Goal: Task Accomplishment & Management: Manage account settings

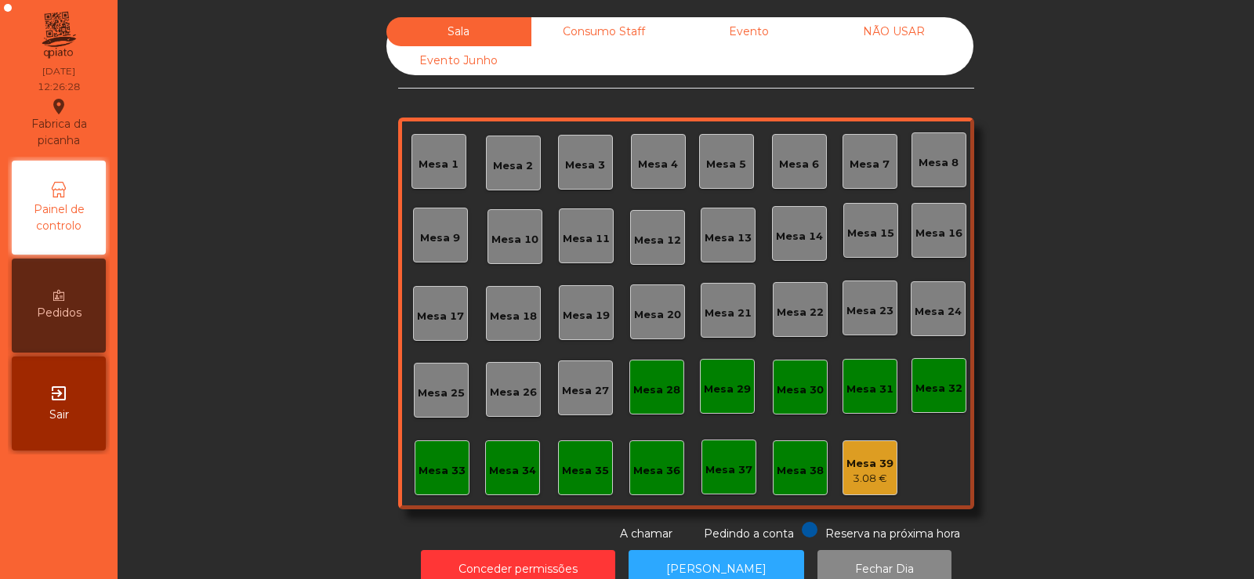
click at [851, 452] on div "Mesa 39 3.08 €" at bounding box center [870, 468] width 47 height 37
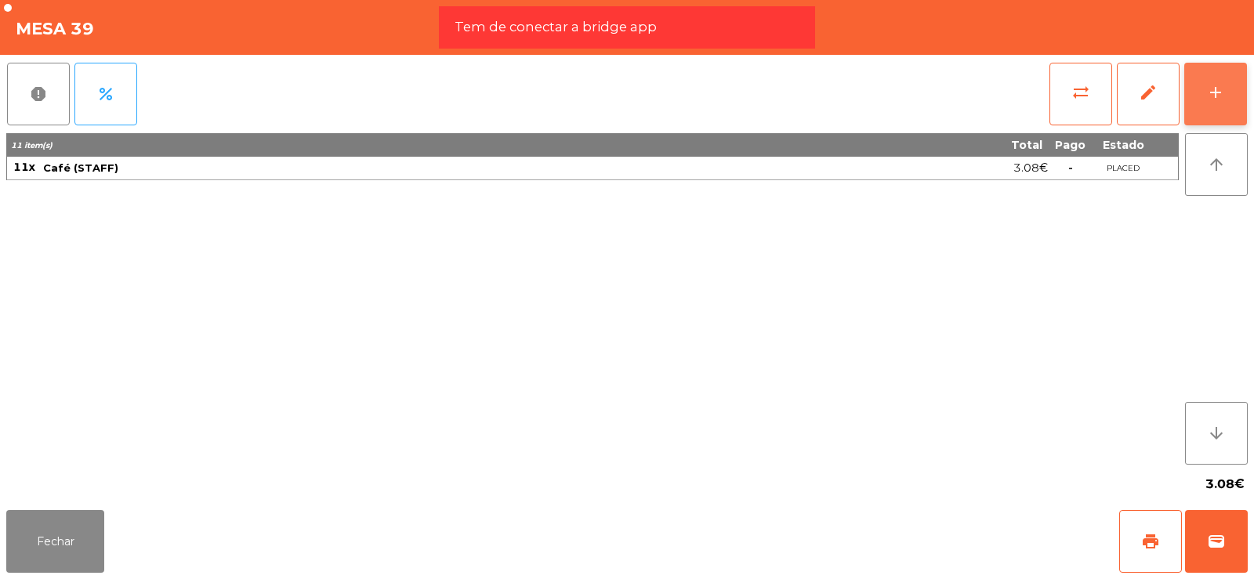
click at [1222, 100] on div "add" at bounding box center [1216, 92] width 19 height 19
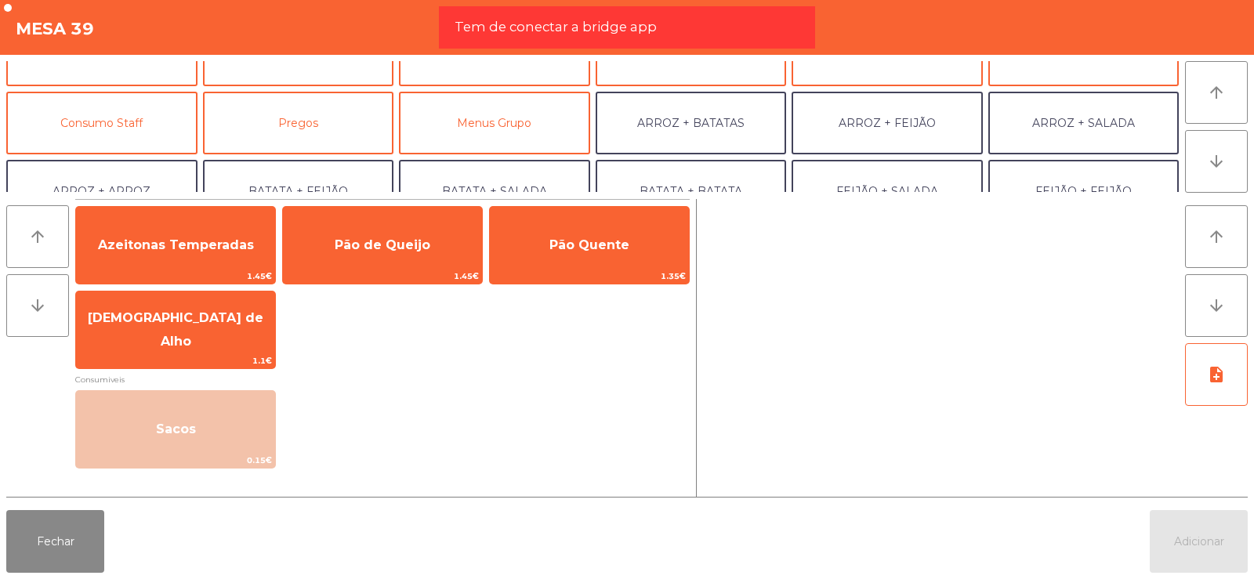
scroll to position [104, 0]
click at [125, 127] on button "Consumo Staff" at bounding box center [101, 124] width 191 height 63
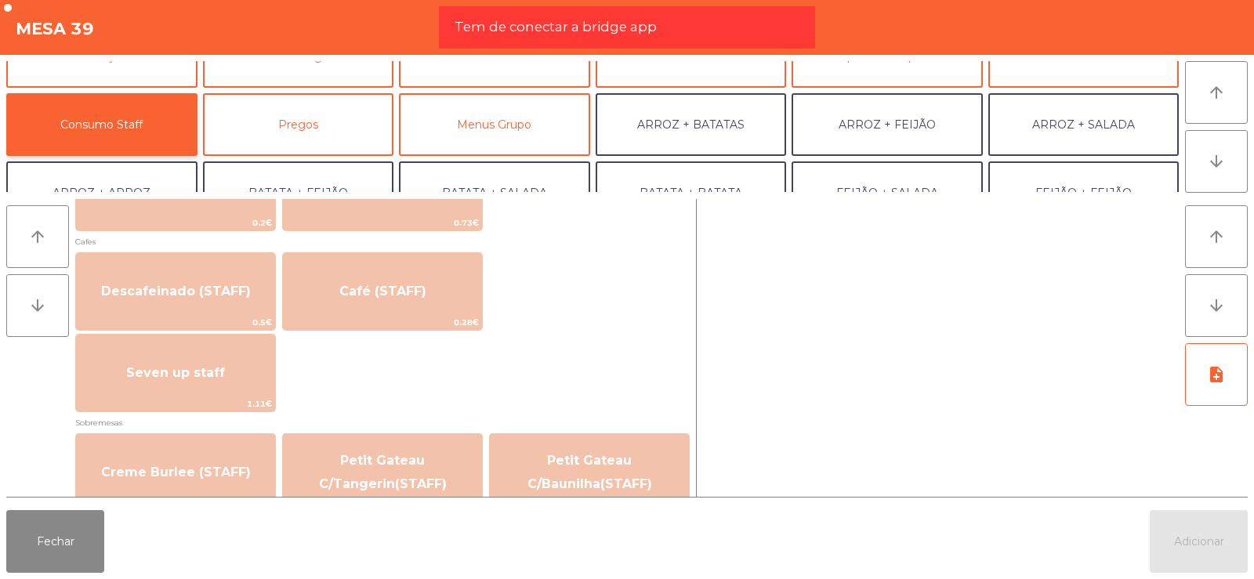
scroll to position [895, 0]
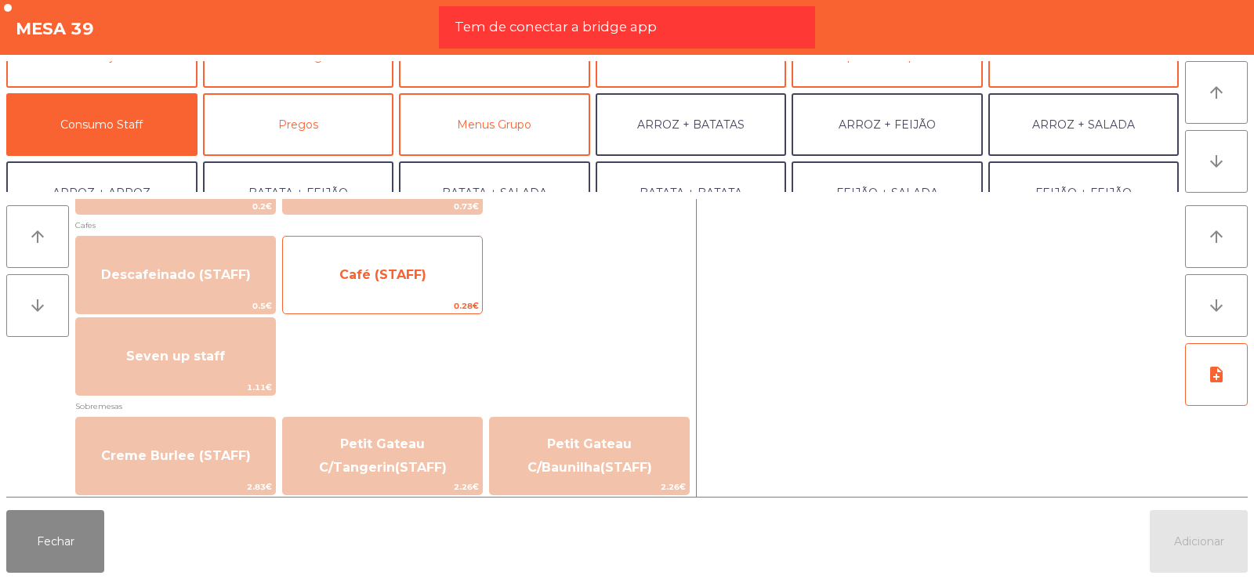
click at [390, 288] on span "Café (STAFF)" at bounding box center [382, 275] width 199 height 42
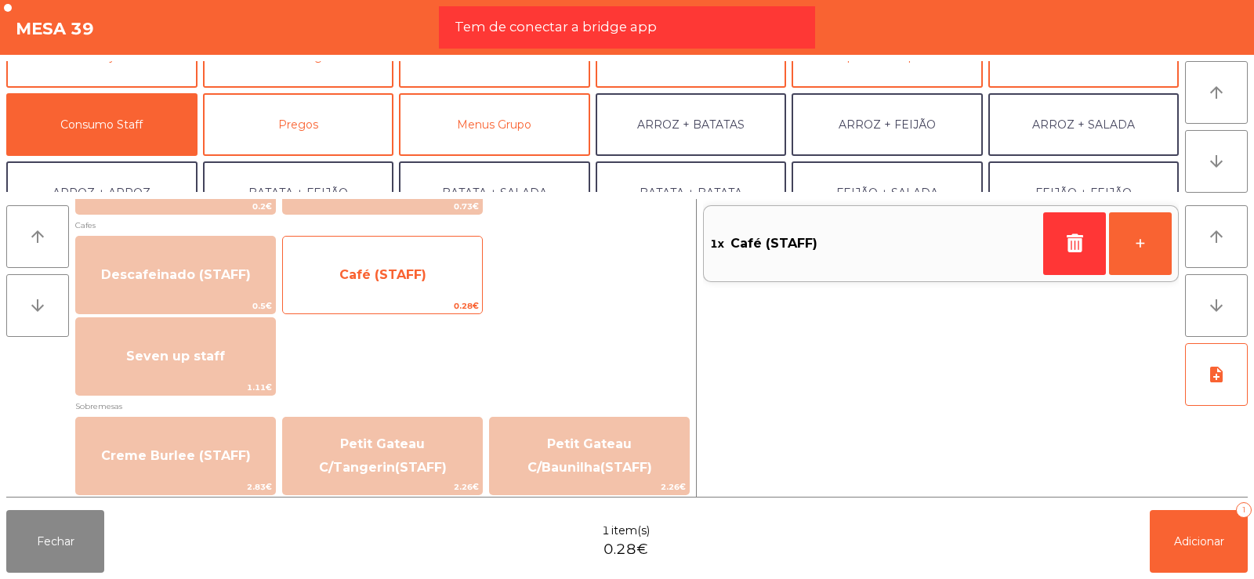
click at [386, 294] on span "Café (STAFF)" at bounding box center [382, 275] width 199 height 42
click at [401, 274] on span "Café (STAFF)" at bounding box center [382, 274] width 87 height 15
click at [399, 281] on span "Café (STAFF)" at bounding box center [382, 274] width 87 height 15
click at [399, 276] on span "Café (STAFF)" at bounding box center [382, 274] width 87 height 15
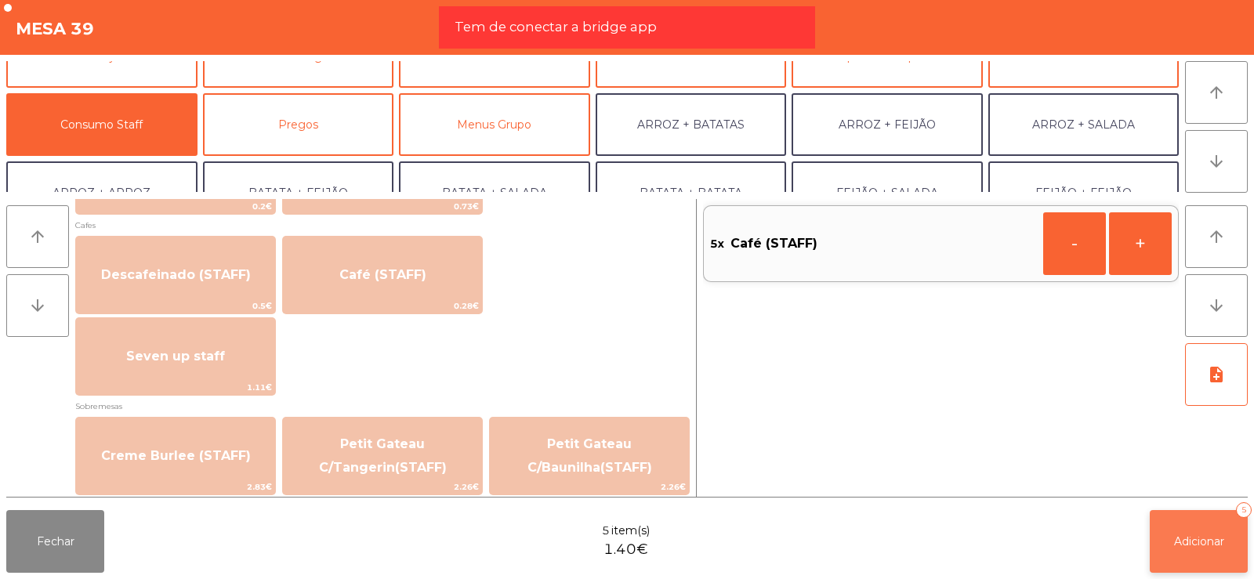
click at [1192, 546] on span "Adicionar" at bounding box center [1199, 542] width 50 height 14
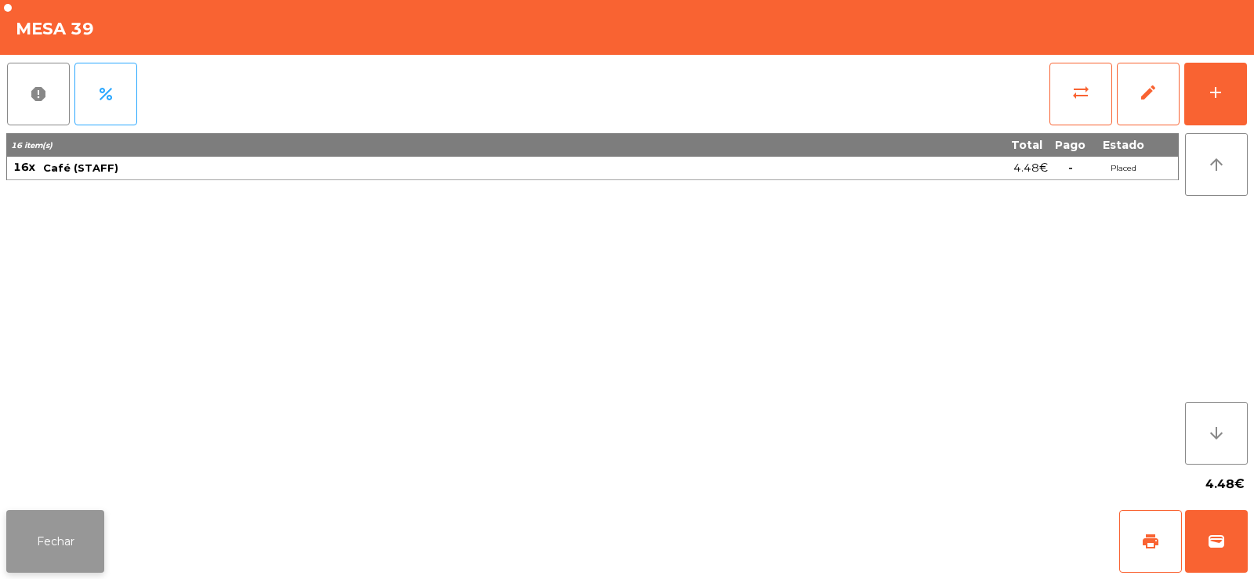
click at [50, 528] on button "Fechar" at bounding box center [55, 541] width 98 height 63
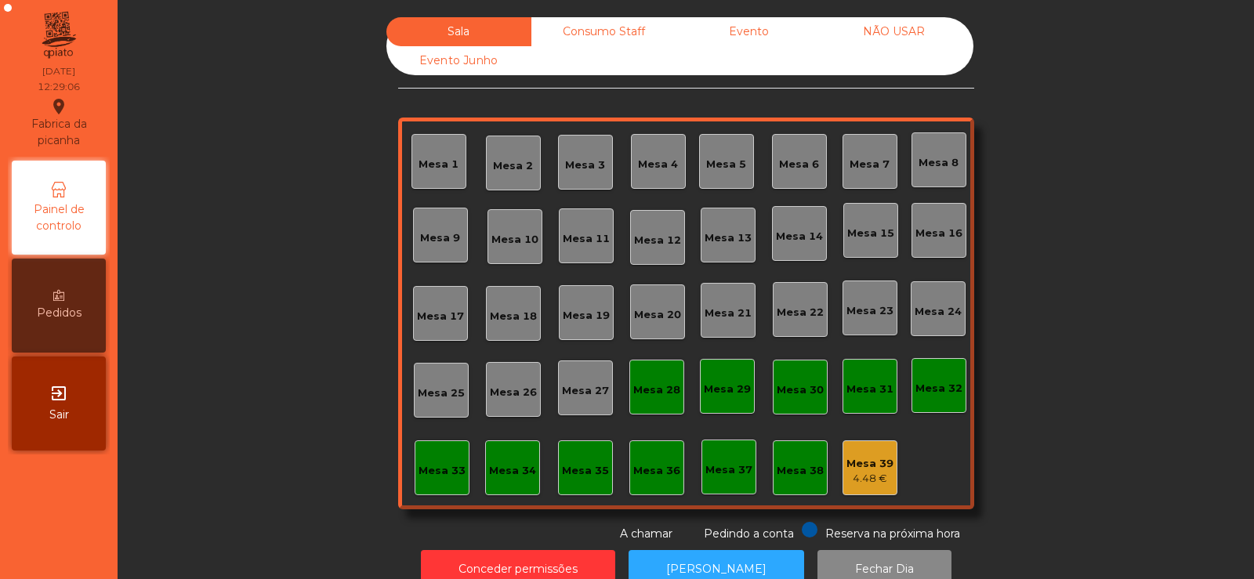
scroll to position [38, 0]
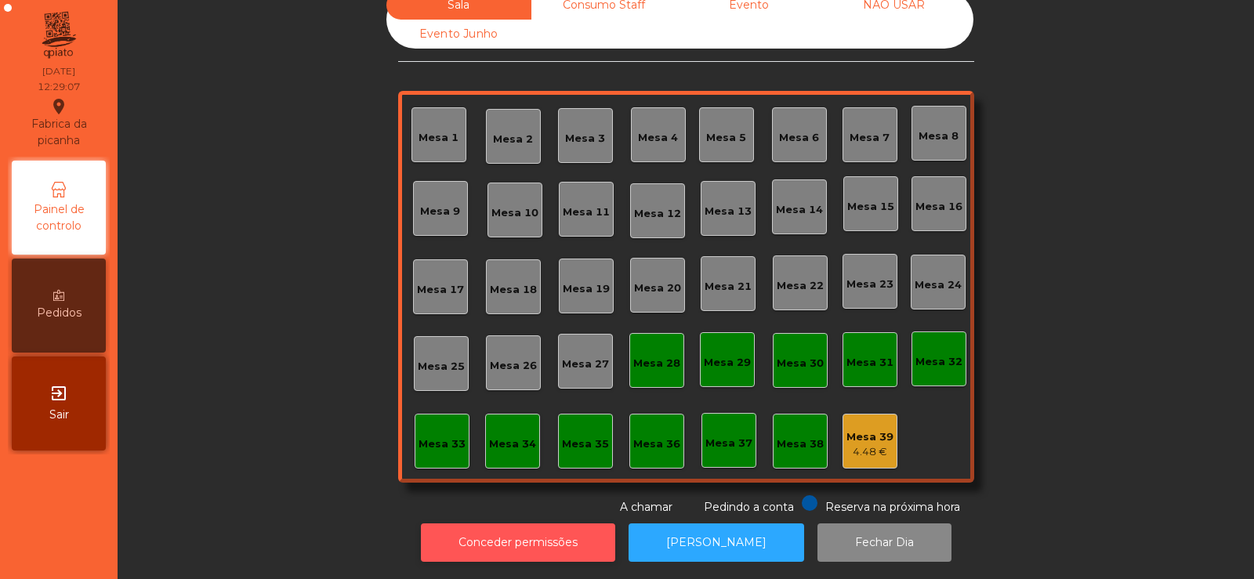
click at [510, 543] on button "Conceder permissões" at bounding box center [518, 543] width 194 height 38
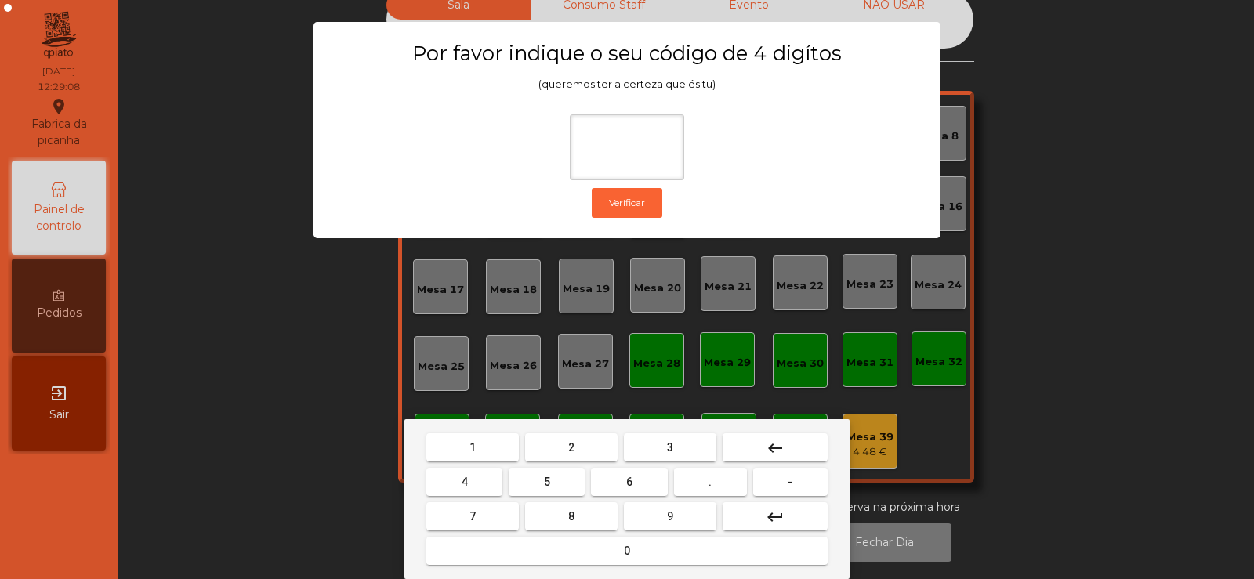
click at [572, 457] on button "2" at bounding box center [571, 448] width 93 height 28
click at [615, 481] on button "6" at bounding box center [629, 482] width 76 height 28
click at [499, 510] on button "7" at bounding box center [472, 517] width 93 height 28
click at [546, 477] on span "5" at bounding box center [547, 482] width 6 height 13
type input "****"
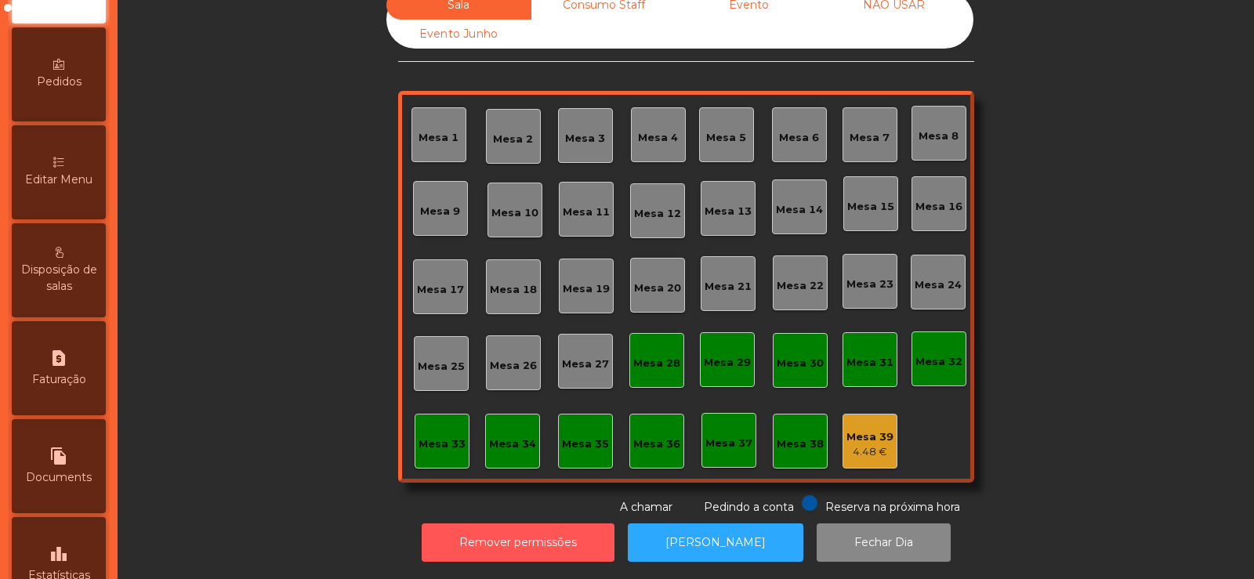
scroll to position [230, 0]
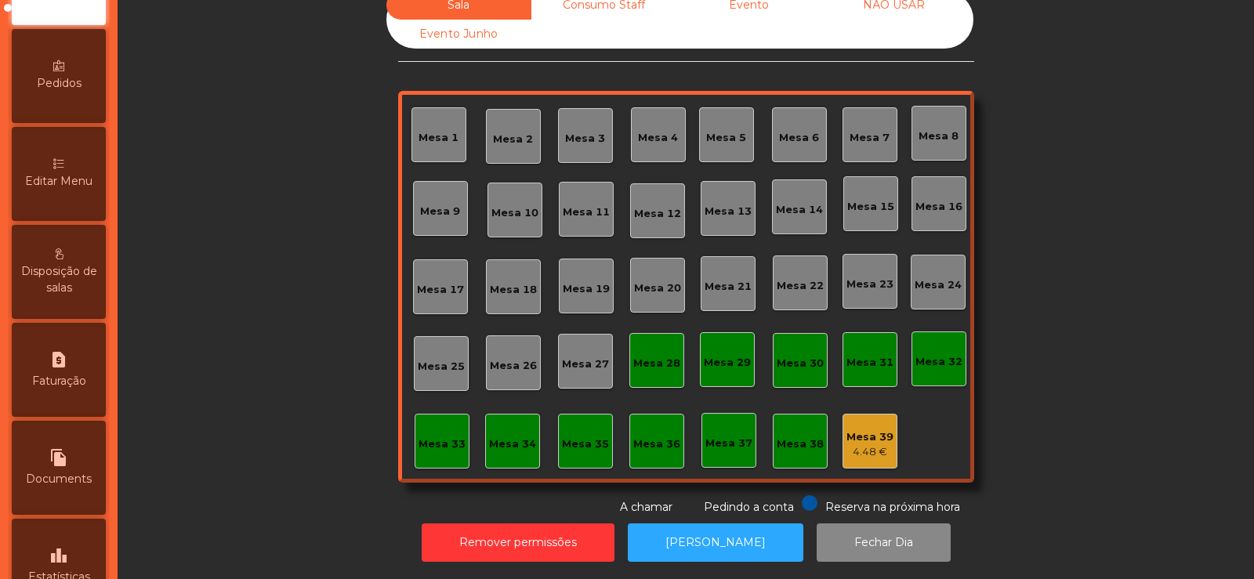
click at [71, 183] on span "Editar Menu" at bounding box center [58, 181] width 67 height 16
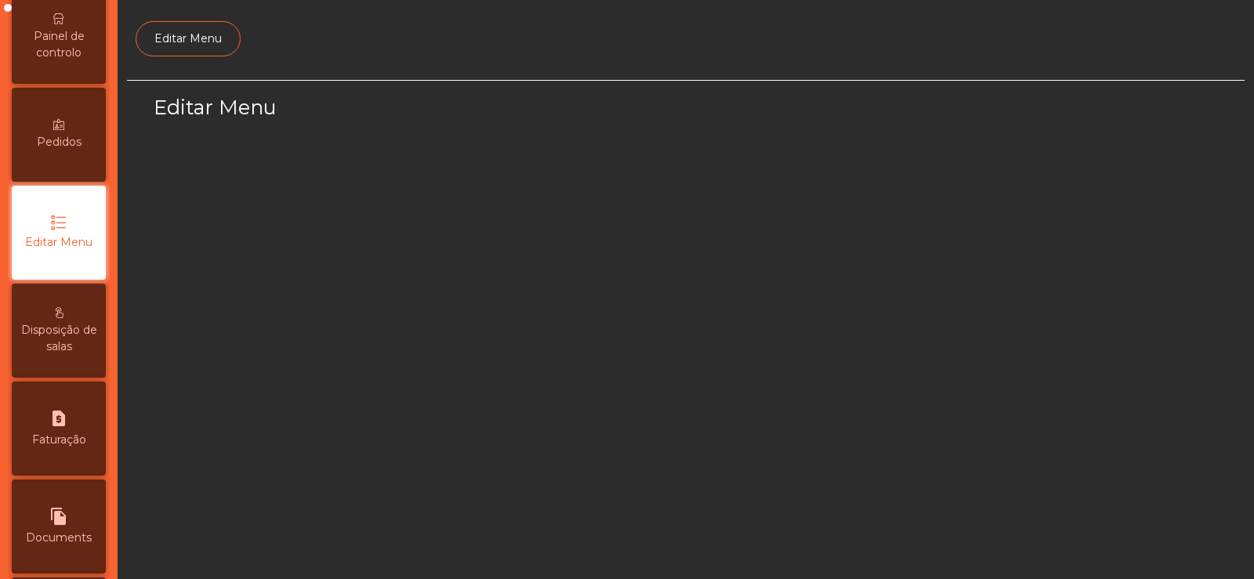
select select "*"
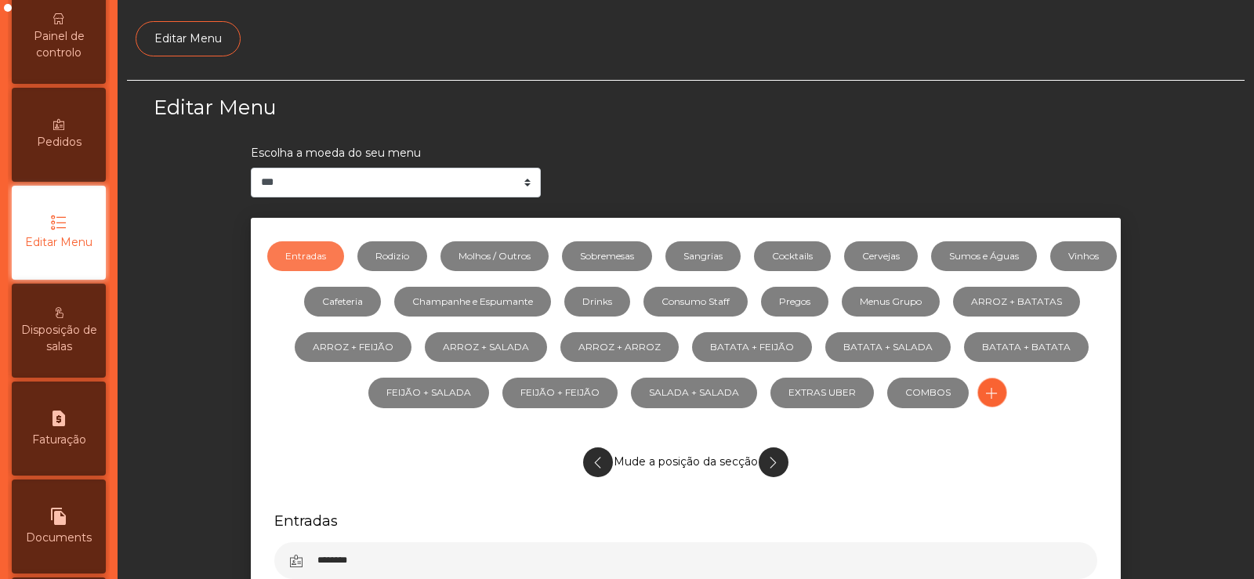
scroll to position [114, 0]
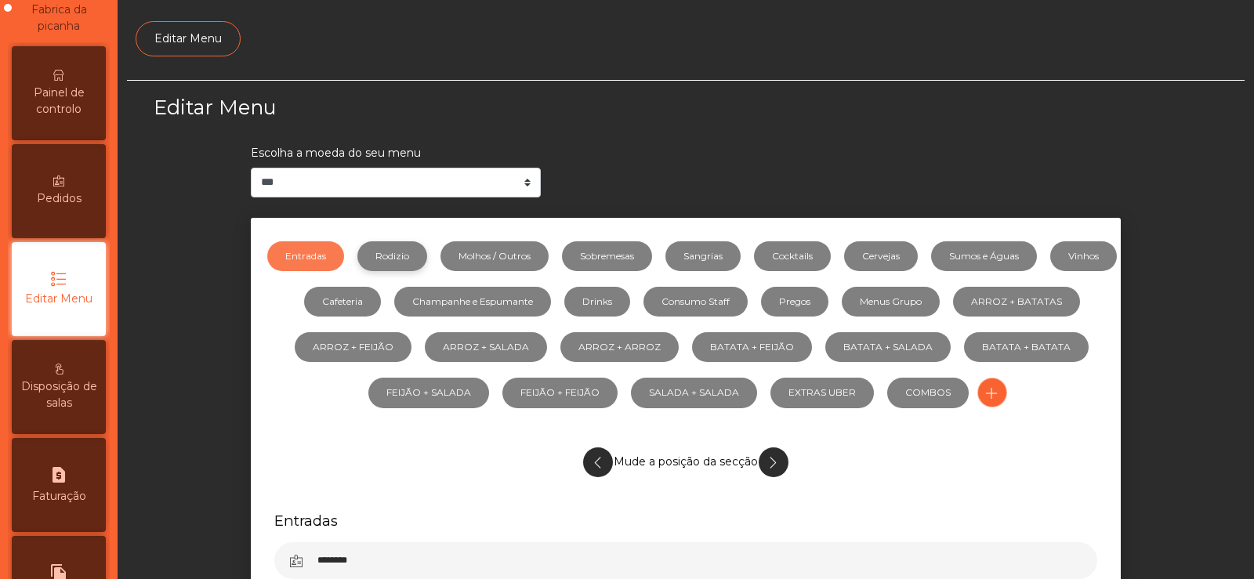
click at [426, 259] on link "Rodizio" at bounding box center [392, 256] width 70 height 30
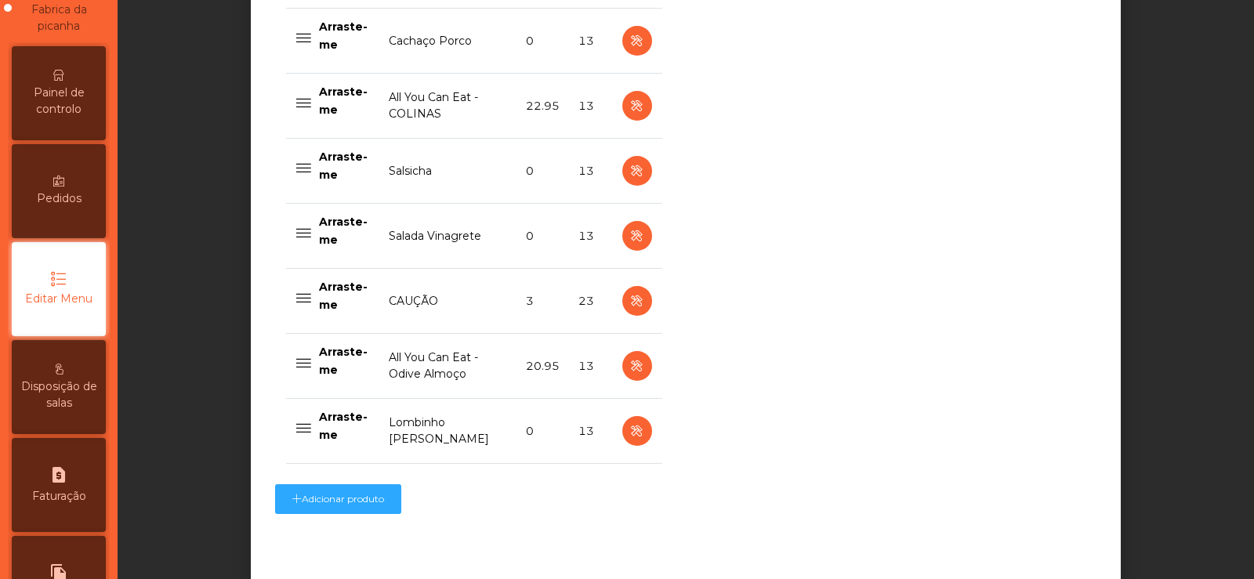
scroll to position [1362, 0]
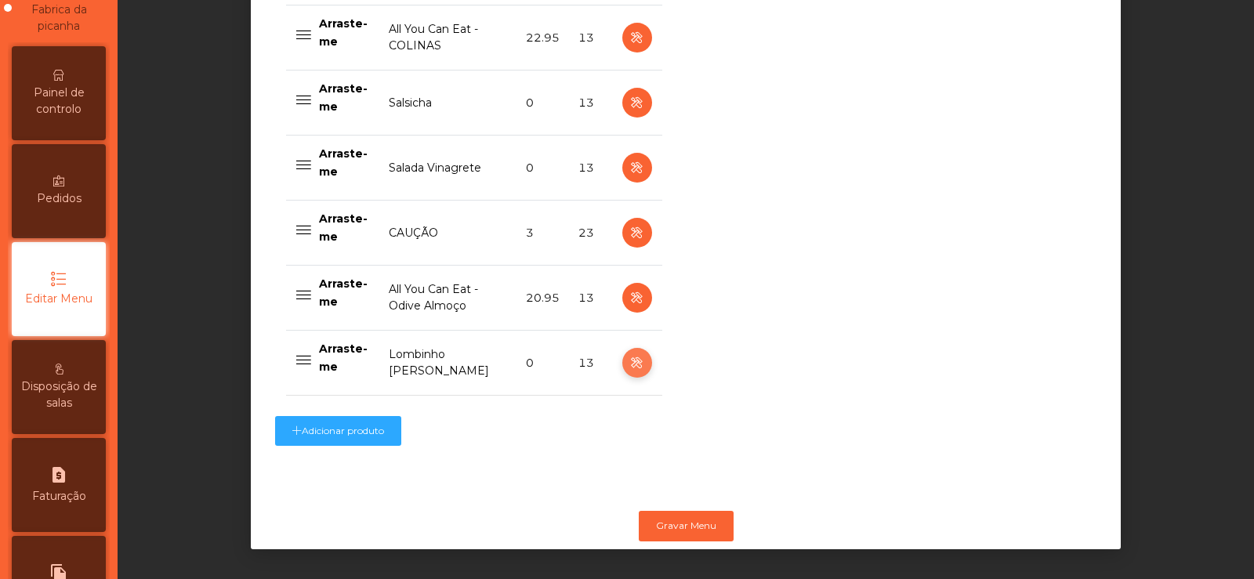
click at [622, 348] on button "button" at bounding box center [637, 363] width 30 height 30
select select "**"
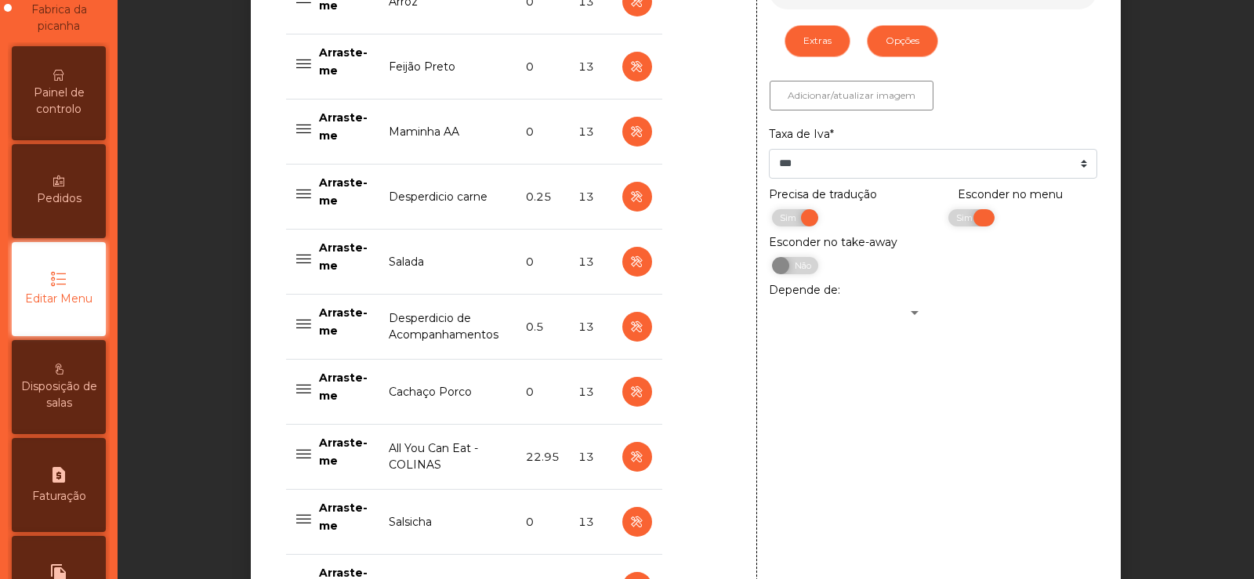
click at [966, 221] on span "Sim" at bounding box center [966, 217] width 39 height 17
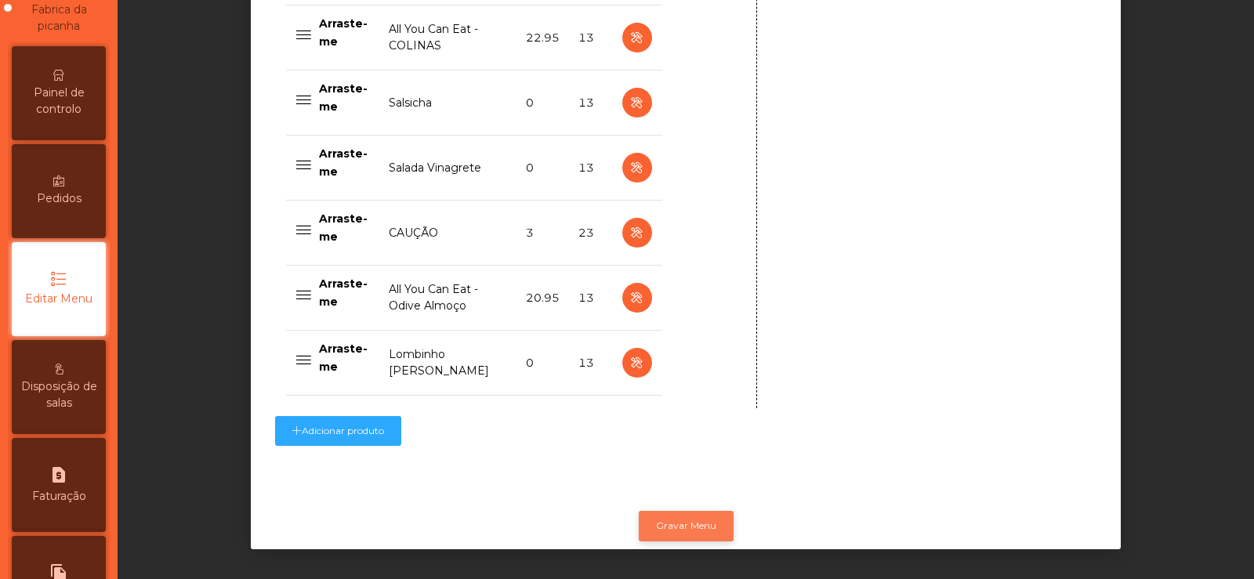
click at [691, 511] on button "Gravar Menu" at bounding box center [686, 526] width 95 height 30
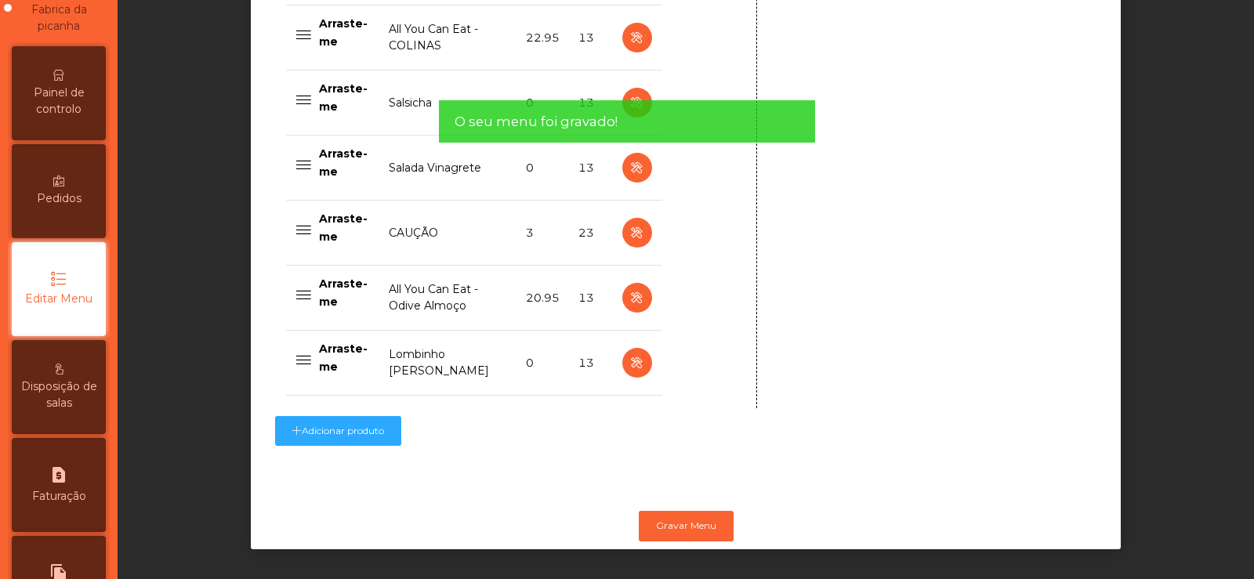
click at [59, 96] on span "Painel de controlo" at bounding box center [59, 101] width 86 height 33
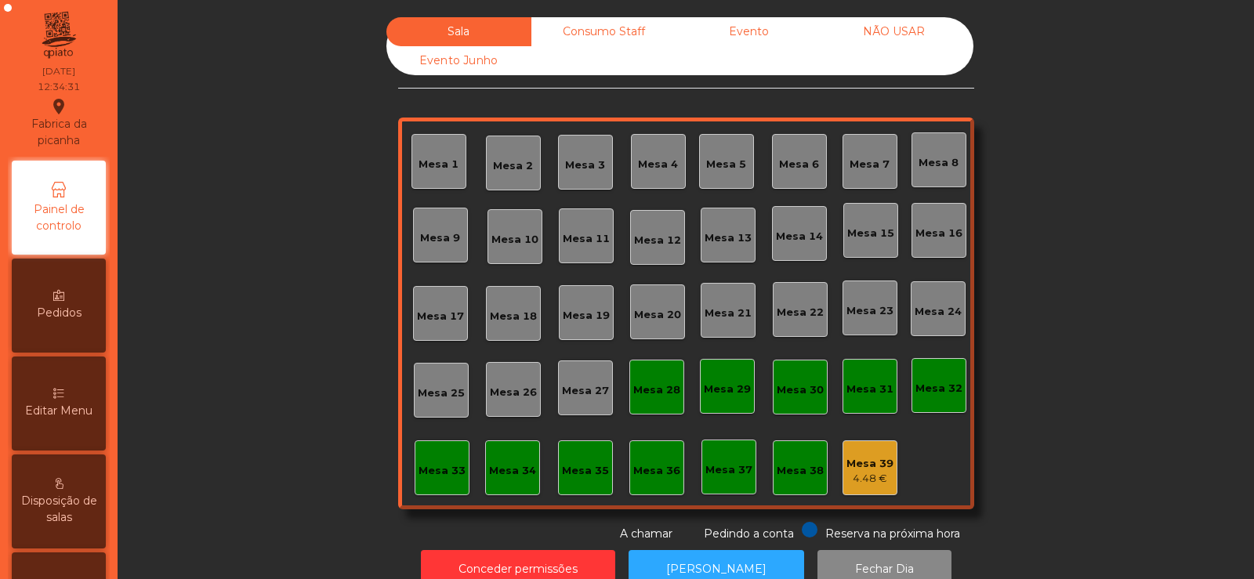
click at [793, 149] on div "Mesa 6" at bounding box center [799, 161] width 55 height 55
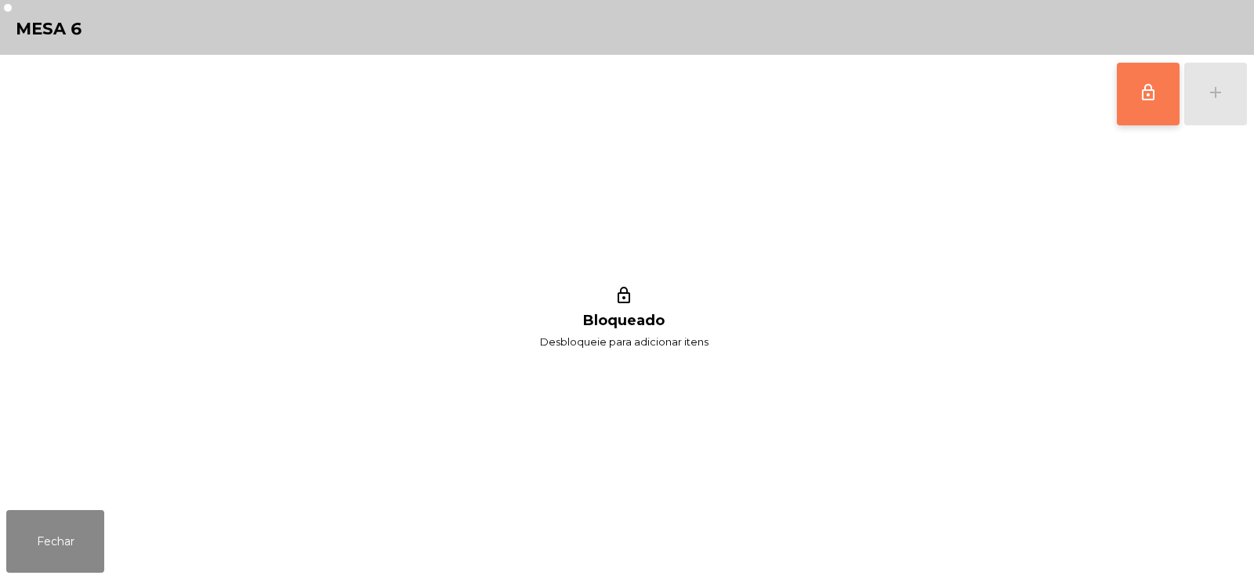
click at [1138, 89] on button "lock_outline" at bounding box center [1148, 94] width 63 height 63
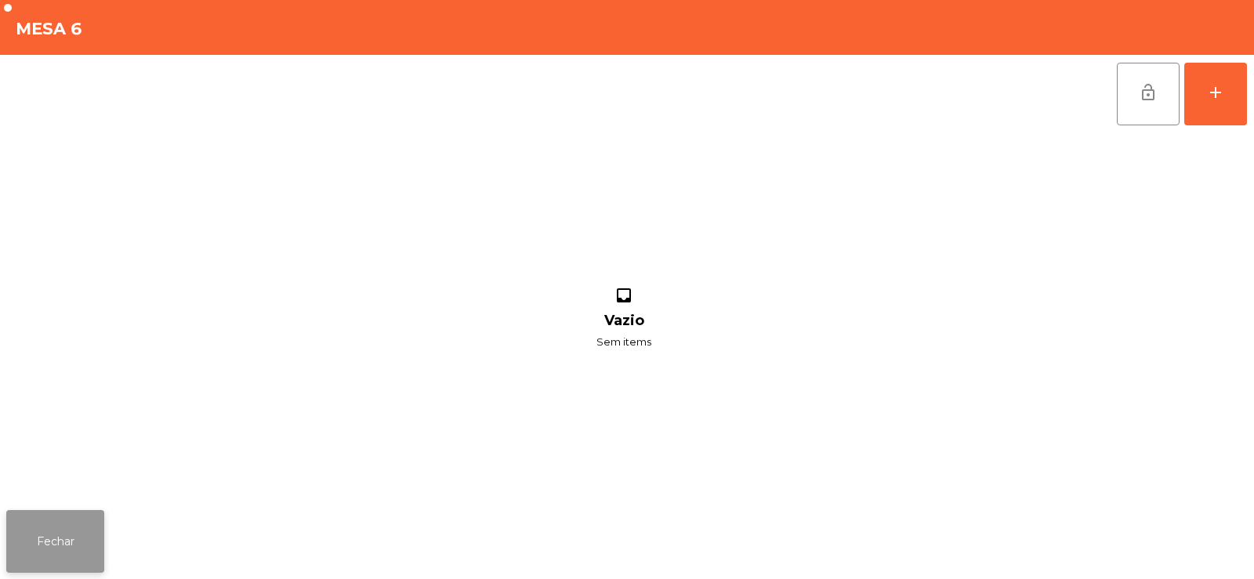
click at [73, 517] on button "Fechar" at bounding box center [55, 541] width 98 height 63
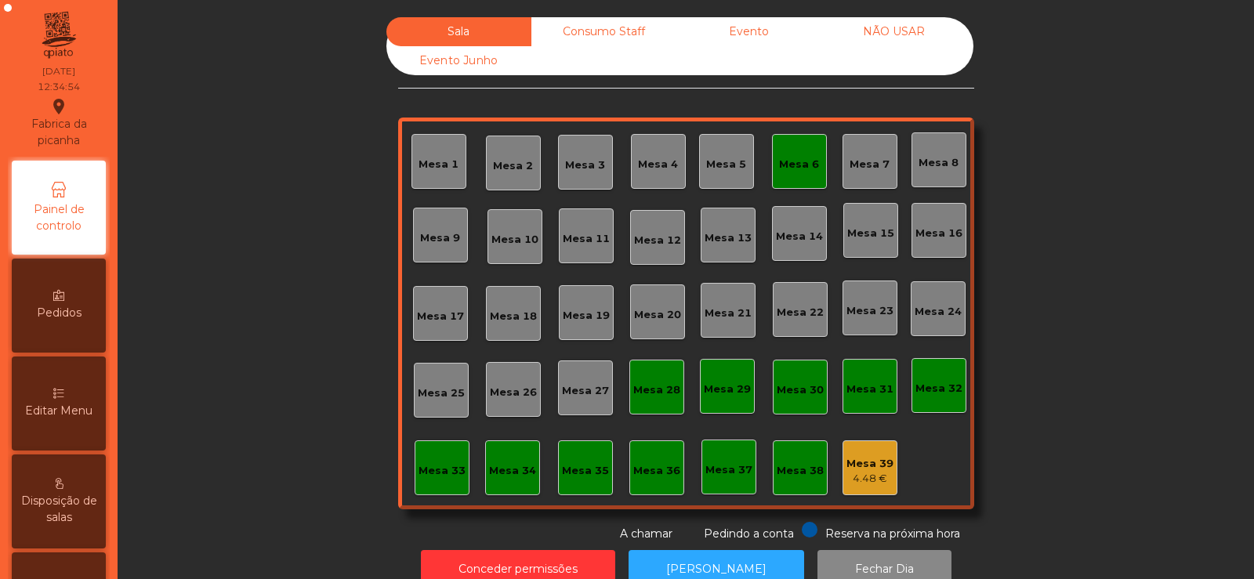
click at [794, 175] on div "Mesa 6" at bounding box center [799, 161] width 55 height 55
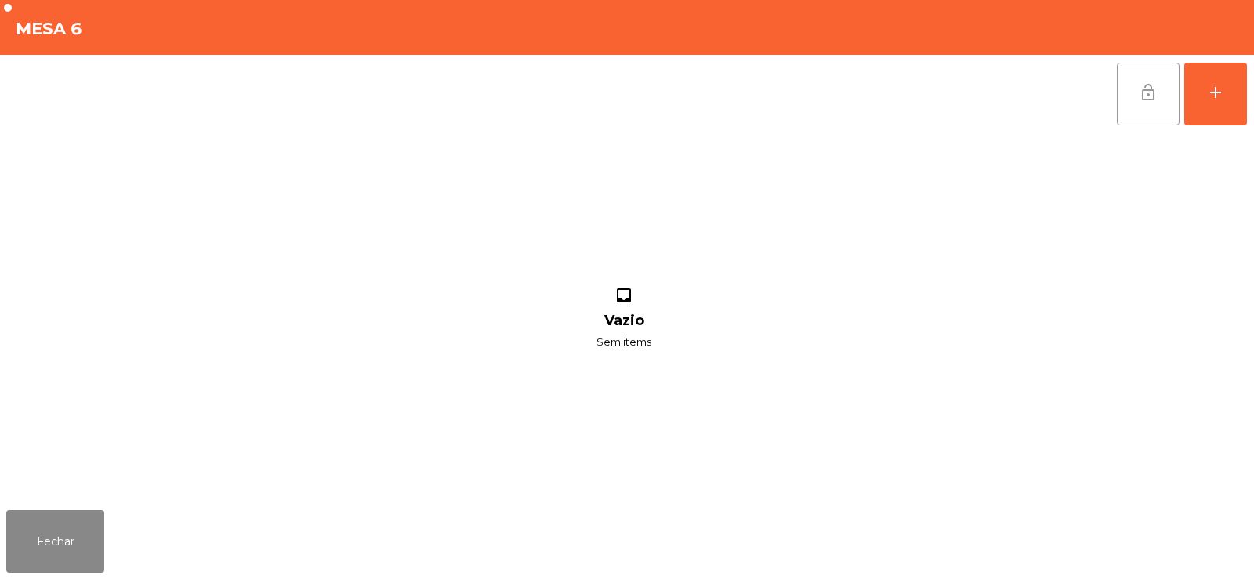
click at [1149, 101] on span "lock_open" at bounding box center [1148, 92] width 19 height 19
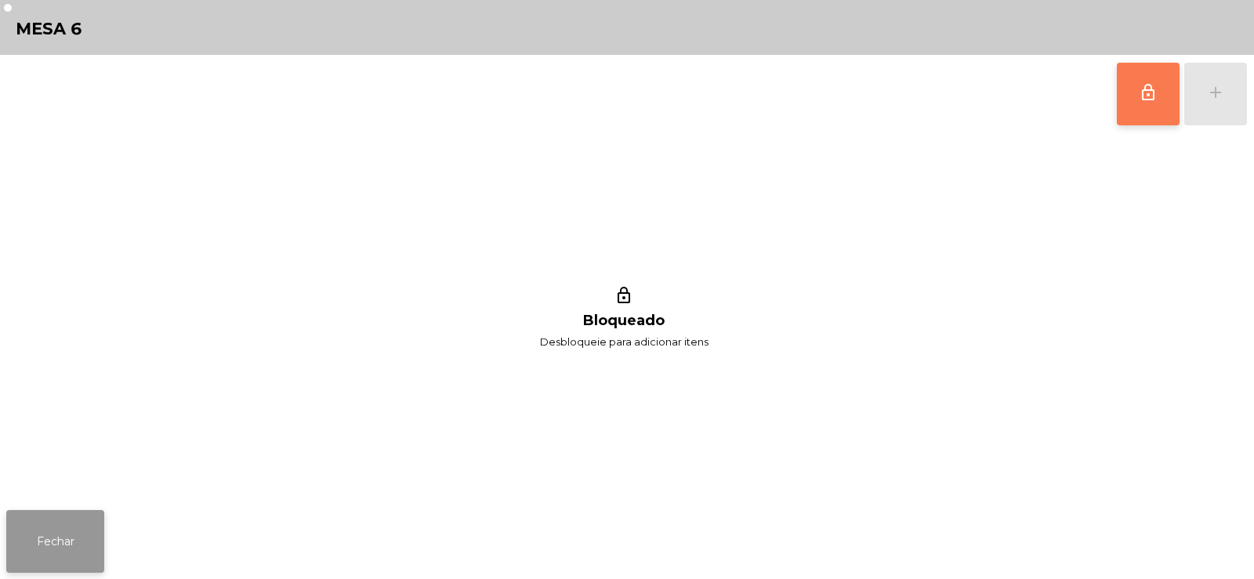
click at [55, 541] on button "Fechar" at bounding box center [55, 541] width 98 height 63
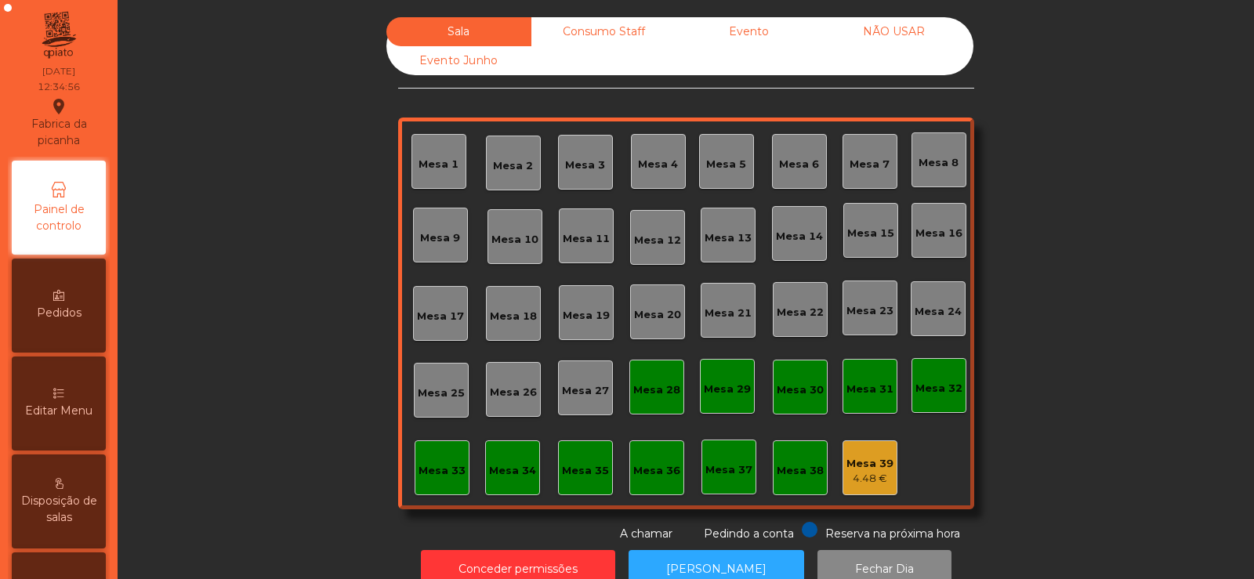
click at [738, 155] on div "Mesa 5" at bounding box center [726, 162] width 40 height 22
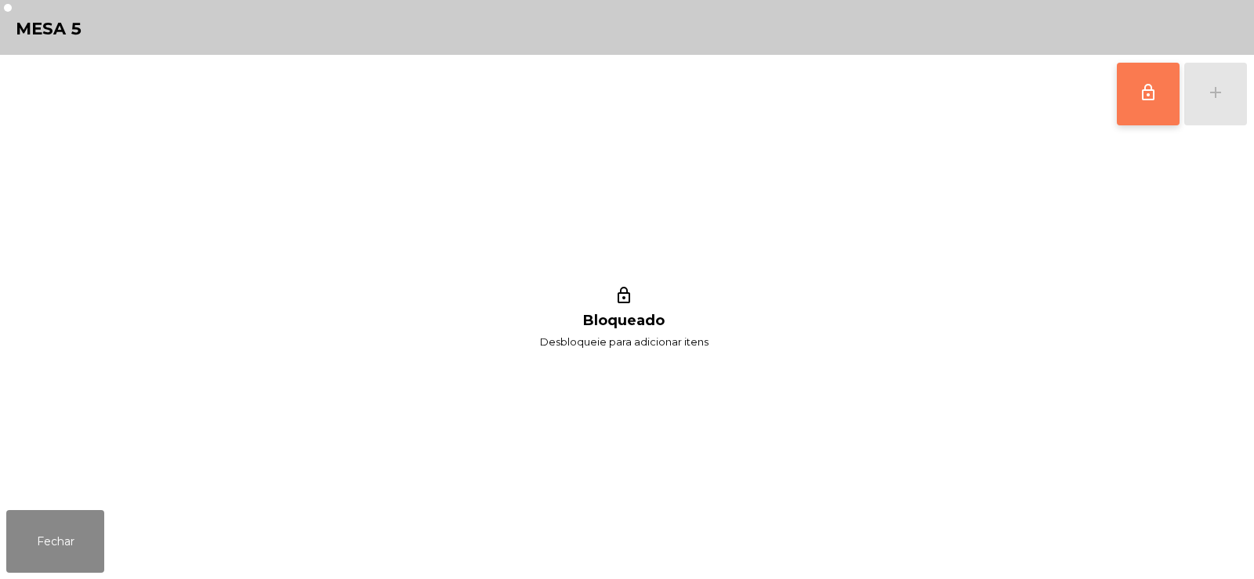
click at [1160, 95] on button "lock_outline" at bounding box center [1148, 94] width 63 height 63
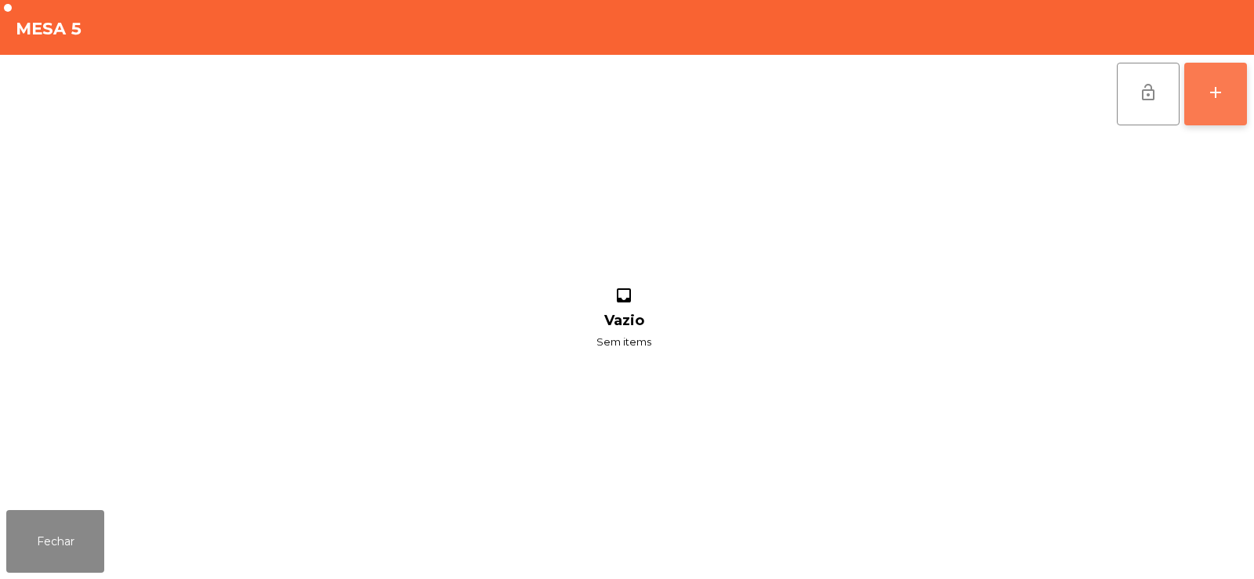
click at [1218, 83] on div "add" at bounding box center [1216, 92] width 19 height 19
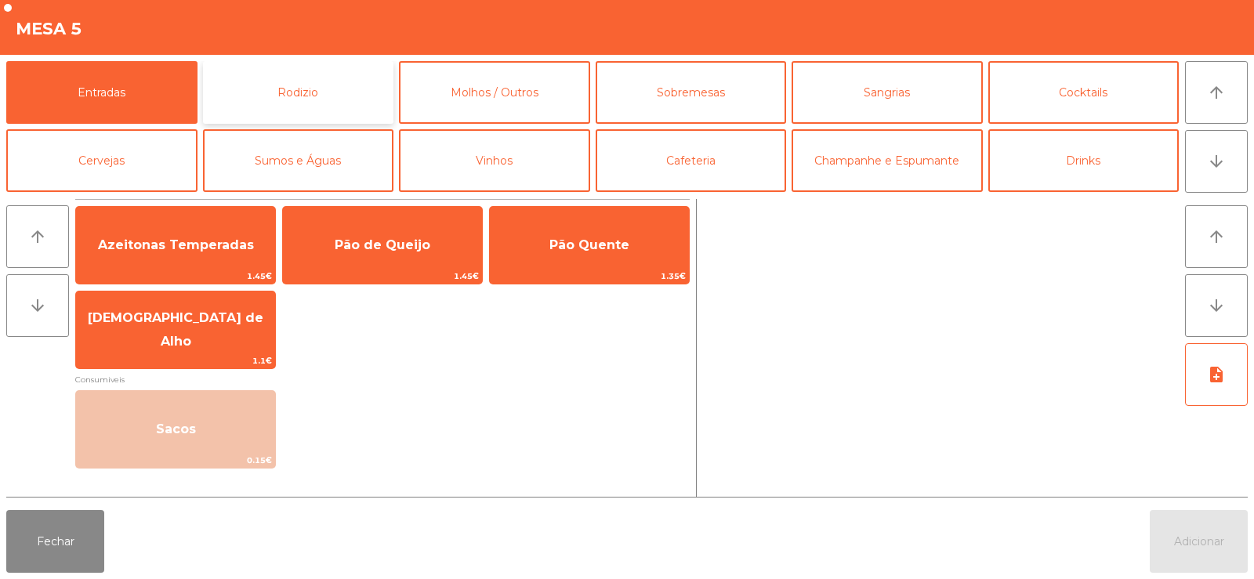
click at [316, 74] on button "Rodizio" at bounding box center [298, 92] width 191 height 63
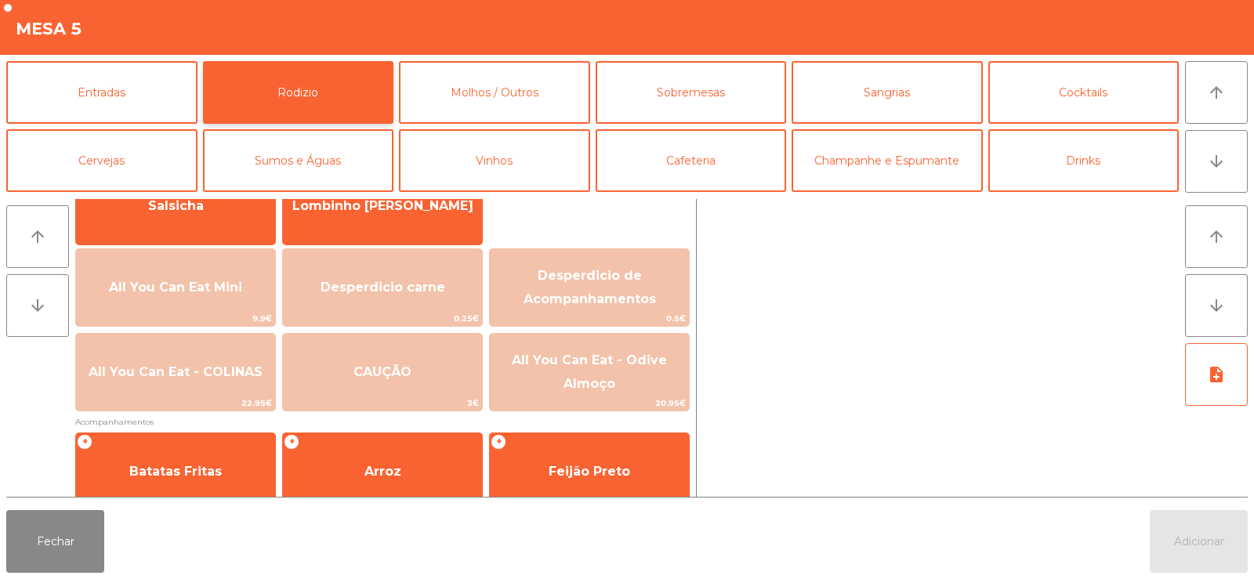
scroll to position [143, 0]
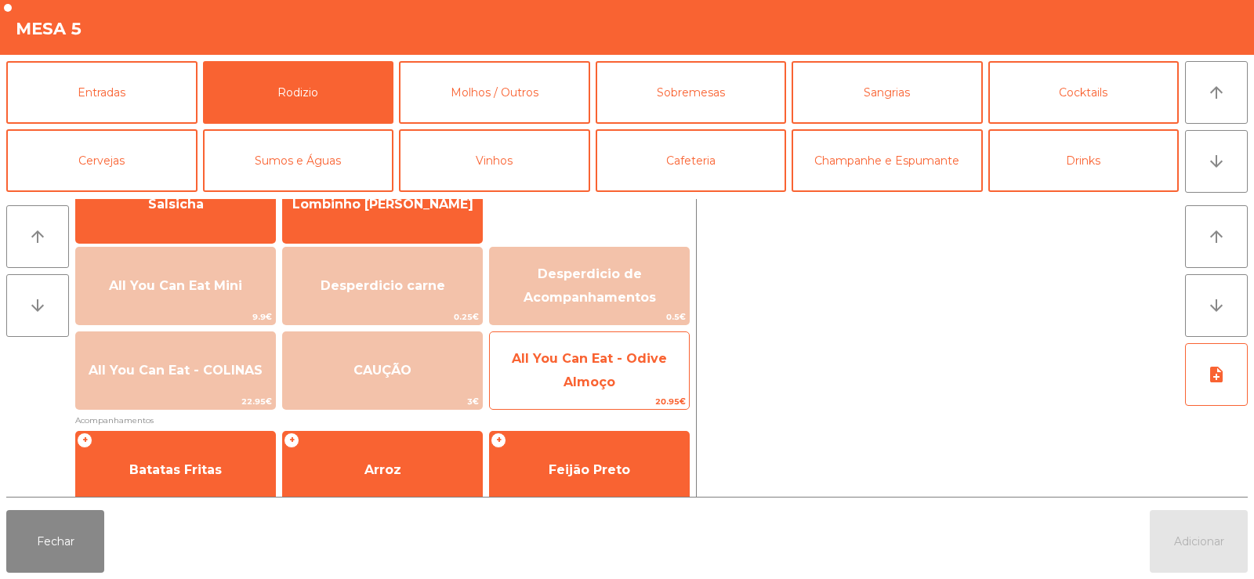
click at [608, 376] on span "All You Can Eat - Odive Almoço" at bounding box center [589, 370] width 155 height 38
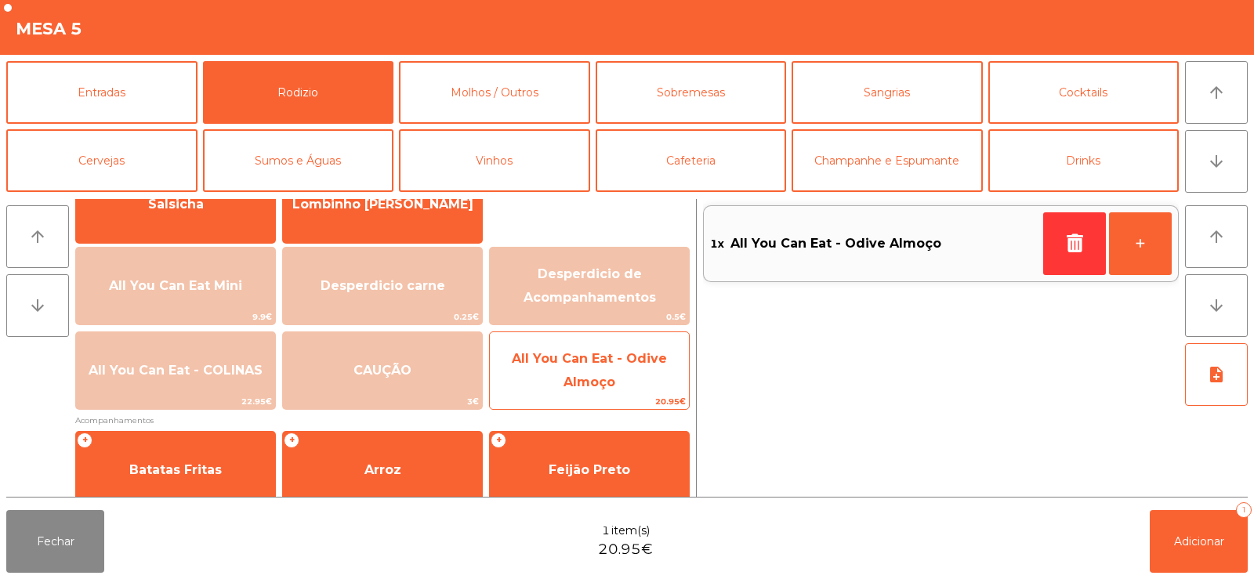
click at [630, 366] on span "All You Can Eat - Odive Almoço" at bounding box center [589, 371] width 199 height 67
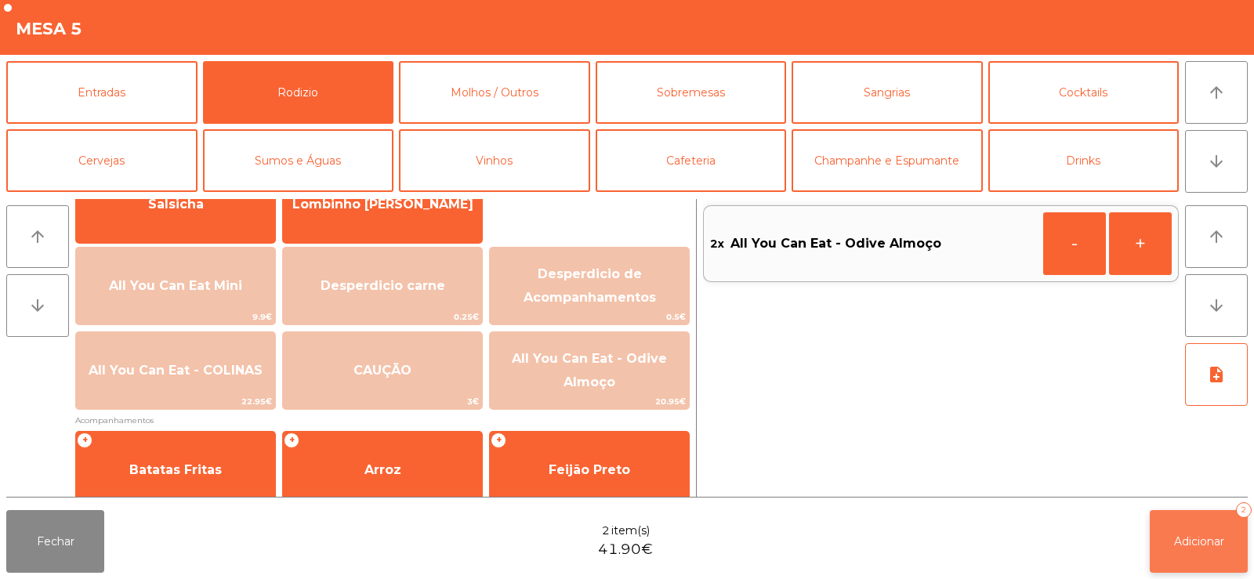
click at [1195, 546] on span "Adicionar" at bounding box center [1199, 542] width 50 height 14
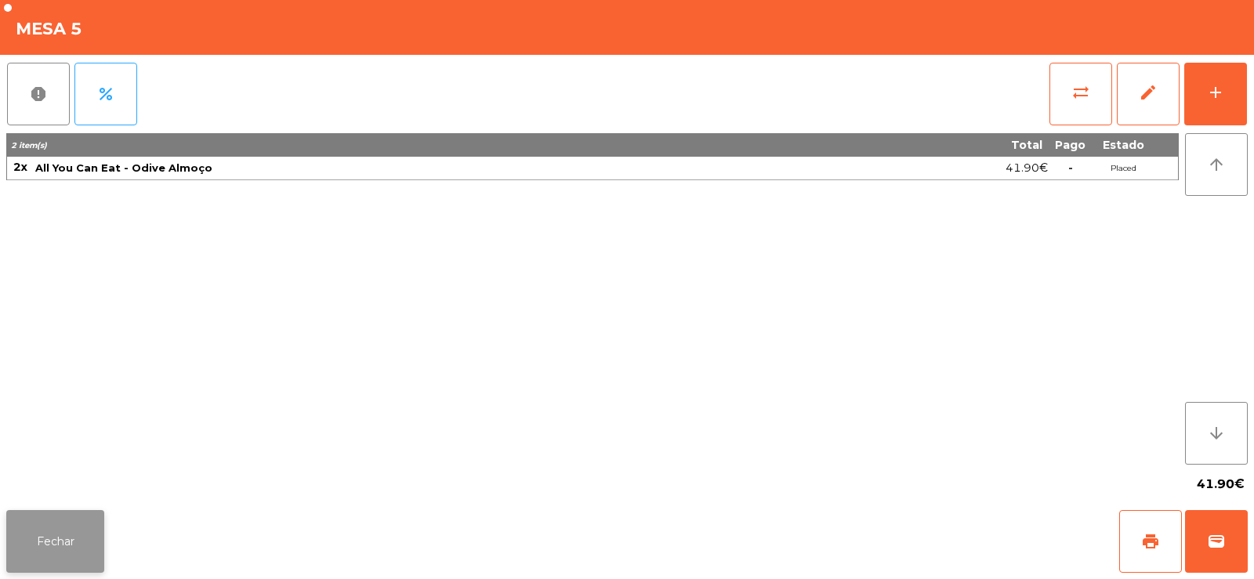
click at [93, 541] on button "Fechar" at bounding box center [55, 541] width 98 height 63
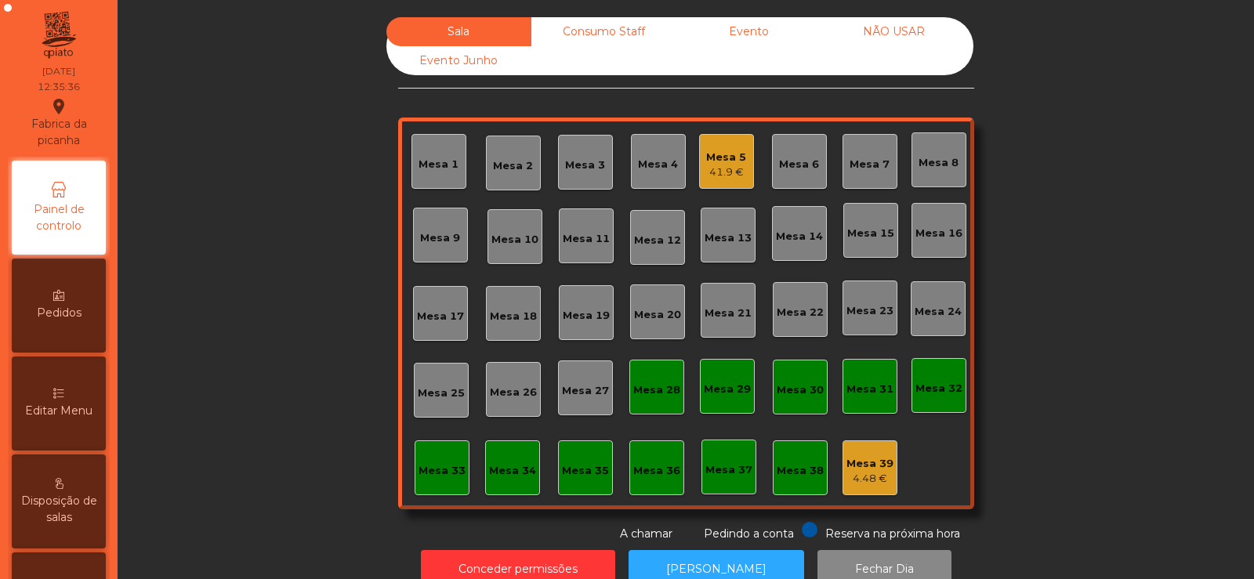
click at [299, 302] on div "Sala Consumo Staff Evento NÃO USAR Evento Junho Mesa 1 Mesa 2 Mesa 3 Mesa 4 Mes…" at bounding box center [686, 279] width 1094 height 525
click at [717, 165] on div "41.9 €" at bounding box center [726, 173] width 40 height 16
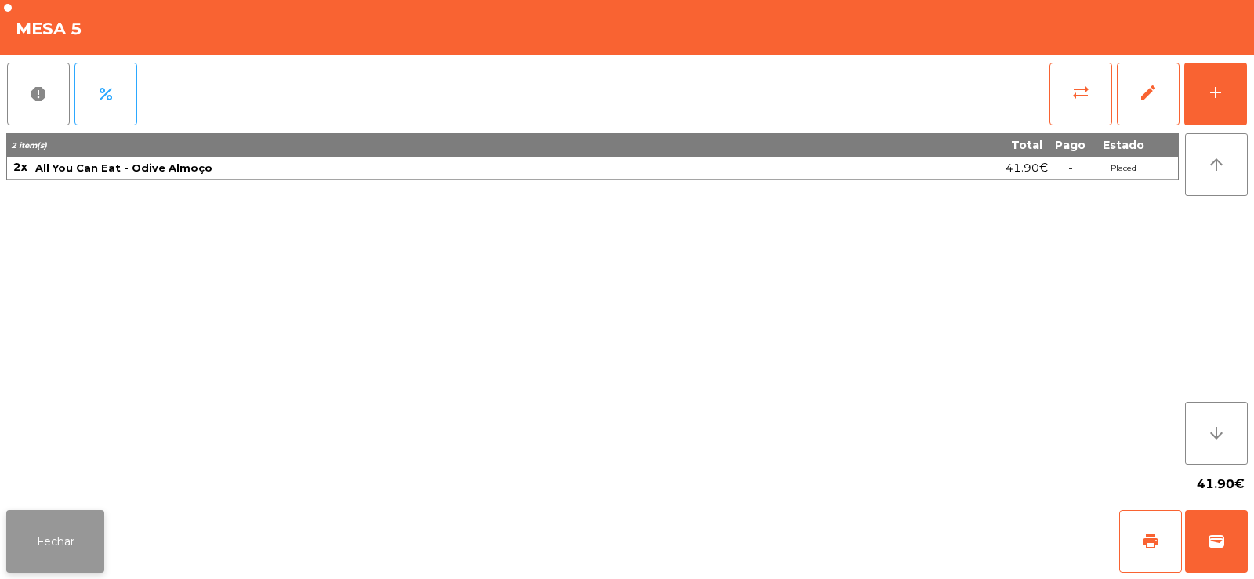
click at [70, 527] on button "Fechar" at bounding box center [55, 541] width 98 height 63
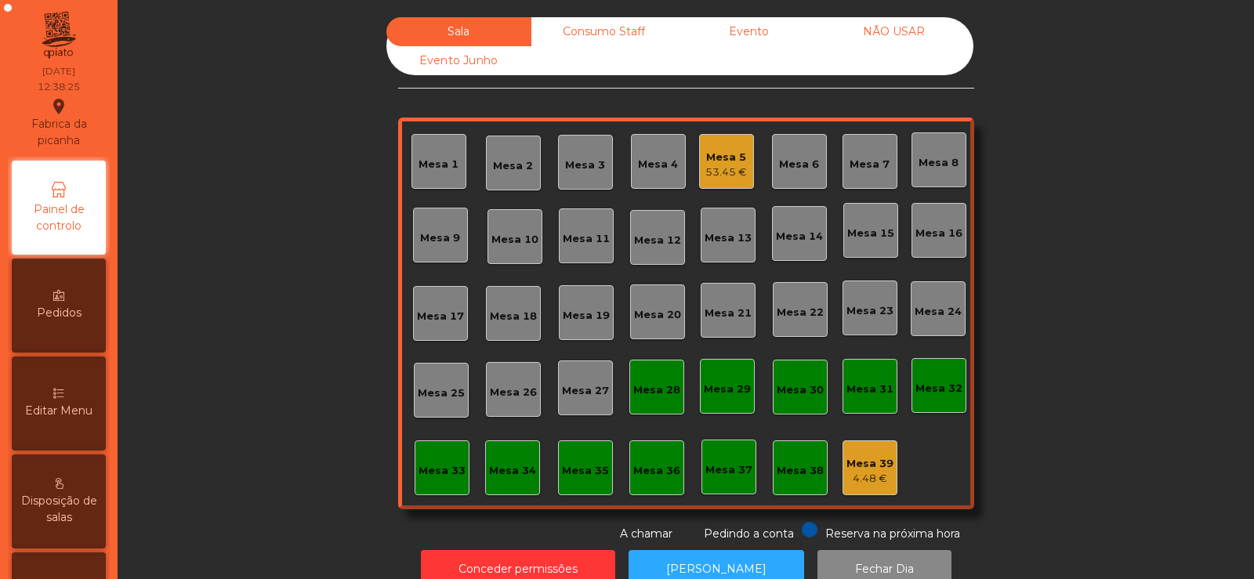
click at [727, 146] on div "Mesa 5 53.45 €" at bounding box center [727, 161] width 42 height 37
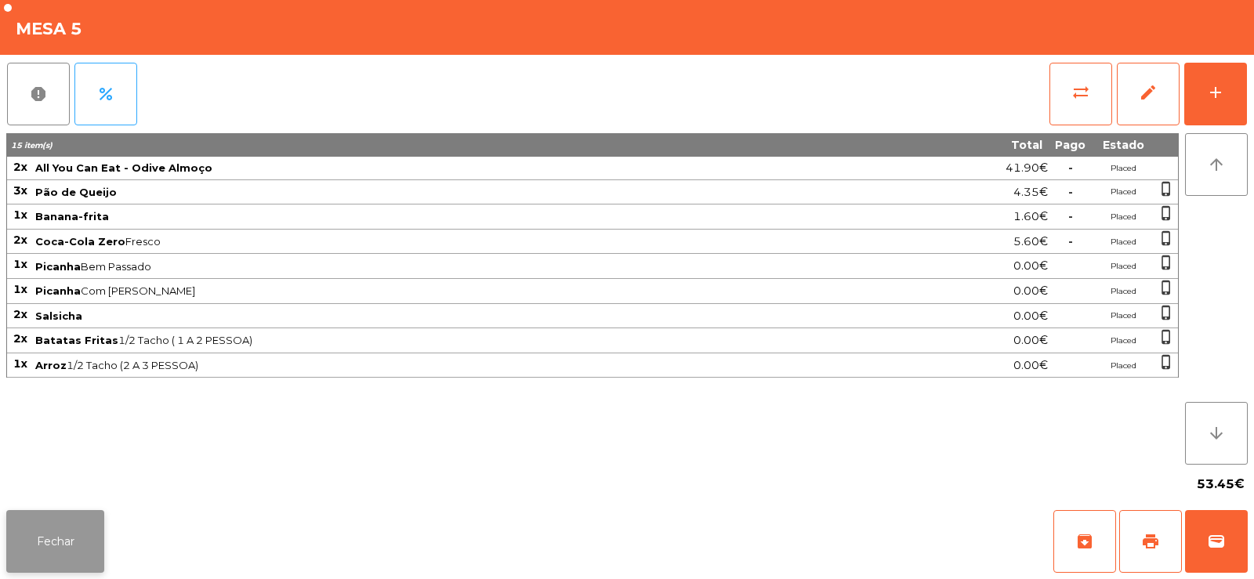
click at [36, 546] on button "Fechar" at bounding box center [55, 541] width 98 height 63
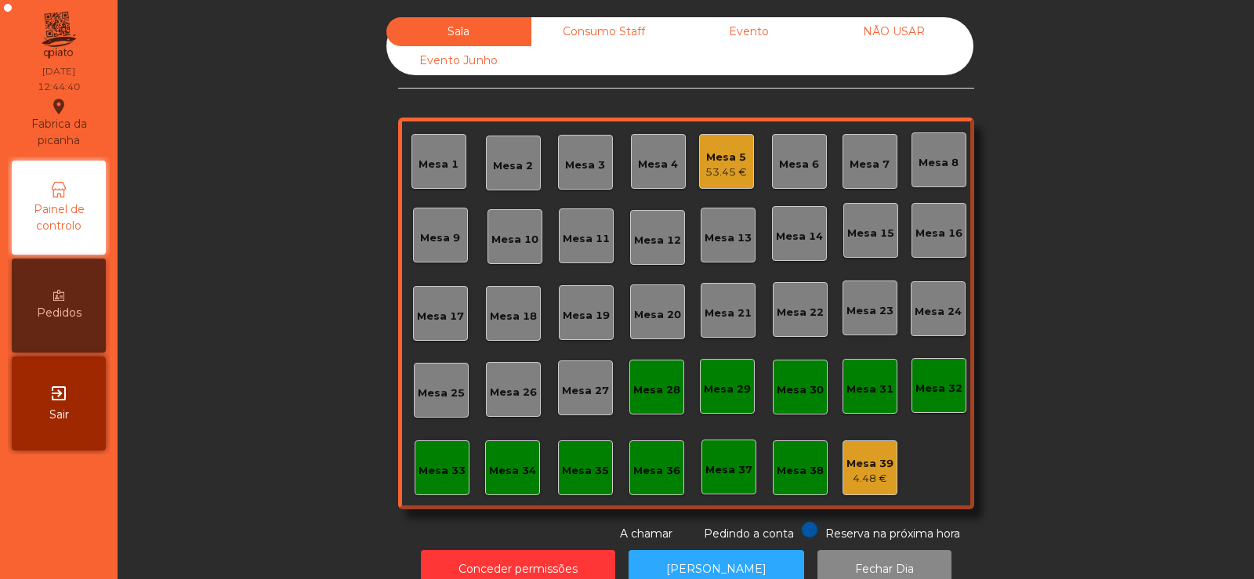
click at [460, 484] on div "Mesa 33" at bounding box center [442, 468] width 55 height 55
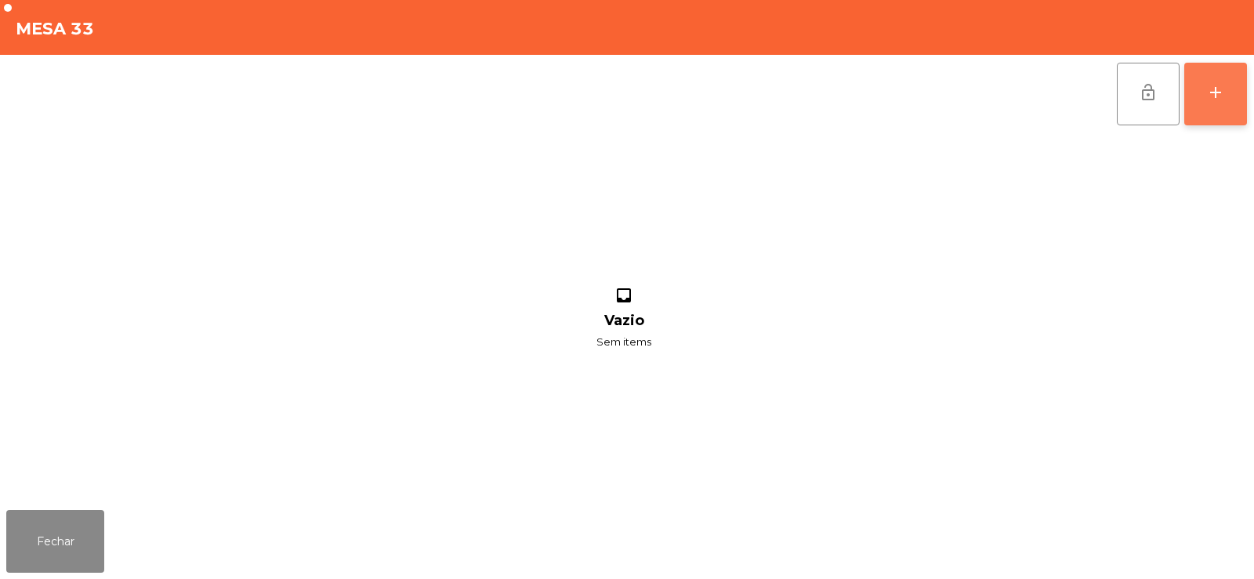
click at [1236, 91] on button "add" at bounding box center [1216, 94] width 63 height 63
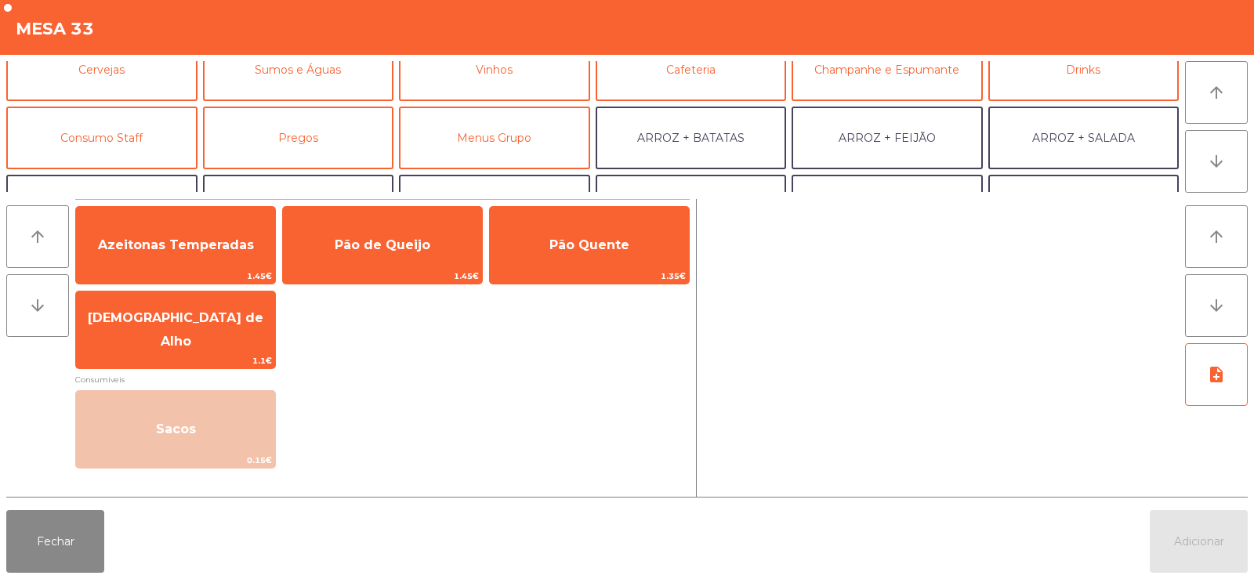
scroll to position [93, 0]
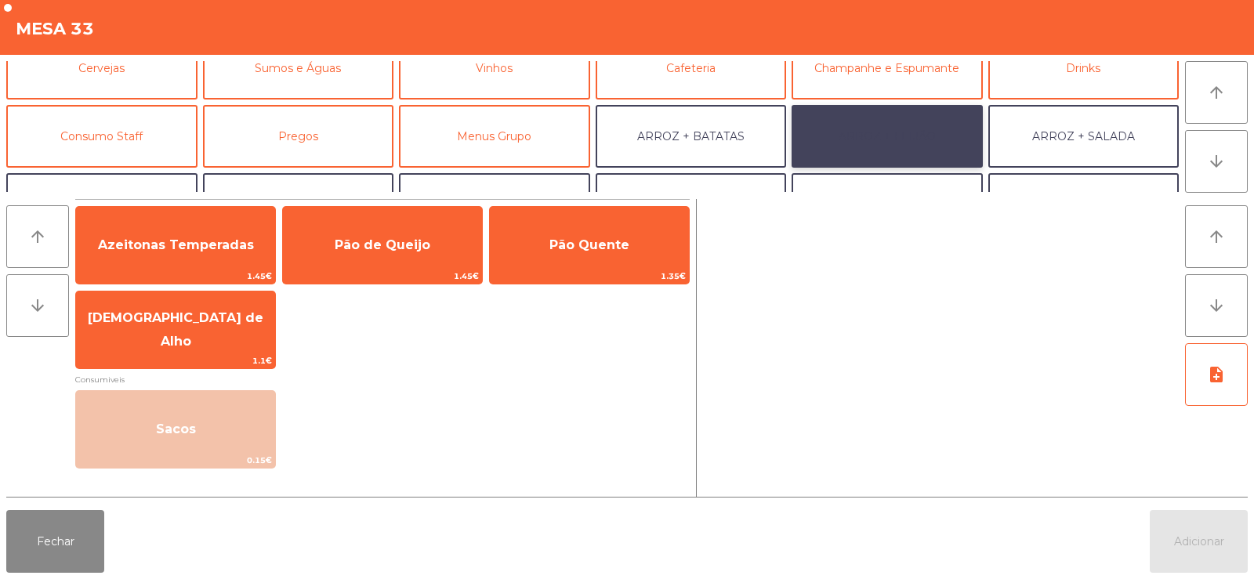
click at [840, 132] on button "ARROZ + FEIJÃO" at bounding box center [887, 136] width 191 height 63
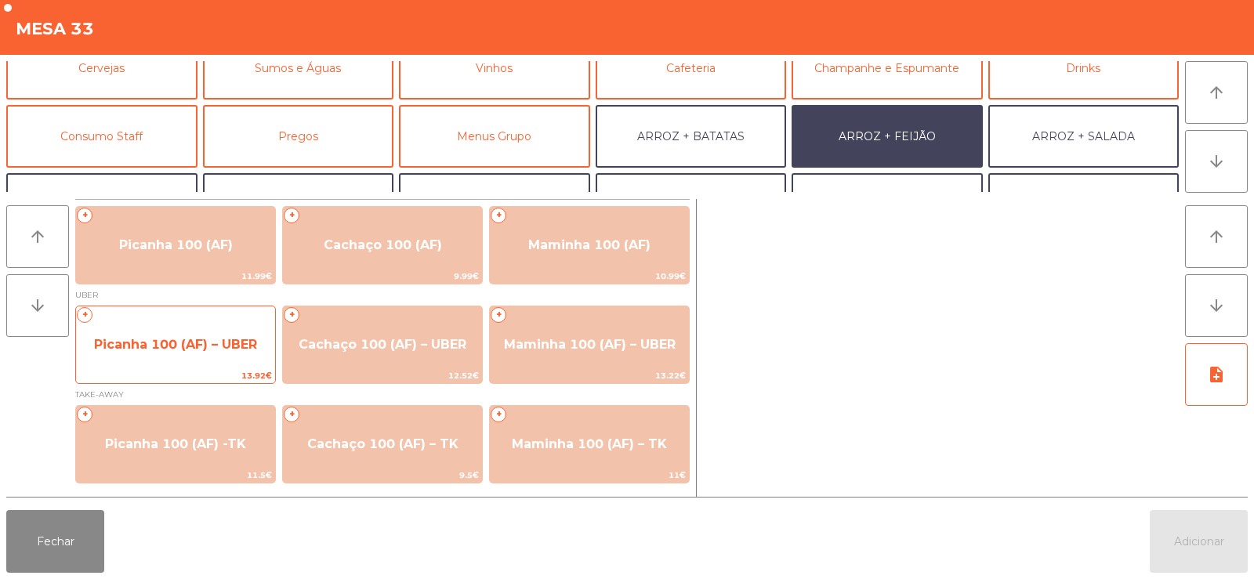
click at [199, 339] on span "Picanha 100 (AF) – UBER" at bounding box center [175, 344] width 163 height 15
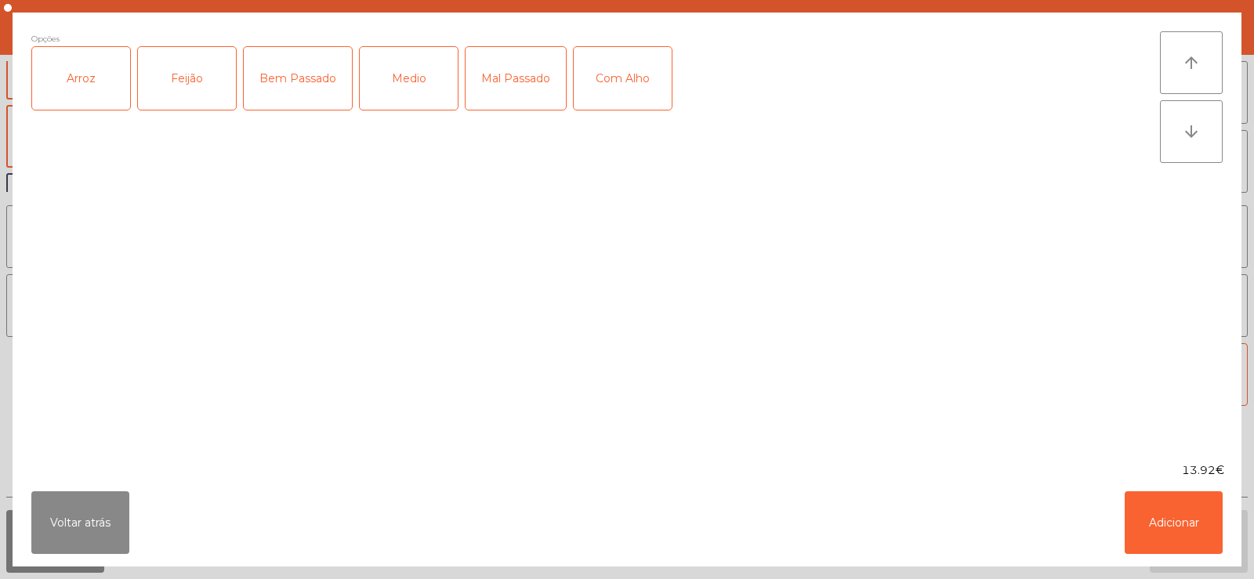
click at [94, 77] on div "Arroz" at bounding box center [81, 78] width 98 height 63
click at [210, 80] on div "Feijão" at bounding box center [187, 78] width 98 height 63
click at [285, 65] on div "Bem Passado" at bounding box center [298, 78] width 108 height 63
click at [615, 81] on div "Com Alho" at bounding box center [623, 78] width 98 height 63
click at [1181, 548] on button "Adicionar" at bounding box center [1174, 523] width 98 height 63
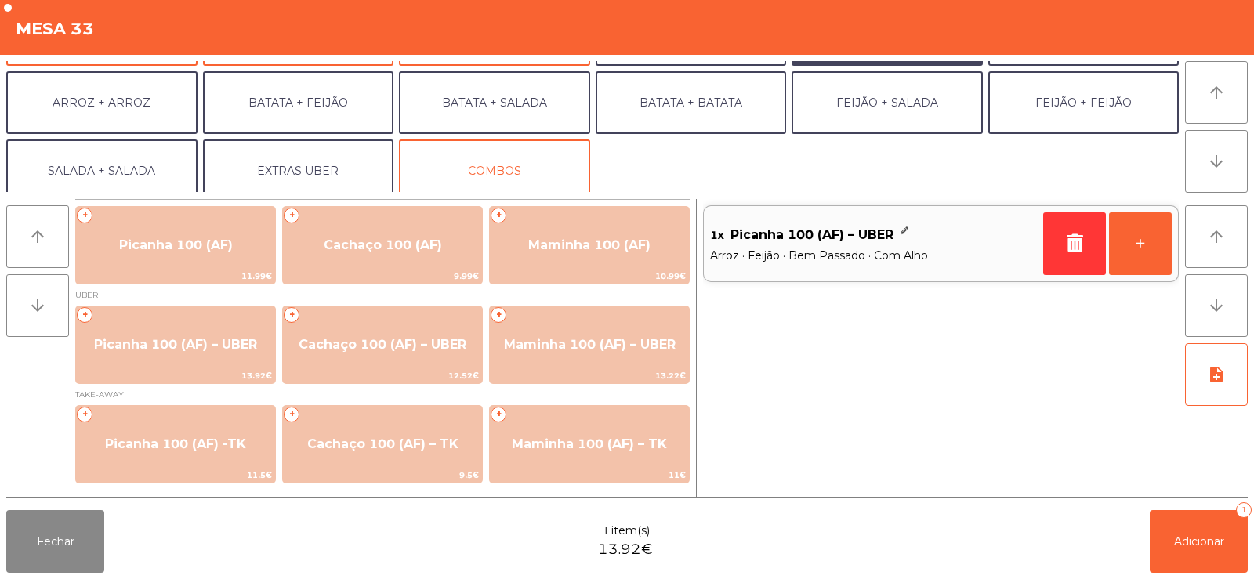
scroll to position [193, 0]
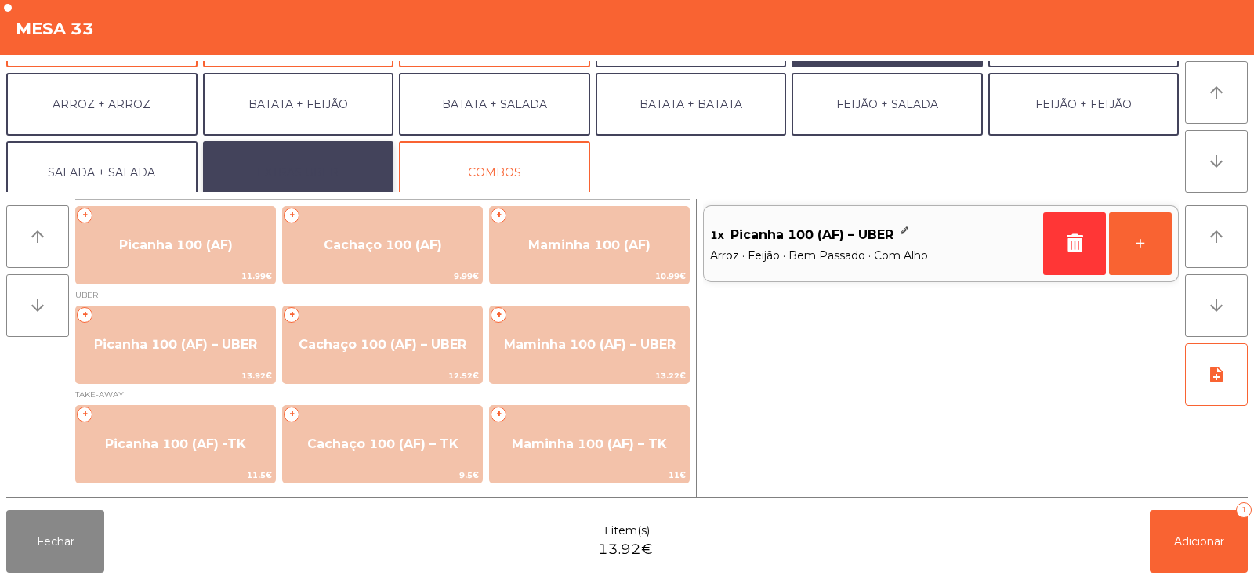
click at [314, 174] on button "EXTRAS UBER" at bounding box center [298, 172] width 191 height 63
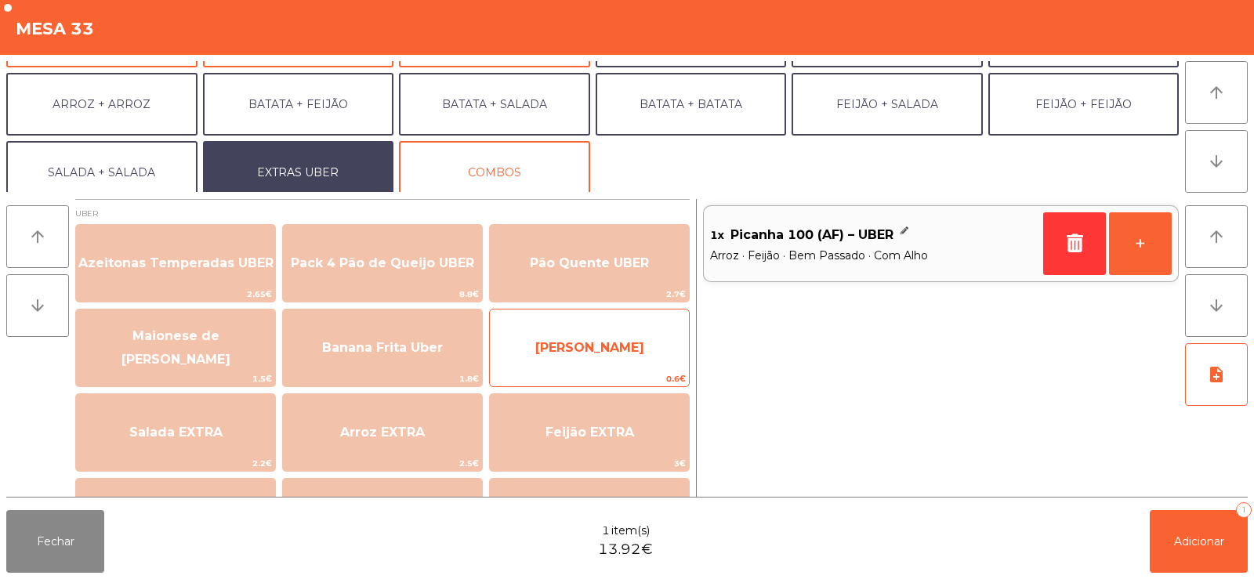
click at [585, 360] on span "Farofa Uber" at bounding box center [589, 348] width 199 height 42
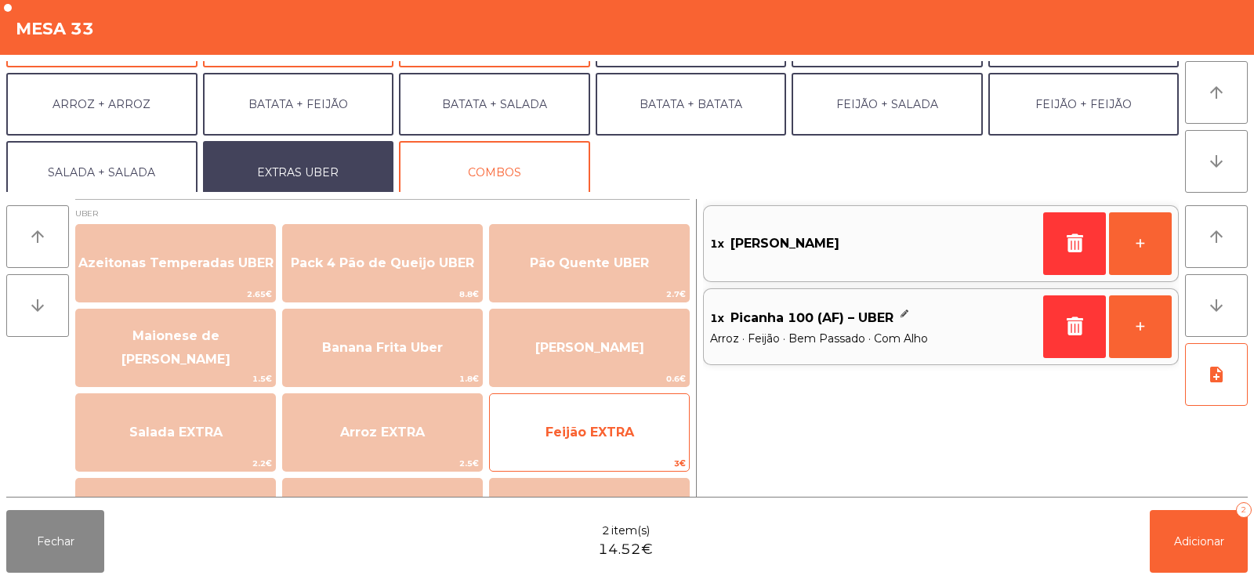
click at [553, 440] on span "Feijão EXTRA" at bounding box center [589, 433] width 199 height 42
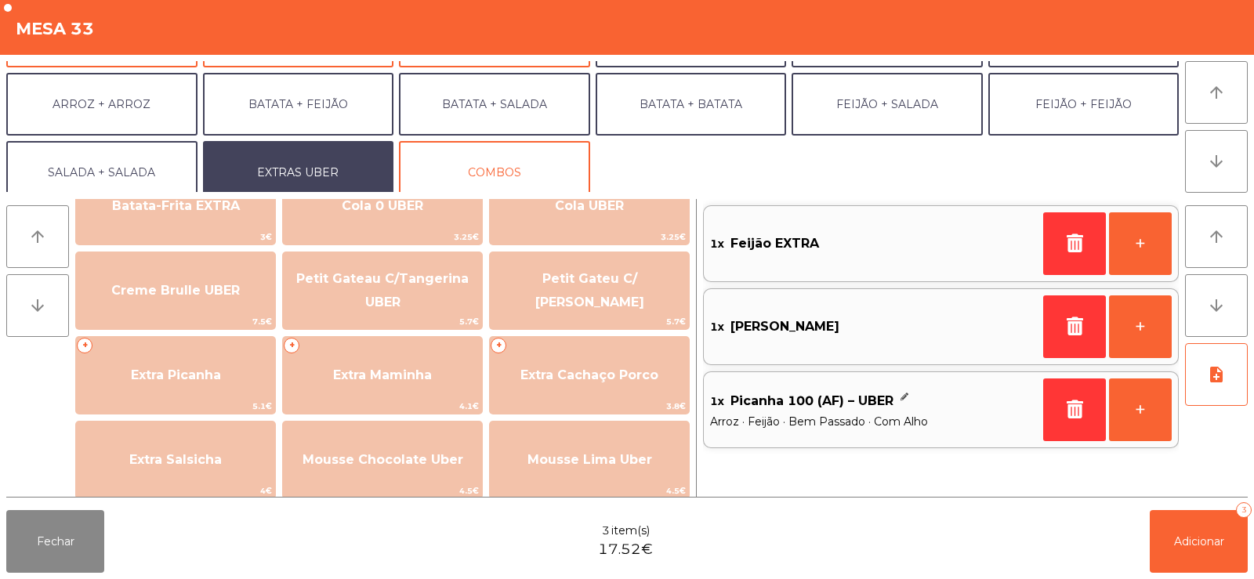
scroll to position [315, 0]
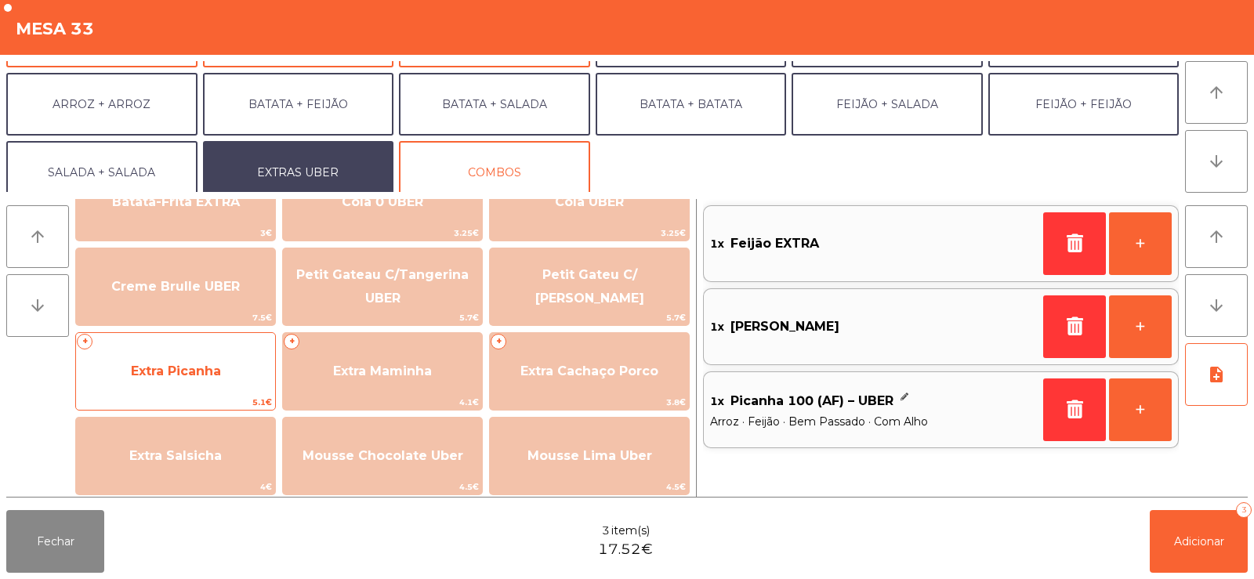
click at [194, 364] on span "Extra Picanha" at bounding box center [176, 371] width 90 height 15
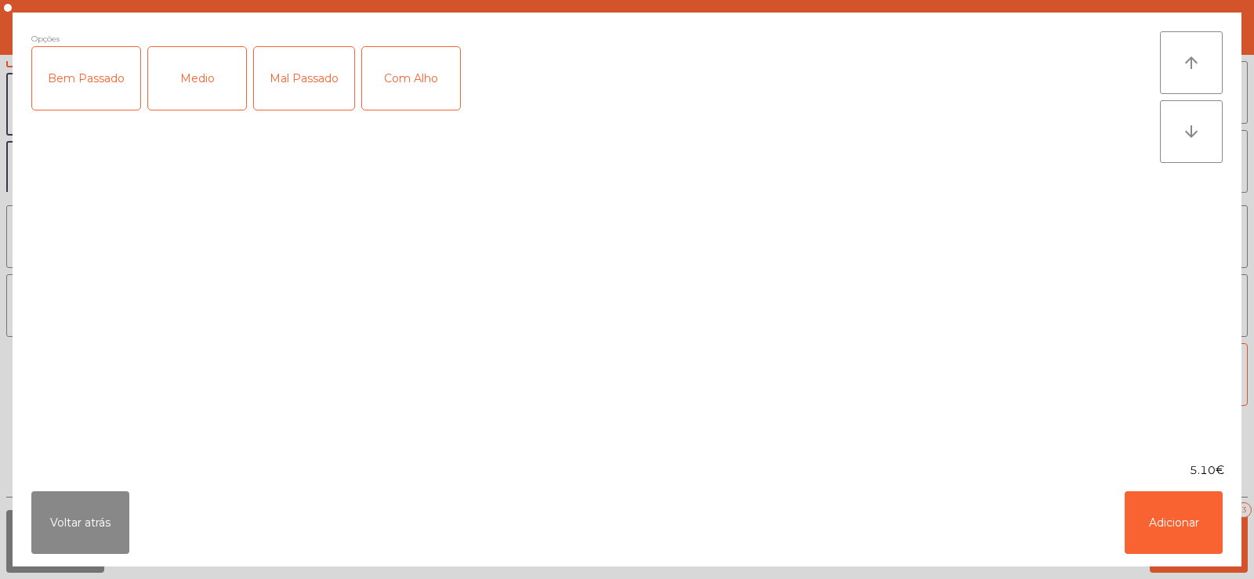
click at [70, 90] on div "Bem Passado" at bounding box center [86, 78] width 108 height 63
click at [405, 87] on div "Com Alho" at bounding box center [411, 78] width 98 height 63
click at [1163, 506] on button "Adicionar" at bounding box center [1174, 523] width 98 height 63
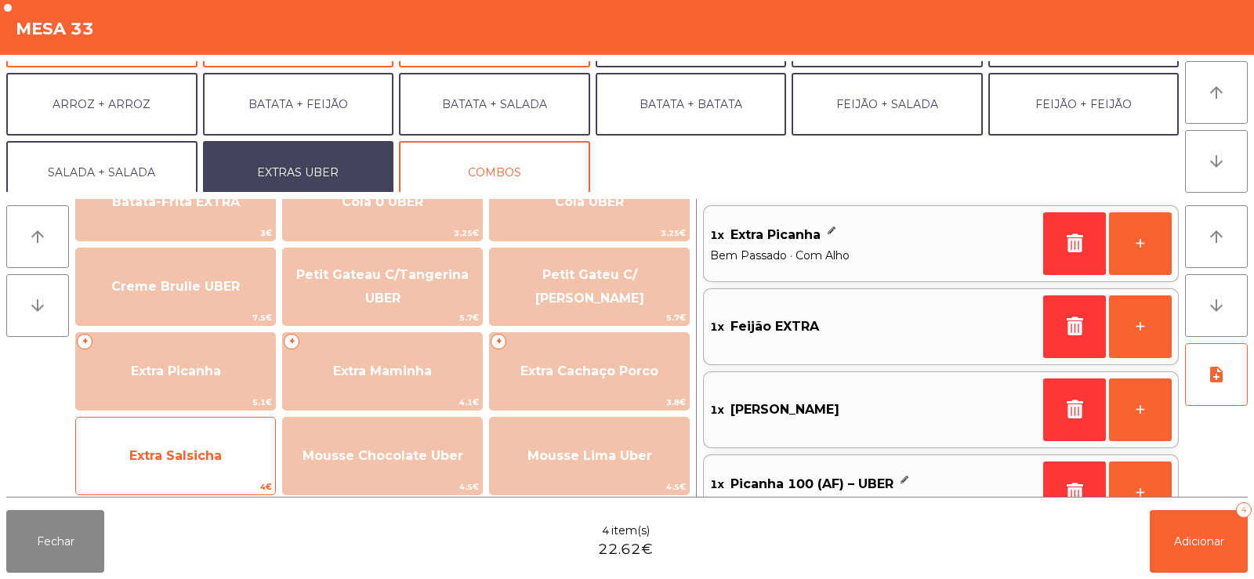
click at [198, 473] on span "Extra Salsicha" at bounding box center [175, 456] width 199 height 42
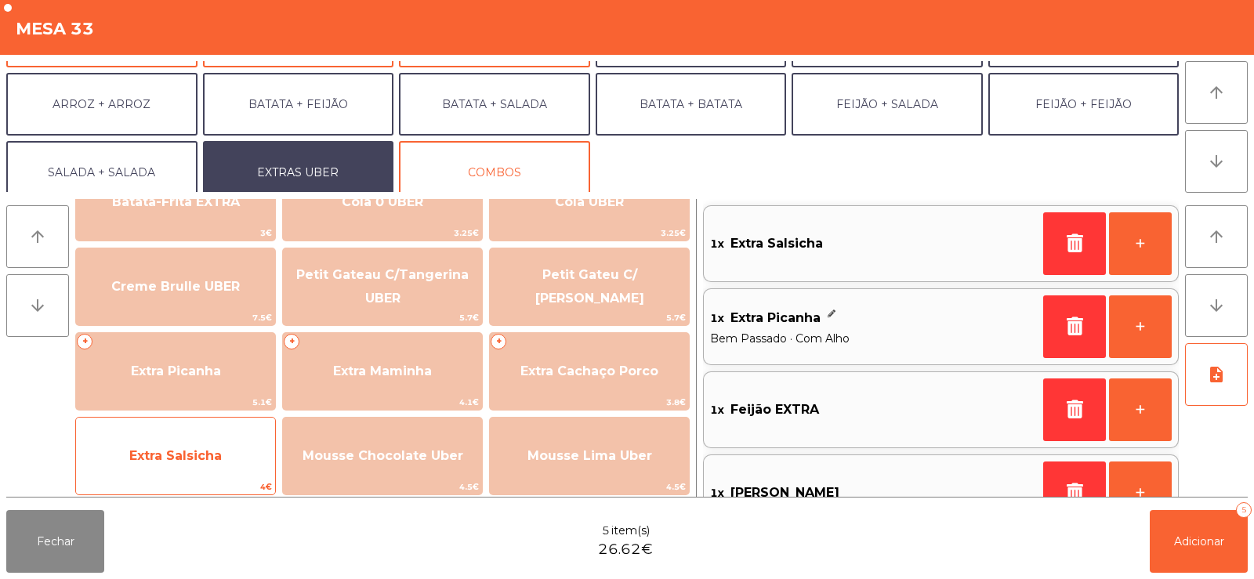
scroll to position [6, 0]
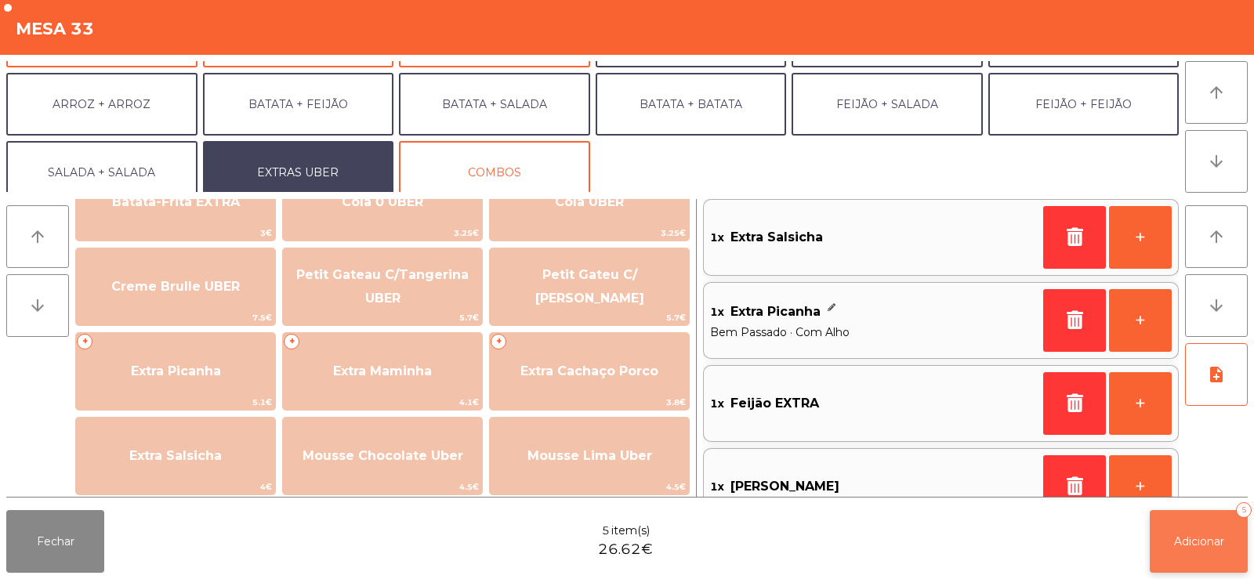
click at [1197, 535] on span "Adicionar" at bounding box center [1199, 542] width 50 height 14
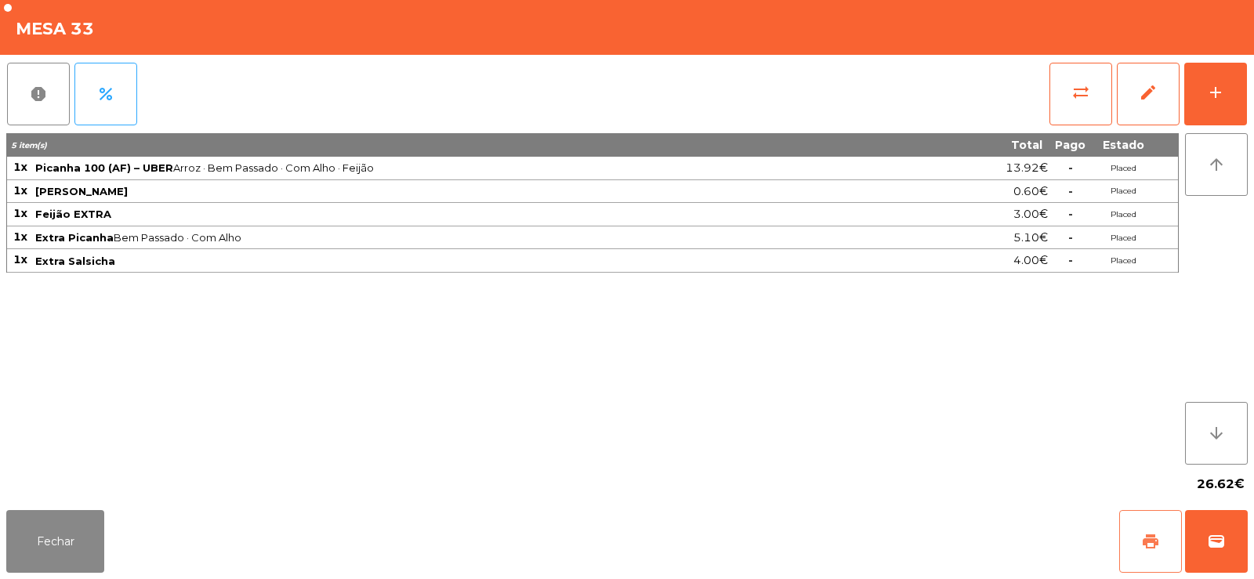
click at [1133, 541] on button "print" at bounding box center [1151, 541] width 63 height 63
click at [1214, 550] on span "wallet" at bounding box center [1216, 541] width 19 height 19
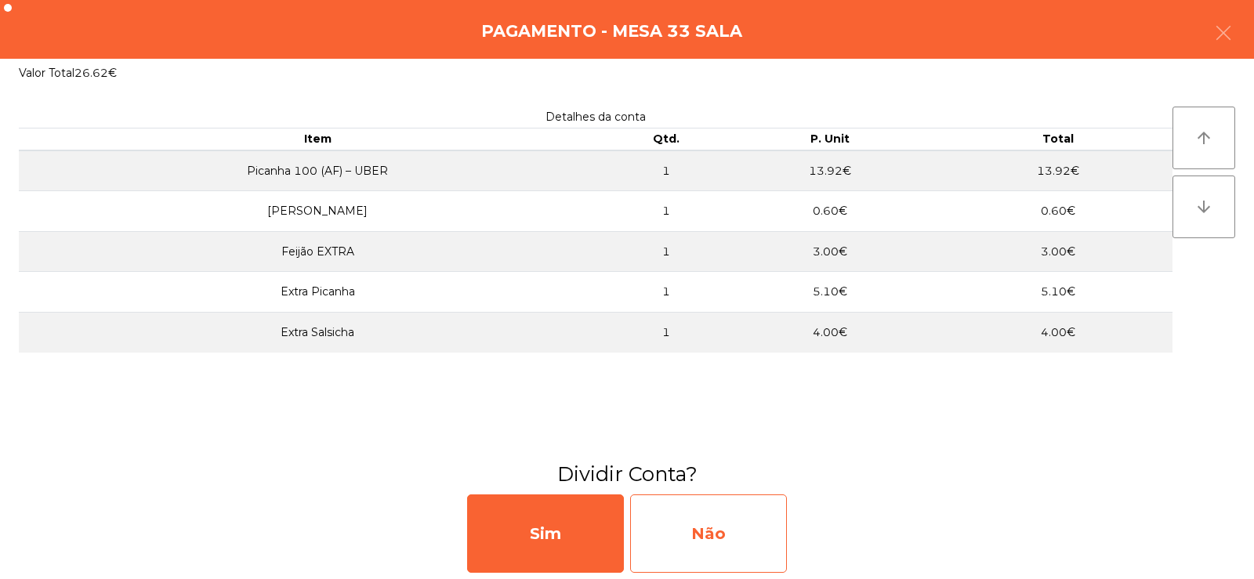
click at [691, 514] on div "Não" at bounding box center [708, 534] width 157 height 78
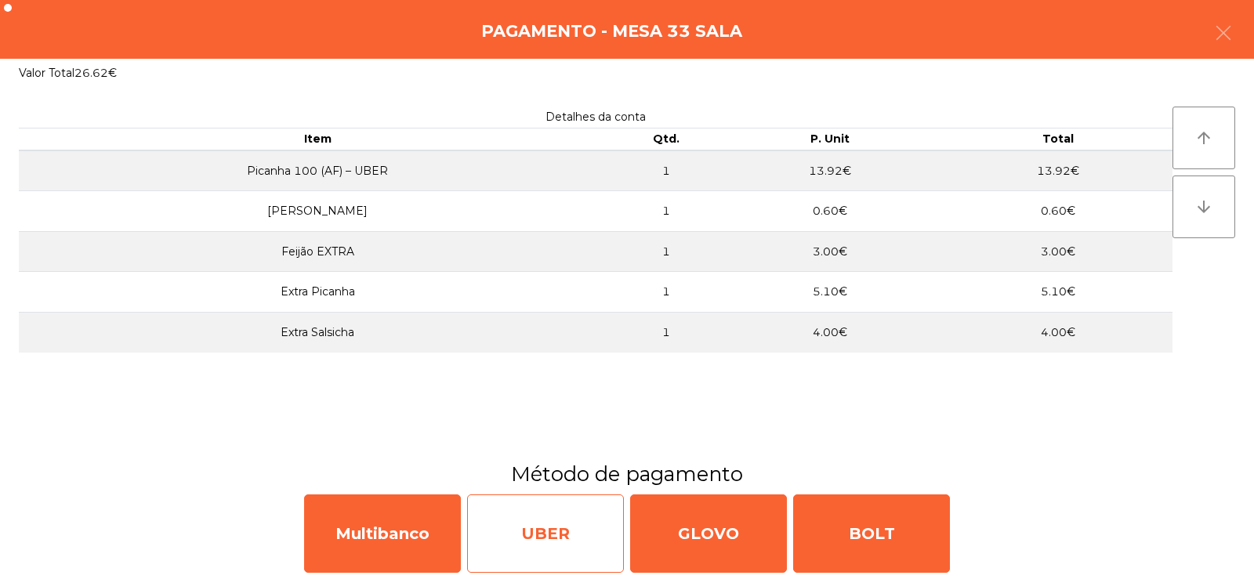
click at [553, 539] on div "UBER" at bounding box center [545, 534] width 157 height 78
select select "**"
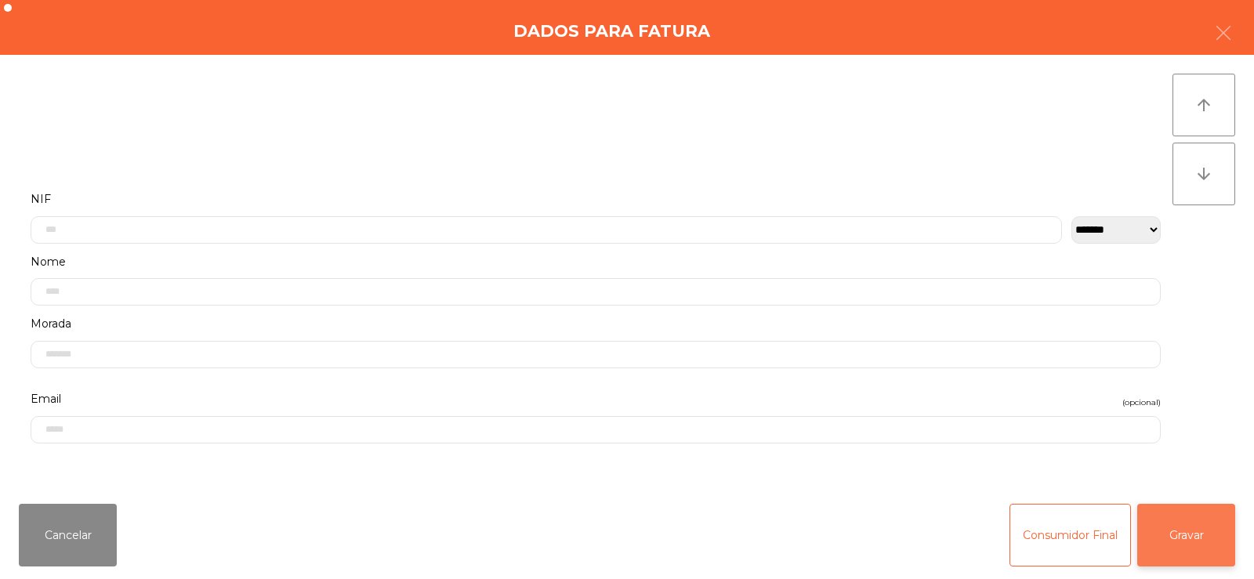
click at [1185, 533] on button "Gravar" at bounding box center [1187, 535] width 98 height 63
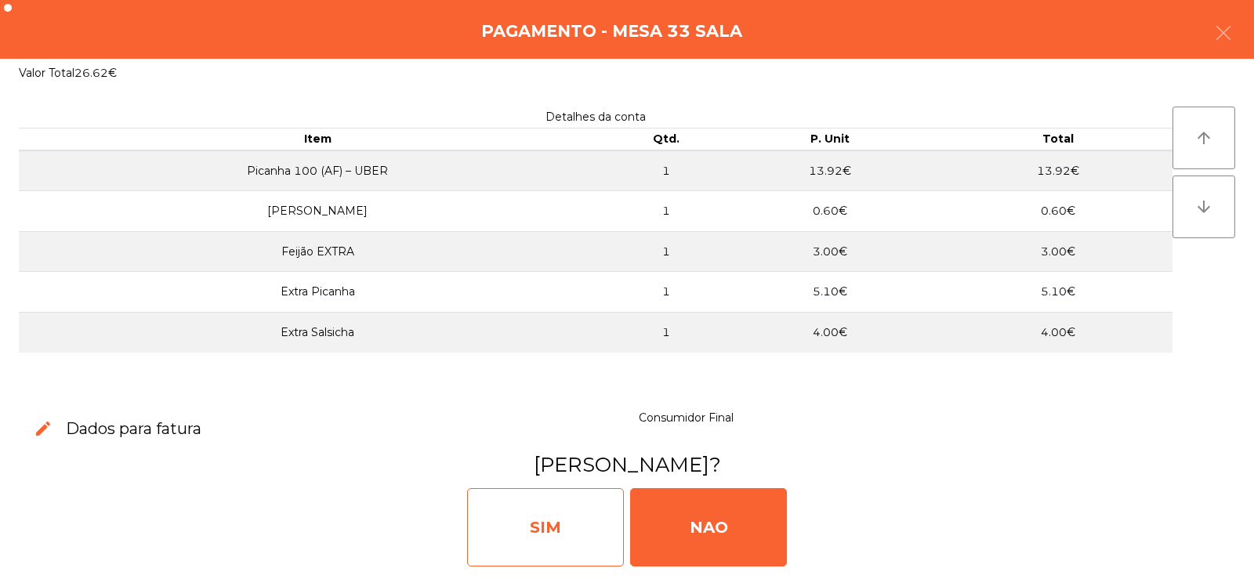
click at [556, 516] on div "SIM" at bounding box center [545, 527] width 157 height 78
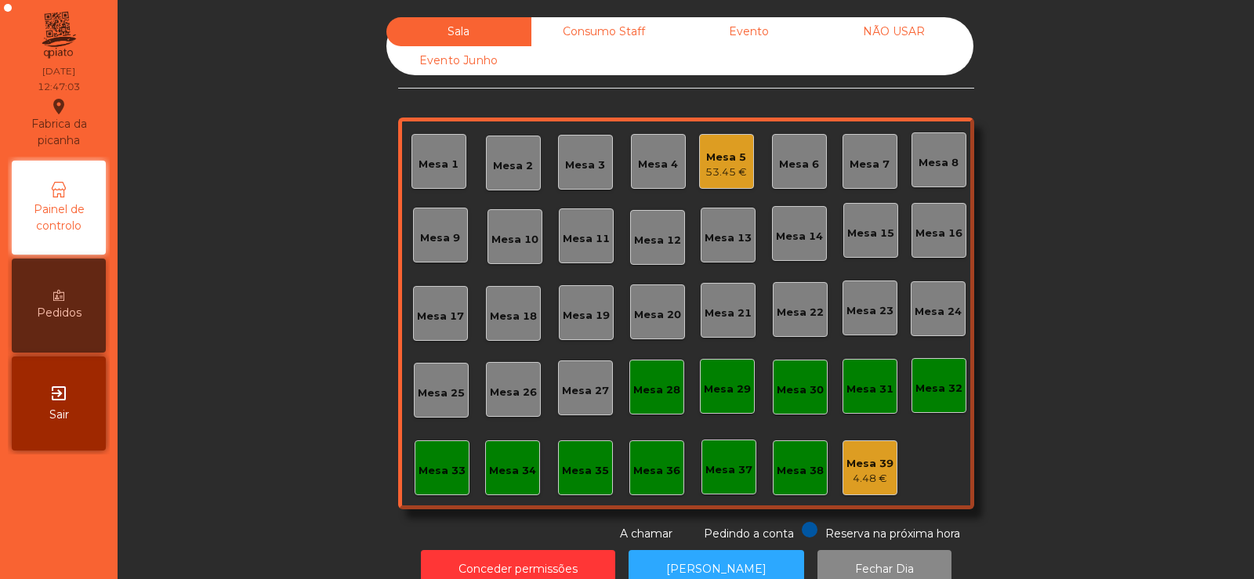
click at [871, 176] on div "Mesa 7" at bounding box center [870, 161] width 55 height 55
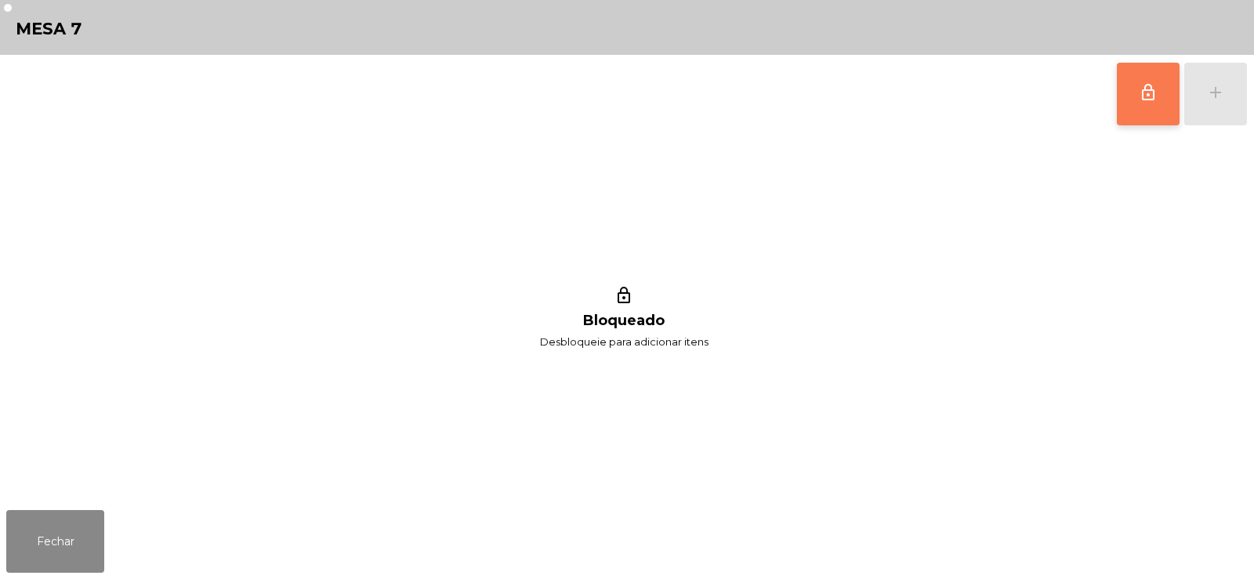
click at [1138, 104] on button "lock_outline" at bounding box center [1148, 94] width 63 height 63
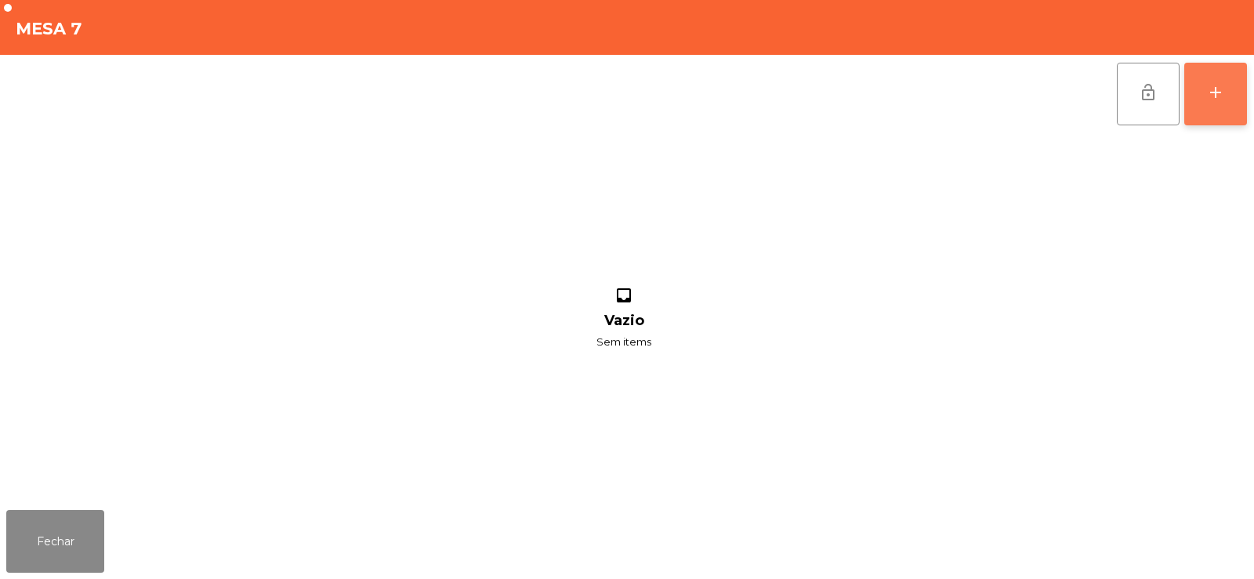
click at [1236, 101] on button "add" at bounding box center [1216, 94] width 63 height 63
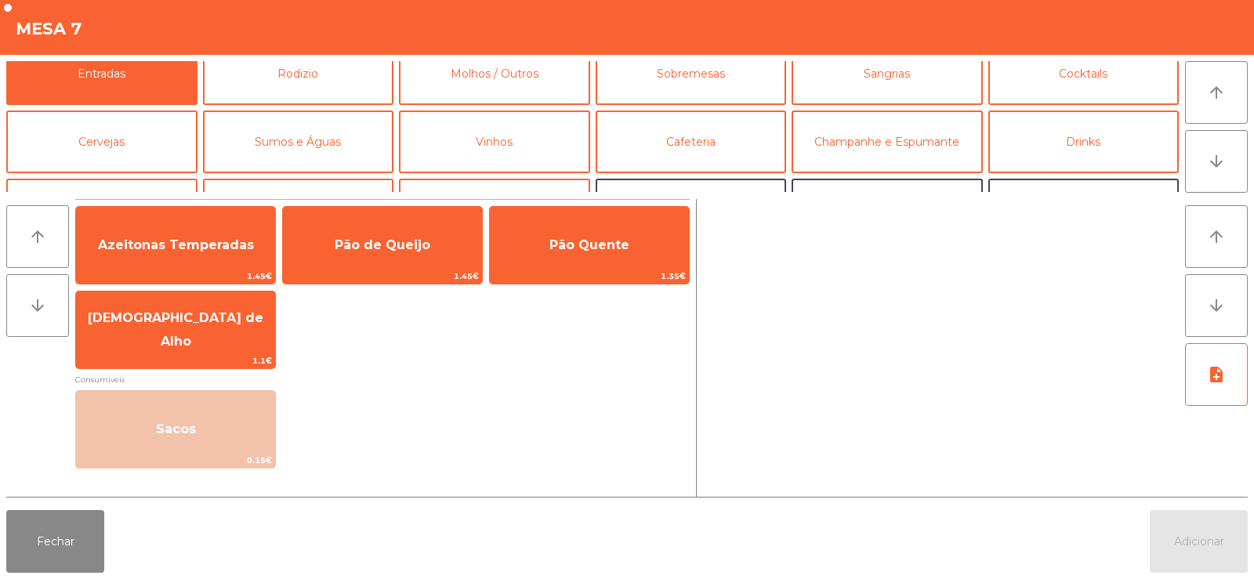
scroll to position [20, 0]
click at [232, 74] on button "Rodizio" at bounding box center [298, 73] width 191 height 63
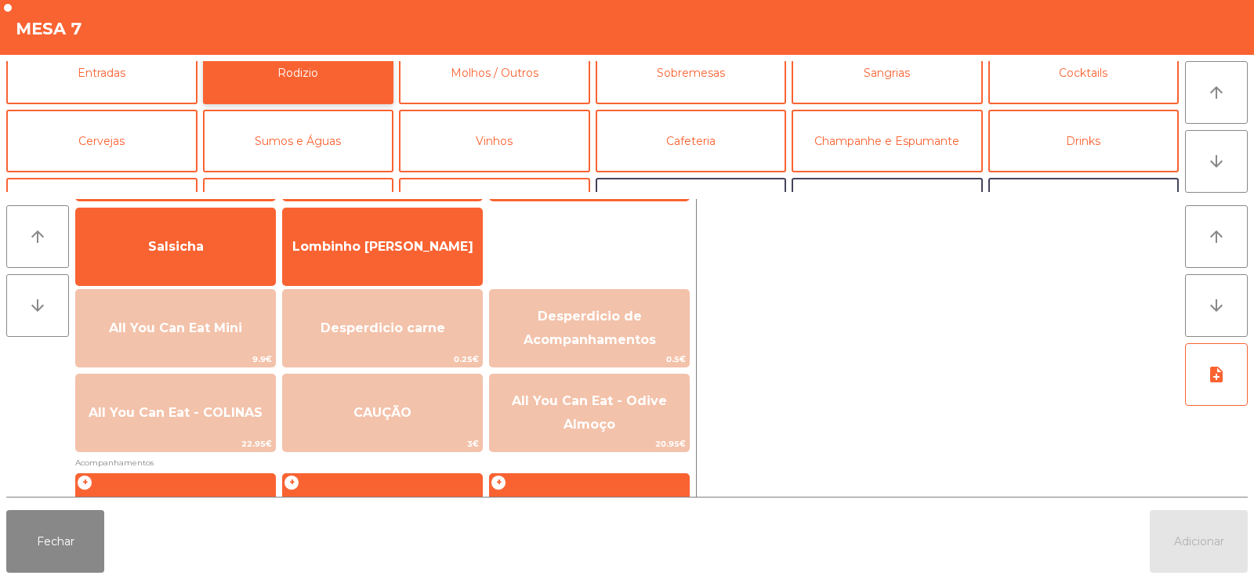
scroll to position [141, 0]
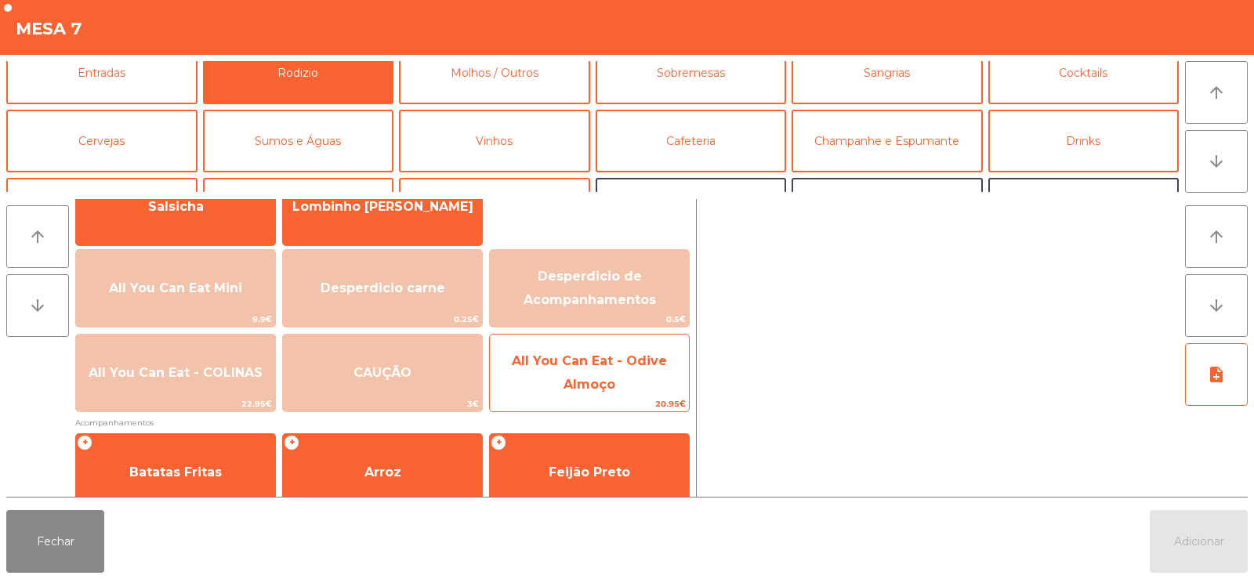
click at [600, 379] on span "All You Can Eat - Odive Almoço" at bounding box center [589, 373] width 155 height 38
click at [601, 376] on span "All You Can Eat - Odive Almoço" at bounding box center [589, 373] width 199 height 67
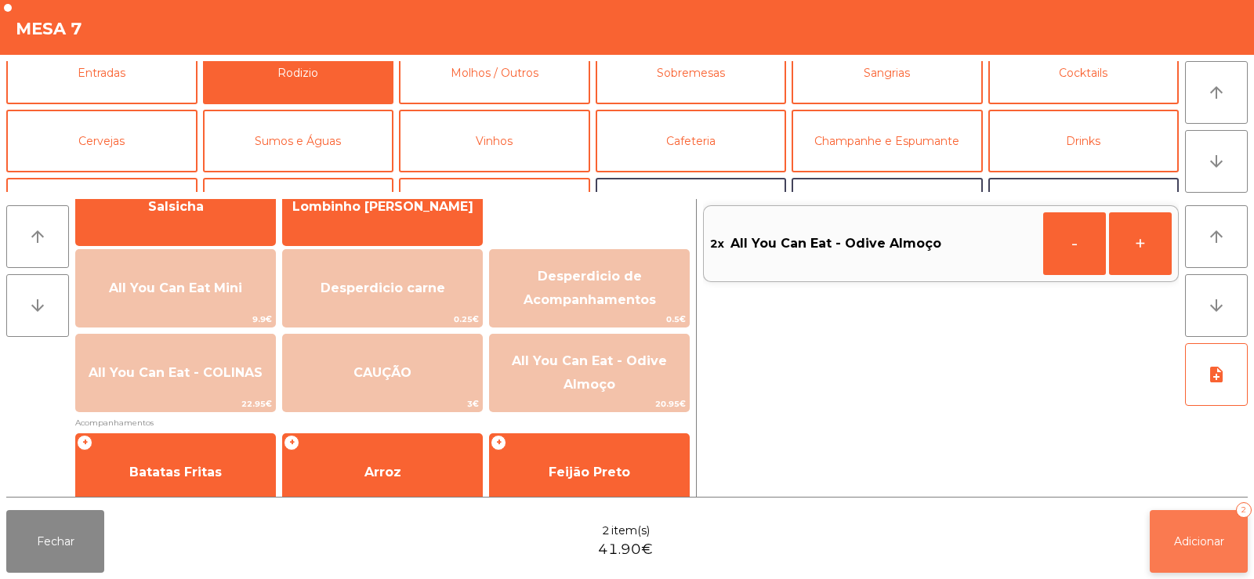
click at [1206, 535] on span "Adicionar" at bounding box center [1199, 542] width 50 height 14
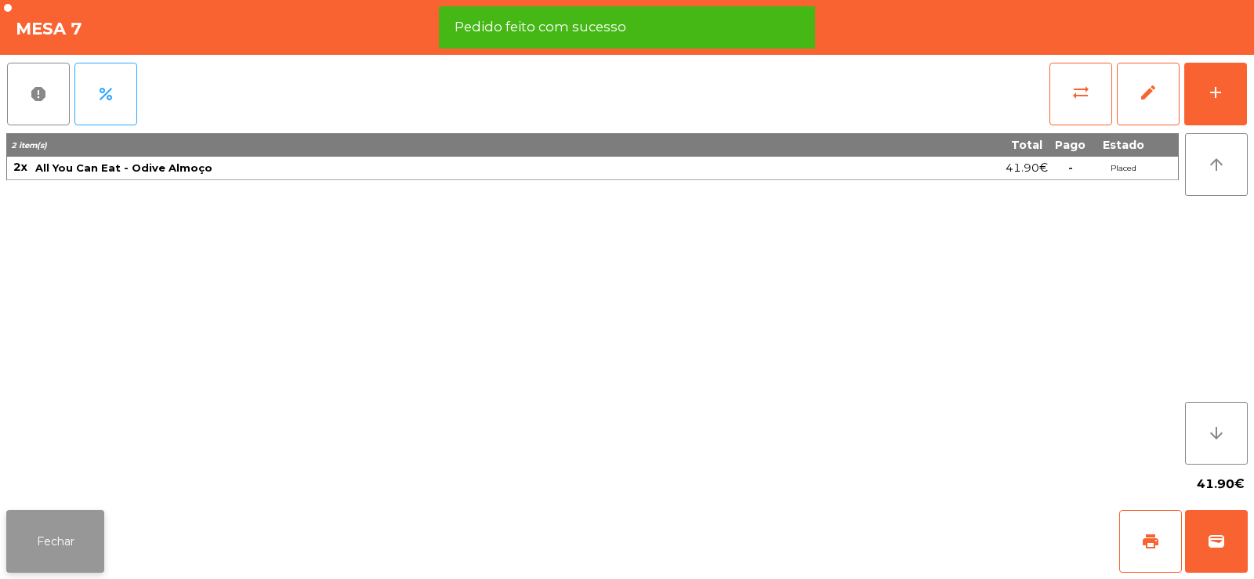
click at [49, 535] on button "Fechar" at bounding box center [55, 541] width 98 height 63
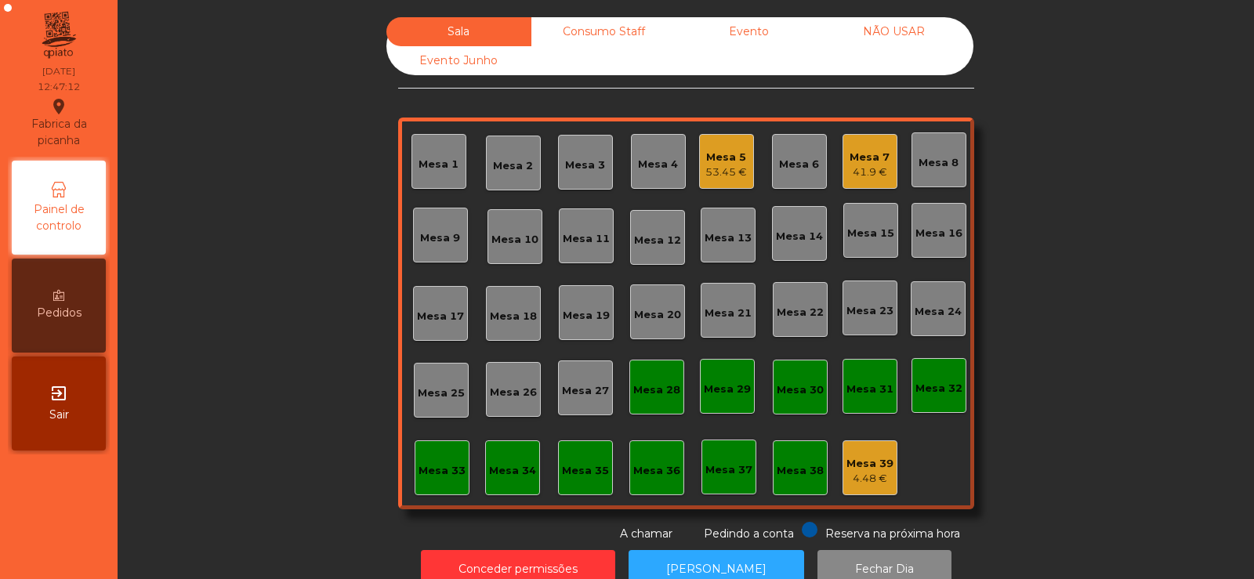
click at [227, 308] on div "Sala Consumo Staff Evento NÃO USAR Evento Junho Mesa 1 Mesa 2 Mesa 3 Mesa 4 Mes…" at bounding box center [686, 279] width 1094 height 525
click at [1083, 204] on div "Sala Consumo Staff Evento NÃO USAR Evento Junho Mesa 1 Mesa 2 Mesa 3 Mesa 4 Mes…" at bounding box center [686, 279] width 1094 height 525
click at [583, 321] on div "Mesa 19" at bounding box center [586, 316] width 47 height 16
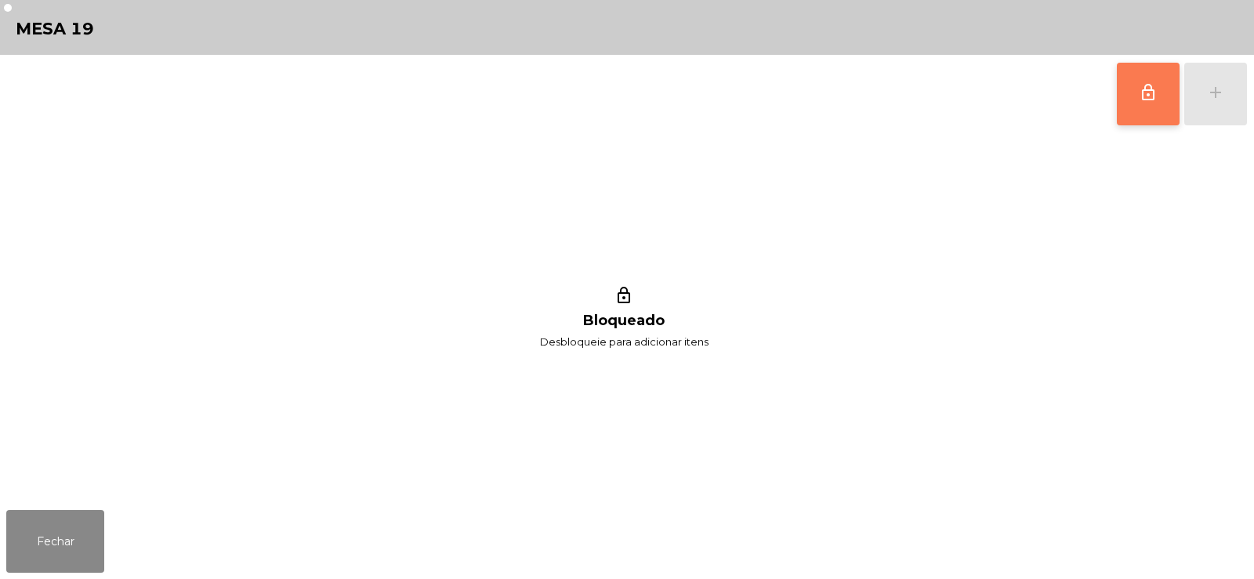
click at [1136, 108] on button "lock_outline" at bounding box center [1148, 94] width 63 height 63
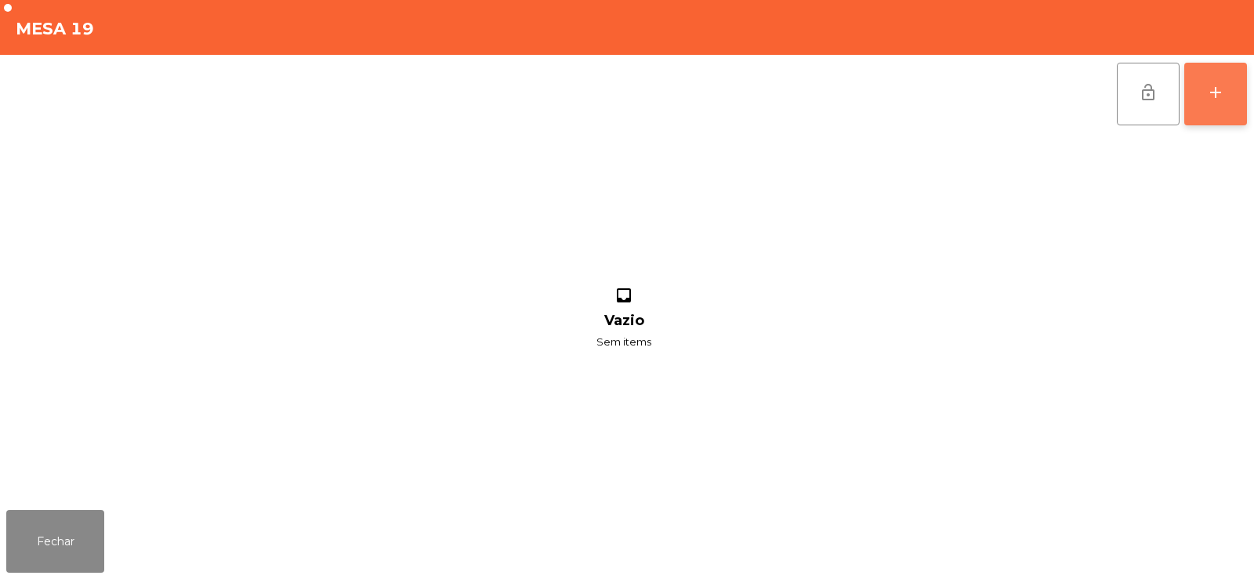
click at [1219, 93] on div "add" at bounding box center [1216, 92] width 19 height 19
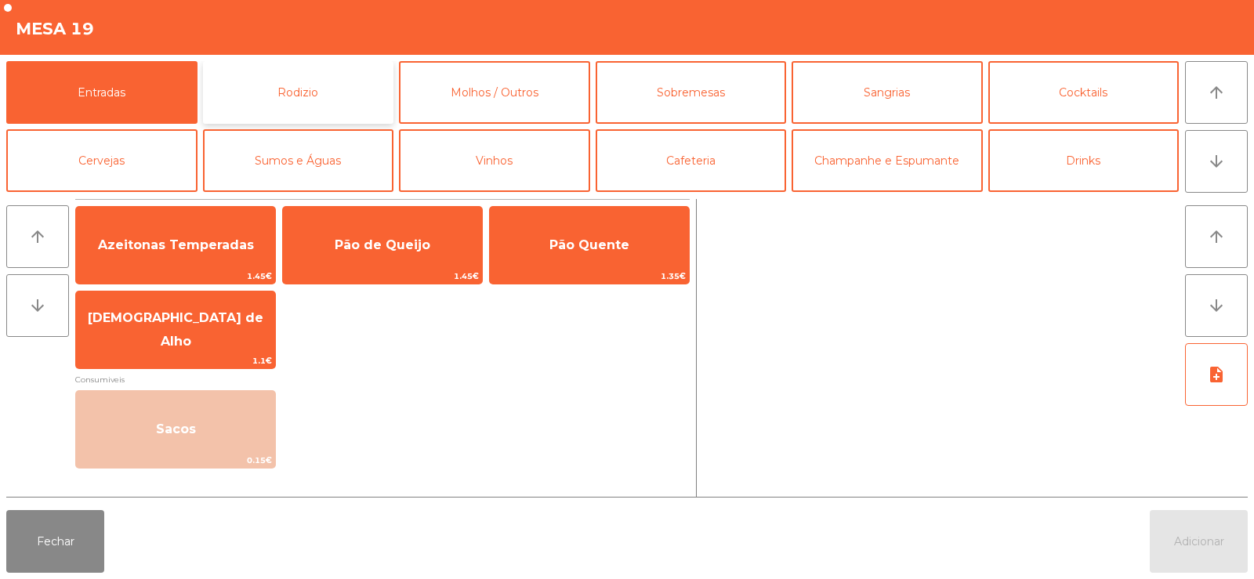
click at [357, 83] on button "Rodizio" at bounding box center [298, 92] width 191 height 63
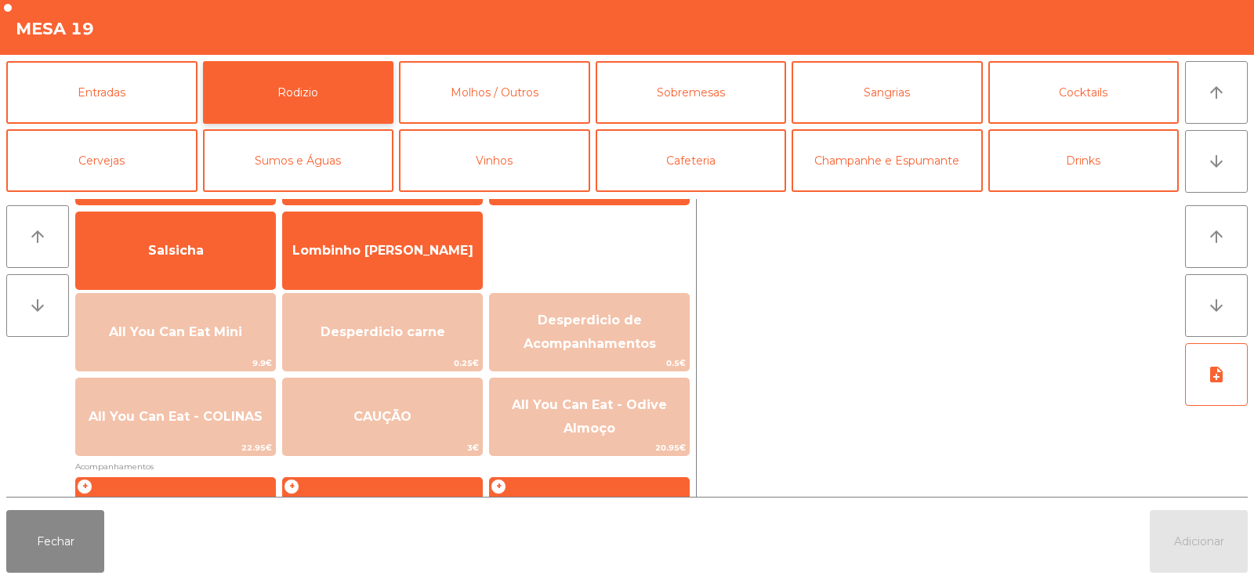
scroll to position [119, 0]
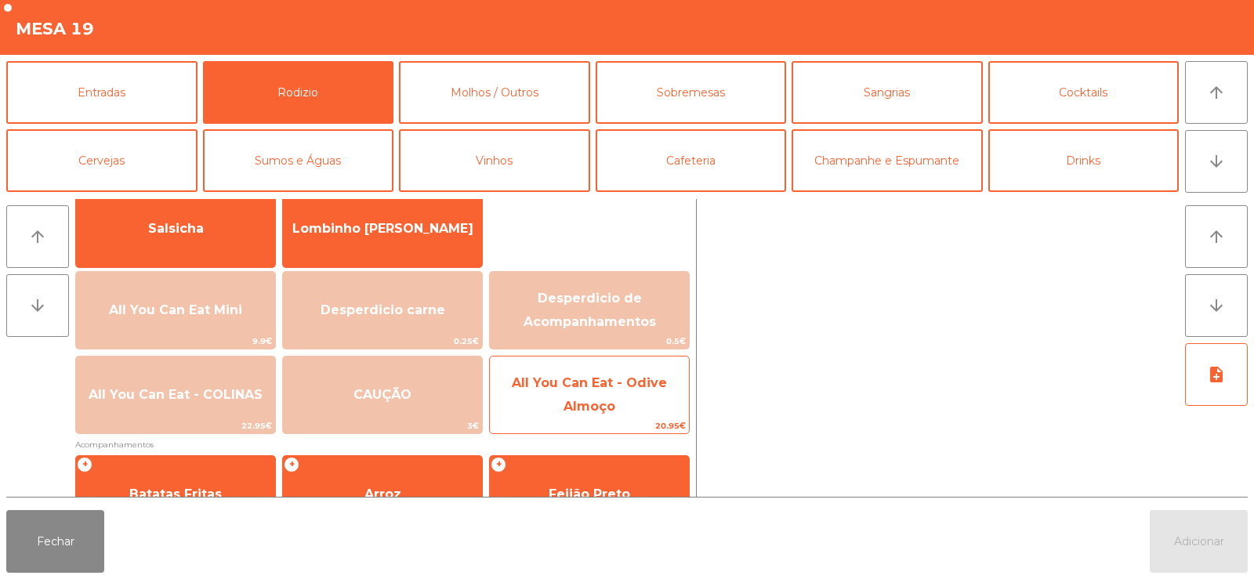
click at [622, 387] on span "All You Can Eat - Odive Almoço" at bounding box center [589, 395] width 155 height 38
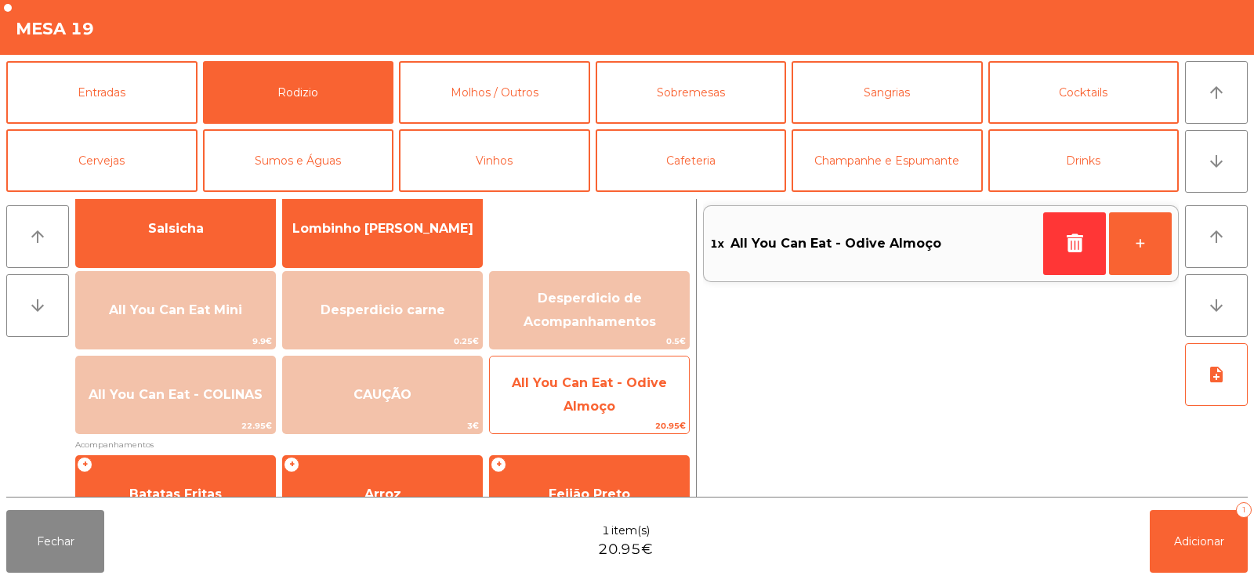
click at [630, 390] on span "All You Can Eat - Odive Almoço" at bounding box center [589, 395] width 155 height 38
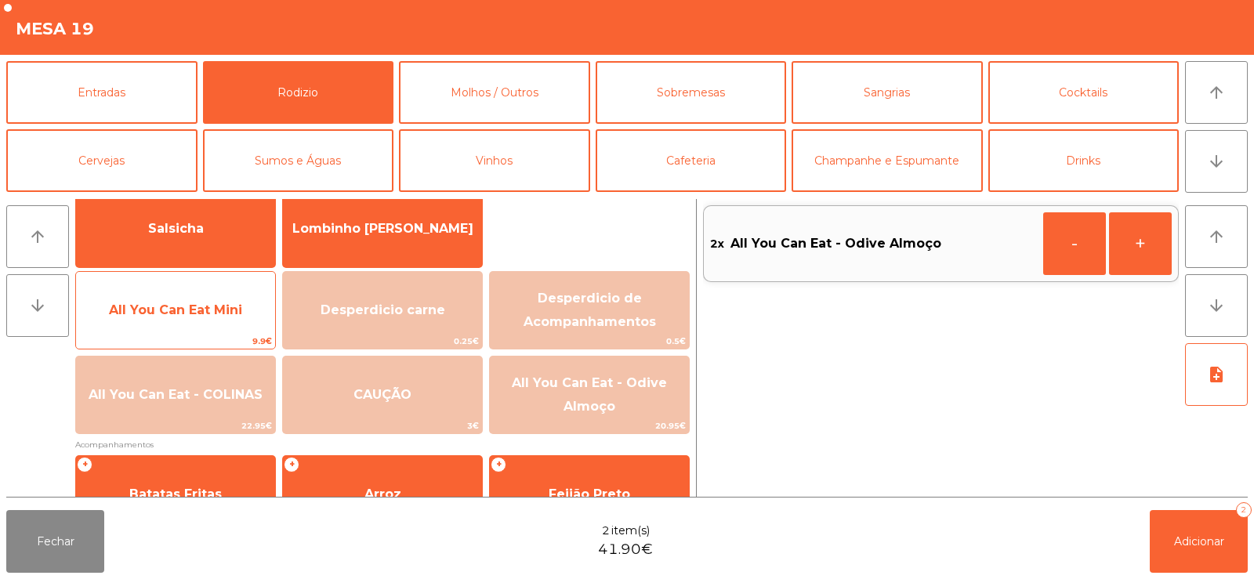
click at [200, 310] on span "All You Can Eat Mini" at bounding box center [175, 310] width 133 height 15
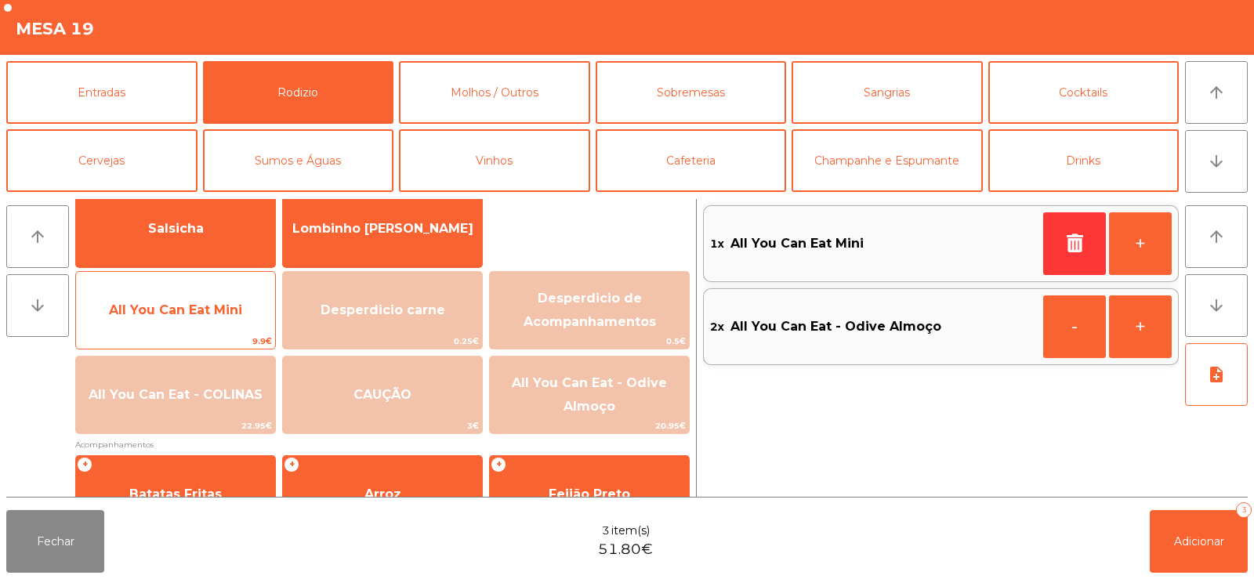
click at [194, 326] on span "All You Can Eat Mini" at bounding box center [175, 310] width 199 height 42
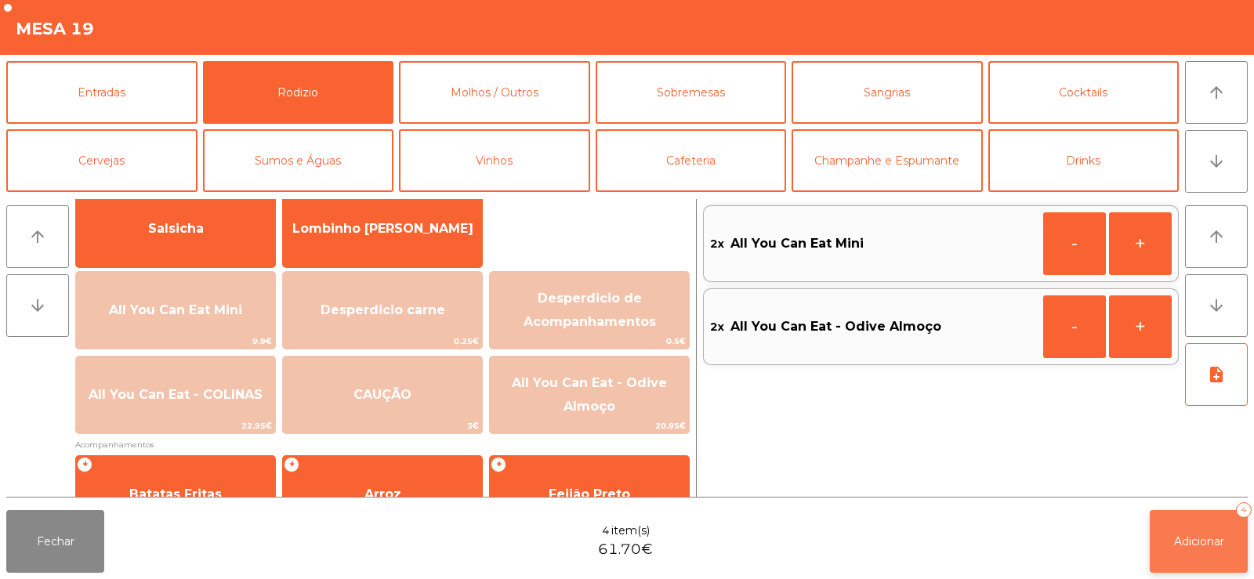
click at [1170, 543] on button "Adicionar 4" at bounding box center [1199, 541] width 98 height 63
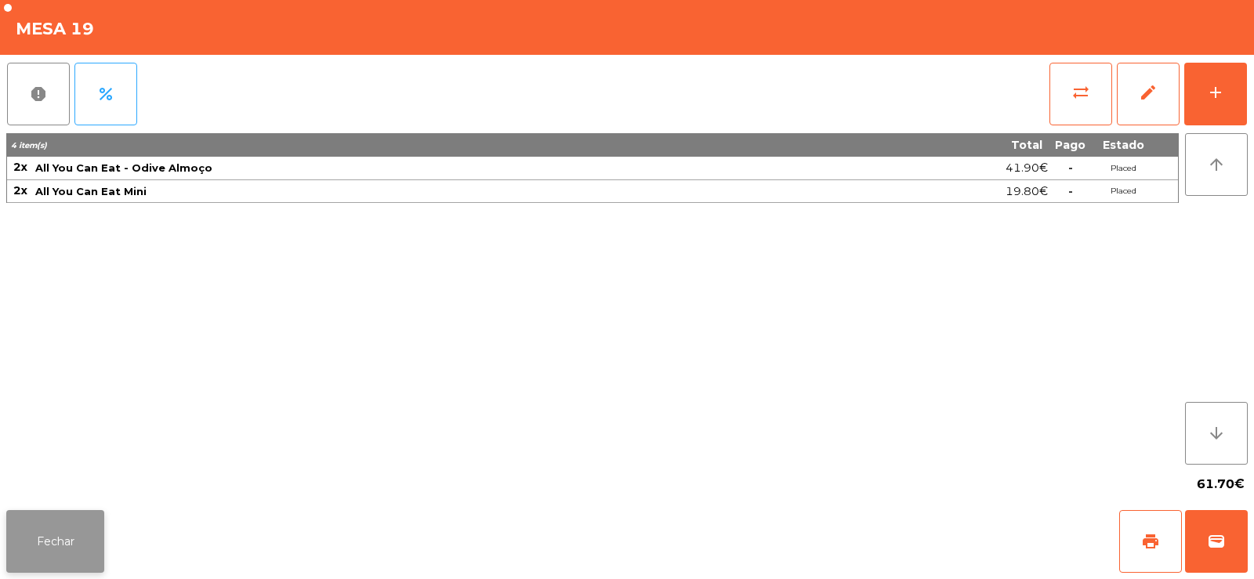
click at [74, 522] on button "Fechar" at bounding box center [55, 541] width 98 height 63
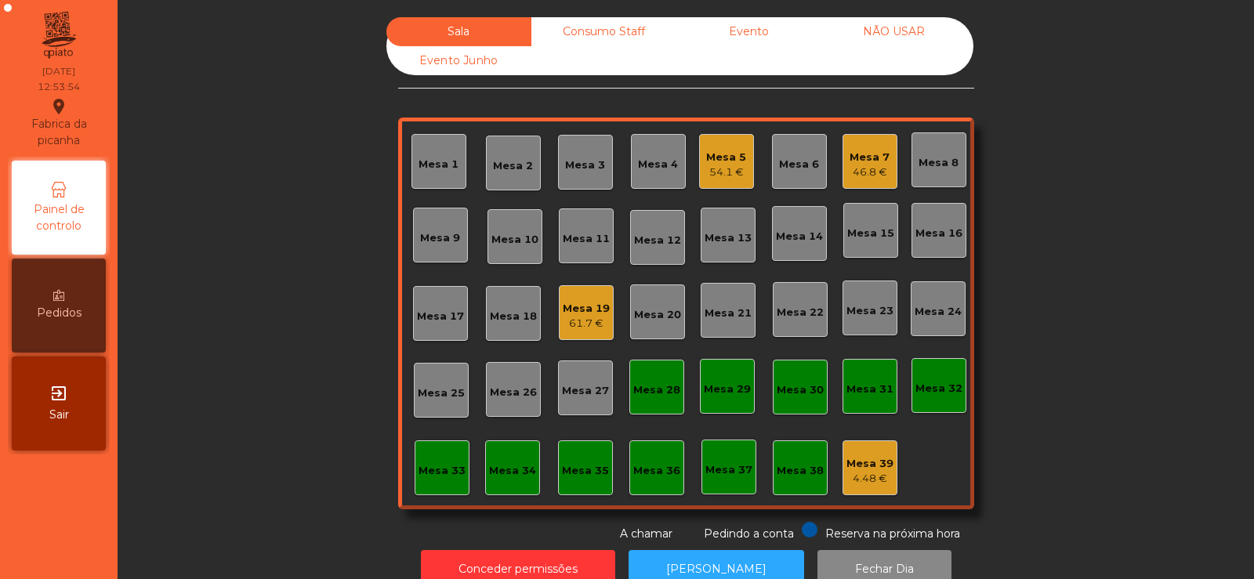
click at [1088, 188] on div "Sala Consumo Staff Evento NÃO USAR Evento Junho Mesa 1 Mesa 2 Mesa 3 Mesa 4 Mes…" at bounding box center [686, 279] width 1094 height 525
click at [285, 203] on div "Sala Consumo Staff Evento NÃO USAR Evento Junho Mesa 1 Mesa 2 Mesa 3 Mesa 4 Mes…" at bounding box center [686, 279] width 1094 height 525
click at [804, 244] on div "Mesa 14" at bounding box center [799, 237] width 47 height 16
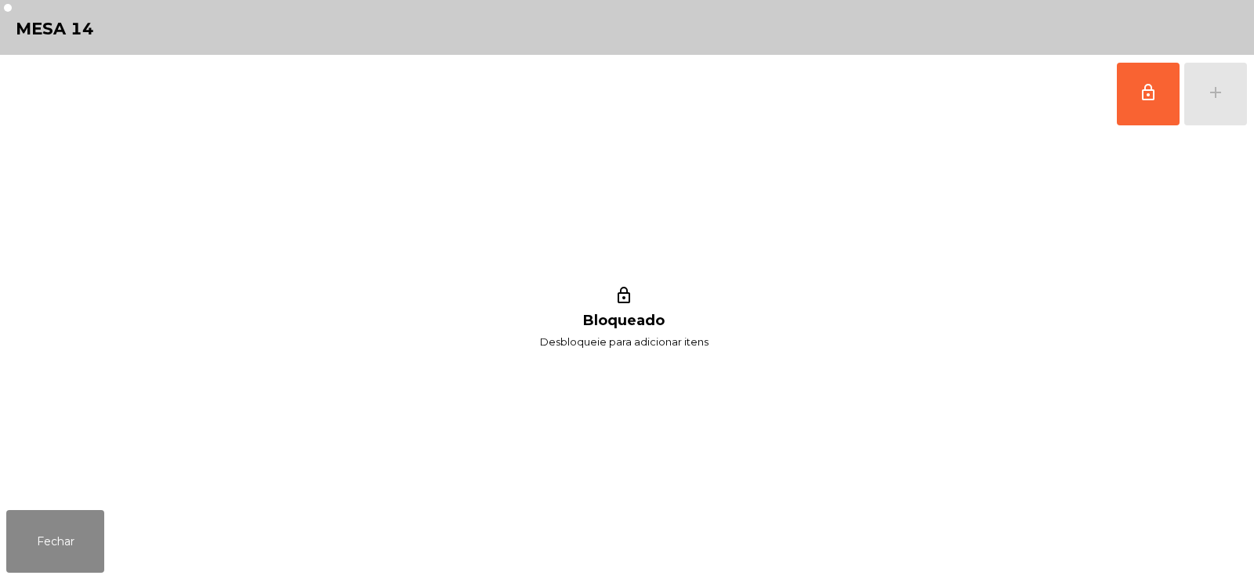
click at [1224, 117] on div "lock_outline add" at bounding box center [1182, 94] width 132 height 78
click at [1129, 111] on button "lock_outline" at bounding box center [1148, 94] width 63 height 63
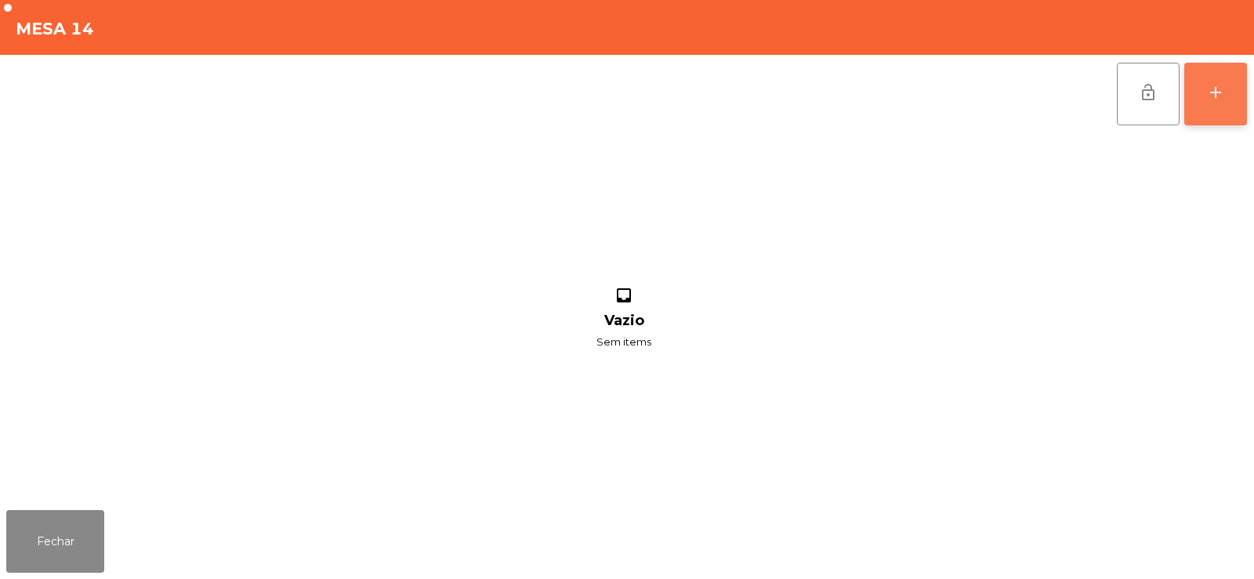
click at [1211, 95] on div "add" at bounding box center [1216, 92] width 19 height 19
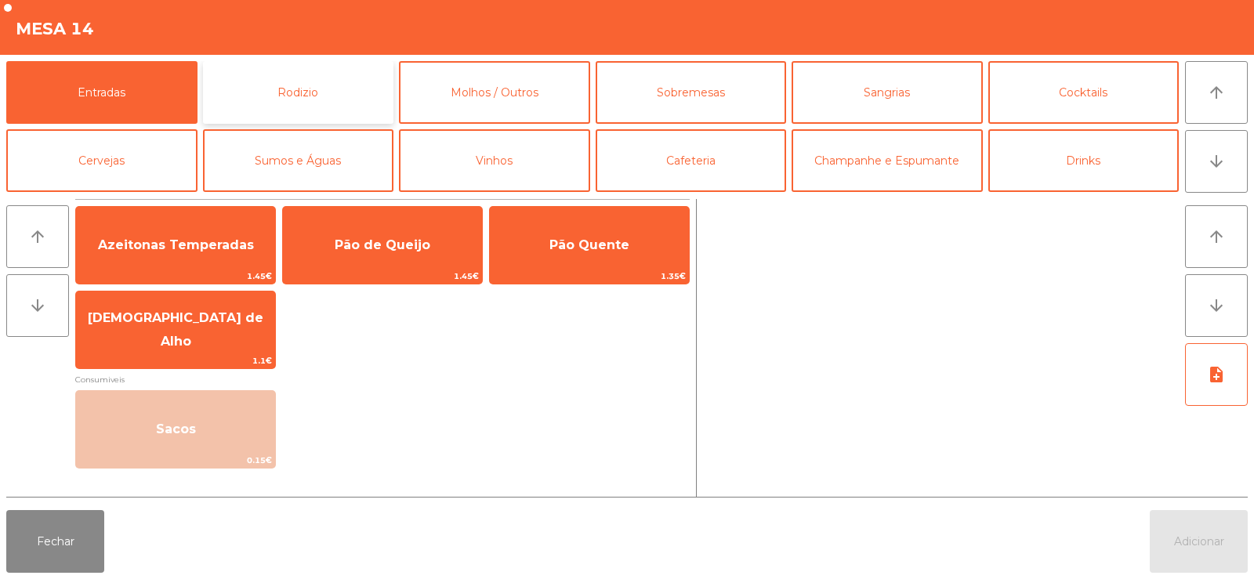
click at [354, 93] on button "Rodizio" at bounding box center [298, 92] width 191 height 63
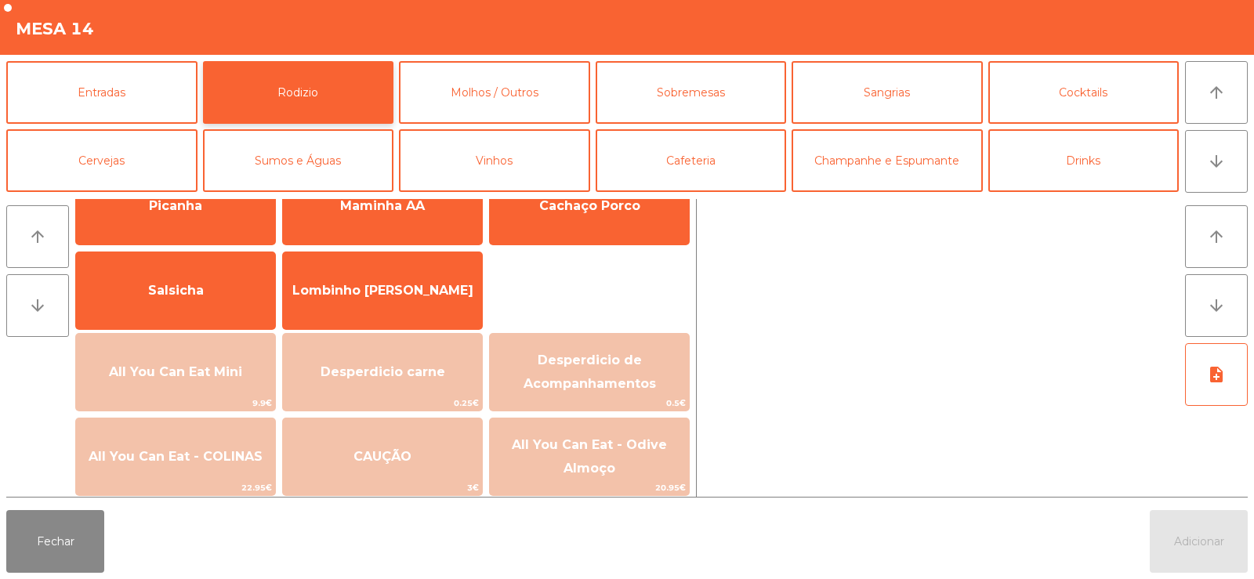
scroll to position [117, 0]
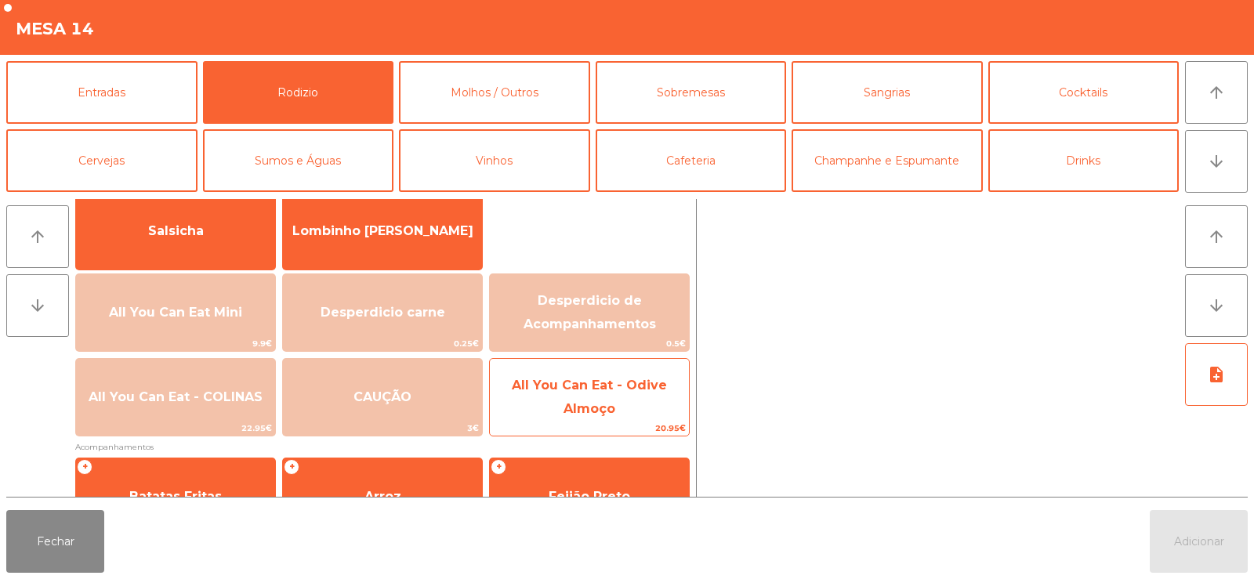
click at [612, 404] on span "All You Can Eat - Odive Almoço" at bounding box center [589, 397] width 155 height 38
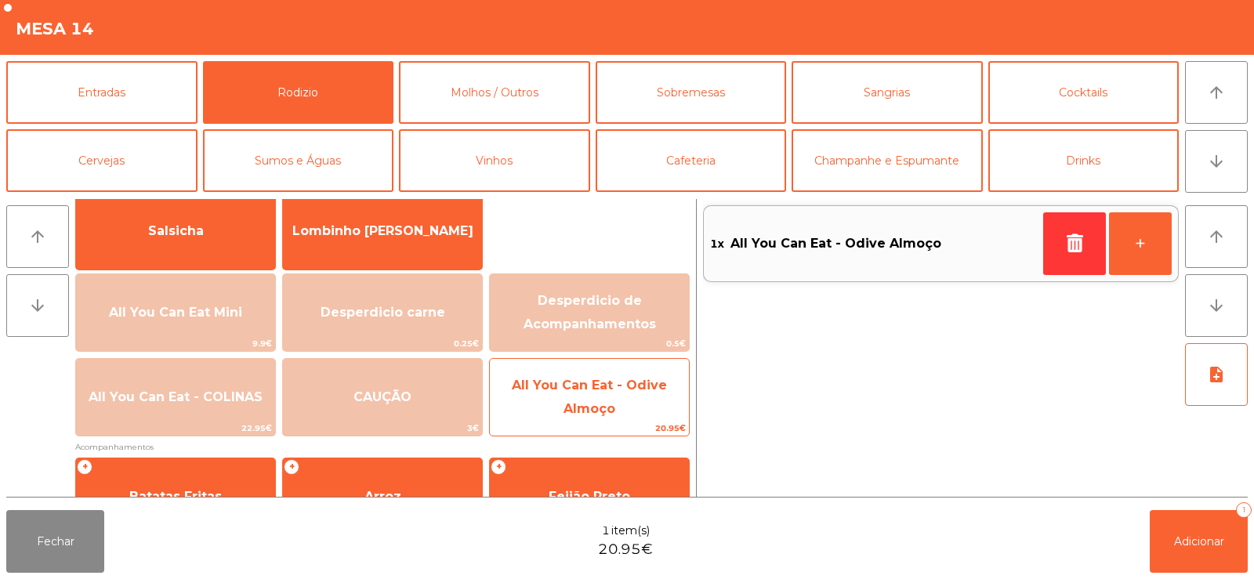
click at [604, 405] on span "All You Can Eat - Odive Almoço" at bounding box center [589, 397] width 155 height 38
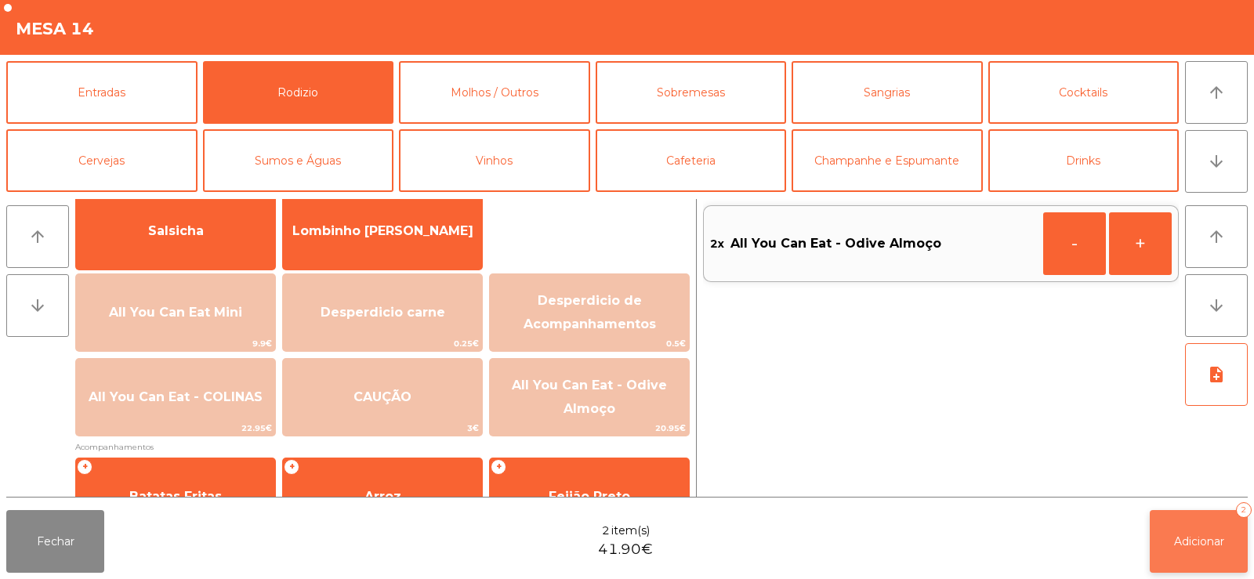
click at [1190, 548] on span "Adicionar" at bounding box center [1199, 542] width 50 height 14
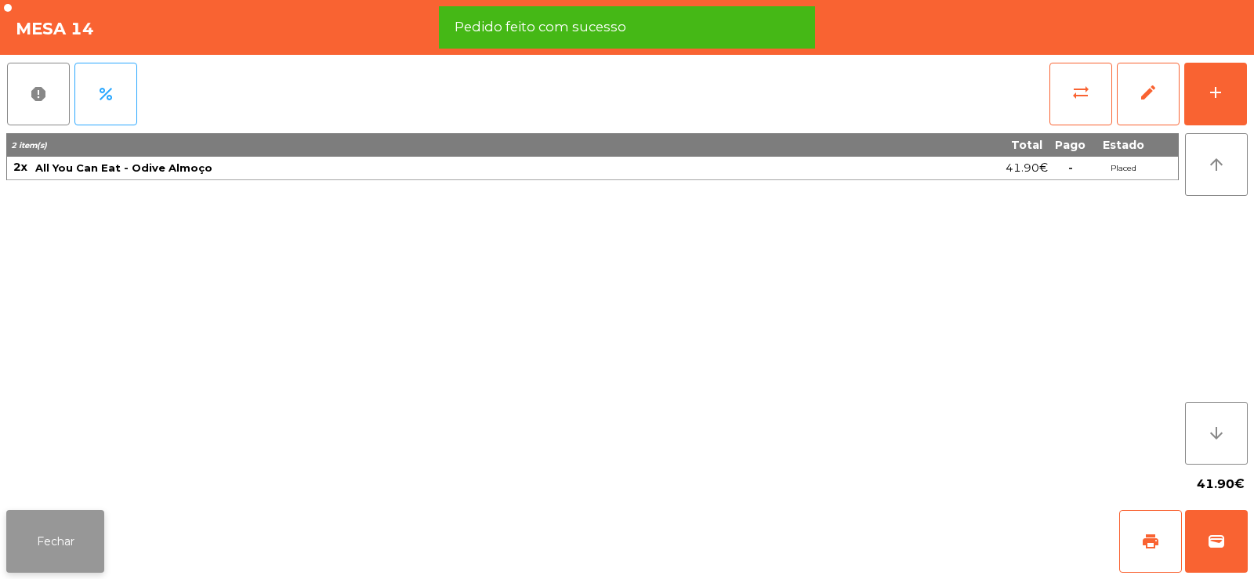
click at [59, 535] on button "Fechar" at bounding box center [55, 541] width 98 height 63
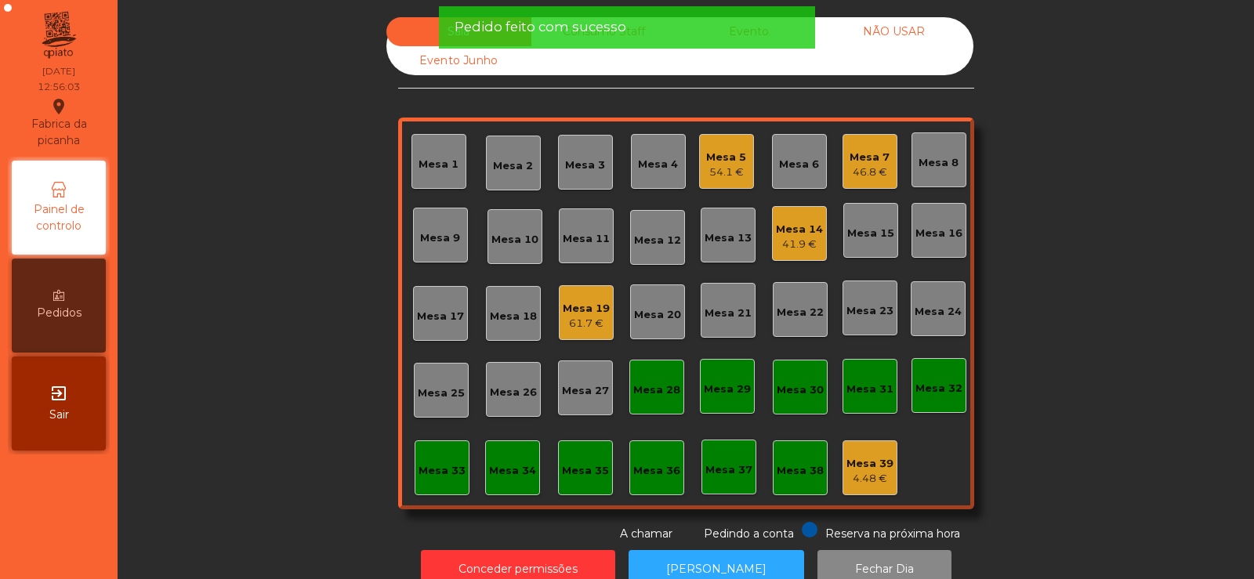
click at [300, 301] on div "Sala Consumo Staff Evento NÃO USAR Evento Junho Mesa 1 Mesa 2 Mesa 3 Mesa 4 Mes…" at bounding box center [686, 279] width 1094 height 525
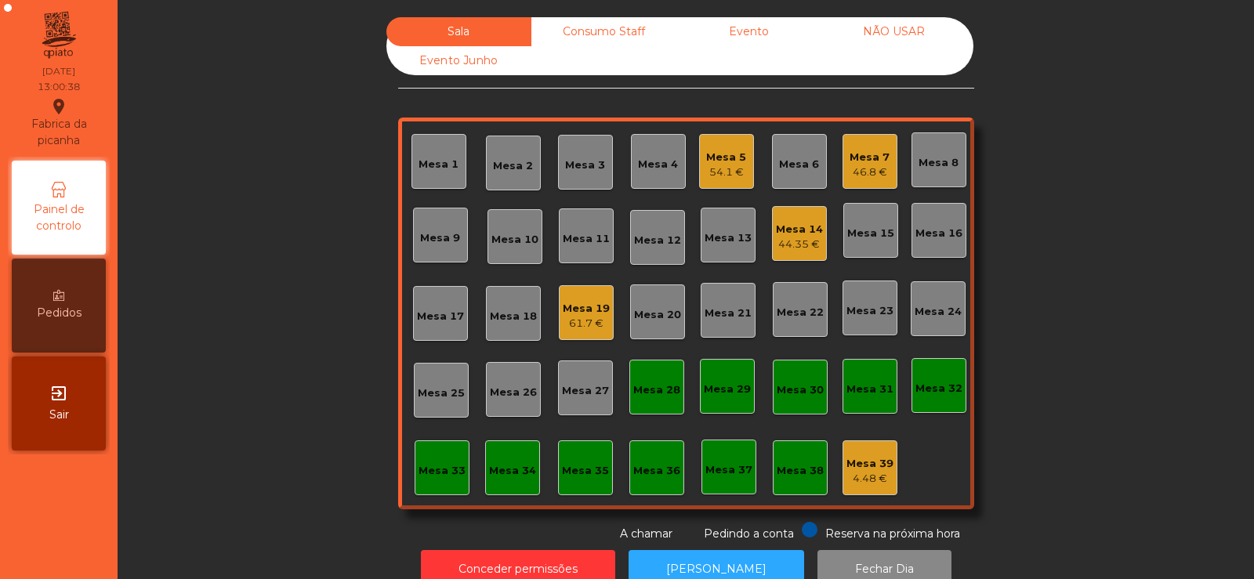
click at [807, 248] on div "44.35 €" at bounding box center [799, 245] width 47 height 16
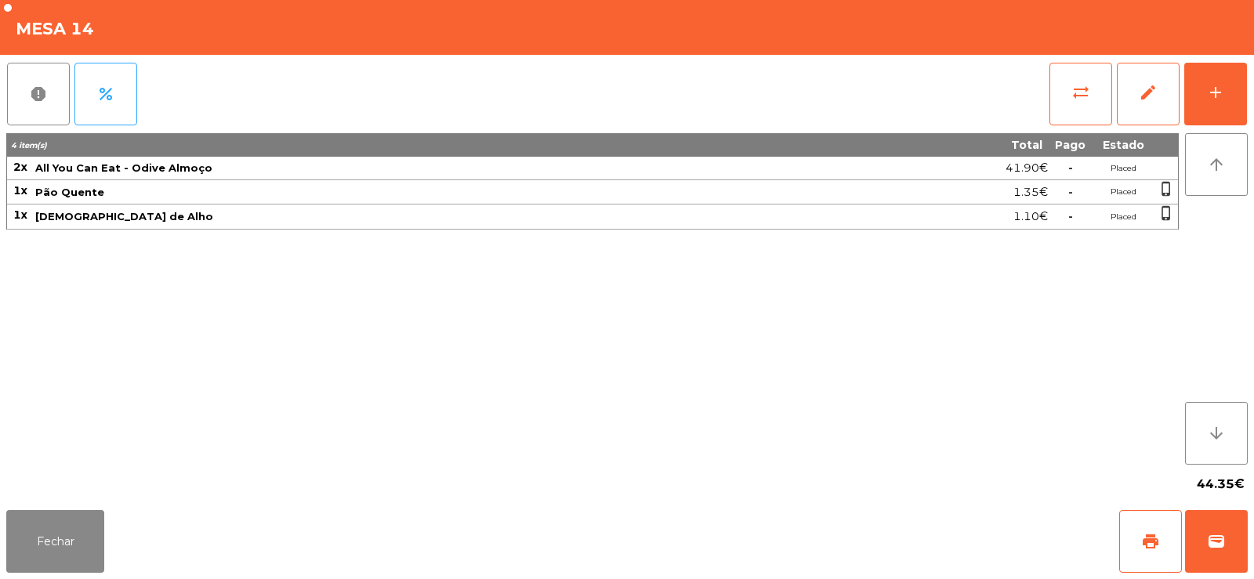
click at [480, 346] on div "4 item(s) Total Pago Estado 2x All You Can Eat - Odive Almoço 41.90€ - Placed 1…" at bounding box center [592, 299] width 1173 height 332
click at [53, 548] on button "Fechar" at bounding box center [55, 541] width 98 height 63
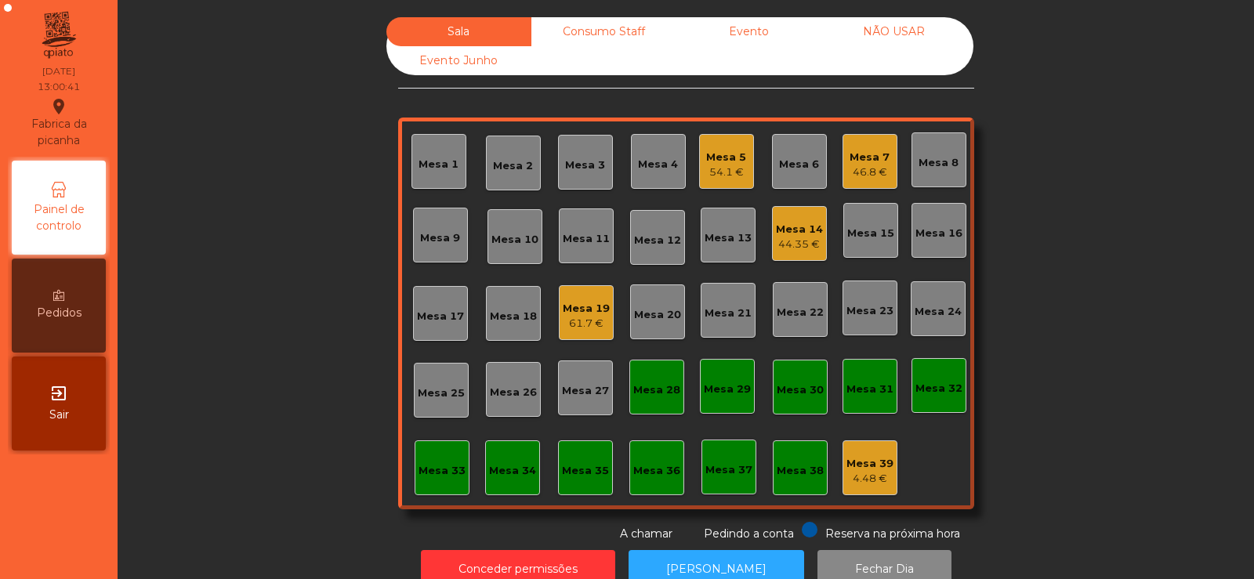
click at [311, 302] on div "Sala Consumo Staff Evento NÃO USAR Evento Junho Mesa 1 Mesa 2 Mesa 3 Mesa 4 Mes…" at bounding box center [686, 279] width 1094 height 525
click at [575, 187] on div "Mesa 3" at bounding box center [585, 162] width 55 height 55
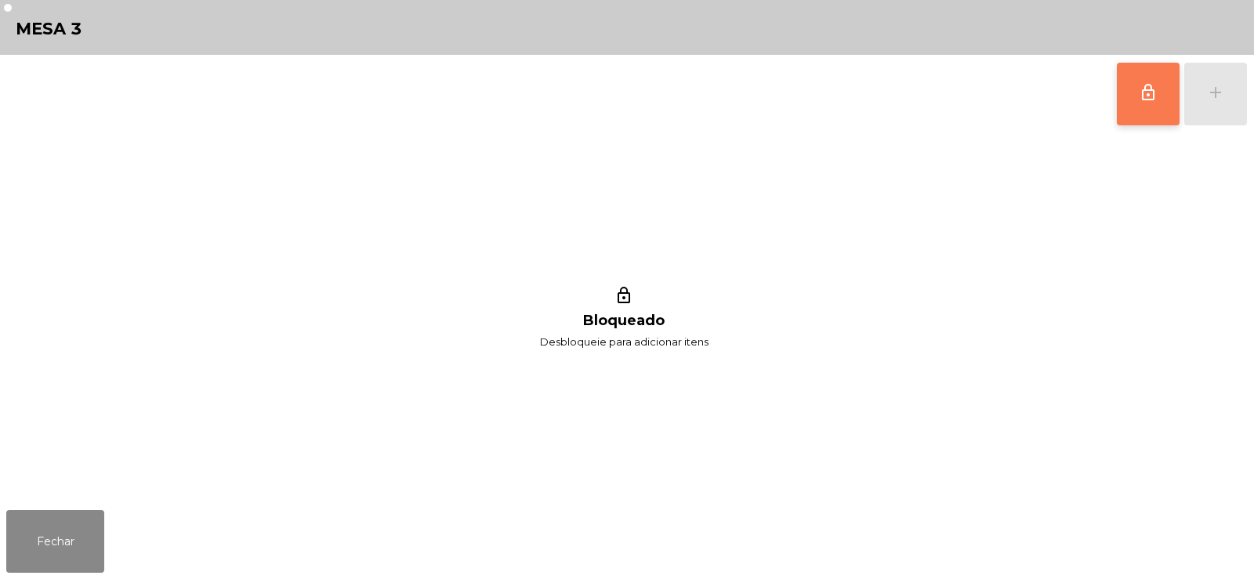
click at [1141, 112] on button "lock_outline" at bounding box center [1148, 94] width 63 height 63
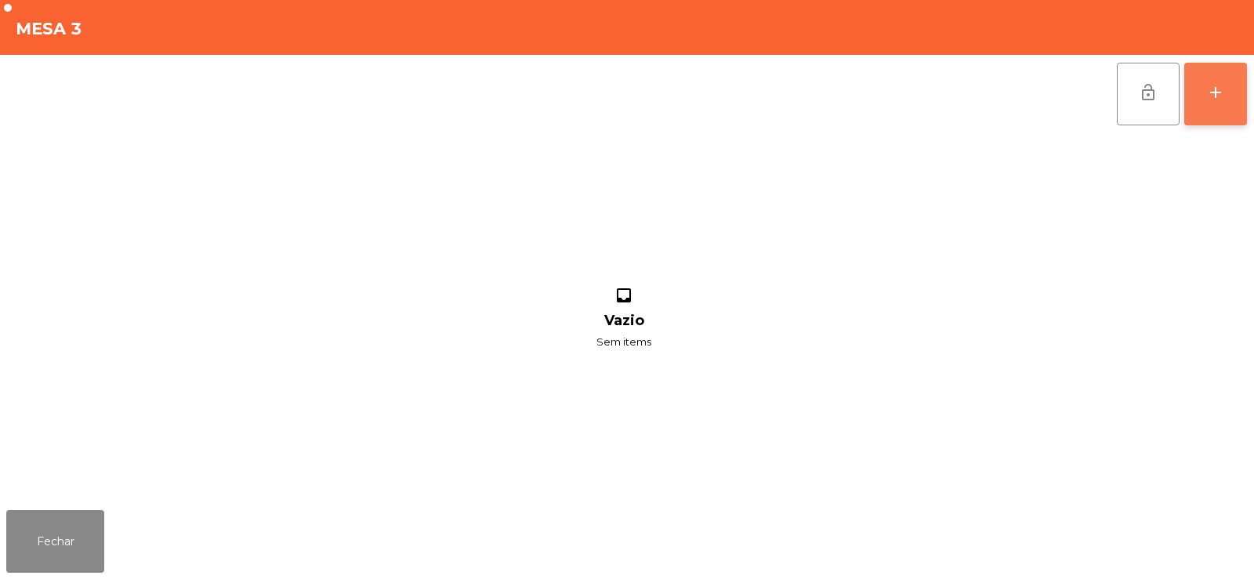
click at [1222, 101] on div "add" at bounding box center [1216, 92] width 19 height 19
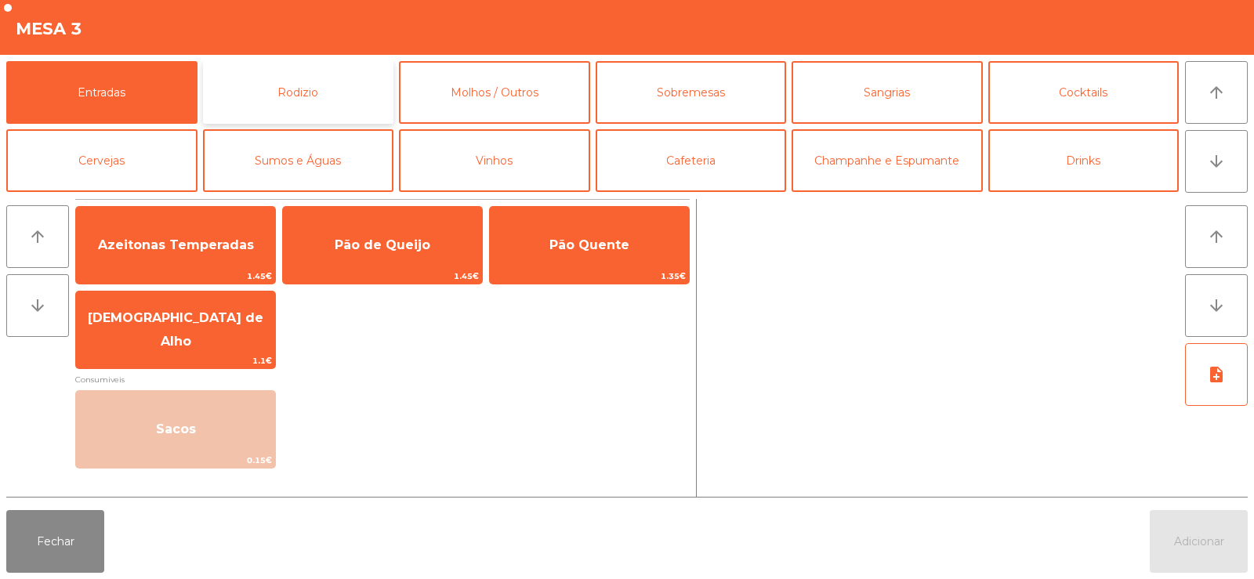
click at [339, 97] on button "Rodizio" at bounding box center [298, 92] width 191 height 63
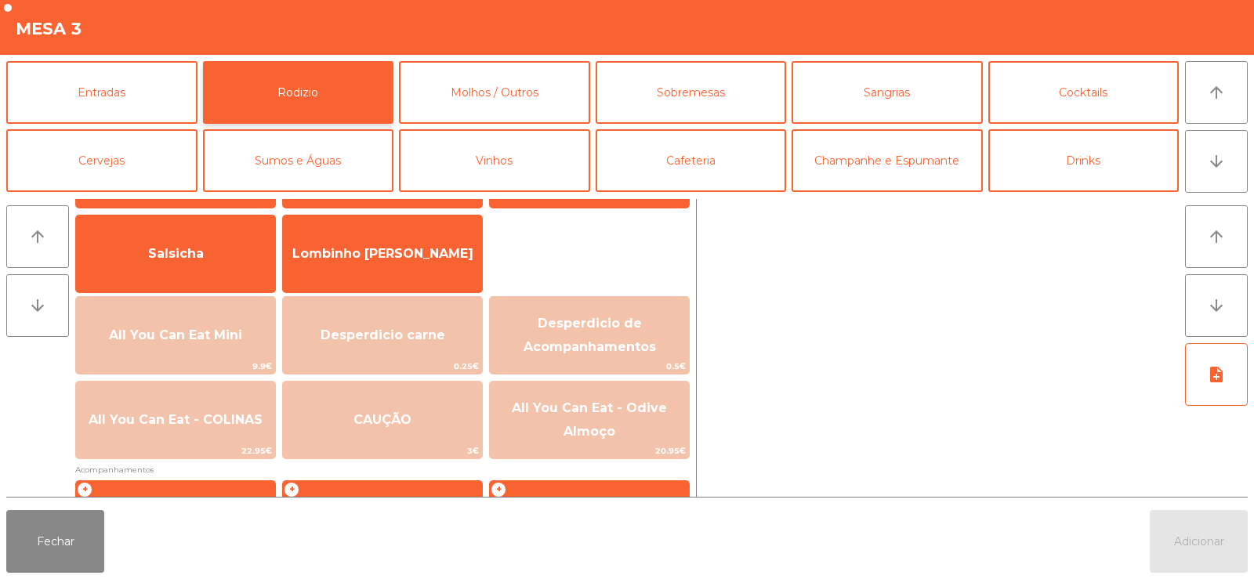
scroll to position [170, 0]
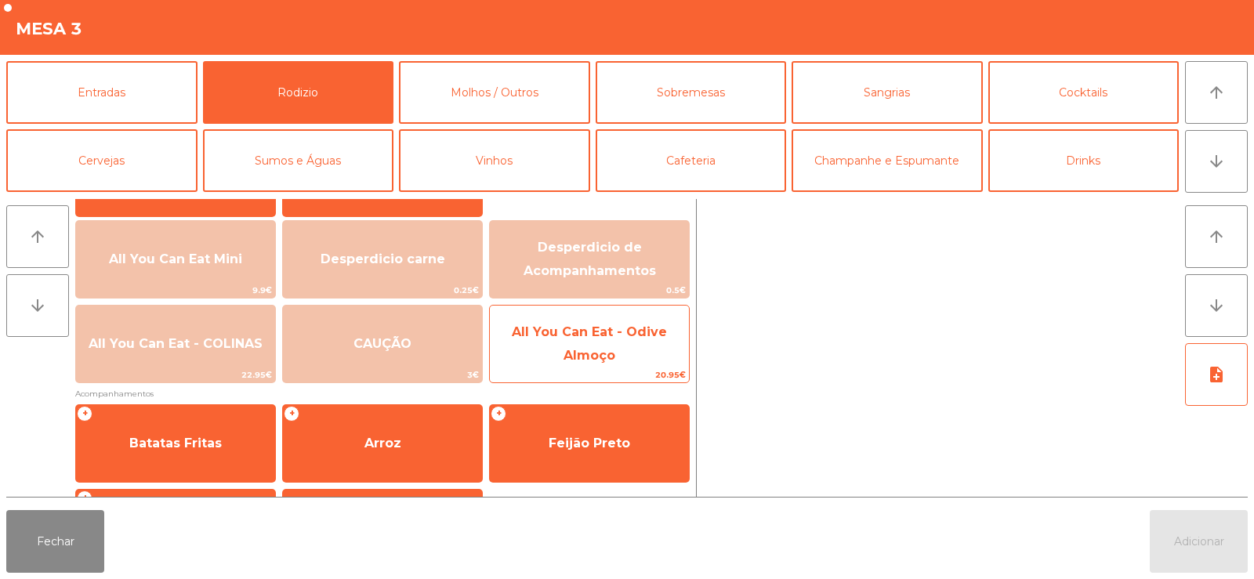
click at [615, 339] on span "All You Can Eat - Odive Almoço" at bounding box center [589, 344] width 199 height 67
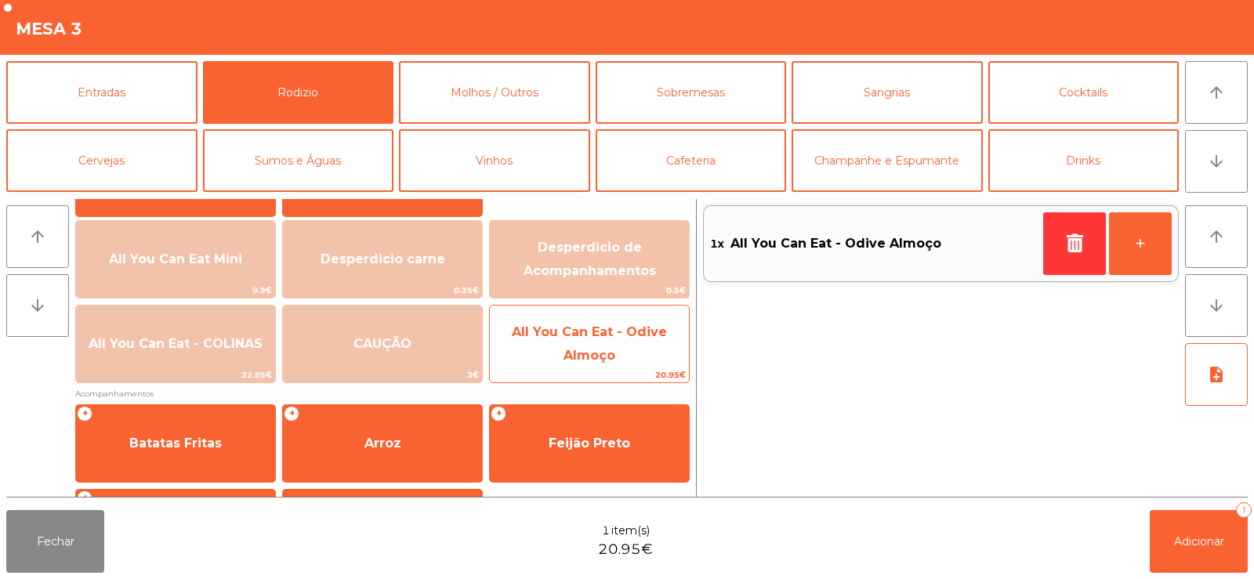
click at [625, 343] on span "All You Can Eat - Odive Almoço" at bounding box center [589, 344] width 199 height 67
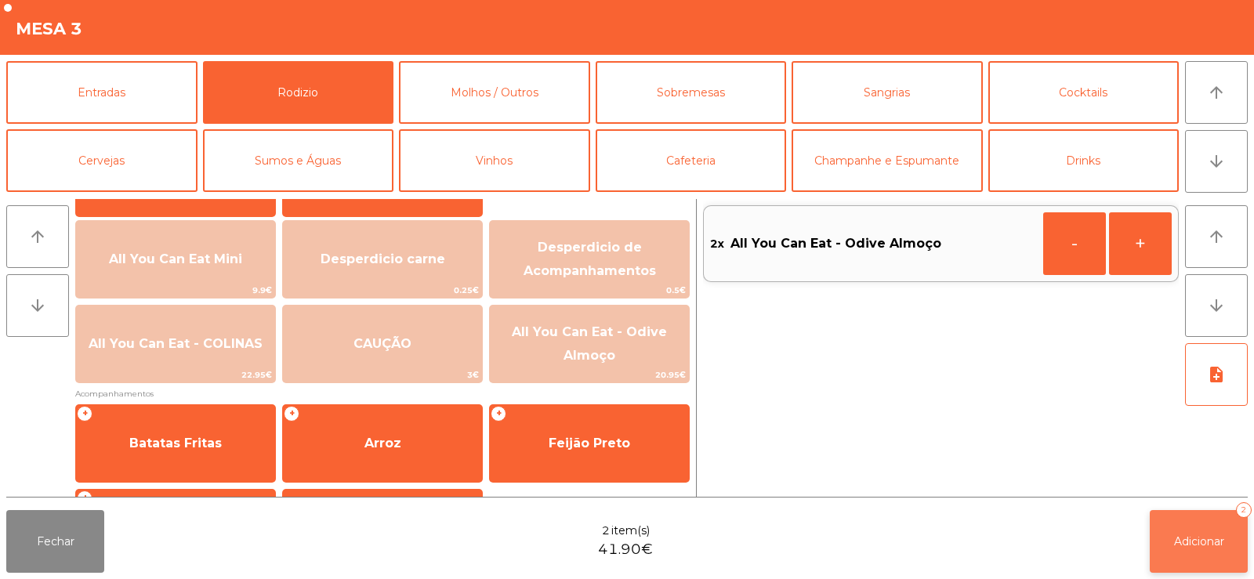
click at [1196, 526] on button "Adicionar 2" at bounding box center [1199, 541] width 98 height 63
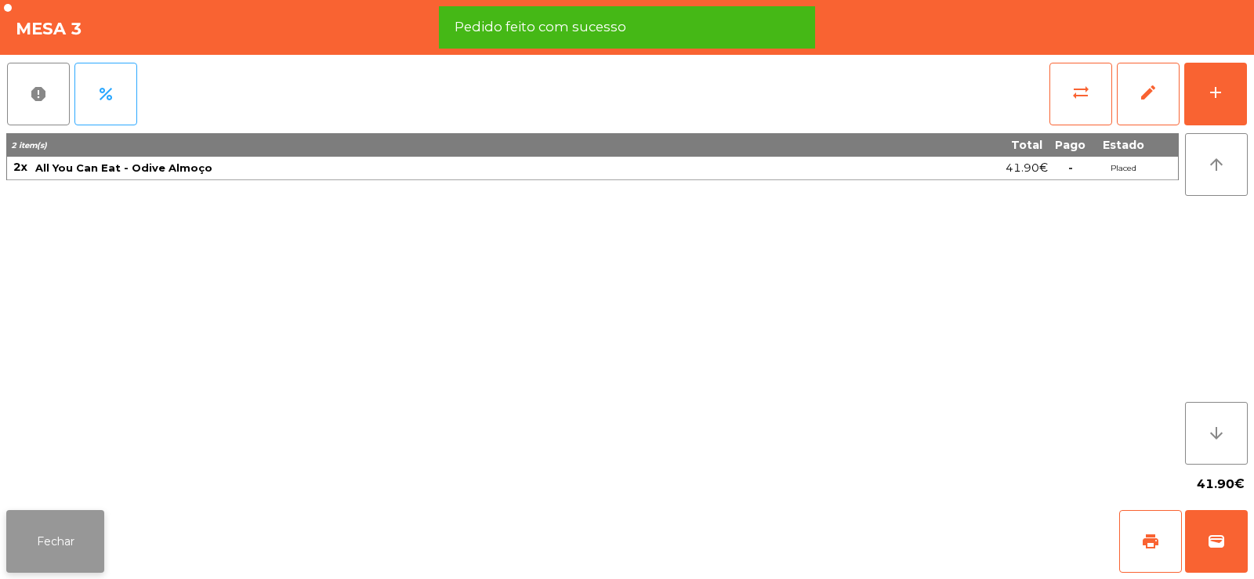
click at [68, 548] on button "Fechar" at bounding box center [55, 541] width 98 height 63
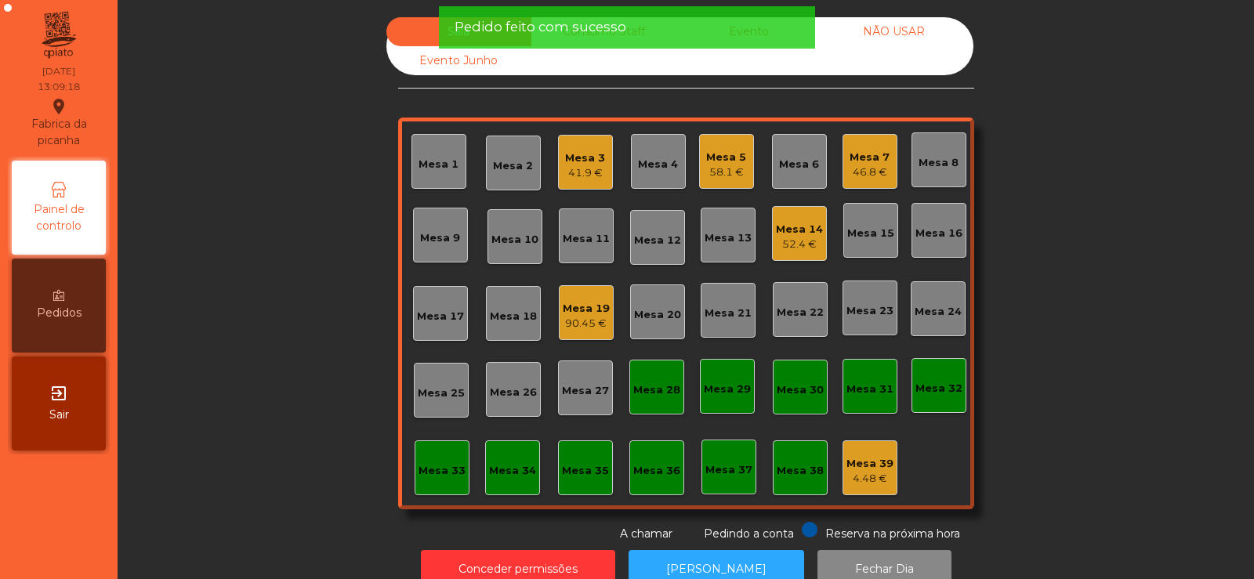
click at [362, 321] on div "Sala Consumo Staff Evento NÃO USAR Evento Junho Mesa 1 Mesa 2 Mesa 3 41.9 € Mes…" at bounding box center [686, 279] width 1094 height 525
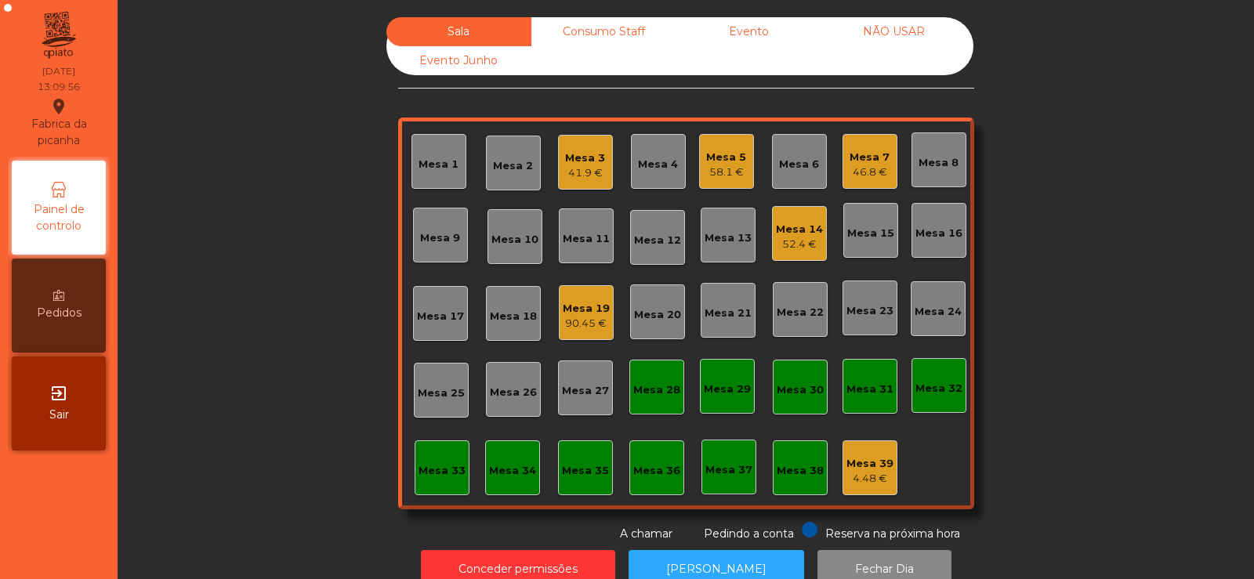
click at [592, 397] on div "Mesa 27" at bounding box center [585, 391] width 47 height 16
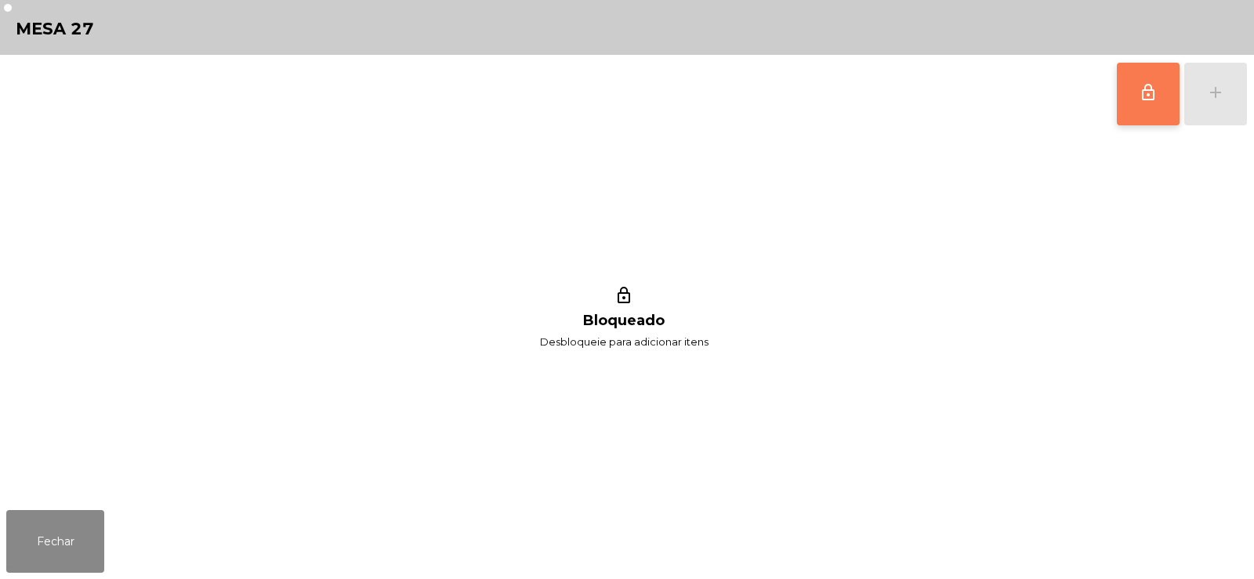
click at [1154, 101] on span "lock_outline" at bounding box center [1148, 92] width 19 height 19
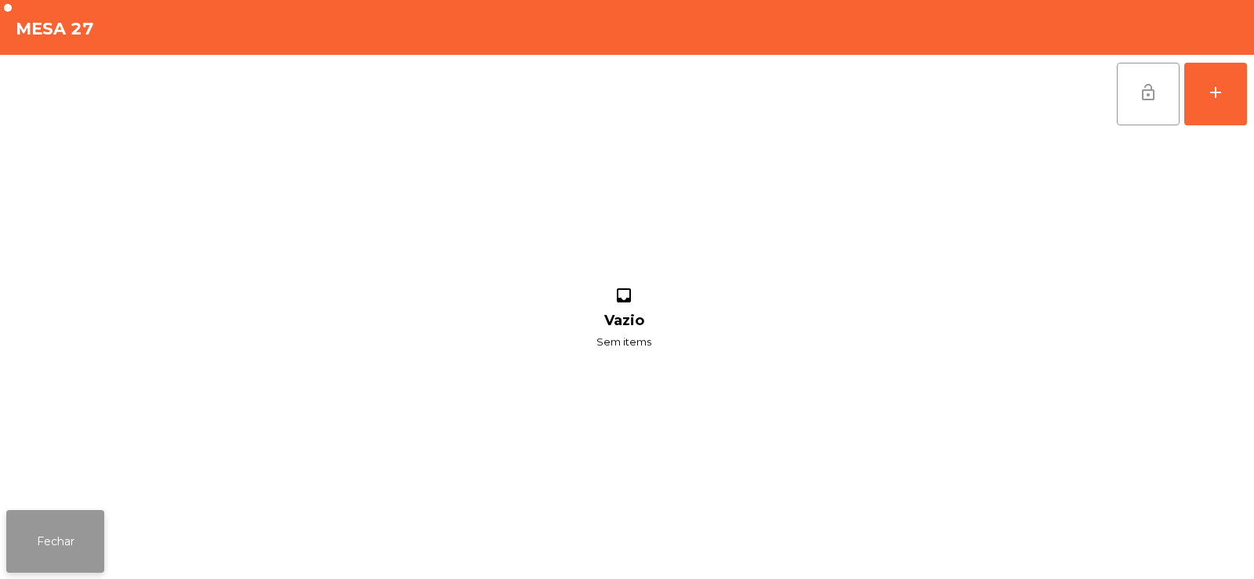
click at [34, 557] on button "Fechar" at bounding box center [55, 541] width 98 height 63
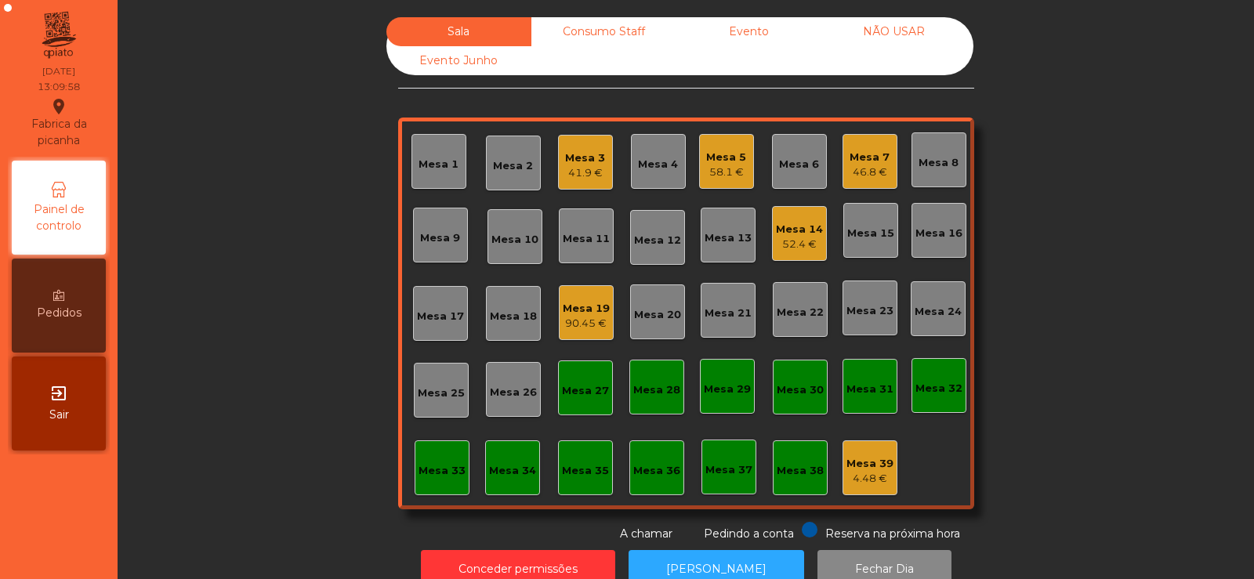
click at [568, 173] on div "41.9 €" at bounding box center [585, 173] width 40 height 16
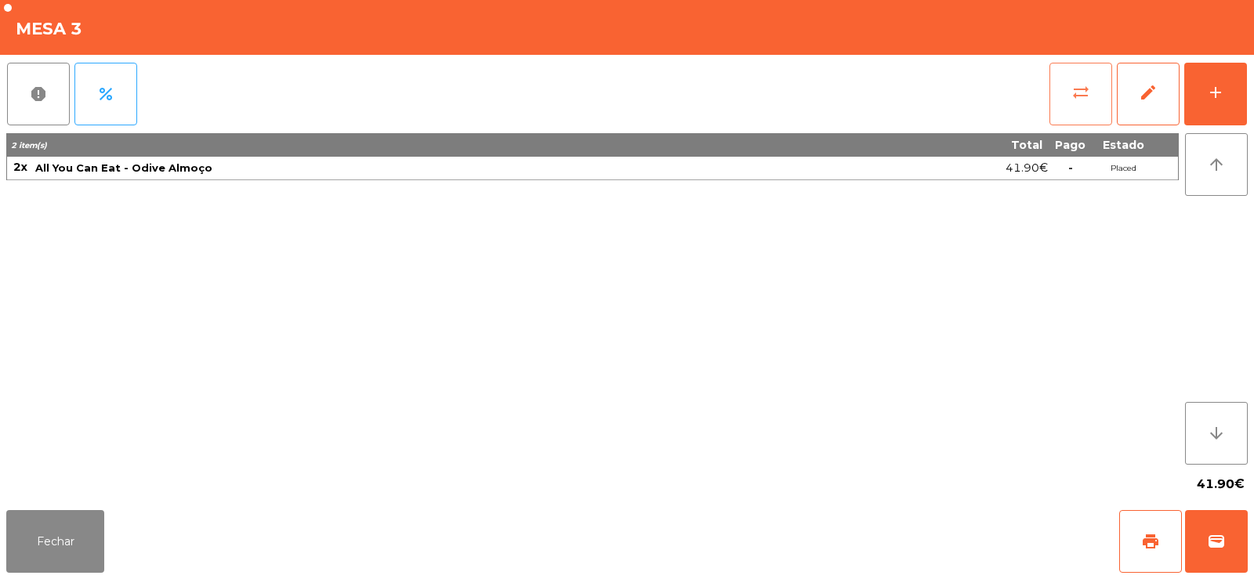
click at [1077, 96] on span "sync_alt" at bounding box center [1081, 92] width 19 height 19
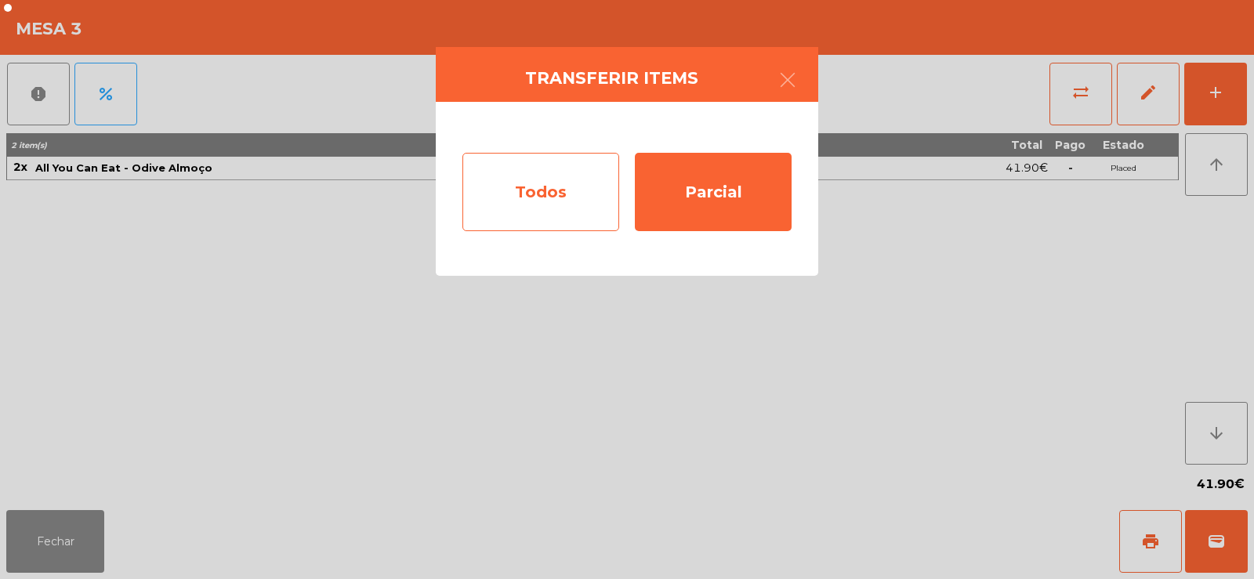
click at [538, 187] on div "Todos" at bounding box center [541, 192] width 157 height 78
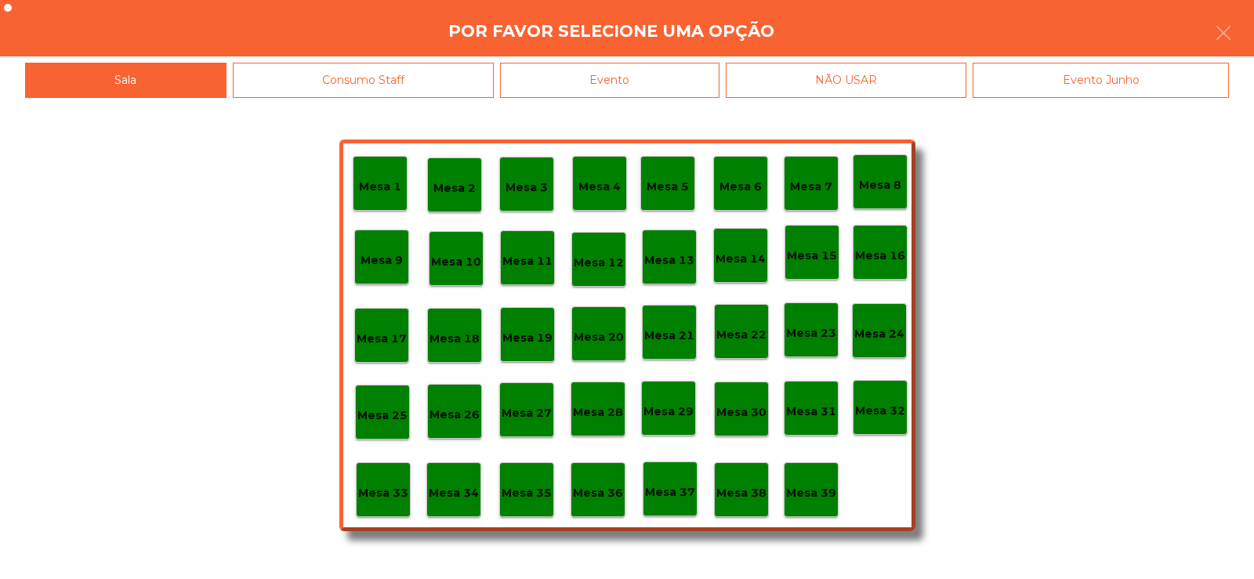
click at [528, 416] on p "Mesa 27" at bounding box center [527, 414] width 50 height 18
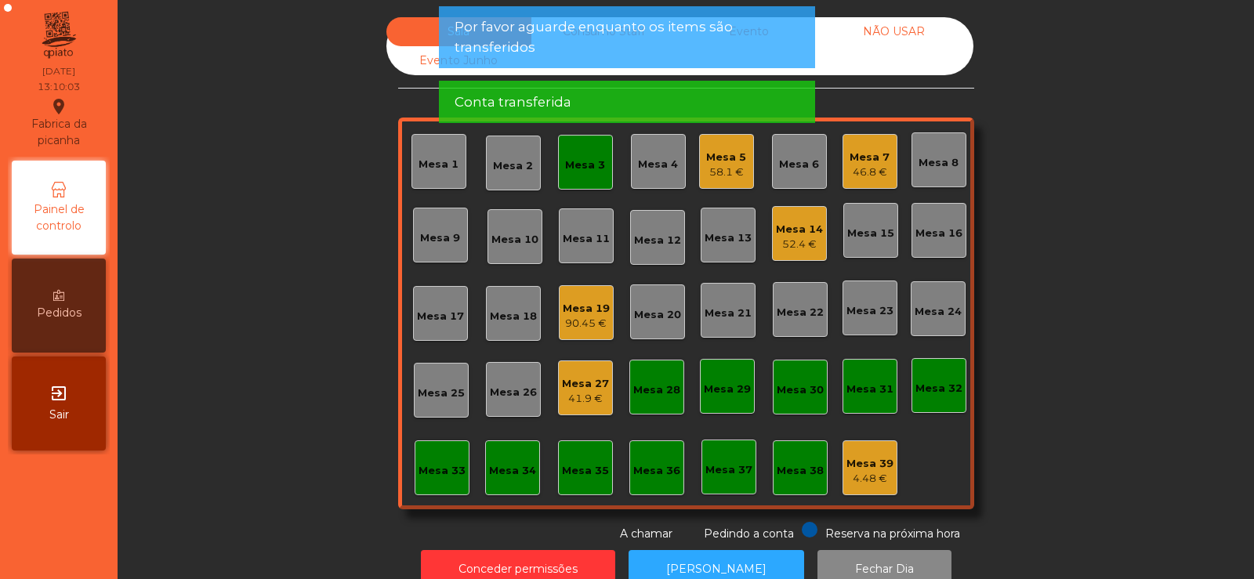
click at [1119, 251] on div "Sala Consumo Staff Evento NÃO USAR Evento Junho Mesa 1 Mesa 2 Mesa 3 Mesa 4 Mes…" at bounding box center [686, 279] width 1094 height 525
click at [569, 161] on div "Mesa 3" at bounding box center [585, 166] width 40 height 16
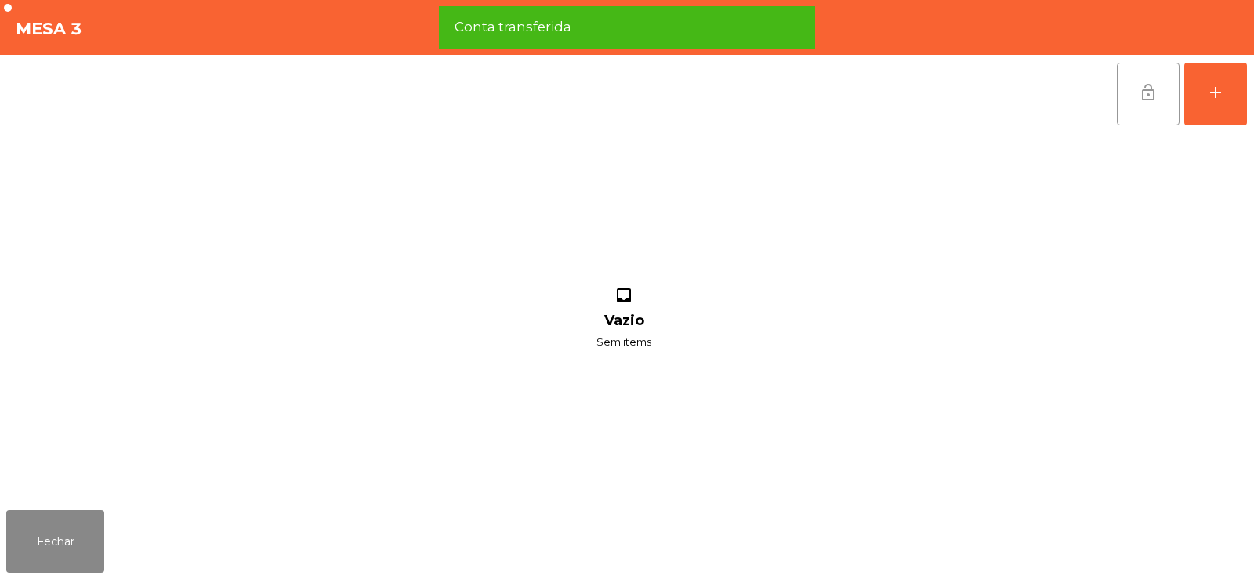
click at [1127, 80] on button "lock_open" at bounding box center [1148, 94] width 63 height 63
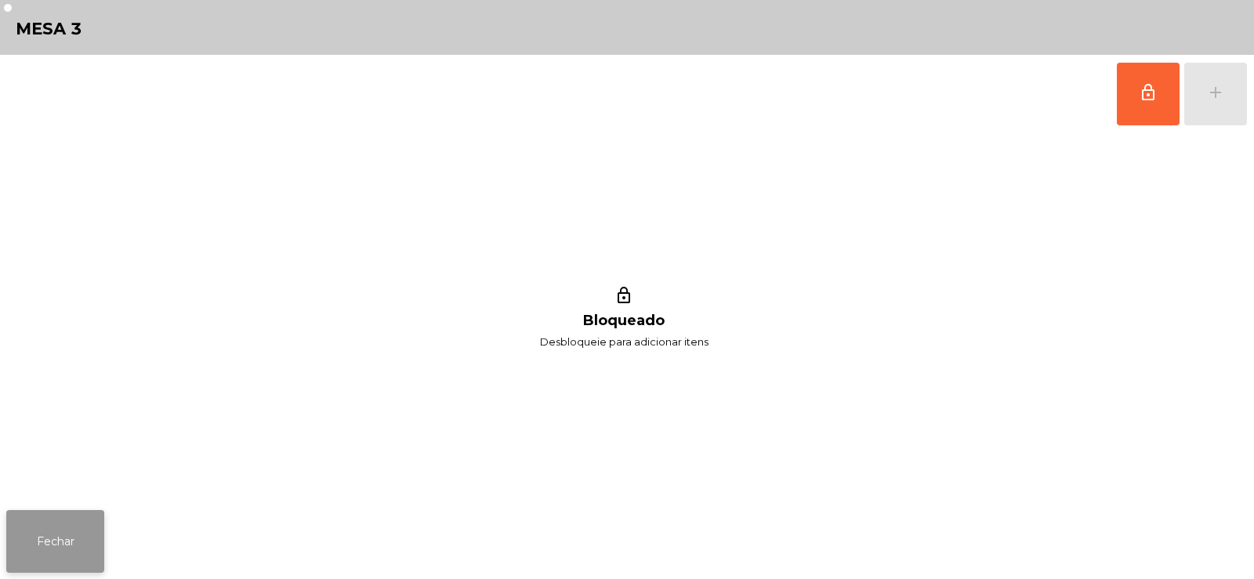
click at [60, 548] on button "Fechar" at bounding box center [55, 541] width 98 height 63
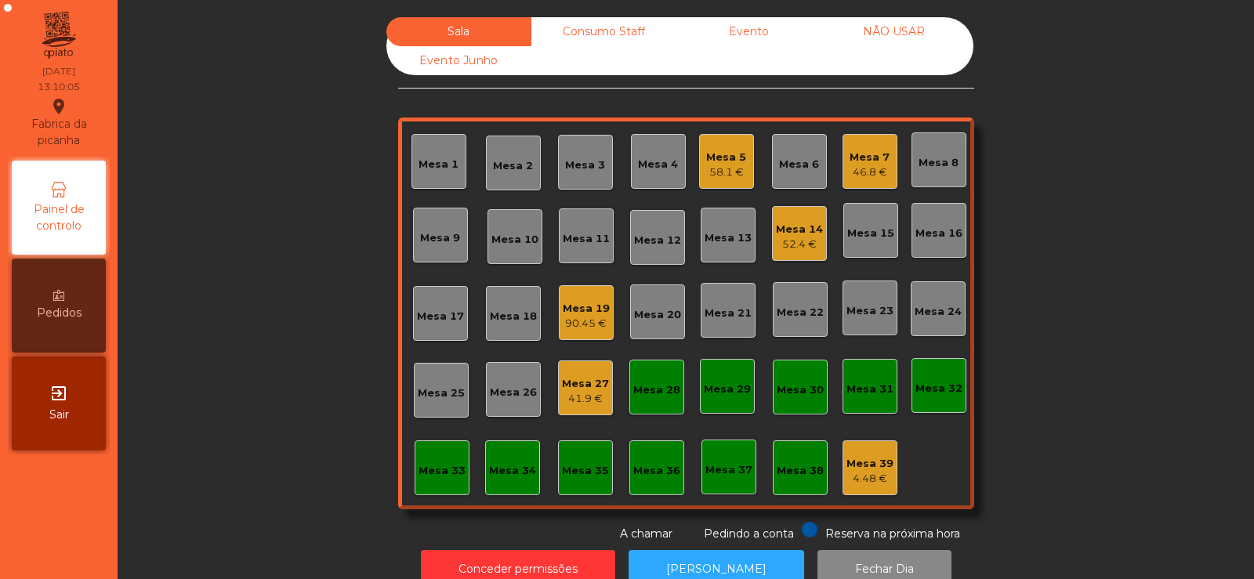
click at [700, 173] on div "Mesa 5 58.1 €" at bounding box center [726, 161] width 55 height 55
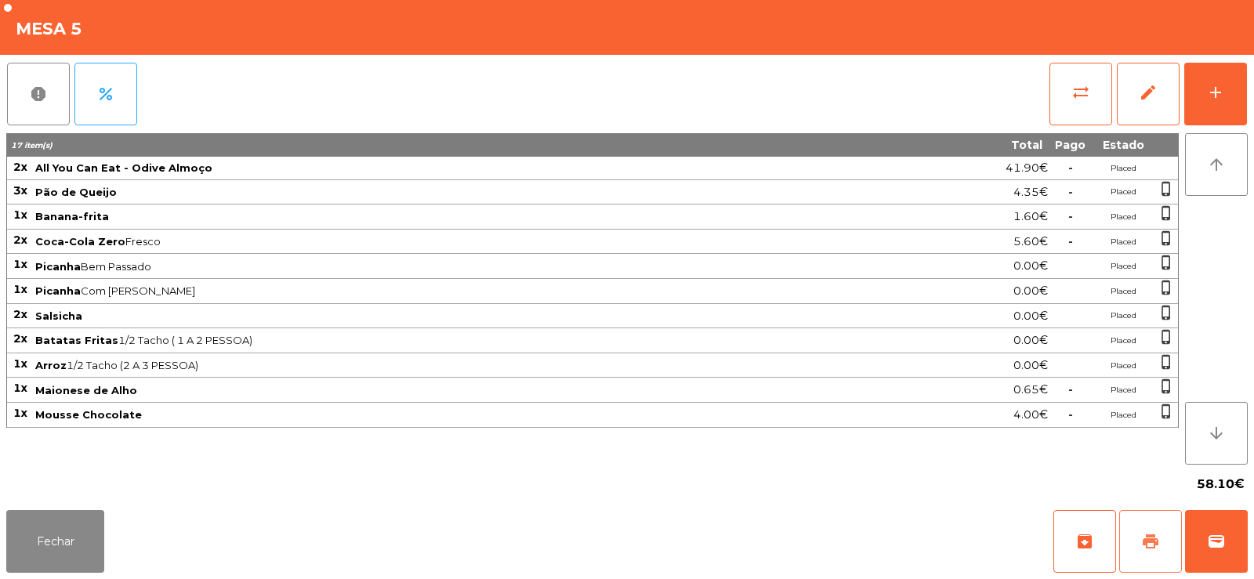
click at [1134, 521] on button "print" at bounding box center [1151, 541] width 63 height 63
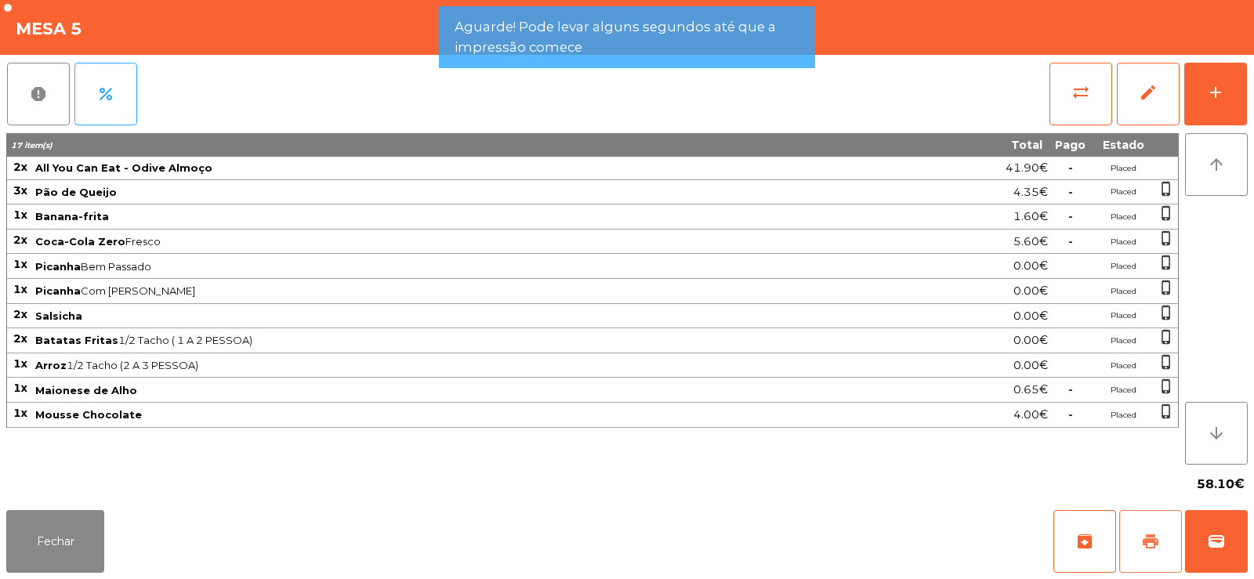
click at [1145, 539] on span "print" at bounding box center [1150, 541] width 19 height 19
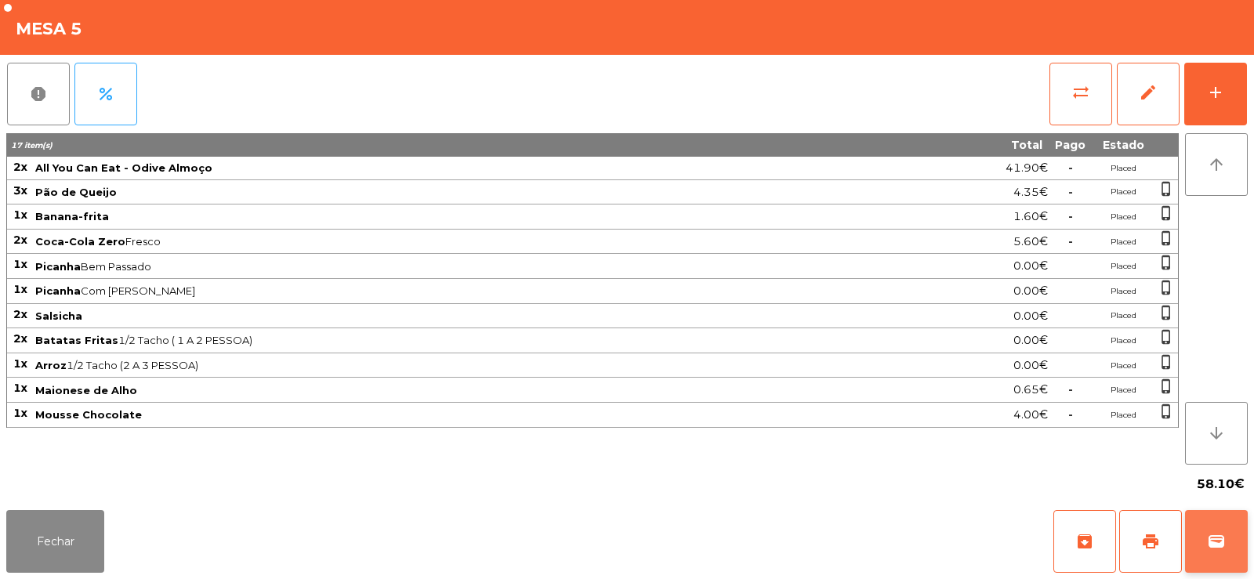
click at [1220, 532] on button "wallet" at bounding box center [1216, 541] width 63 height 63
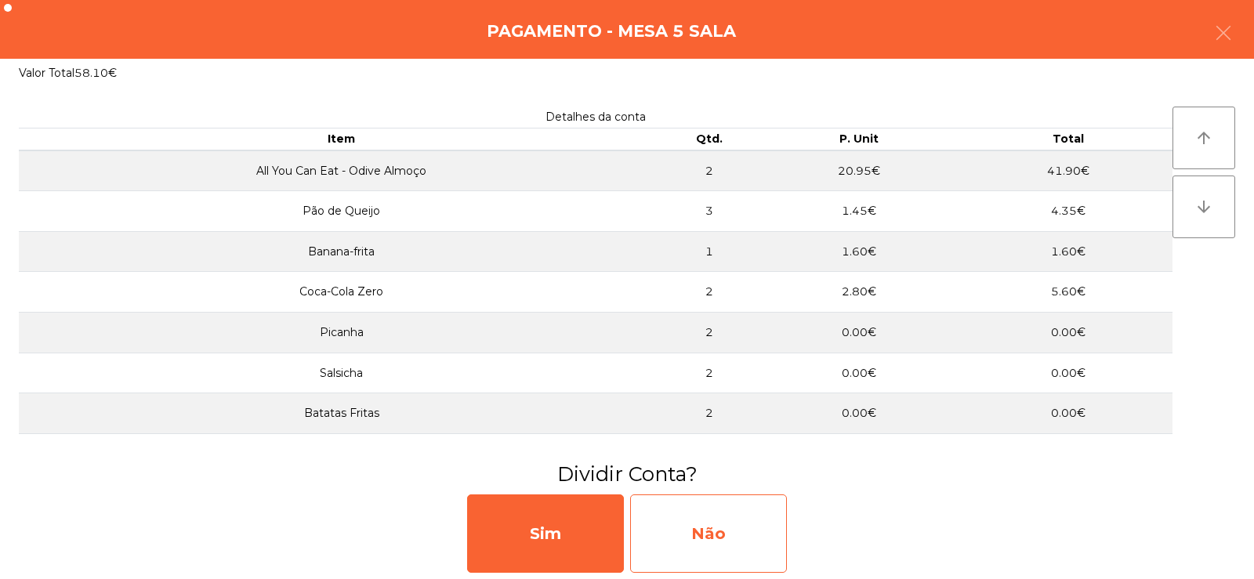
click at [701, 535] on div "Não" at bounding box center [708, 534] width 157 height 78
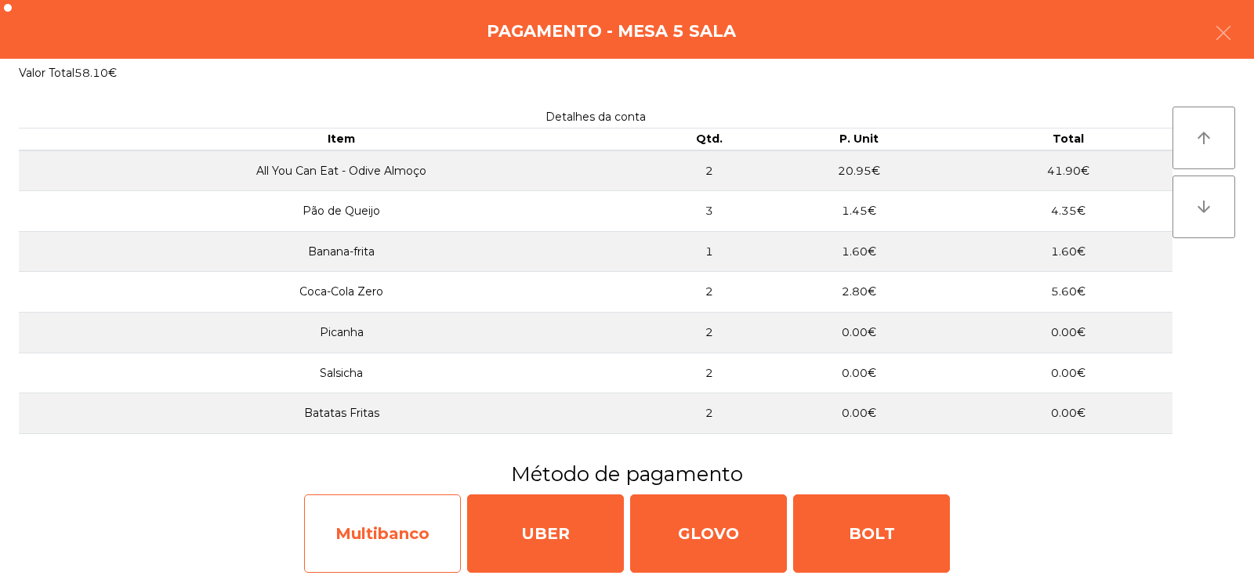
click at [384, 546] on div "Multibanco" at bounding box center [382, 534] width 157 height 78
select select "**"
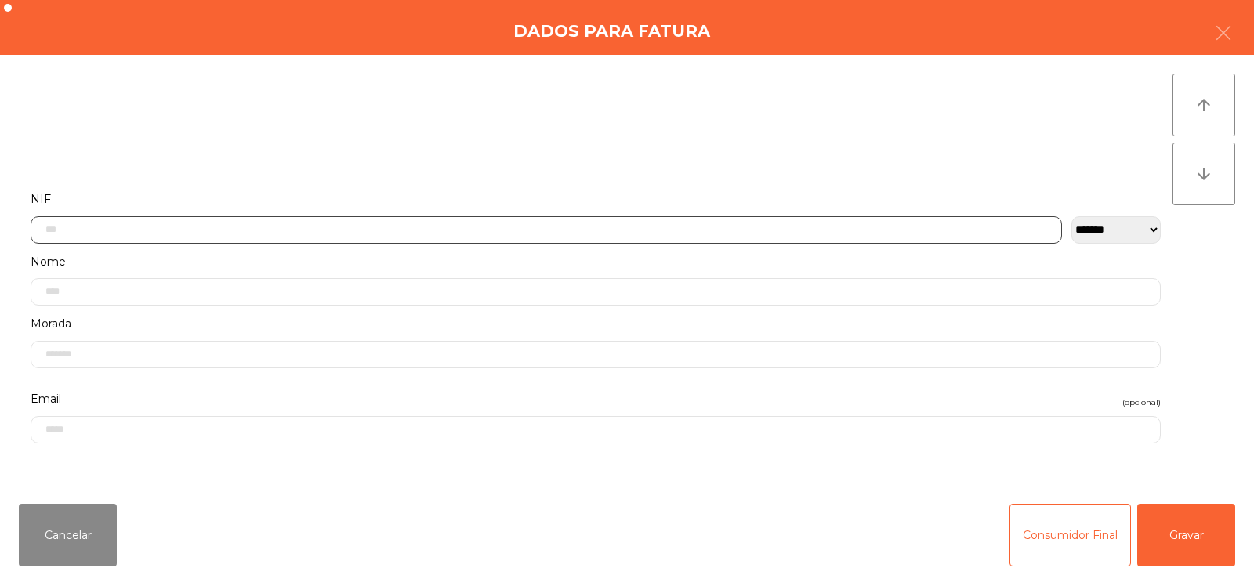
click at [430, 229] on input "text" at bounding box center [547, 229] width 1032 height 27
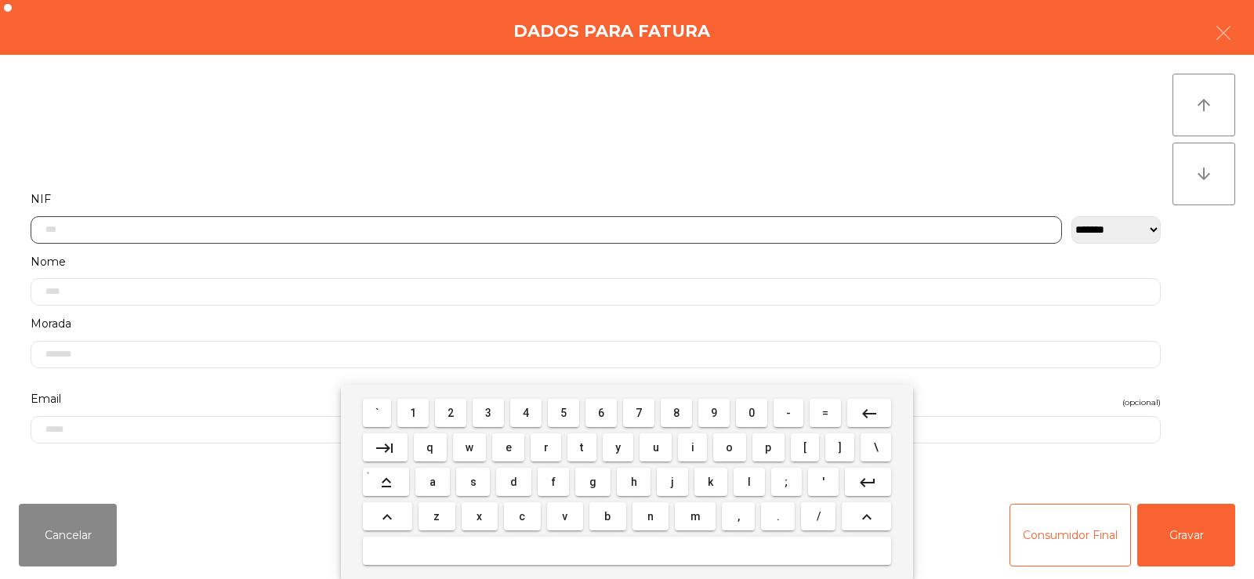
scroll to position [114, 0]
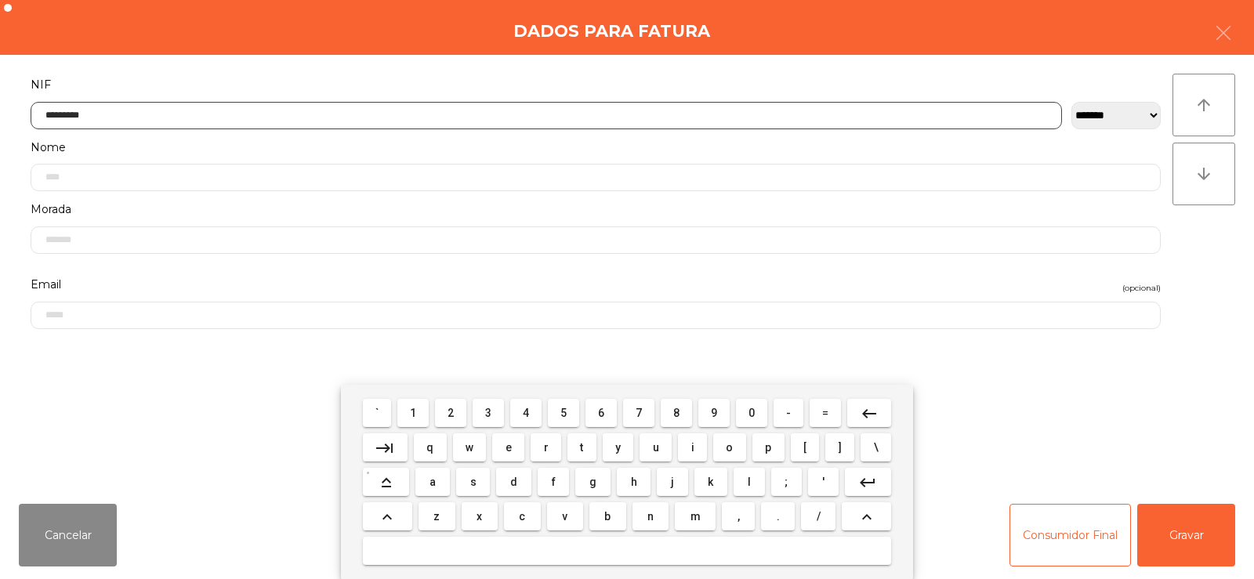
type input "*********"
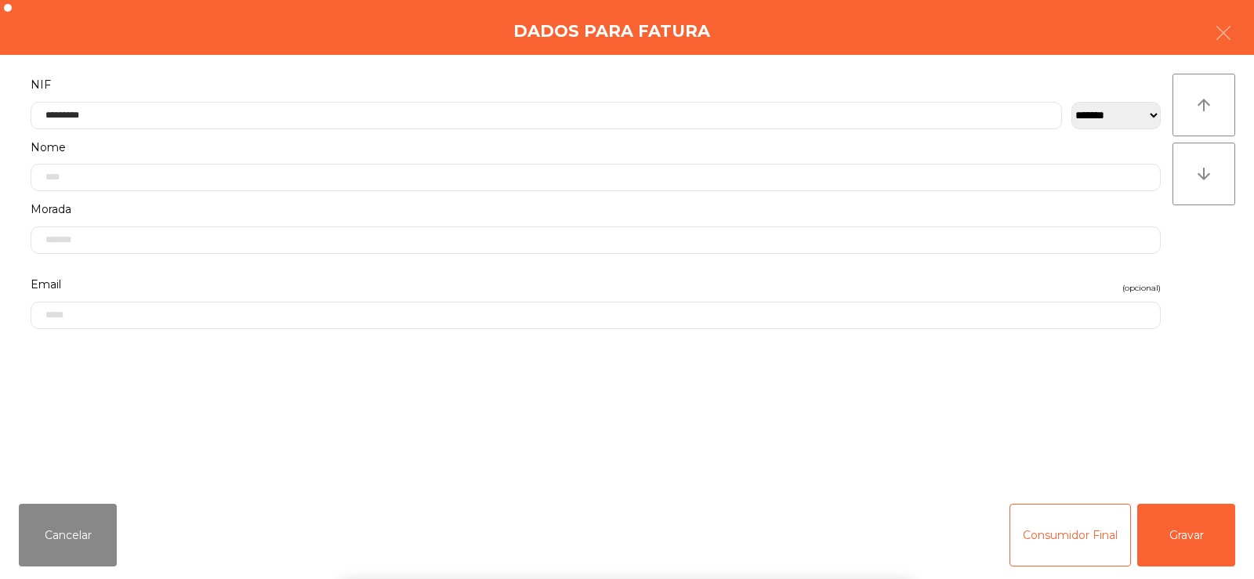
click at [1178, 530] on div "` 1 2 3 4 5 6 7 8 9 0 - = keyboard_backspace keyboard_tab q w e r t y u i o p […" at bounding box center [627, 482] width 1254 height 194
click at [1182, 537] on button "Gravar" at bounding box center [1187, 535] width 98 height 63
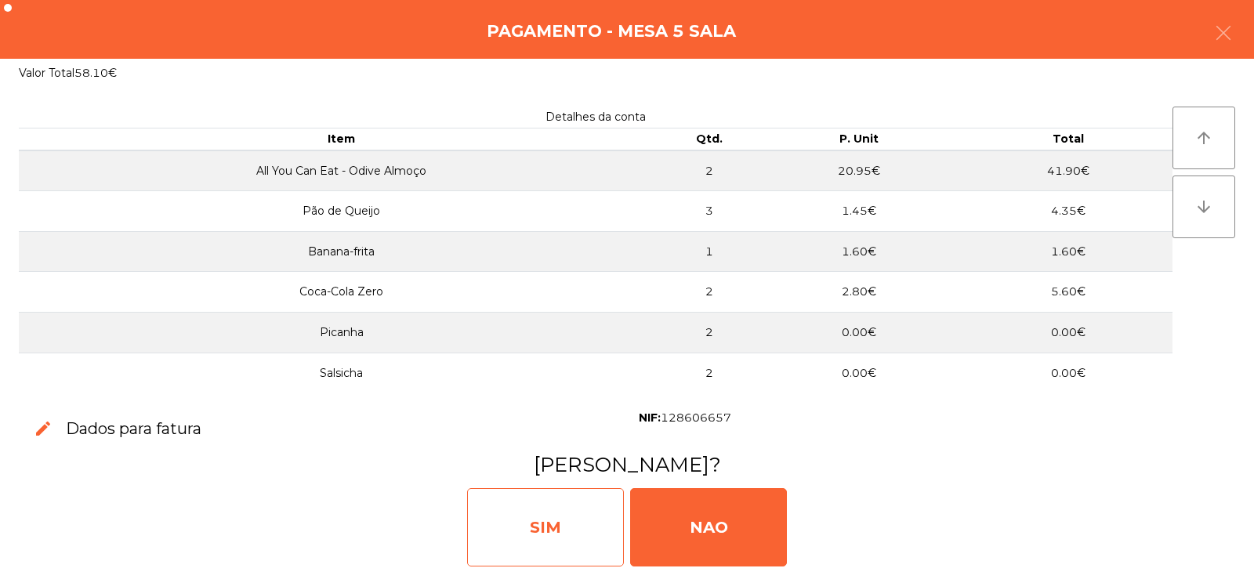
click at [557, 530] on div "SIM" at bounding box center [545, 527] width 157 height 78
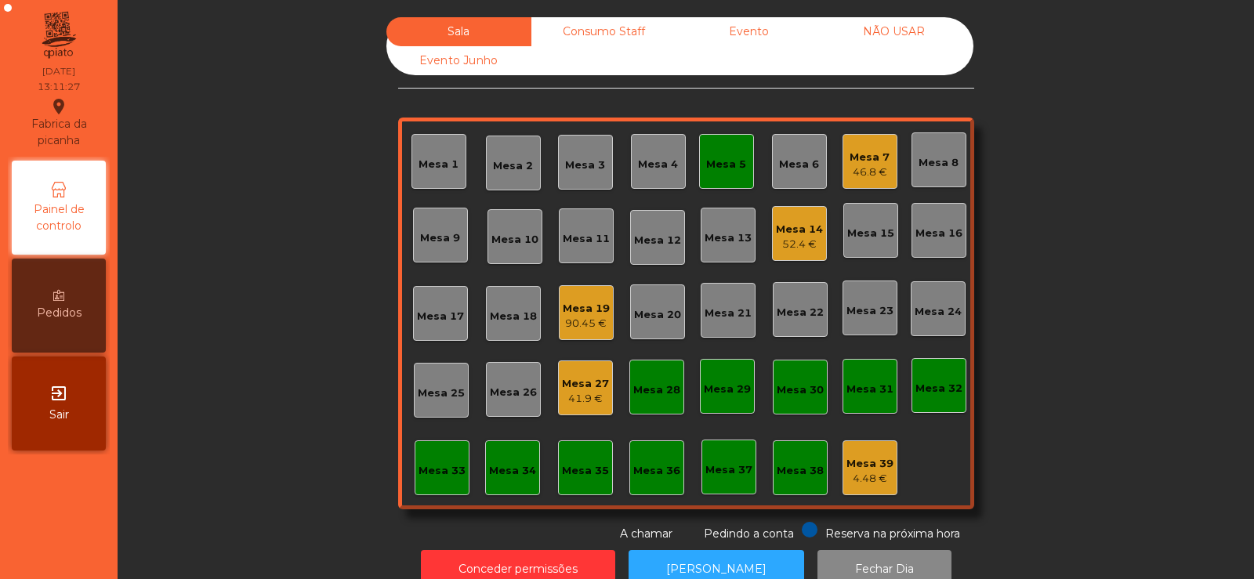
click at [1054, 199] on div "Sala Consumo Staff Evento NÃO USAR Evento Junho Mesa 1 Mesa 2 Mesa 3 Mesa 4 Mes…" at bounding box center [686, 279] width 1094 height 525
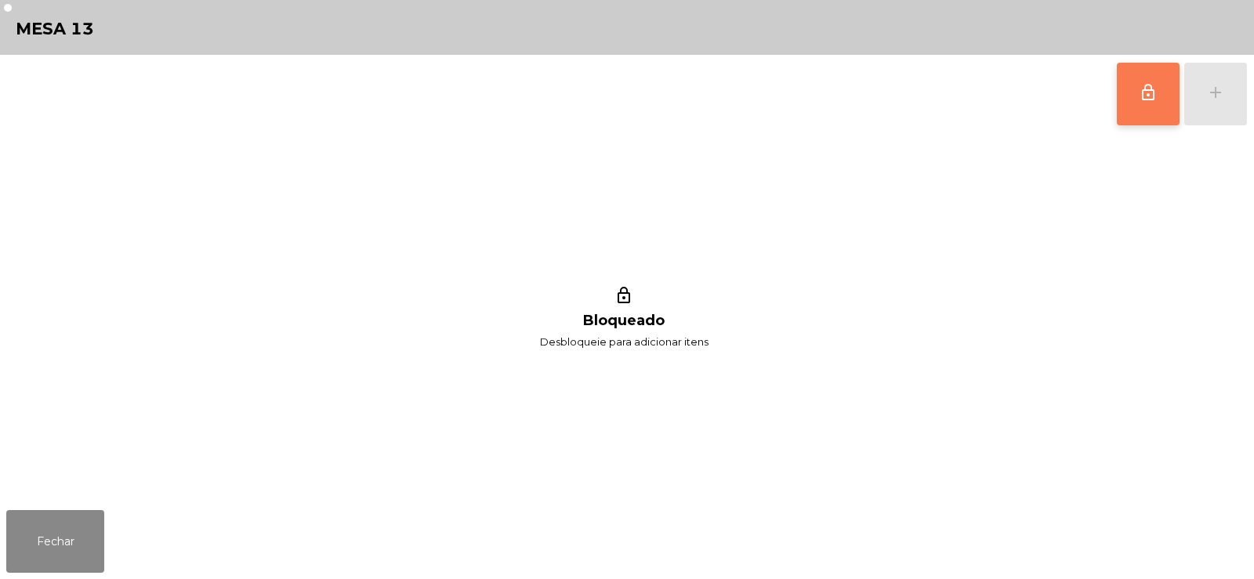
click at [1145, 107] on button "lock_outline" at bounding box center [1148, 94] width 63 height 63
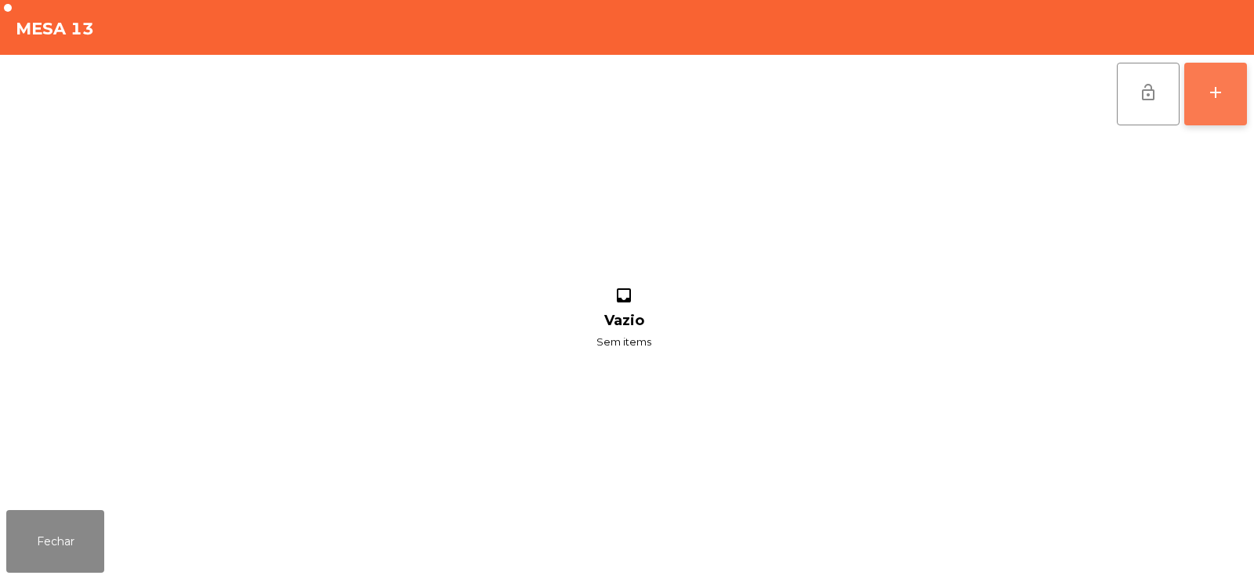
click at [1237, 99] on button "add" at bounding box center [1216, 94] width 63 height 63
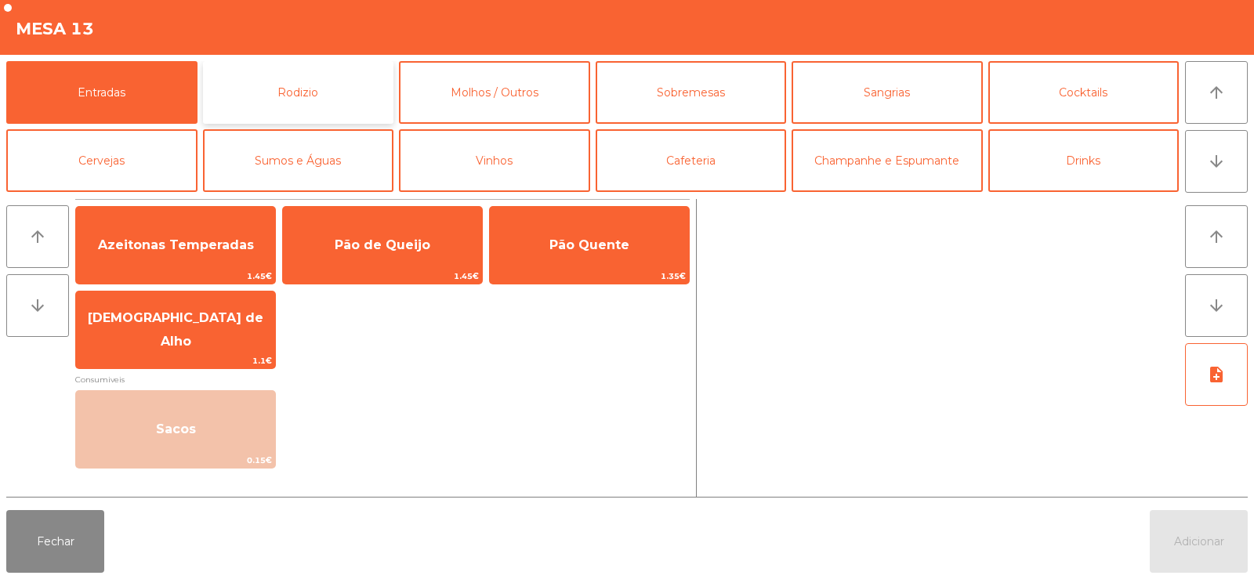
click at [317, 105] on button "Rodizio" at bounding box center [298, 92] width 191 height 63
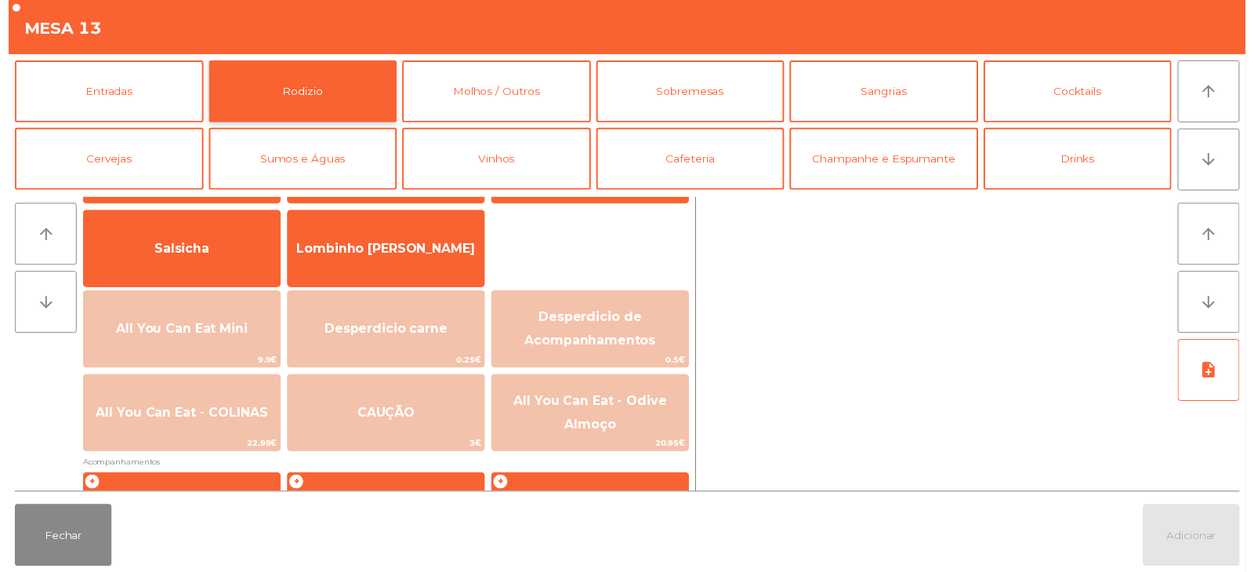
scroll to position [107, 0]
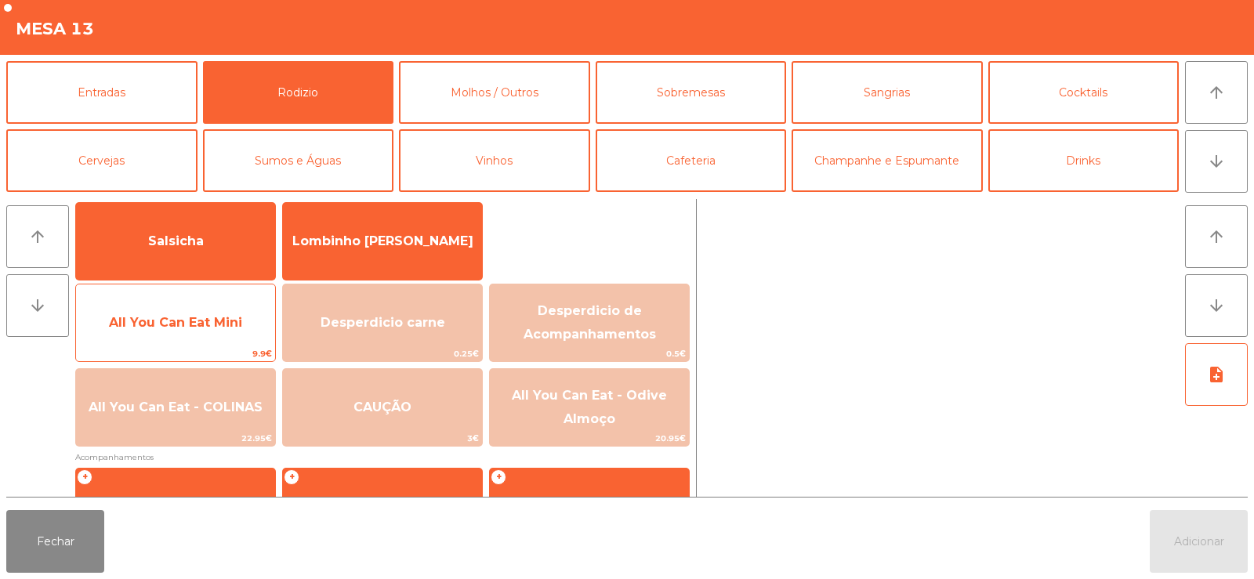
click at [208, 312] on span "All You Can Eat Mini" at bounding box center [175, 323] width 199 height 42
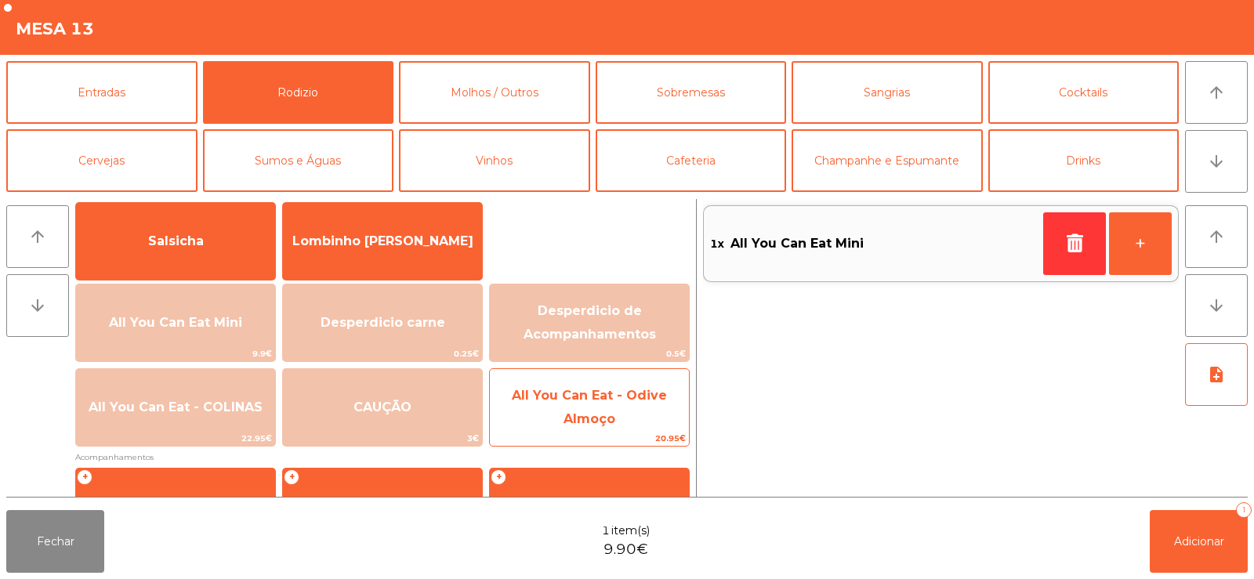
click at [597, 422] on span "All You Can Eat - Odive Almoço" at bounding box center [589, 407] width 155 height 38
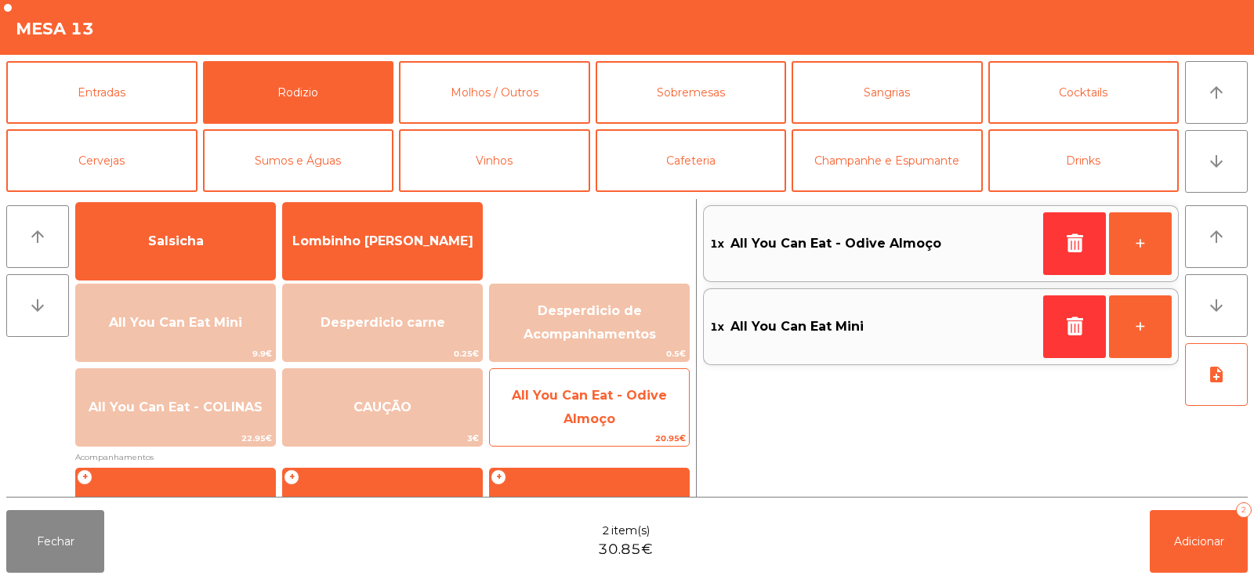
click at [583, 419] on span "All You Can Eat - Odive Almoço" at bounding box center [589, 407] width 155 height 38
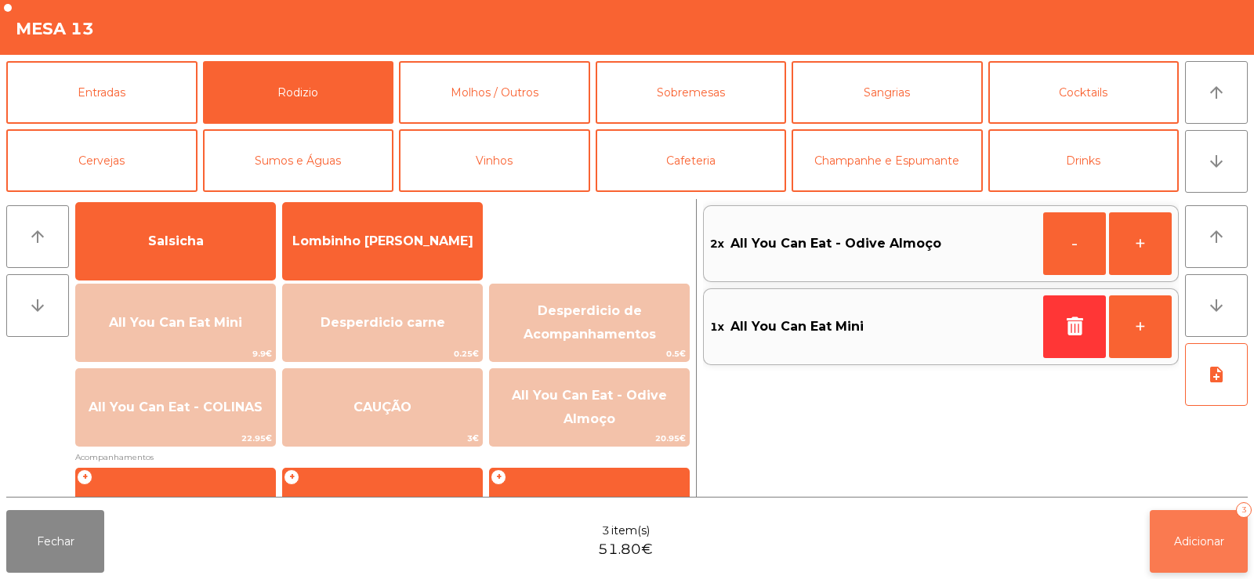
click at [1207, 524] on button "Adicionar 3" at bounding box center [1199, 541] width 98 height 63
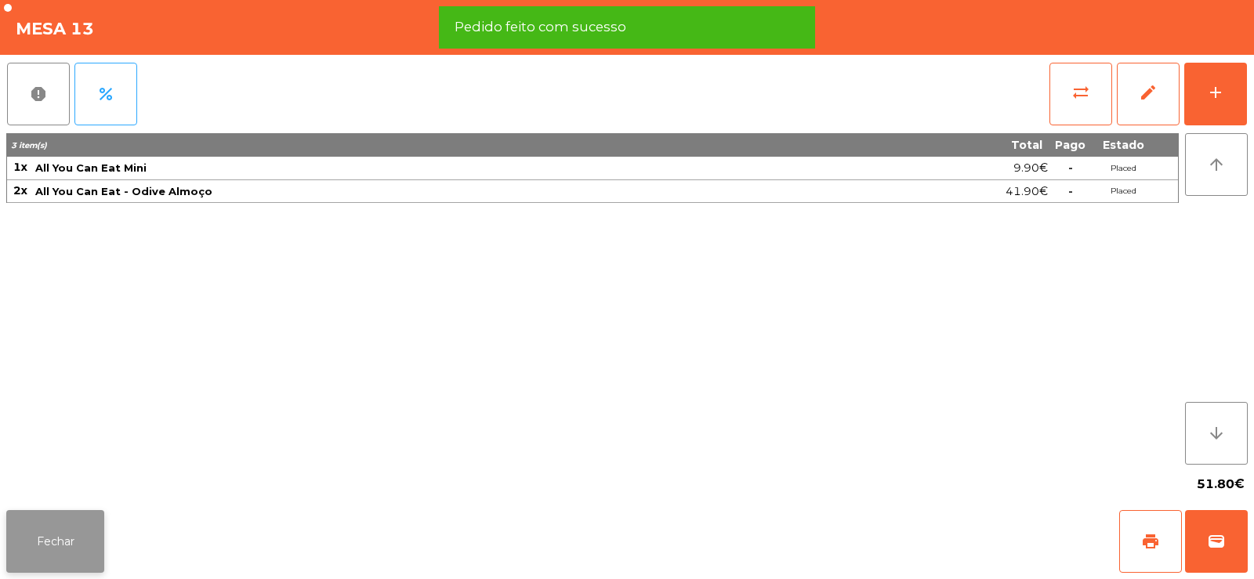
click at [28, 543] on button "Fechar" at bounding box center [55, 541] width 98 height 63
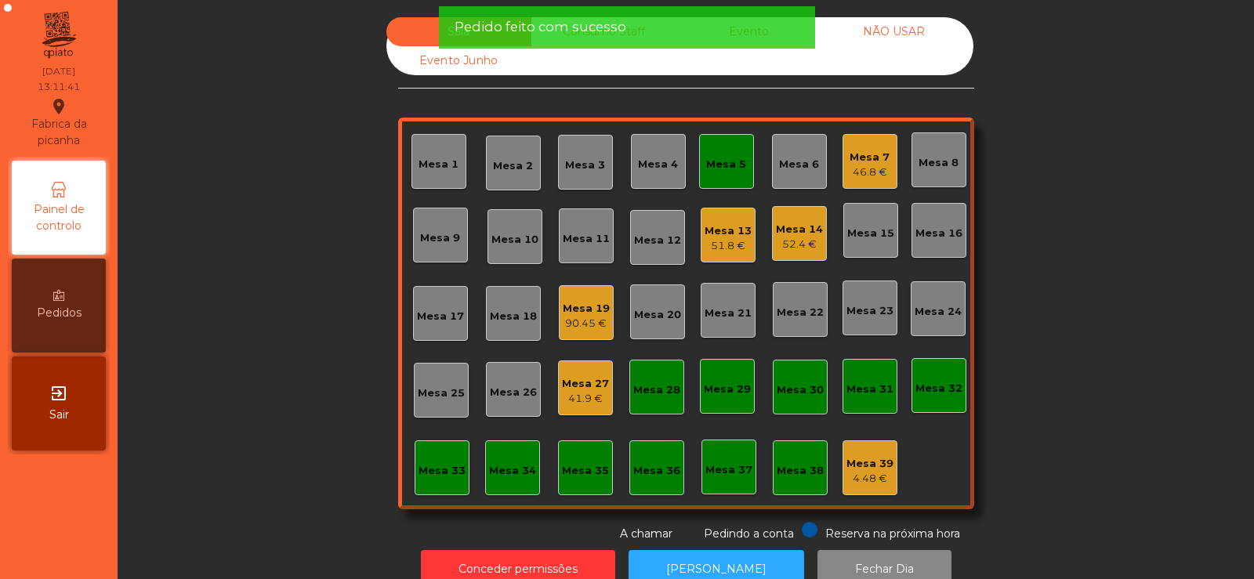
click at [283, 262] on div "Sala Consumo Staff Evento NÃO USAR Evento Junho Mesa 1 Mesa 2 Mesa 3 Mesa 4 Mes…" at bounding box center [686, 279] width 1094 height 525
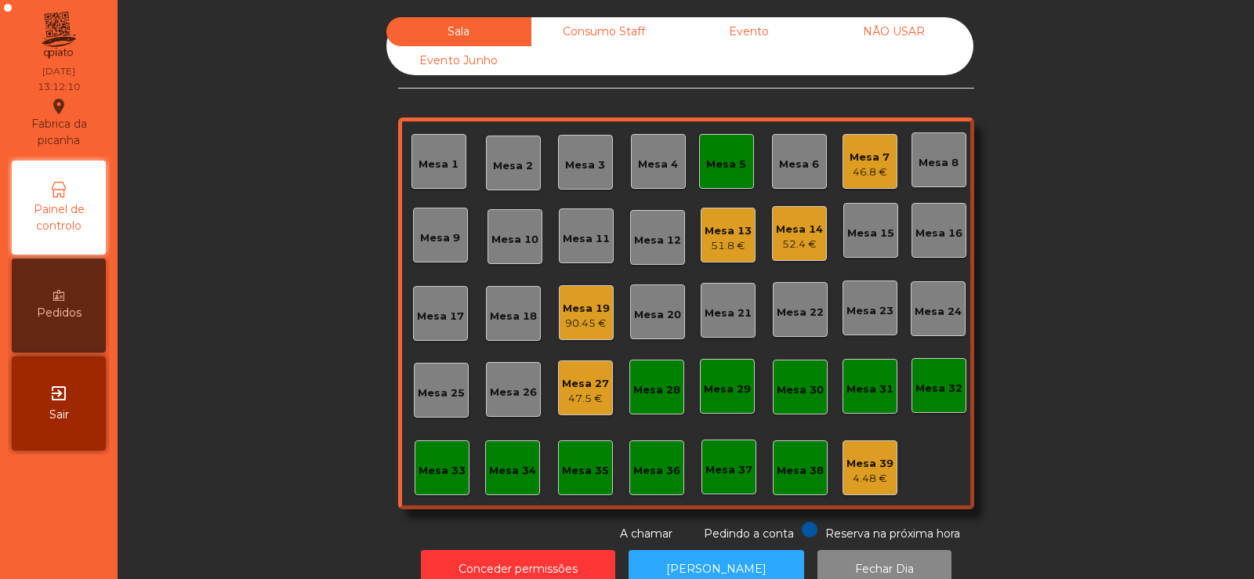
click at [722, 158] on div "Mesa 5" at bounding box center [726, 165] width 40 height 16
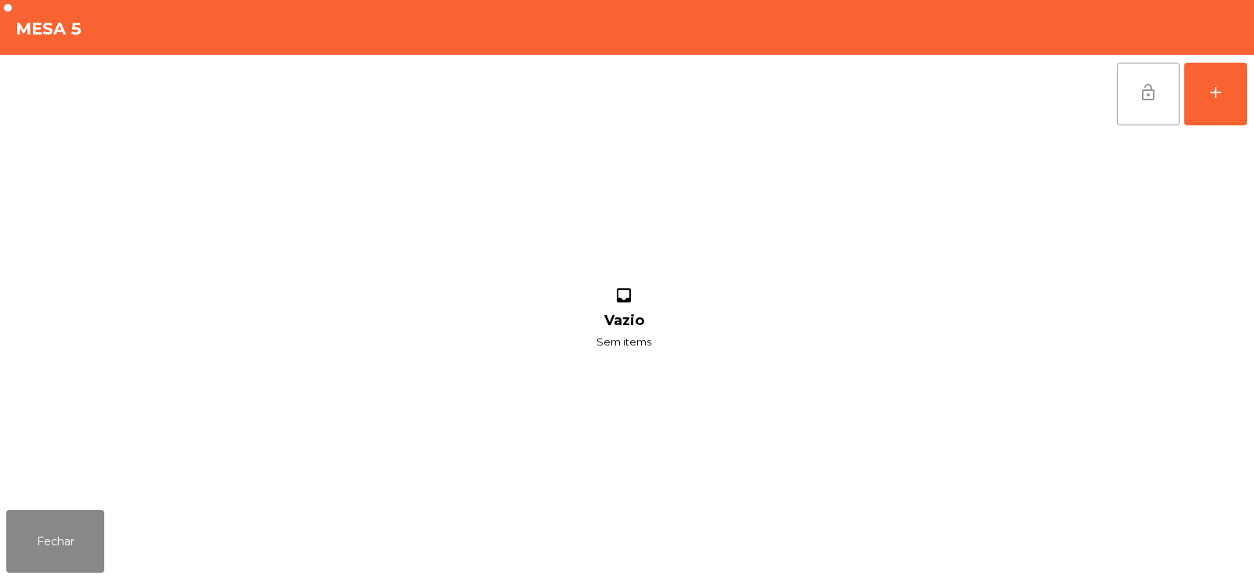
click at [1159, 94] on button "lock_open" at bounding box center [1148, 94] width 63 height 63
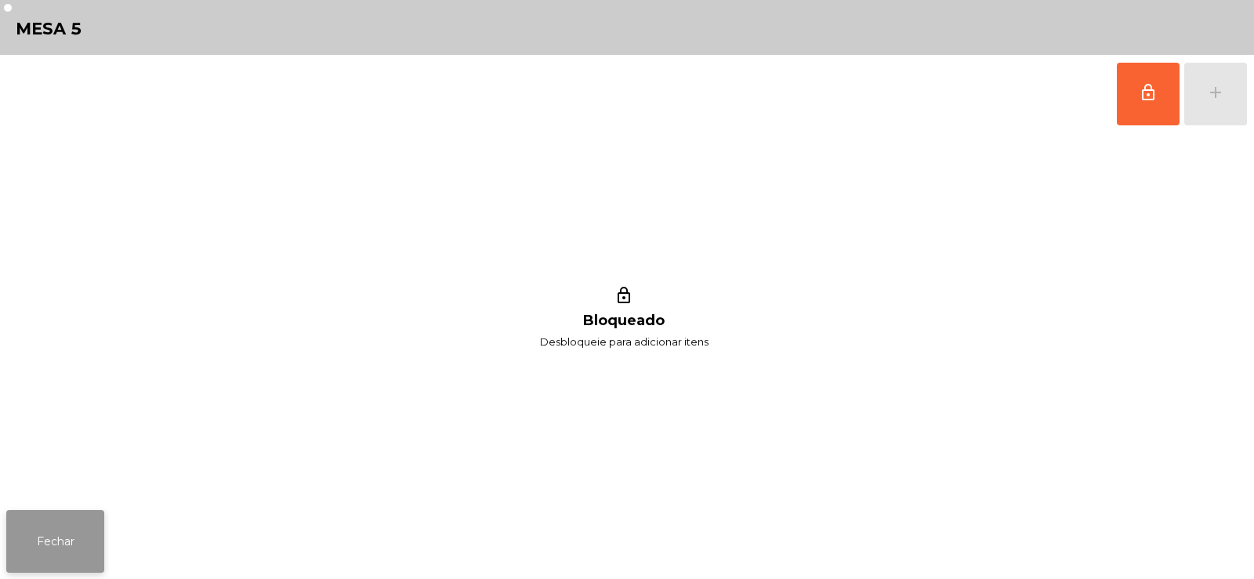
click at [31, 535] on button "Fechar" at bounding box center [55, 541] width 98 height 63
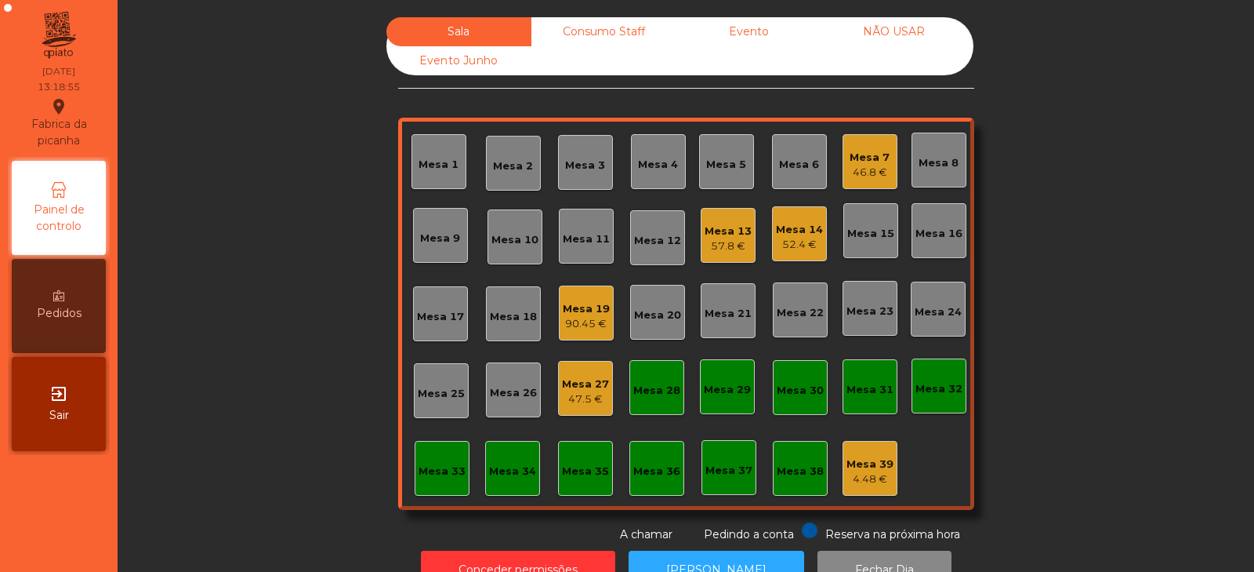
click at [1051, 198] on div "Sala Consumo Staff Evento NÃO USAR Evento Junho Mesa 1 Mesa 2 Mesa 3 Mesa 4 Mes…" at bounding box center [686, 279] width 1094 height 525
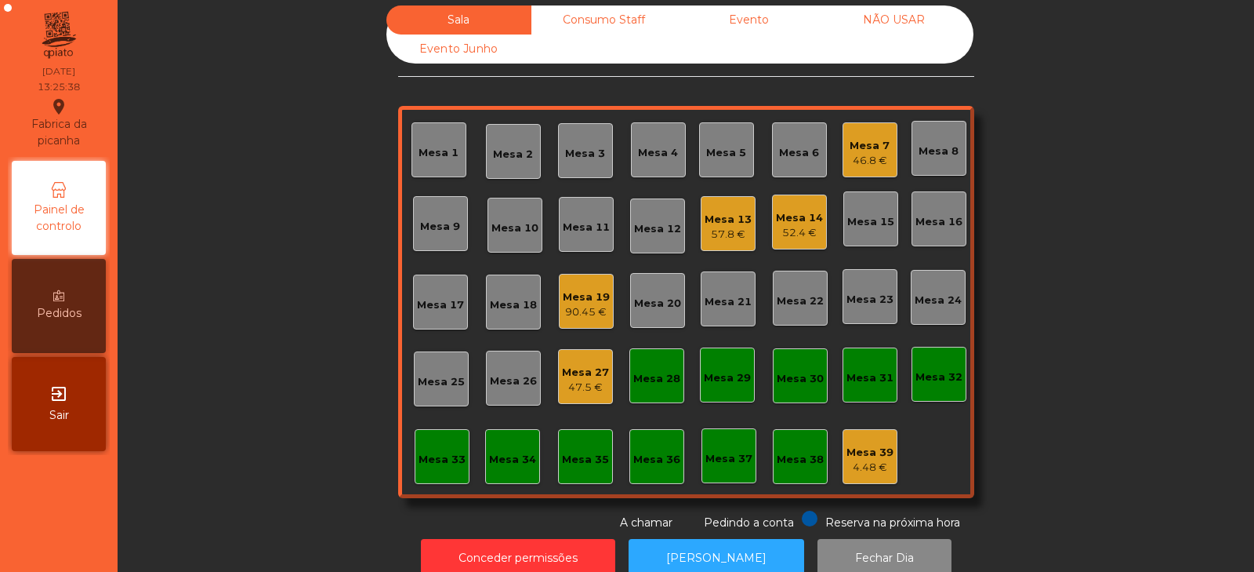
click at [592, 386] on div "47.5 €" at bounding box center [585, 387] width 47 height 16
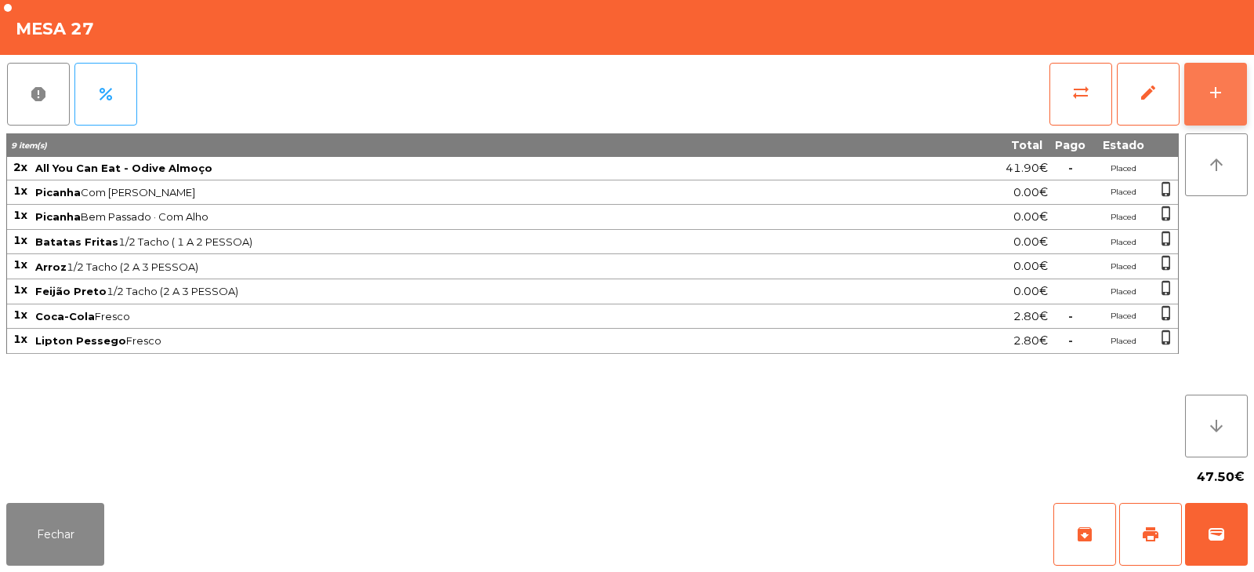
click at [1233, 103] on button "add" at bounding box center [1216, 94] width 63 height 63
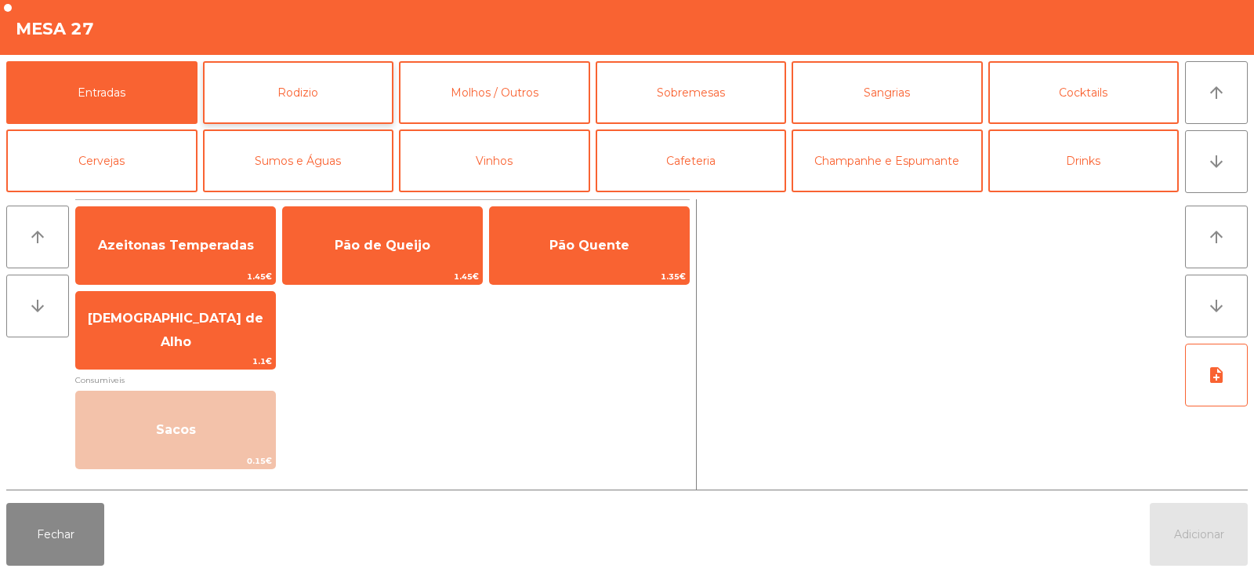
click at [339, 86] on button "Rodizio" at bounding box center [298, 92] width 191 height 63
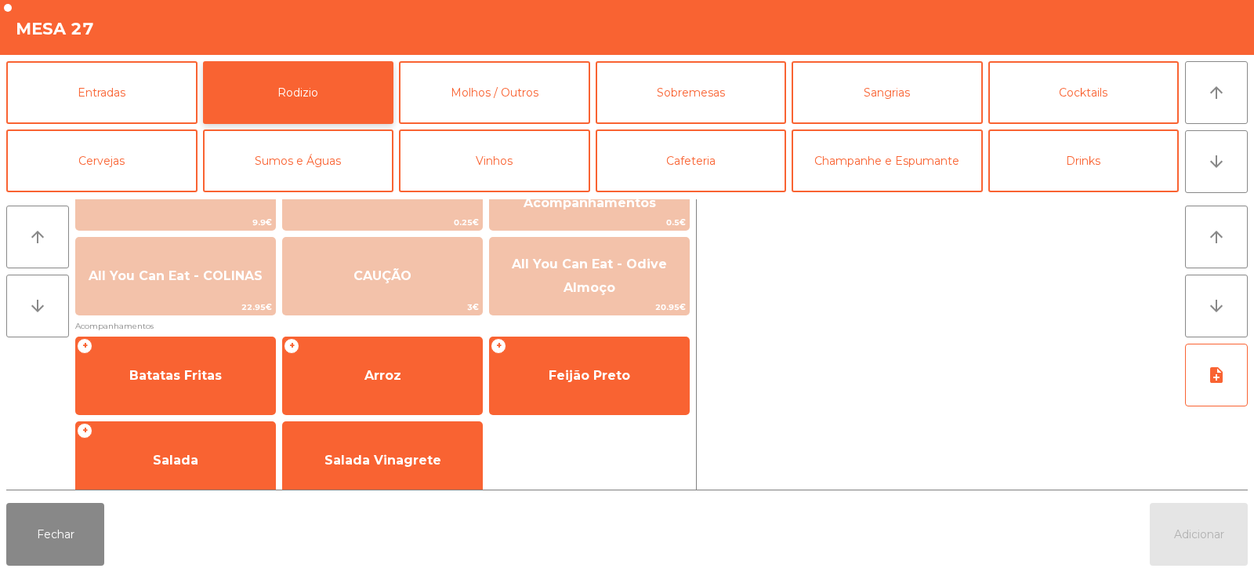
scroll to position [255, 0]
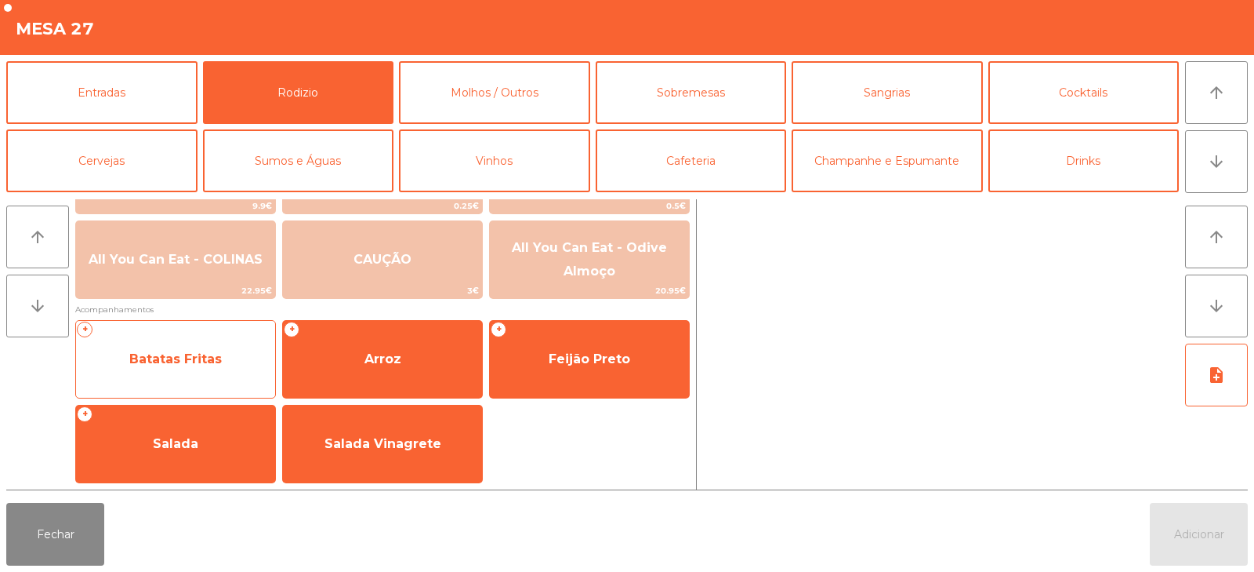
click at [198, 367] on span "Batatas Fritas" at bounding box center [175, 359] width 199 height 42
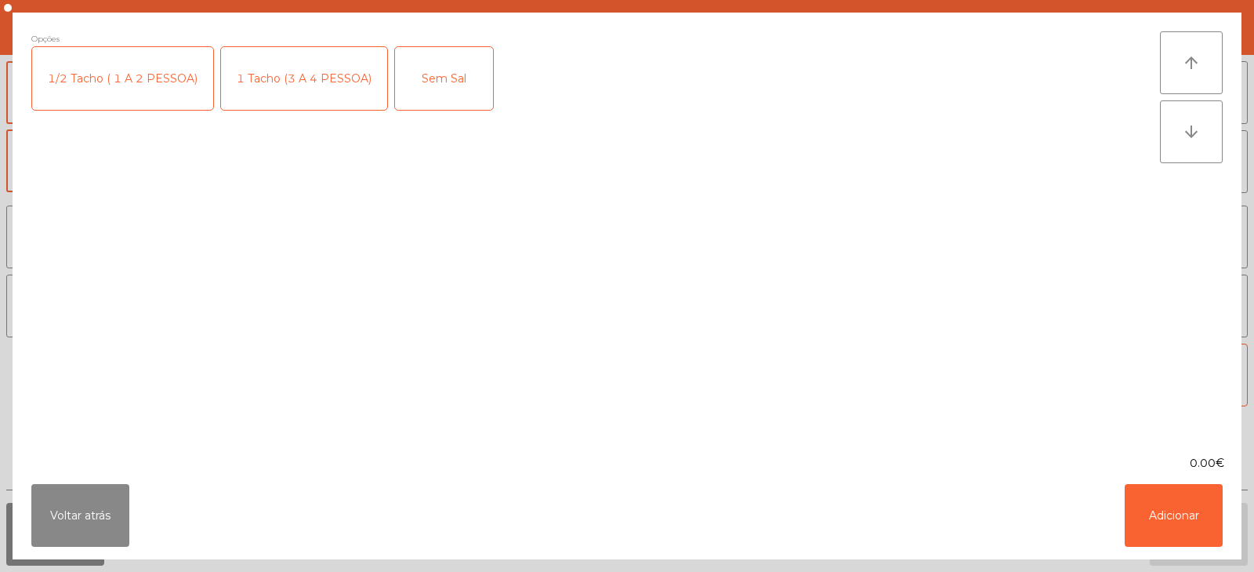
click at [310, 69] on div "1 Tacho (3 A 4 PESSOA)" at bounding box center [304, 78] width 166 height 63
click at [1163, 500] on button "Adicionar" at bounding box center [1174, 515] width 98 height 63
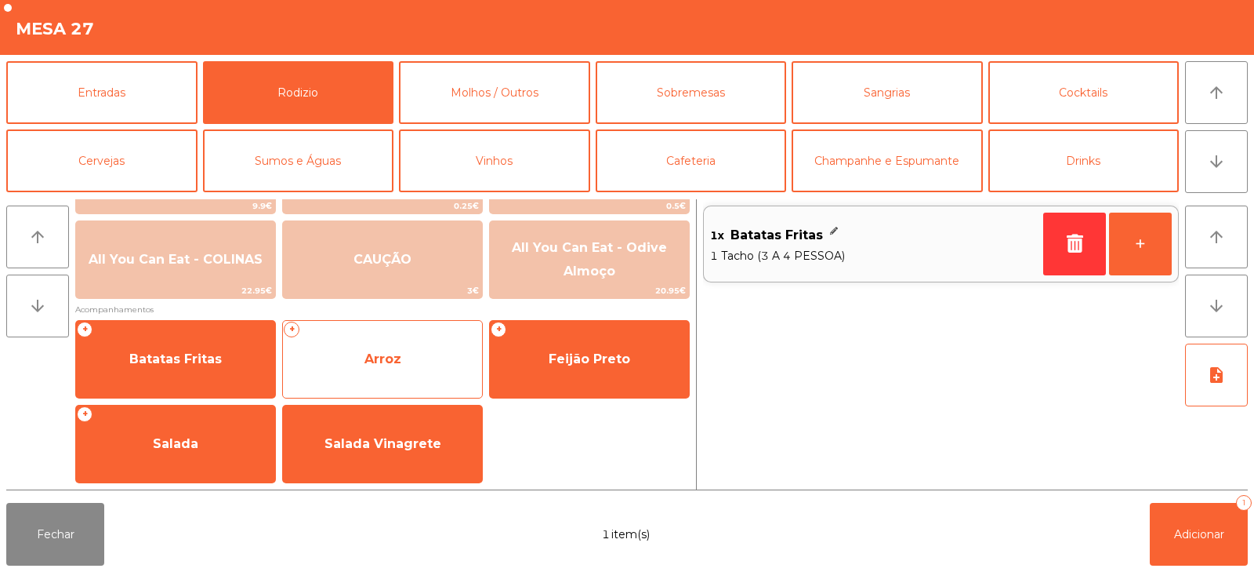
click at [403, 357] on span "Arroz" at bounding box center [382, 359] width 199 height 42
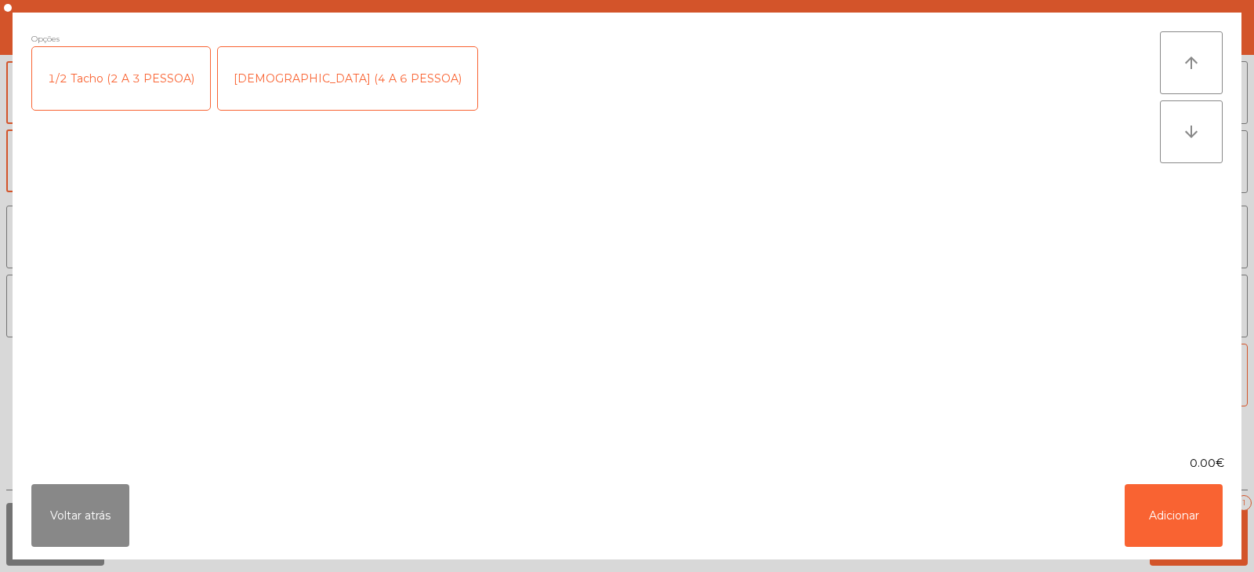
click at [108, 82] on div "1/2 Tacho (2 A 3 PESSOA)" at bounding box center [121, 78] width 178 height 63
click at [1188, 500] on button "Adicionar" at bounding box center [1174, 515] width 98 height 63
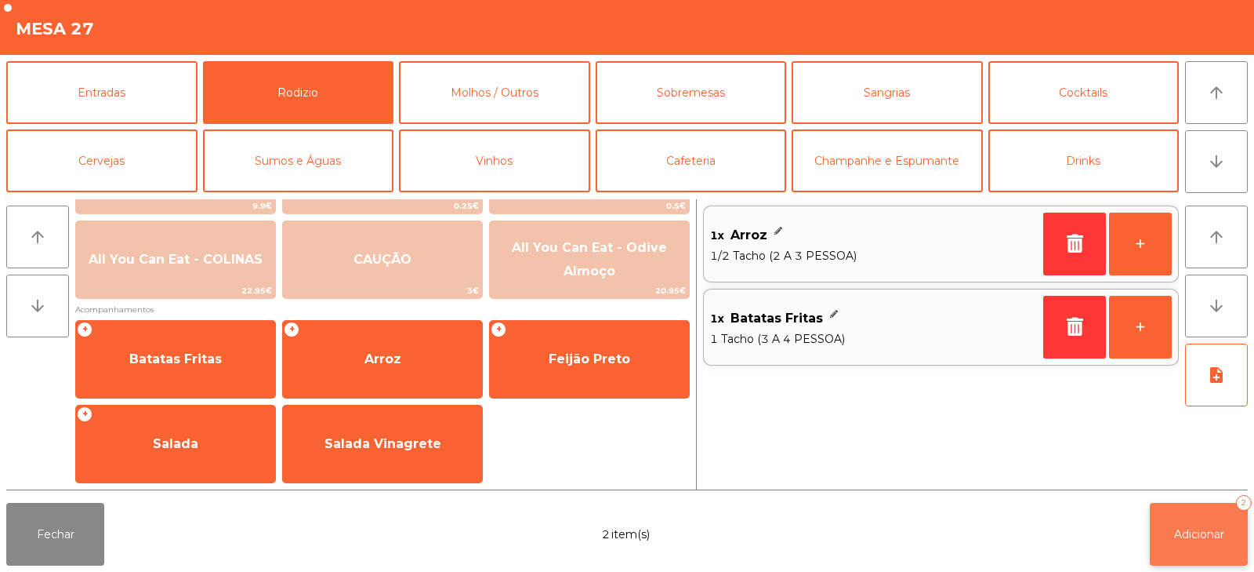
click at [1212, 536] on span "Adicionar" at bounding box center [1199, 534] width 50 height 14
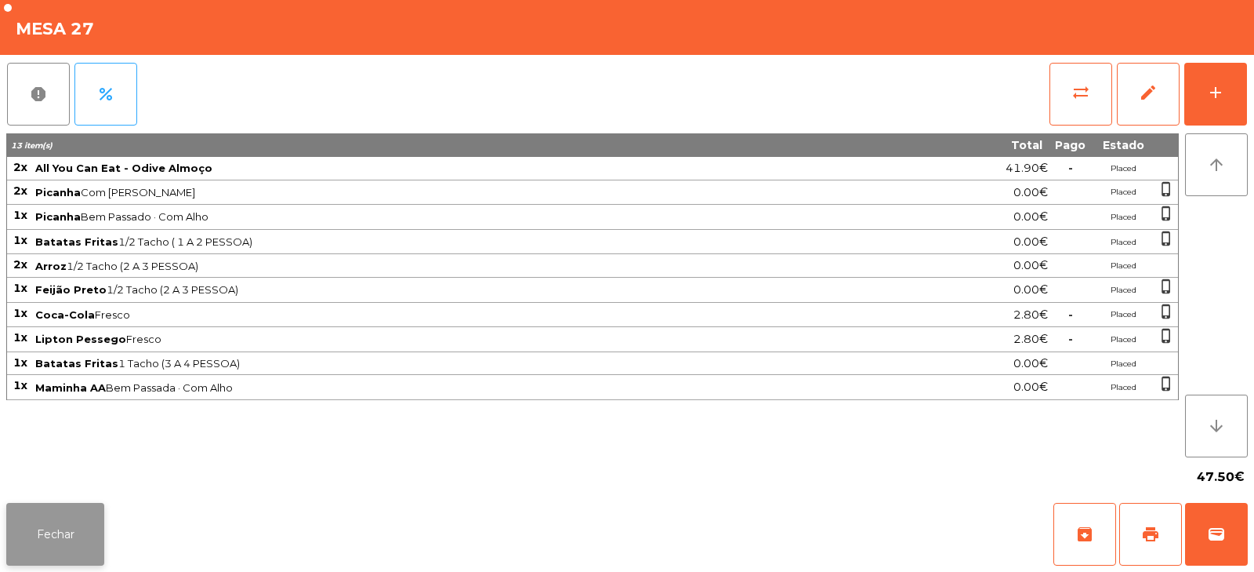
click at [50, 535] on button "Fechar" at bounding box center [55, 534] width 98 height 63
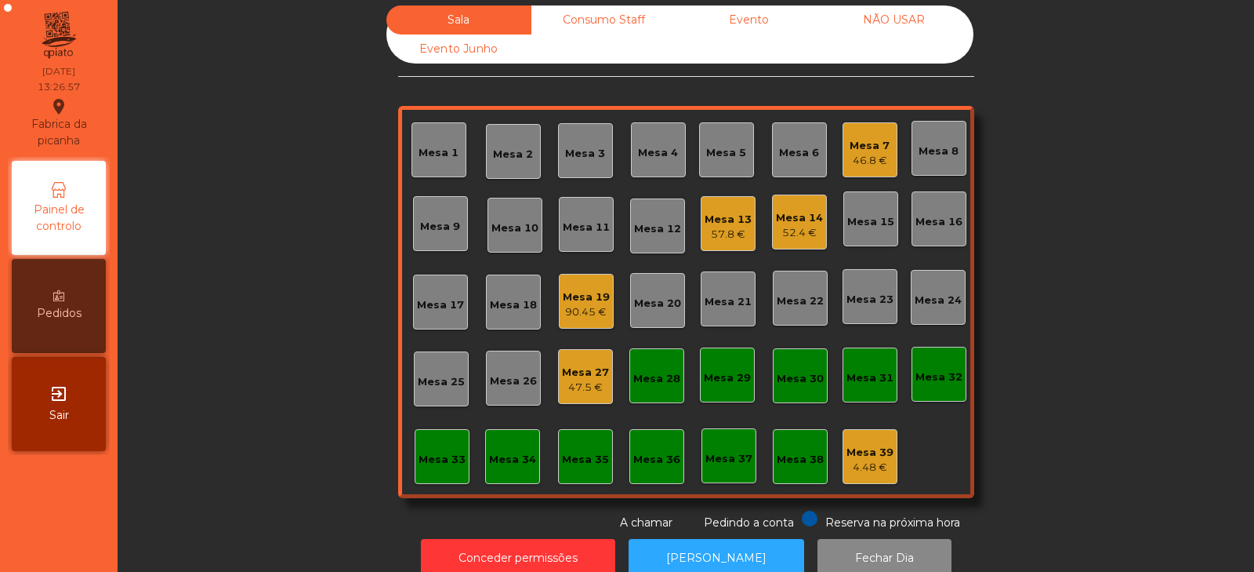
click at [850, 146] on div "Mesa 7" at bounding box center [870, 146] width 40 height 16
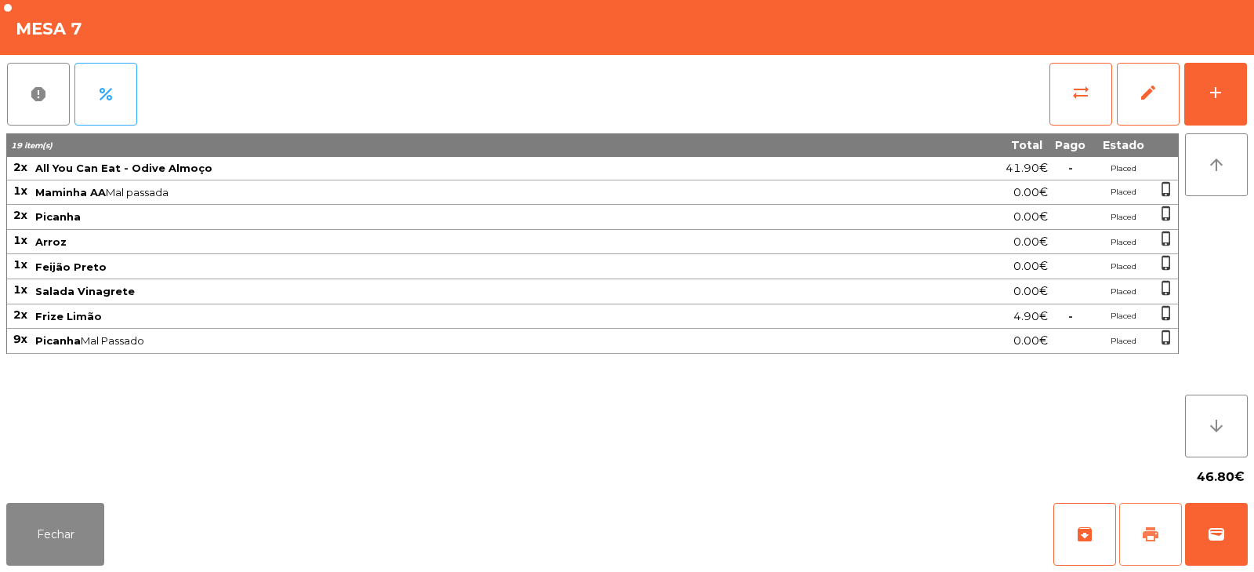
click at [1131, 524] on button "print" at bounding box center [1151, 534] width 63 height 63
click at [1221, 530] on span "wallet" at bounding box center [1216, 533] width 19 height 19
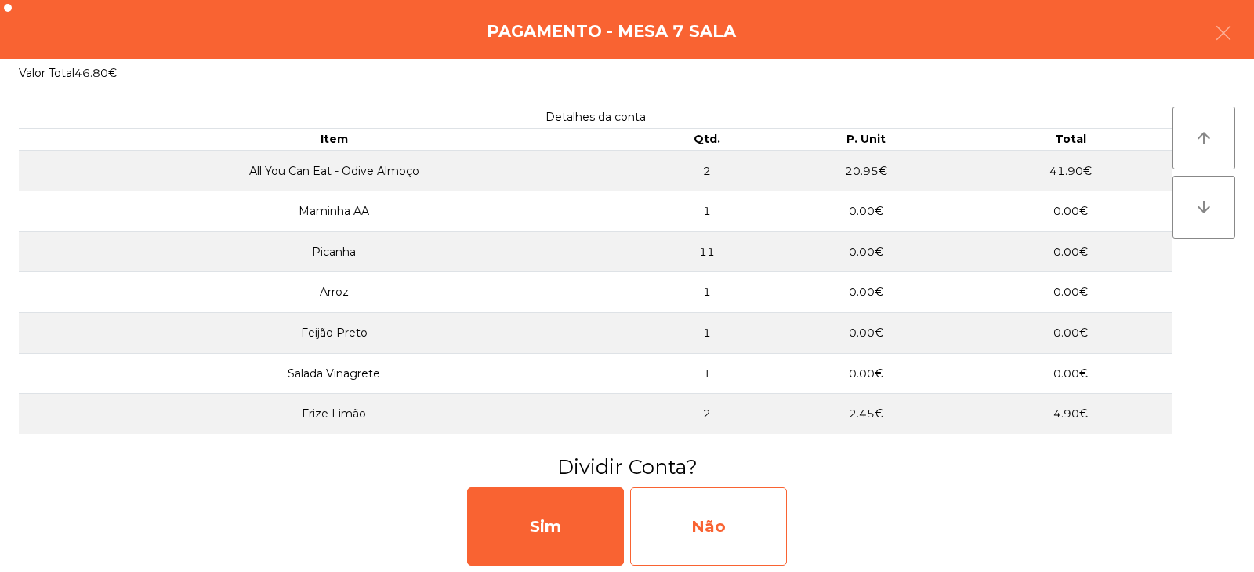
click at [713, 521] on div "Não" at bounding box center [708, 526] width 157 height 78
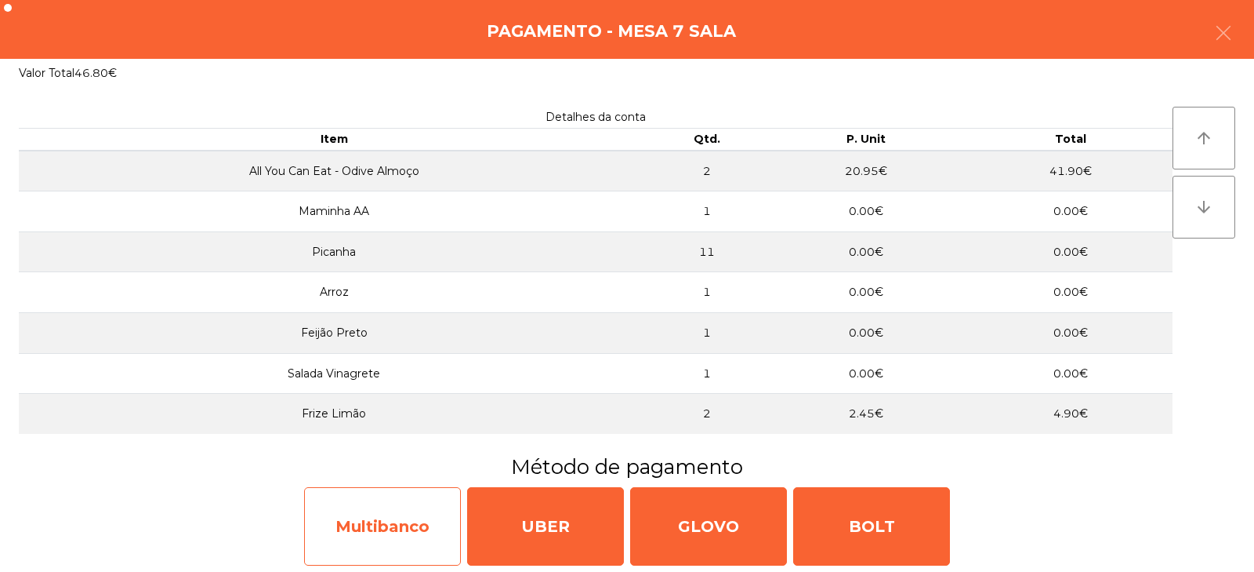
click at [380, 543] on div "Multibanco" at bounding box center [382, 526] width 157 height 78
select select "**"
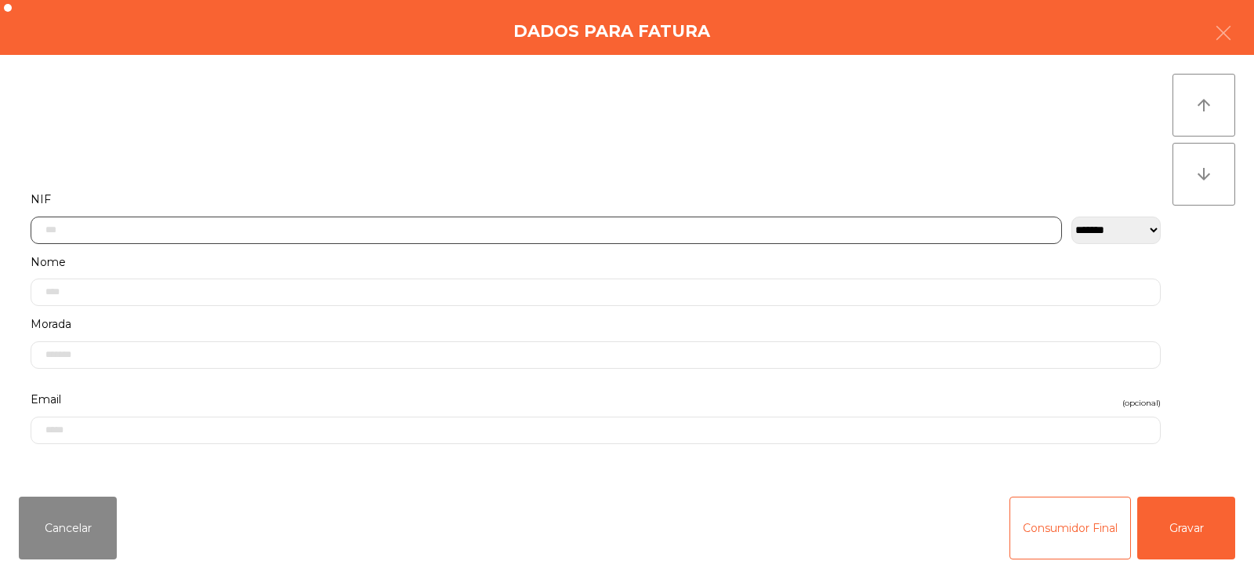
click at [343, 233] on input "text" at bounding box center [547, 229] width 1032 height 27
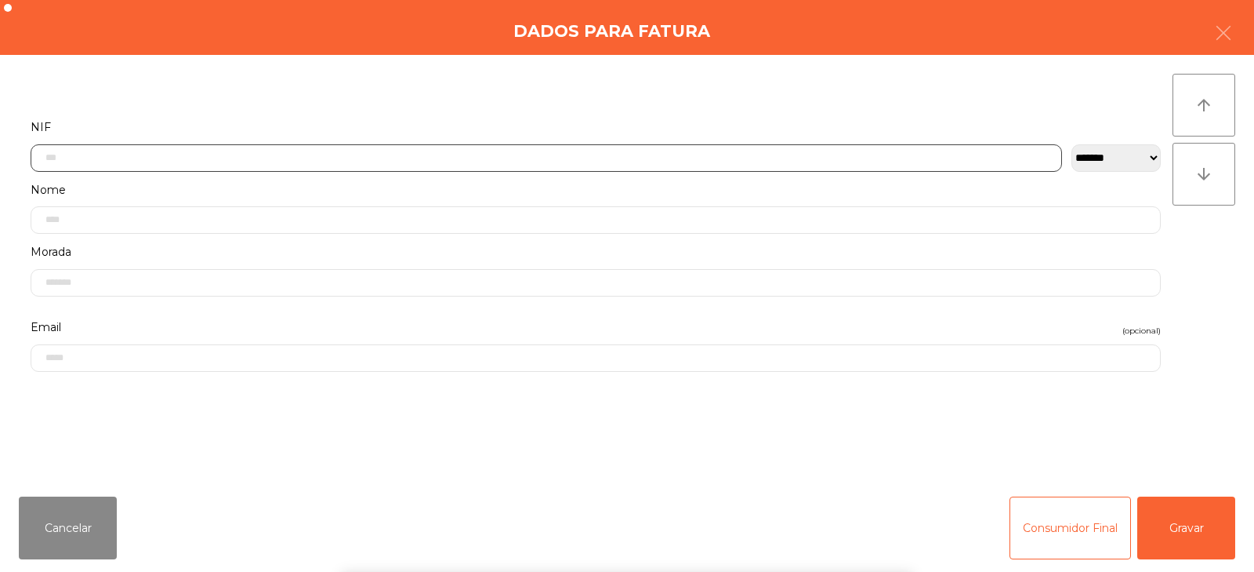
scroll to position [114, 0]
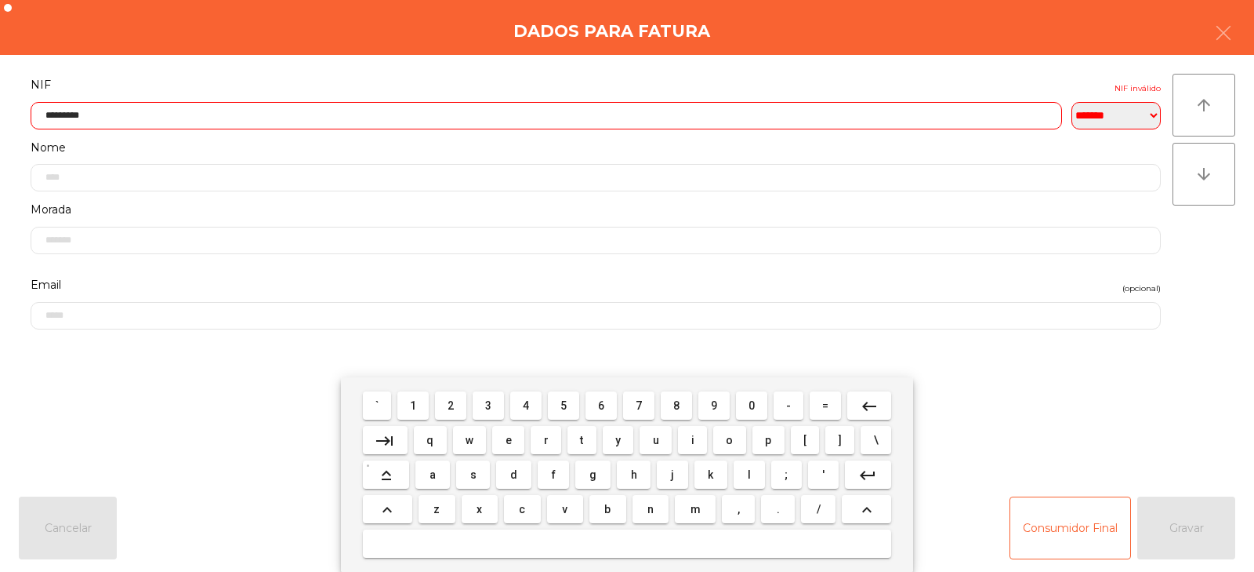
click at [805, 118] on input "*********" at bounding box center [547, 115] width 1032 height 27
type input "*"
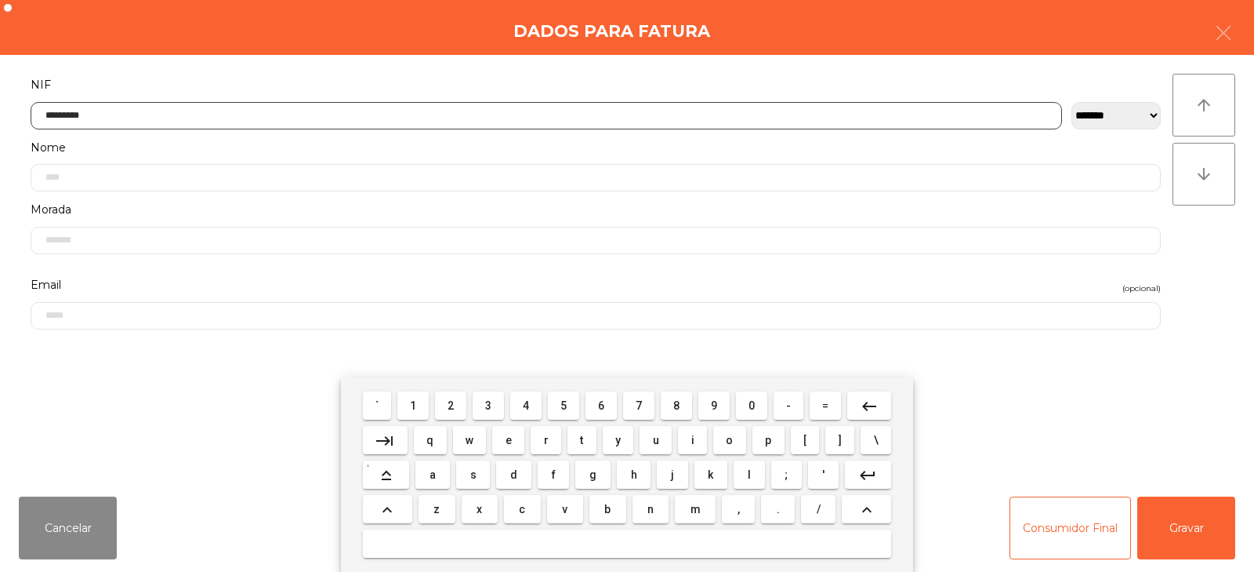
type input "*********"
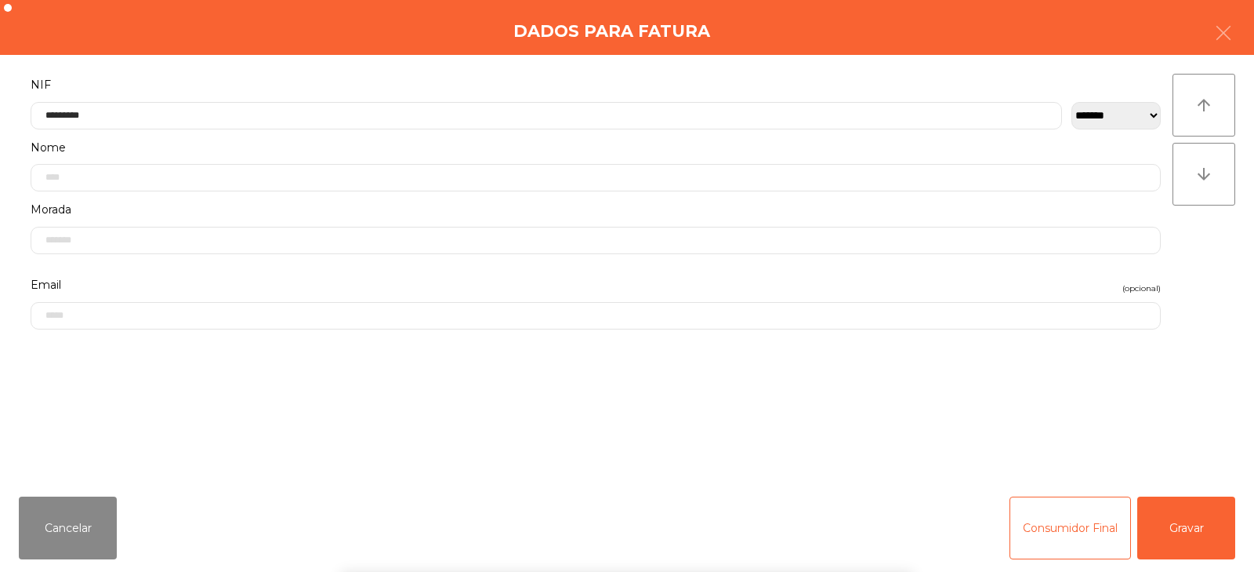
click at [1189, 540] on div "` 1 2 3 4 5 6 7 8 9 0 - = keyboard_backspace keyboard_tab q w e r t y u i o p […" at bounding box center [627, 474] width 1254 height 194
click at [1190, 532] on button "Gravar" at bounding box center [1187, 527] width 98 height 63
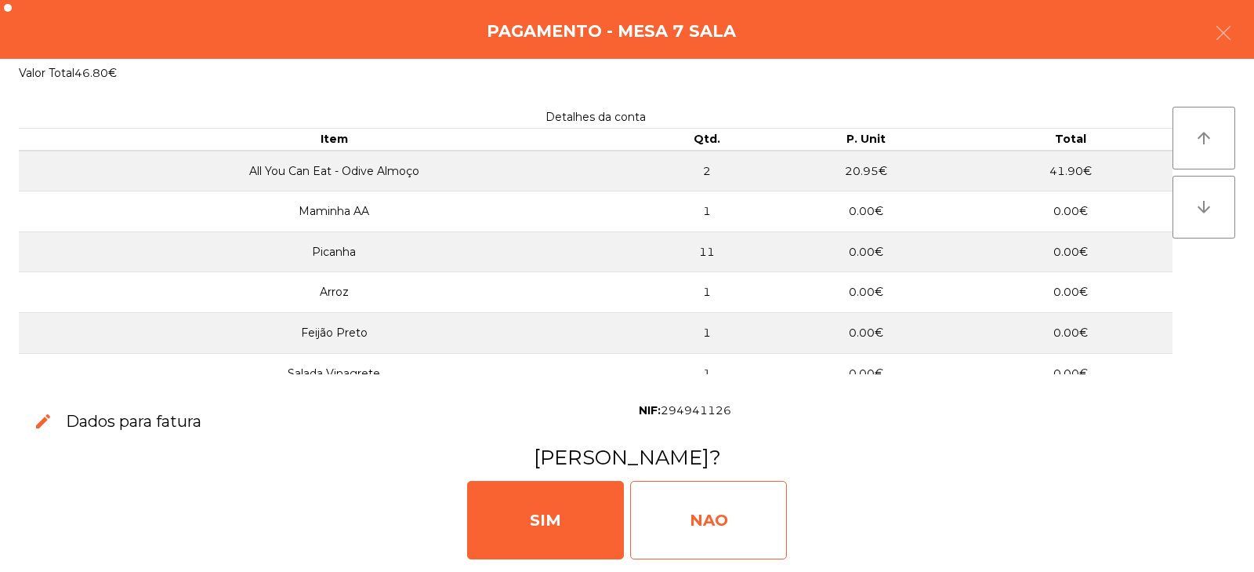
click at [726, 523] on div "NAO" at bounding box center [708, 520] width 157 height 78
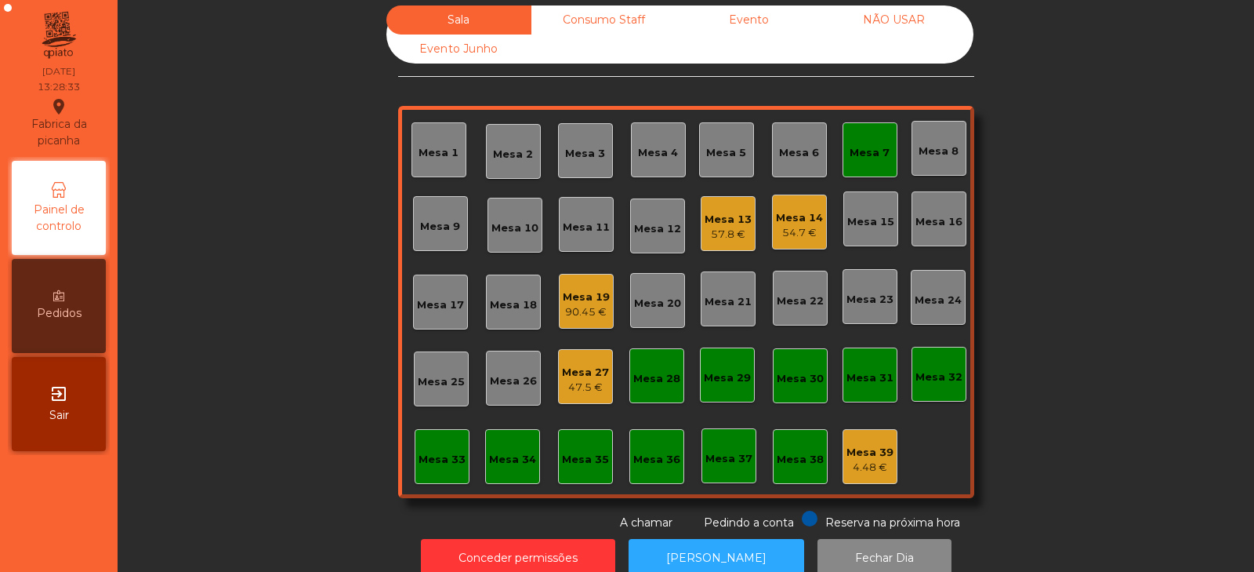
click at [853, 170] on div "Mesa 7" at bounding box center [870, 149] width 55 height 55
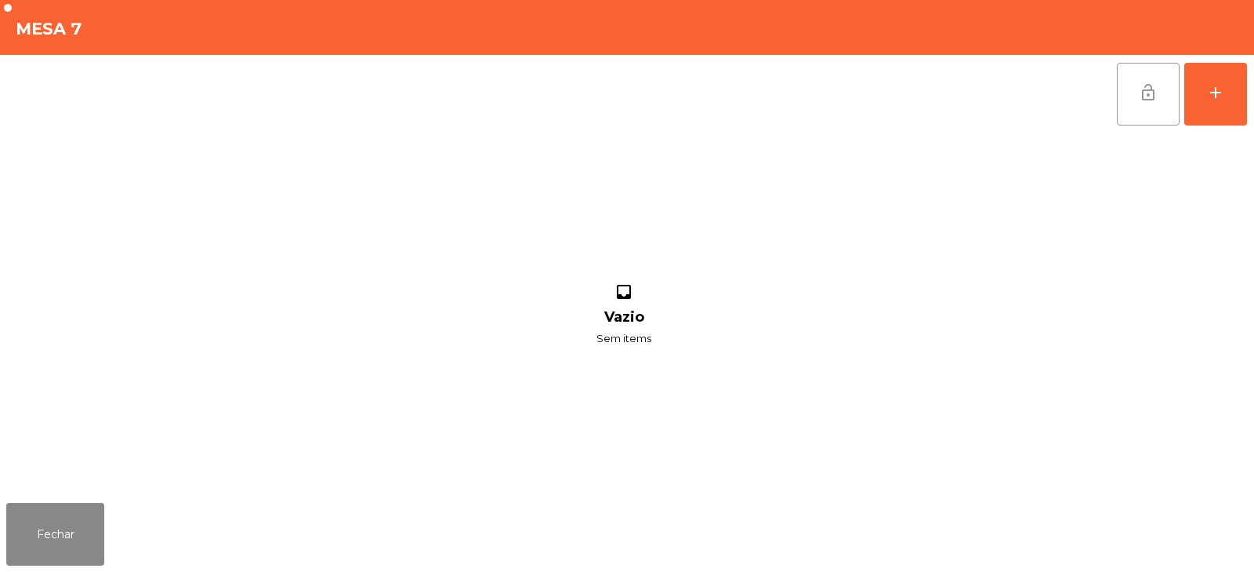
click at [1136, 113] on button "lock_open" at bounding box center [1148, 94] width 63 height 63
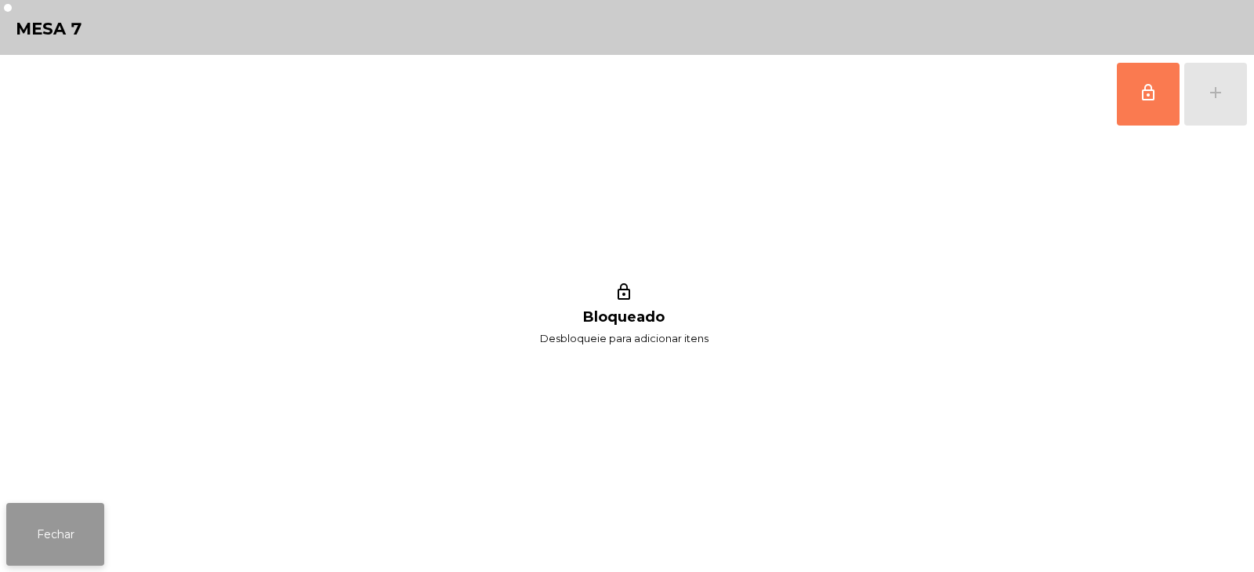
click at [41, 521] on button "Fechar" at bounding box center [55, 534] width 98 height 63
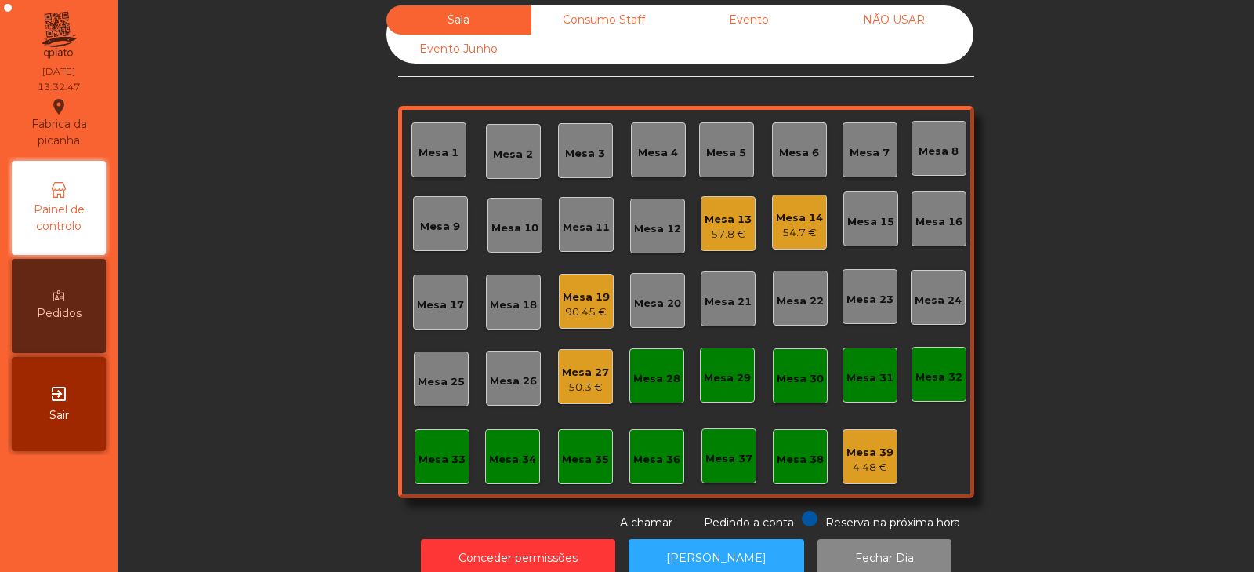
click at [288, 220] on div "Sala Consumo Staff Evento NÃO USAR Evento Junho Mesa 1 Mesa 2 Mesa 3 Mesa 4 Mes…" at bounding box center [686, 267] width 1094 height 525
click at [799, 157] on div "Mesa 6" at bounding box center [799, 153] width 40 height 16
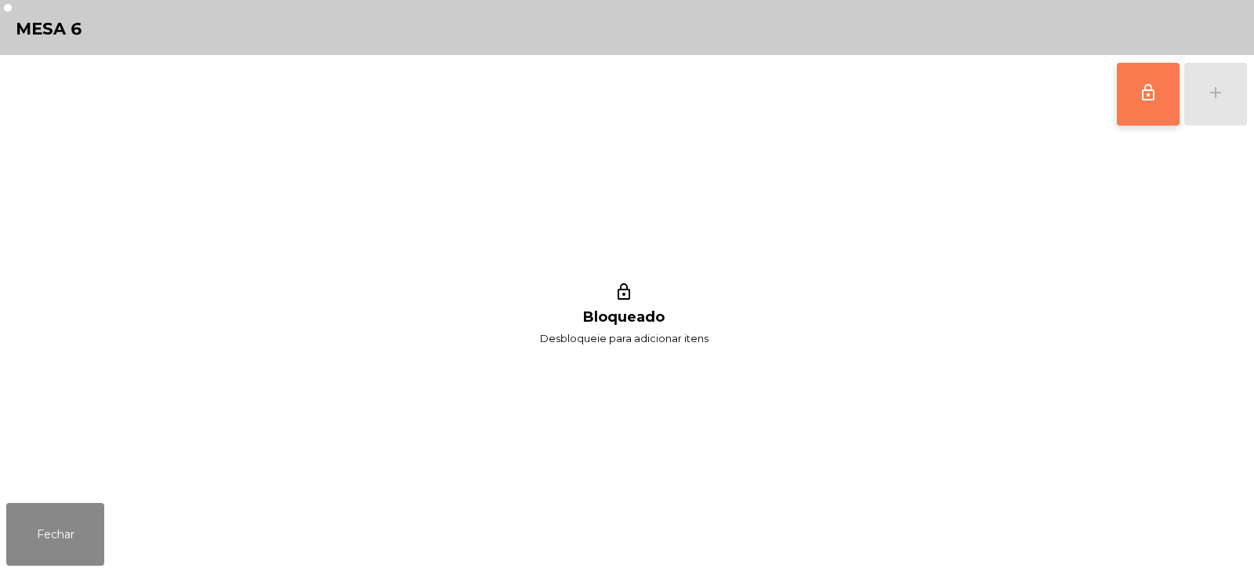
click at [1138, 82] on button "lock_outline" at bounding box center [1148, 94] width 63 height 63
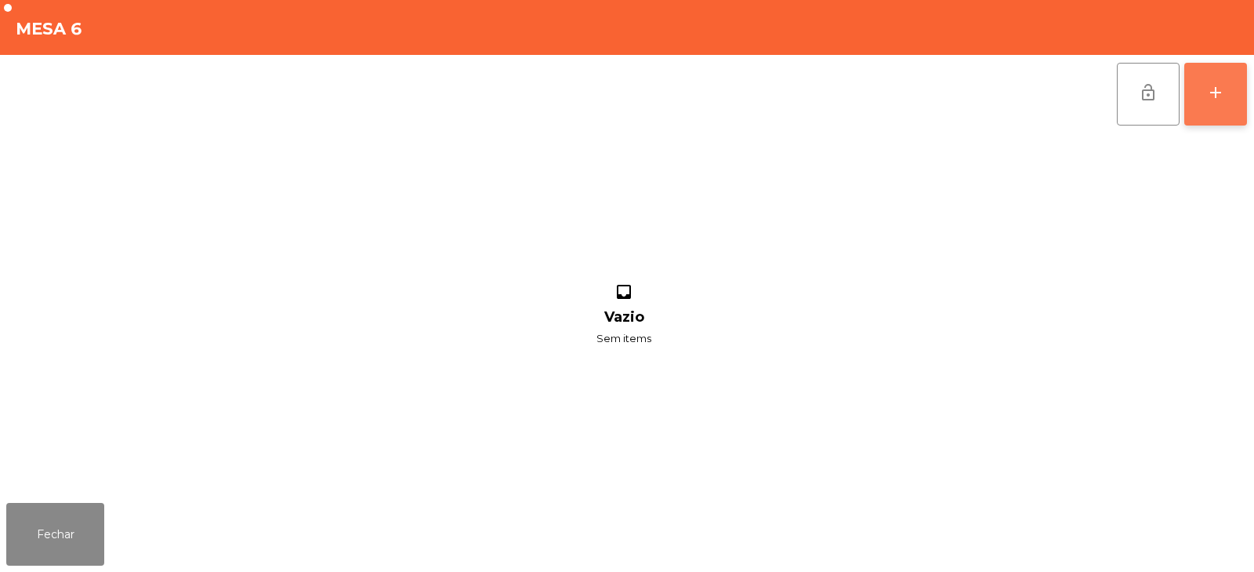
click at [1231, 96] on button "add" at bounding box center [1216, 94] width 63 height 63
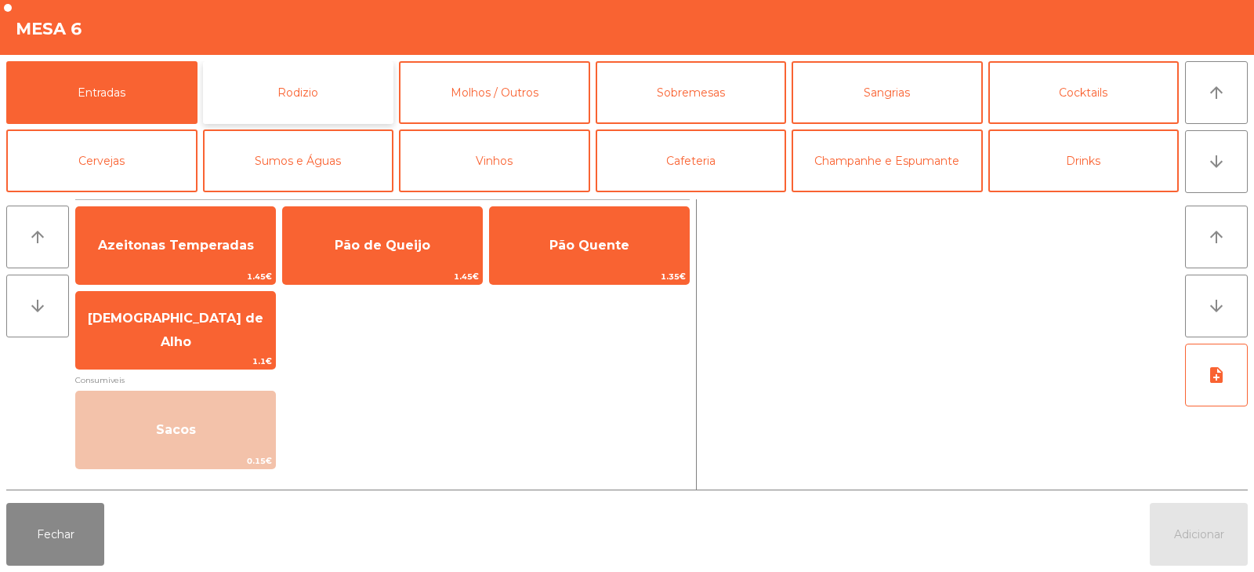
click at [270, 102] on button "Rodizio" at bounding box center [298, 92] width 191 height 63
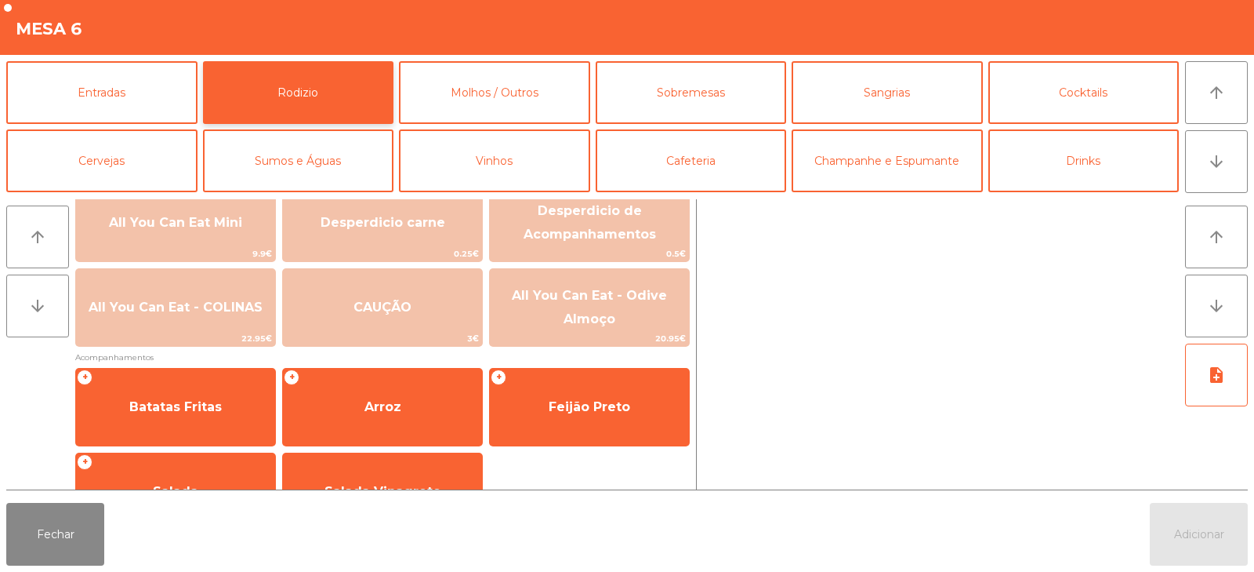
scroll to position [209, 0]
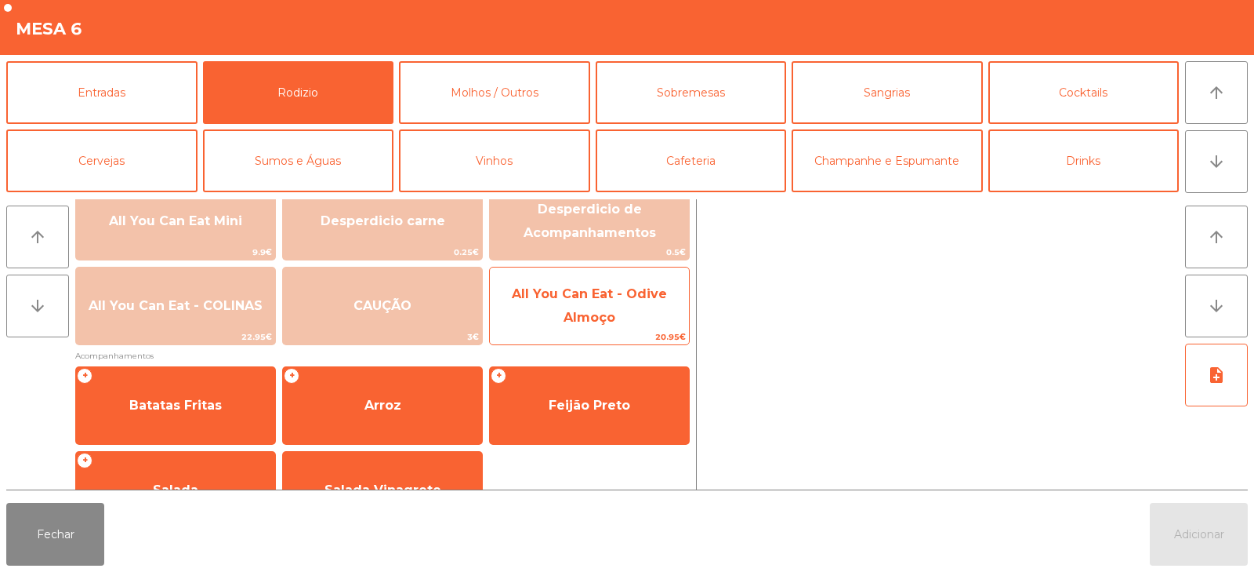
click at [607, 317] on span "All You Can Eat - Odive Almoço" at bounding box center [589, 305] width 155 height 38
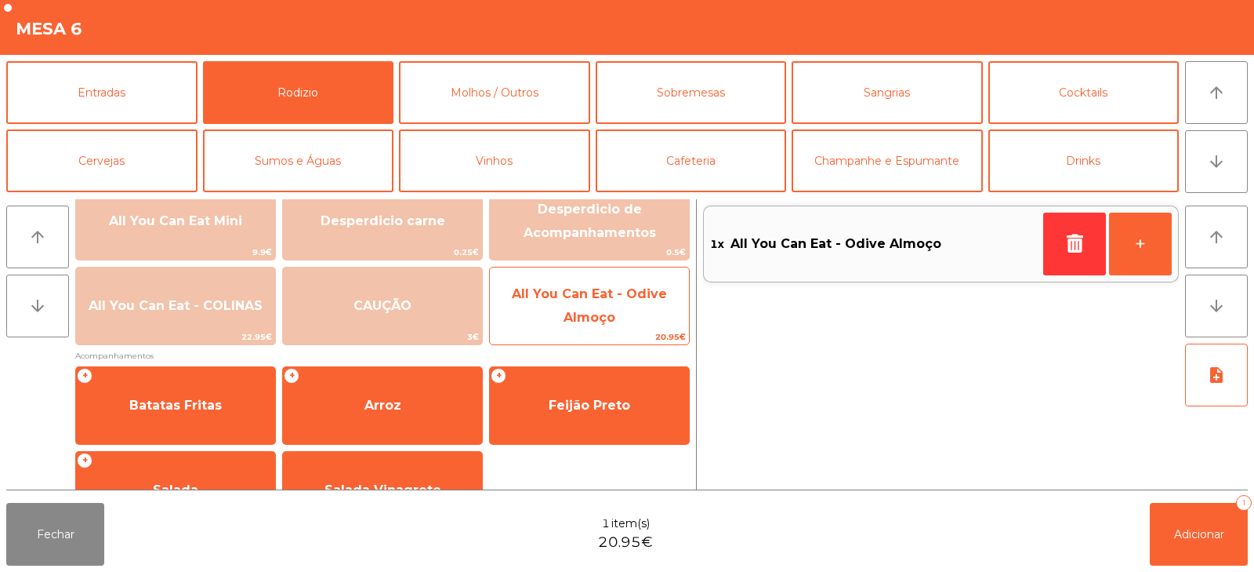
click at [598, 303] on span "All You Can Eat - Odive Almoço" at bounding box center [589, 306] width 199 height 67
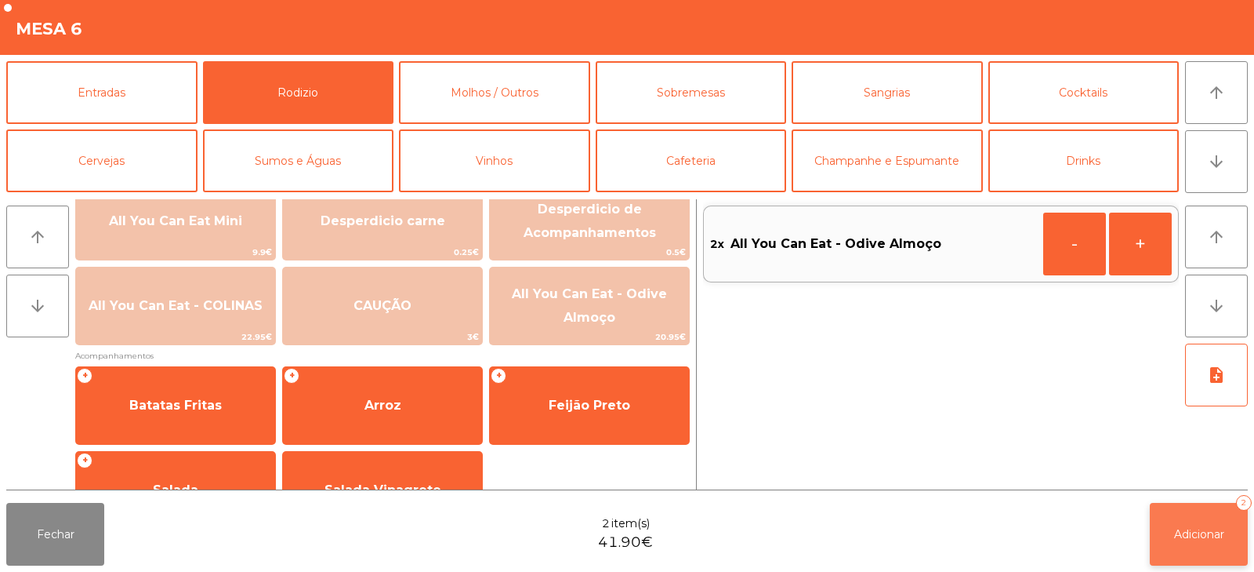
click at [1194, 535] on span "Adicionar" at bounding box center [1199, 534] width 50 height 14
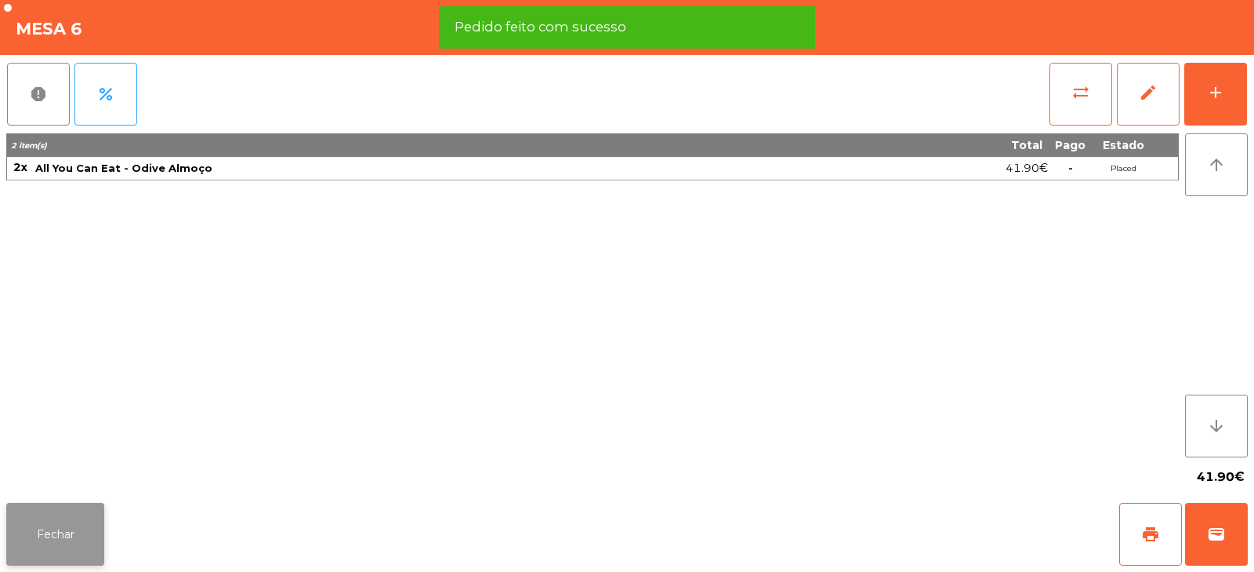
click at [69, 524] on button "Fechar" at bounding box center [55, 534] width 98 height 63
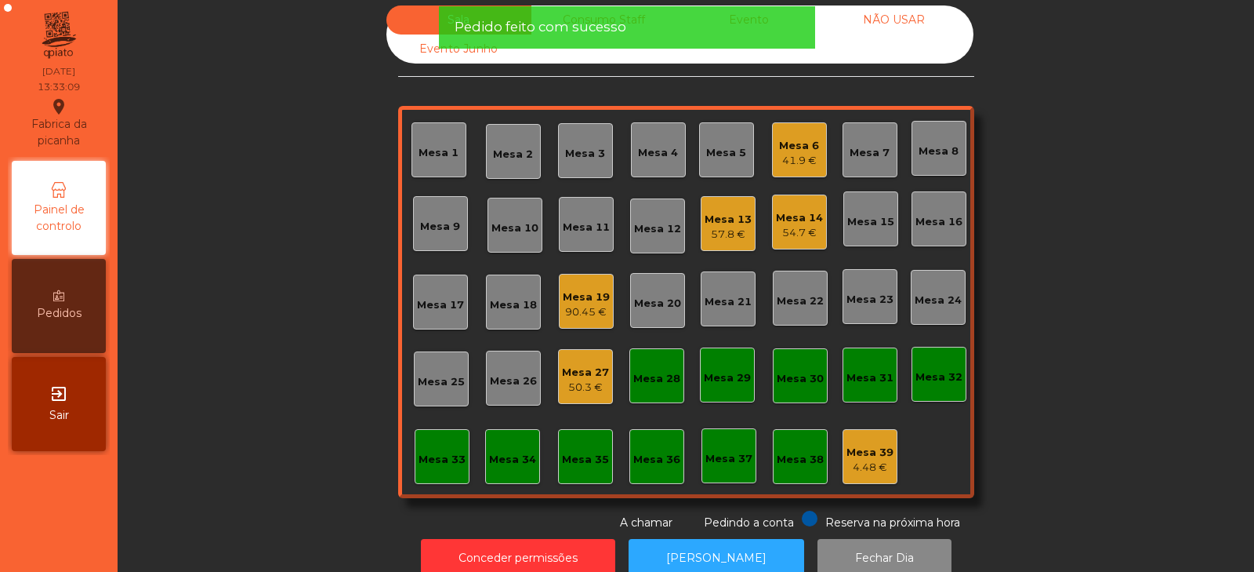
click at [251, 313] on div "Sala Consumo Staff Evento NÃO USAR Evento Junho Mesa 1 Mesa 2 Mesa 3 Mesa 4 Mes…" at bounding box center [686, 267] width 1094 height 525
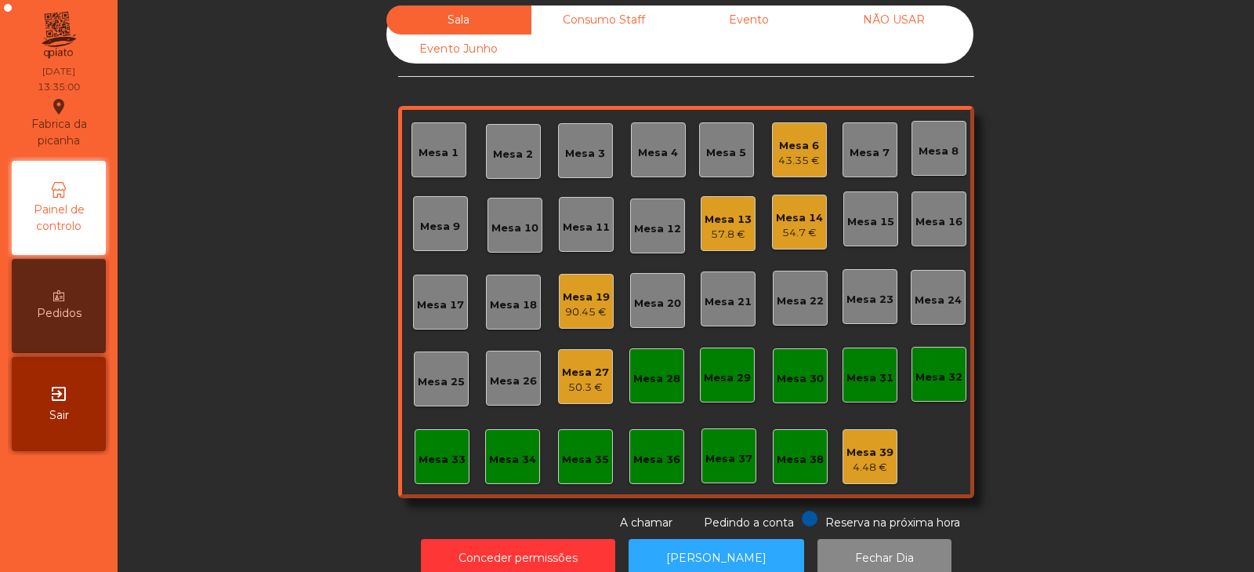
click at [258, 274] on div "Sala Consumo Staff Evento NÃO USAR Evento Junho Mesa 1 Mesa 2 Mesa 3 Mesa 4 Mes…" at bounding box center [686, 267] width 1094 height 525
click at [786, 215] on div "Mesa 14" at bounding box center [799, 218] width 47 height 16
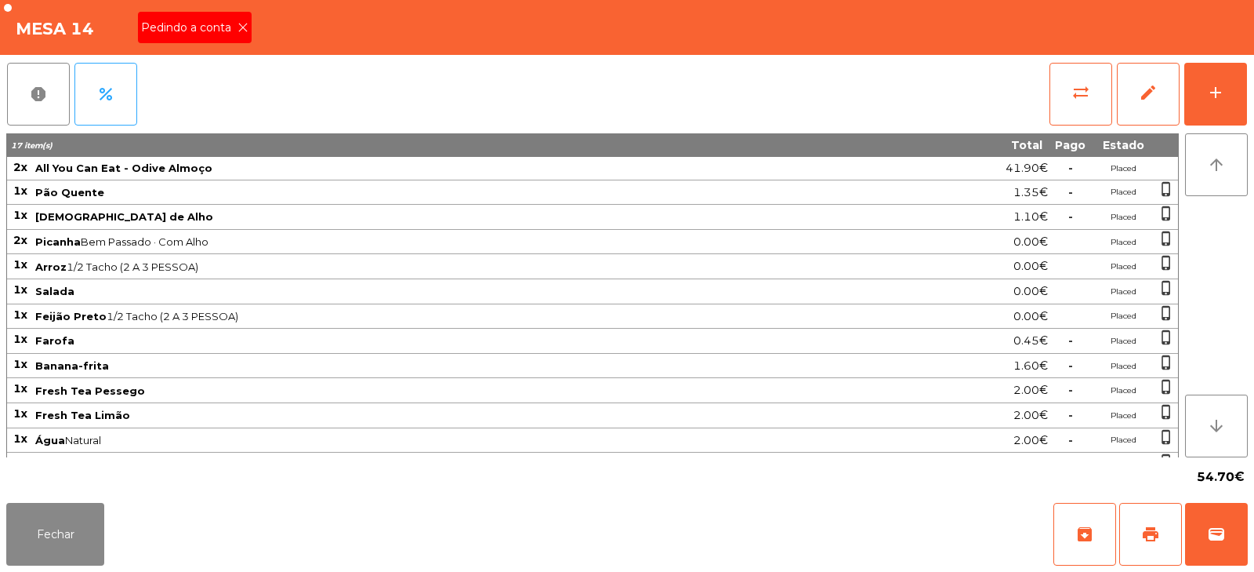
click at [222, 26] on span "Pedindo a conta" at bounding box center [189, 28] width 96 height 16
click at [1142, 543] on span "print" at bounding box center [1150, 533] width 19 height 19
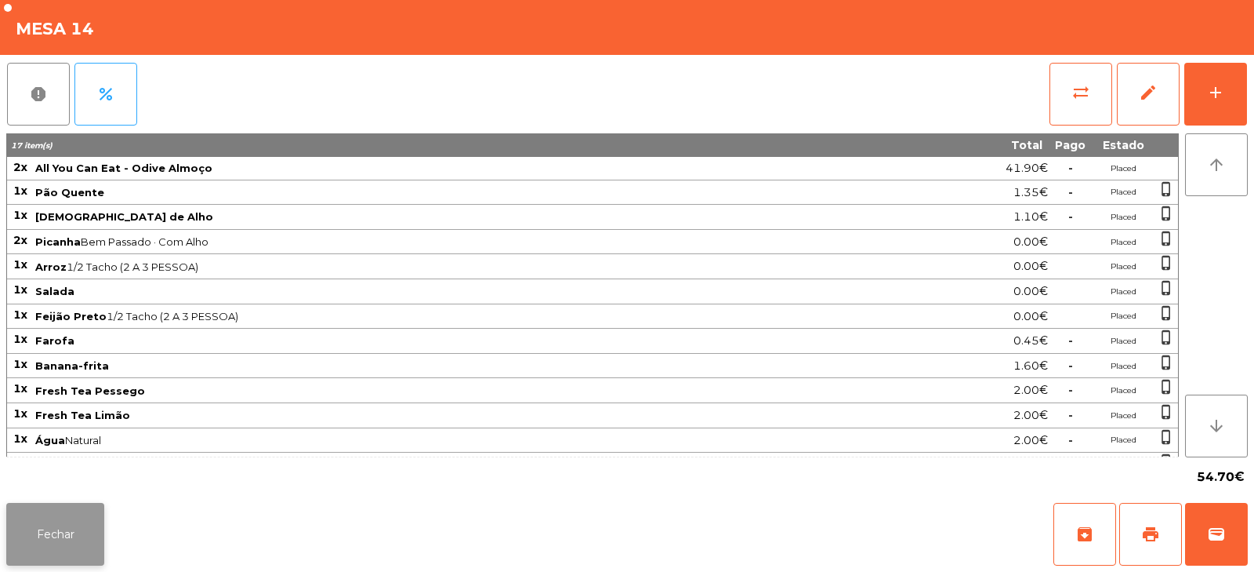
click at [52, 557] on button "Fechar" at bounding box center [55, 534] width 98 height 63
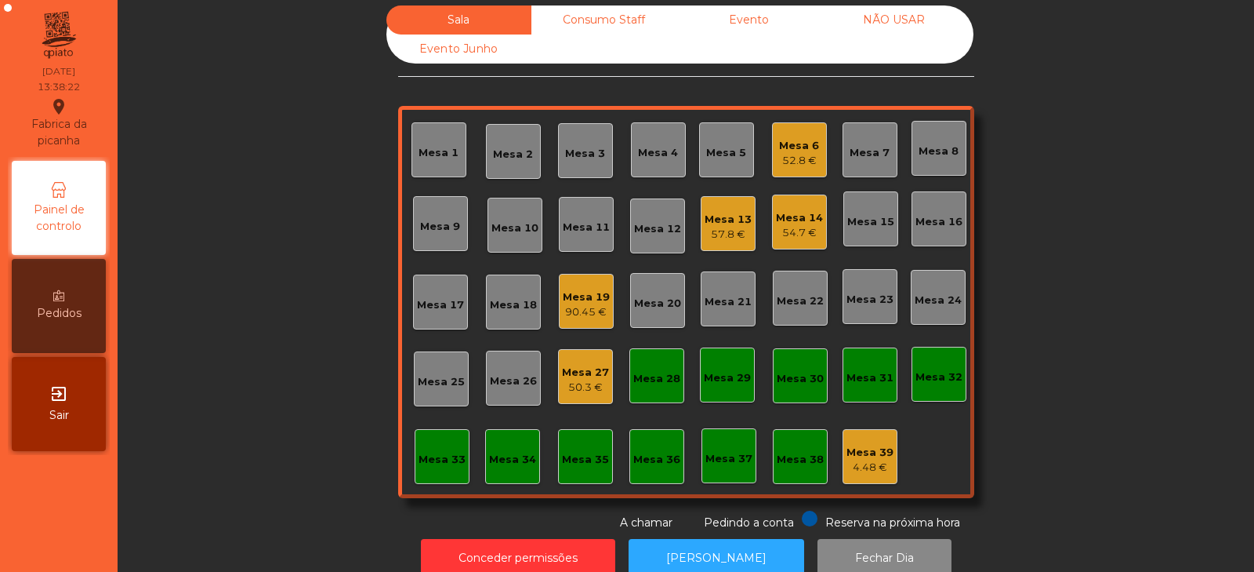
scroll to position [46, 0]
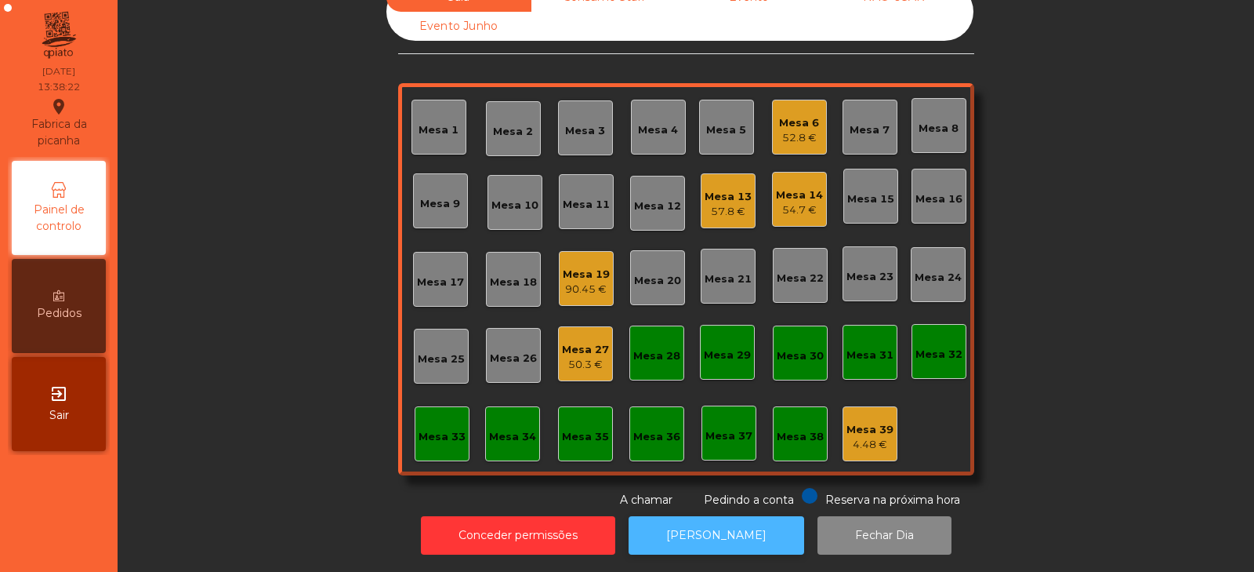
click at [695, 533] on button "[PERSON_NAME]" at bounding box center [717, 535] width 176 height 38
click at [797, 202] on div "54.7 €" at bounding box center [799, 210] width 47 height 16
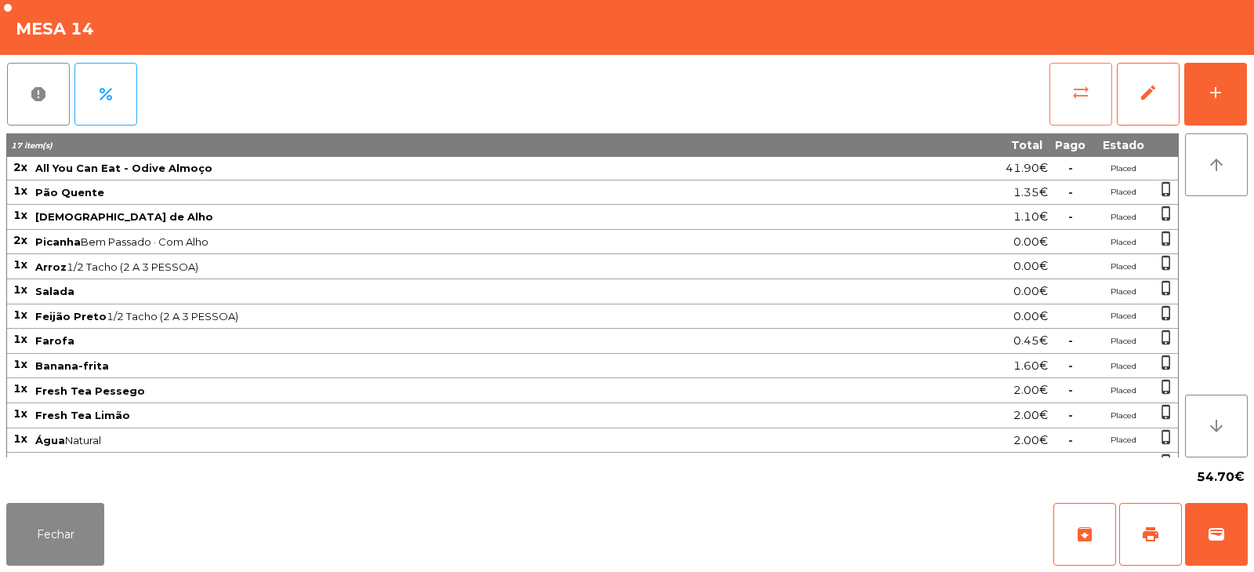
click at [1076, 89] on span "sync_alt" at bounding box center [1081, 92] width 19 height 19
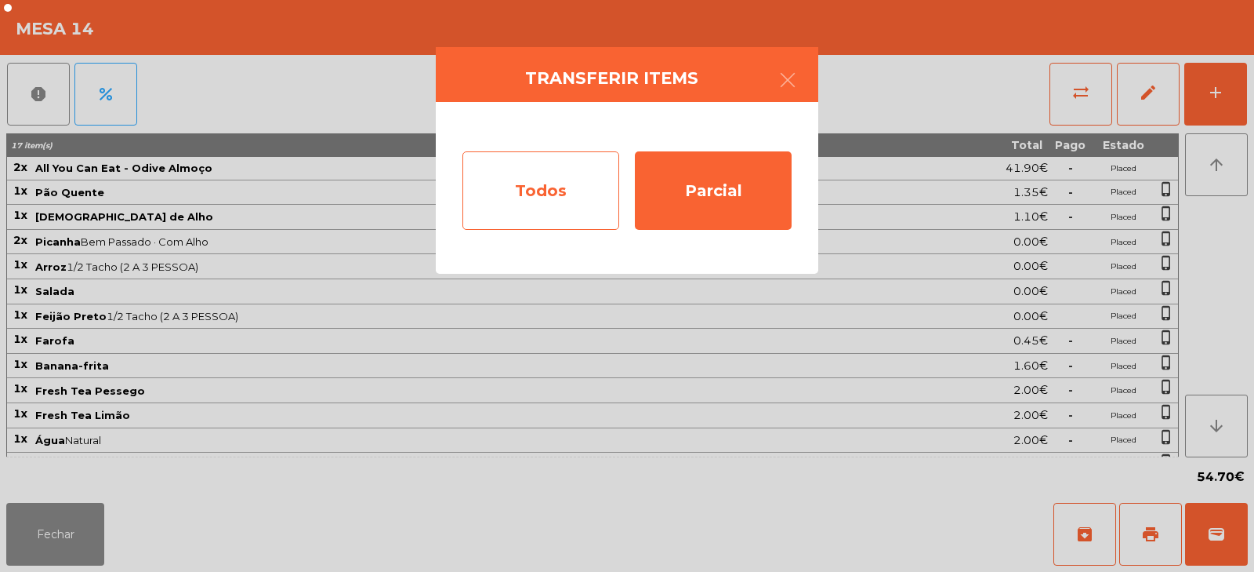
click at [554, 211] on div "Todos" at bounding box center [541, 190] width 157 height 78
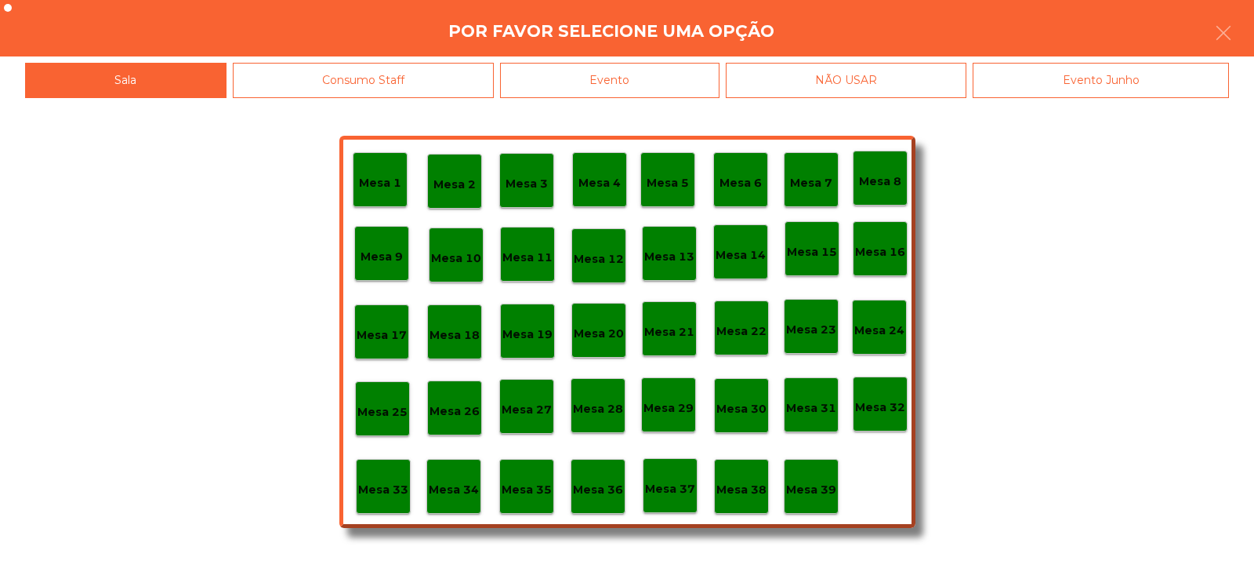
click at [667, 77] on div "Evento" at bounding box center [610, 80] width 220 height 35
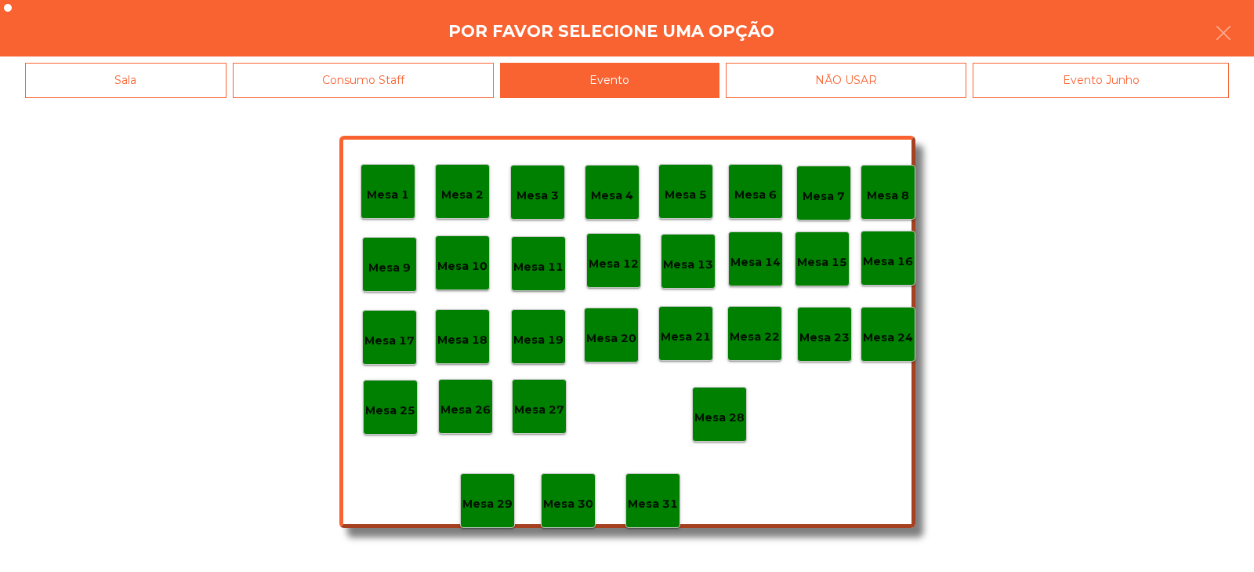
click at [716, 427] on div "Mesa 28" at bounding box center [719, 413] width 55 height 55
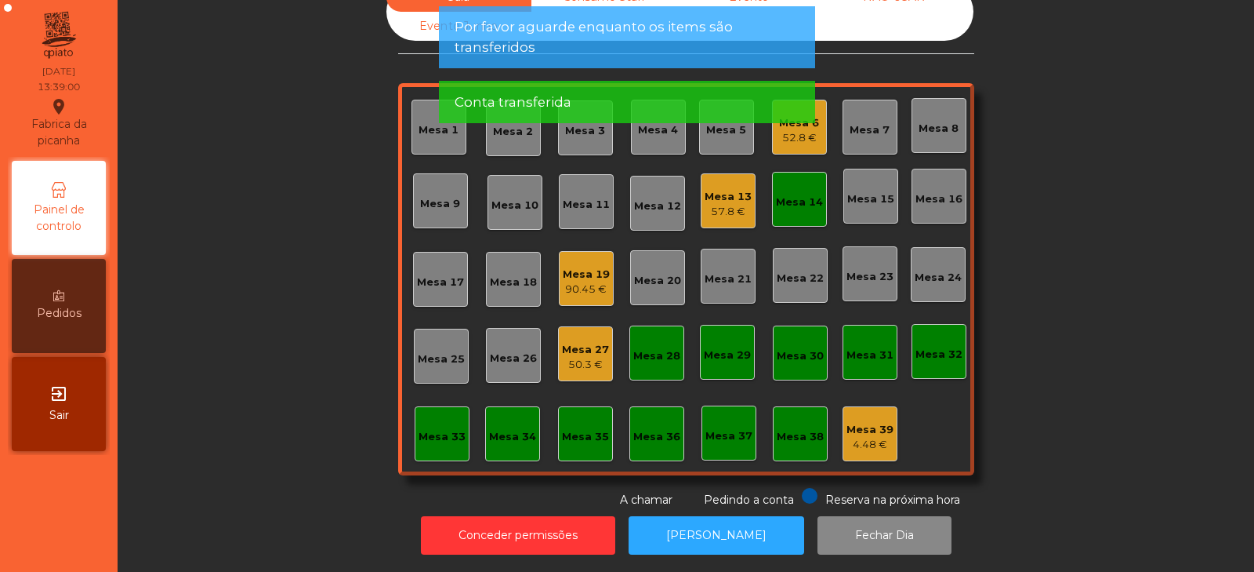
click at [790, 195] on div "Mesa 14" at bounding box center [799, 202] width 47 height 16
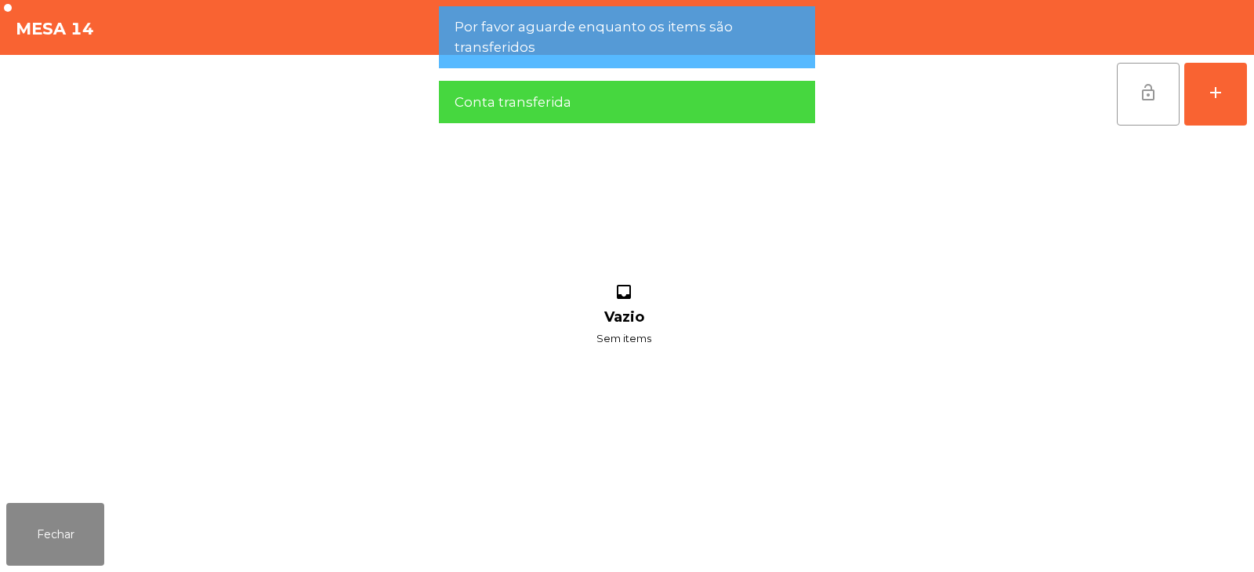
click at [1167, 103] on button "lock_open" at bounding box center [1148, 94] width 63 height 63
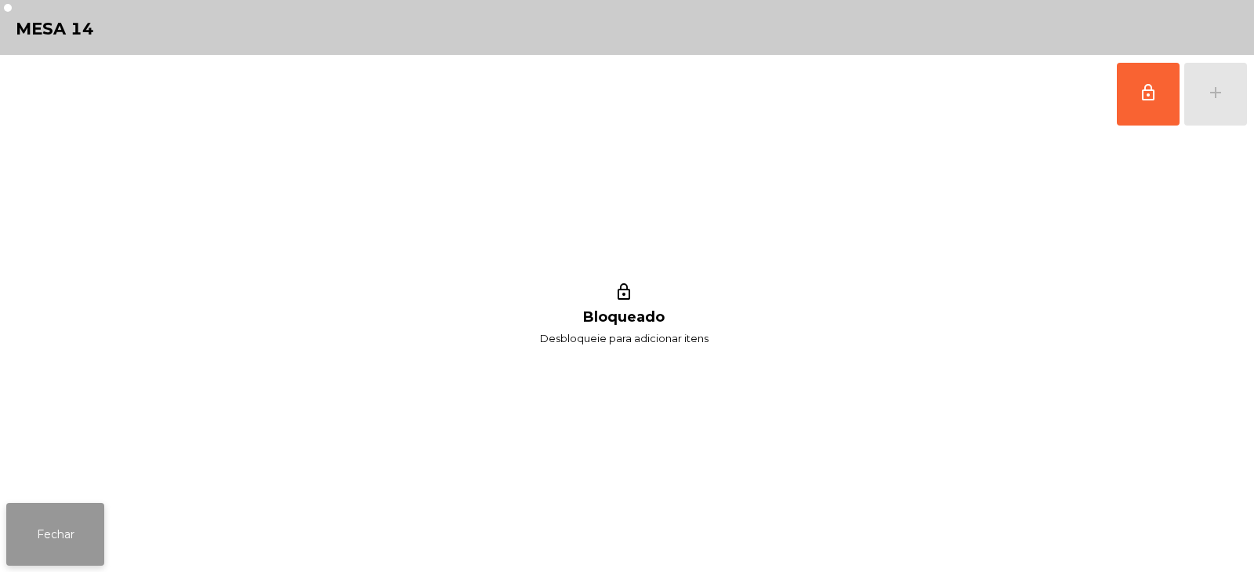
click at [49, 528] on button "Fechar" at bounding box center [55, 534] width 98 height 63
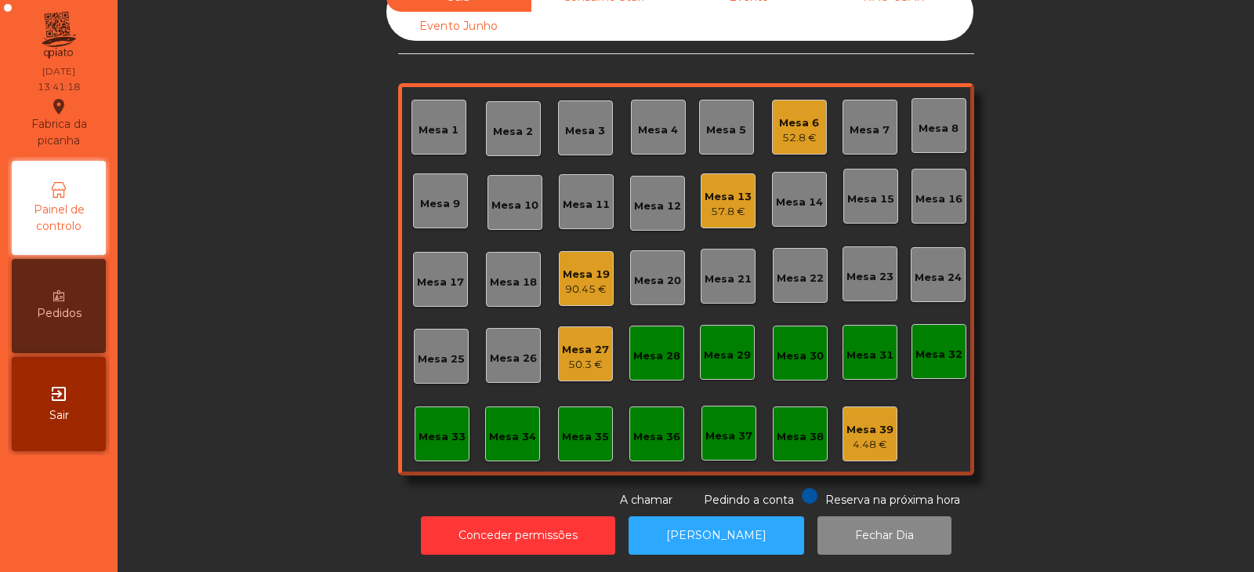
scroll to position [0, 0]
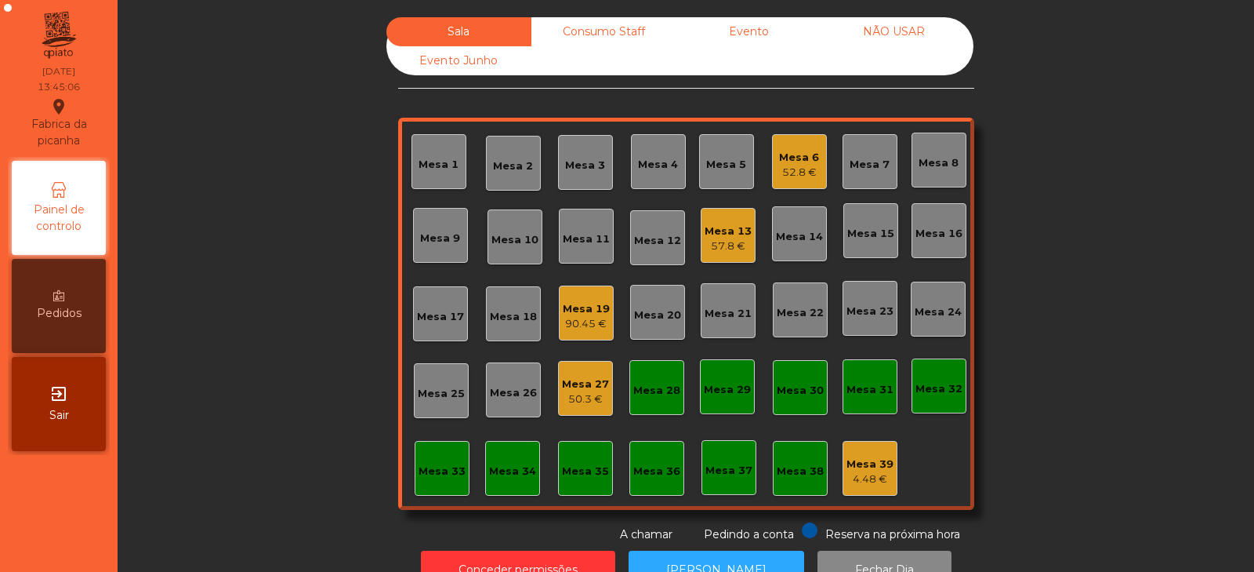
click at [791, 156] on div "Mesa 6" at bounding box center [799, 158] width 40 height 16
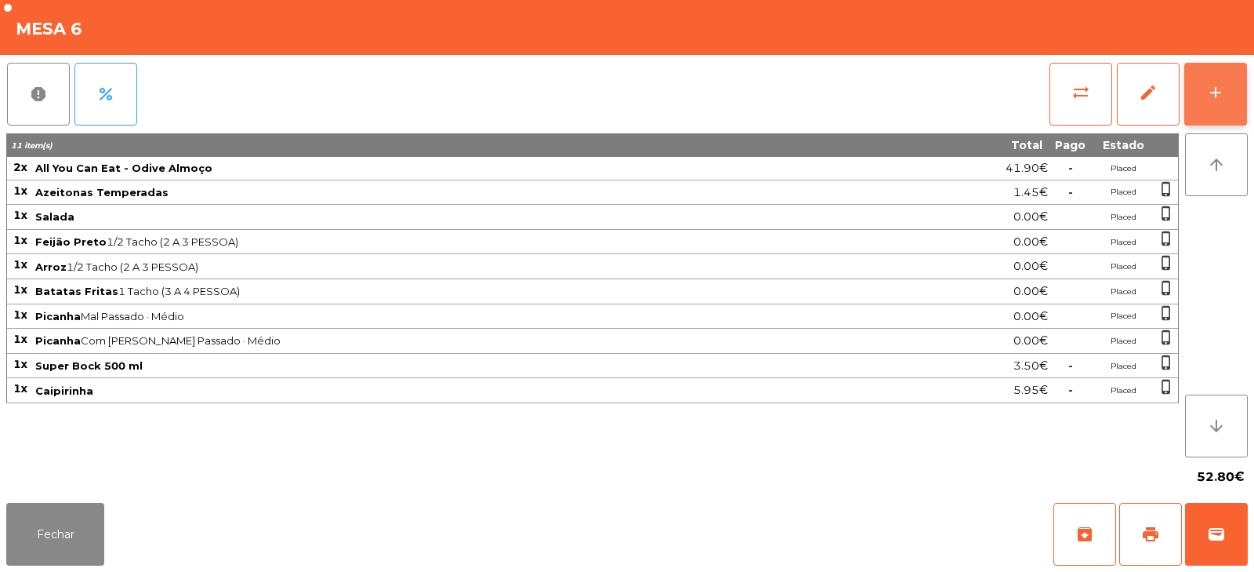
click at [1225, 100] on button "add" at bounding box center [1216, 94] width 63 height 63
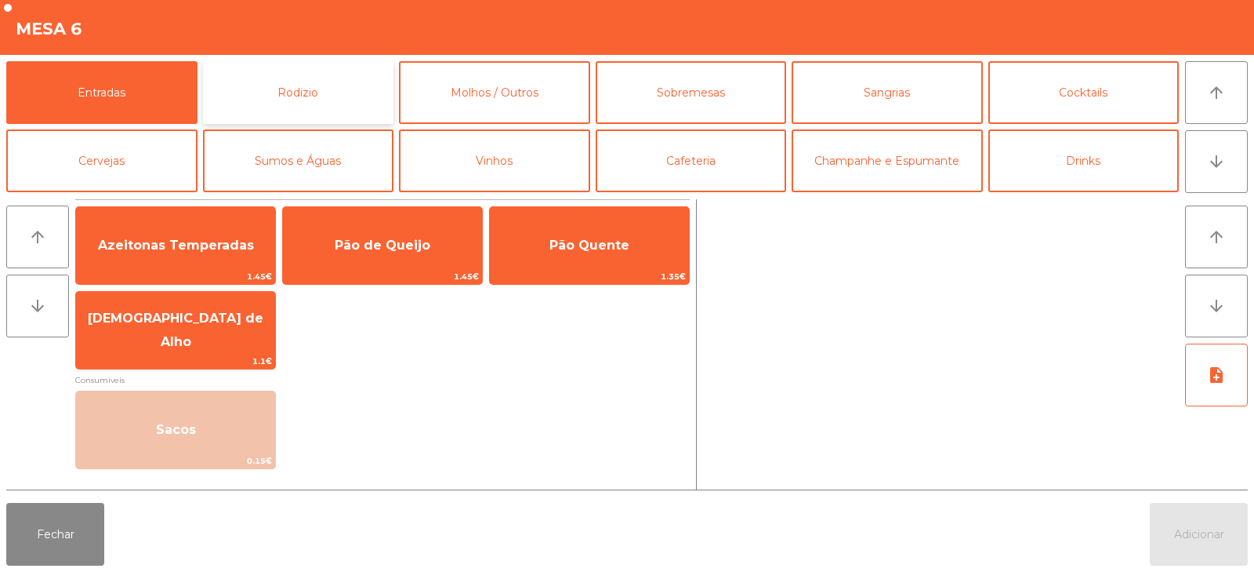
click at [342, 102] on button "Rodizio" at bounding box center [298, 92] width 191 height 63
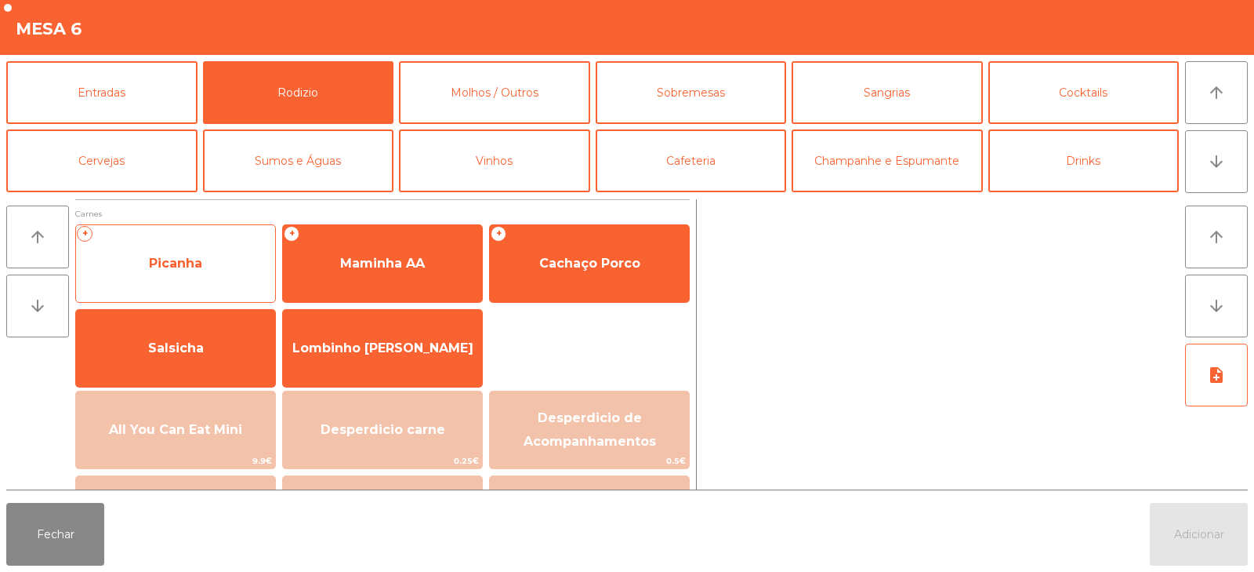
click at [187, 269] on span "Picanha" at bounding box center [175, 263] width 53 height 15
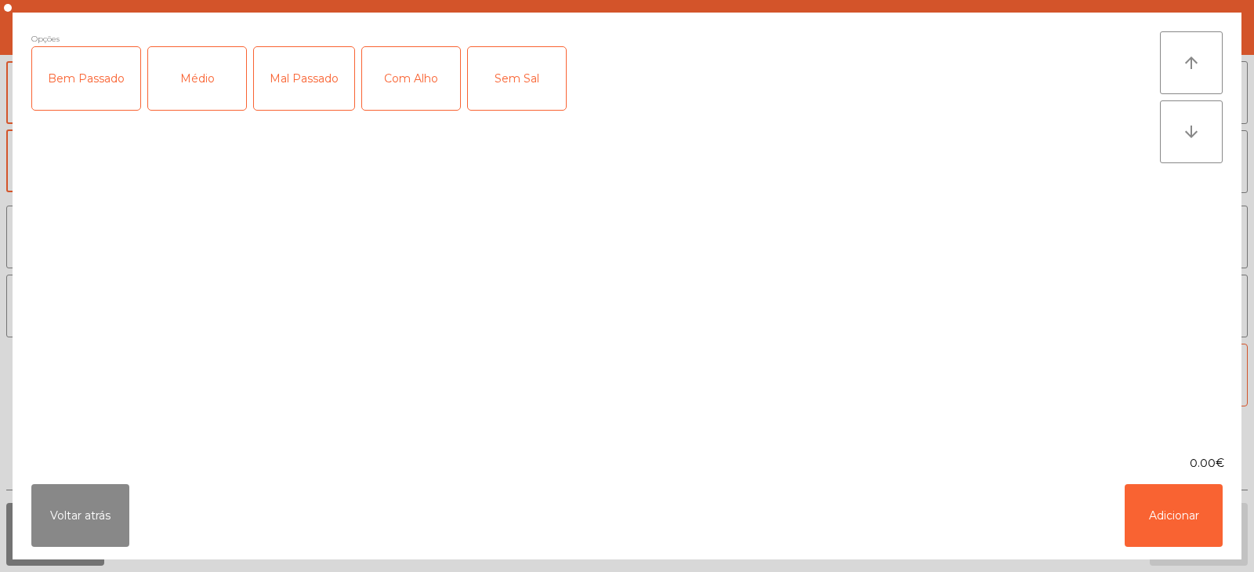
click at [197, 96] on div "Médio" at bounding box center [197, 78] width 98 height 63
click at [400, 84] on div "Com Alho" at bounding box center [411, 78] width 98 height 63
click at [1180, 527] on button "Adicionar" at bounding box center [1174, 515] width 98 height 63
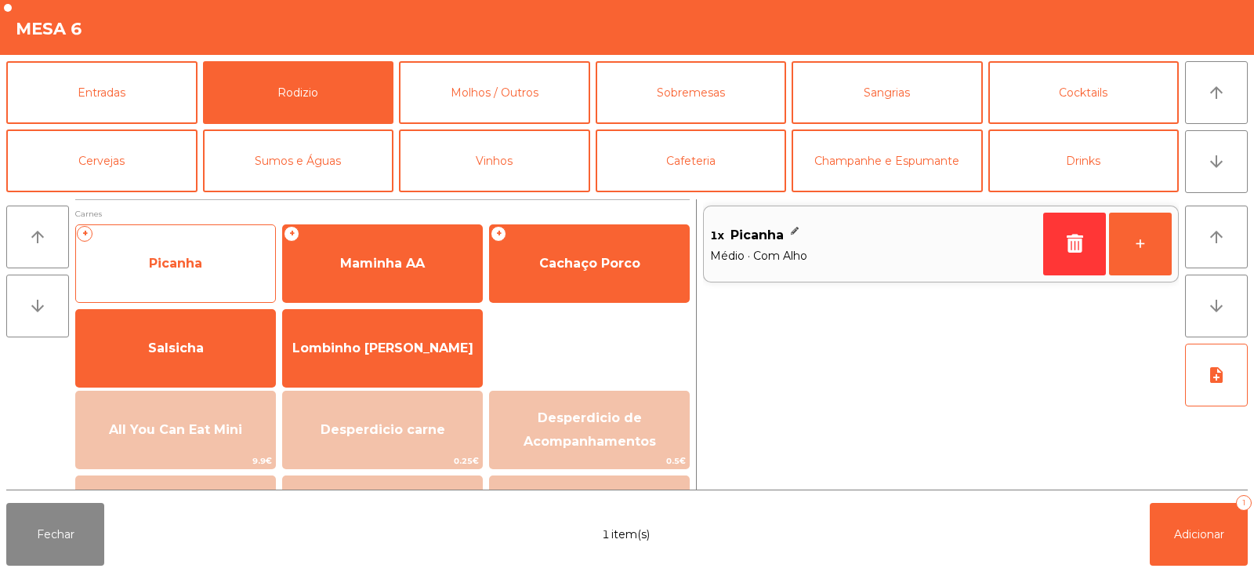
click at [201, 252] on span "Picanha" at bounding box center [175, 263] width 199 height 42
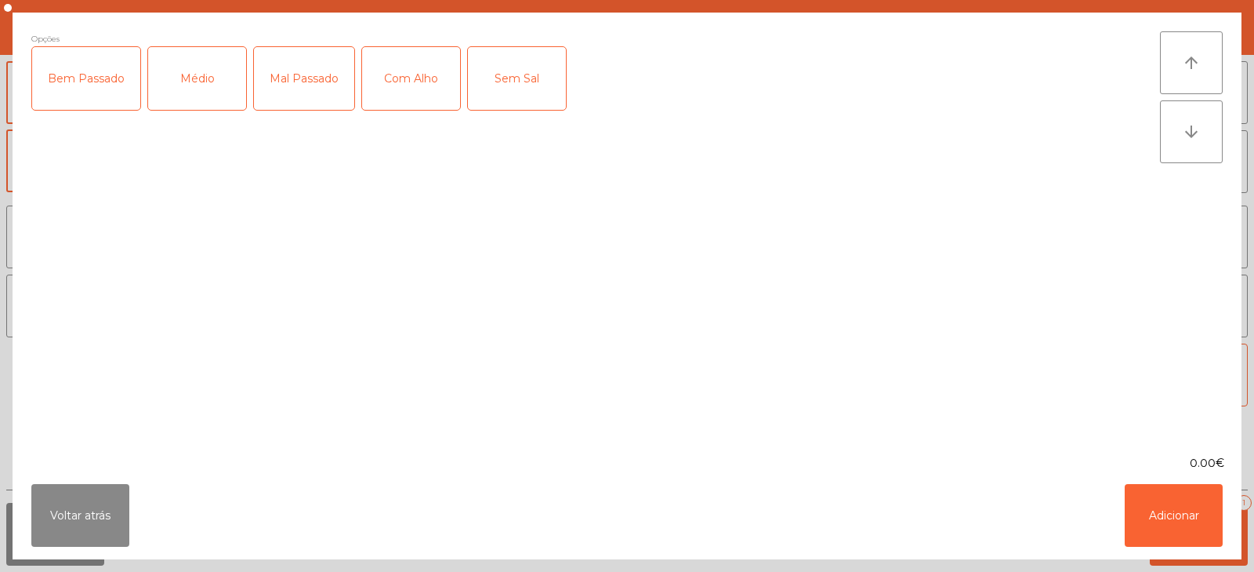
click at [187, 80] on div "Médio" at bounding box center [197, 78] width 98 height 63
click at [1159, 500] on button "Adicionar" at bounding box center [1174, 515] width 98 height 63
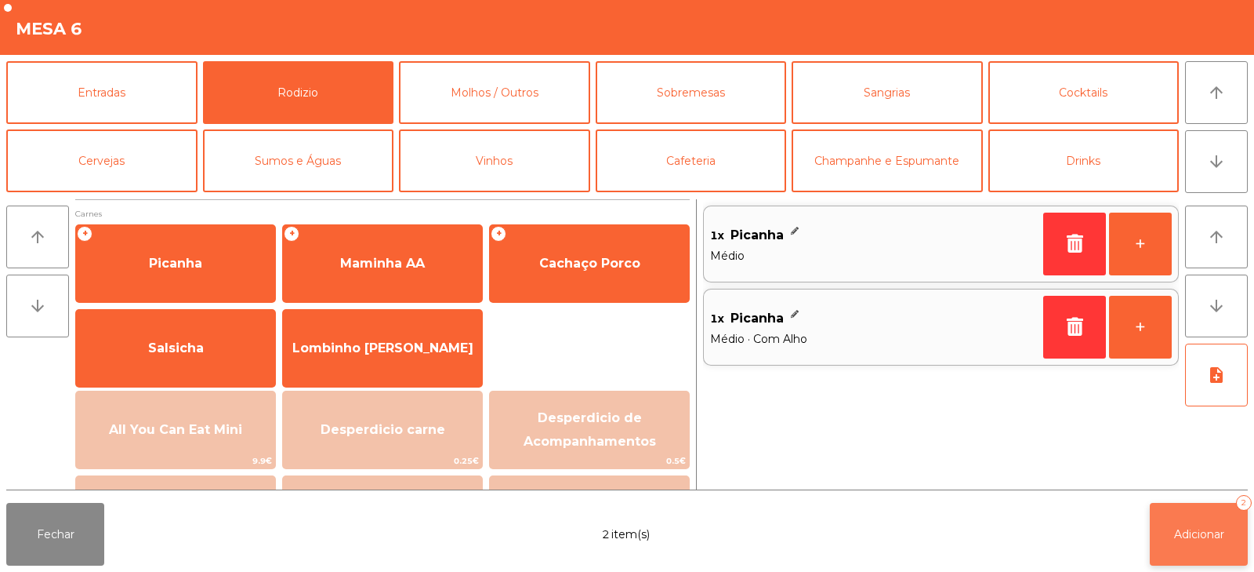
click at [1197, 515] on button "Adicionar 2" at bounding box center [1199, 534] width 98 height 63
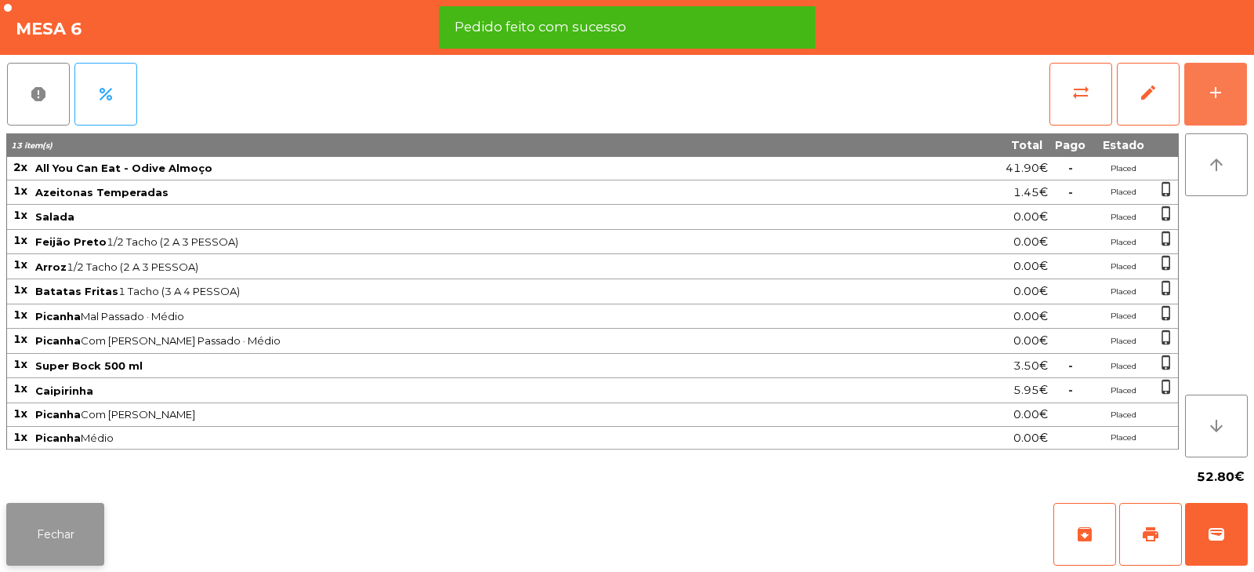
click at [45, 542] on button "Fechar" at bounding box center [55, 534] width 98 height 63
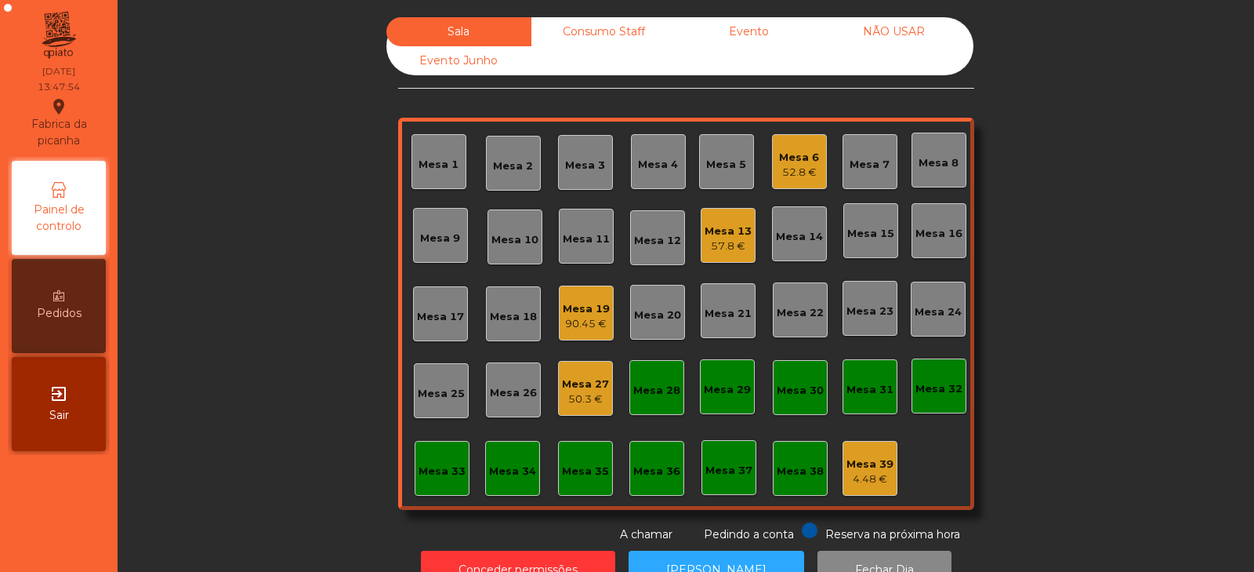
click at [1025, 194] on div "Sala Consumo Staff Evento NÃO USAR Evento Junho Mesa 1 Mesa 2 Mesa 3 Mesa 4 Mes…" at bounding box center [686, 279] width 1094 height 525
click at [943, 159] on div "Mesa 8" at bounding box center [939, 163] width 40 height 16
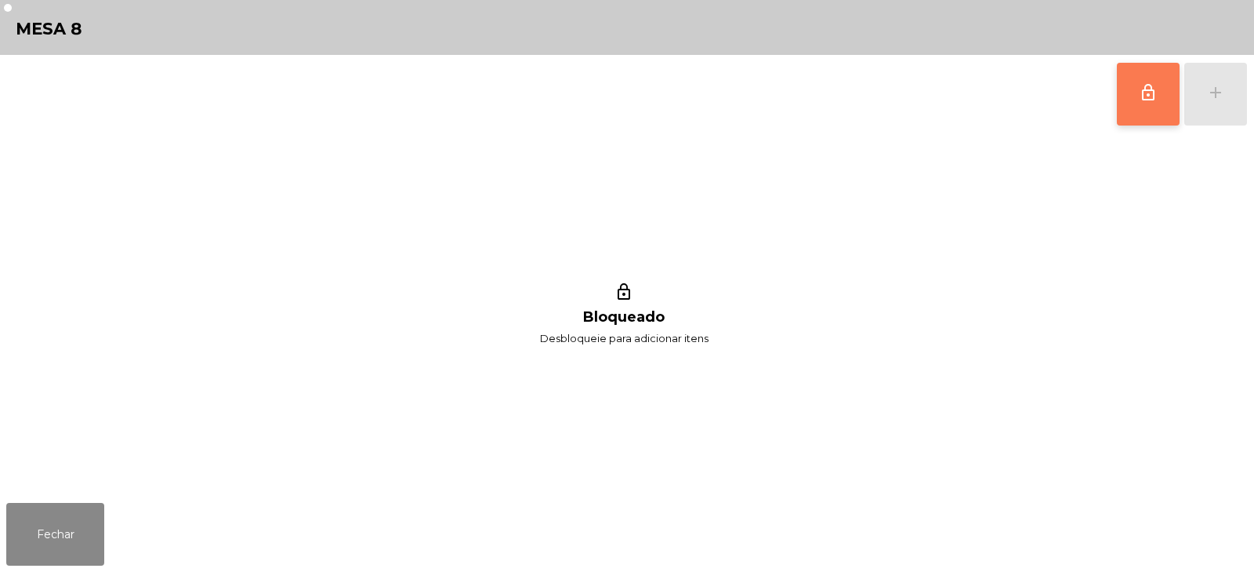
click at [1140, 97] on span "lock_outline" at bounding box center [1148, 92] width 19 height 19
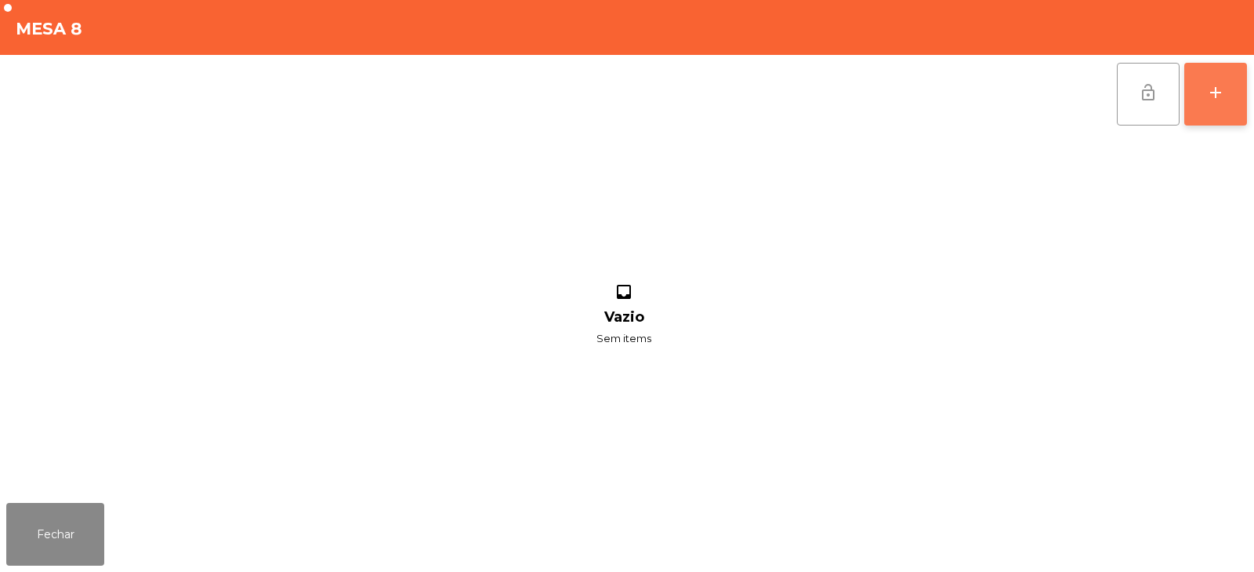
click at [1210, 96] on div "add" at bounding box center [1216, 92] width 19 height 19
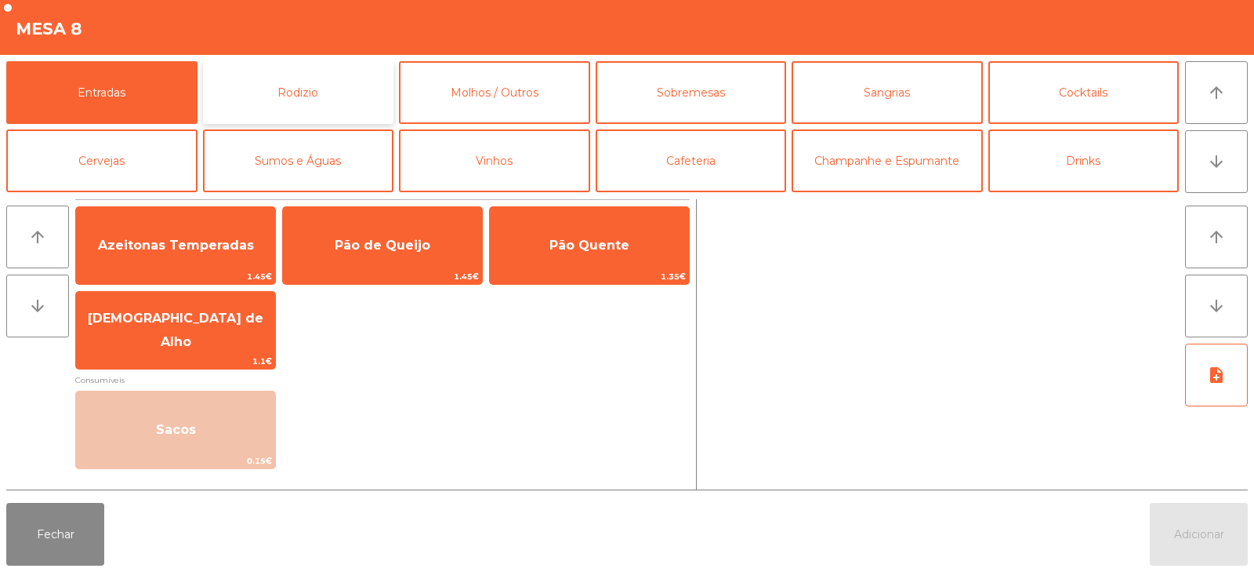
click at [322, 94] on button "Rodizio" at bounding box center [298, 92] width 191 height 63
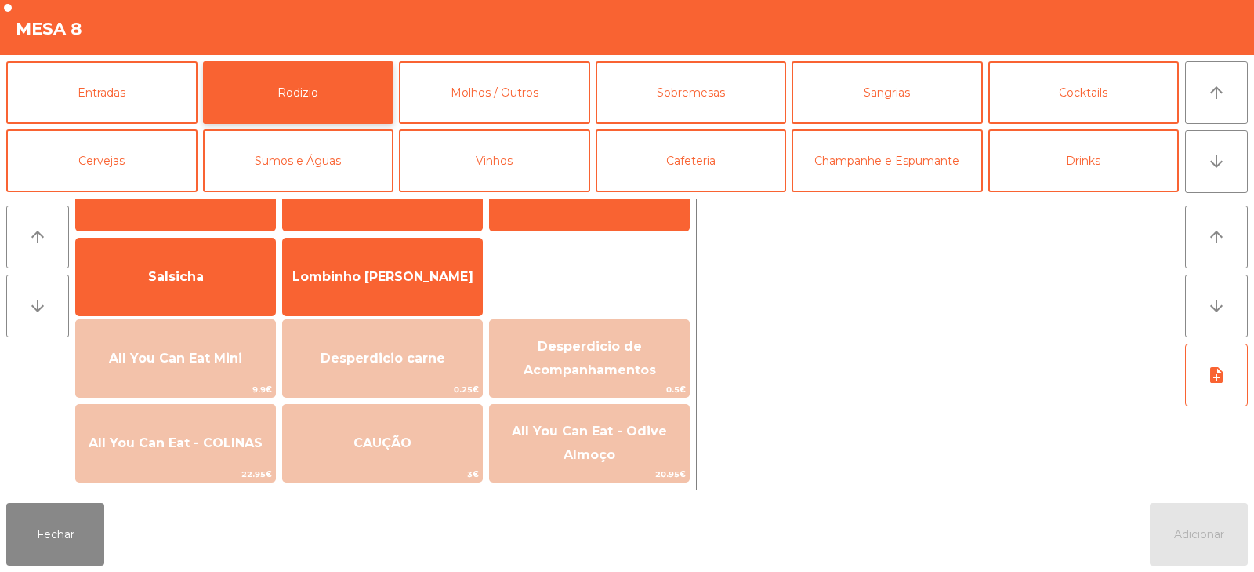
scroll to position [107, 0]
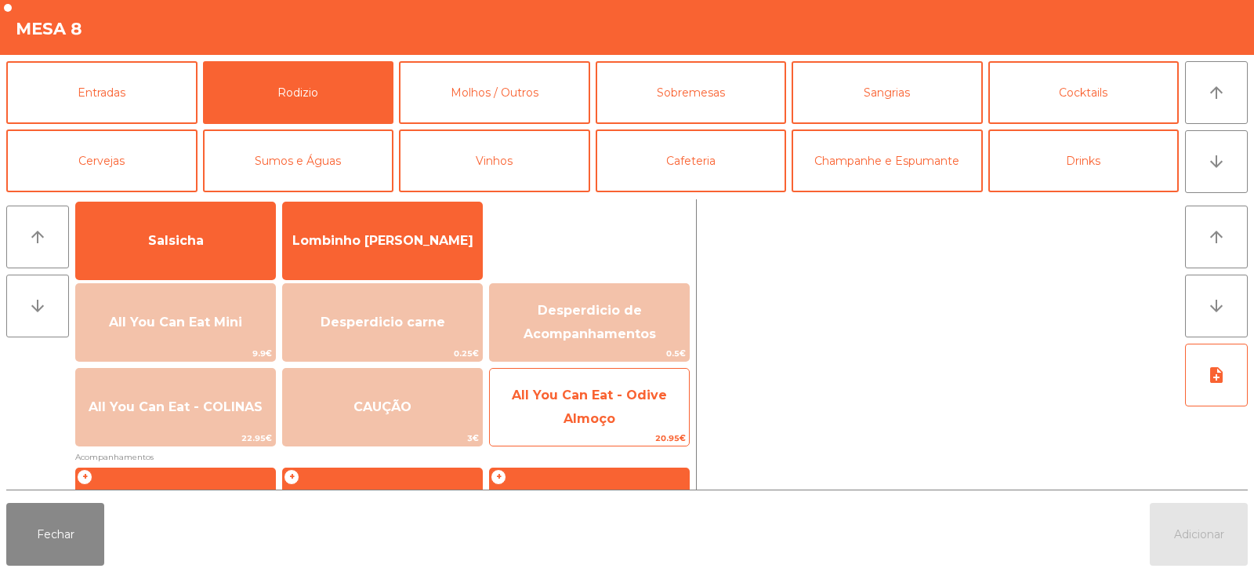
click at [608, 425] on span "All You Can Eat - Odive Almoço" at bounding box center [589, 406] width 155 height 38
click at [598, 422] on span "All You Can Eat - Odive Almoço" at bounding box center [589, 406] width 155 height 38
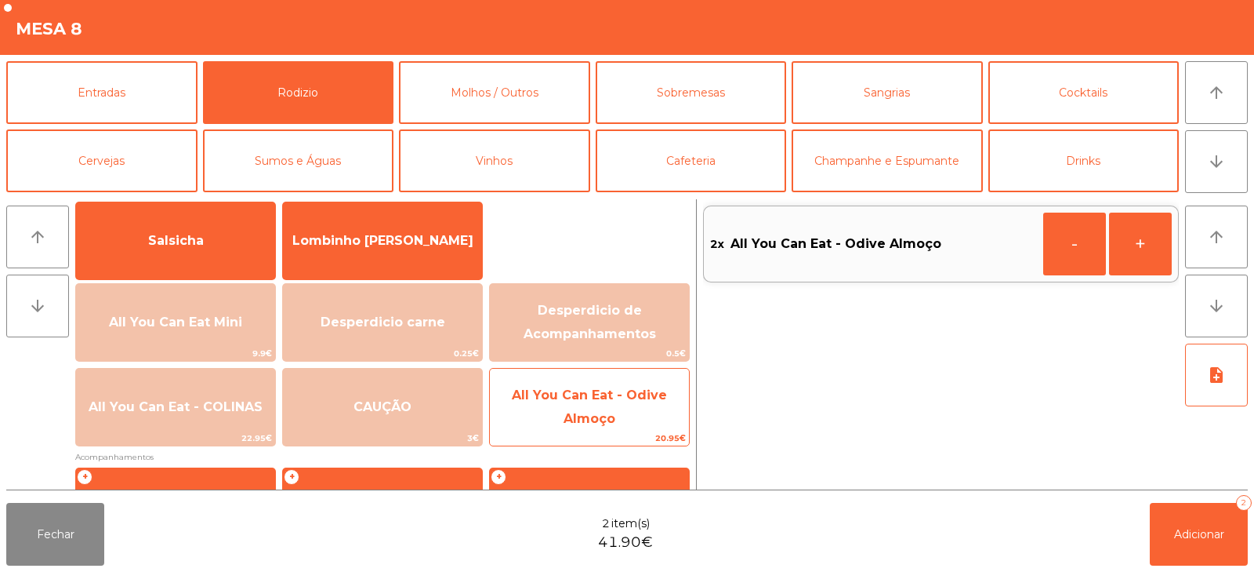
click at [591, 430] on span "20.95€" at bounding box center [589, 437] width 199 height 15
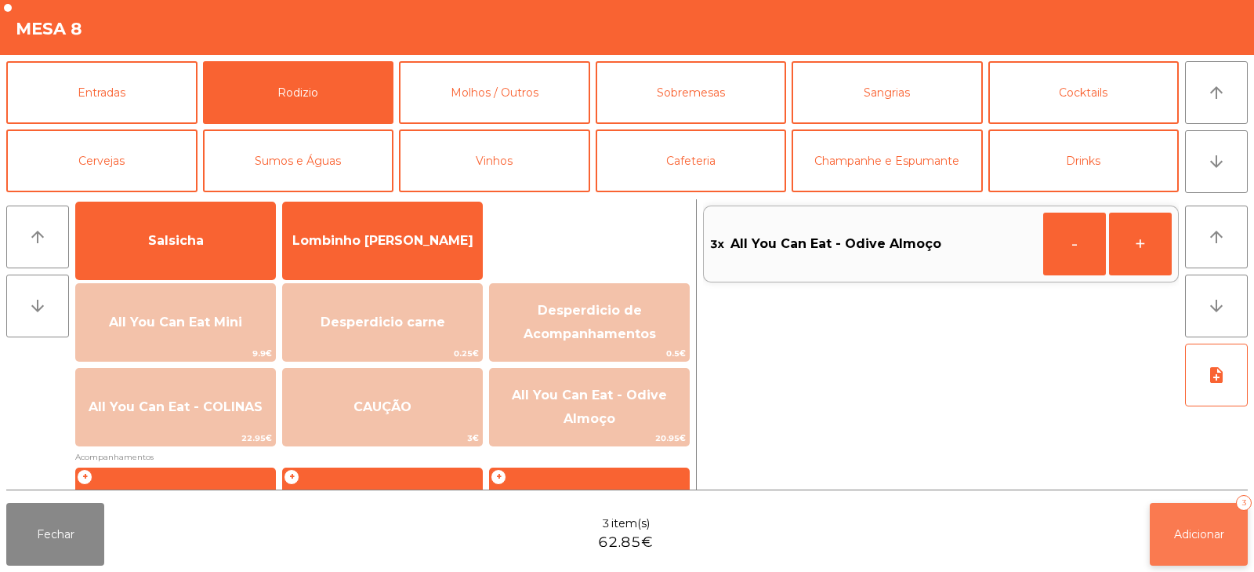
click at [1180, 547] on button "Adicionar 3" at bounding box center [1199, 534] width 98 height 63
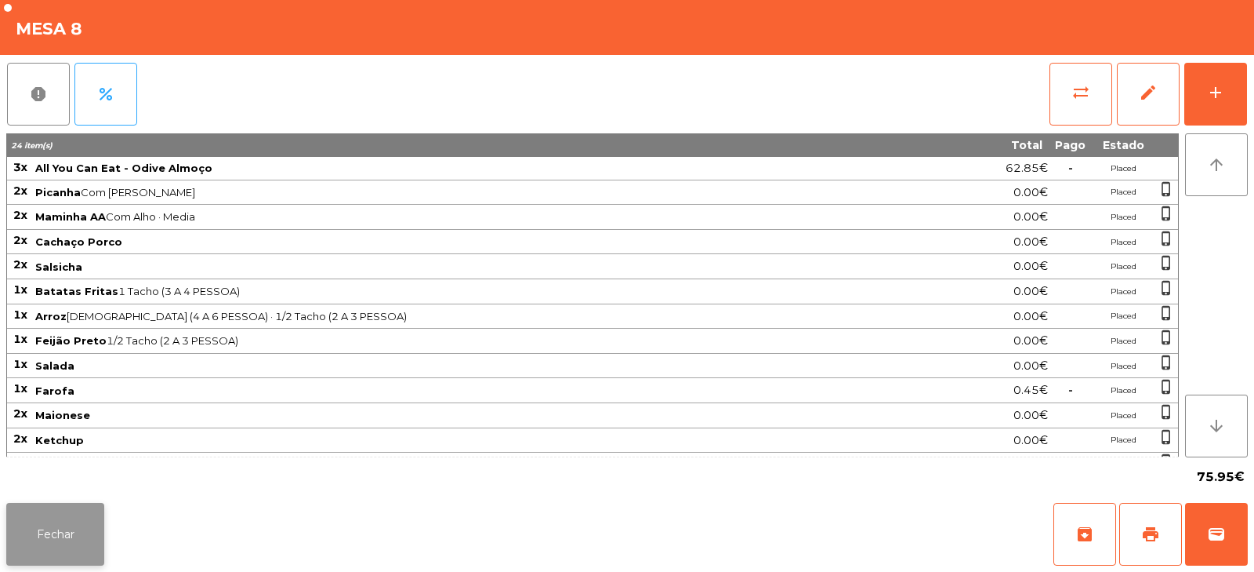
click at [34, 508] on button "Fechar" at bounding box center [55, 534] width 98 height 63
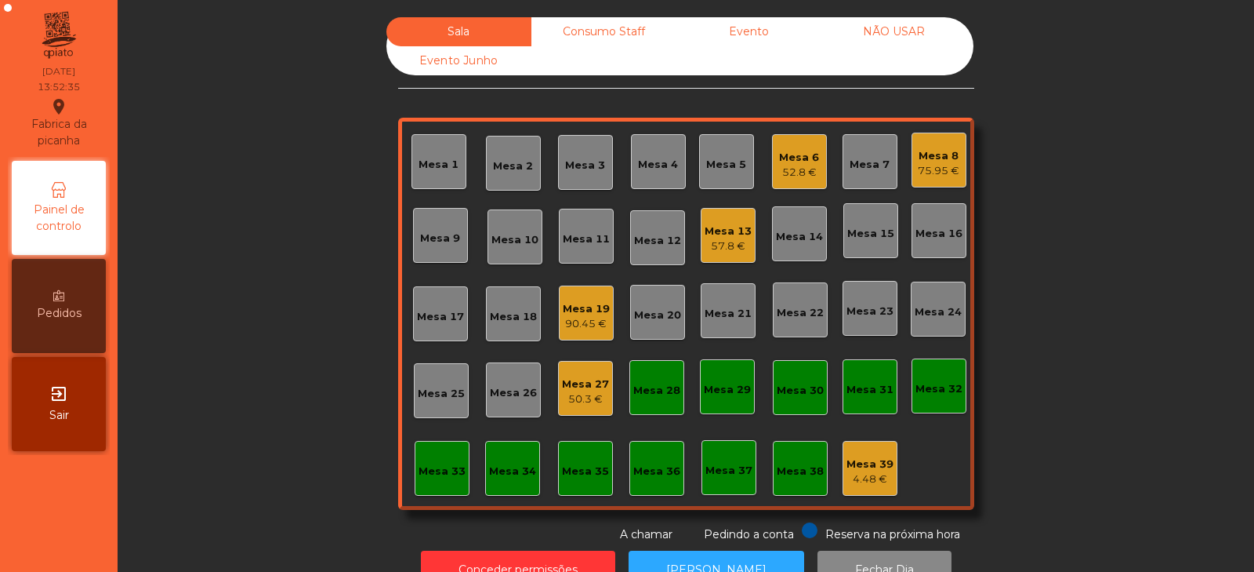
click at [794, 167] on div "52.8 €" at bounding box center [799, 173] width 40 height 16
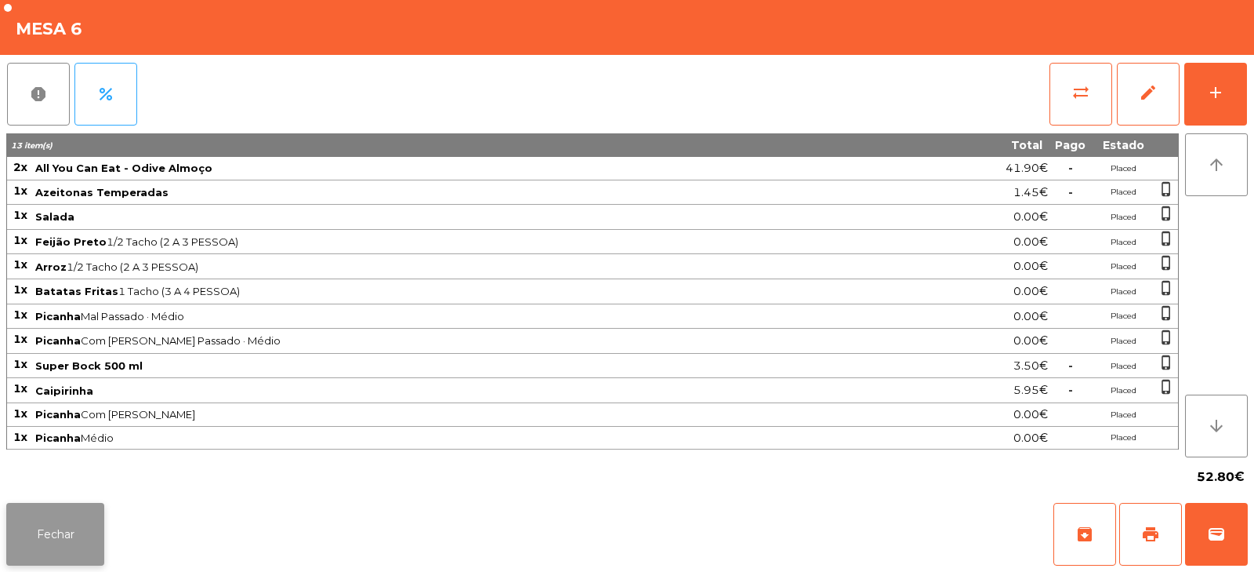
click at [89, 528] on button "Fechar" at bounding box center [55, 534] width 98 height 63
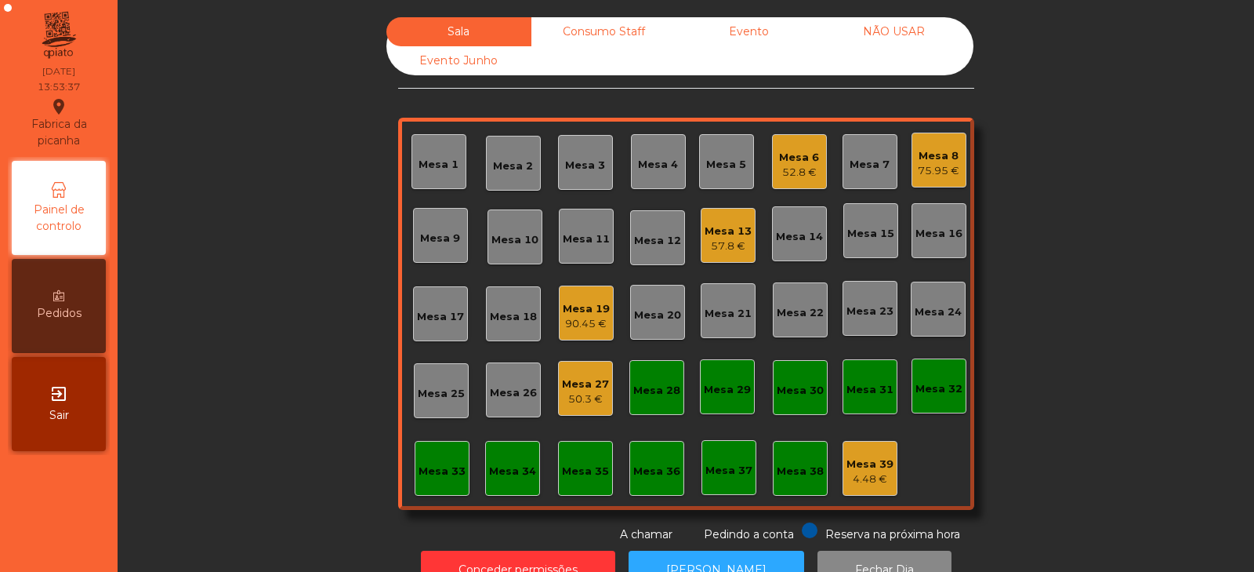
click at [785, 162] on div "Mesa 6" at bounding box center [799, 158] width 40 height 16
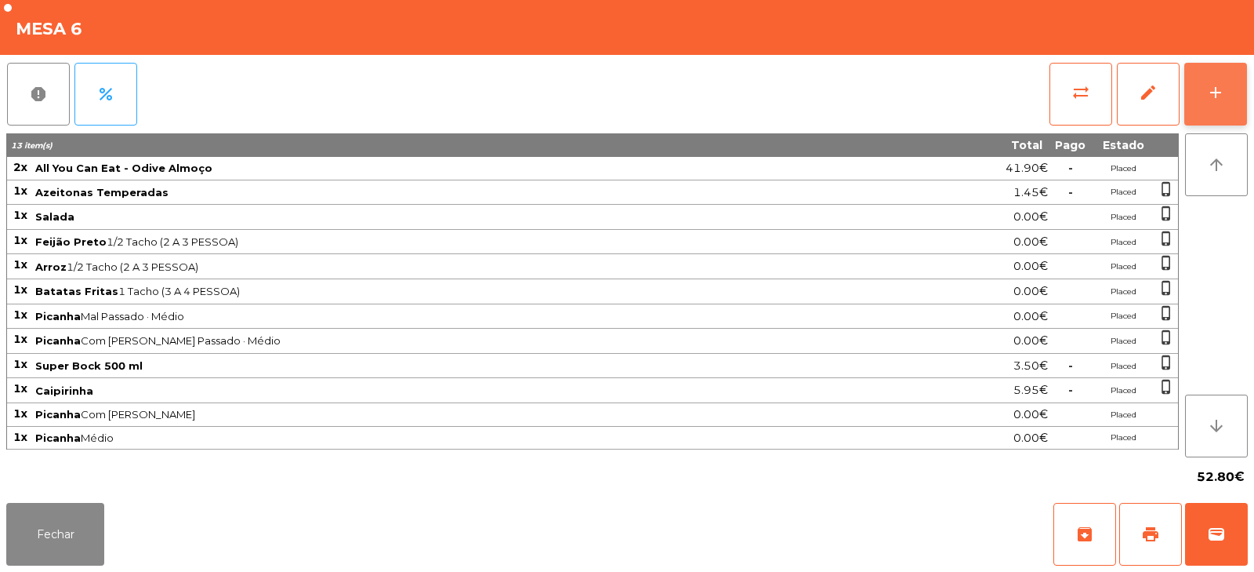
click at [1218, 95] on div "add" at bounding box center [1216, 92] width 19 height 19
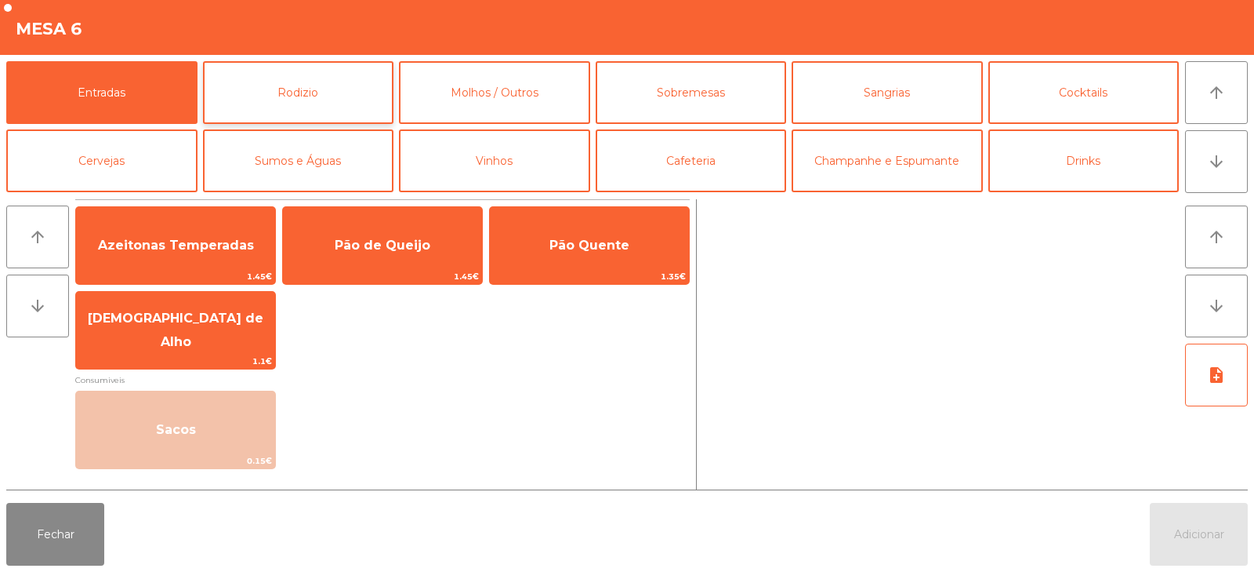
click at [325, 85] on button "Rodizio" at bounding box center [298, 92] width 191 height 63
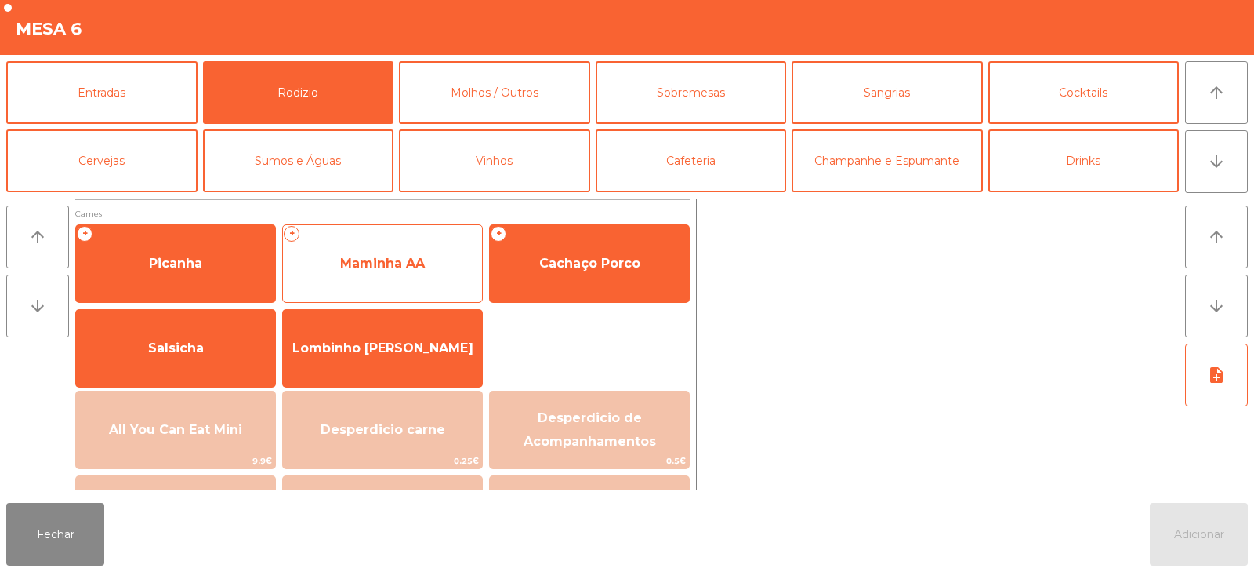
click at [389, 262] on span "Maminha AA" at bounding box center [382, 263] width 85 height 15
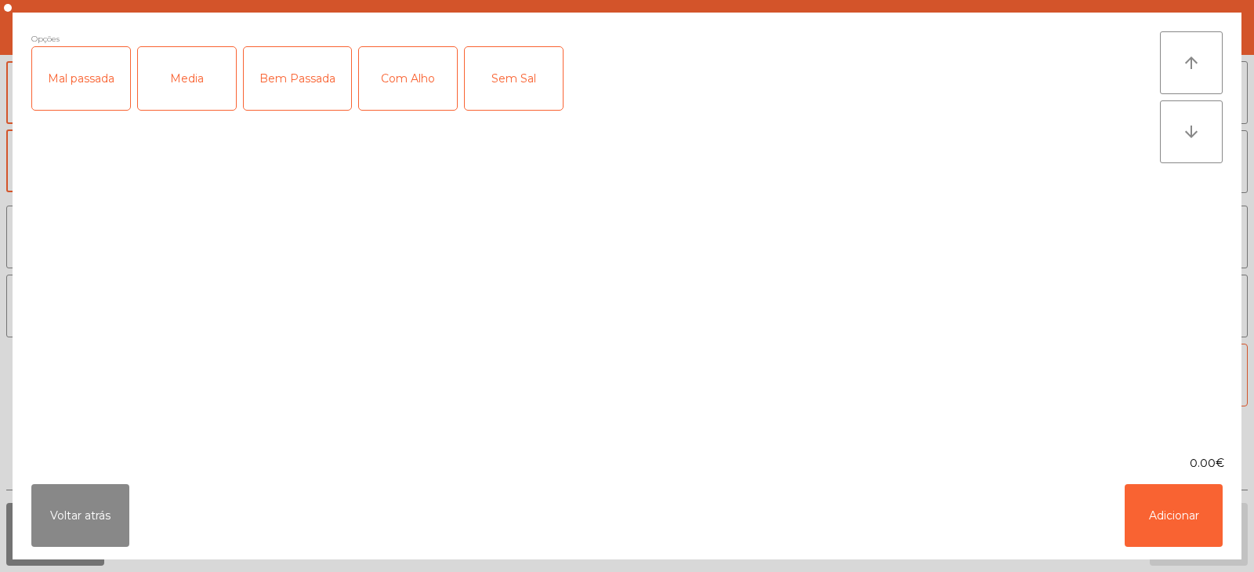
click at [73, 84] on div "Mal passada" at bounding box center [81, 78] width 98 height 63
click at [176, 82] on div "Media" at bounding box center [187, 78] width 98 height 63
click at [404, 85] on div "Com Alho" at bounding box center [408, 78] width 98 height 63
click at [1164, 505] on button "Adicionar" at bounding box center [1174, 515] width 98 height 63
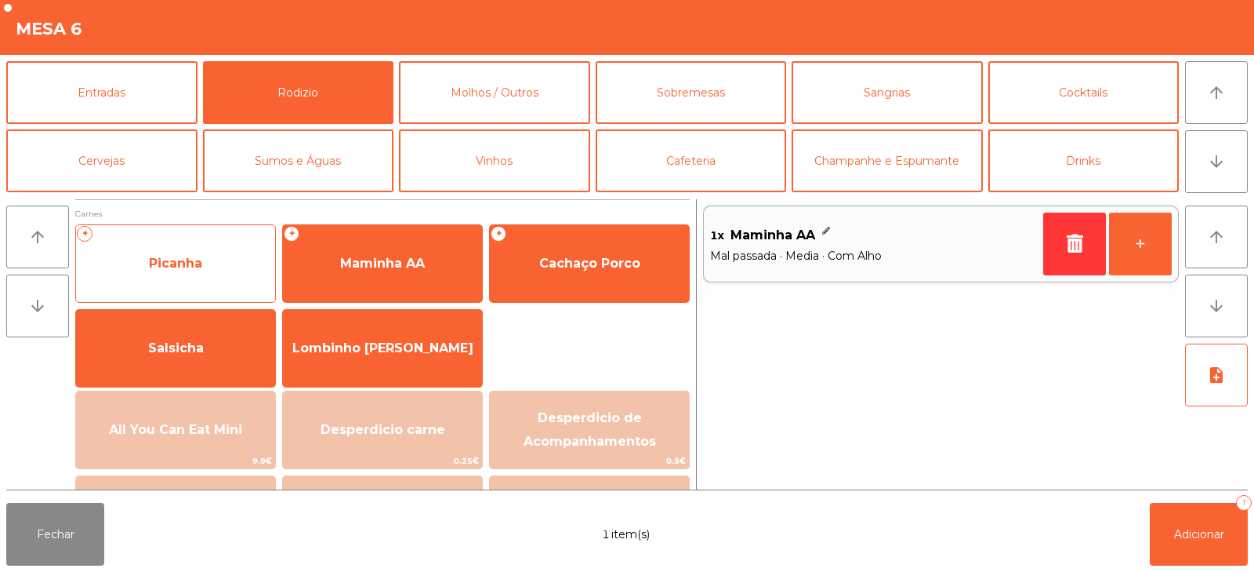
click at [193, 269] on span "Picanha" at bounding box center [175, 263] width 53 height 15
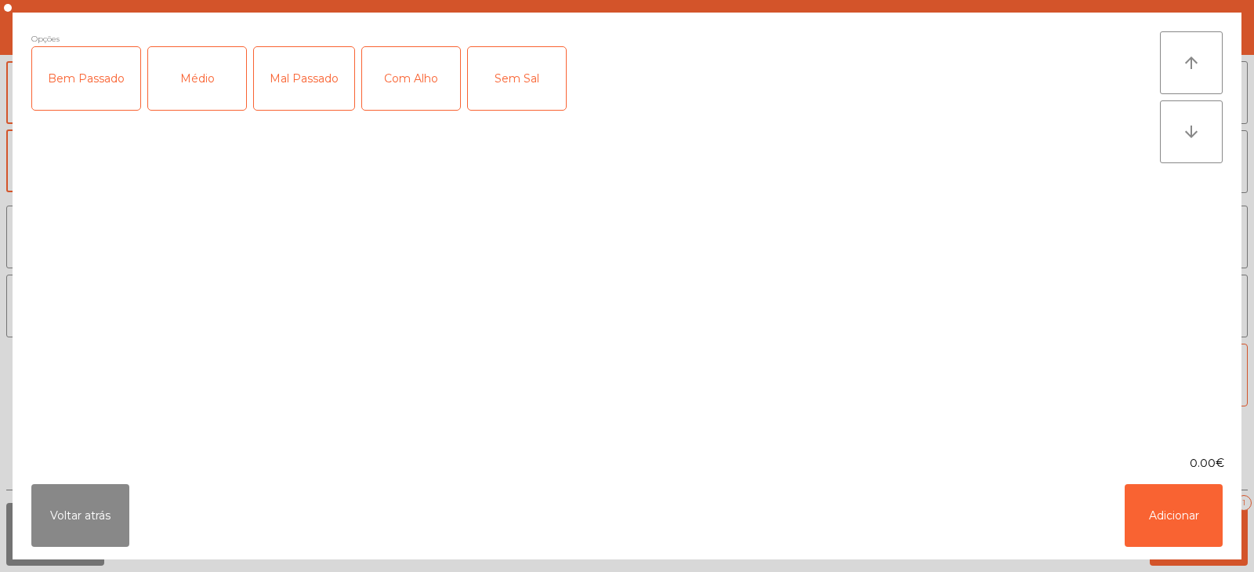
click at [298, 76] on div "Mal Passado" at bounding box center [304, 78] width 100 height 63
click at [184, 85] on div "Médio" at bounding box center [197, 78] width 98 height 63
click at [1164, 507] on button "Adicionar" at bounding box center [1174, 515] width 98 height 63
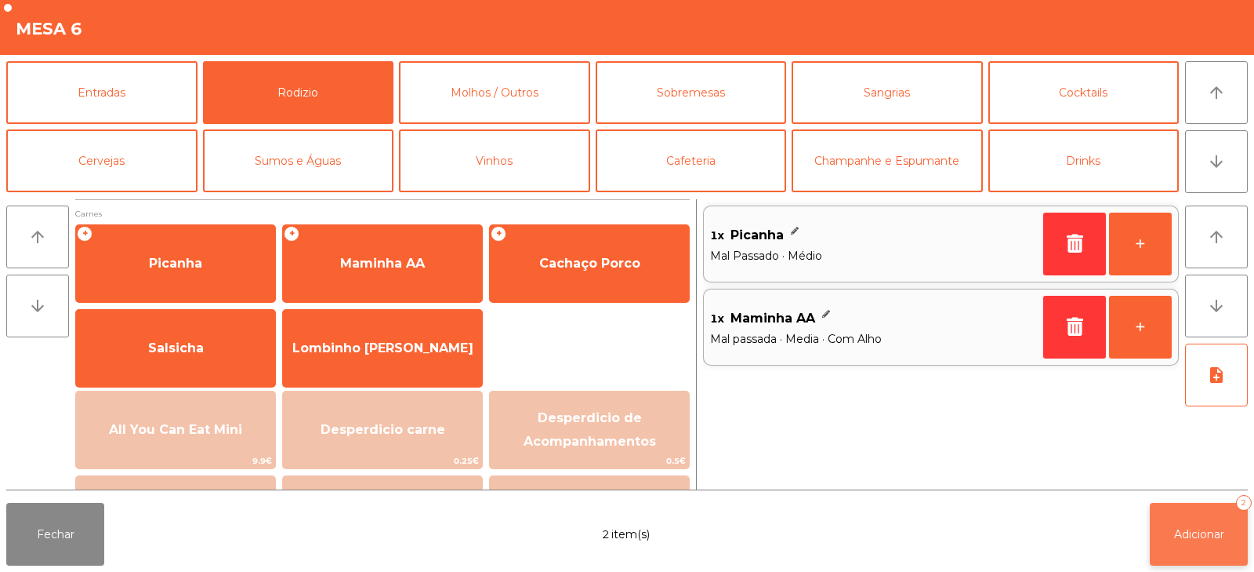
click at [1210, 523] on button "Adicionar 2" at bounding box center [1199, 534] width 98 height 63
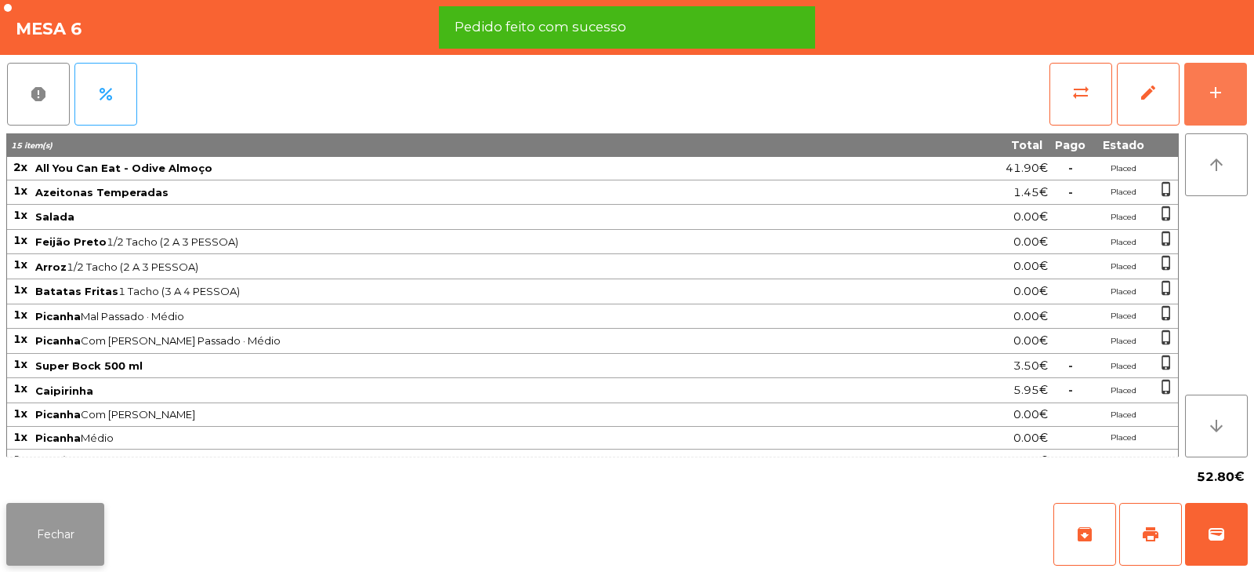
click at [56, 542] on button "Fechar" at bounding box center [55, 534] width 98 height 63
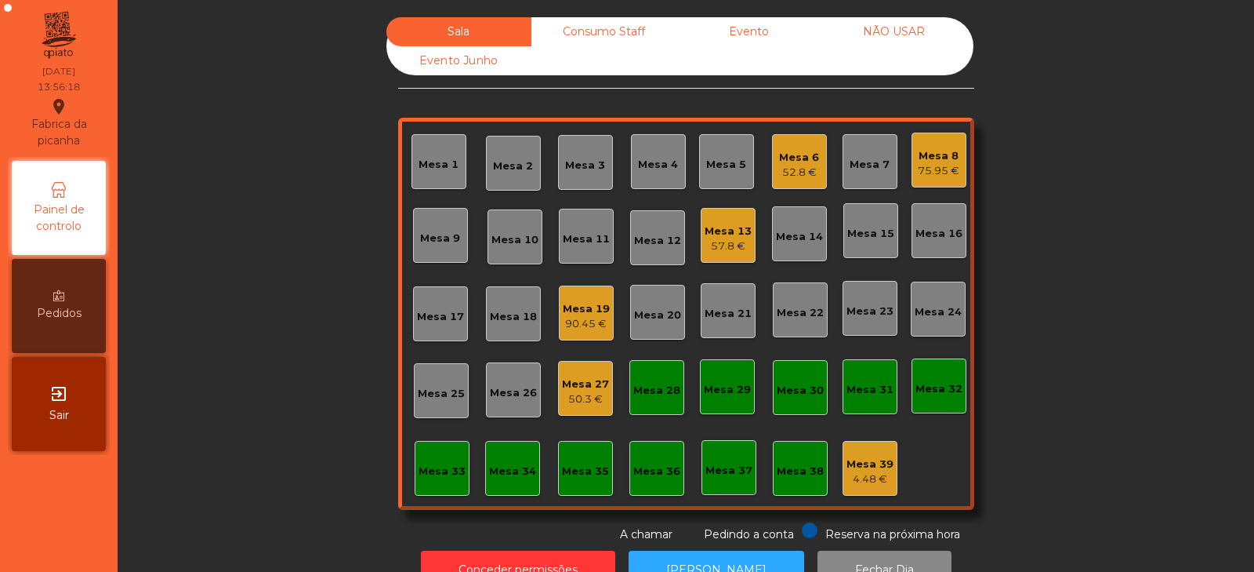
click at [414, 399] on div "Mesa 25" at bounding box center [441, 390] width 55 height 55
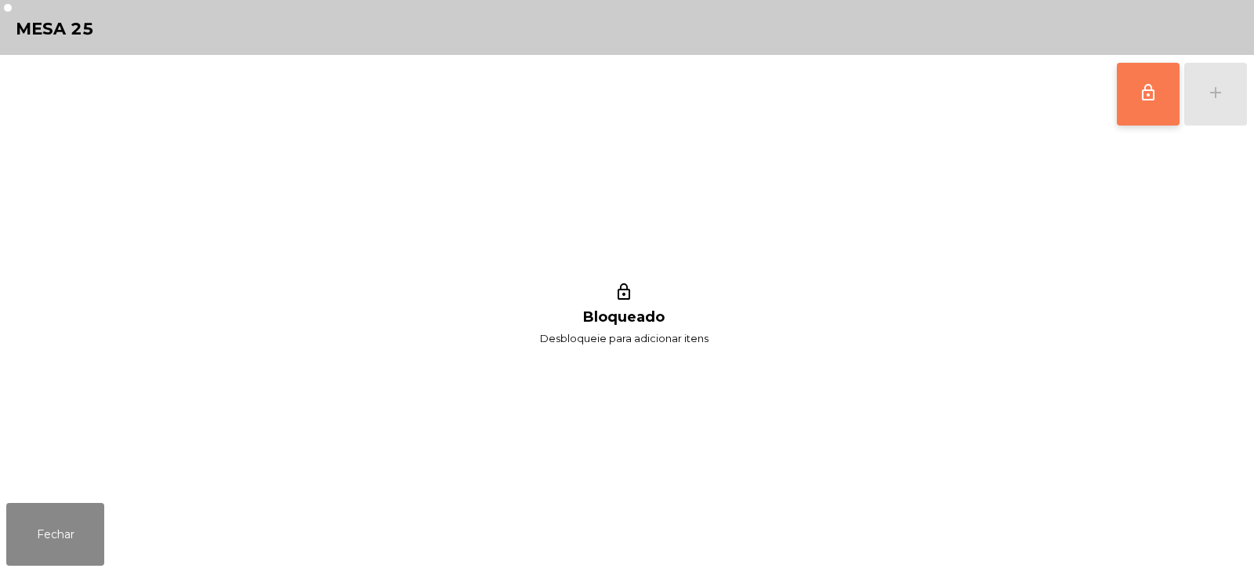
click at [1130, 108] on button "lock_outline" at bounding box center [1148, 94] width 63 height 63
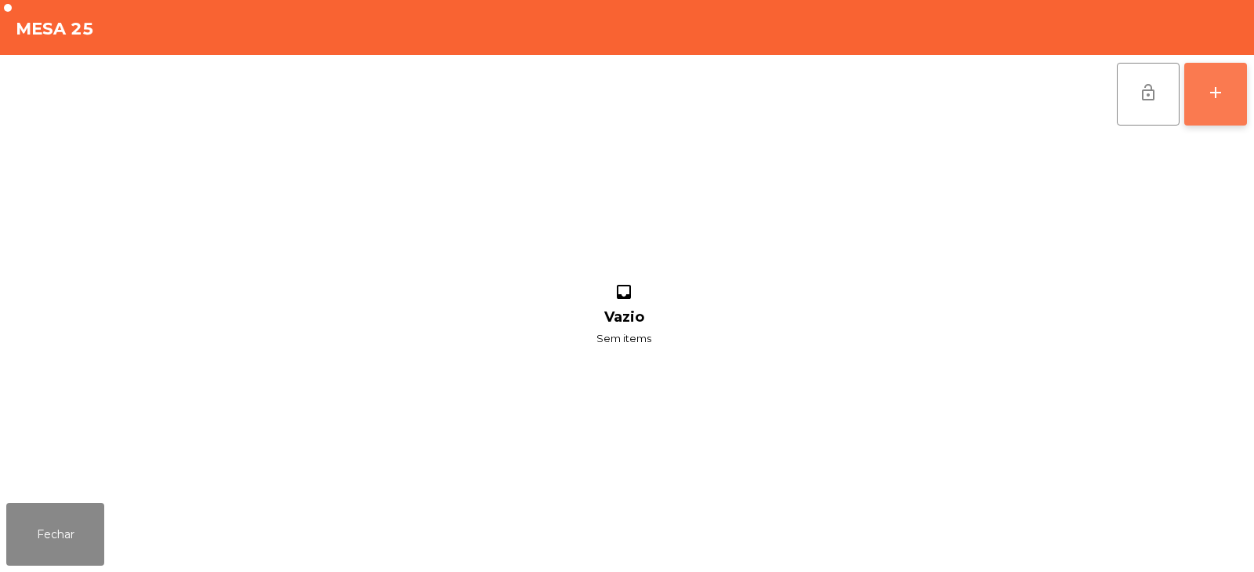
click at [1225, 96] on button "add" at bounding box center [1216, 94] width 63 height 63
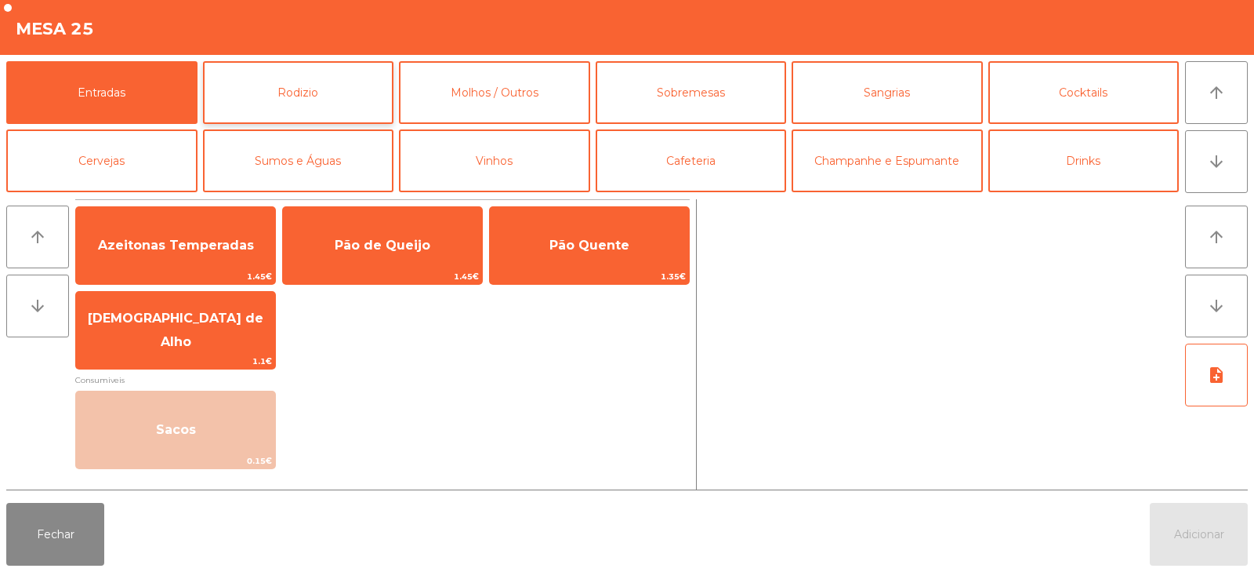
click at [315, 83] on button "Rodizio" at bounding box center [298, 92] width 191 height 63
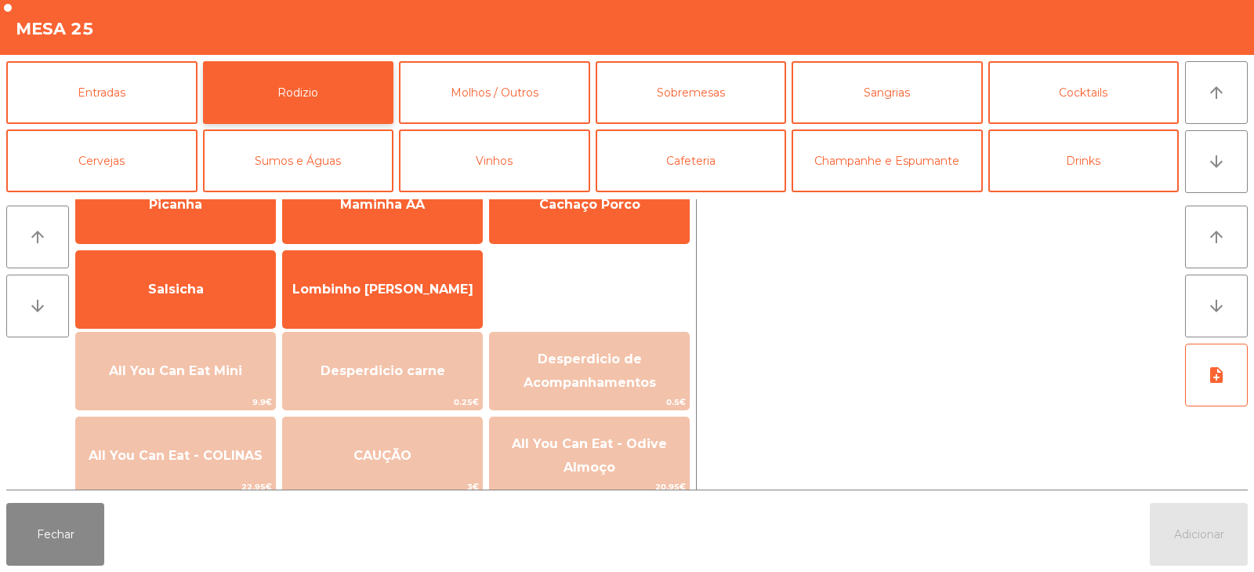
scroll to position [89, 0]
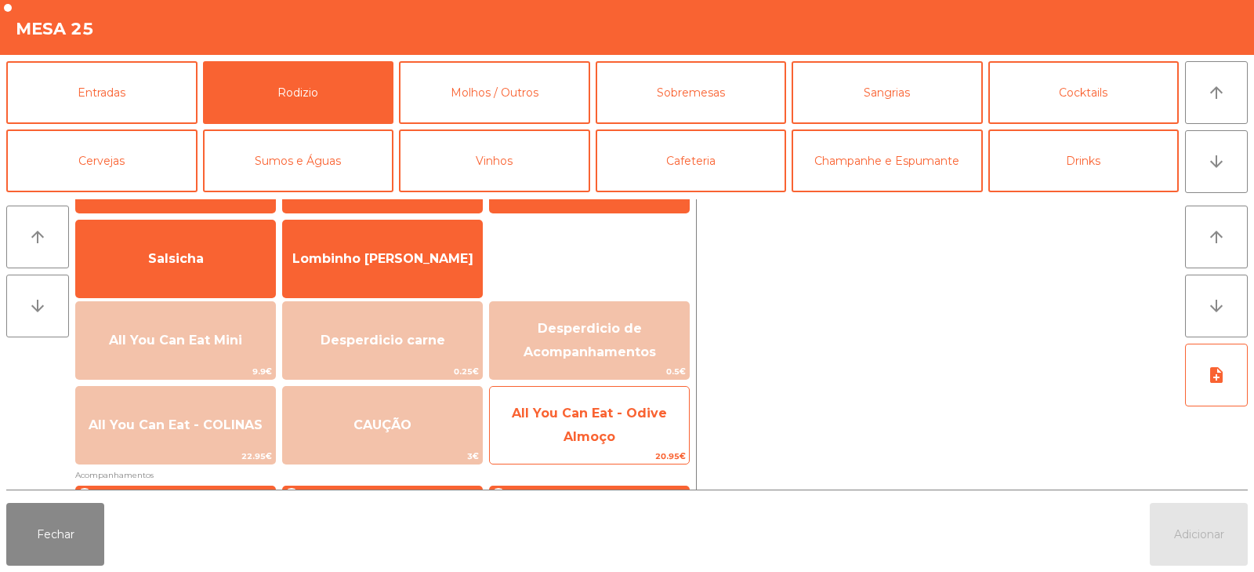
click at [572, 430] on span "All You Can Eat - Odive Almoço" at bounding box center [589, 424] width 155 height 38
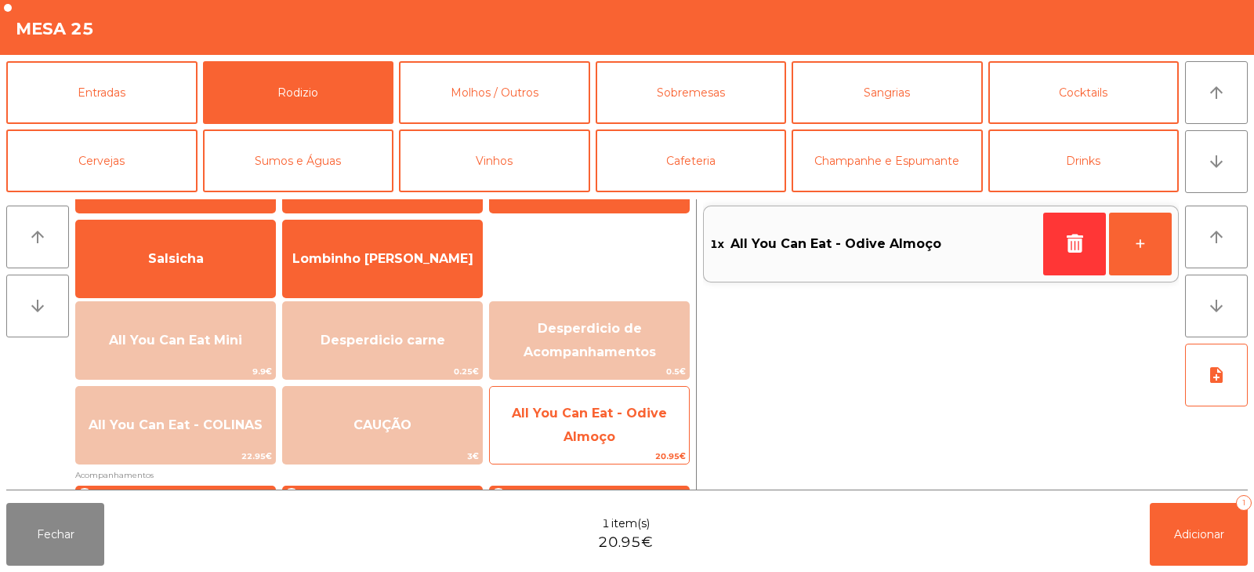
click at [584, 425] on span "All You Can Eat - Odive Almoço" at bounding box center [589, 425] width 199 height 67
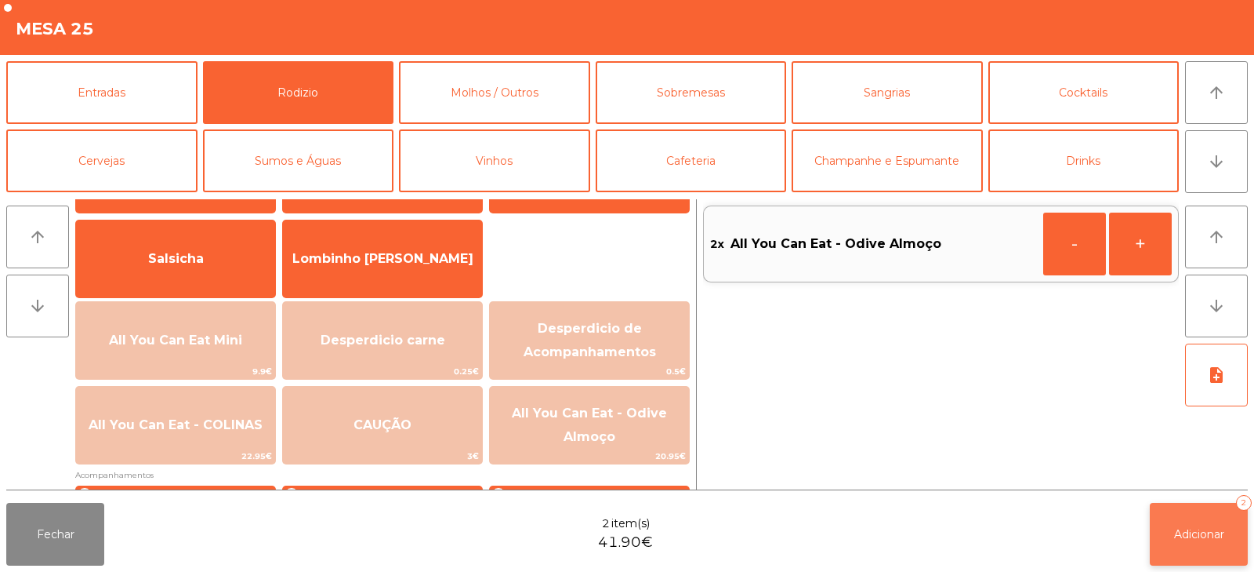
click at [1186, 533] on span "Adicionar" at bounding box center [1199, 534] width 50 height 14
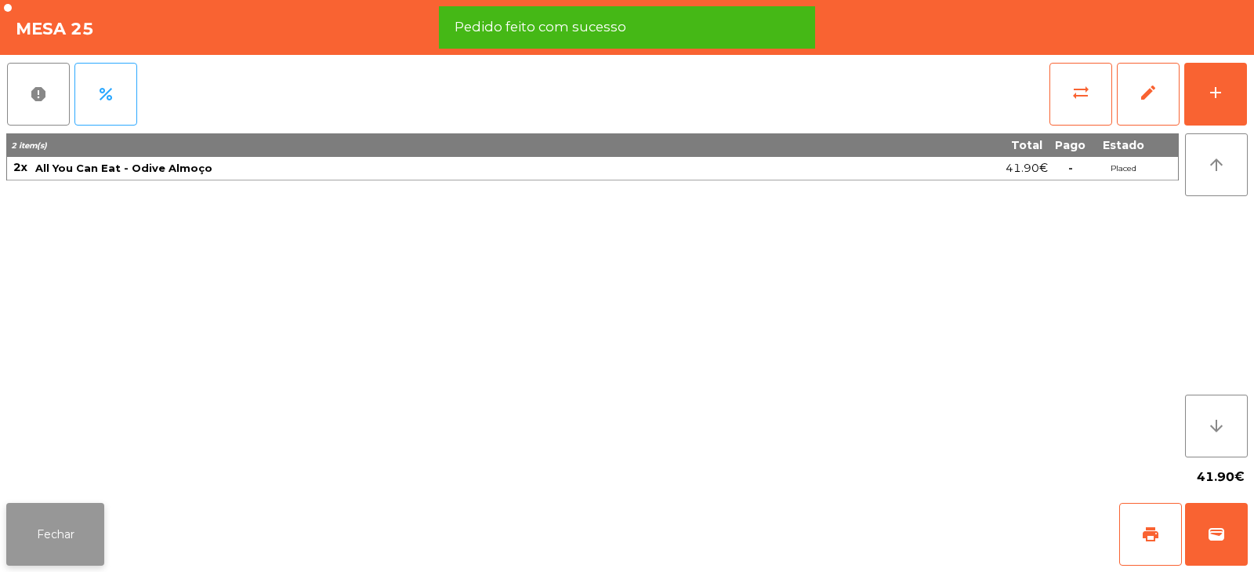
click at [49, 524] on button "Fechar" at bounding box center [55, 534] width 98 height 63
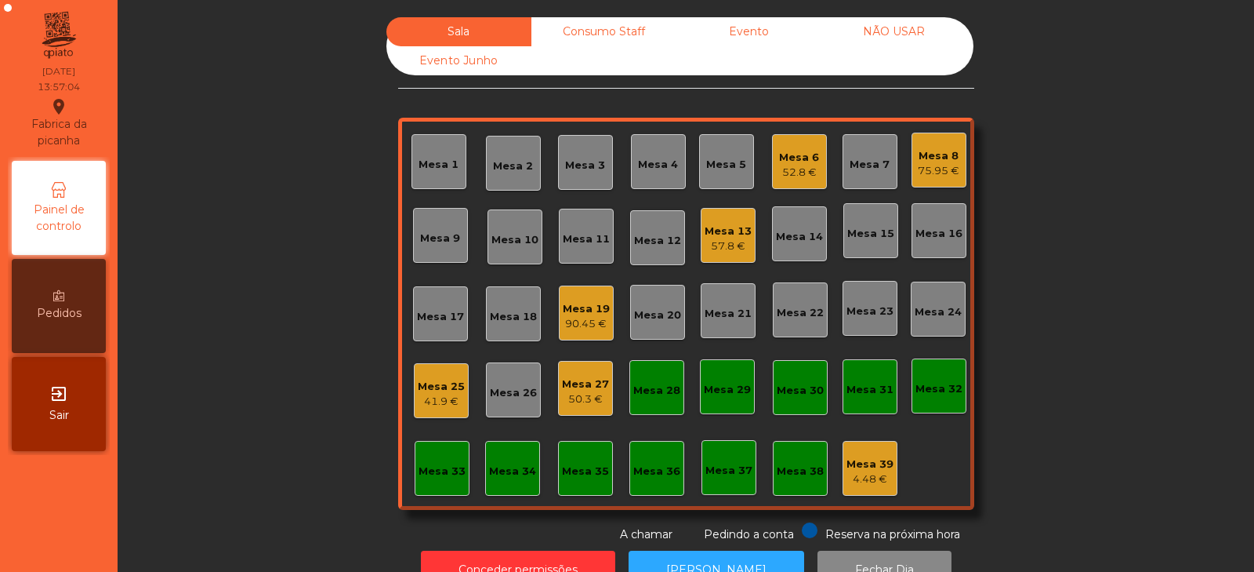
click at [800, 163] on div "Mesa 6" at bounding box center [799, 158] width 40 height 16
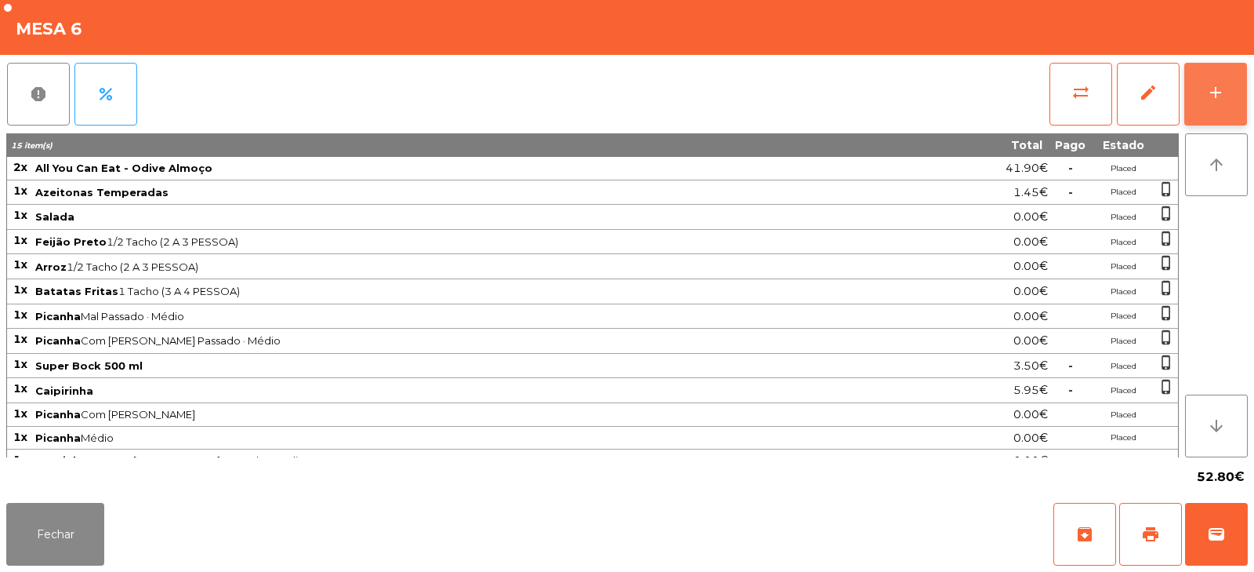
click at [1225, 95] on div "add" at bounding box center [1216, 92] width 19 height 19
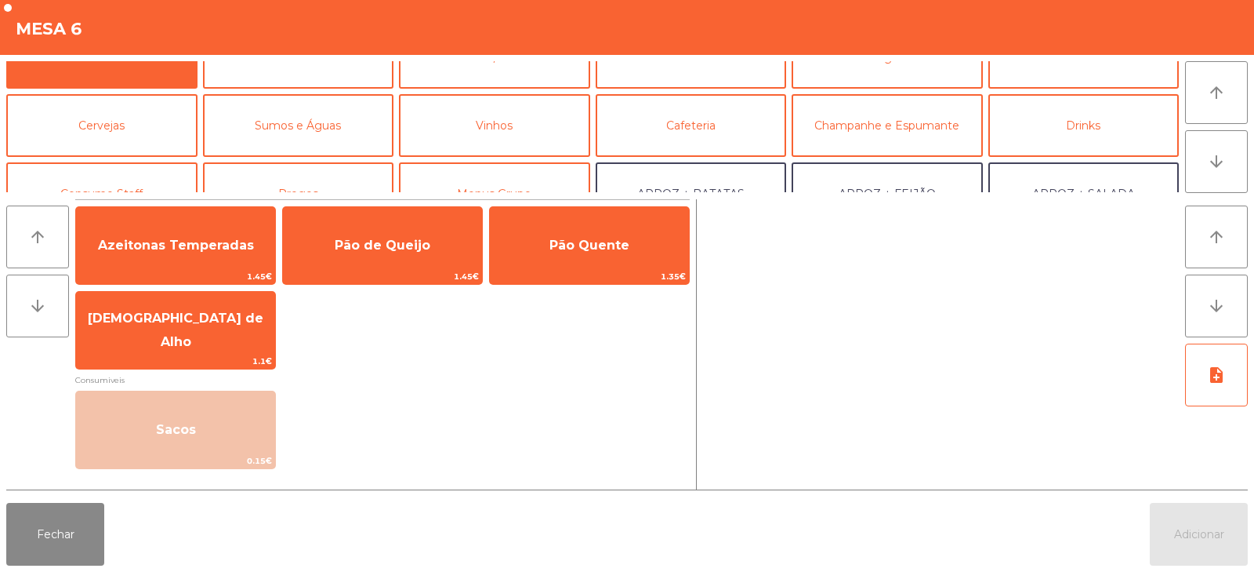
scroll to position [25, 0]
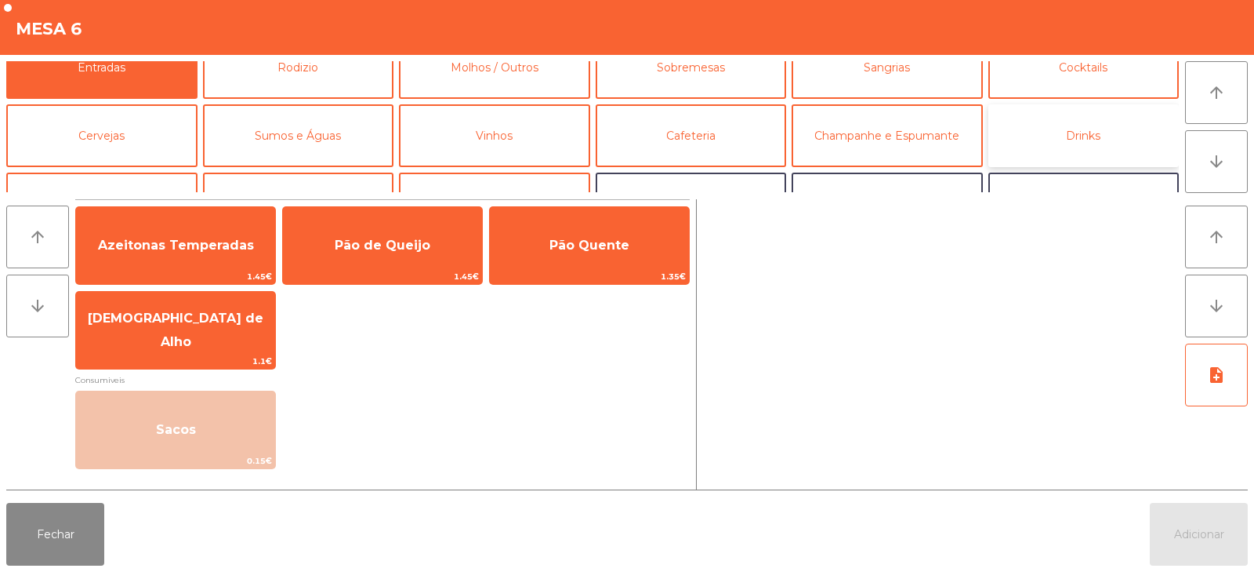
click at [1101, 139] on button "Drinks" at bounding box center [1084, 135] width 191 height 63
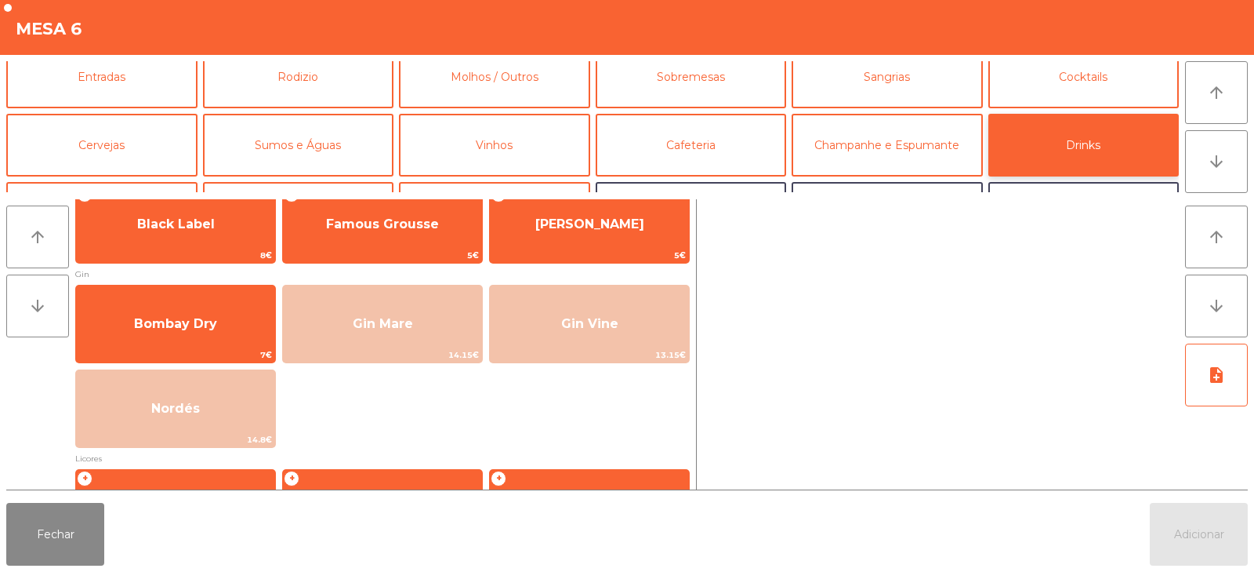
scroll to position [23, 0]
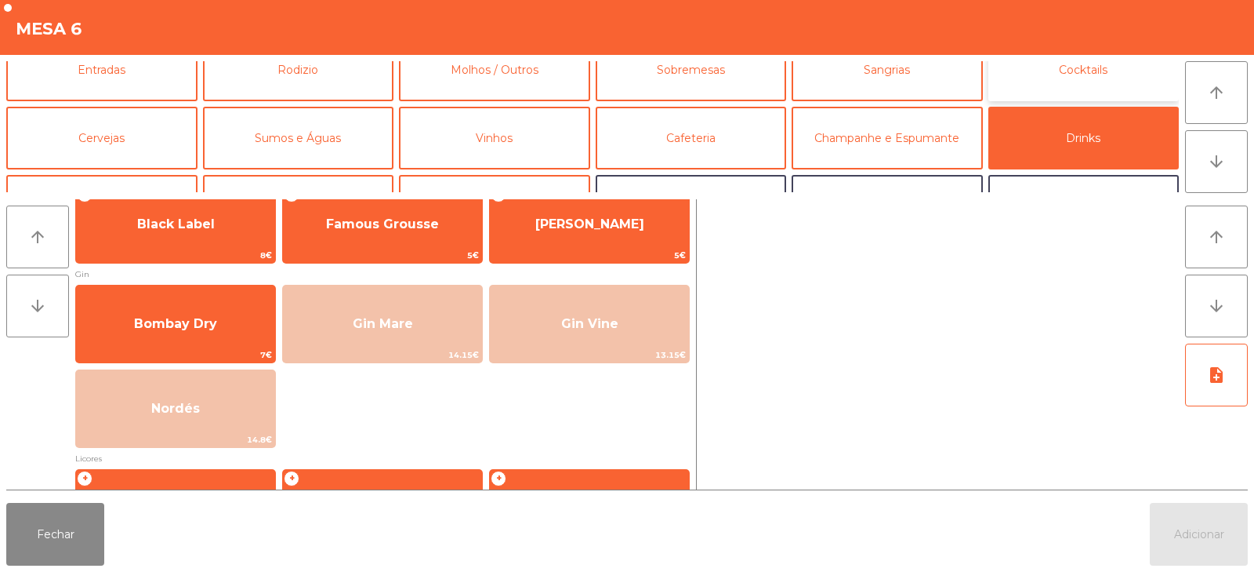
click at [1062, 96] on button "Cocktails" at bounding box center [1084, 69] width 191 height 63
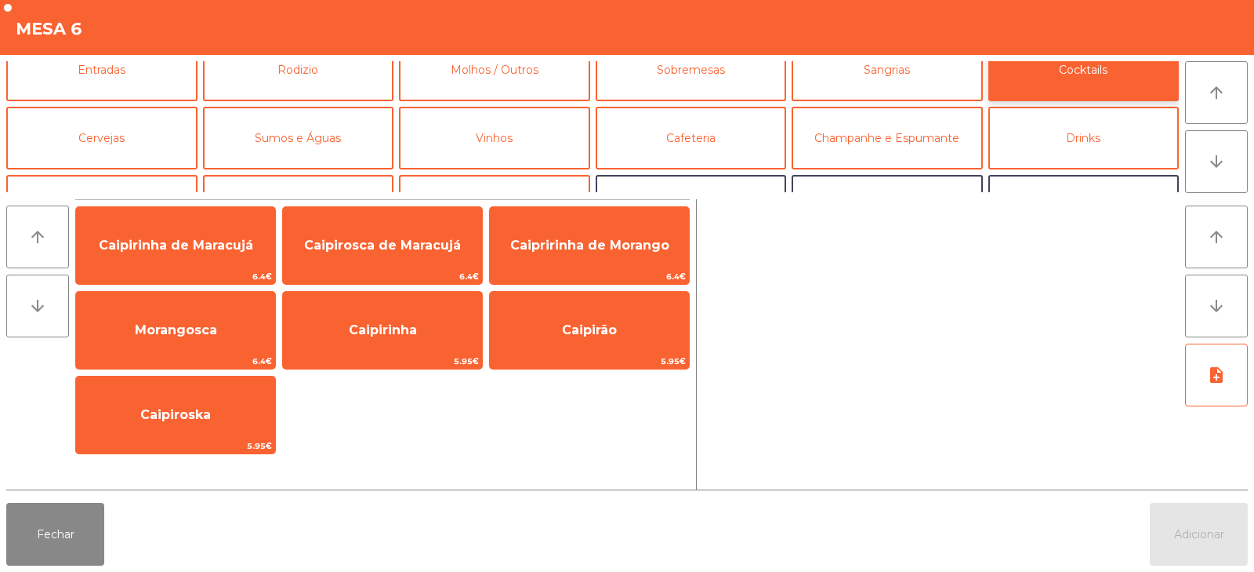
scroll to position [0, 0]
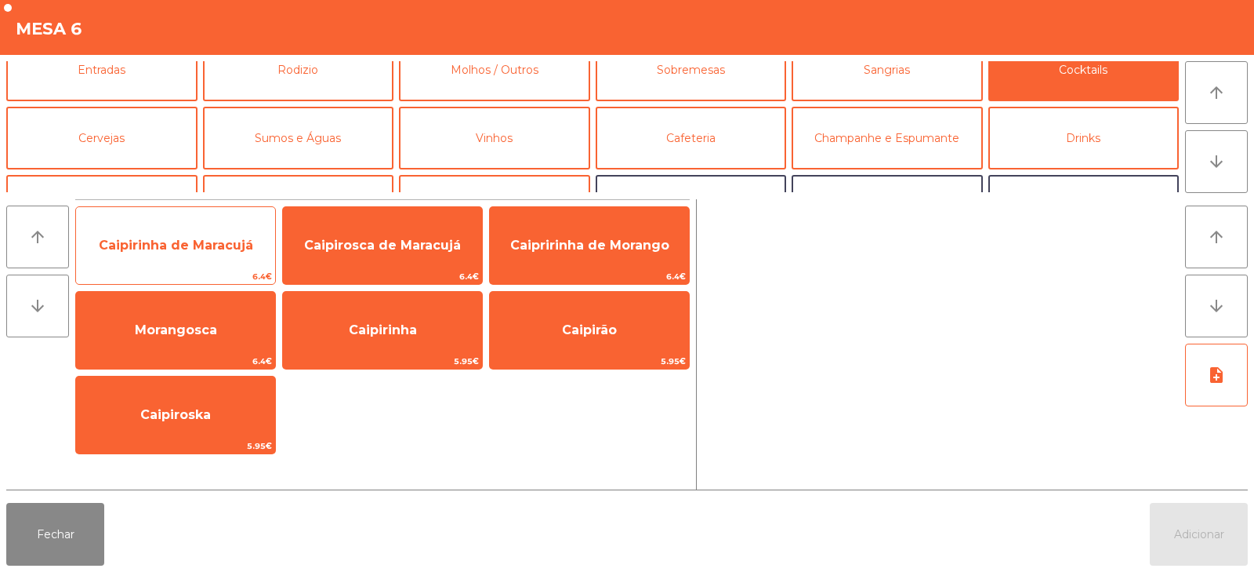
click at [195, 240] on span "Caipirinha de Maracujá" at bounding box center [176, 245] width 154 height 15
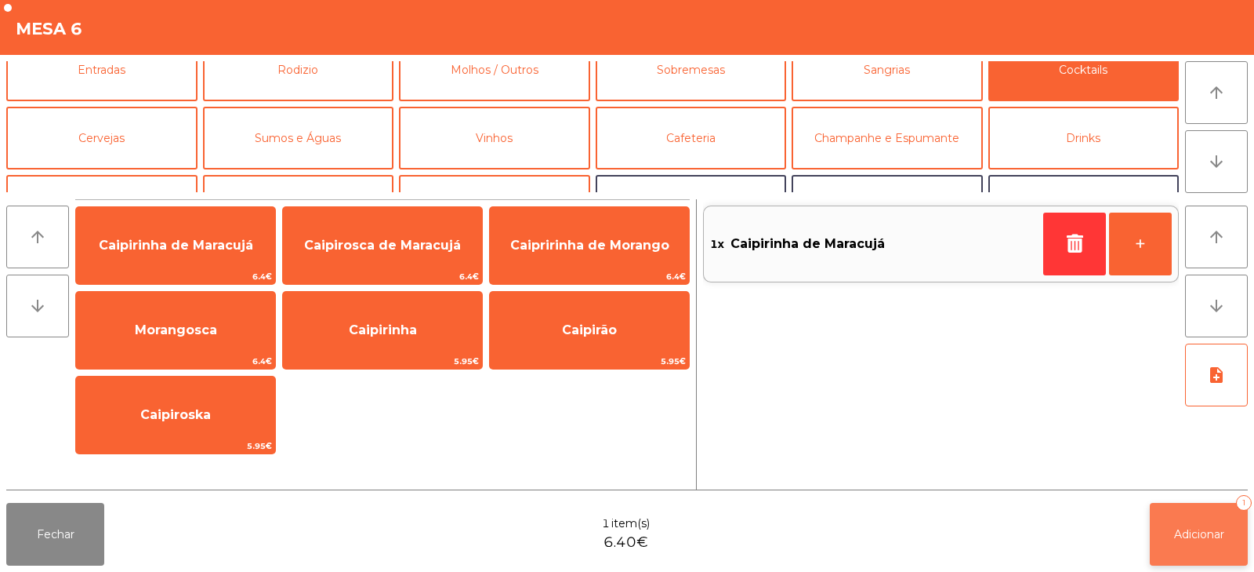
click at [1181, 532] on span "Adicionar" at bounding box center [1199, 534] width 50 height 14
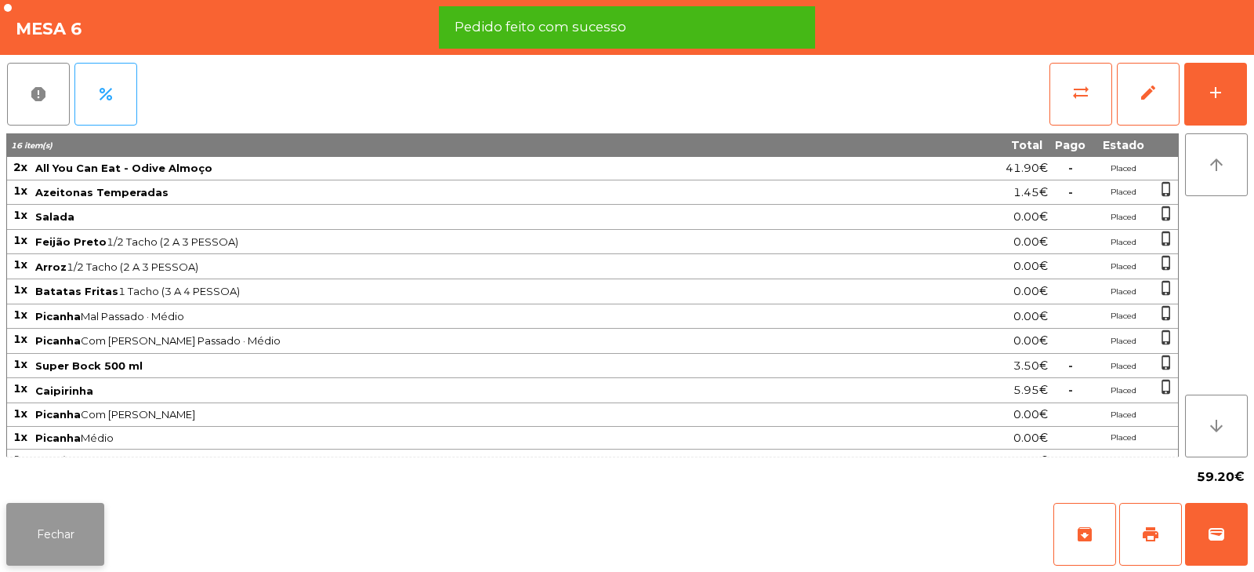
click at [44, 541] on button "Fechar" at bounding box center [55, 534] width 98 height 63
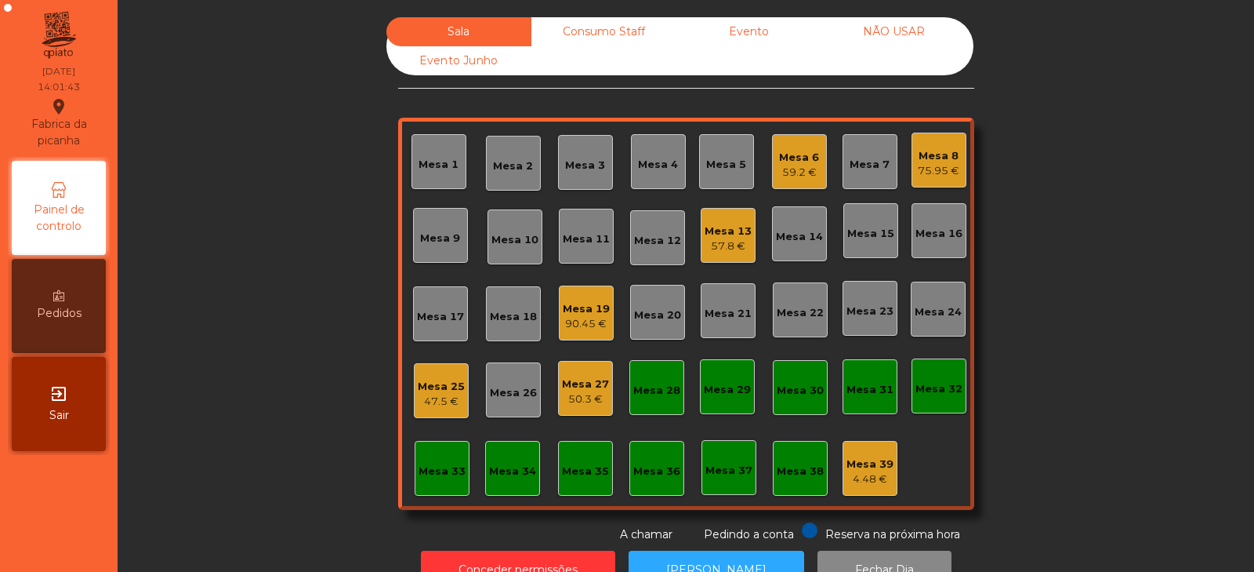
click at [784, 166] on div "59.2 €" at bounding box center [799, 173] width 40 height 16
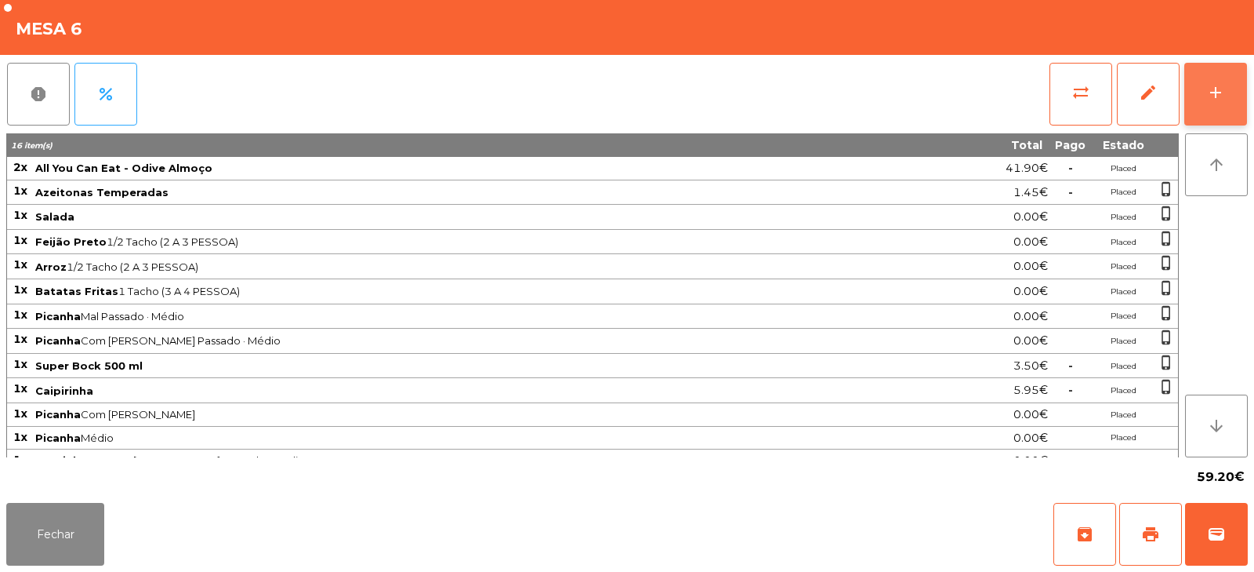
click at [1205, 74] on button "add" at bounding box center [1216, 94] width 63 height 63
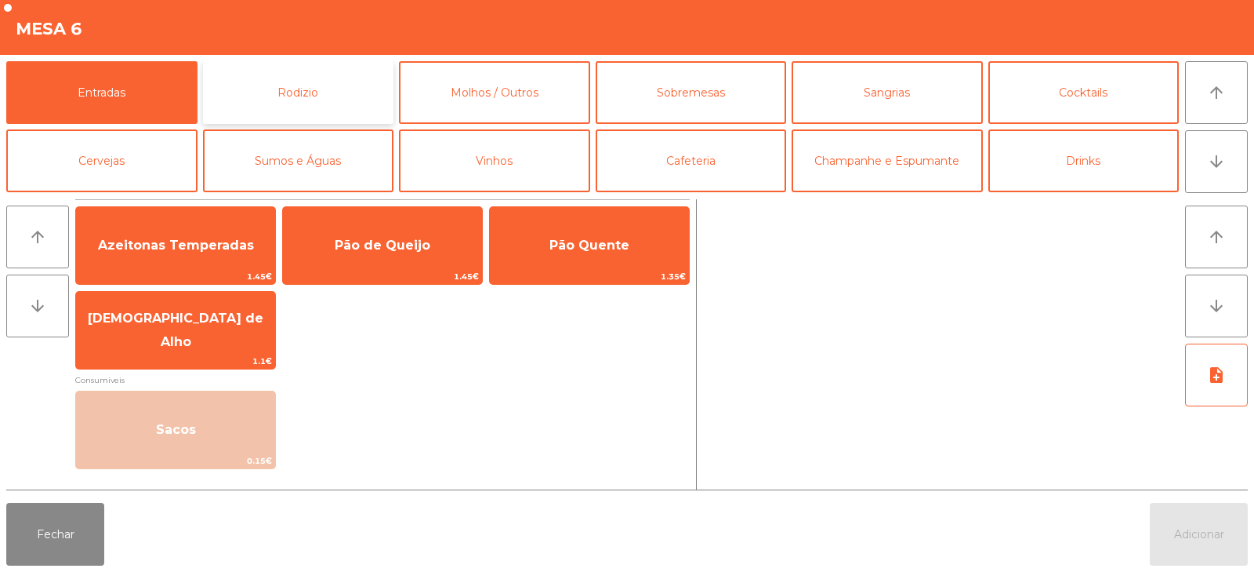
click at [342, 85] on button "Rodizio" at bounding box center [298, 92] width 191 height 63
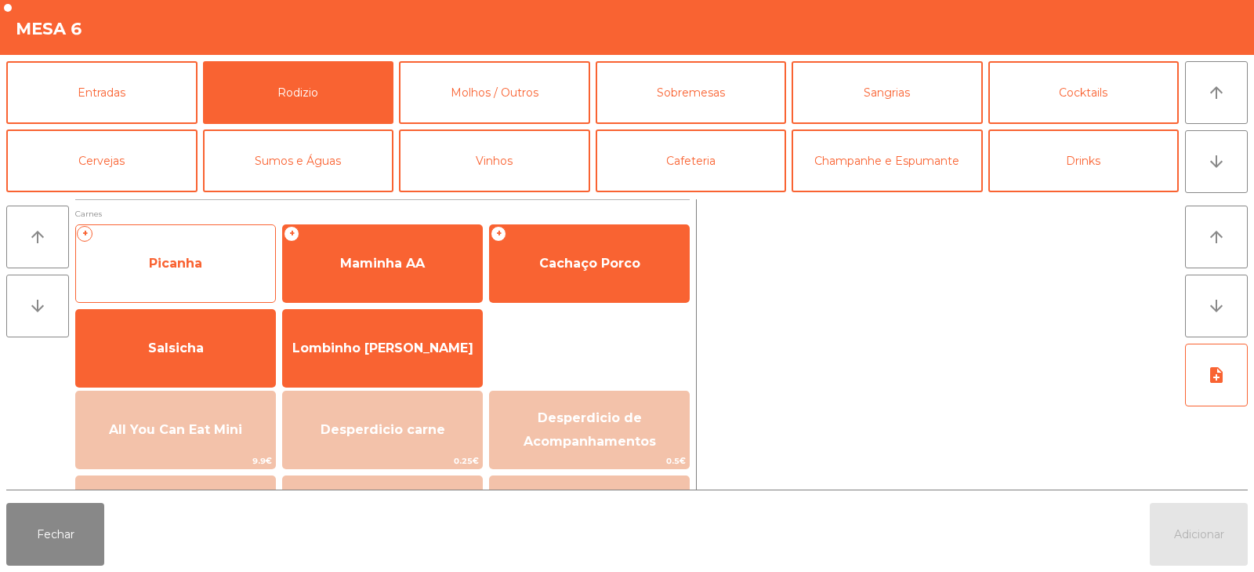
click at [163, 273] on span "Picanha" at bounding box center [175, 263] width 199 height 42
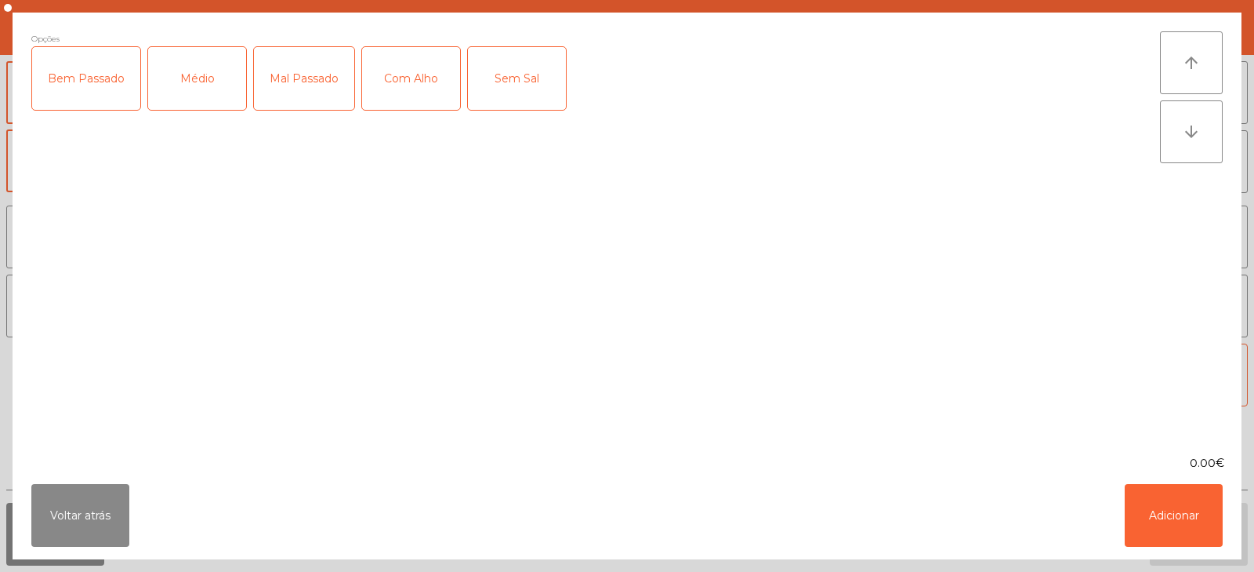
click at [198, 79] on div "Médio" at bounding box center [197, 78] width 98 height 63
click at [276, 74] on div "Mal Passado" at bounding box center [304, 78] width 100 height 63
click at [365, 72] on div "Com Alho" at bounding box center [411, 78] width 98 height 63
click at [1153, 536] on button "Adicionar" at bounding box center [1174, 515] width 98 height 63
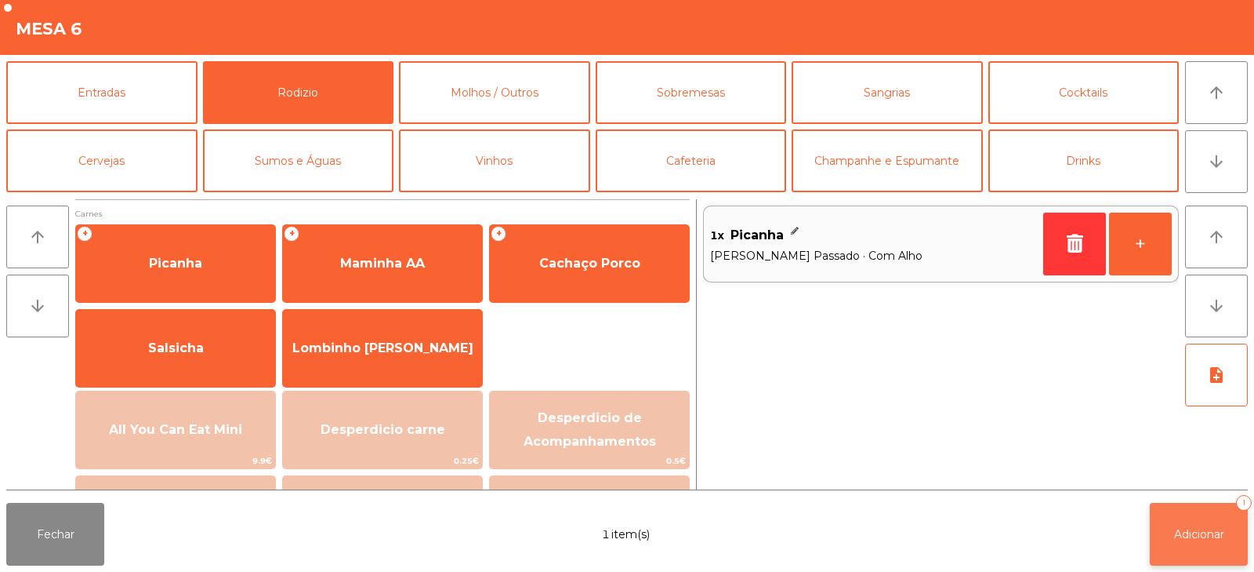
click at [1182, 559] on button "Adicionar 1" at bounding box center [1199, 534] width 98 height 63
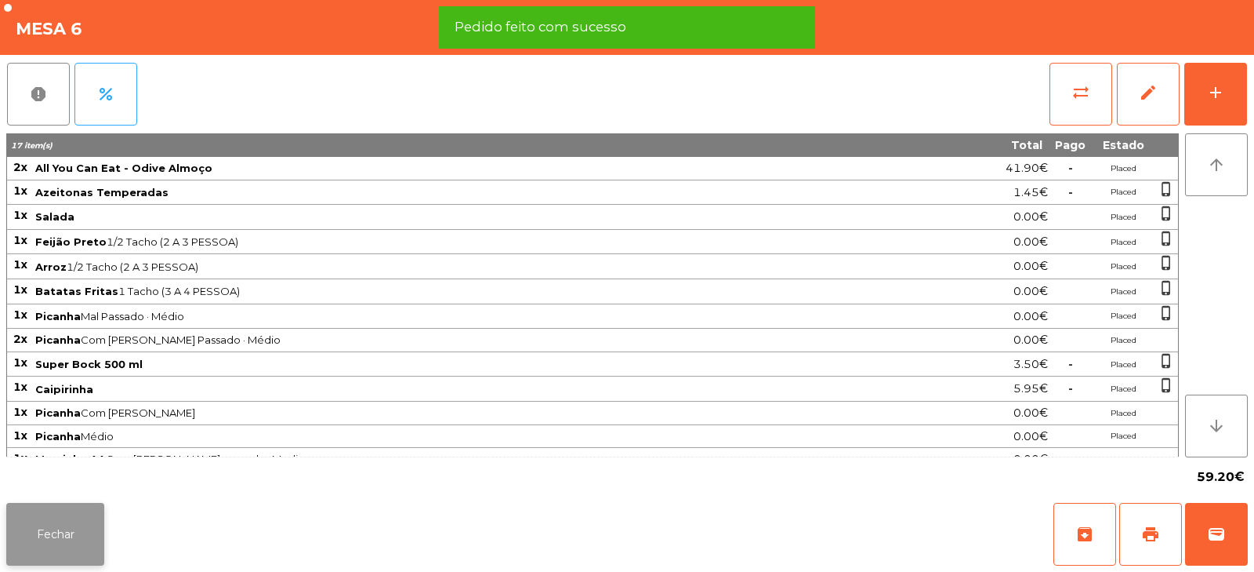
click at [43, 546] on button "Fechar" at bounding box center [55, 534] width 98 height 63
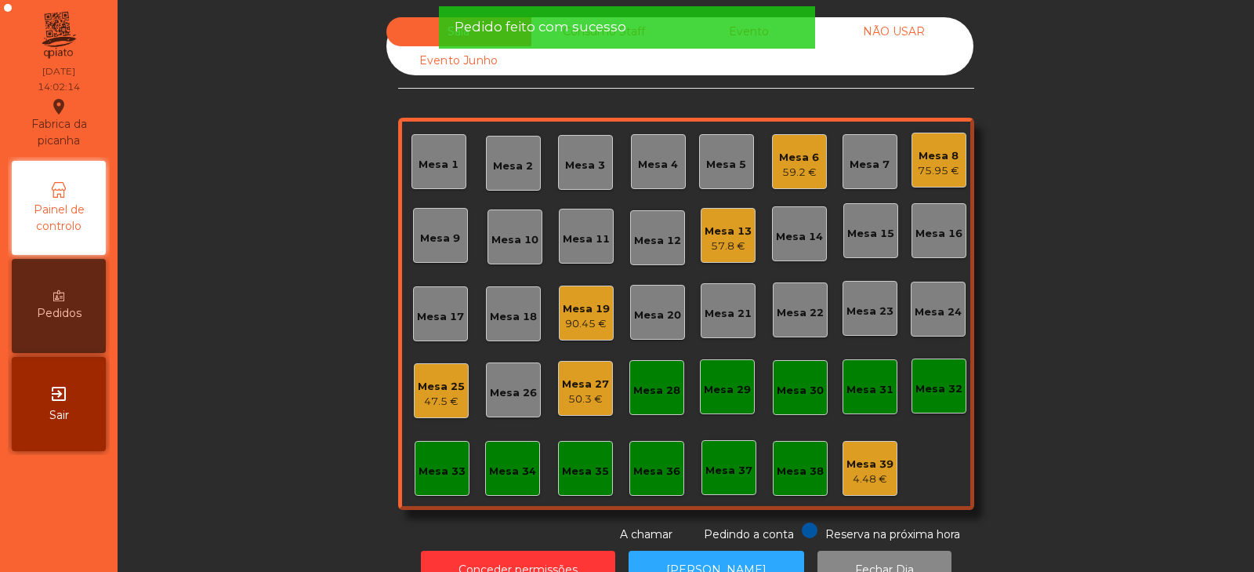
click at [231, 124] on div "Sala Consumo Staff Evento NÃO USAR Evento Junho Mesa 1 Mesa 2 Mesa 3 Mesa 4 Mes…" at bounding box center [686, 279] width 1094 height 525
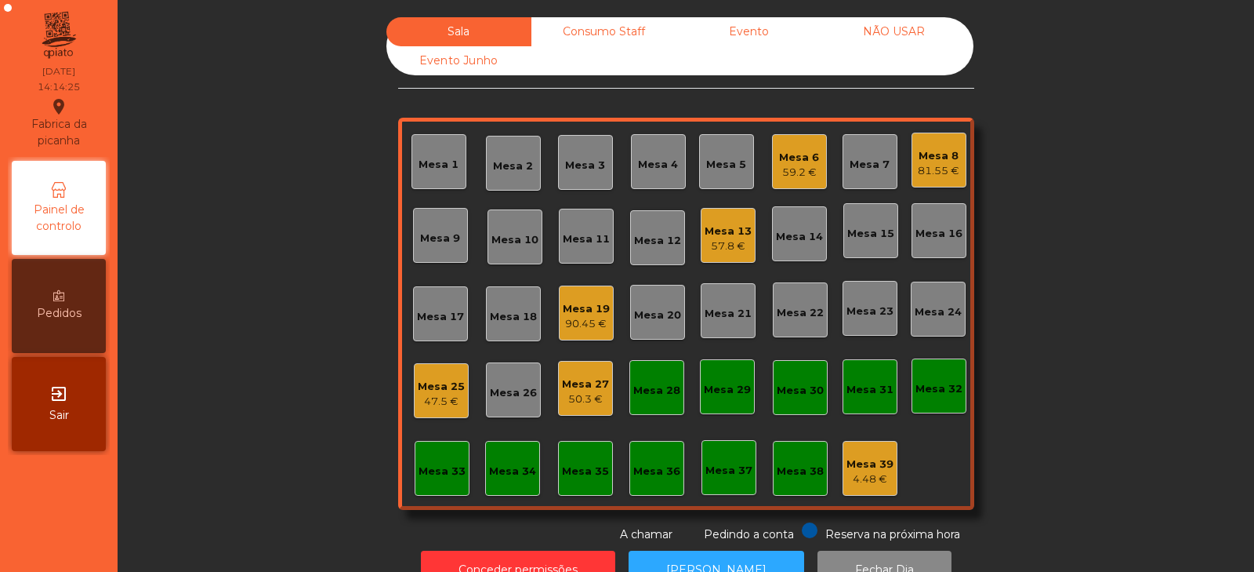
click at [584, 332] on div "Mesa 19 90.45 €" at bounding box center [586, 312] width 55 height 55
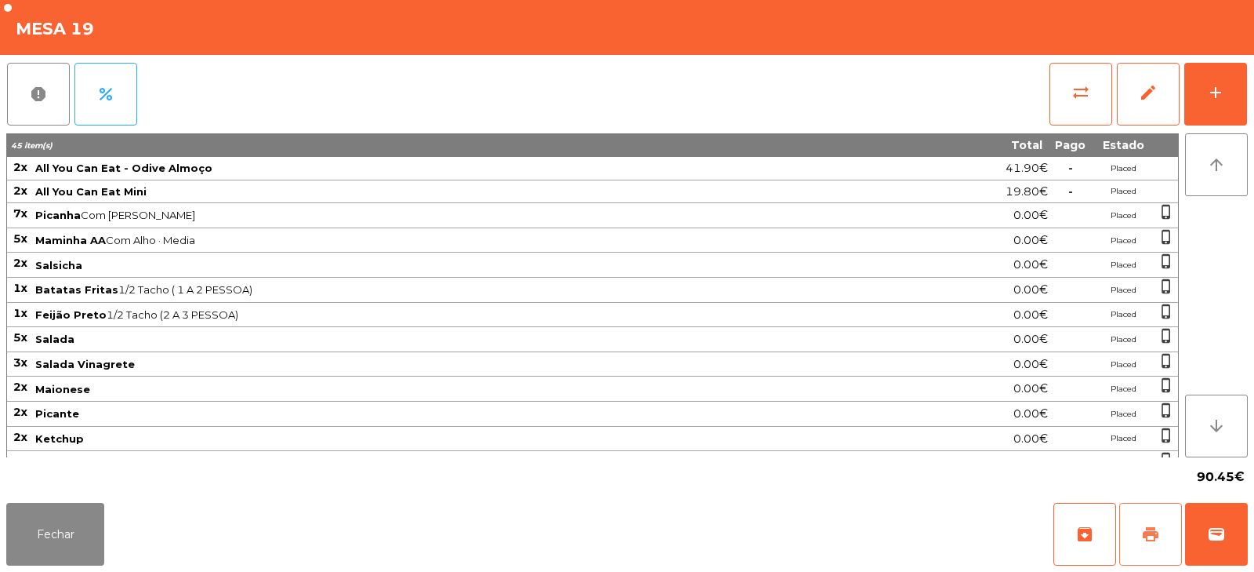
click at [1152, 515] on button "print" at bounding box center [1151, 534] width 63 height 63
click at [1238, 511] on button "wallet" at bounding box center [1216, 534] width 63 height 63
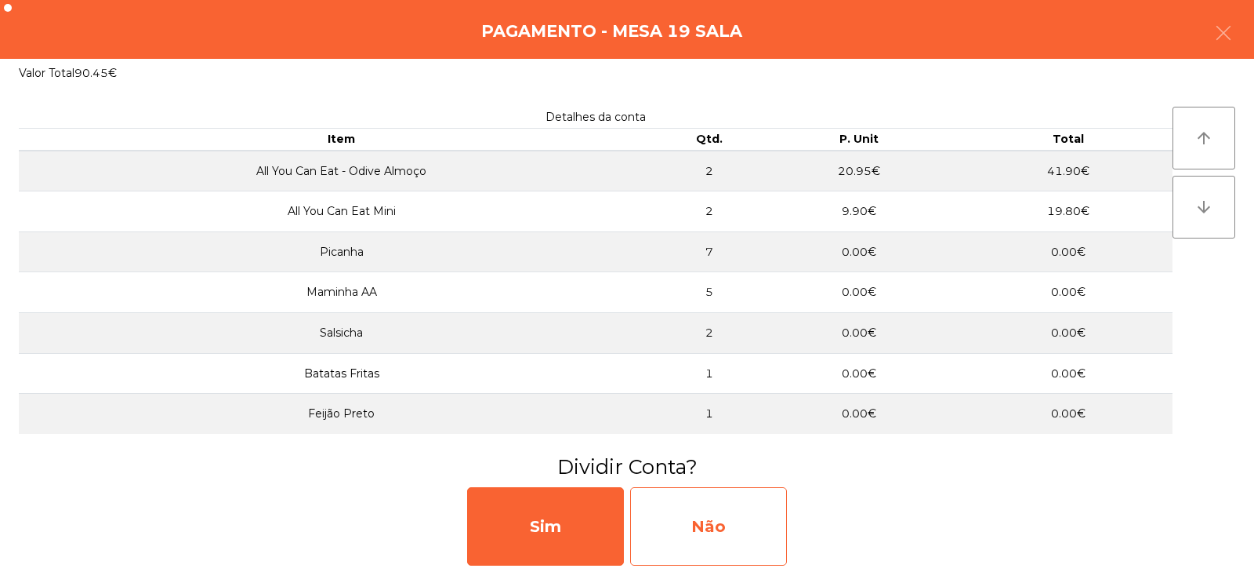
click at [689, 543] on div "Não" at bounding box center [708, 526] width 157 height 78
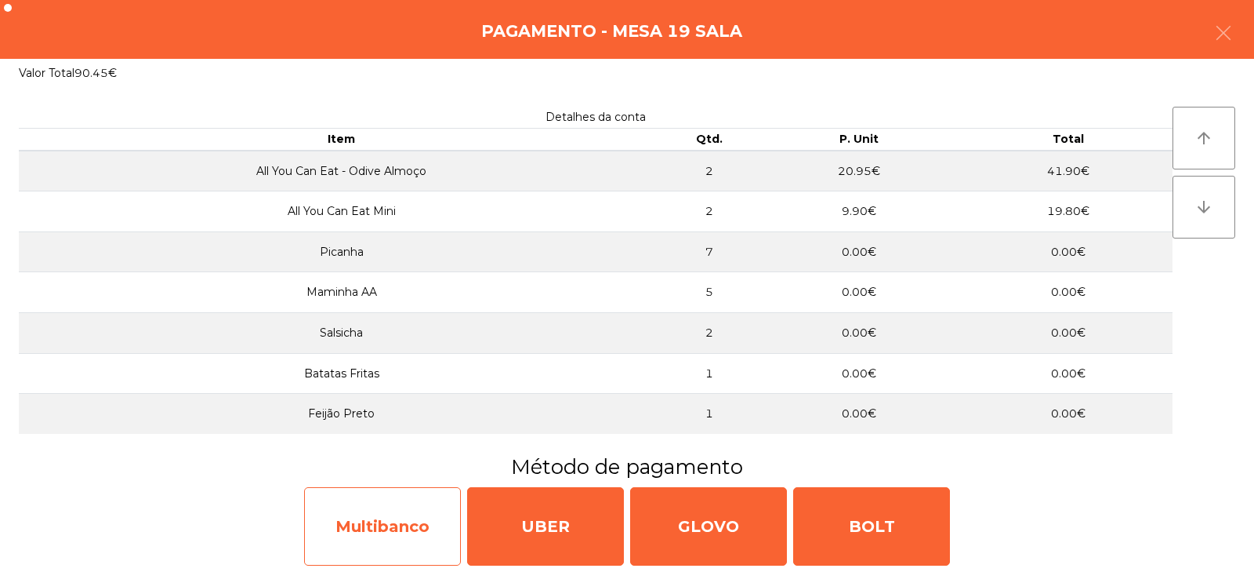
click at [394, 533] on div "Multibanco" at bounding box center [382, 526] width 157 height 78
select select "**"
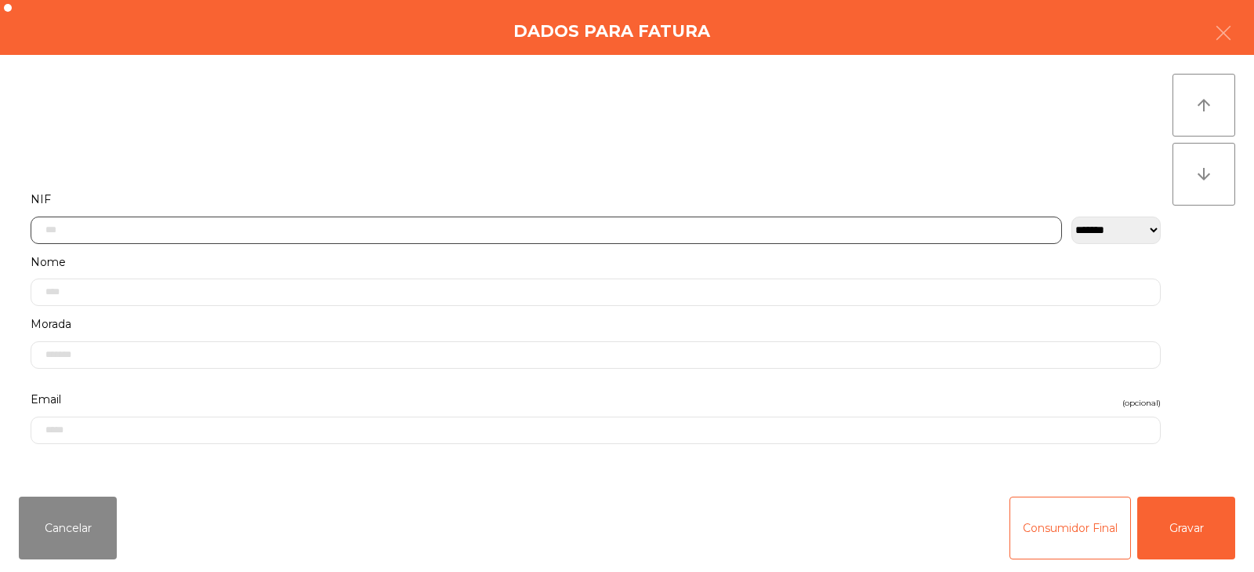
click at [446, 229] on input "text" at bounding box center [547, 229] width 1032 height 27
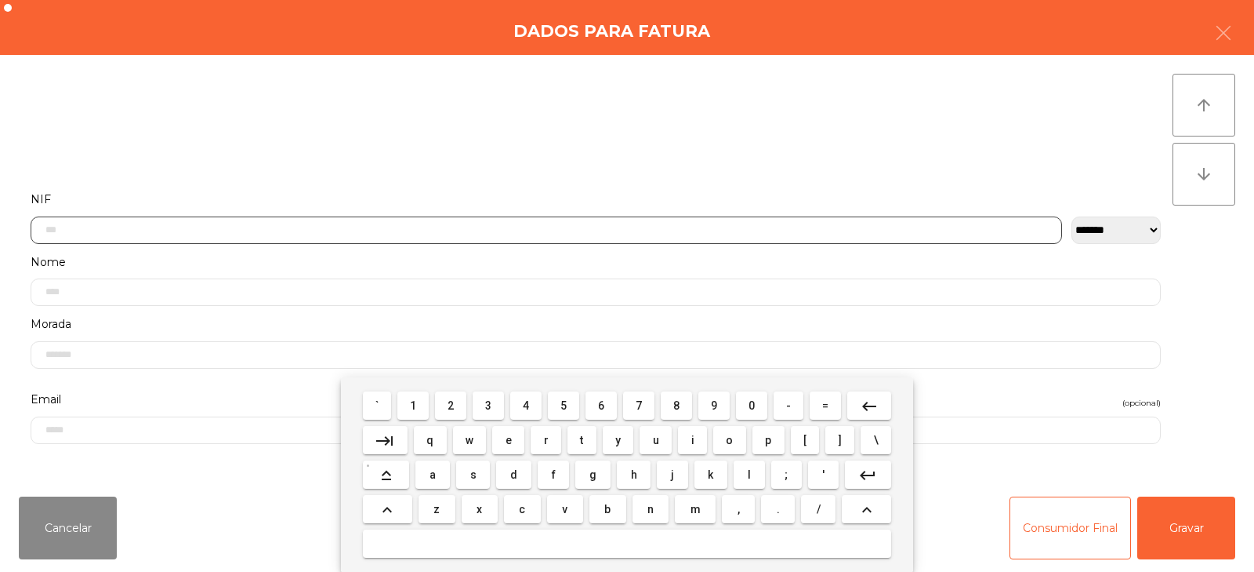
scroll to position [114, 0]
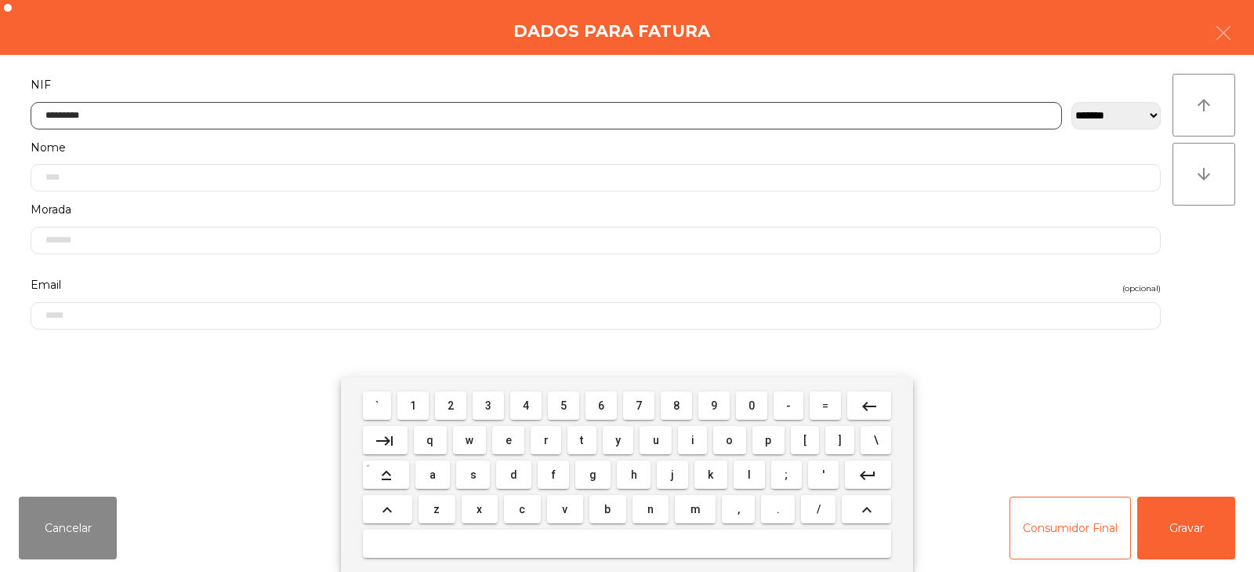
type input "*********"
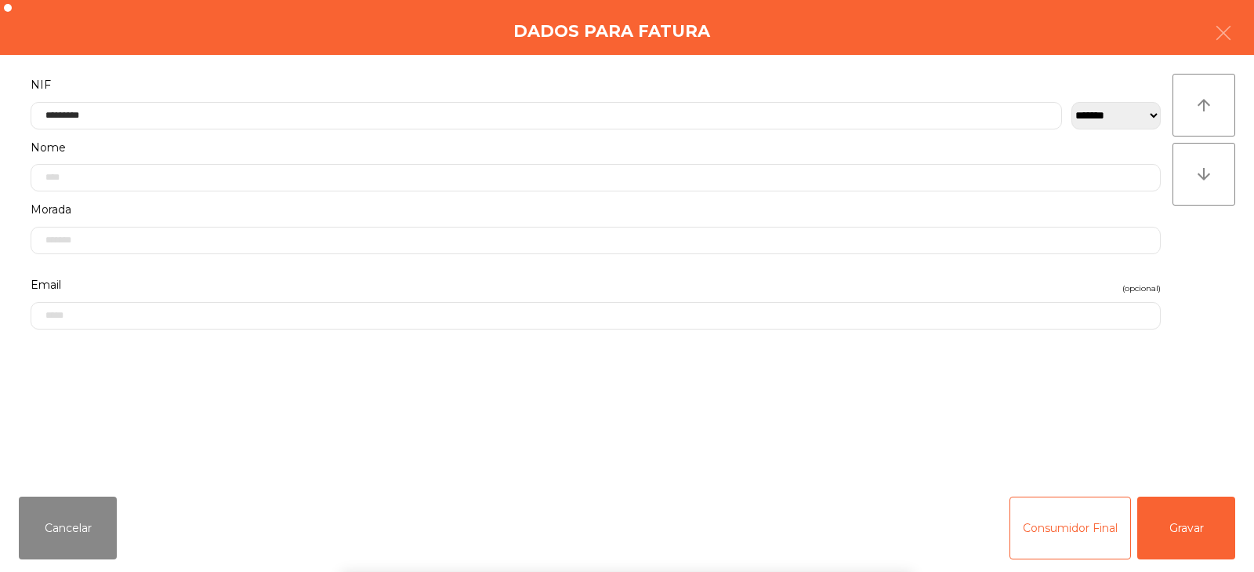
click at [1190, 534] on div "` 1 2 3 4 5 6 7 8 9 0 - = keyboard_backspace keyboard_tab q w e r t y u i o p […" at bounding box center [627, 474] width 1254 height 194
click at [1222, 522] on button "Gravar" at bounding box center [1187, 527] width 98 height 63
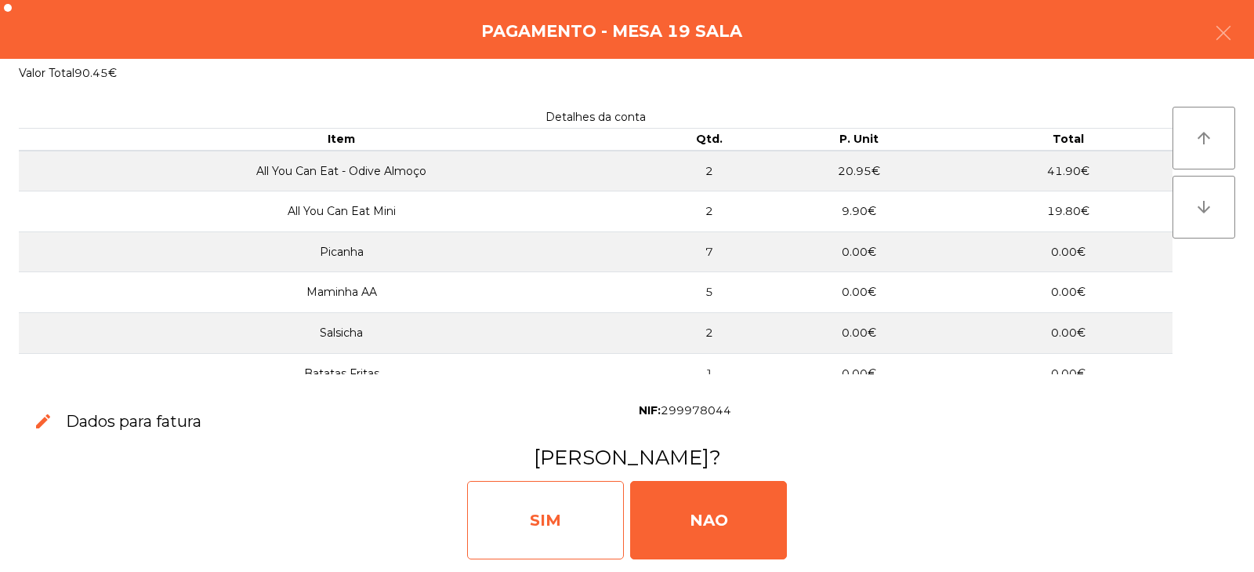
click at [542, 541] on div "SIM" at bounding box center [545, 520] width 157 height 78
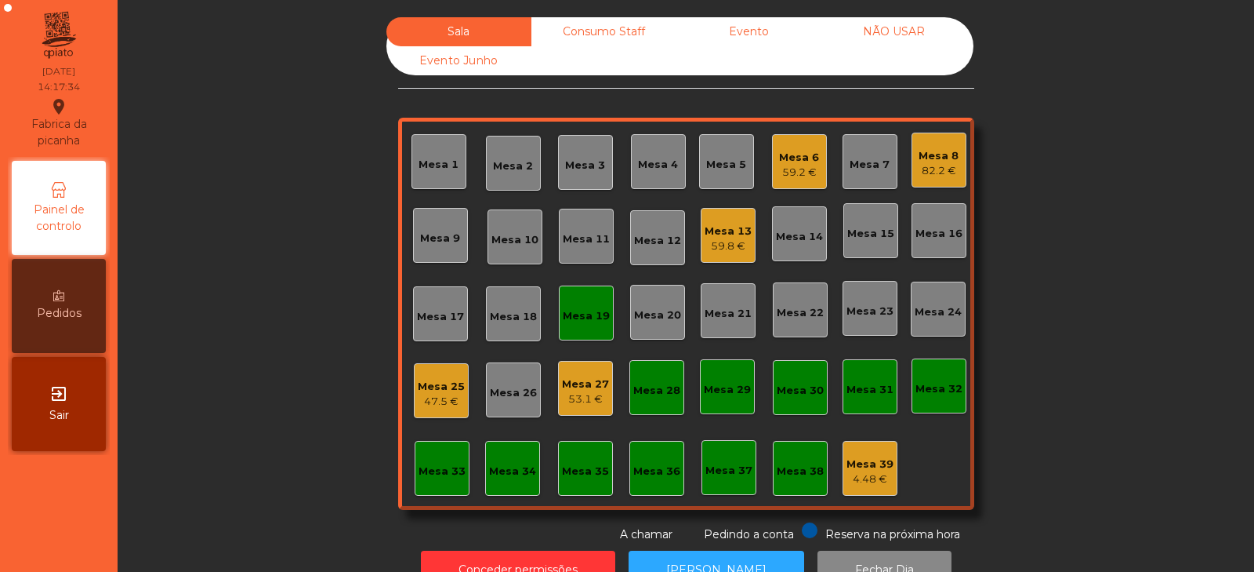
click at [596, 331] on div "Mesa 19" at bounding box center [586, 312] width 55 height 55
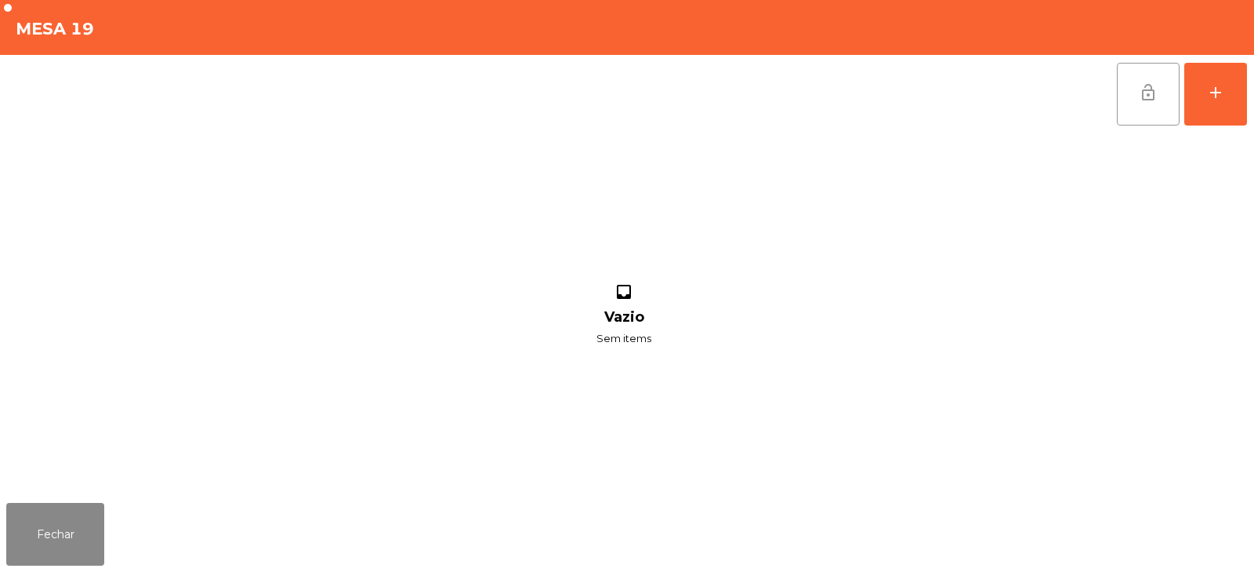
click at [1133, 104] on button "lock_open" at bounding box center [1148, 94] width 63 height 63
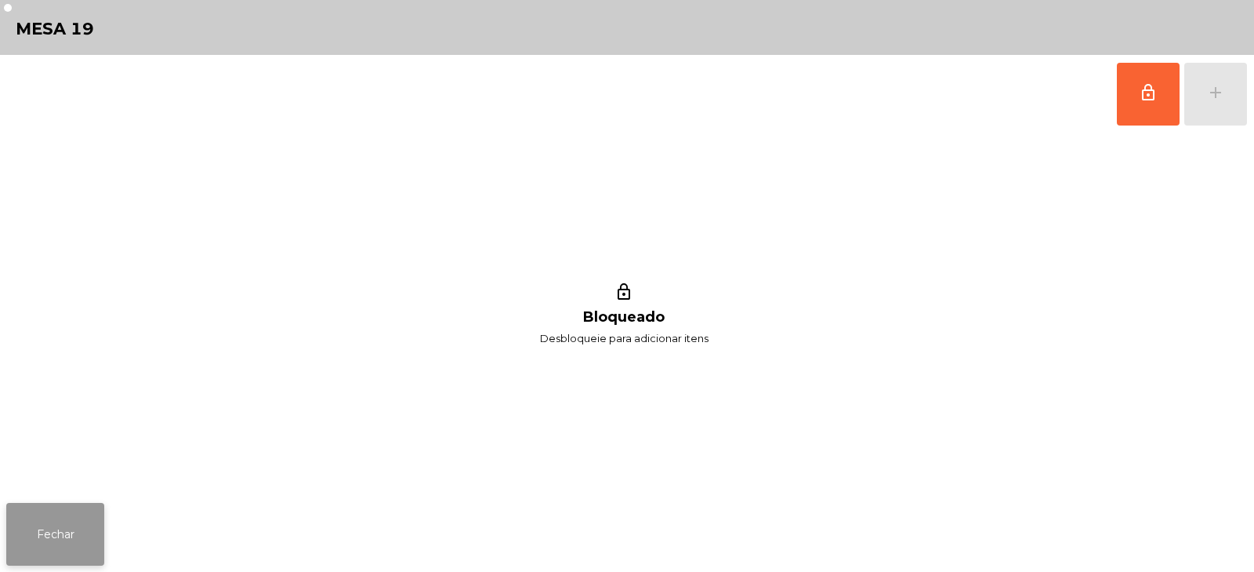
click at [87, 525] on button "Fechar" at bounding box center [55, 534] width 98 height 63
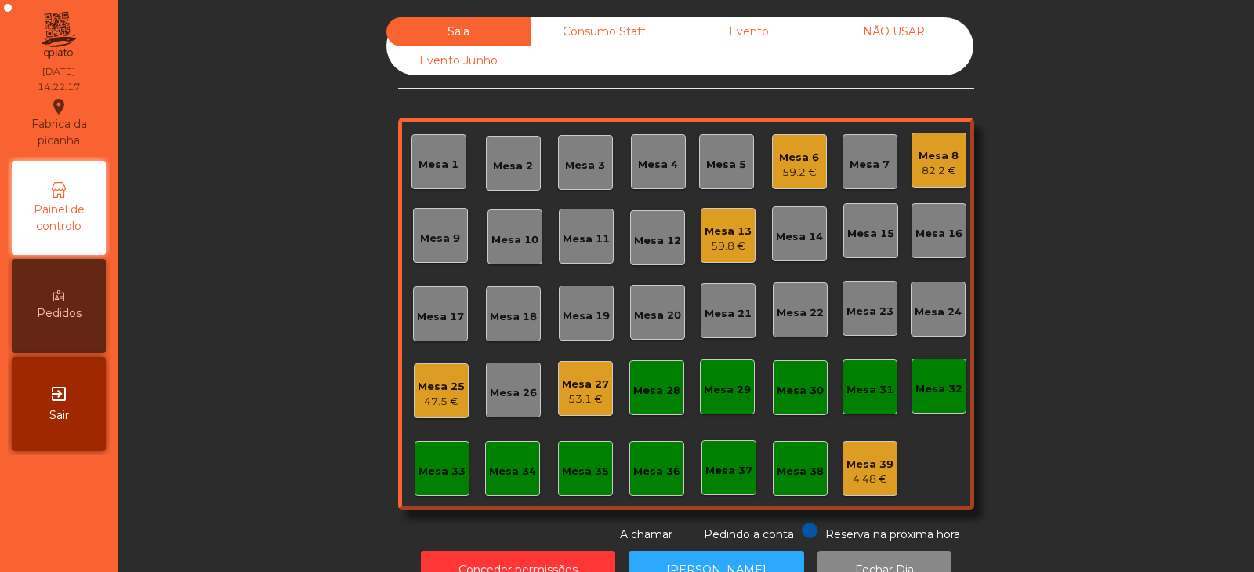
click at [578, 388] on div "Mesa 27" at bounding box center [585, 384] width 47 height 16
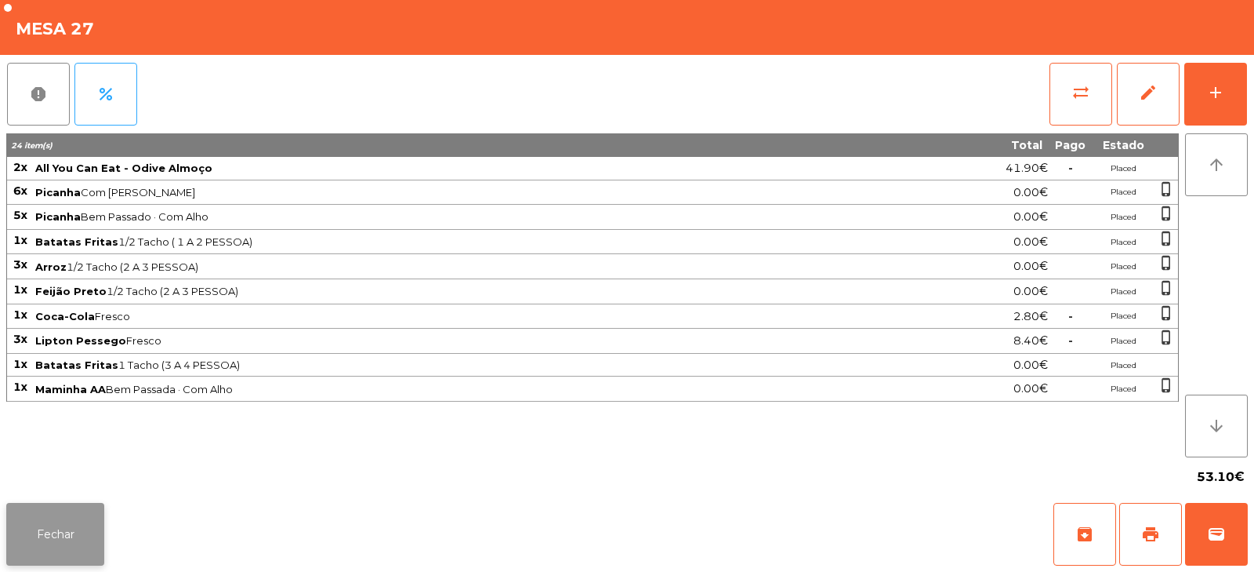
click at [103, 529] on button "Fechar" at bounding box center [55, 534] width 98 height 63
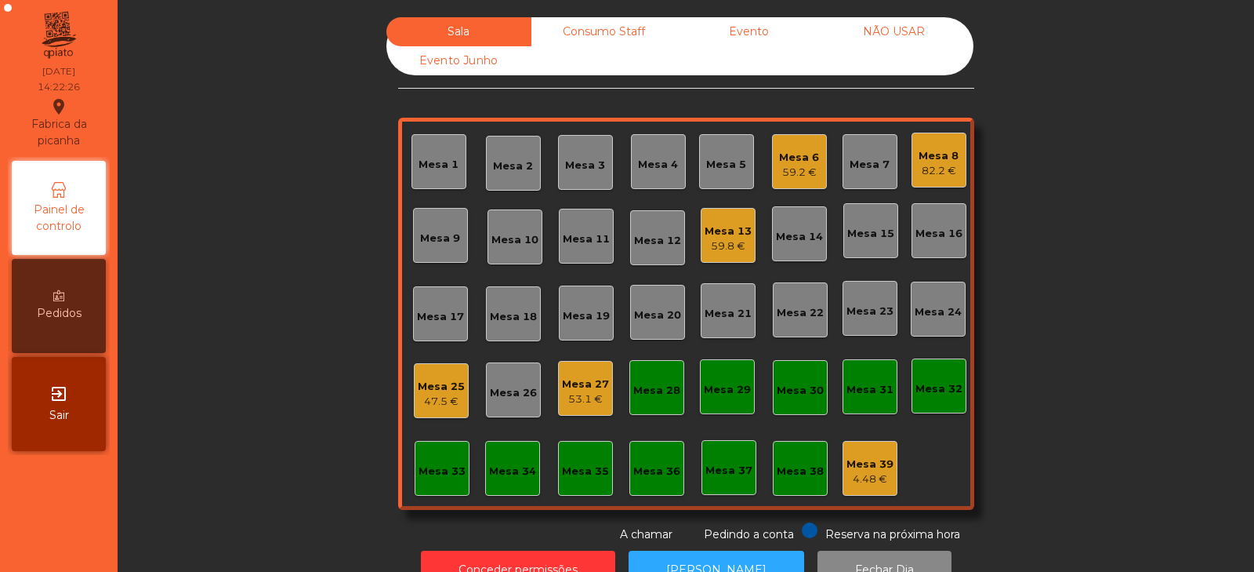
click at [280, 307] on div "Sala Consumo Staff Evento NÃO USAR Evento Junho Mesa 1 Mesa 2 Mesa 3 Mesa 4 Mes…" at bounding box center [686, 279] width 1094 height 525
click at [788, 159] on div "Mesa 6" at bounding box center [799, 158] width 40 height 16
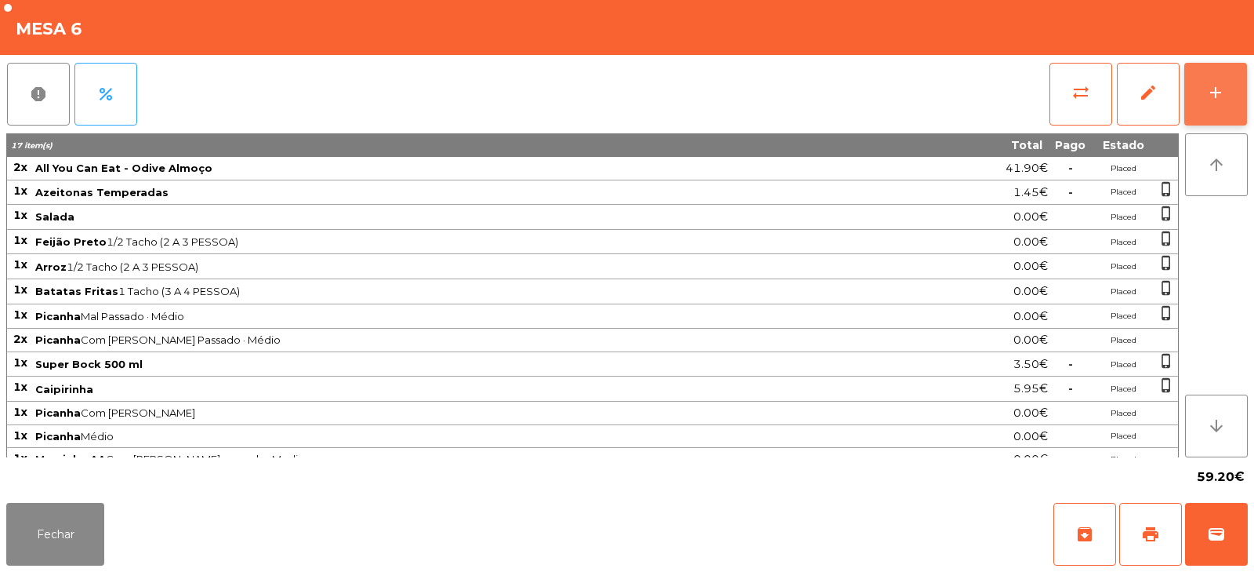
click at [1226, 94] on button "add" at bounding box center [1216, 94] width 63 height 63
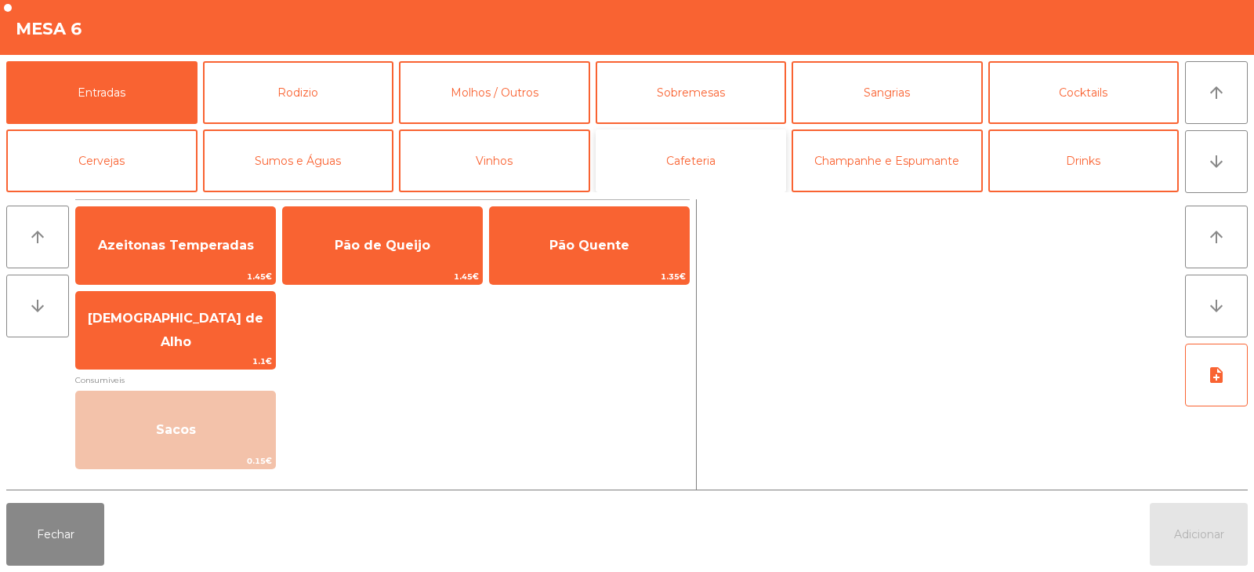
click at [684, 157] on button "Cafeteria" at bounding box center [691, 160] width 191 height 63
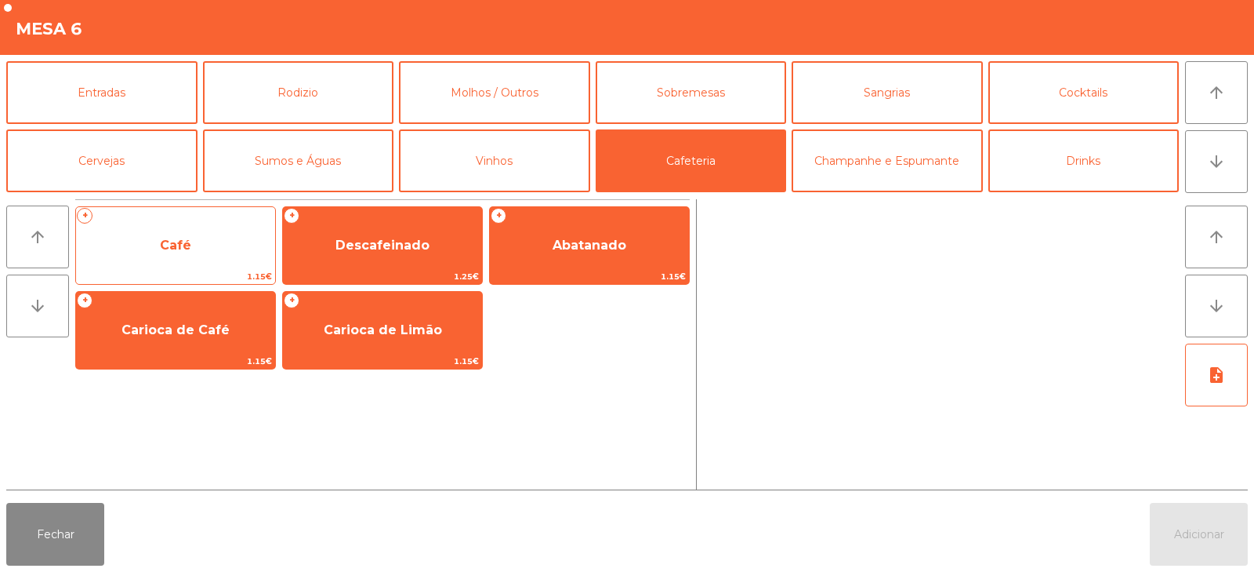
click at [179, 269] on span "1.15€" at bounding box center [175, 276] width 199 height 15
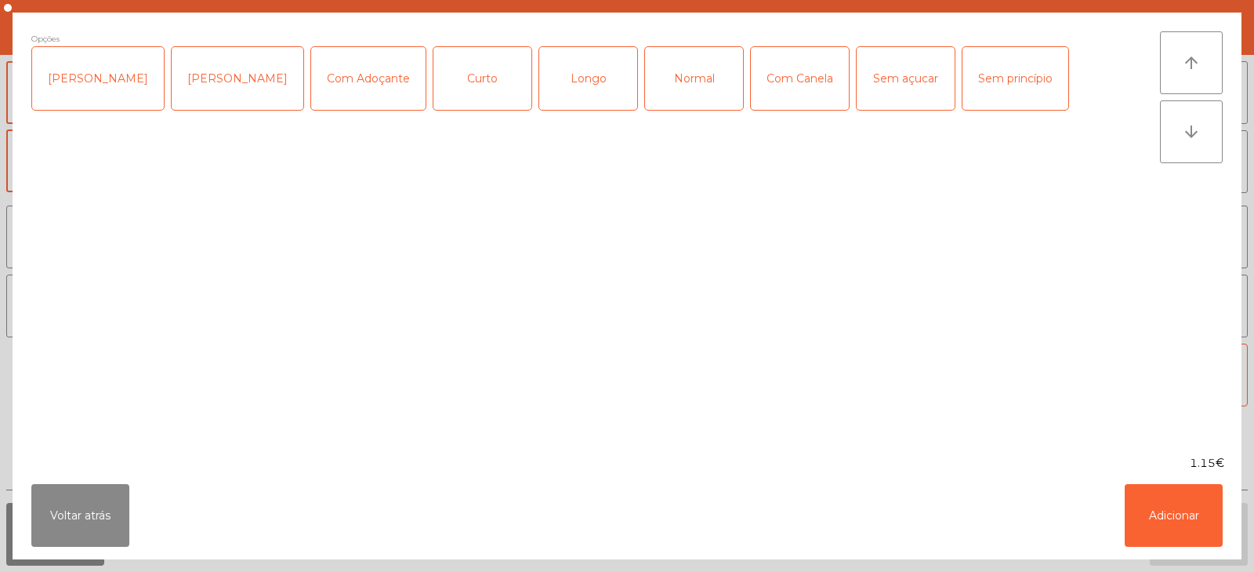
click at [683, 85] on div "Normal" at bounding box center [694, 78] width 98 height 63
click at [1134, 484] on button "Adicionar" at bounding box center [1174, 515] width 98 height 63
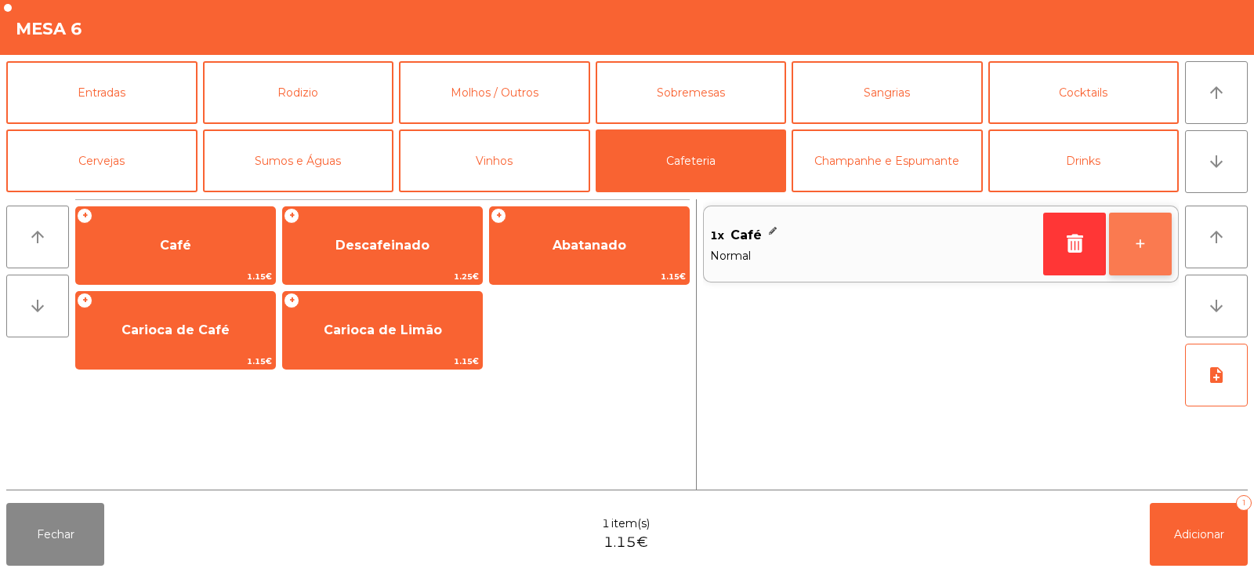
click at [1128, 236] on button "+" at bounding box center [1140, 243] width 63 height 63
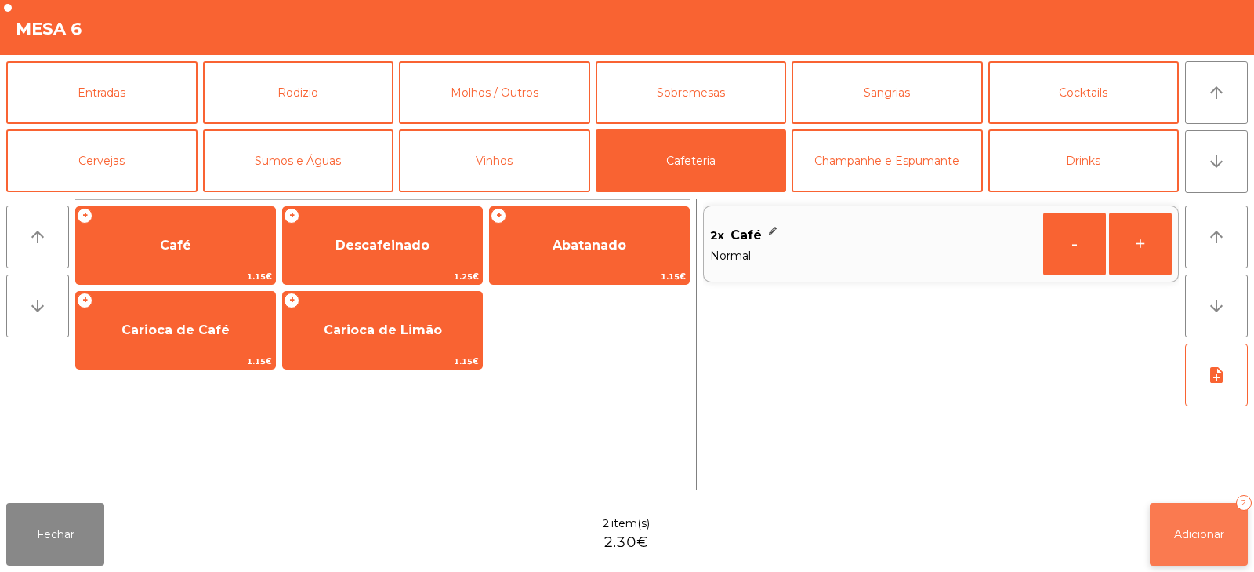
click at [1200, 532] on span "Adicionar" at bounding box center [1199, 534] width 50 height 14
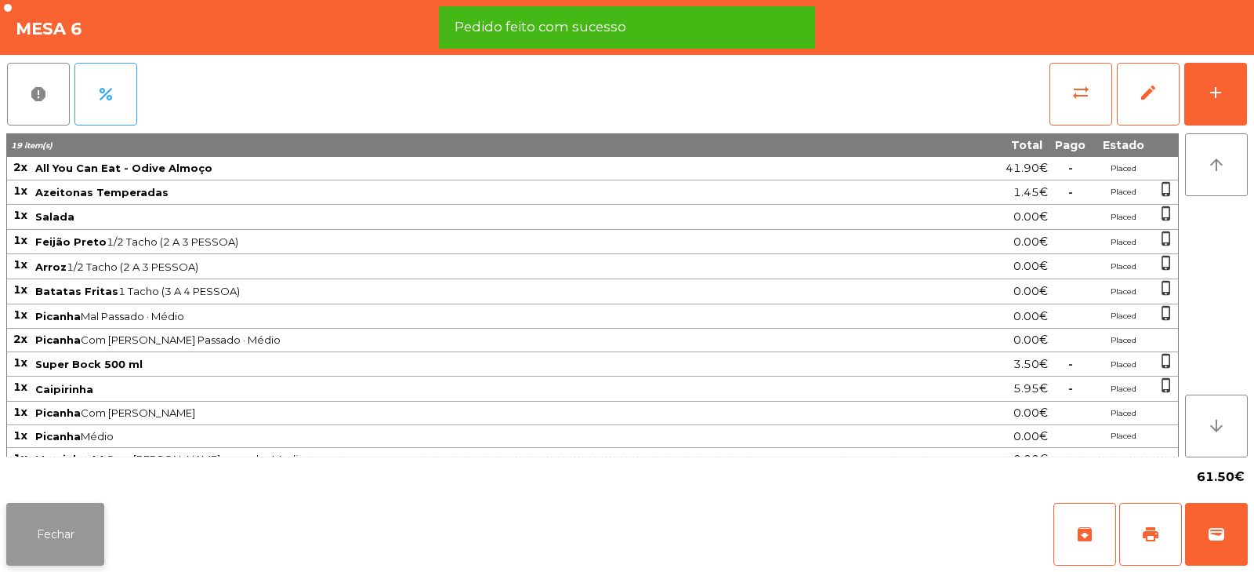
click at [37, 524] on button "Fechar" at bounding box center [55, 534] width 98 height 63
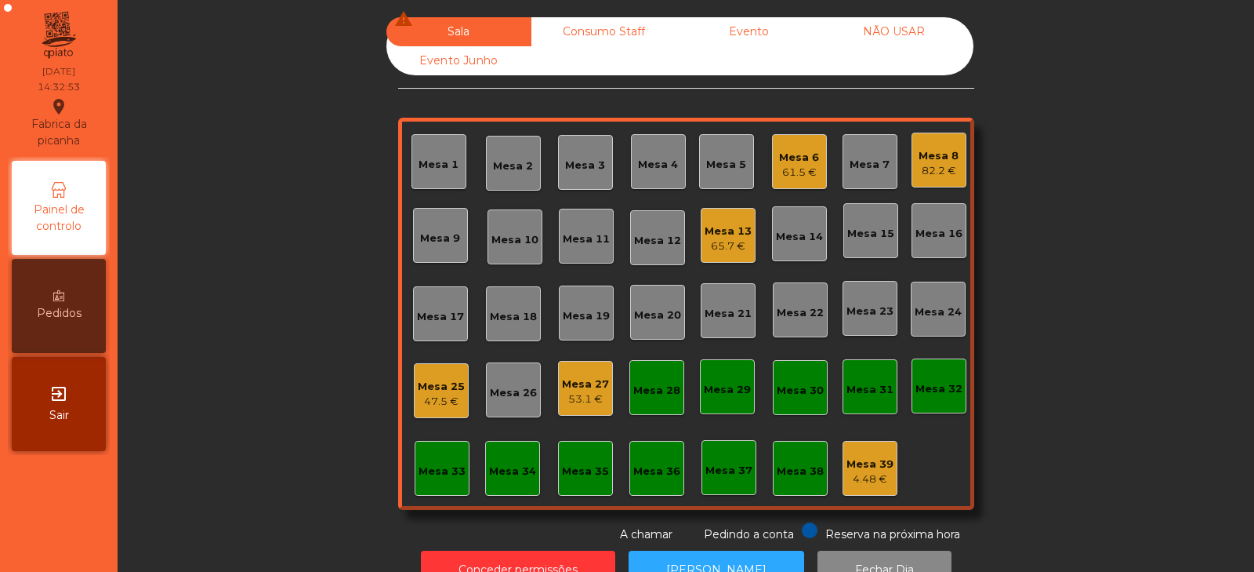
click at [579, 383] on div "Mesa 27" at bounding box center [585, 384] width 47 height 16
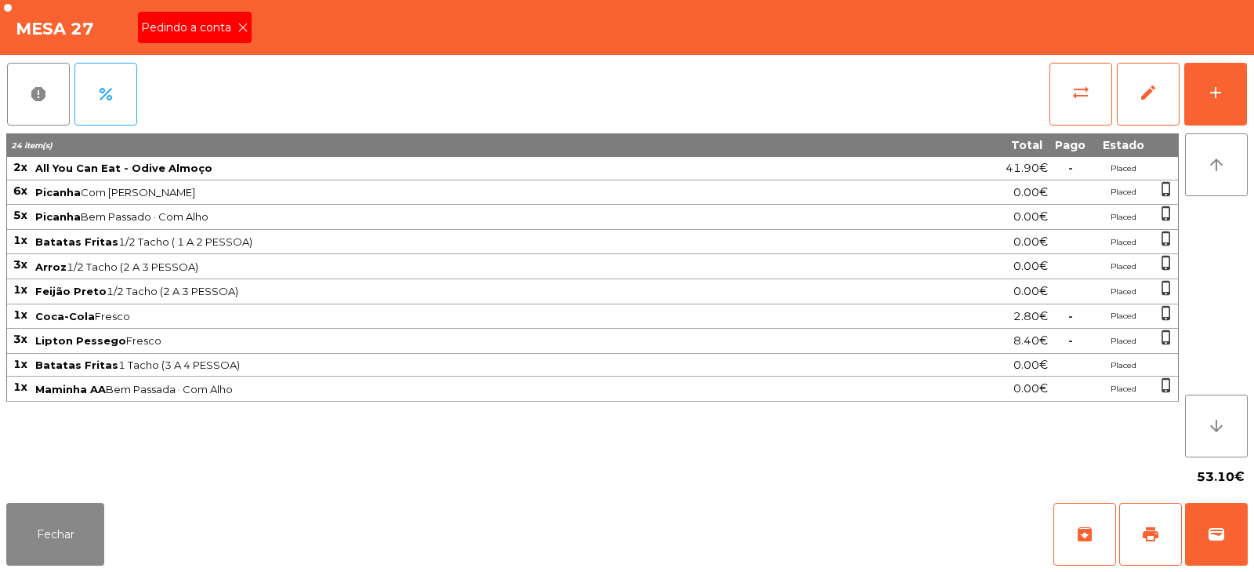
click at [214, 32] on span "Pedindo a conta" at bounding box center [189, 28] width 96 height 16
click at [1153, 538] on span "print" at bounding box center [1150, 533] width 19 height 19
click at [1084, 100] on span "sync_alt" at bounding box center [1081, 92] width 19 height 19
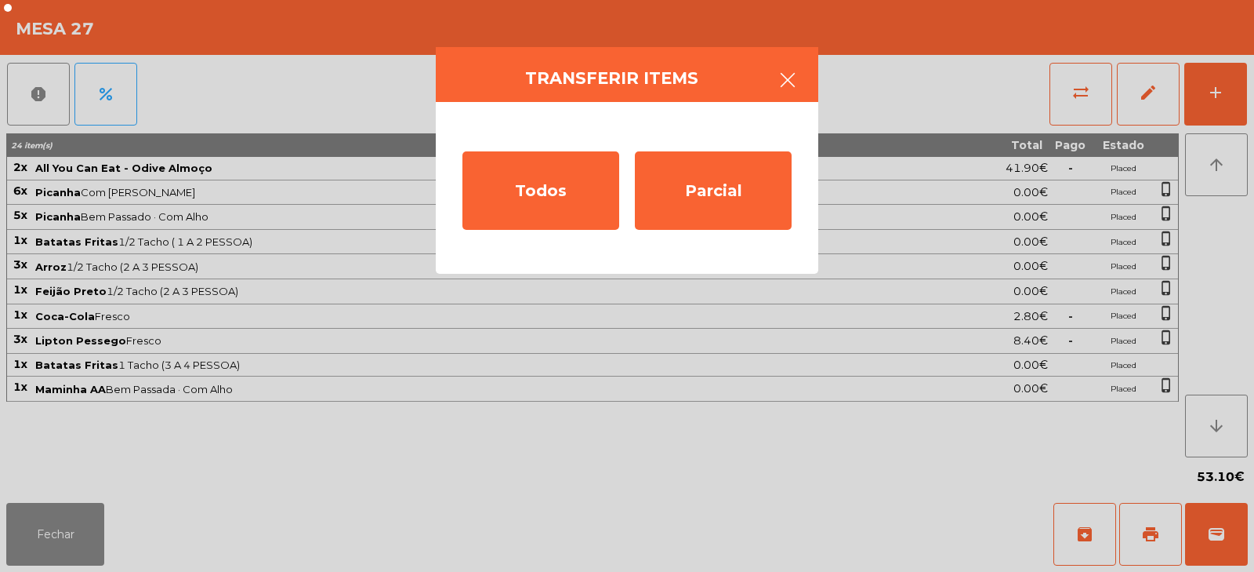
click at [775, 67] on button "button" at bounding box center [788, 81] width 44 height 47
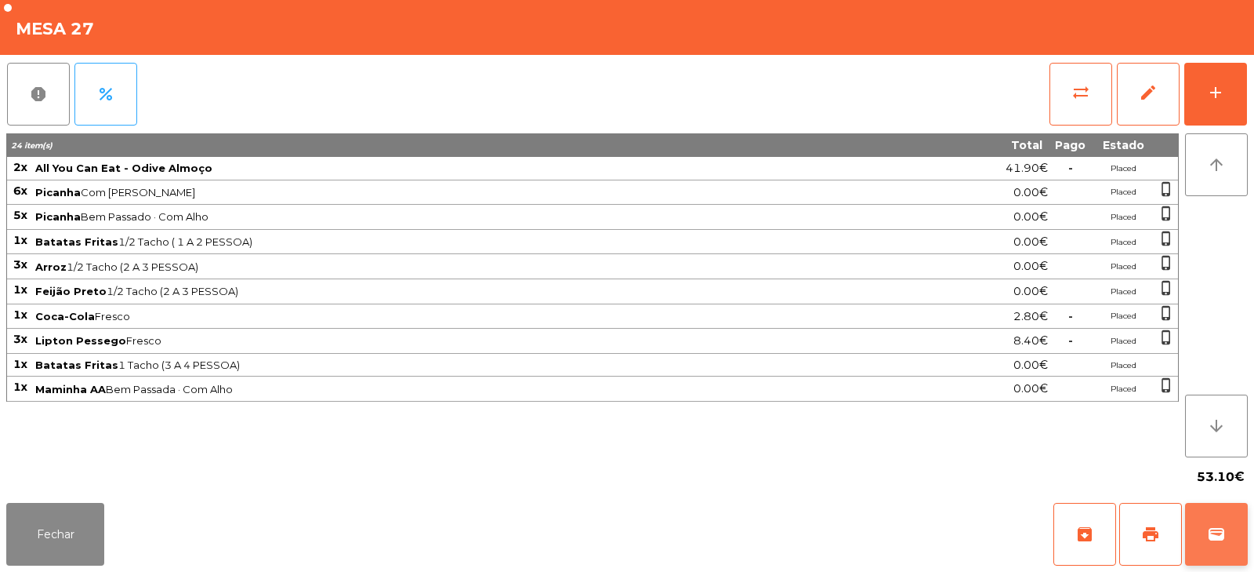
click at [1219, 548] on button "wallet" at bounding box center [1216, 534] width 63 height 63
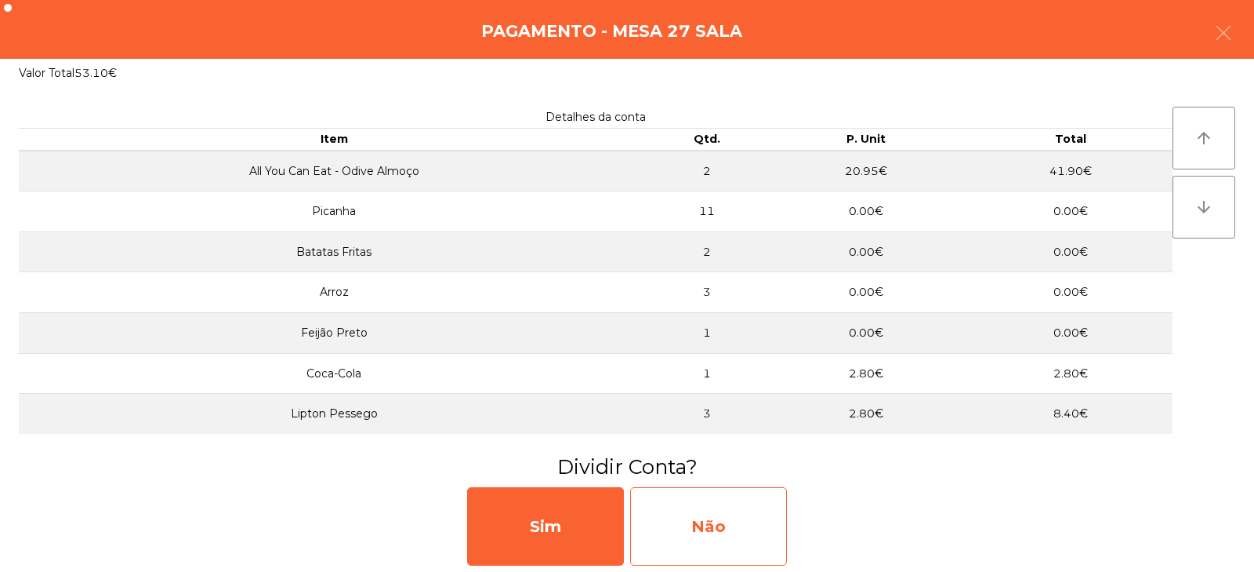
click at [702, 540] on div "Não" at bounding box center [708, 526] width 157 height 78
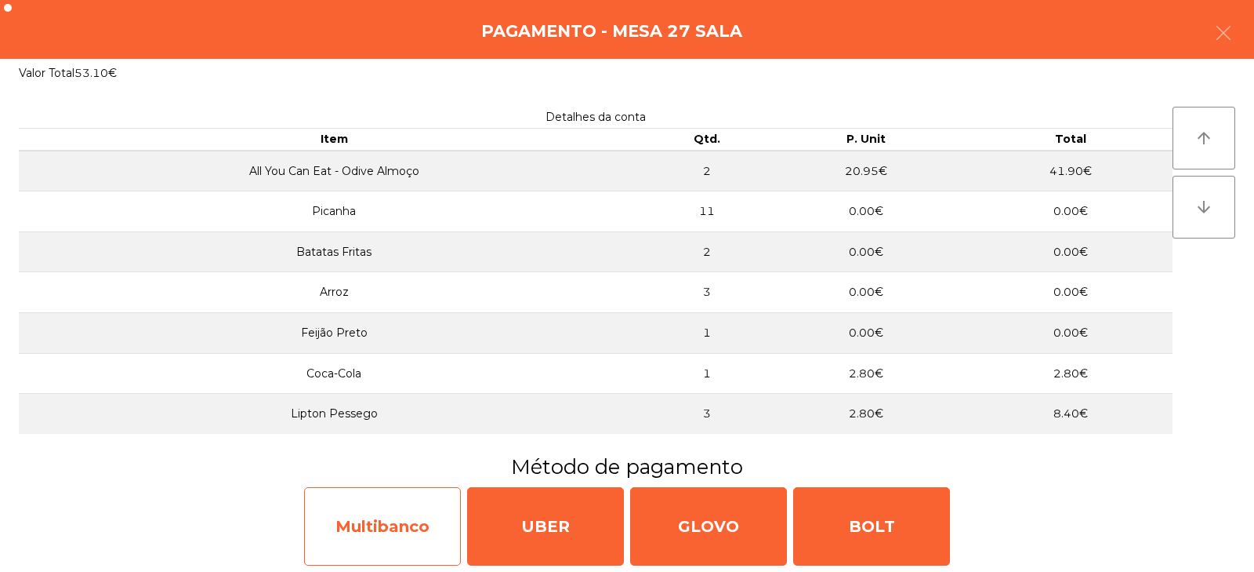
click at [376, 519] on div "Multibanco" at bounding box center [382, 526] width 157 height 78
select select "**"
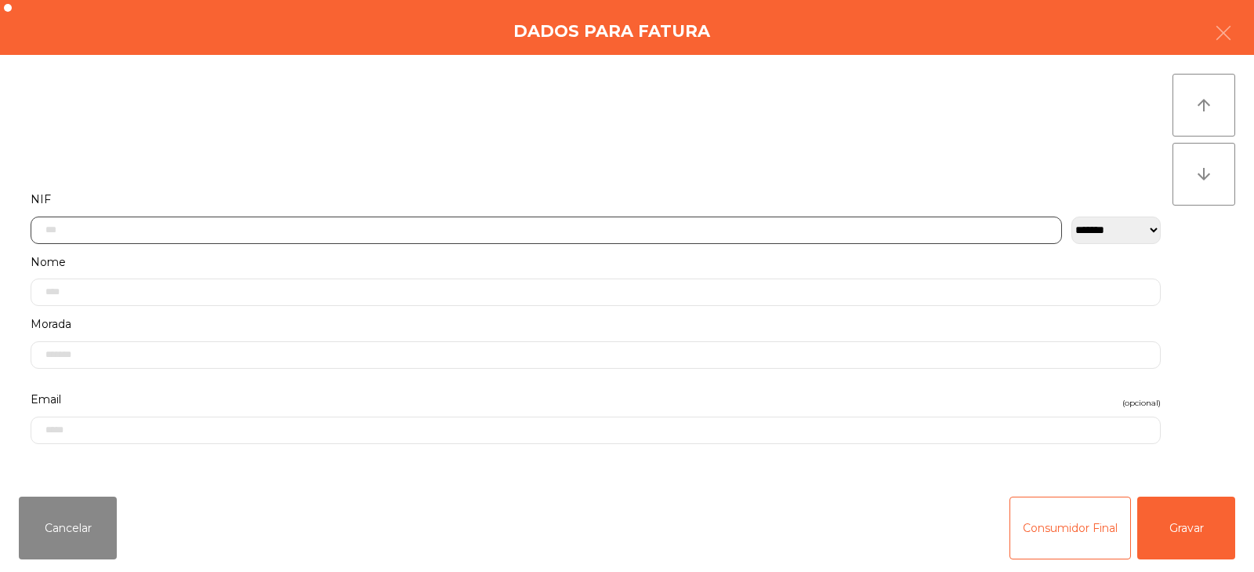
click at [456, 227] on input "text" at bounding box center [547, 229] width 1032 height 27
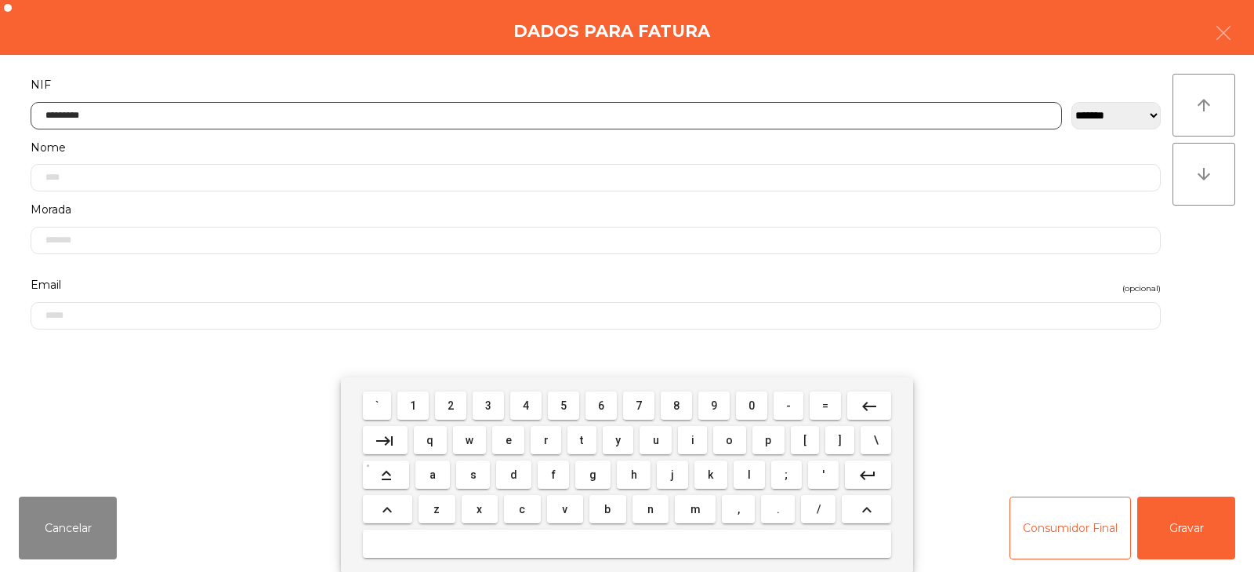
type input "*********"
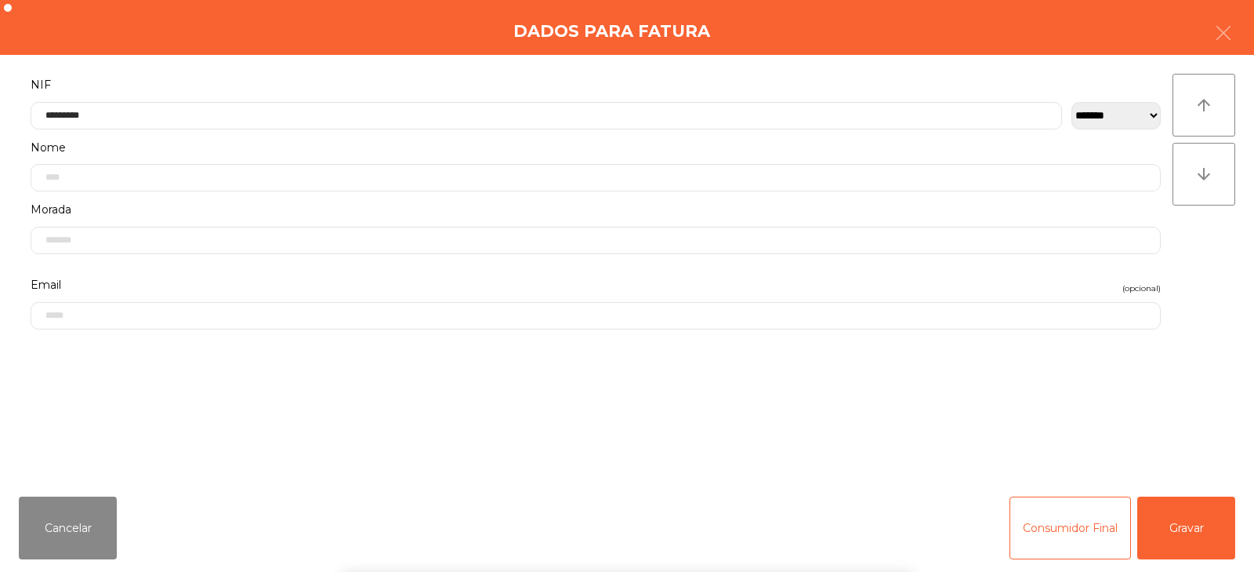
click at [1203, 525] on div "` 1 2 3 4 5 6 7 8 9 0 - = keyboard_backspace keyboard_tab q w e r t y u i o p […" at bounding box center [627, 474] width 1254 height 194
click at [1189, 546] on button "Gravar" at bounding box center [1187, 527] width 98 height 63
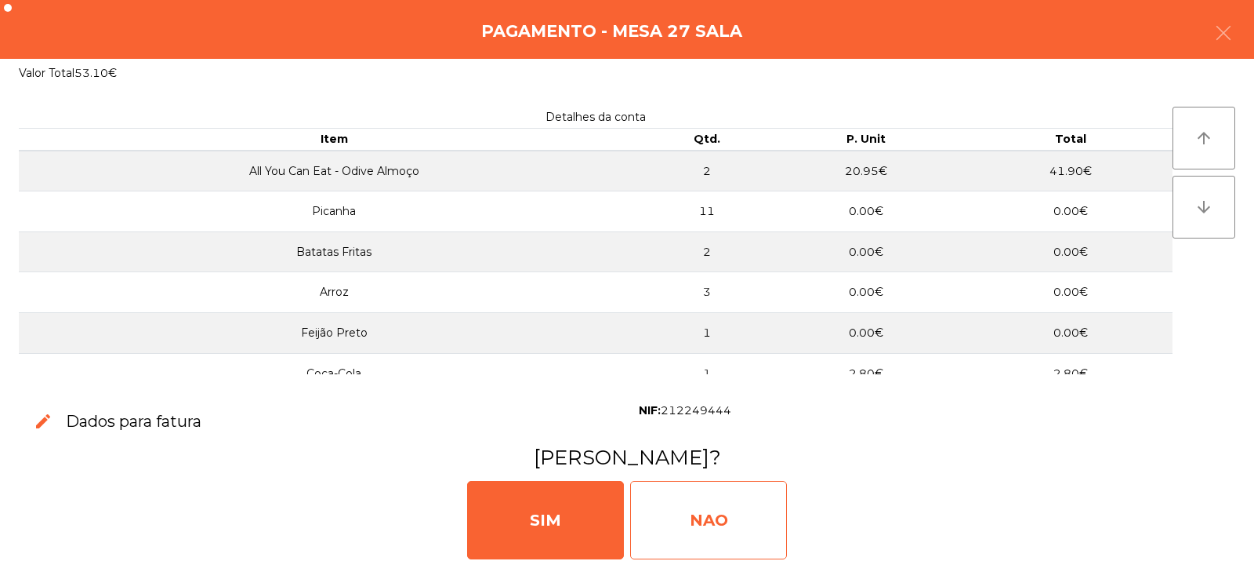
click at [722, 500] on div "NAO" at bounding box center [708, 520] width 157 height 78
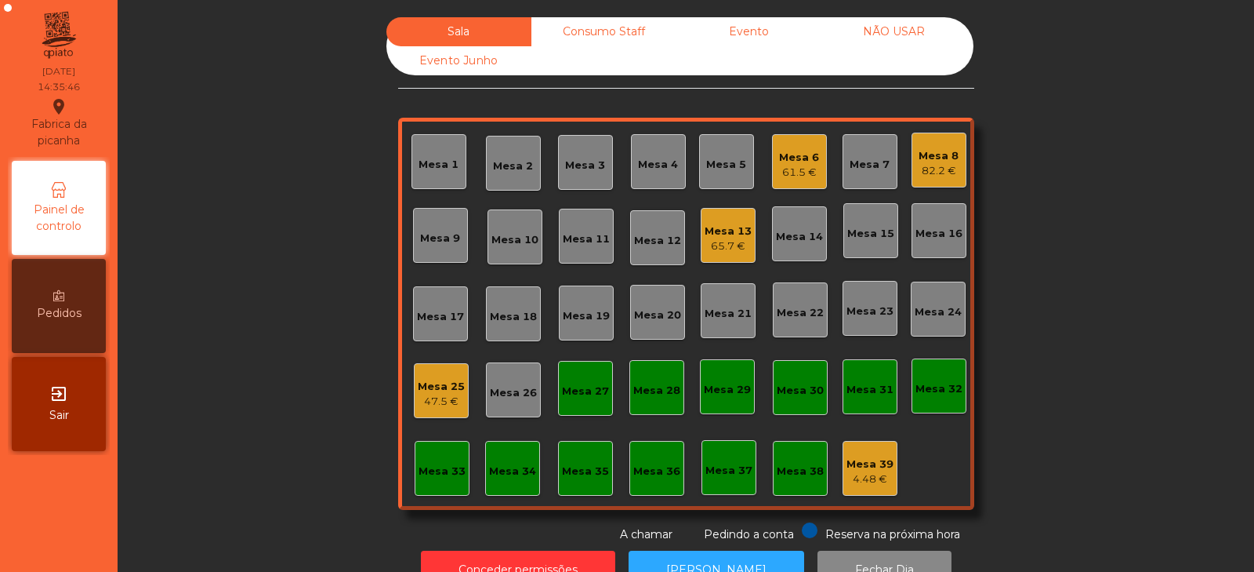
click at [1173, 289] on div "Sala Consumo Staff Evento NÃO USAR Evento Junho Mesa 1 Mesa 2 Mesa 3 Mesa 4 Mes…" at bounding box center [686, 279] width 1094 height 525
click at [309, 345] on div "Sala Consumo Staff Evento NÃO USAR Evento Junho Mesa 1 Mesa 2 Mesa 3 Mesa 4 Mes…" at bounding box center [686, 279] width 1094 height 525
click at [580, 396] on div "Mesa 27" at bounding box center [585, 391] width 47 height 16
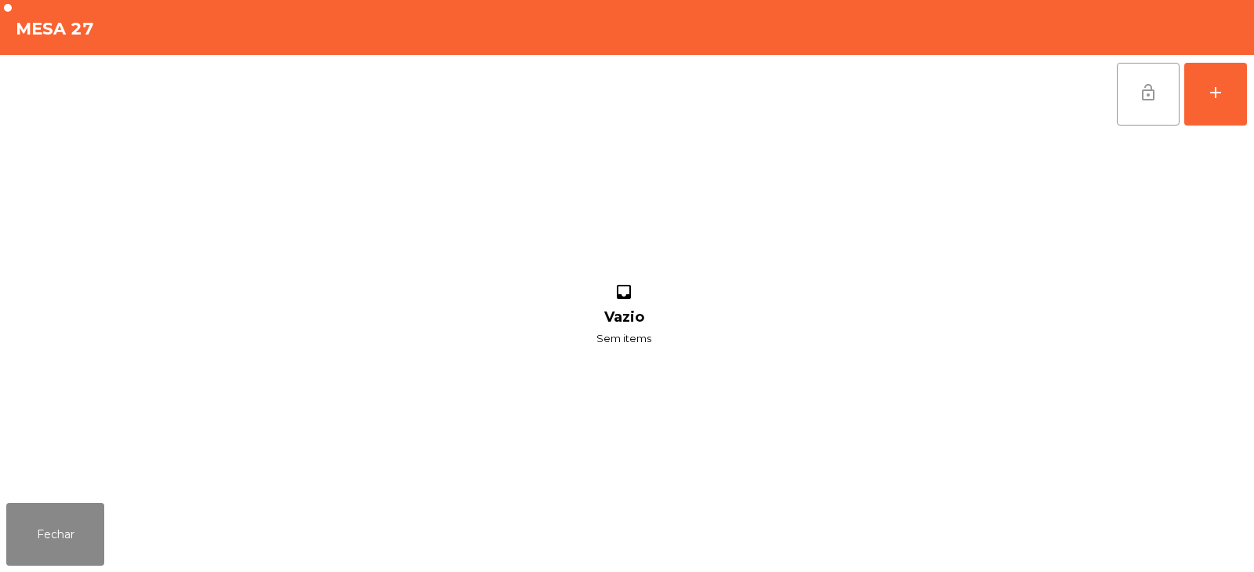
click at [1146, 100] on span "lock_open" at bounding box center [1148, 92] width 19 height 19
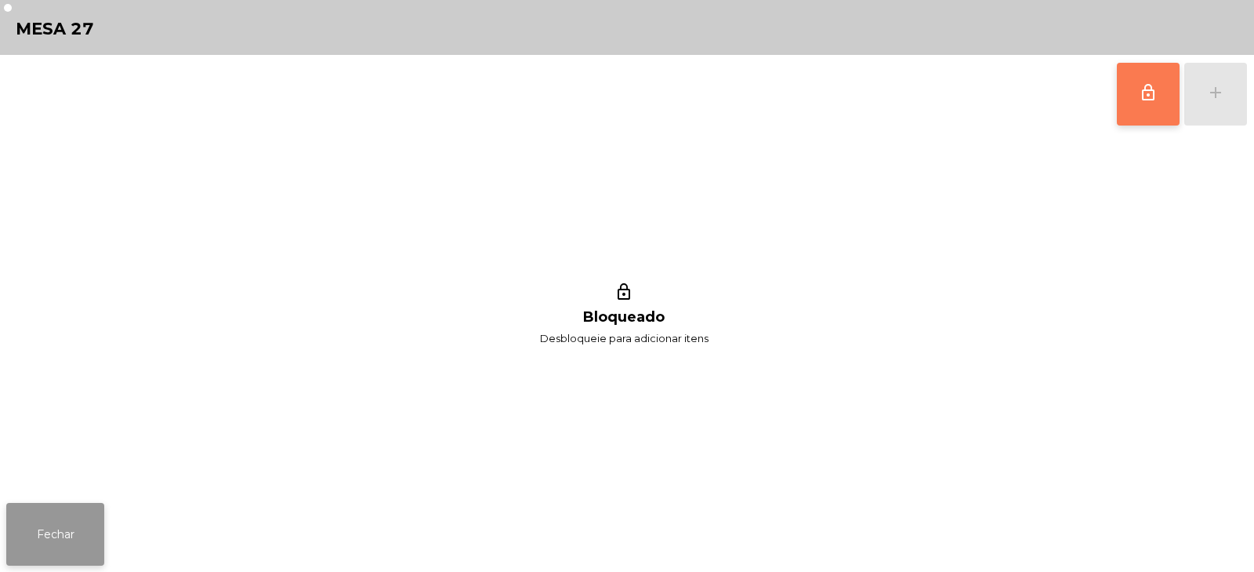
click at [79, 550] on button "Fechar" at bounding box center [55, 534] width 98 height 63
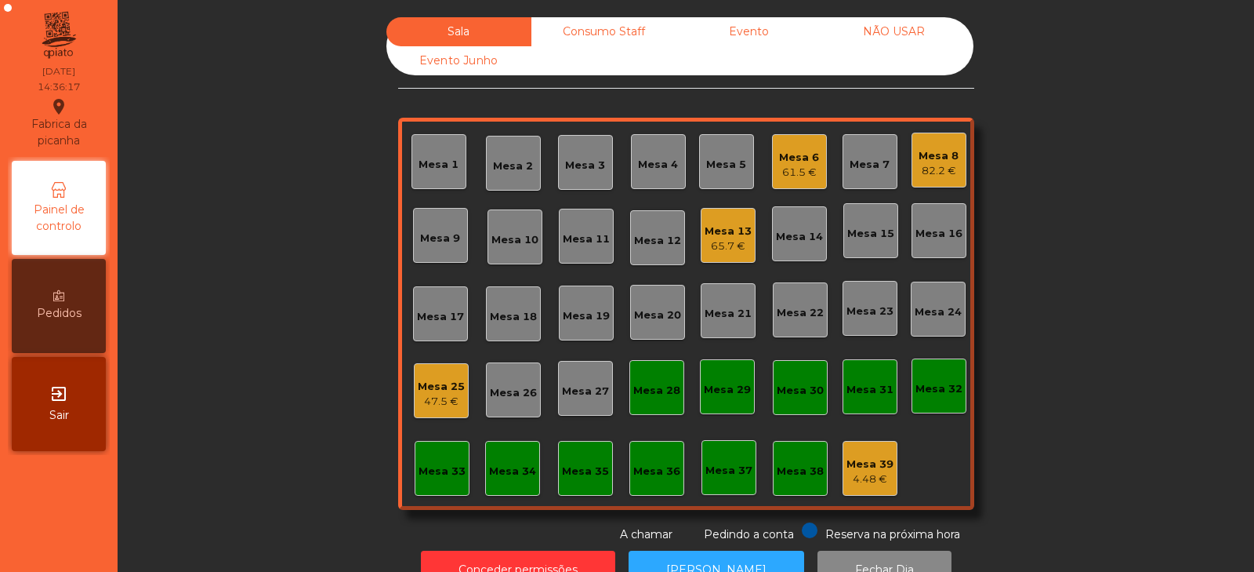
click at [229, 202] on div "Sala Consumo Staff Evento NÃO USAR Evento Junho Mesa 1 Mesa 2 Mesa 3 Mesa 4 Mes…" at bounding box center [686, 279] width 1094 height 525
click at [801, 152] on div "Mesa 6" at bounding box center [799, 158] width 40 height 16
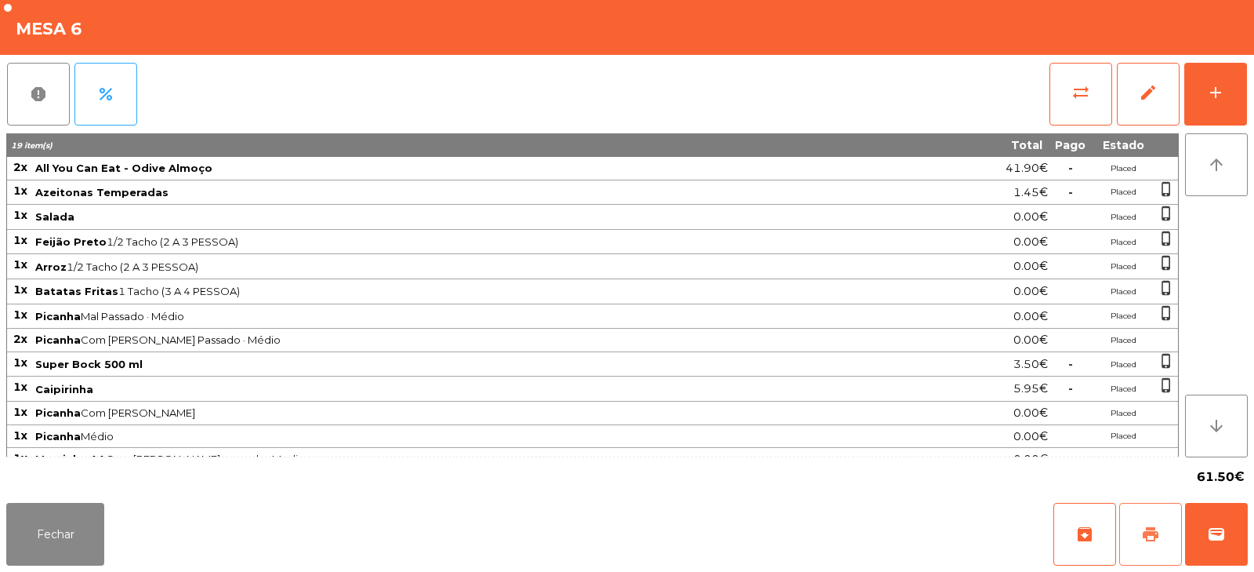
click at [1148, 531] on span "print" at bounding box center [1150, 533] width 19 height 19
click at [74, 520] on button "Fechar" at bounding box center [55, 534] width 98 height 63
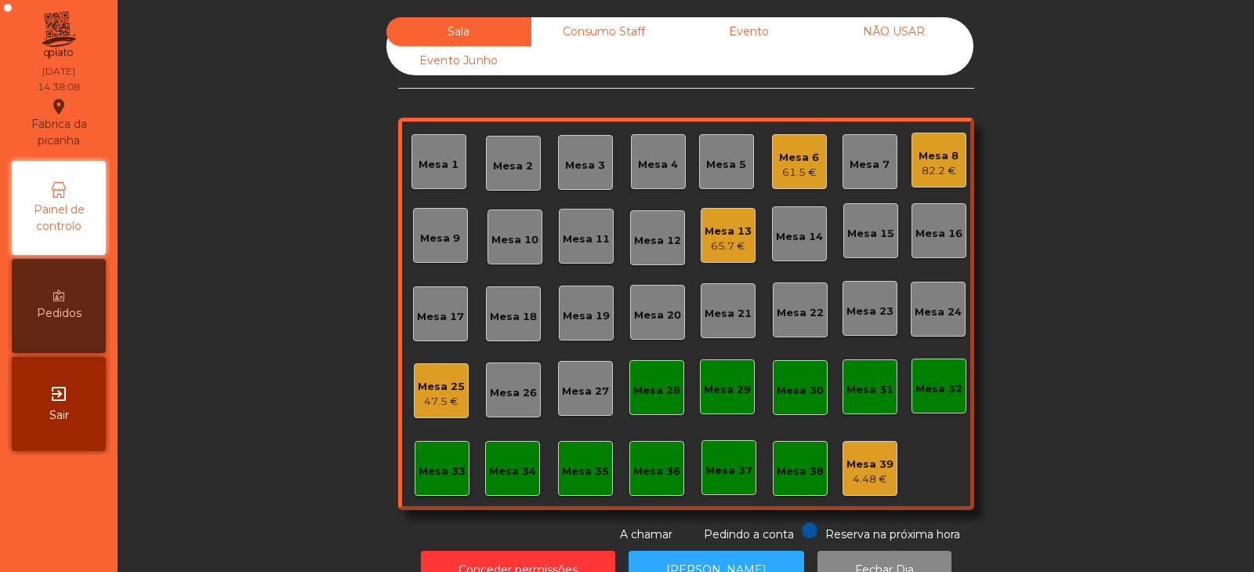
click at [800, 164] on div "Mesa 6" at bounding box center [799, 158] width 40 height 16
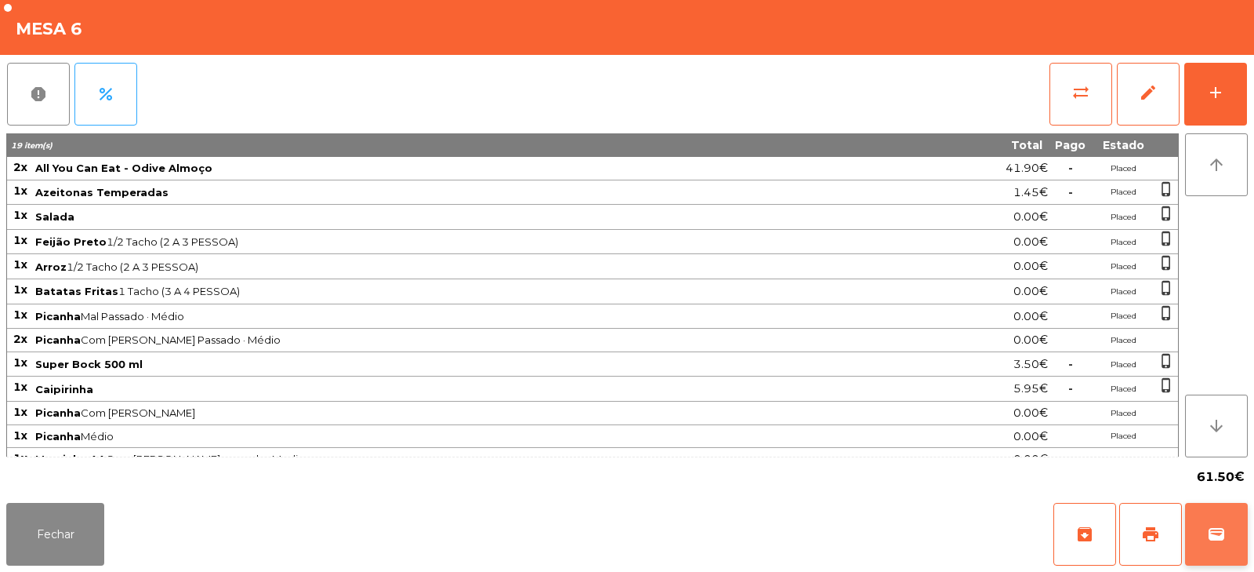
click at [1214, 533] on span "wallet" at bounding box center [1216, 533] width 19 height 19
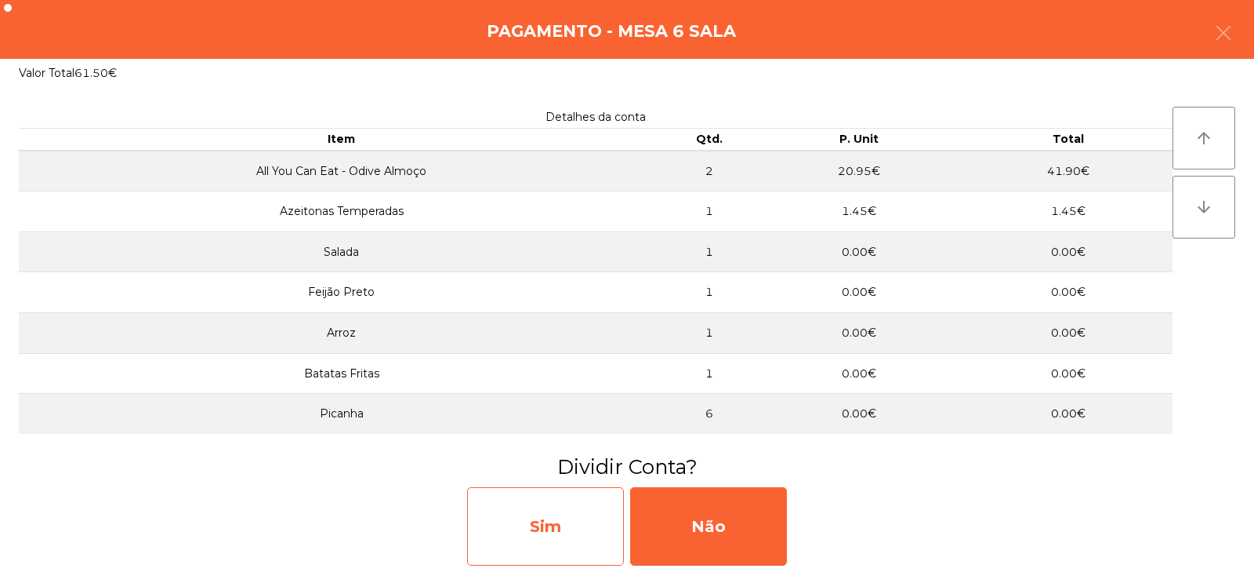
click at [538, 540] on div "Sim" at bounding box center [545, 526] width 157 height 78
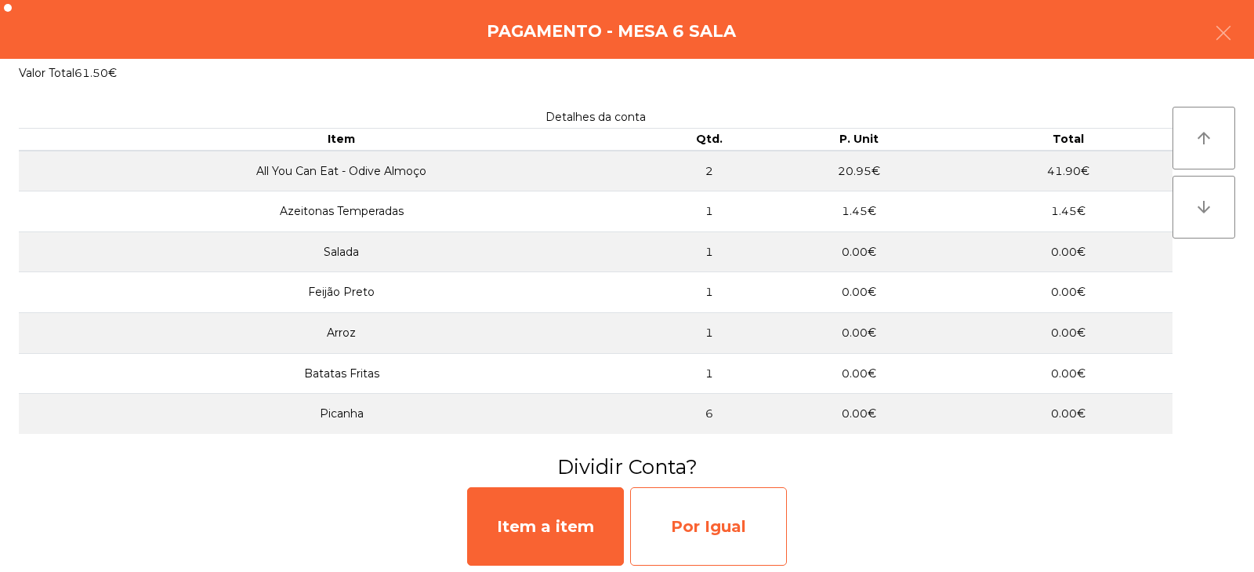
click at [688, 532] on div "Por Igual" at bounding box center [708, 526] width 157 height 78
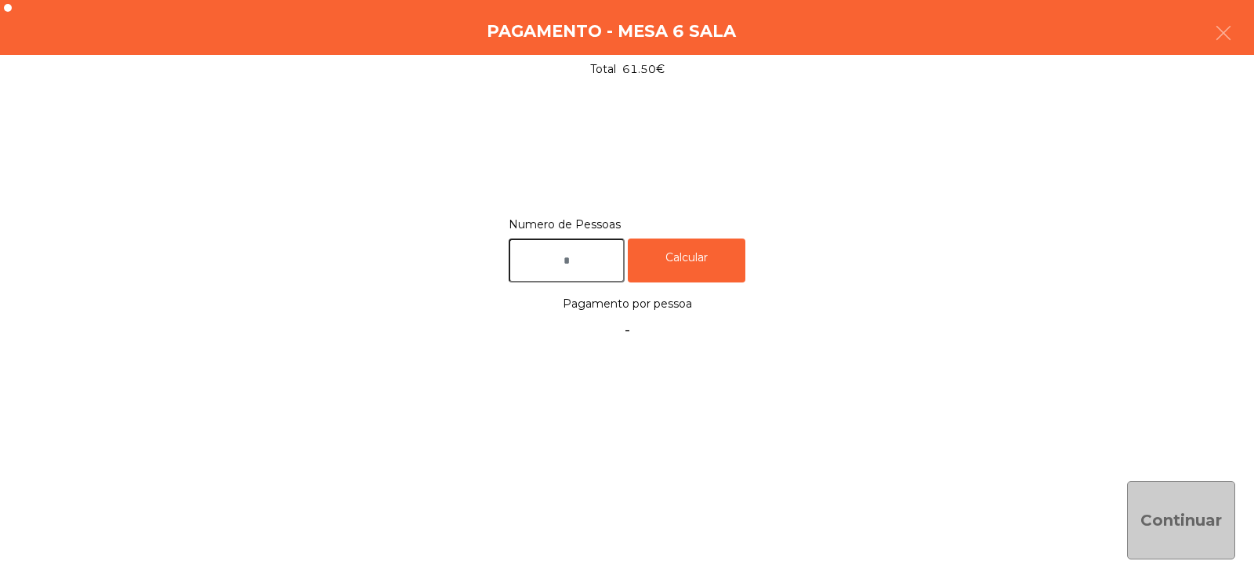
click at [582, 266] on input "text" at bounding box center [567, 260] width 116 height 45
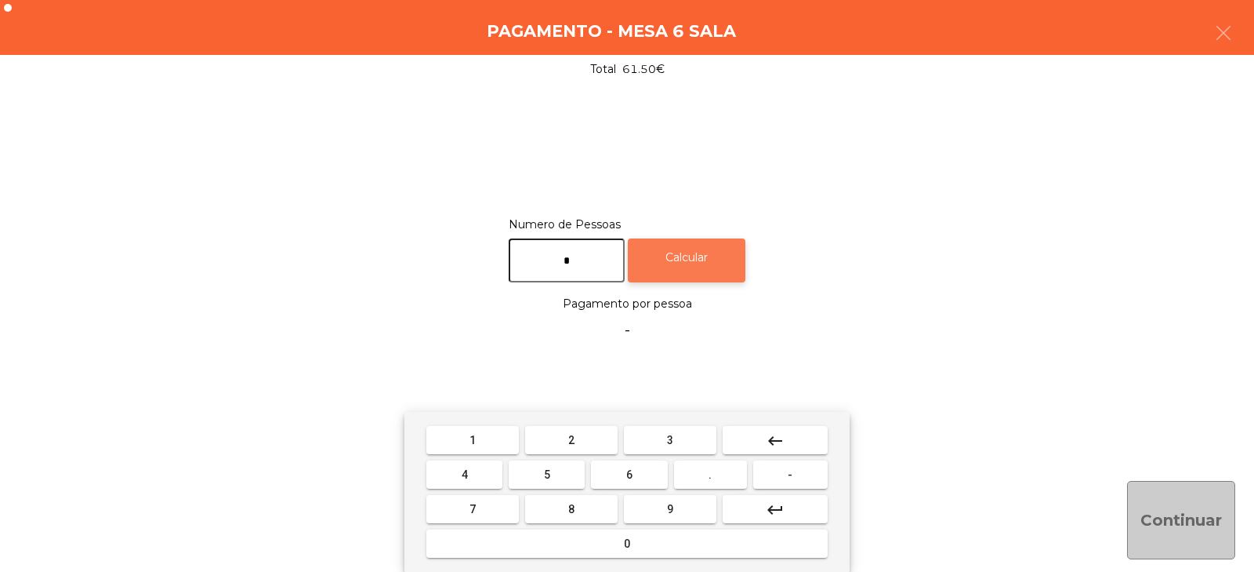
type input "*"
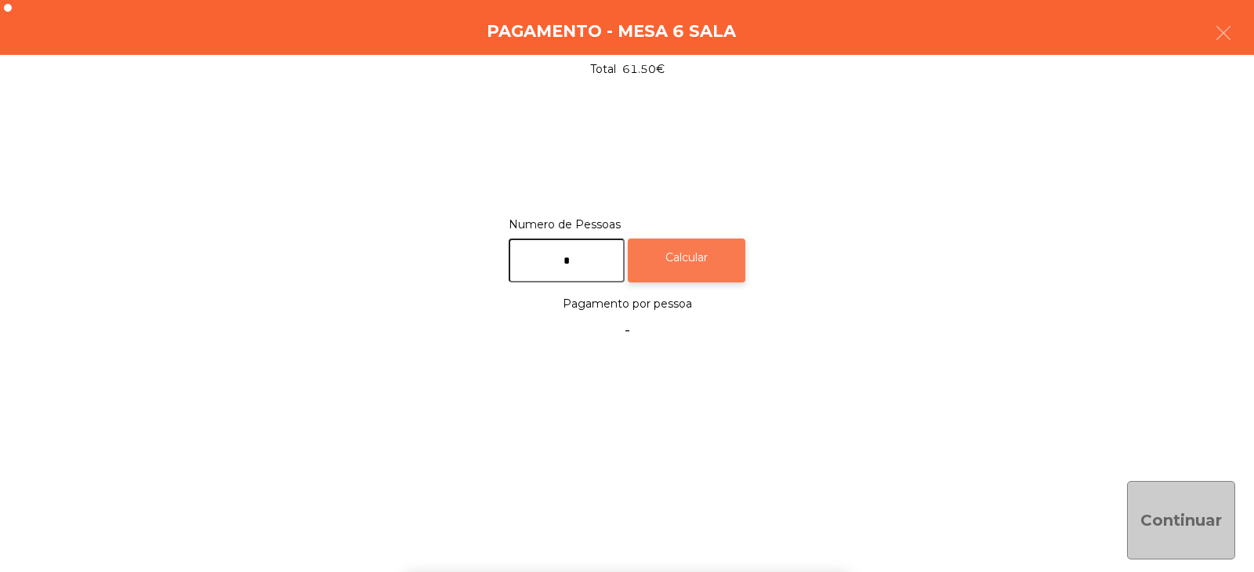
click at [713, 250] on div "Calcular" at bounding box center [687, 260] width 118 height 45
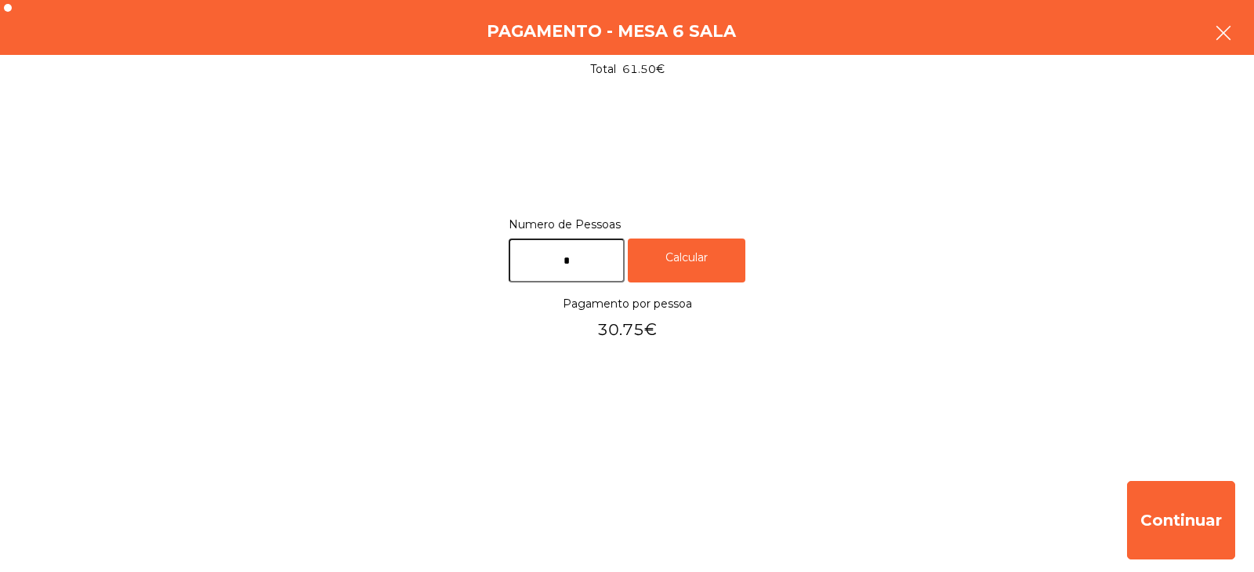
click at [1221, 30] on icon "button" at bounding box center [1223, 33] width 19 height 19
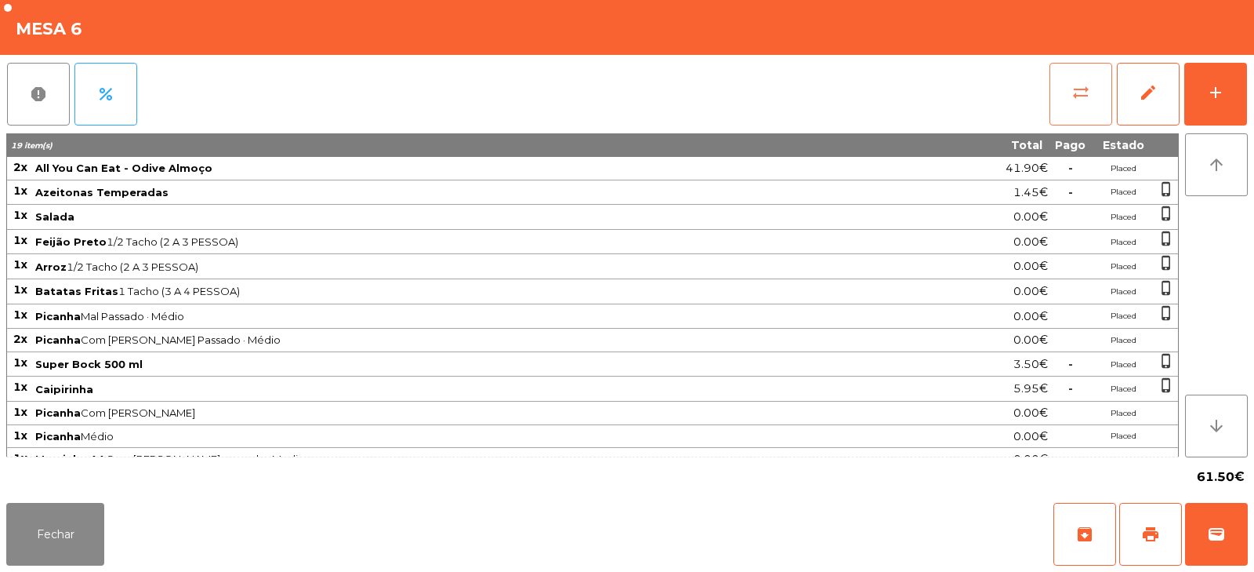
click at [1058, 72] on button "sync_alt" at bounding box center [1081, 94] width 63 height 63
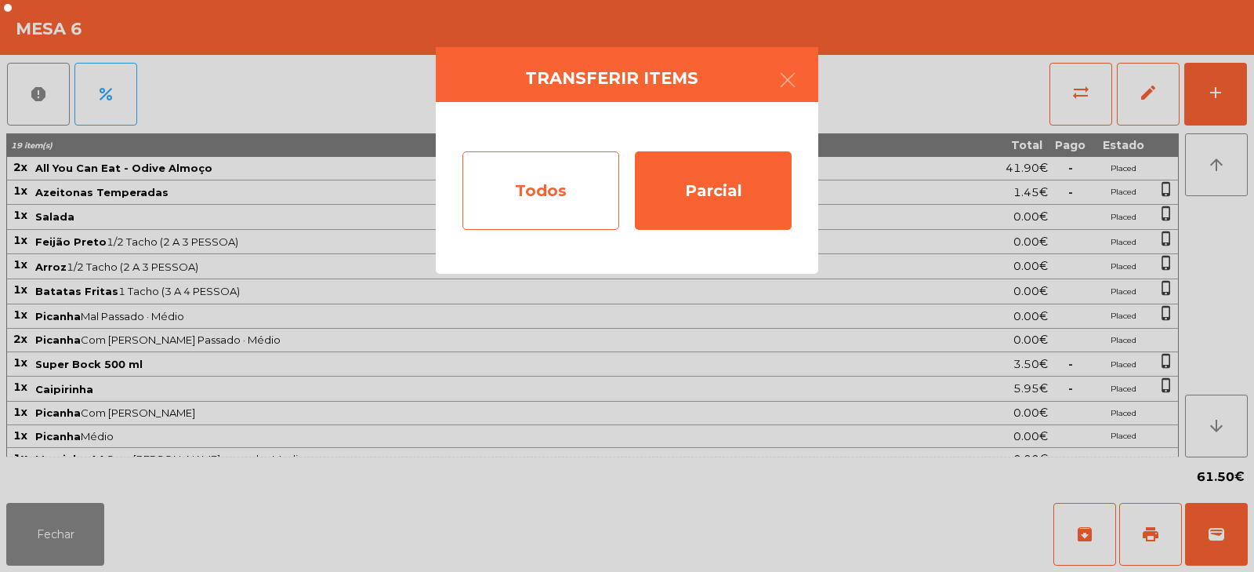
click at [570, 194] on div "Todos" at bounding box center [541, 190] width 157 height 78
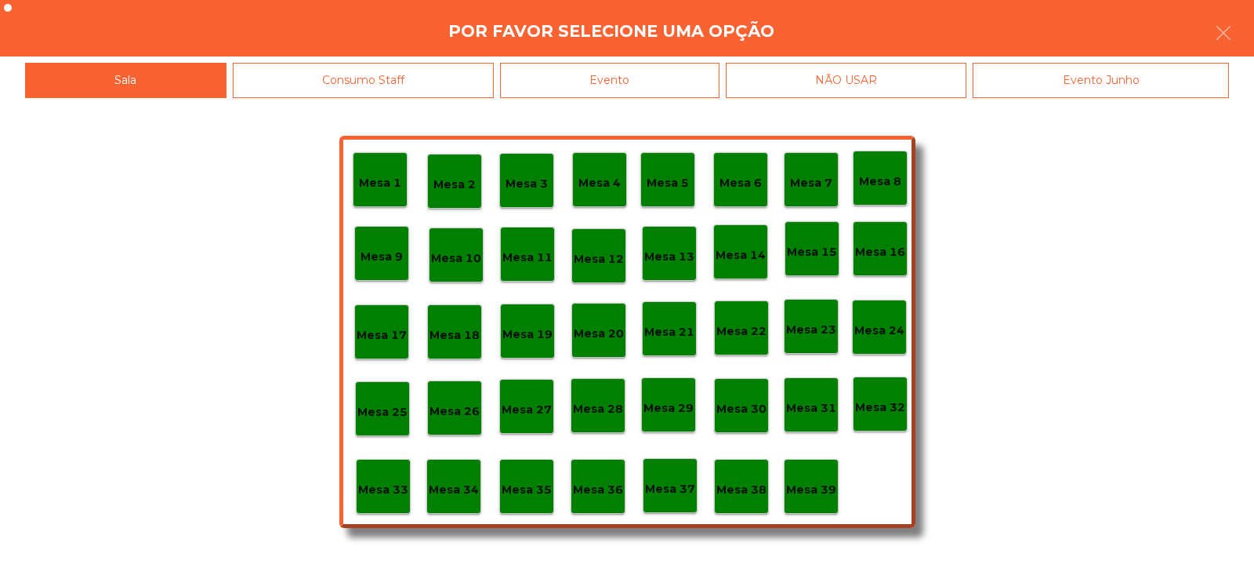
click at [659, 81] on div "Evento" at bounding box center [610, 80] width 220 height 35
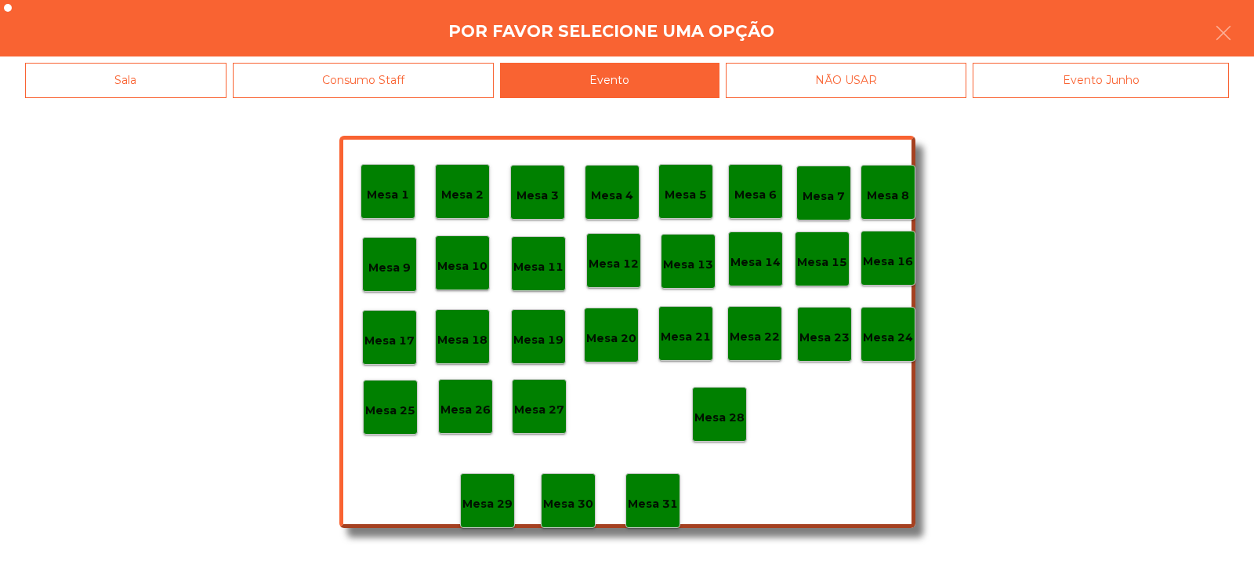
click at [724, 432] on div "Mesa 28" at bounding box center [719, 413] width 55 height 55
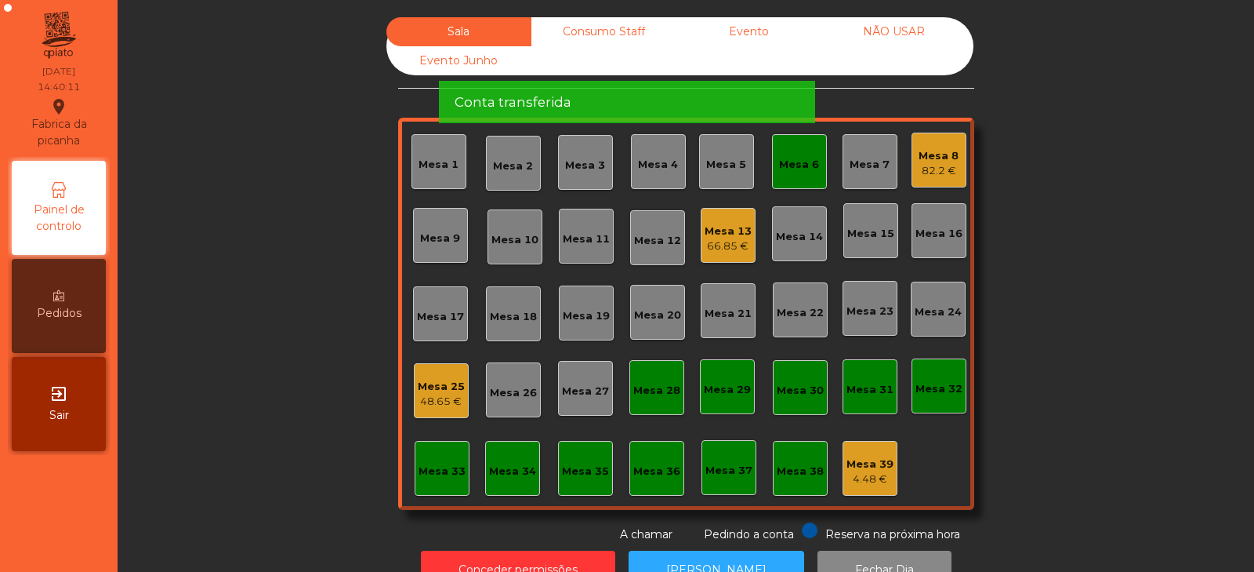
click at [799, 162] on div "Mesa 6" at bounding box center [799, 165] width 40 height 16
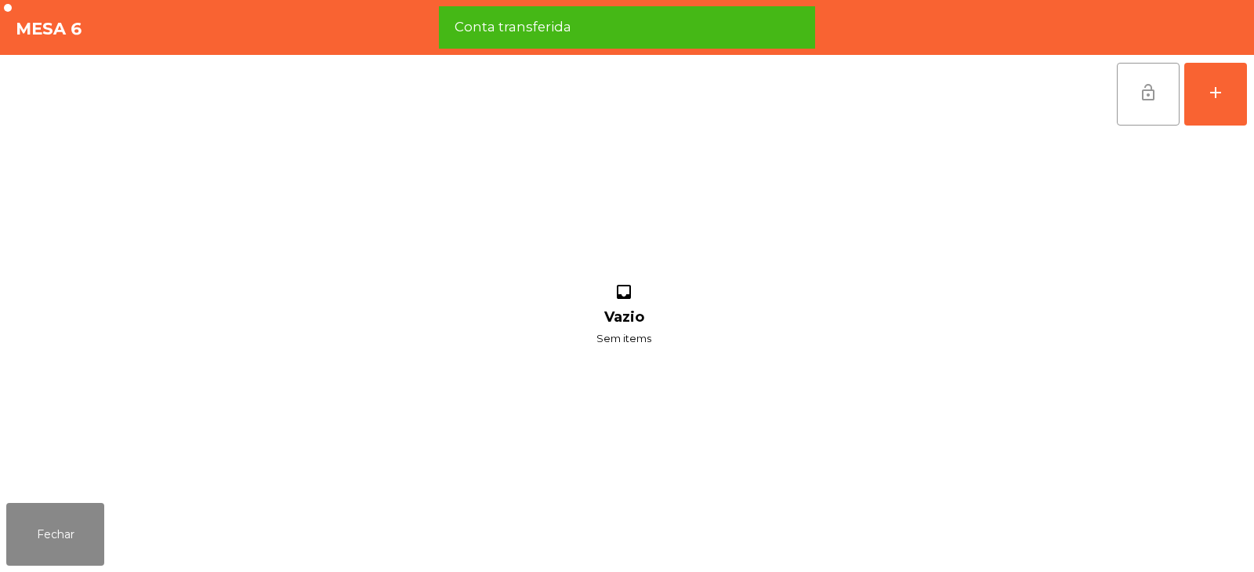
click at [1149, 93] on span "lock_open" at bounding box center [1148, 92] width 19 height 19
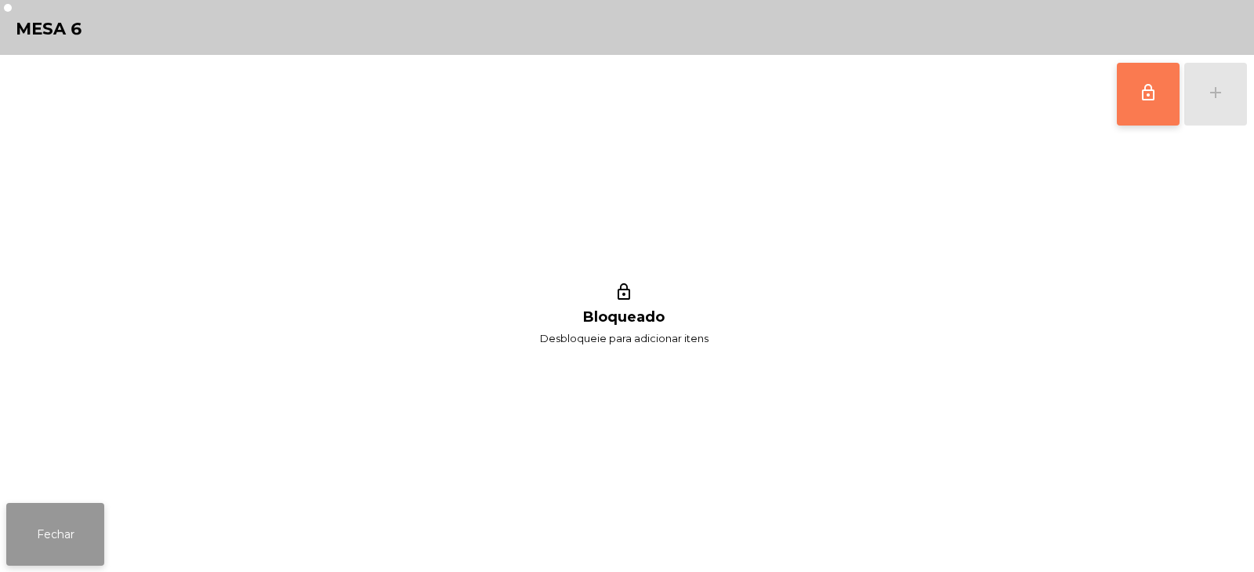
click at [47, 539] on button "Fechar" at bounding box center [55, 534] width 98 height 63
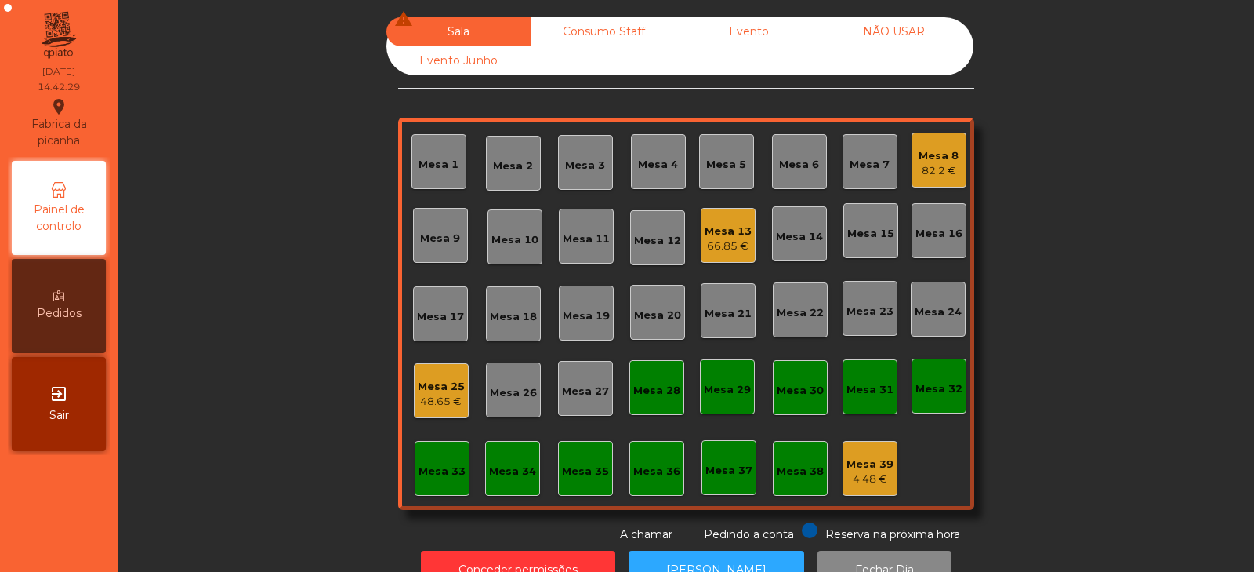
click at [422, 396] on div "48.65 €" at bounding box center [441, 402] width 47 height 16
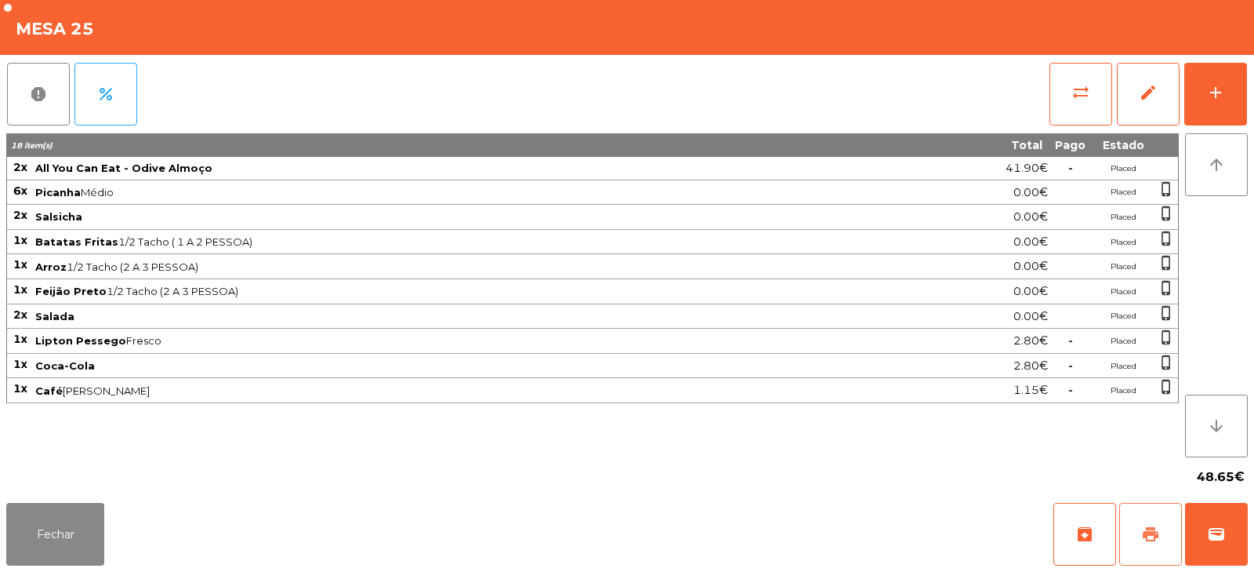
click at [1146, 539] on span "print" at bounding box center [1150, 533] width 19 height 19
click at [32, 532] on button "Fechar" at bounding box center [55, 534] width 98 height 63
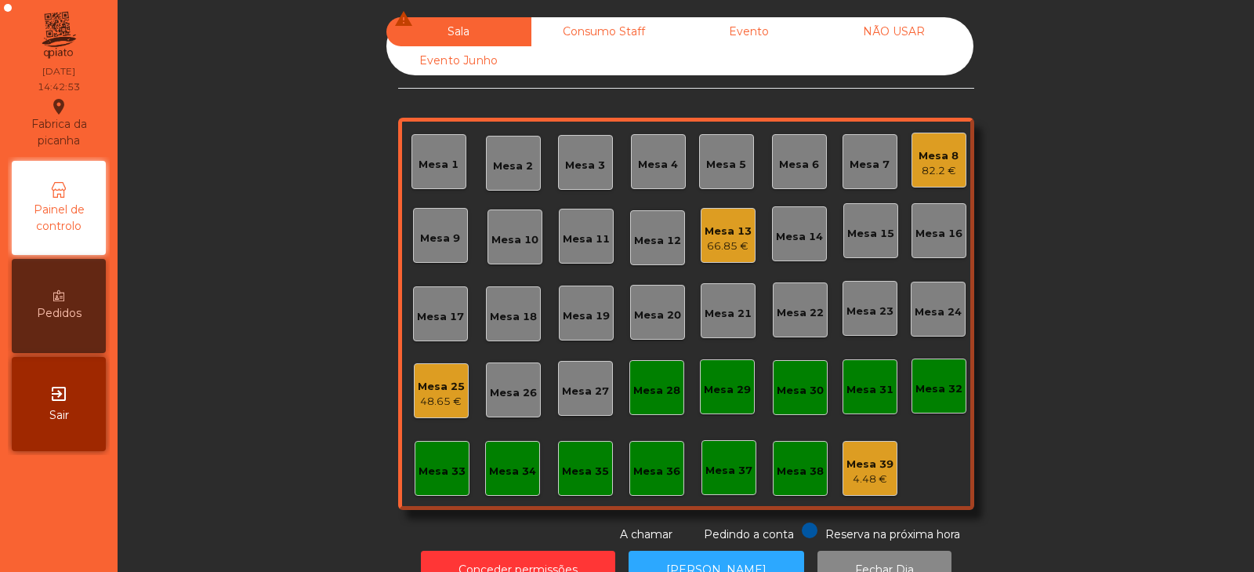
scroll to position [46, 0]
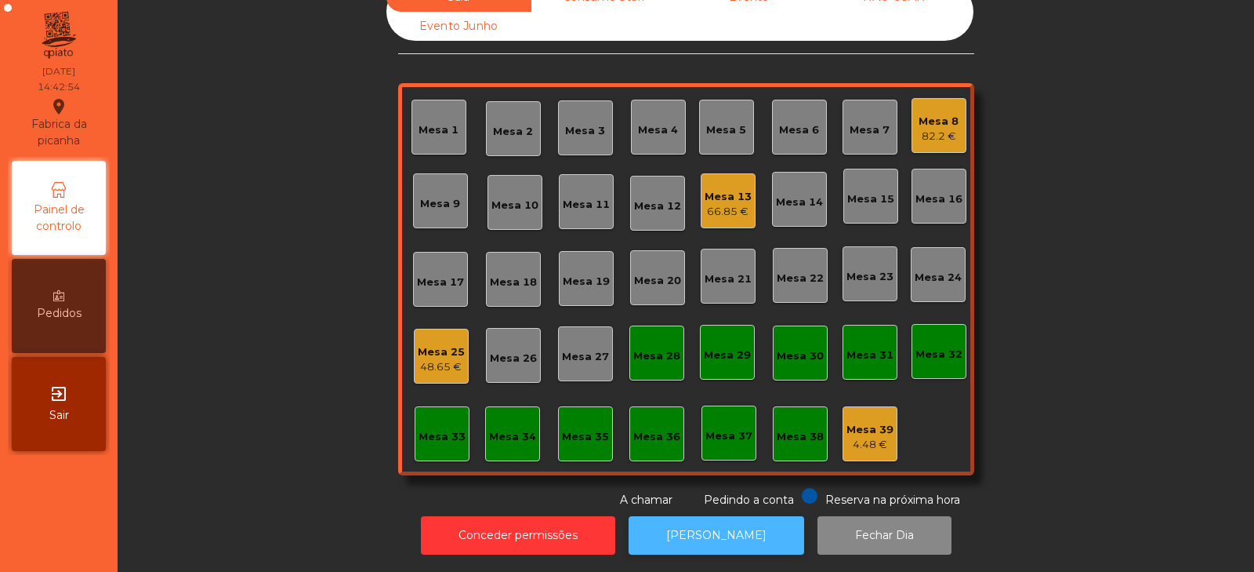
click at [709, 521] on button "[PERSON_NAME]" at bounding box center [717, 535] width 176 height 38
click at [428, 359] on div "48.65 €" at bounding box center [441, 367] width 47 height 16
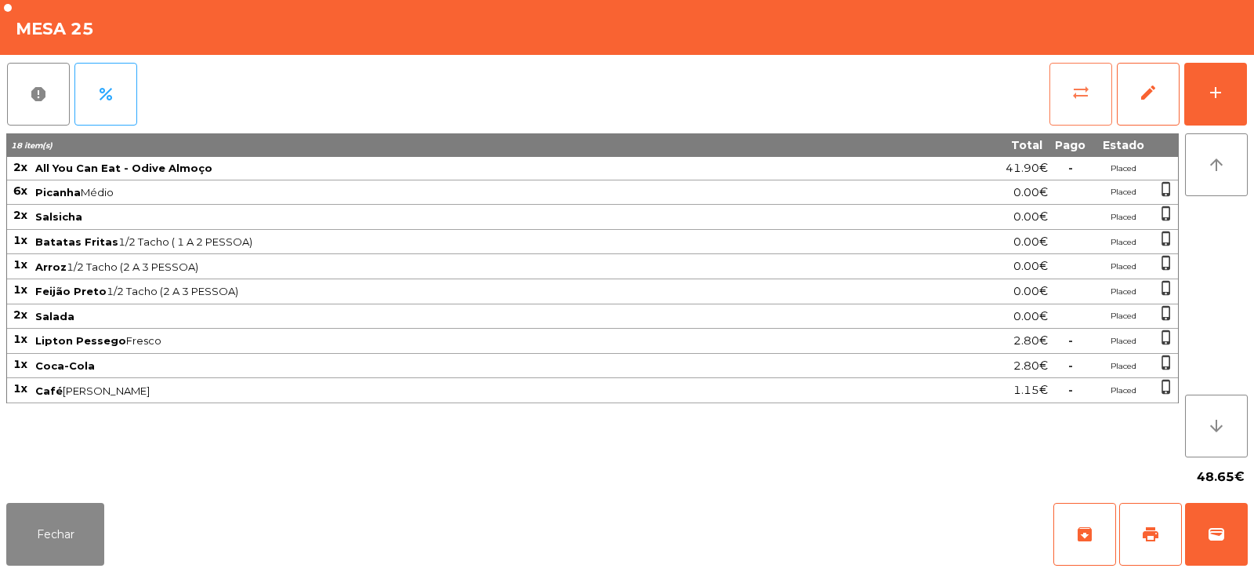
click at [1078, 92] on span "sync_alt" at bounding box center [1081, 92] width 19 height 19
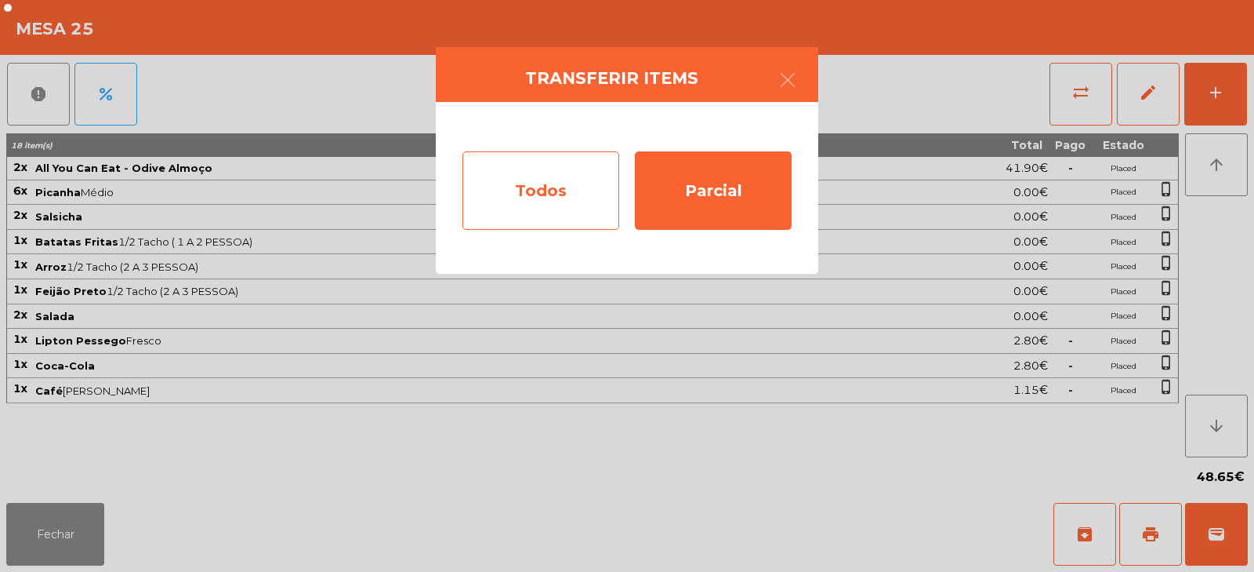
click at [531, 209] on div "Todos" at bounding box center [541, 190] width 157 height 78
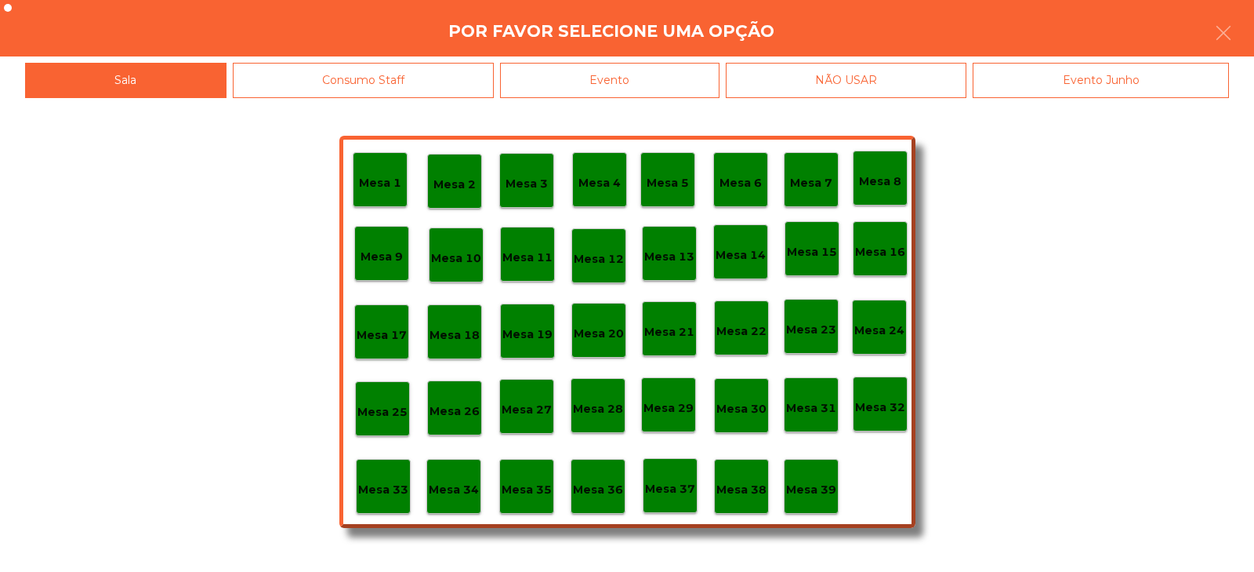
click at [627, 92] on div "Evento" at bounding box center [610, 80] width 220 height 35
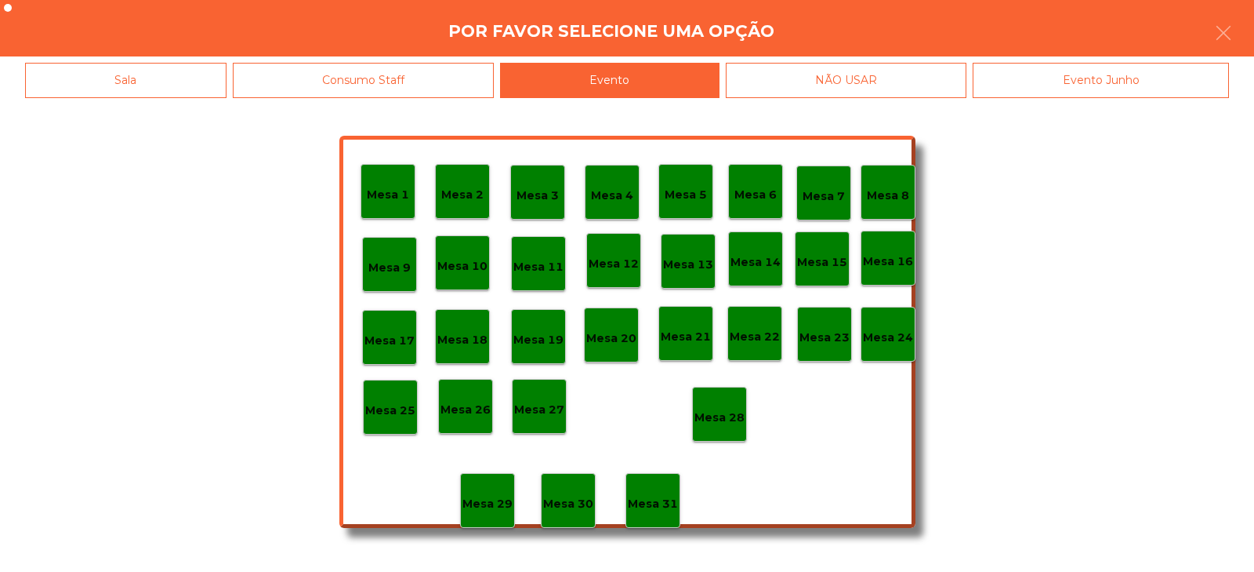
click at [720, 425] on p "Mesa 28" at bounding box center [720, 417] width 50 height 18
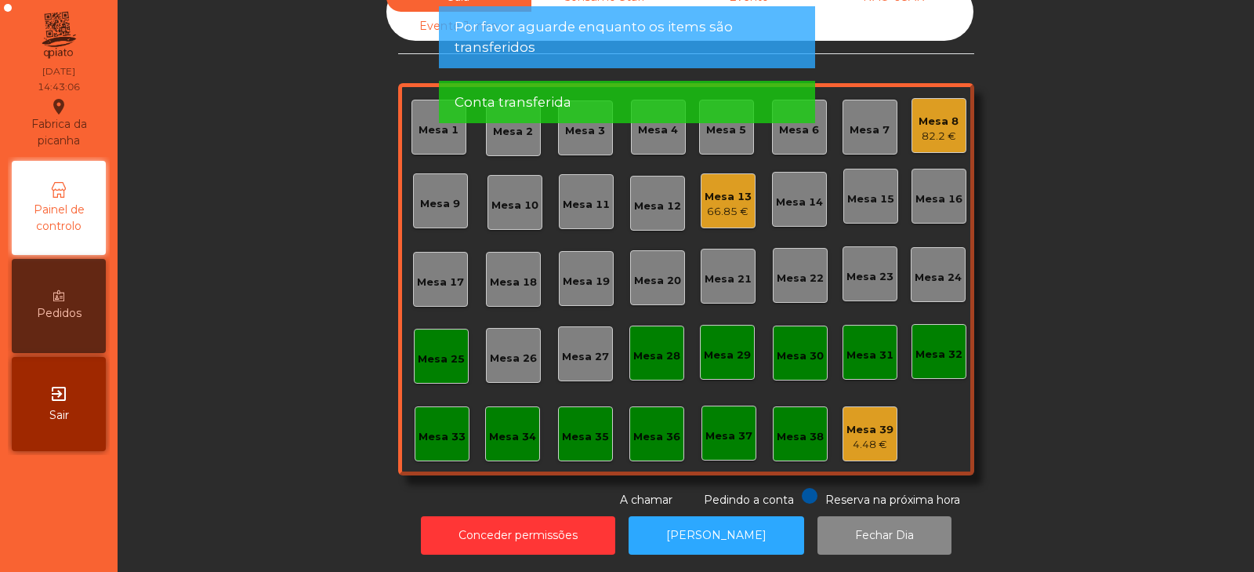
click at [721, 211] on div "Mesa 13 66.85 €" at bounding box center [728, 200] width 55 height 55
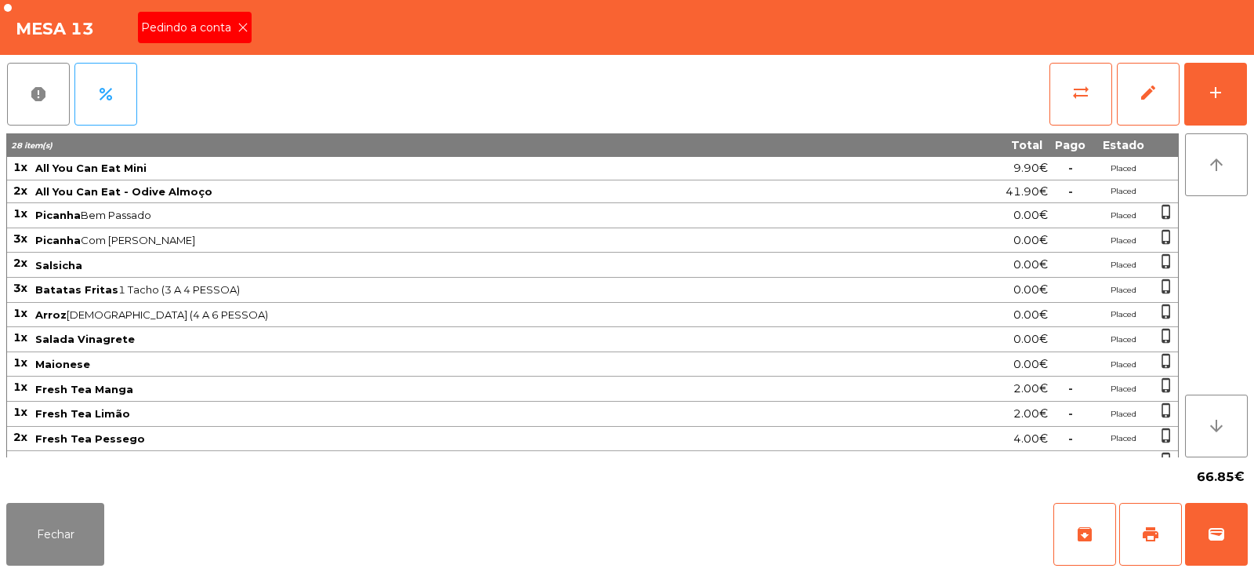
click at [214, 34] on span "Pedindo a conta" at bounding box center [189, 28] width 96 height 16
click at [1166, 539] on button "print" at bounding box center [1151, 534] width 63 height 63
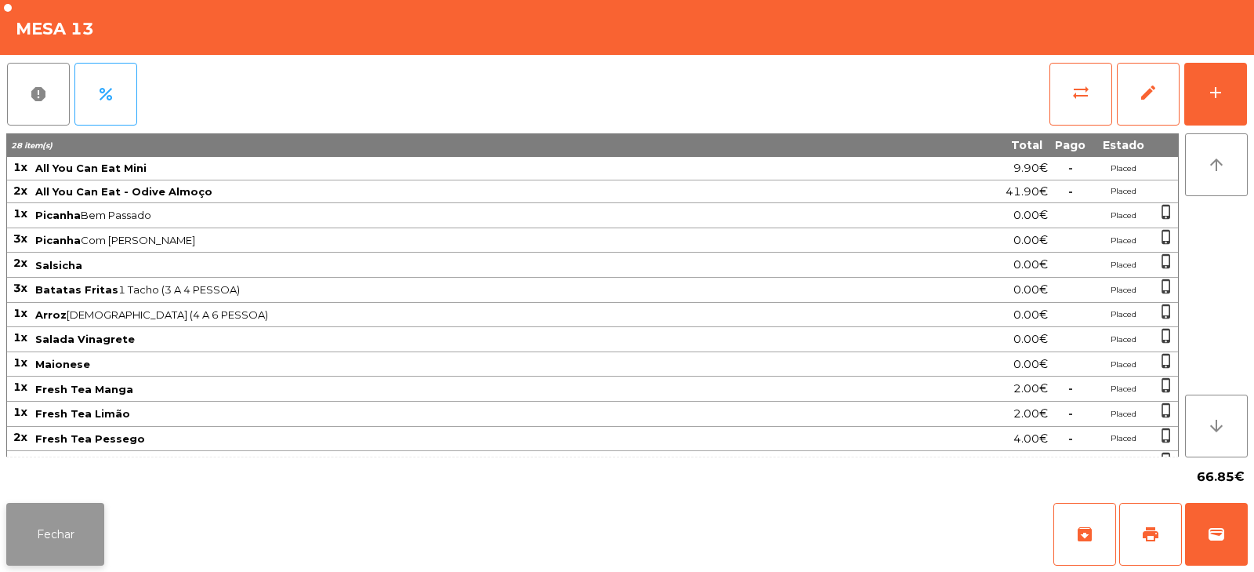
click at [70, 546] on button "Fechar" at bounding box center [55, 534] width 98 height 63
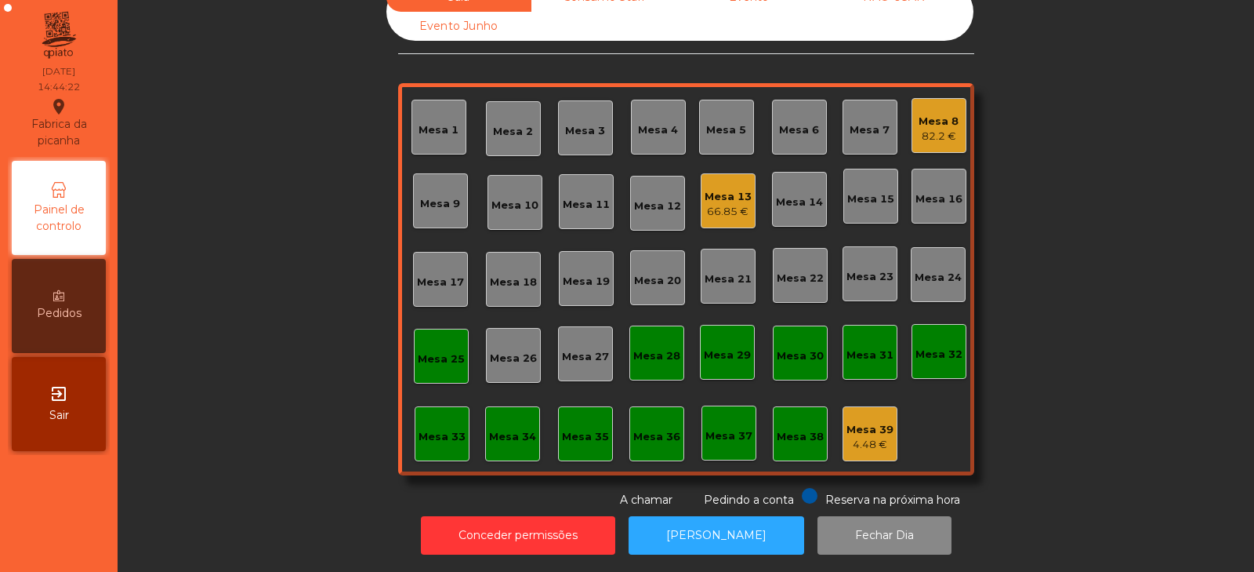
click at [940, 114] on div "Mesa 8" at bounding box center [939, 122] width 40 height 16
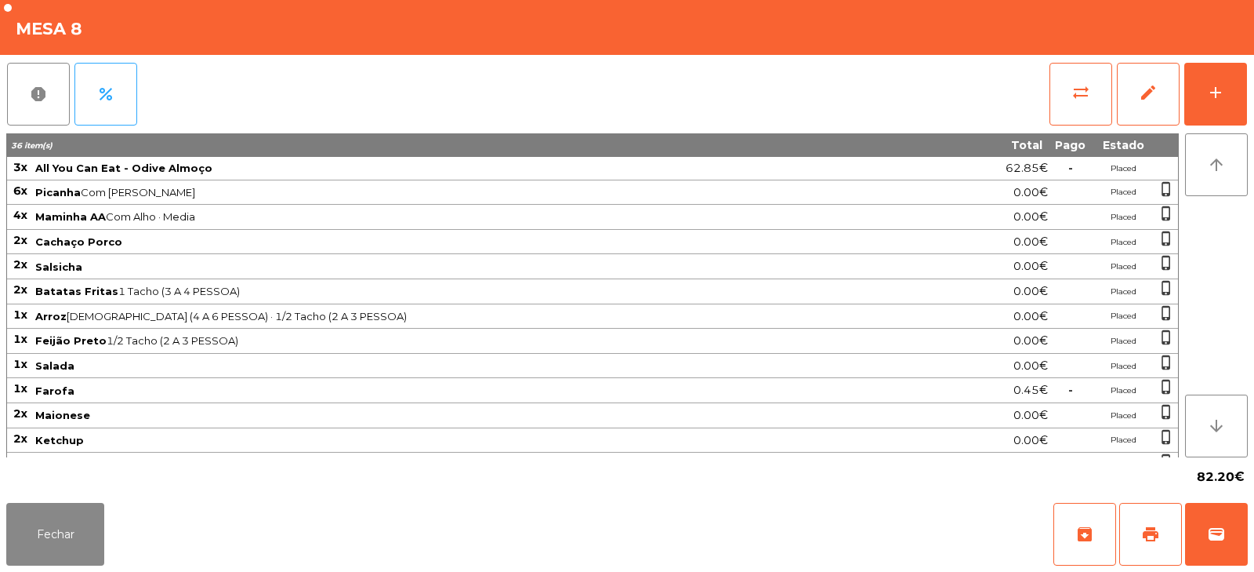
scroll to position [95, 0]
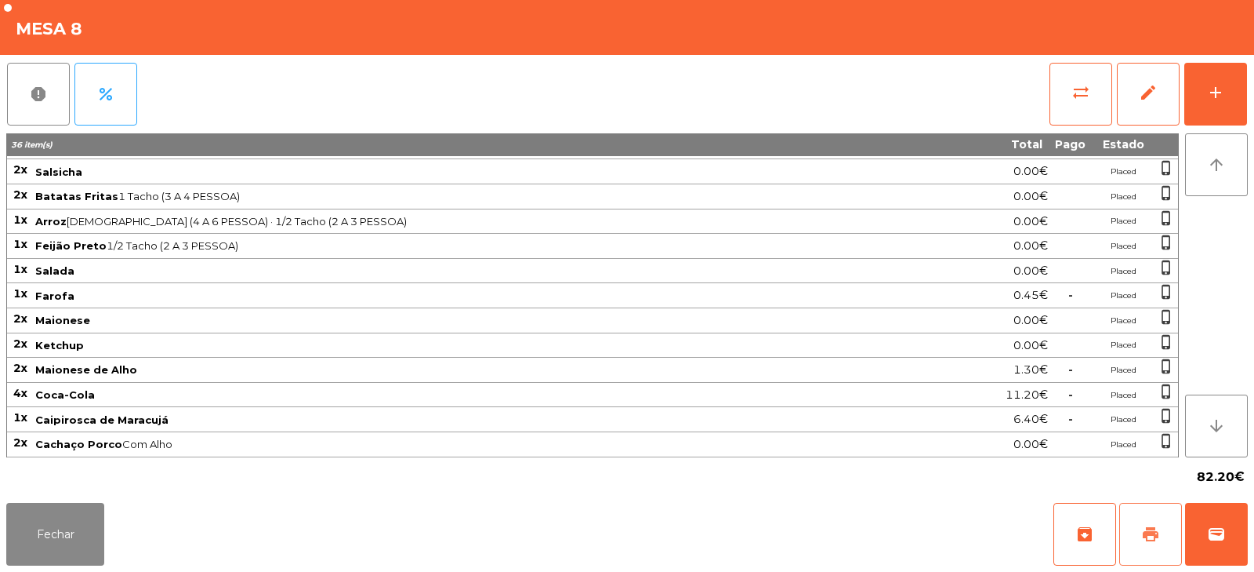
click at [1146, 535] on span "print" at bounding box center [1150, 533] width 19 height 19
click at [1218, 547] on button "wallet" at bounding box center [1216, 534] width 63 height 63
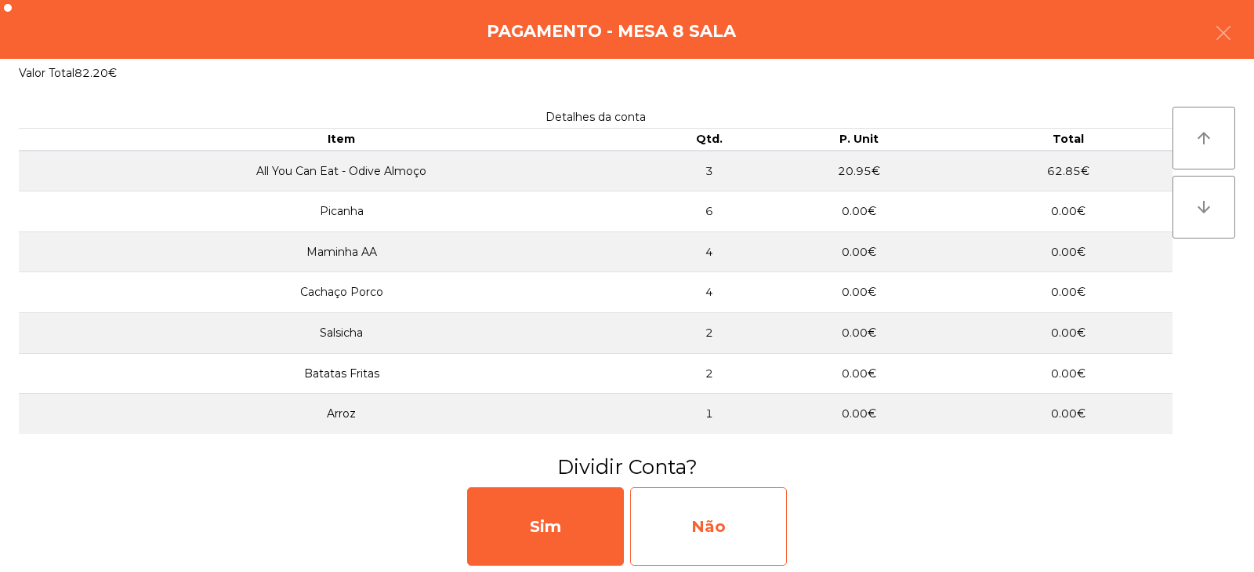
click at [720, 550] on div "Não" at bounding box center [708, 526] width 157 height 78
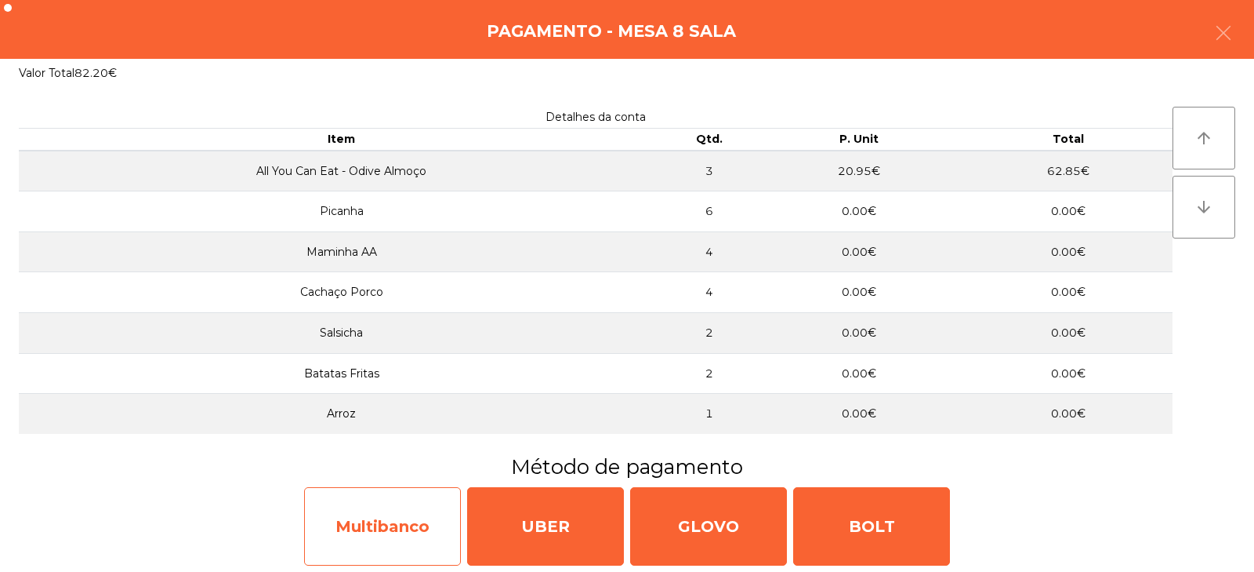
click at [382, 535] on div "Multibanco" at bounding box center [382, 526] width 157 height 78
select select "**"
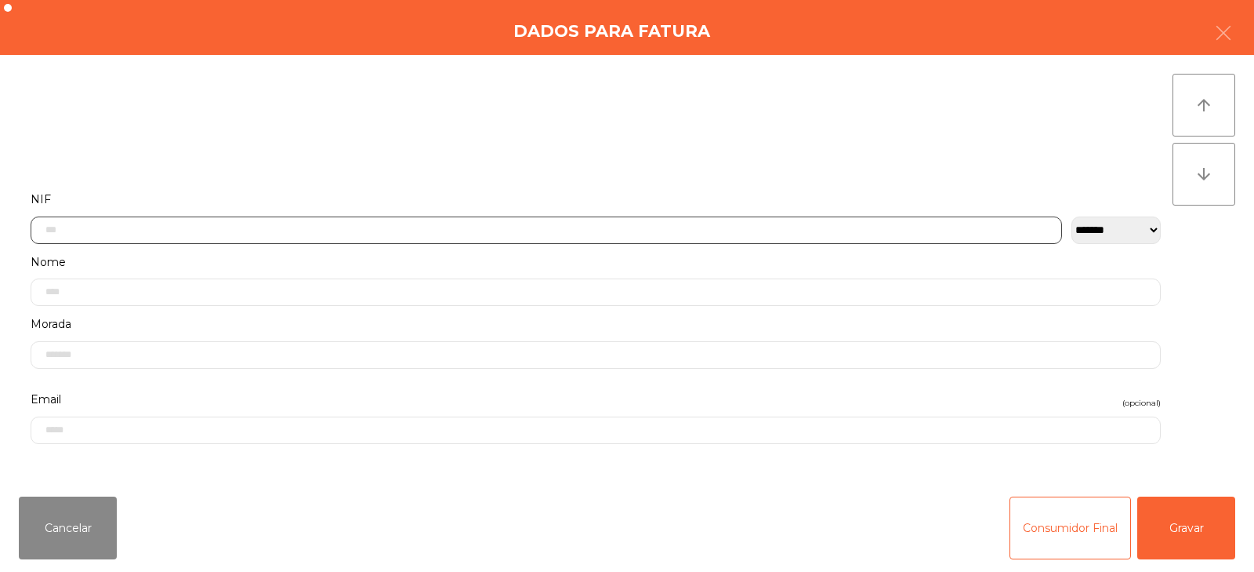
click at [353, 227] on input "text" at bounding box center [547, 229] width 1032 height 27
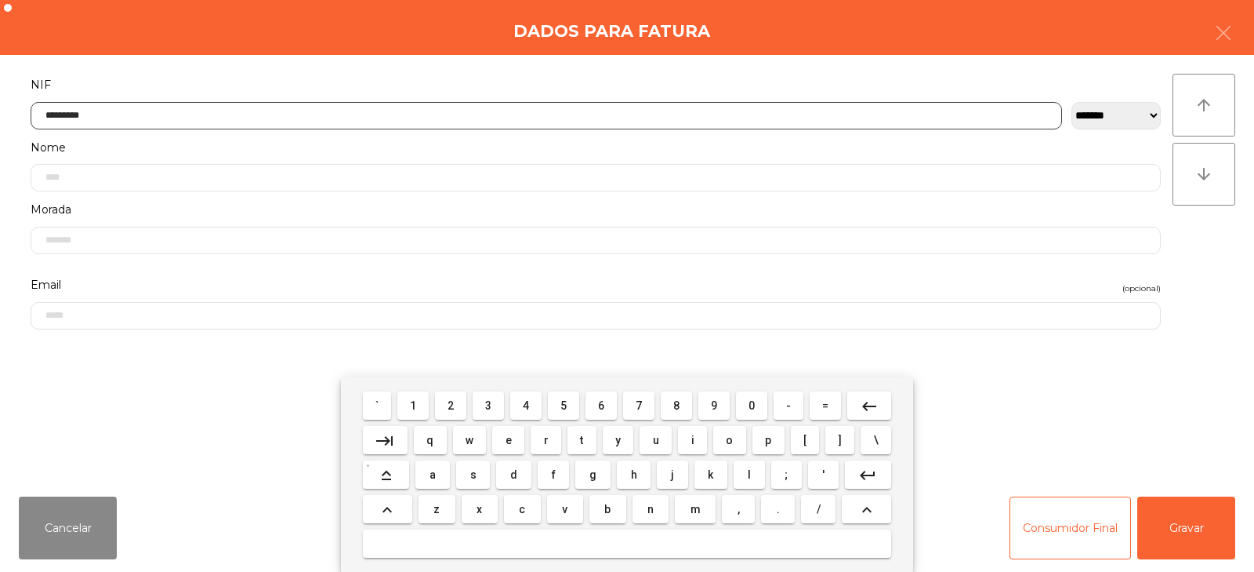
type input "*********"
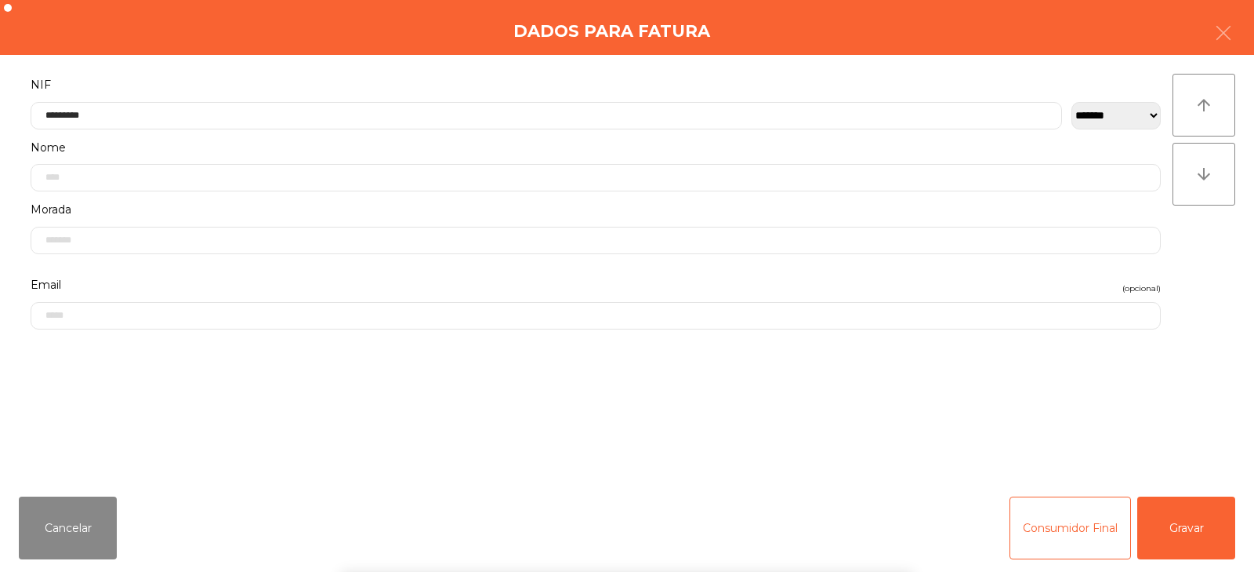
click at [1182, 523] on div "` 1 2 3 4 5 6 7 8 9 0 - = keyboard_backspace keyboard_tab q w e r t y u i o p […" at bounding box center [627, 474] width 1254 height 194
click at [1206, 533] on button "Gravar" at bounding box center [1187, 527] width 98 height 63
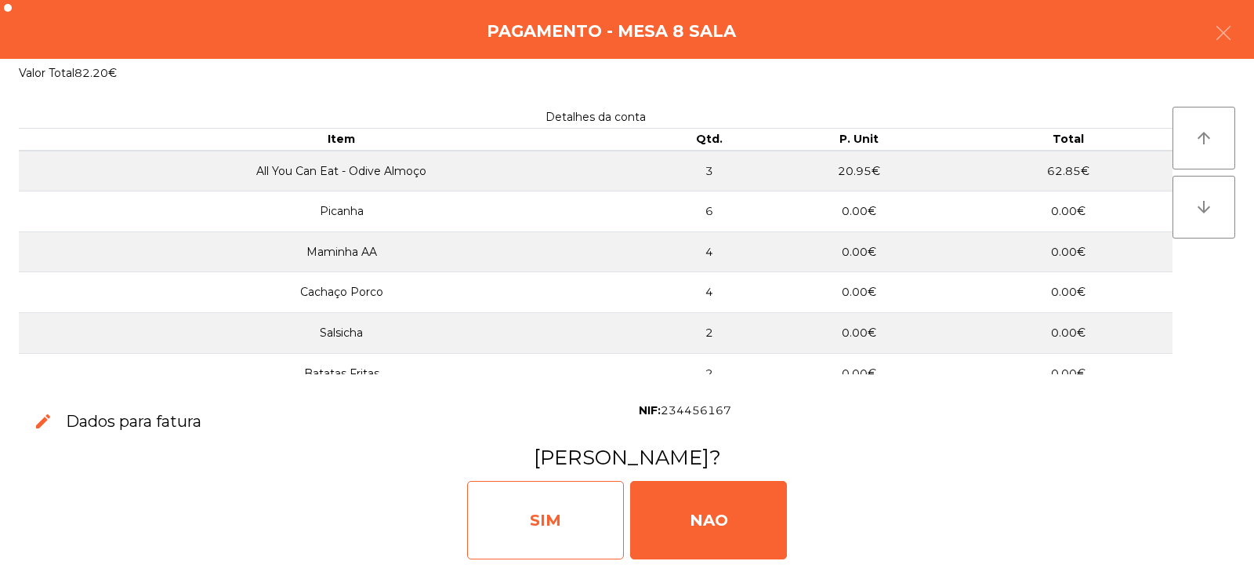
click at [522, 526] on div "SIM" at bounding box center [545, 520] width 157 height 78
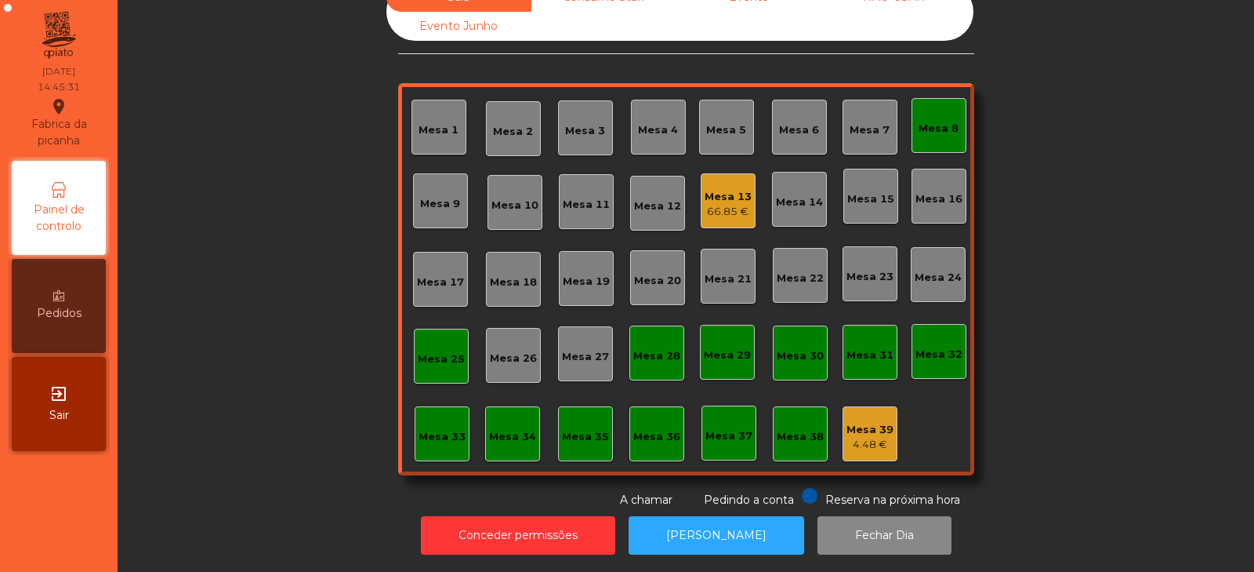
click at [1070, 220] on div "Sala Consumo Staff Evento NÃO USAR Evento Junho Mesa 1 Mesa 2 Mesa 3 Mesa 4 Mes…" at bounding box center [686, 245] width 1094 height 525
click at [538, 532] on button "Conceder permissões" at bounding box center [518, 535] width 194 height 38
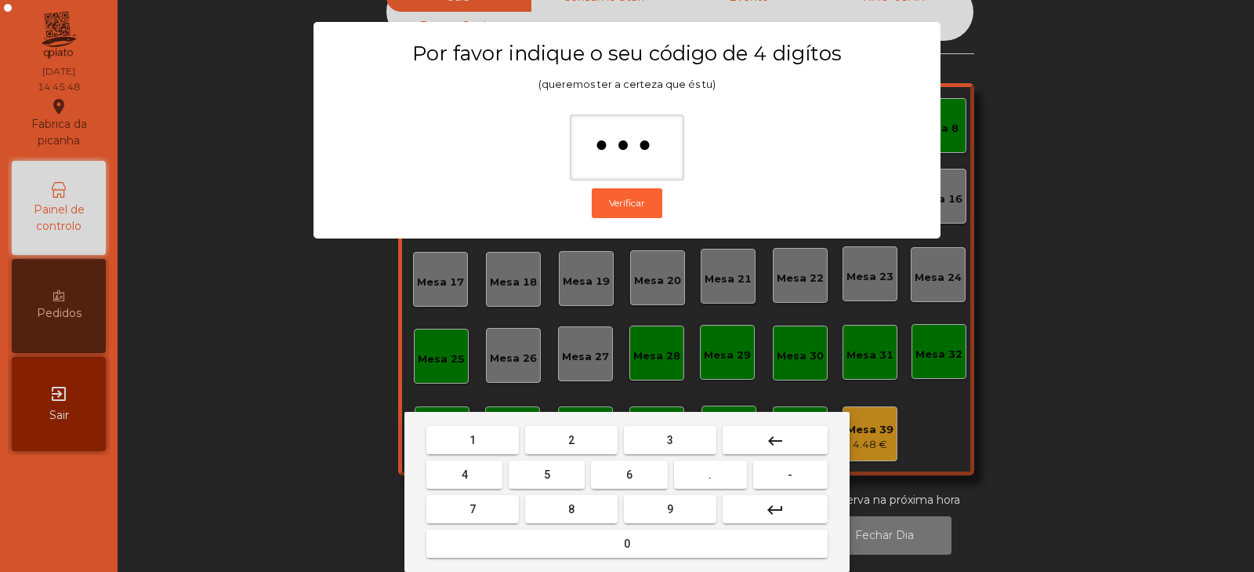
type input "****"
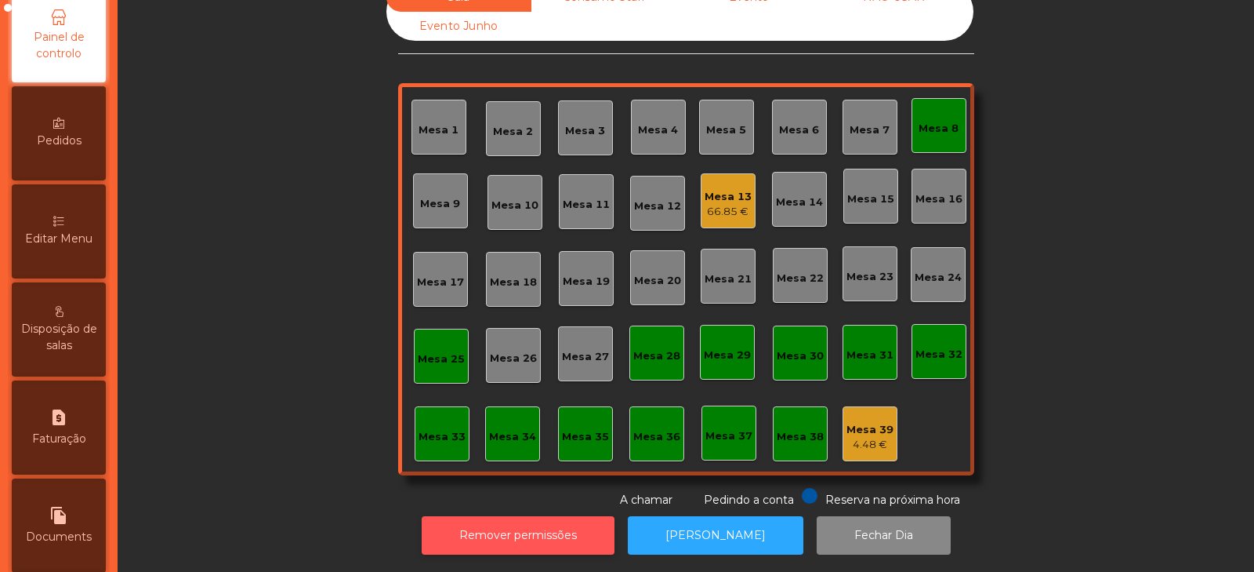
scroll to position [381, 0]
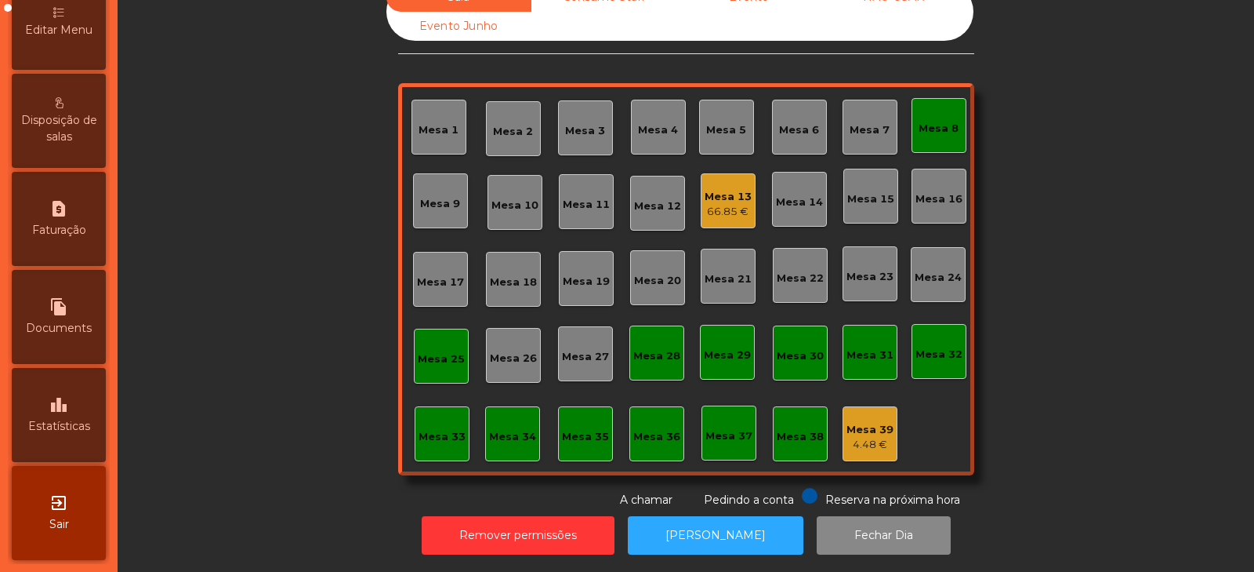
click at [73, 227] on span "Faturação" at bounding box center [59, 230] width 54 height 16
select select "*"
select select "****"
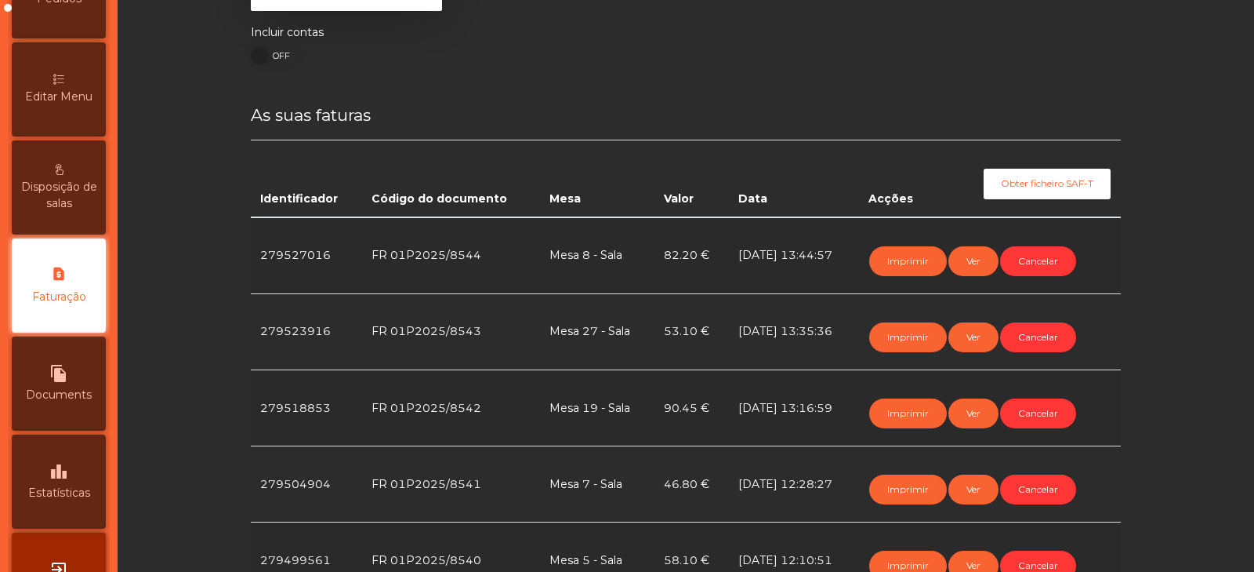
scroll to position [248, 0]
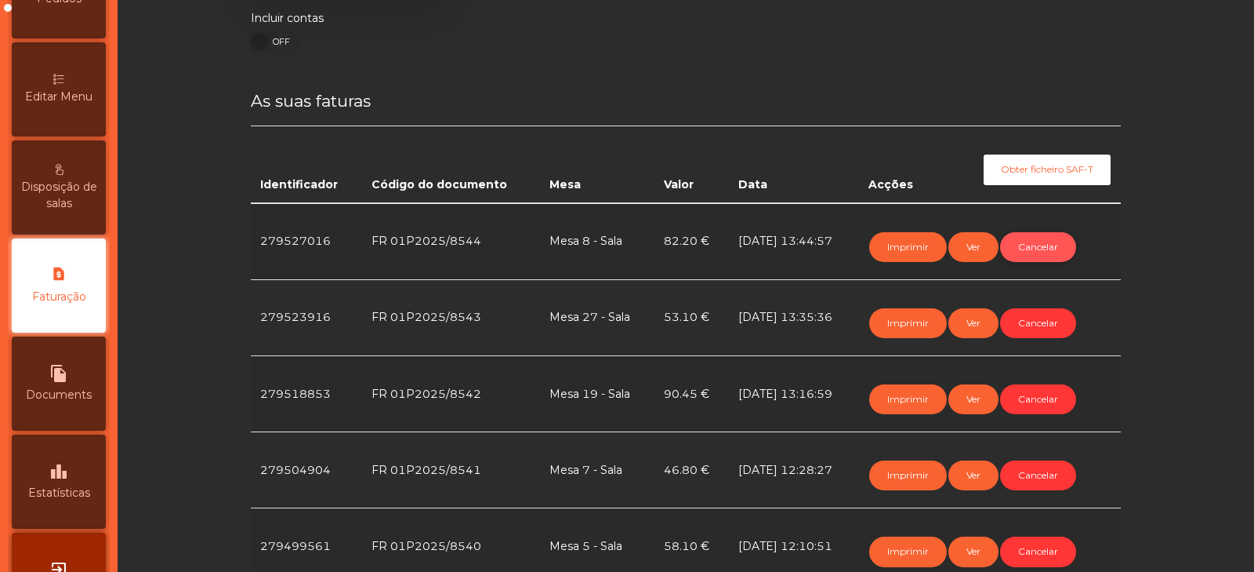
click at [1046, 260] on button "Cancelar" at bounding box center [1038, 247] width 76 height 30
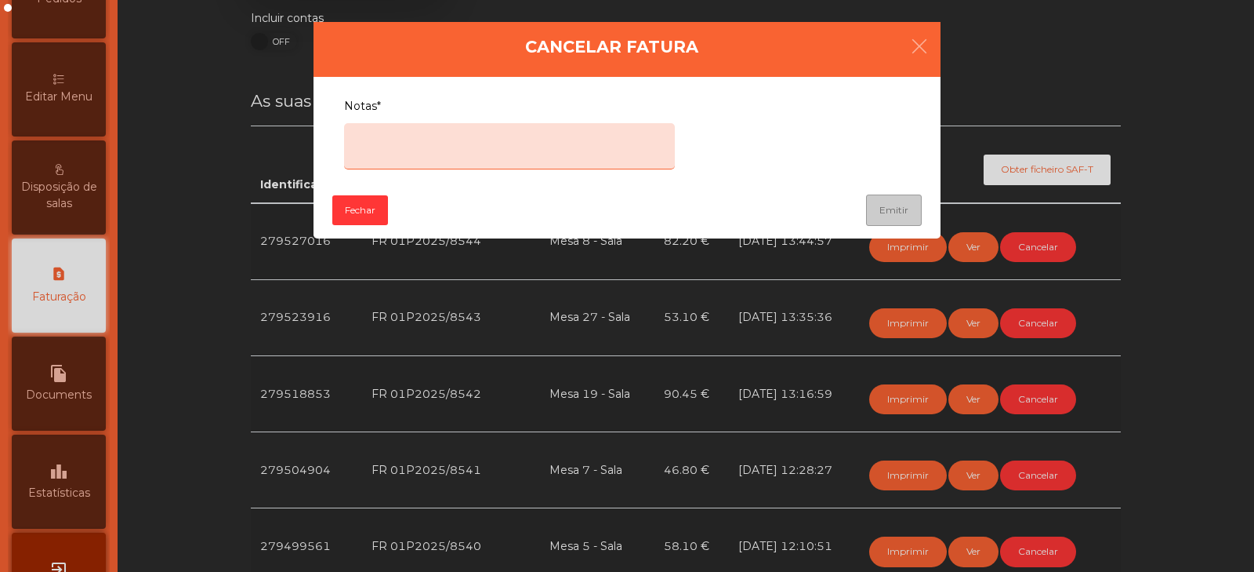
click at [498, 136] on textarea "Notas*" at bounding box center [509, 146] width 331 height 46
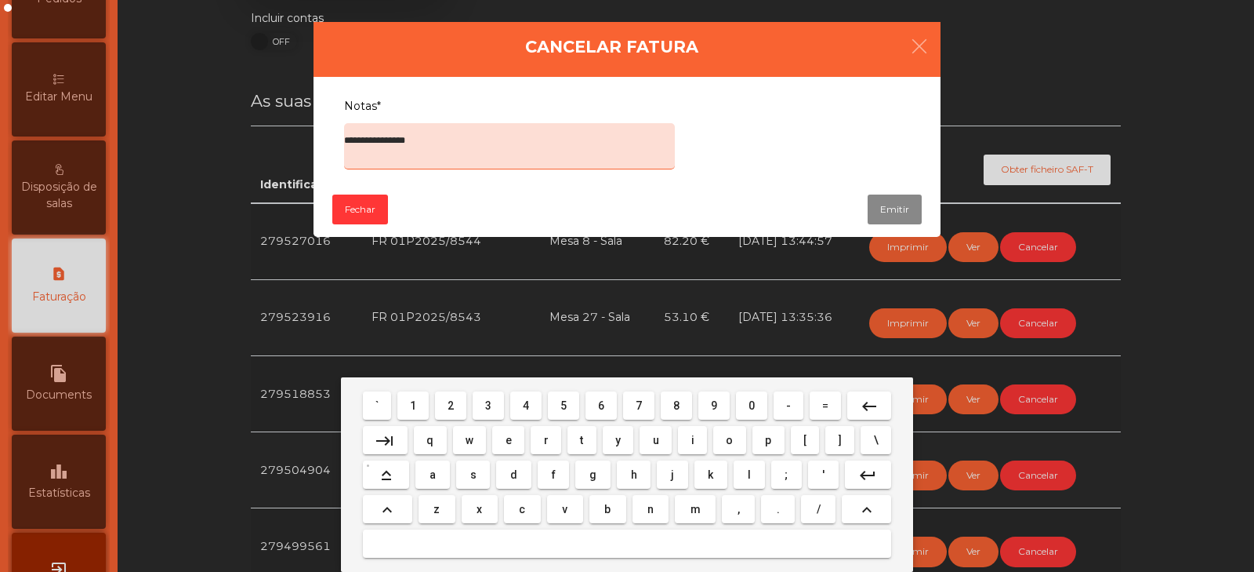
type textarea "**********"
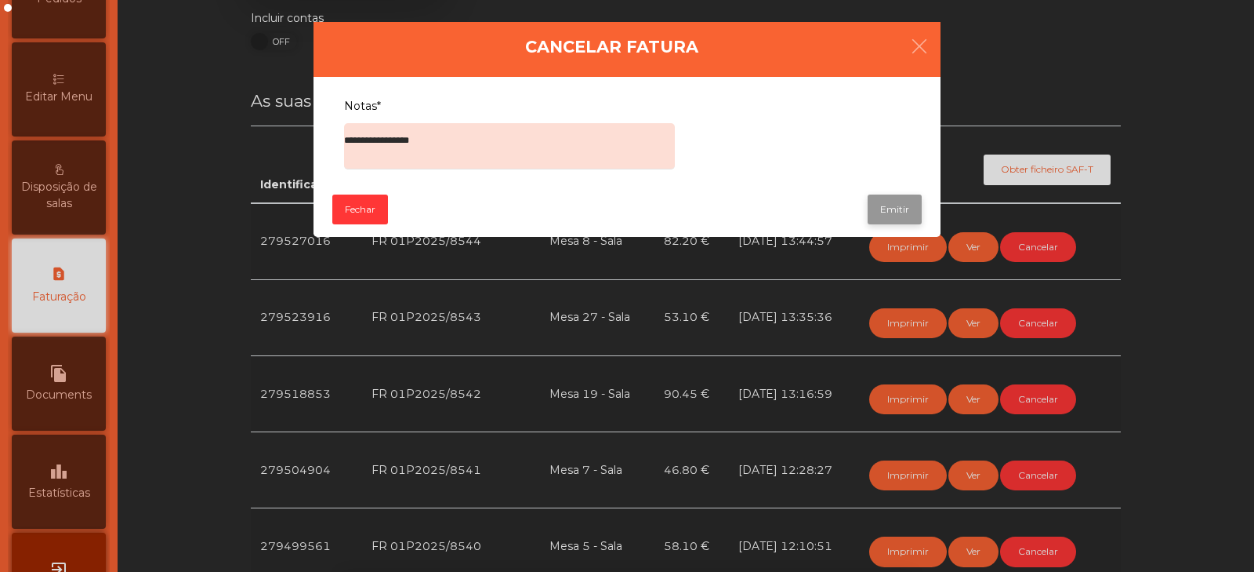
click at [887, 196] on button "Emitir" at bounding box center [895, 209] width 54 height 30
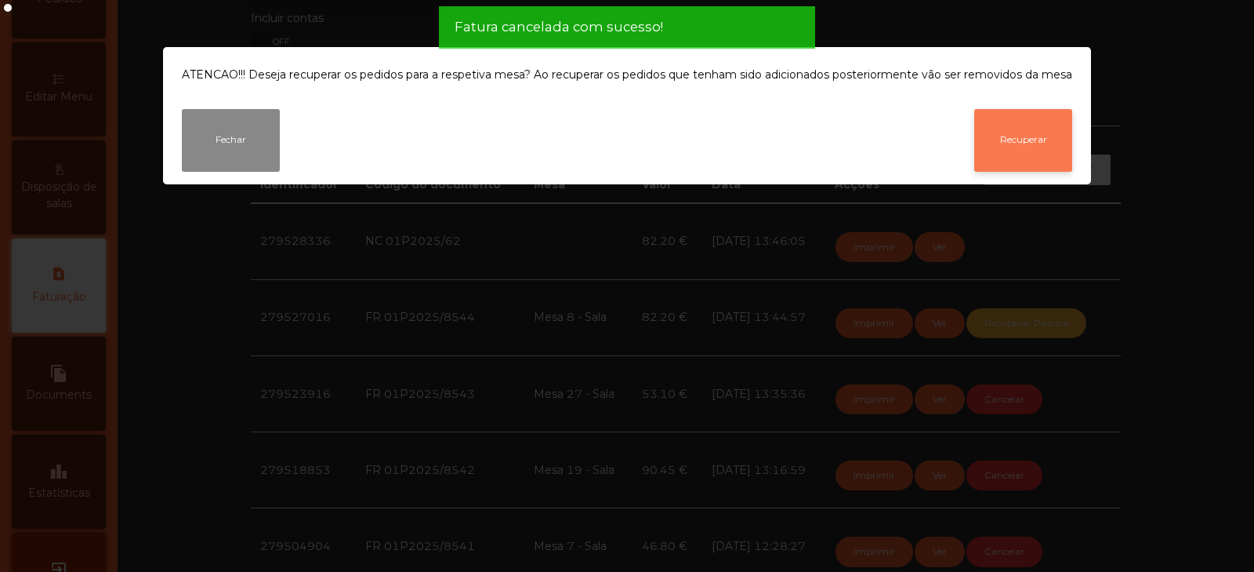
click at [1023, 151] on button "Recuperar" at bounding box center [1023, 140] width 98 height 63
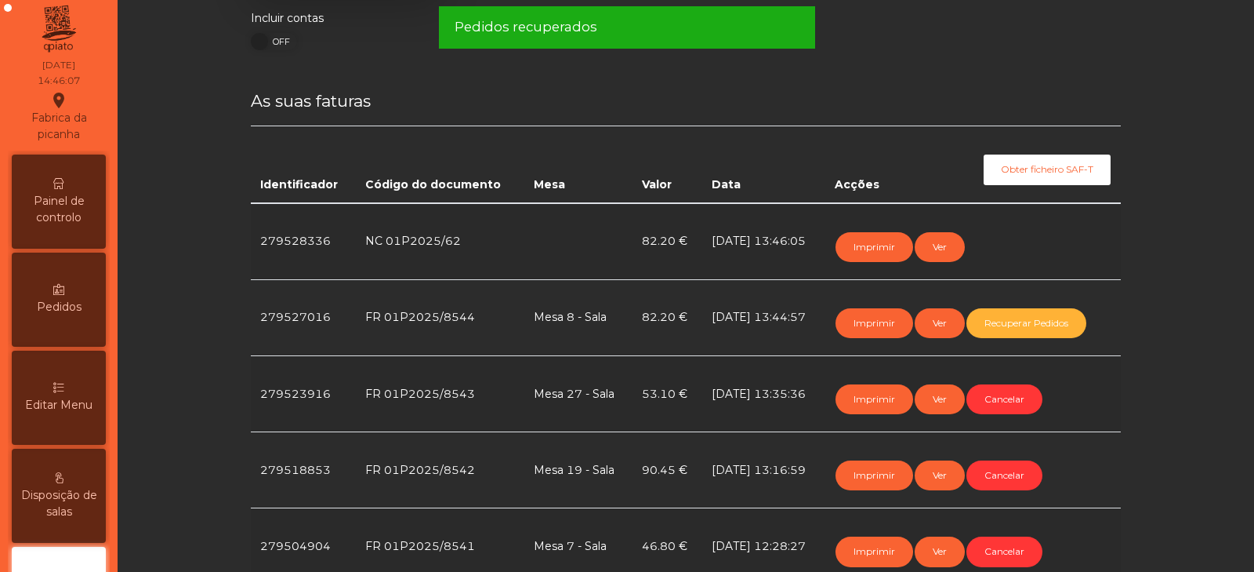
scroll to position [0, 0]
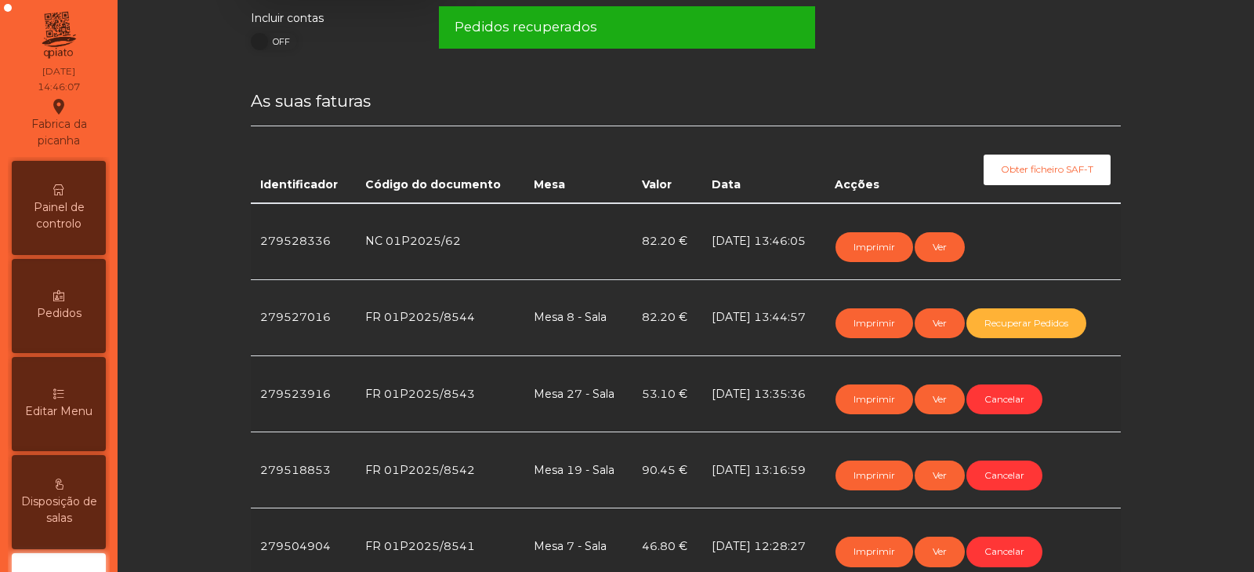
click at [60, 231] on span "Painel de controlo" at bounding box center [59, 215] width 86 height 33
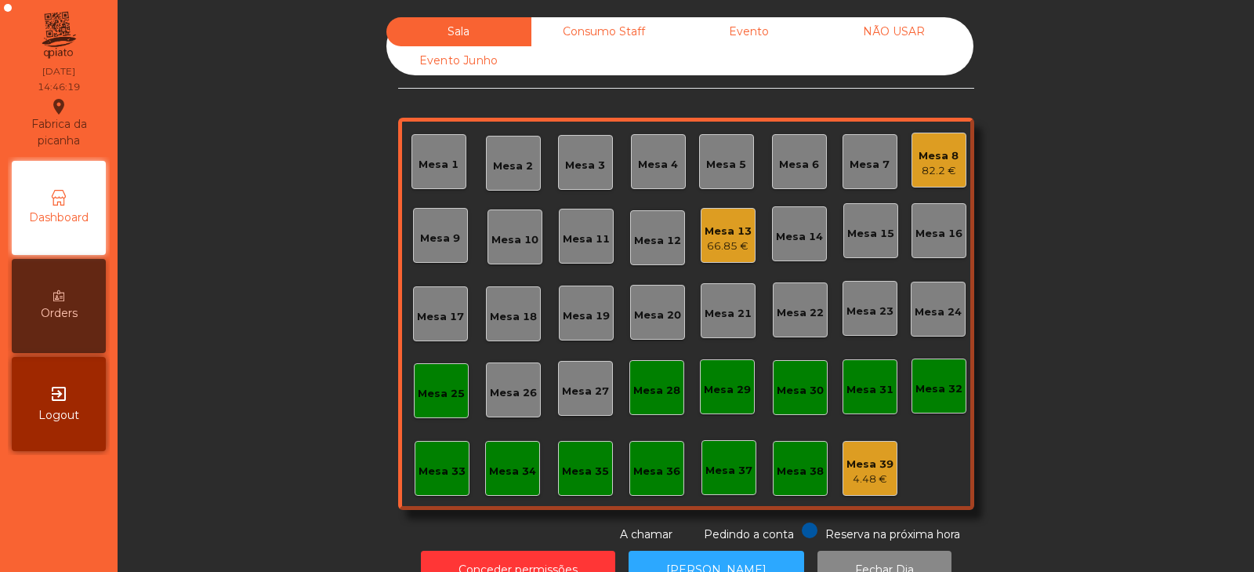
click at [947, 160] on div "Mesa 8" at bounding box center [939, 156] width 40 height 16
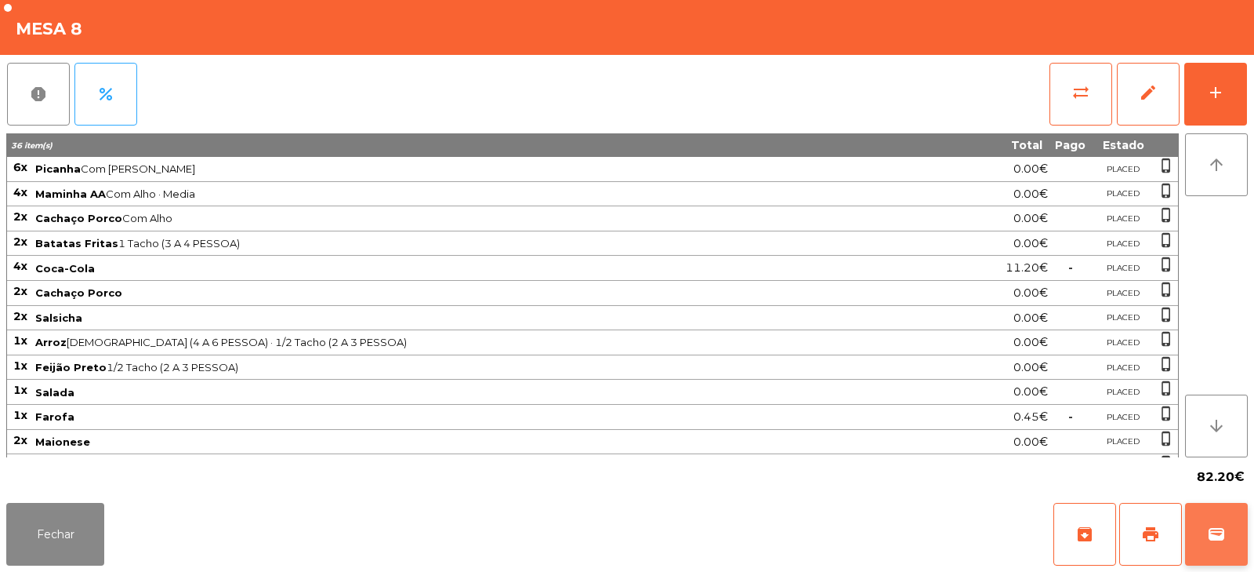
click at [1220, 539] on span "wallet" at bounding box center [1216, 533] width 19 height 19
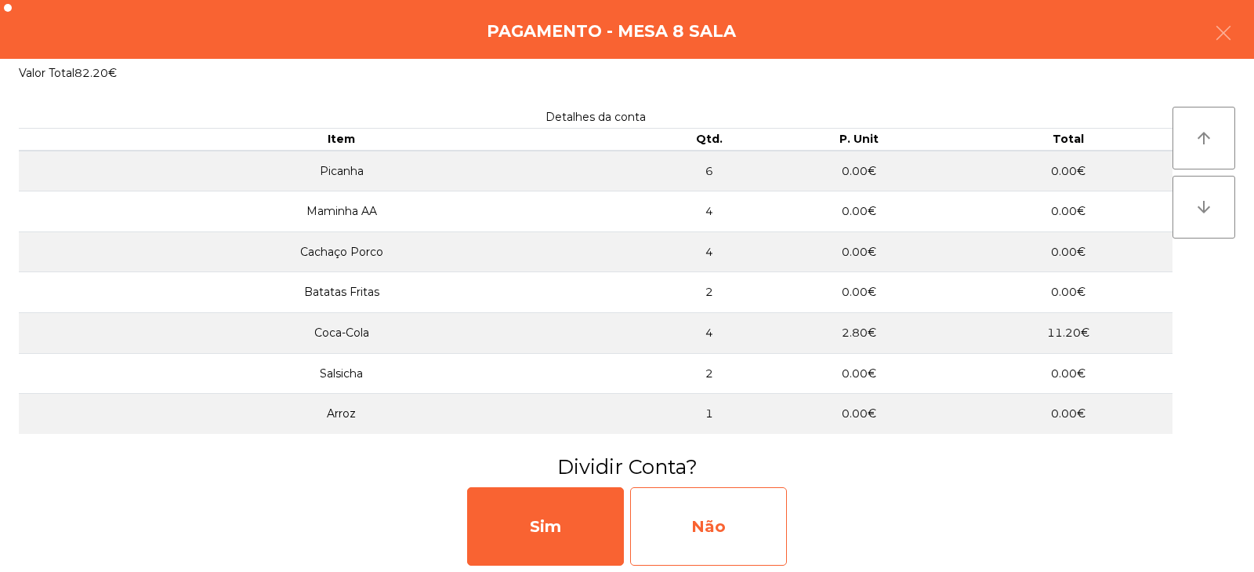
click at [717, 529] on div "Não" at bounding box center [708, 526] width 157 height 78
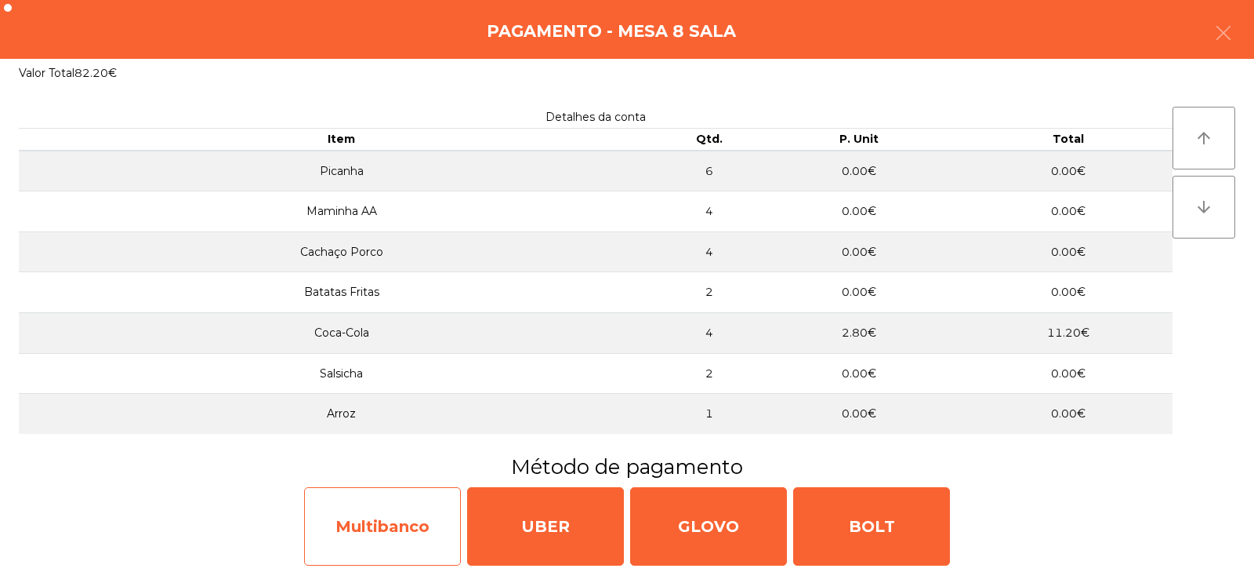
click at [415, 534] on div "Multibanco" at bounding box center [382, 526] width 157 height 78
select select "**"
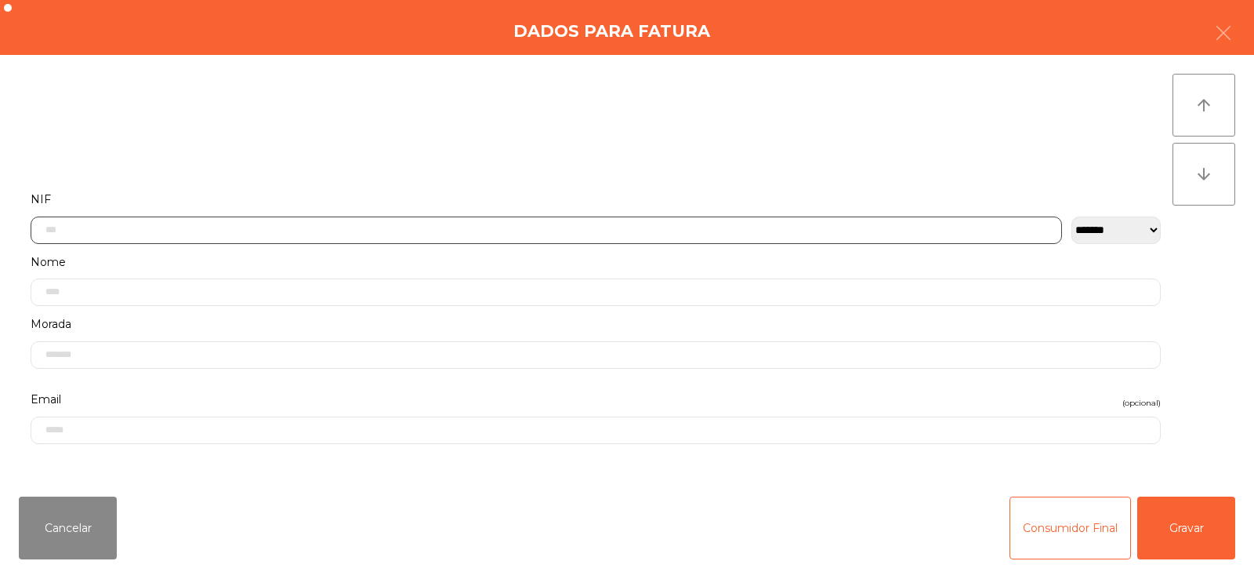
click at [399, 232] on input "text" at bounding box center [547, 229] width 1032 height 27
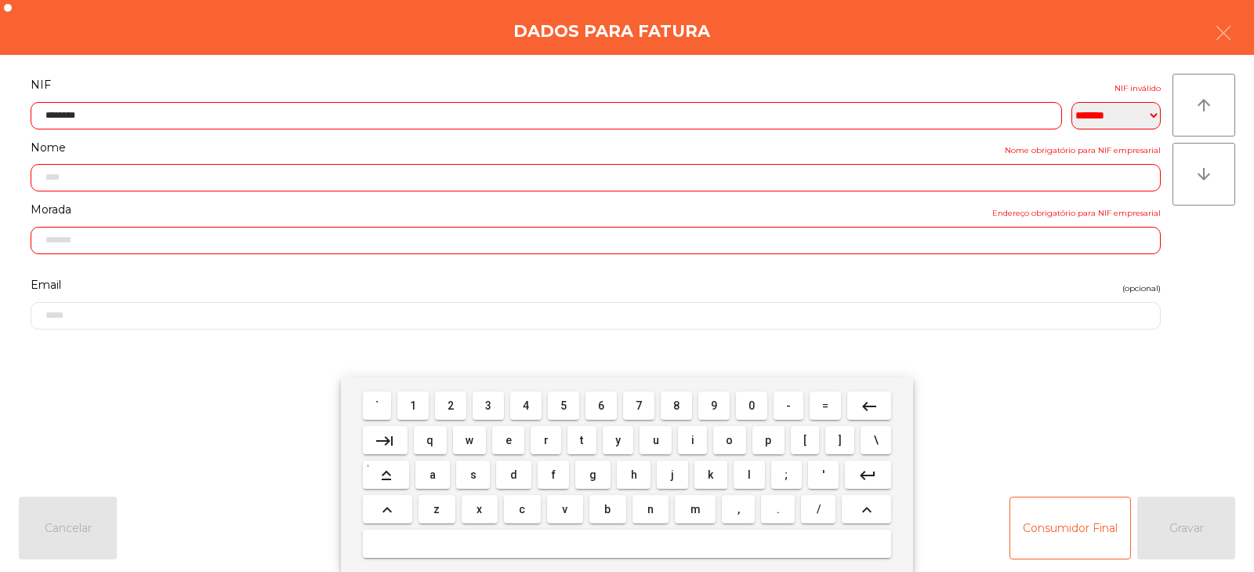
type input "*********"
type input "**********"
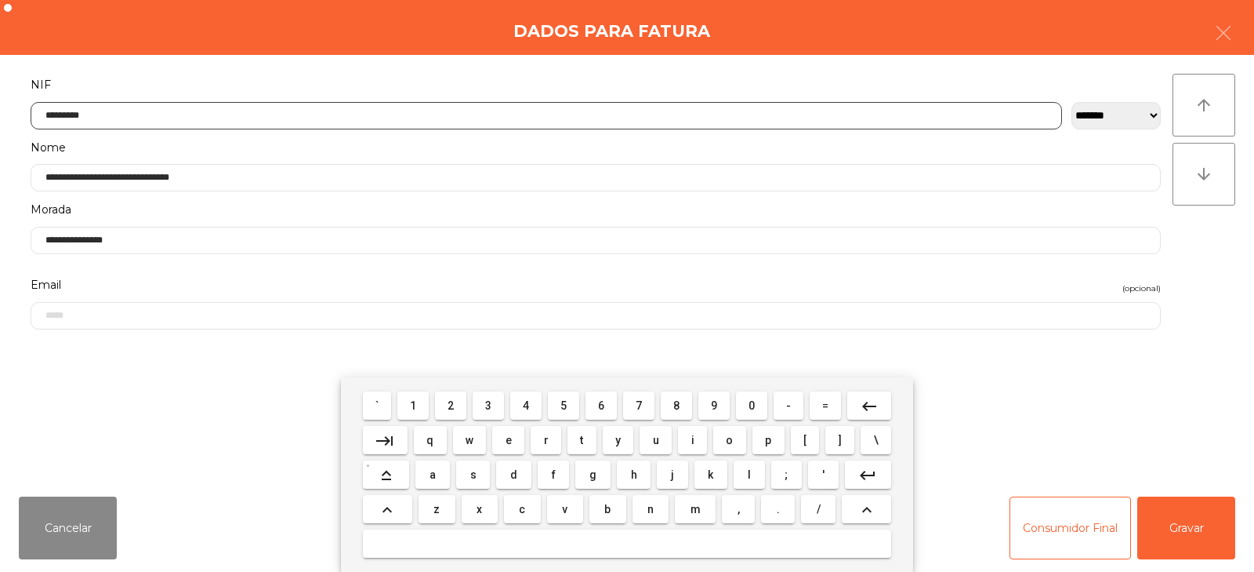
type input "*********"
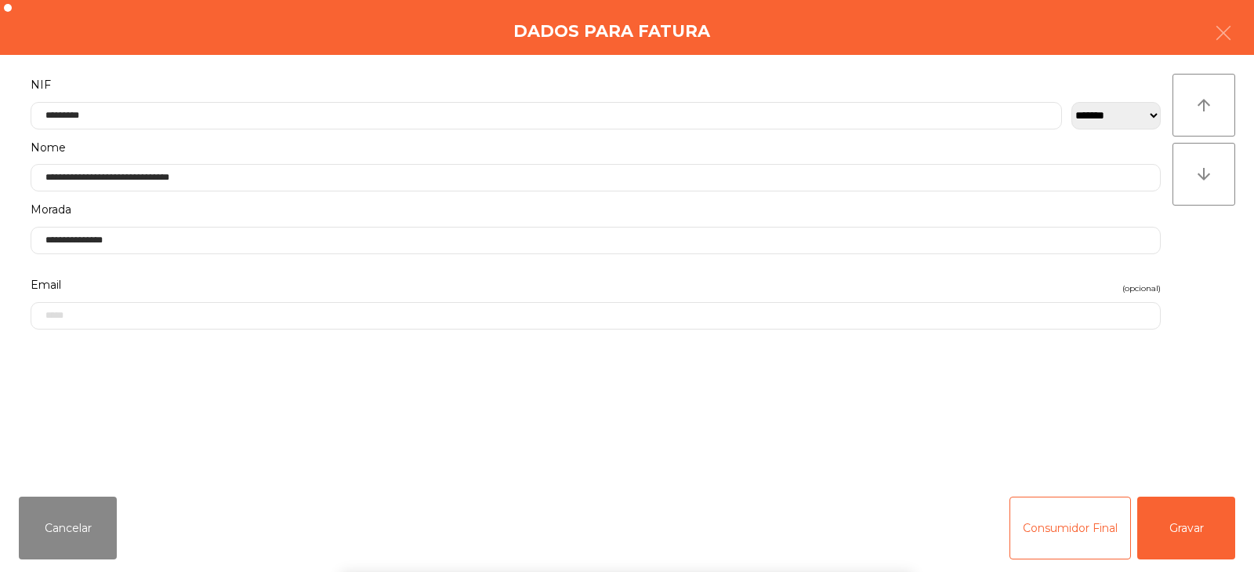
click at [1186, 538] on div "` 1 2 3 4 5 6 7 8 9 0 - = keyboard_backspace keyboard_tab q w e r t y u i o p […" at bounding box center [627, 474] width 1254 height 194
click at [1189, 535] on button "Gravar" at bounding box center [1187, 527] width 98 height 63
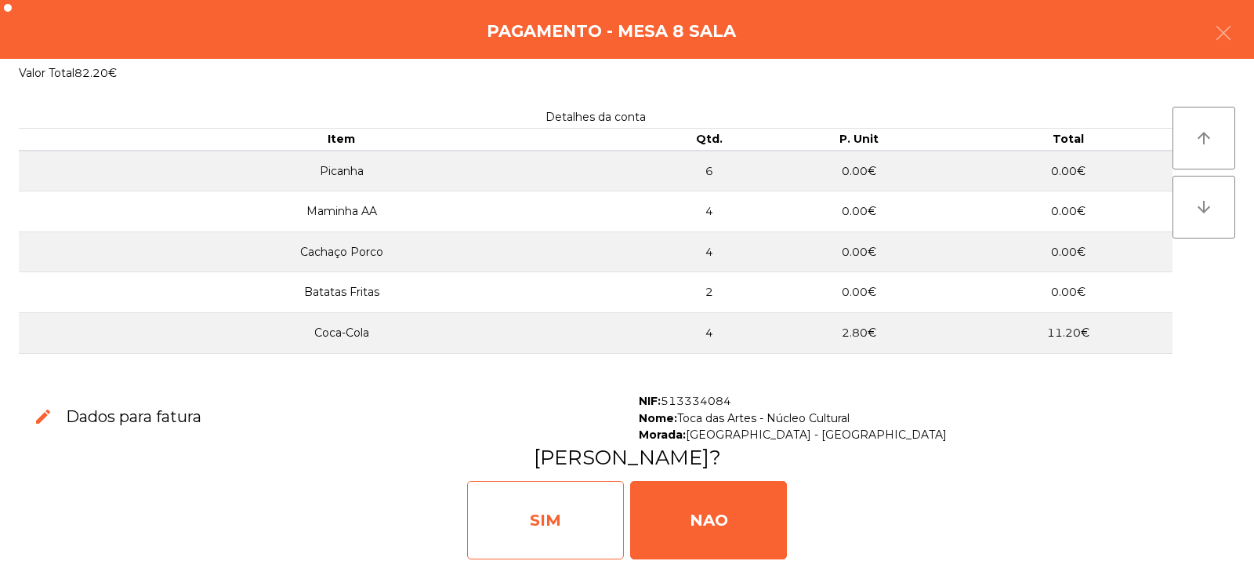
click at [547, 499] on div "SIM" at bounding box center [545, 520] width 157 height 78
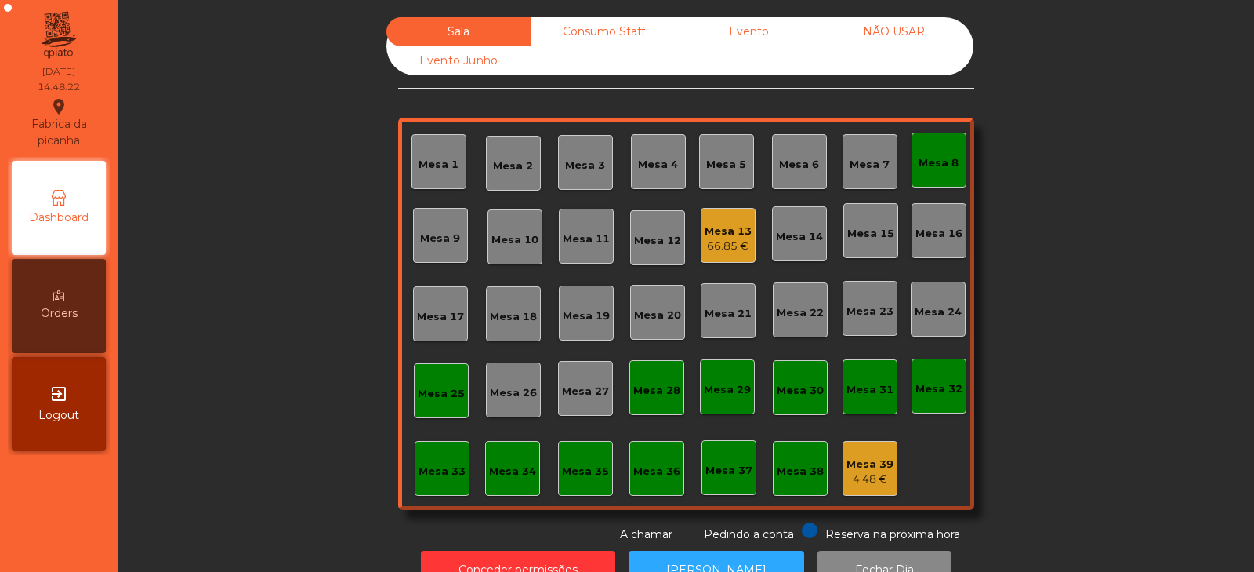
click at [705, 241] on div "66.85 €" at bounding box center [728, 246] width 47 height 16
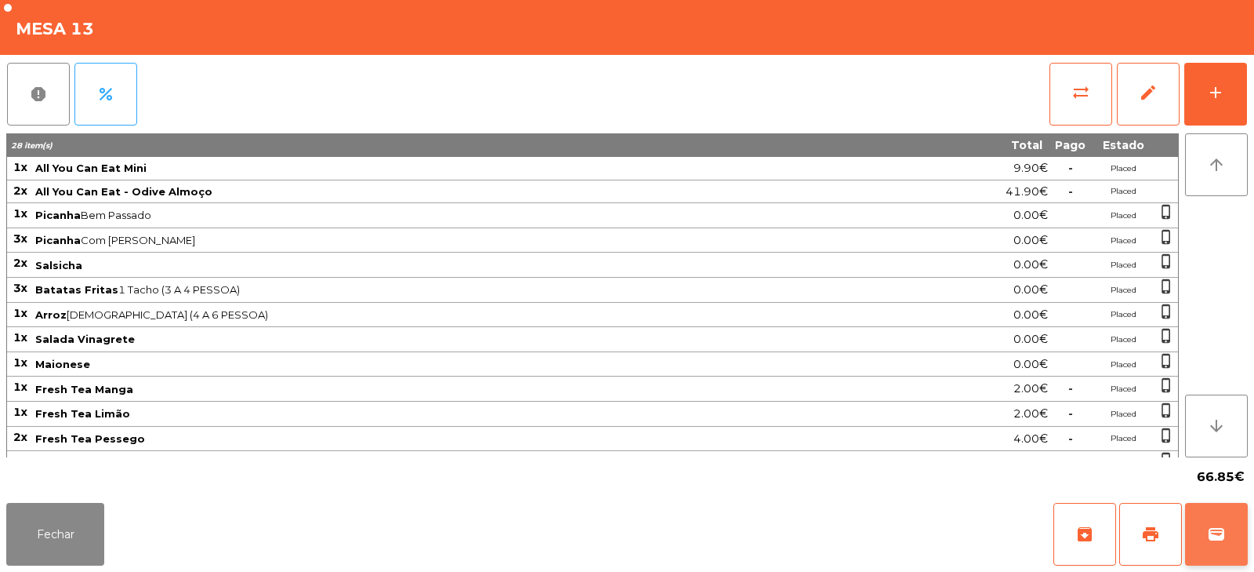
click at [1220, 543] on button "wallet" at bounding box center [1216, 534] width 63 height 63
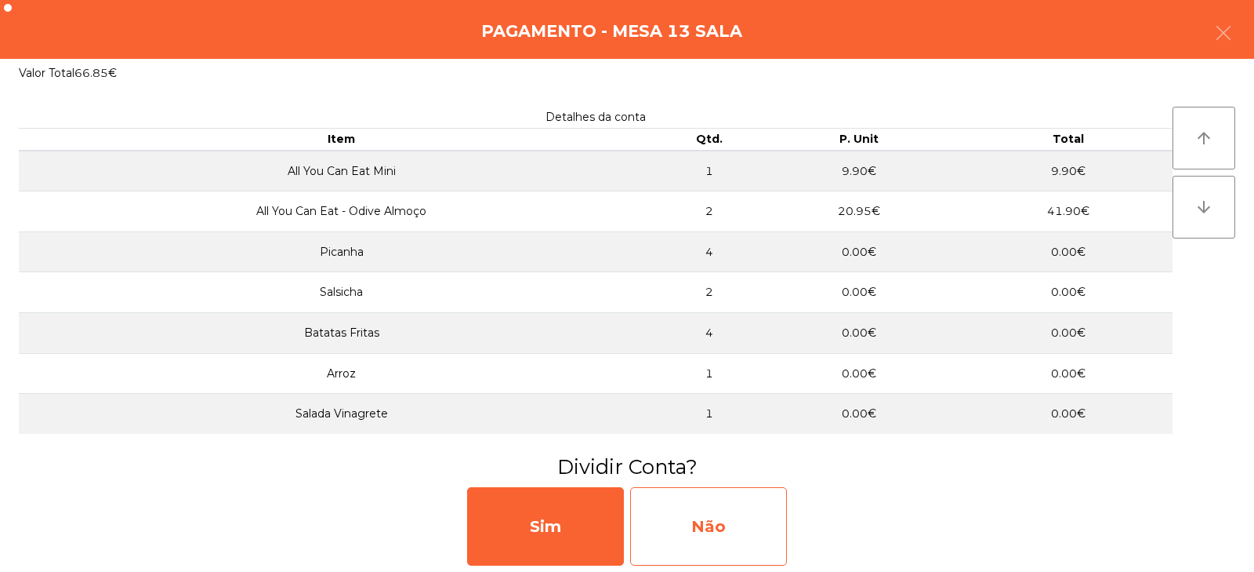
click at [715, 528] on div "Não" at bounding box center [708, 526] width 157 height 78
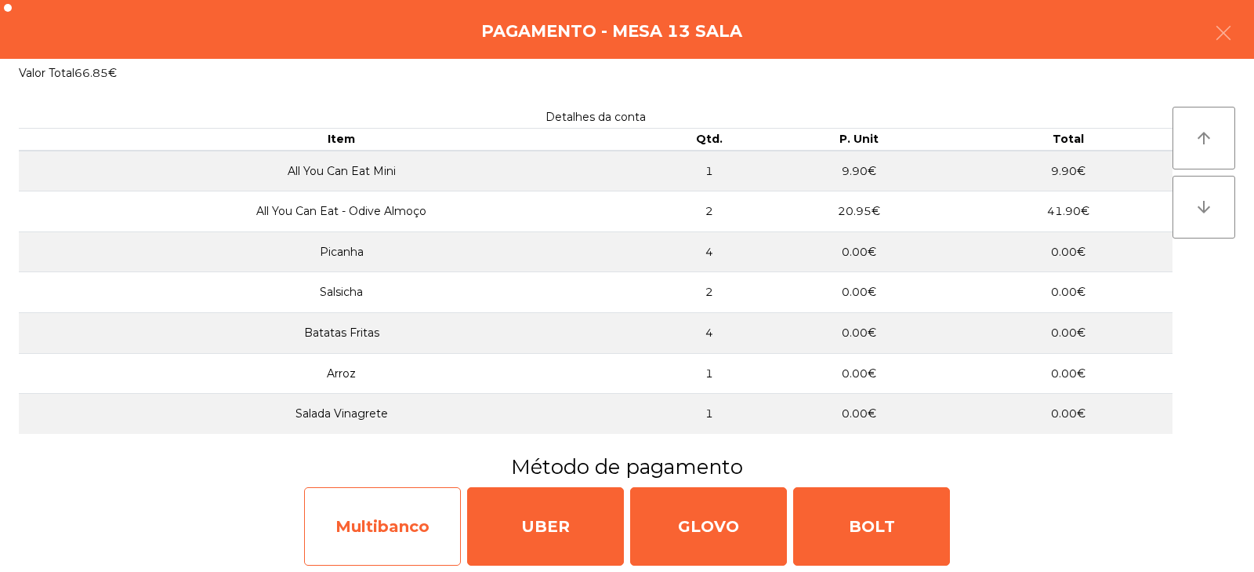
click at [400, 538] on div "Multibanco" at bounding box center [382, 526] width 157 height 78
select select "**"
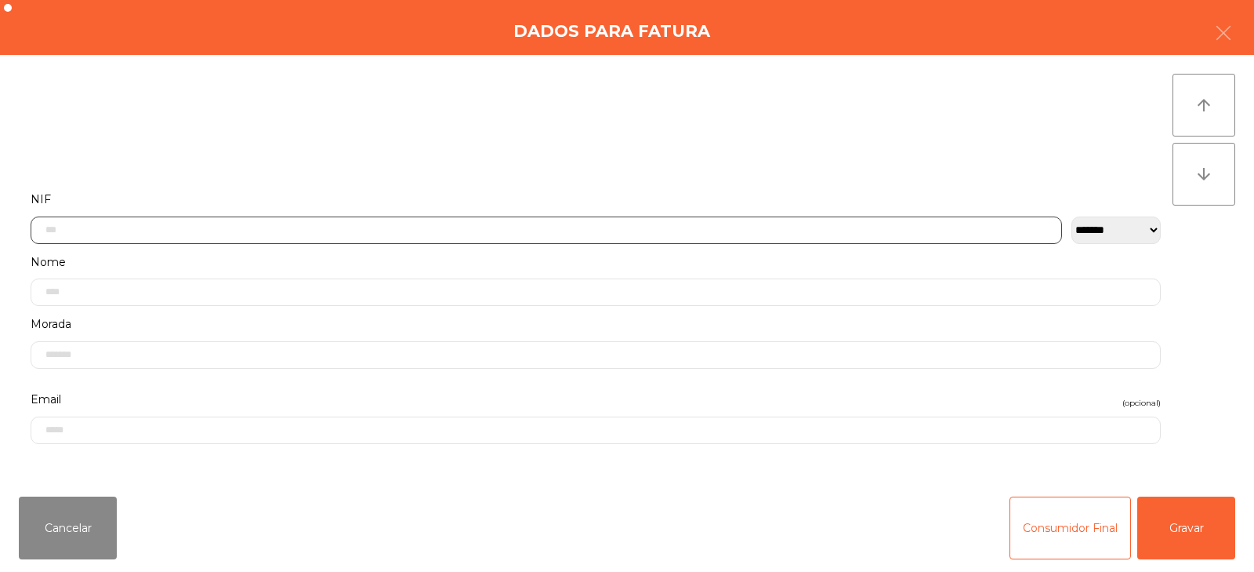
click at [543, 226] on input "text" at bounding box center [547, 229] width 1032 height 27
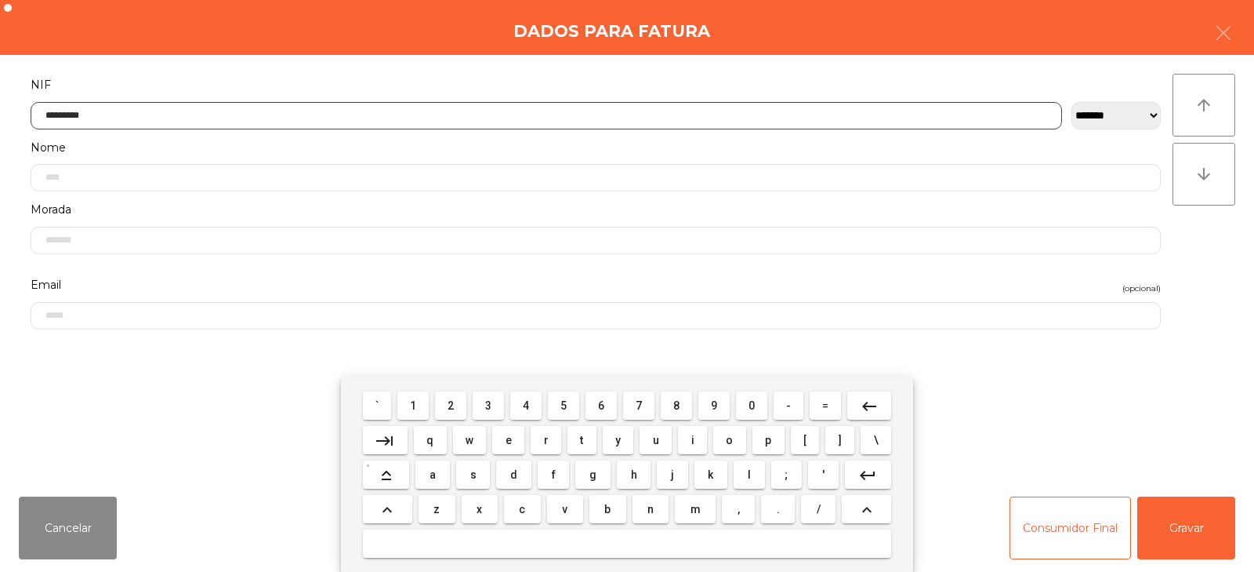
type input "*********"
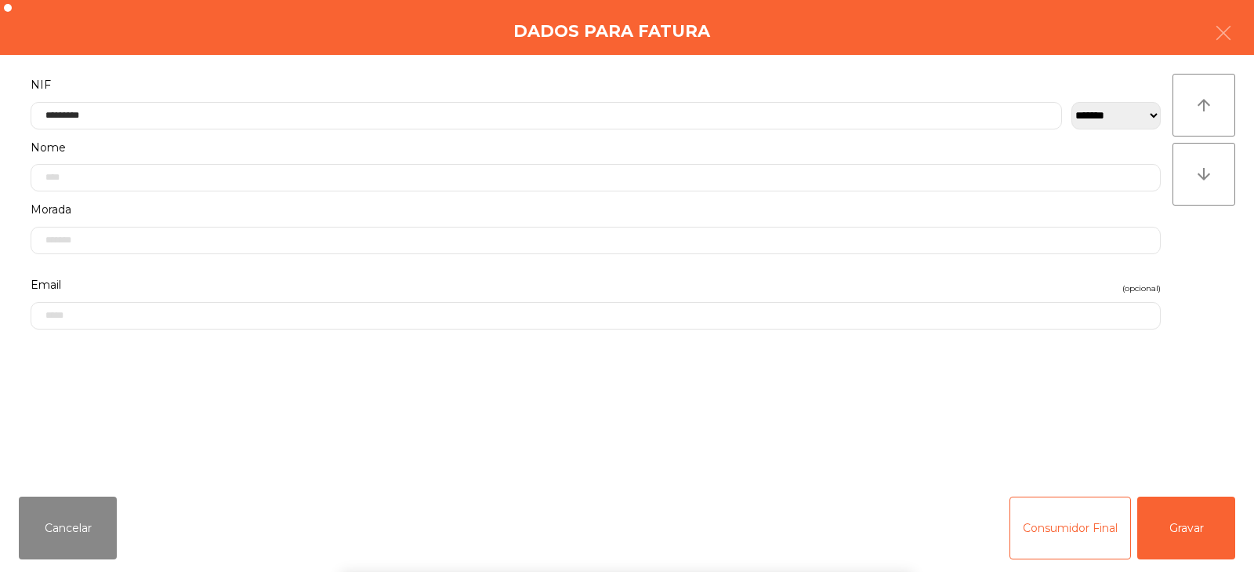
click at [1195, 525] on div "` 1 2 3 4 5 6 7 8 9 0 - = keyboard_backspace keyboard_tab q w e r t y u i o p […" at bounding box center [627, 474] width 1254 height 194
click at [1200, 535] on button "Gravar" at bounding box center [1187, 527] width 98 height 63
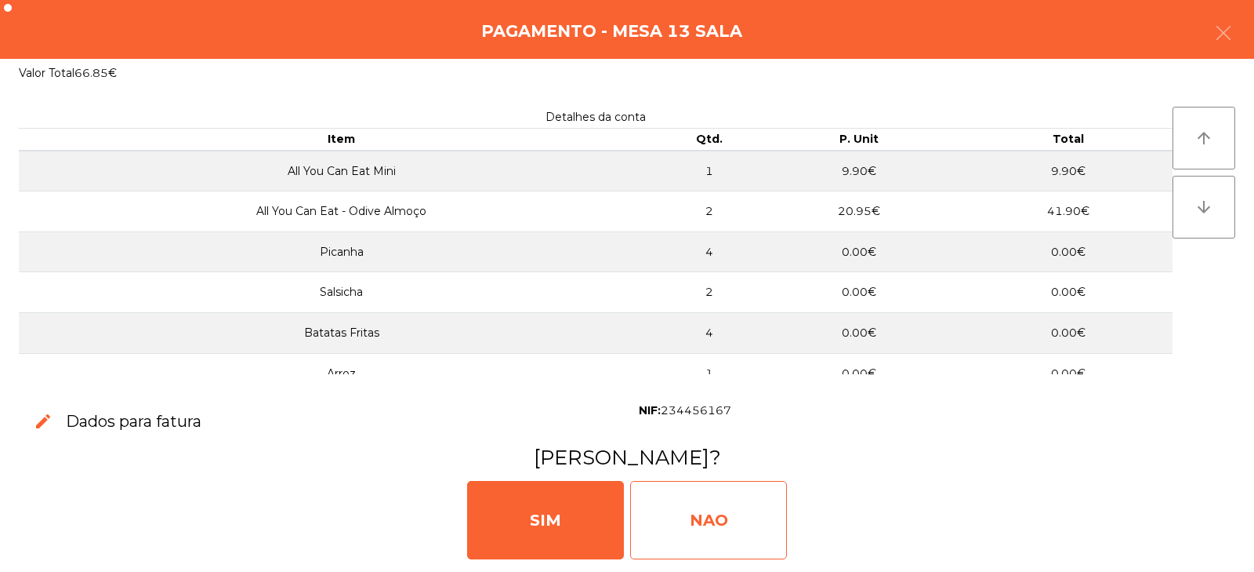
click at [690, 511] on div "NAO" at bounding box center [708, 520] width 157 height 78
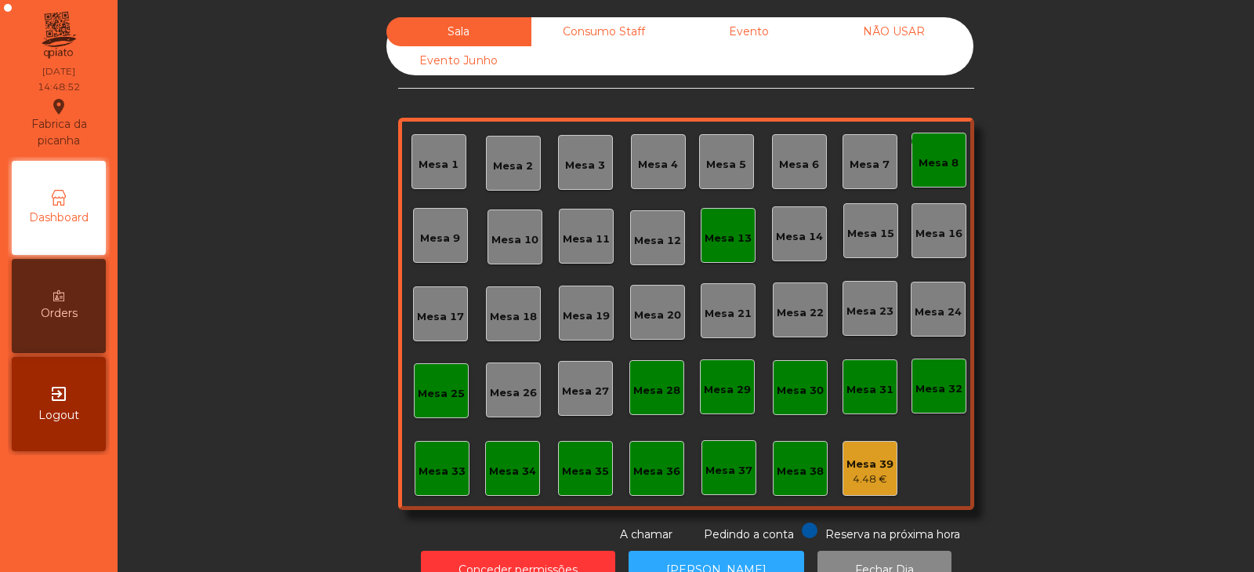
click at [955, 176] on div "monetization_on done Mesa 8" at bounding box center [939, 159] width 55 height 55
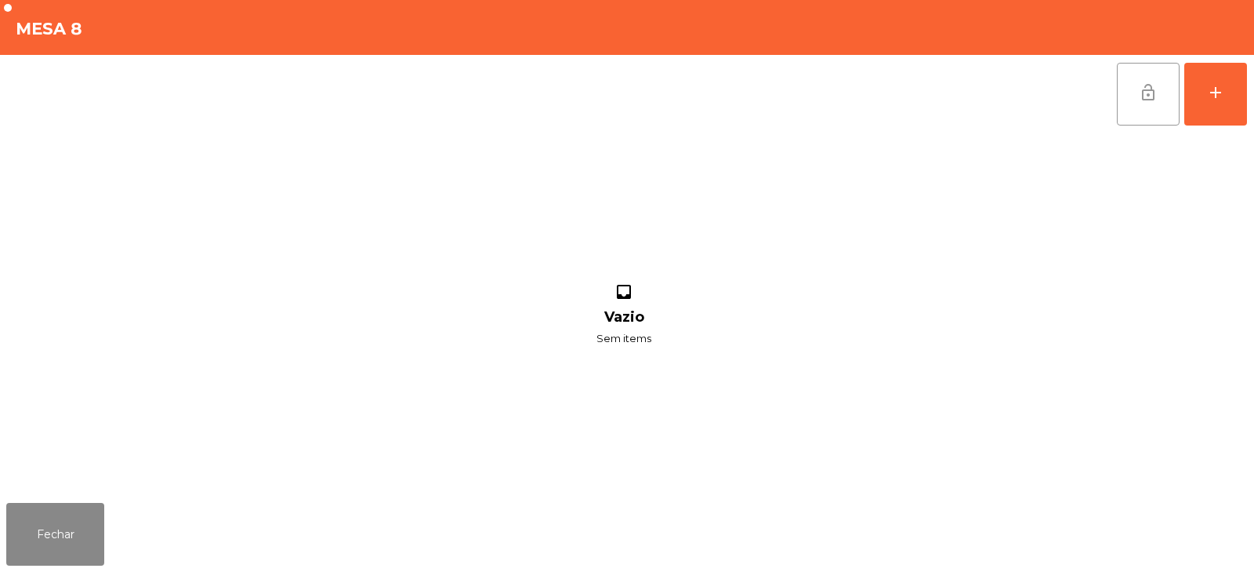
click at [1148, 110] on button "lock_open" at bounding box center [1148, 94] width 63 height 63
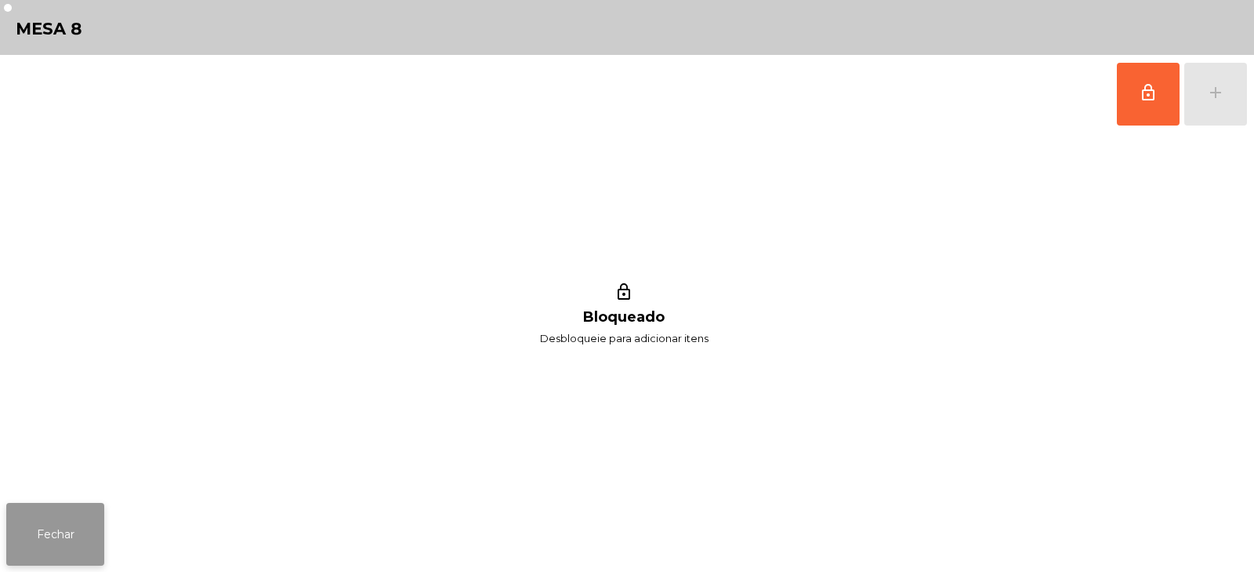
click at [45, 526] on button "Fechar" at bounding box center [55, 534] width 98 height 63
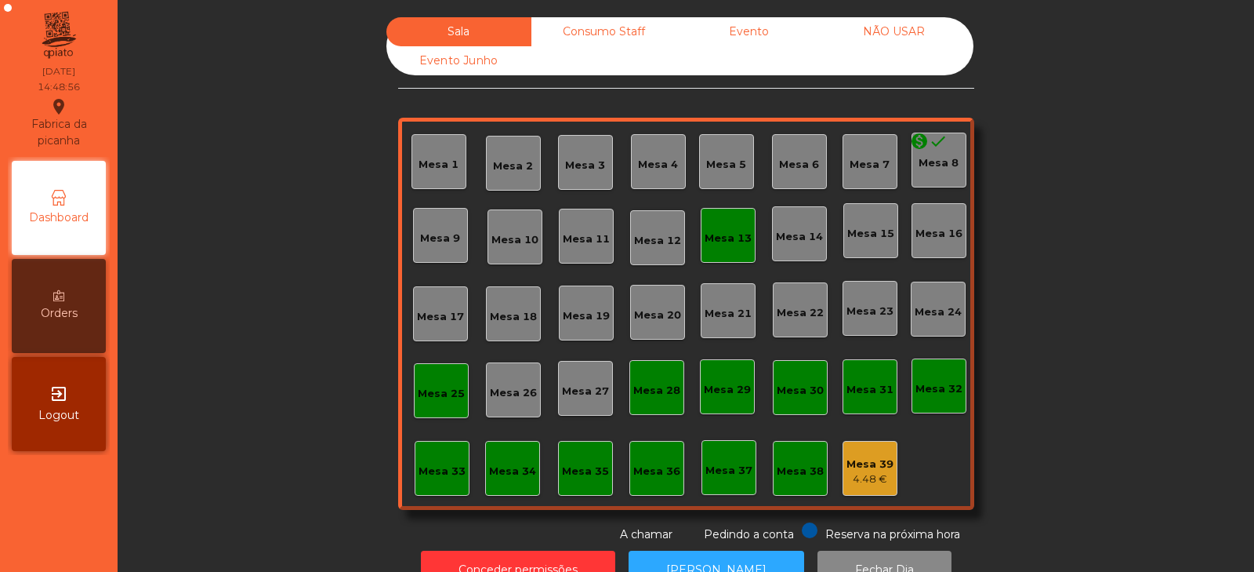
click at [717, 241] on div "Mesa 13" at bounding box center [728, 238] width 47 height 16
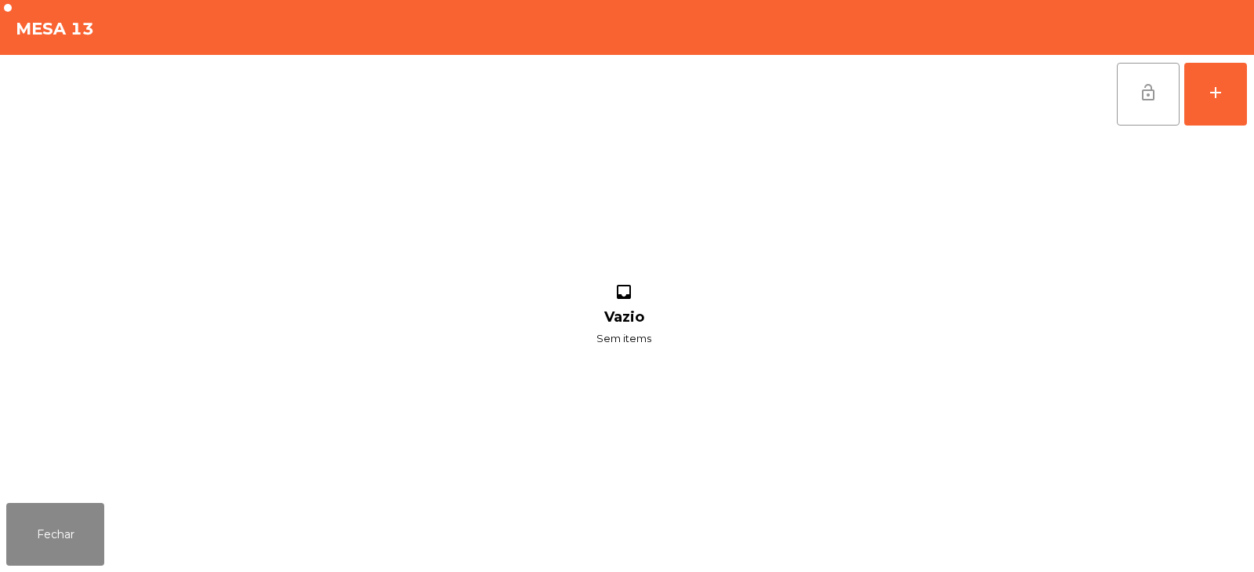
click at [1140, 107] on button "lock_open" at bounding box center [1148, 94] width 63 height 63
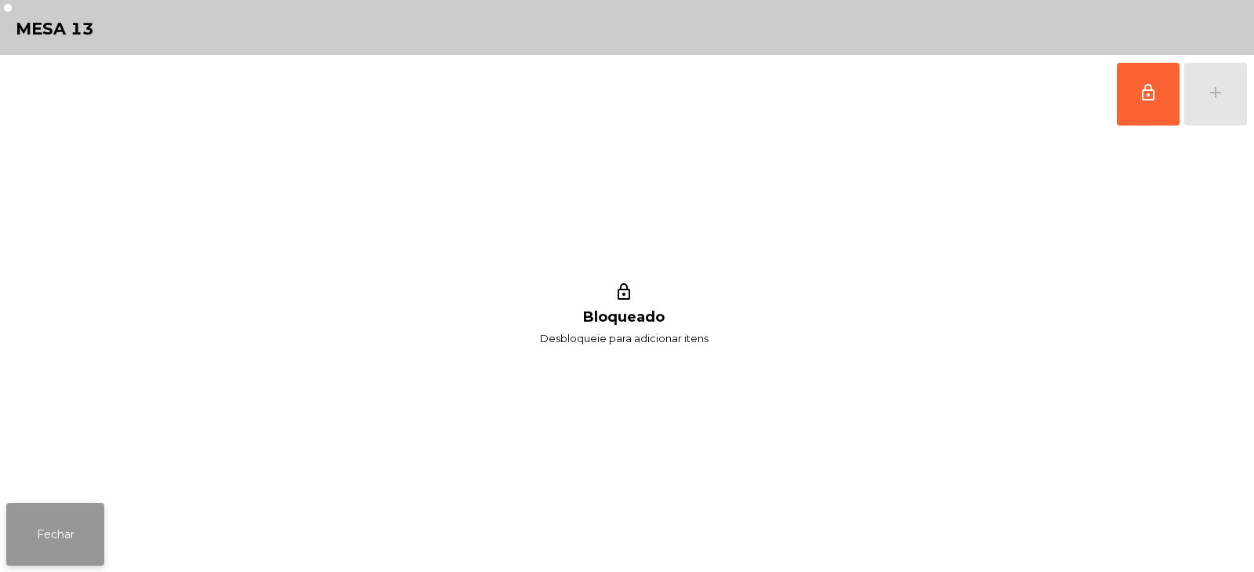
click at [68, 543] on button "Fechar" at bounding box center [55, 534] width 98 height 63
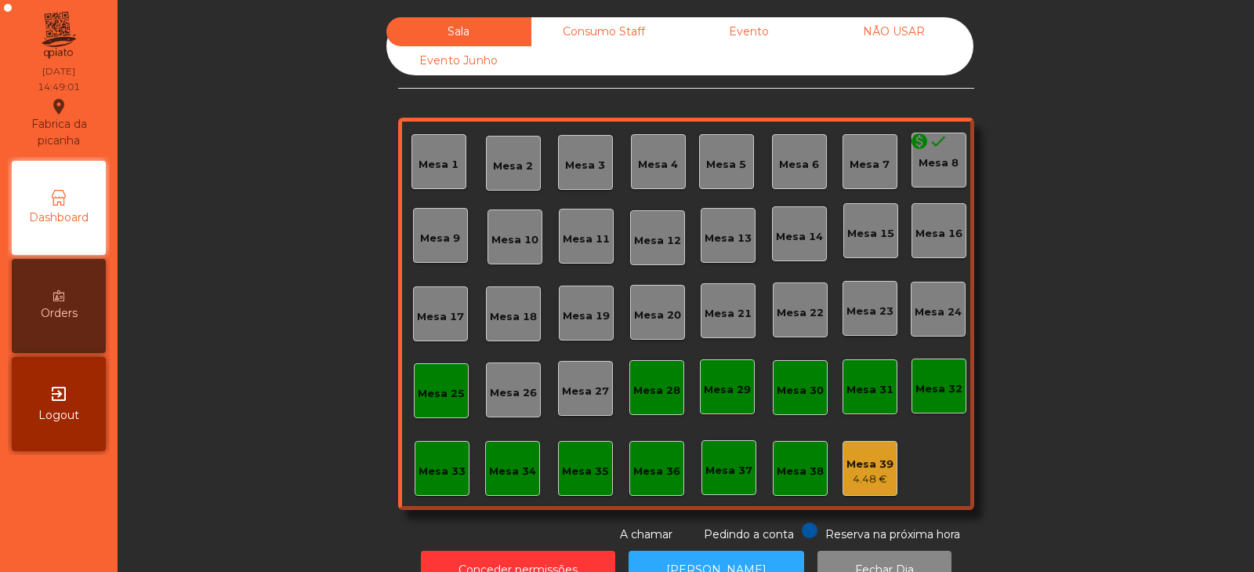
click at [423, 379] on div "Mesa 25" at bounding box center [441, 390] width 47 height 22
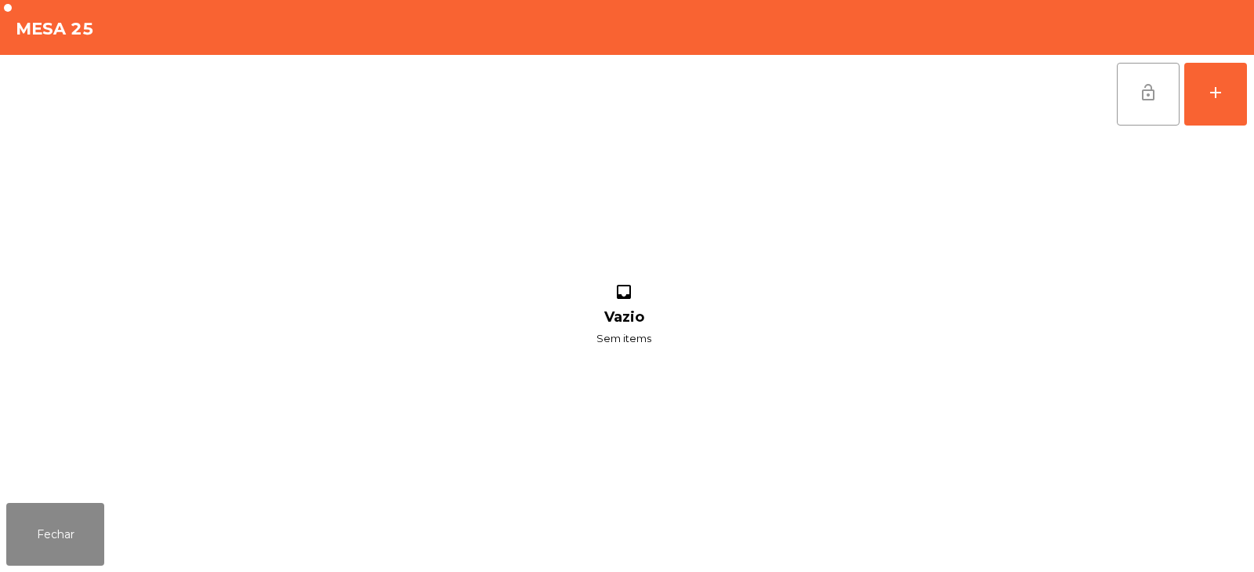
click at [1153, 86] on span "lock_open" at bounding box center [1148, 92] width 19 height 19
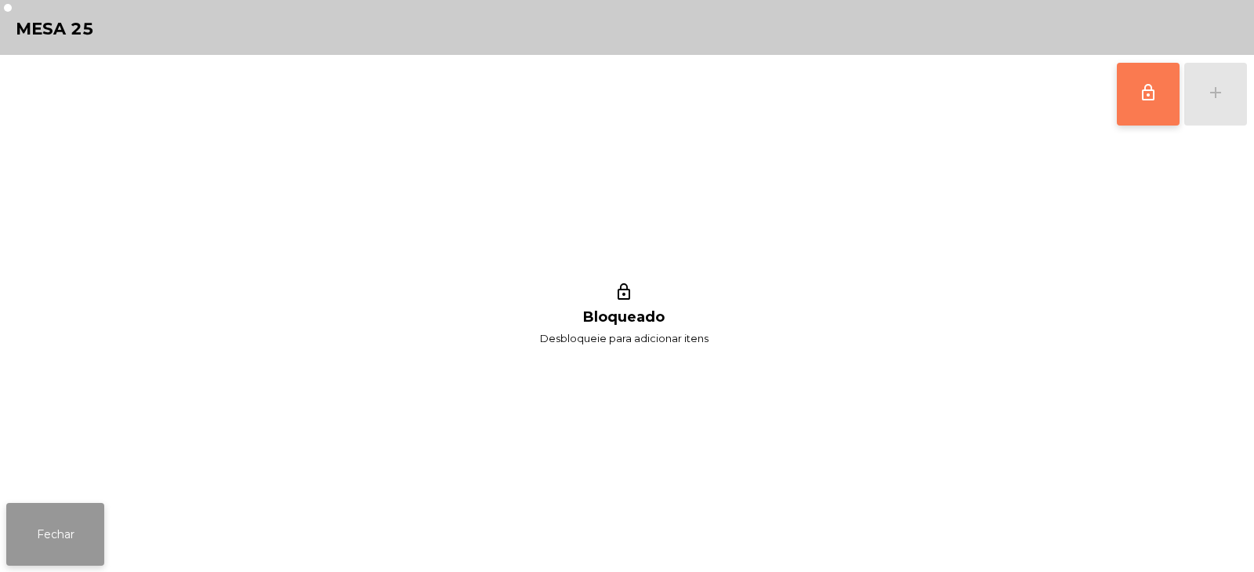
click at [38, 546] on button "Fechar" at bounding box center [55, 534] width 98 height 63
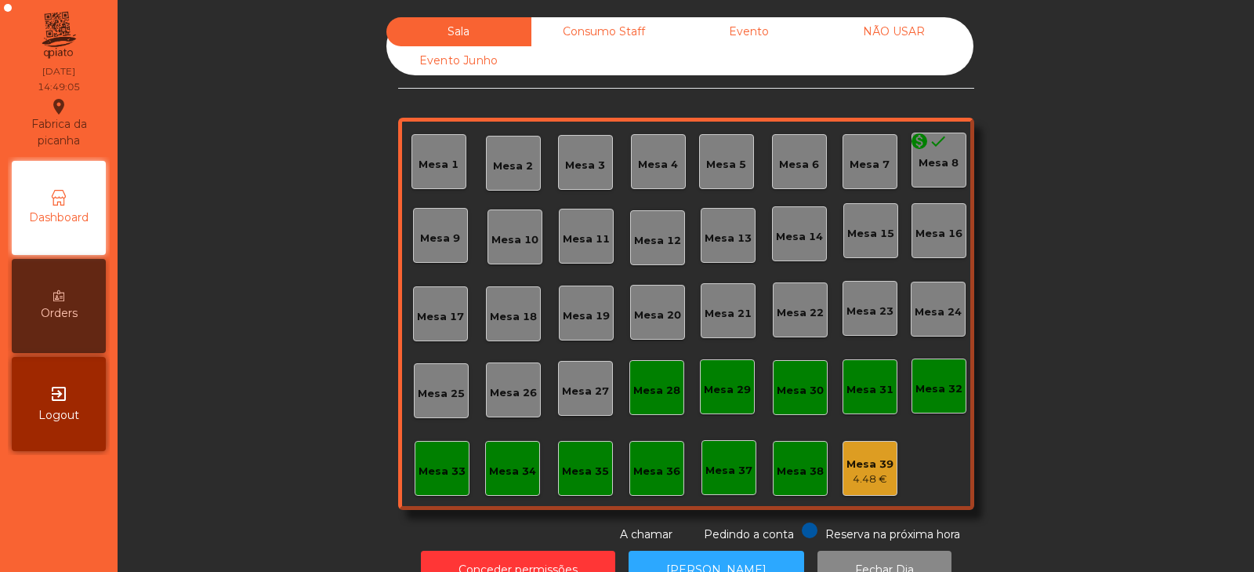
click at [626, 36] on div "Consumo Staff" at bounding box center [604, 31] width 145 height 29
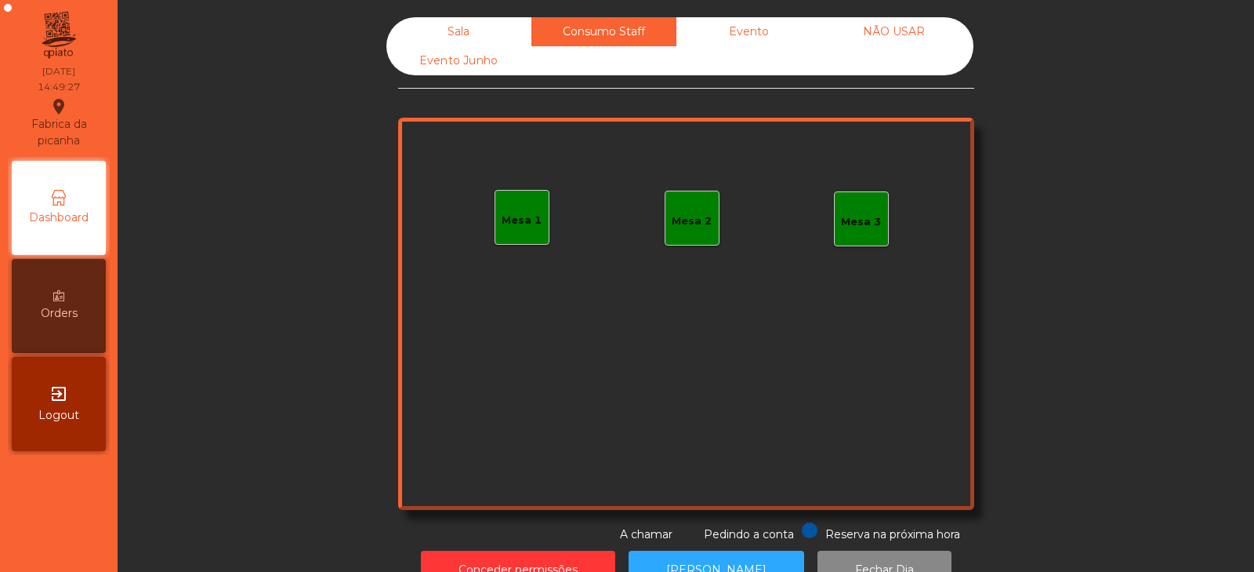
scroll to position [46, 0]
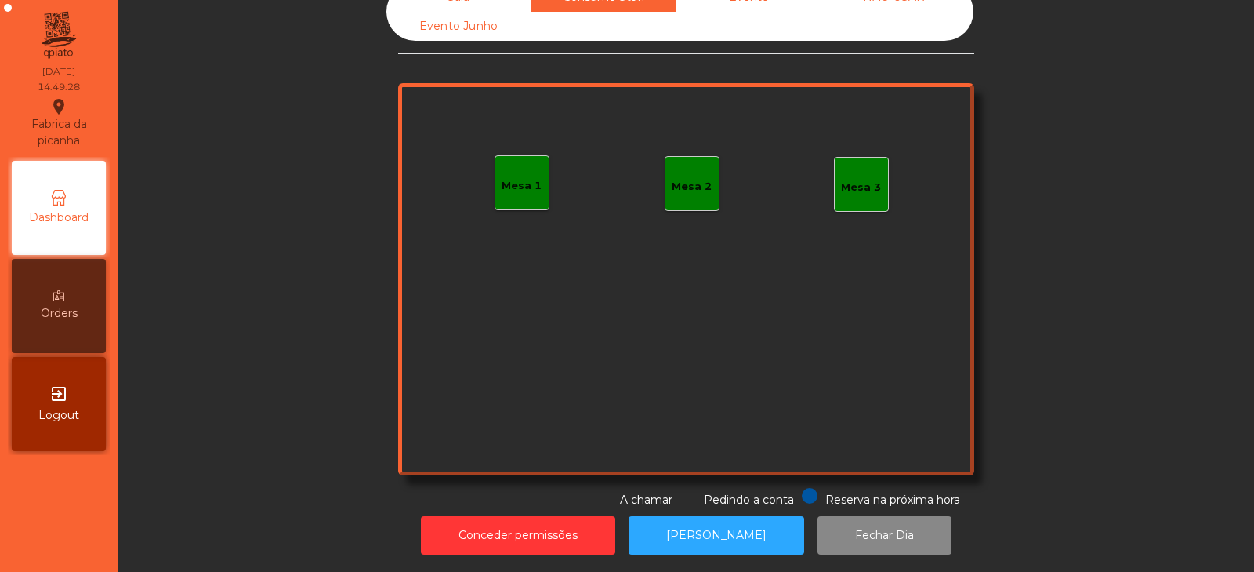
click at [515, 178] on div "Mesa 1" at bounding box center [522, 186] width 40 height 16
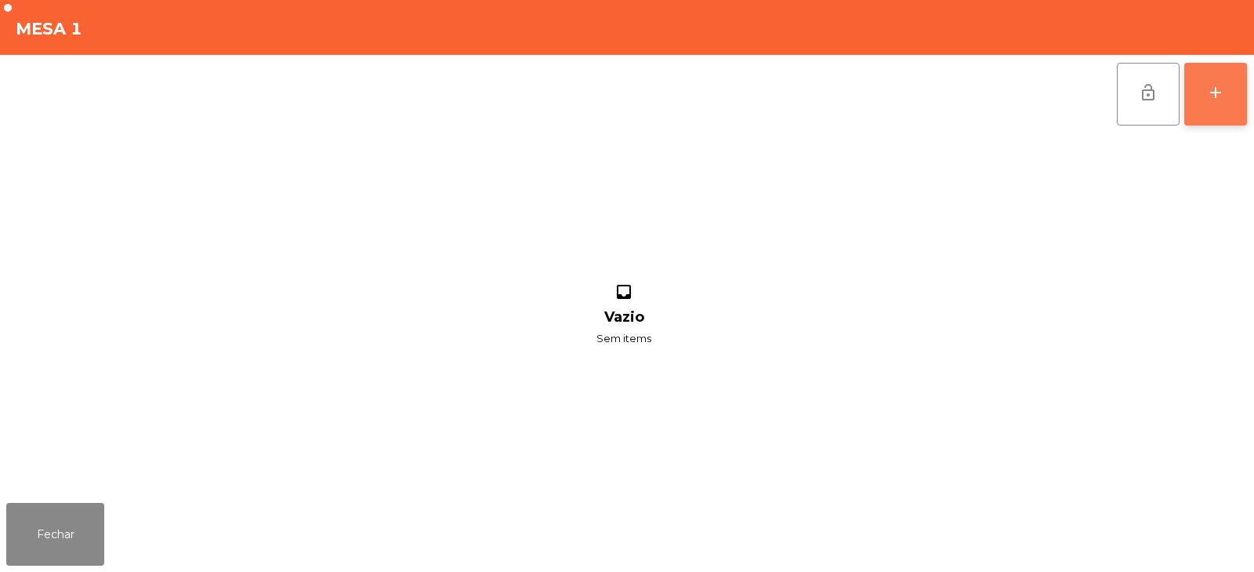
click at [1218, 95] on div "add" at bounding box center [1216, 92] width 19 height 19
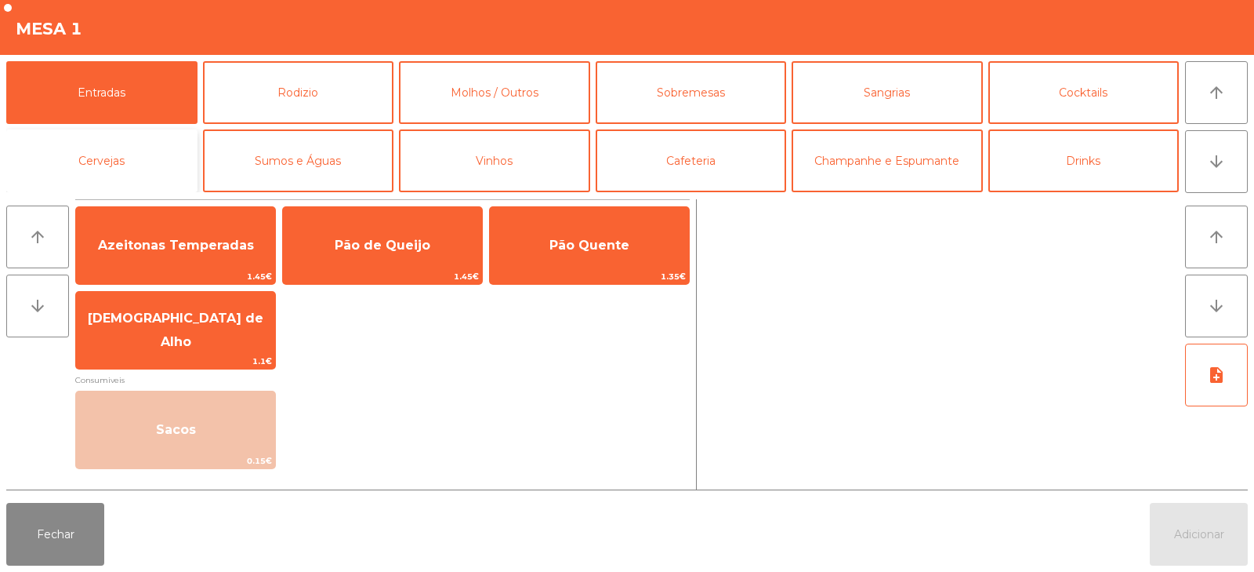
click at [170, 163] on button "Cervejas" at bounding box center [101, 160] width 191 height 63
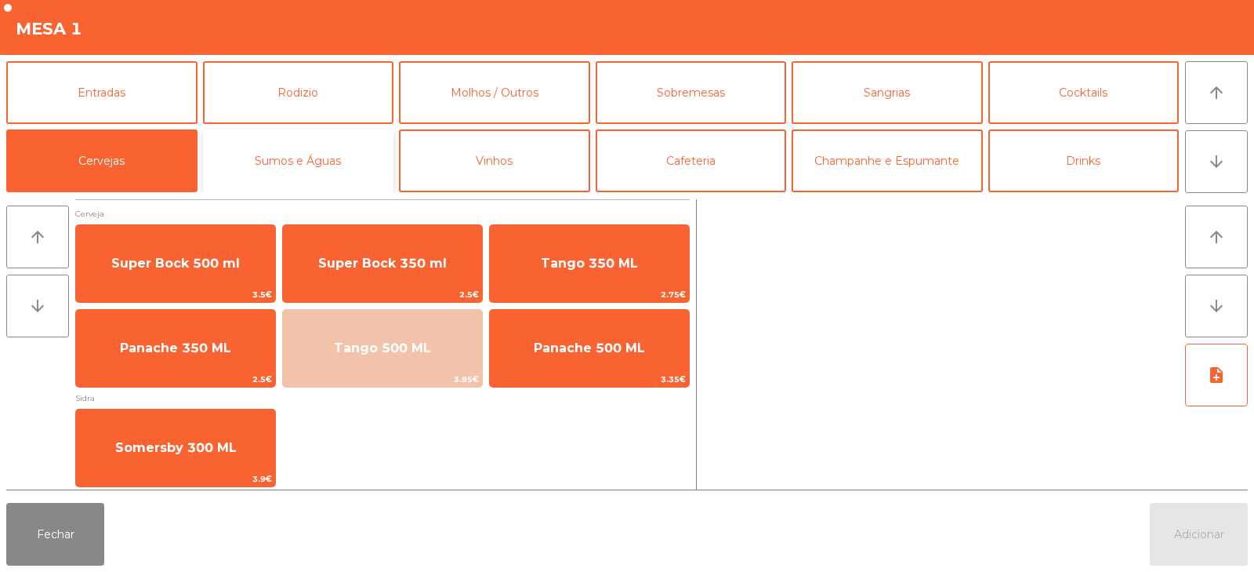
click at [322, 173] on button "Sumos e Águas" at bounding box center [298, 160] width 191 height 63
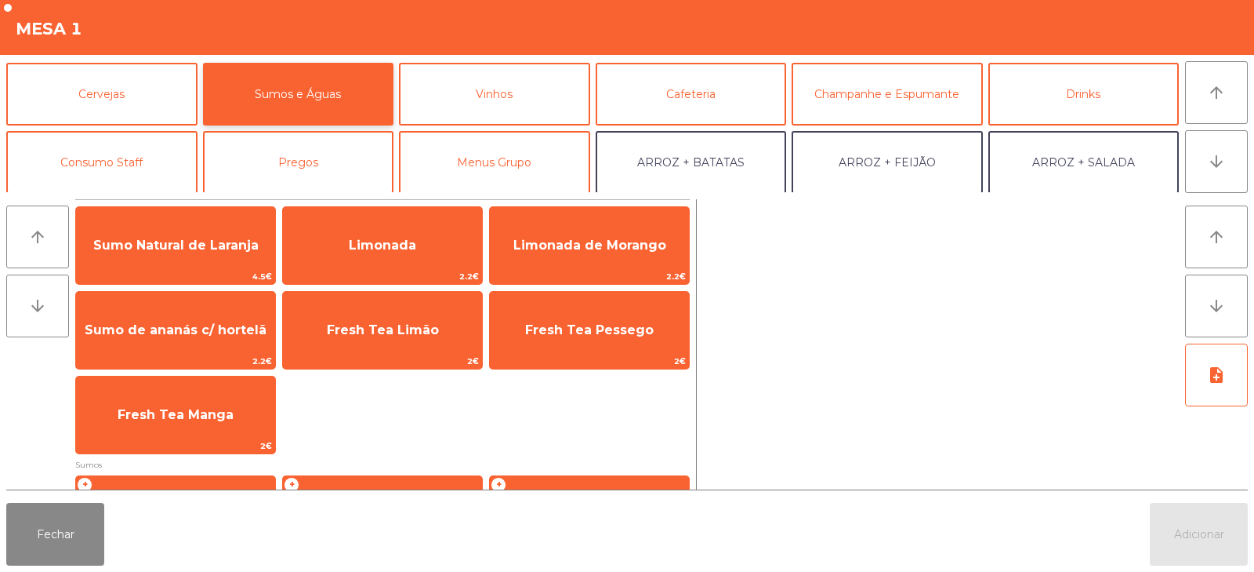
scroll to position [120, 0]
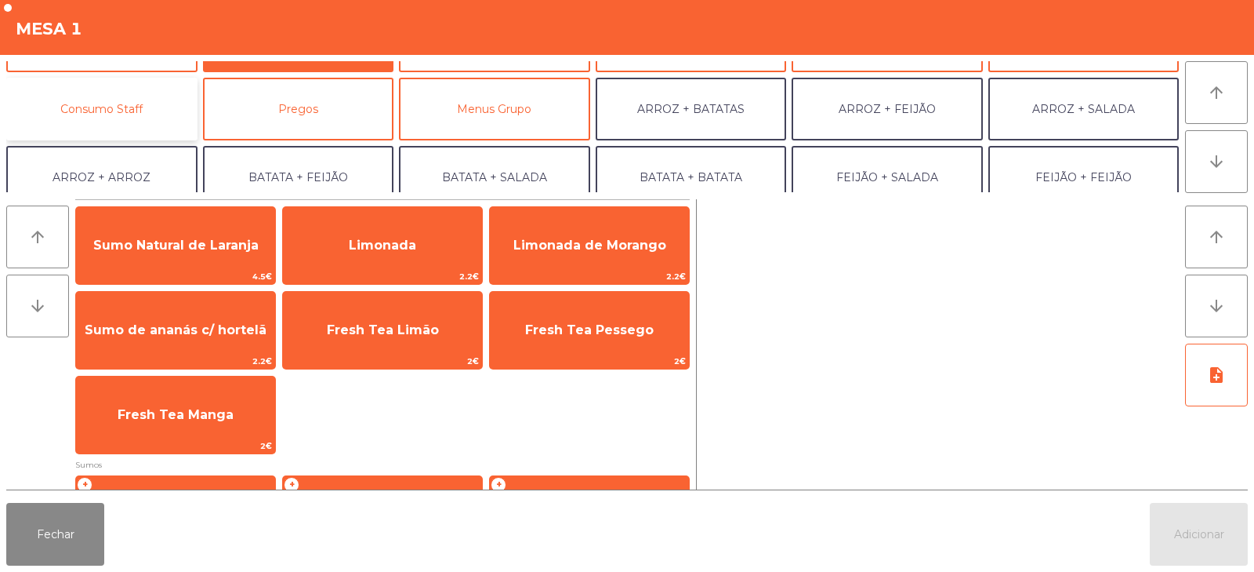
click at [132, 124] on button "Consumo Staff" at bounding box center [101, 109] width 191 height 63
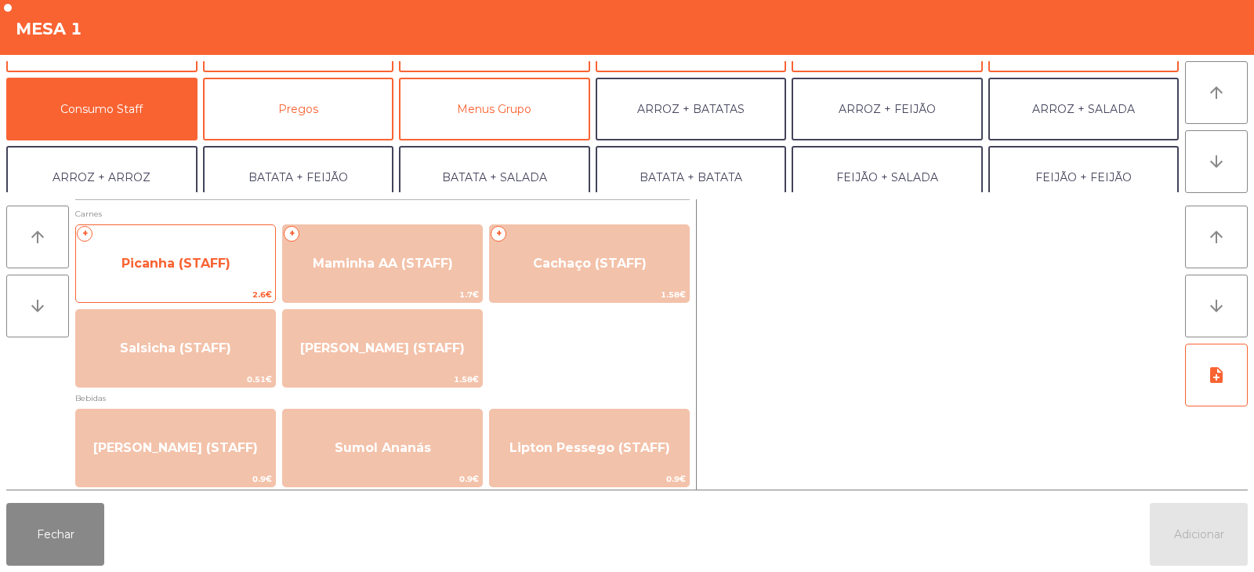
click at [197, 276] on span "Picanha (STAFF)" at bounding box center [175, 263] width 199 height 42
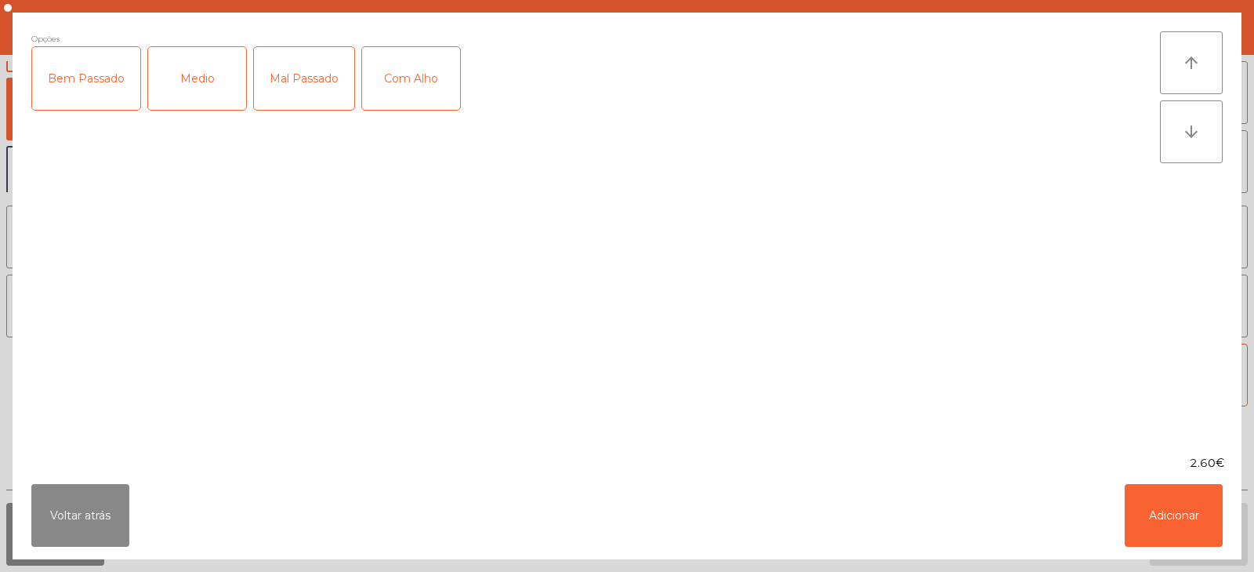
click at [226, 93] on div "Medio" at bounding box center [197, 78] width 98 height 63
click at [394, 98] on div "Com Alho" at bounding box center [411, 78] width 98 height 63
click at [1160, 521] on button "Adicionar" at bounding box center [1174, 515] width 98 height 63
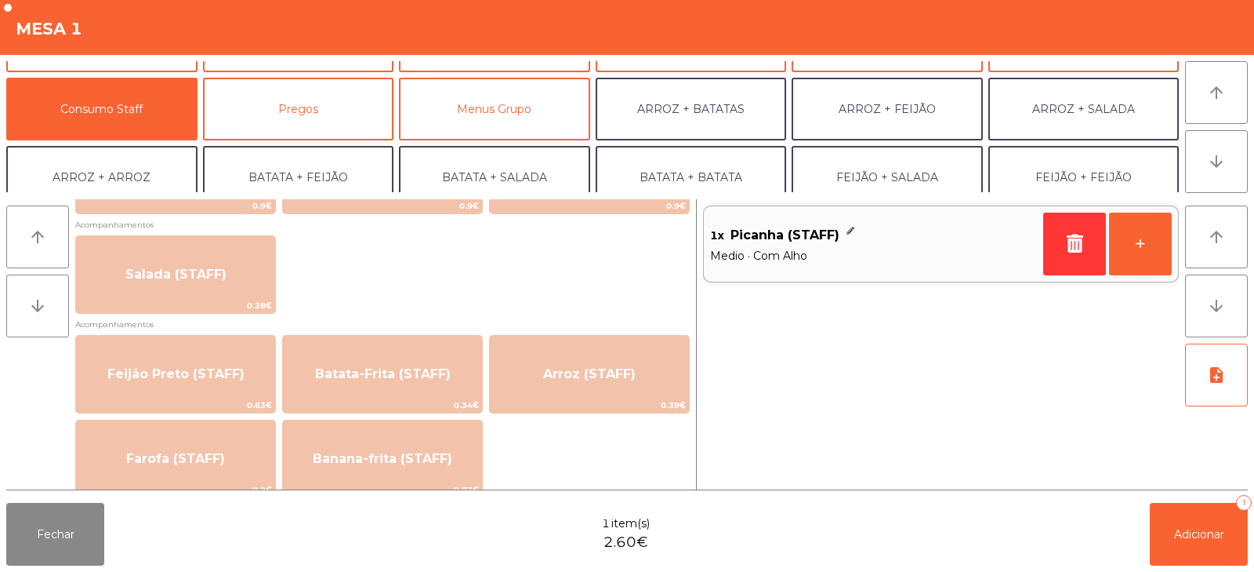
scroll to position [626, 0]
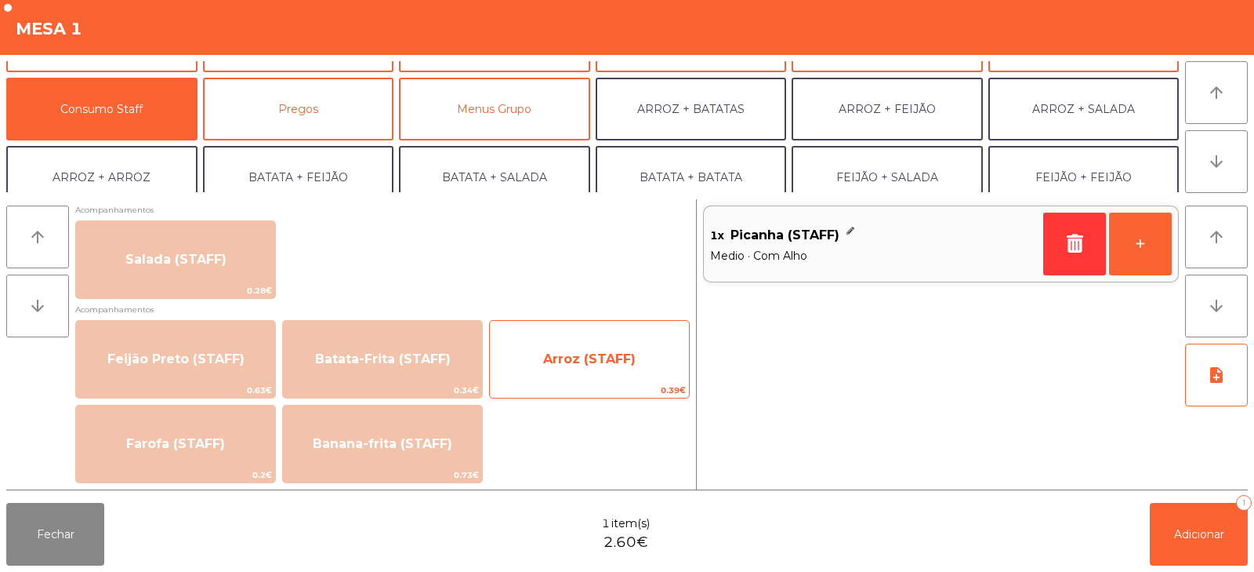
click at [583, 361] on span "Arroz (STAFF)" at bounding box center [589, 358] width 93 height 15
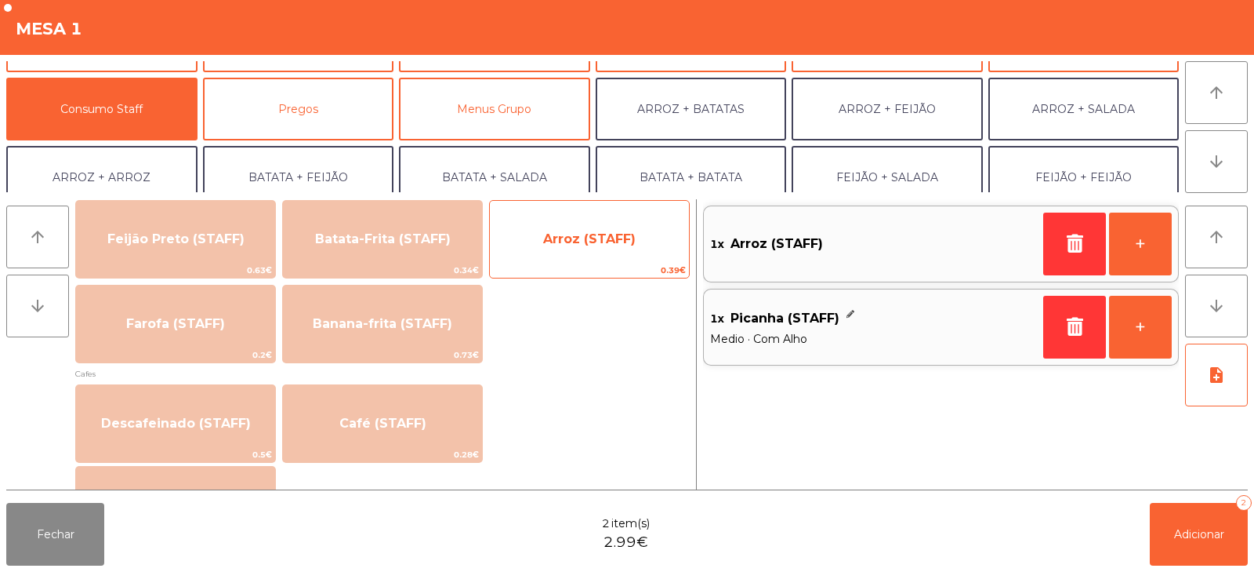
scroll to position [818, 0]
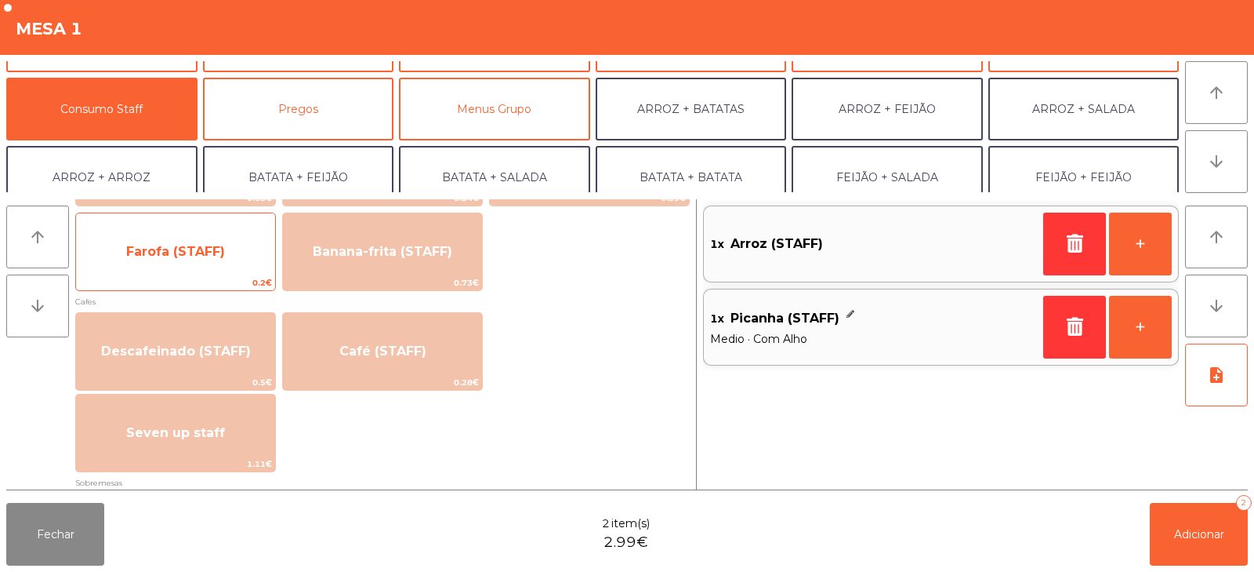
click at [204, 262] on span "Farofa (STAFF)" at bounding box center [175, 251] width 199 height 42
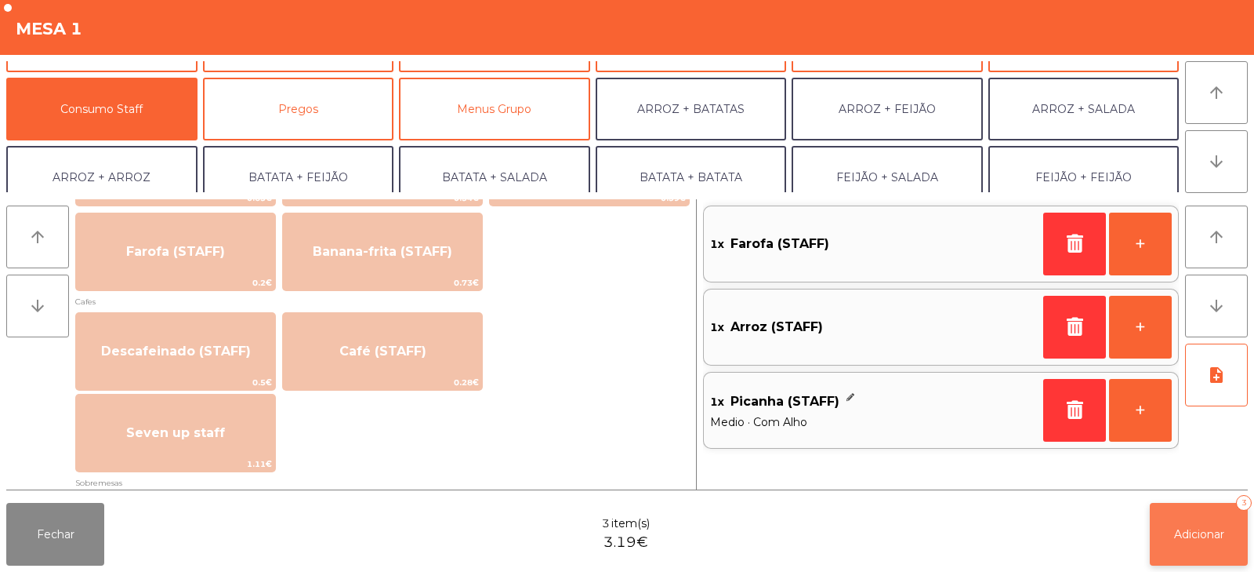
click at [1172, 521] on button "Adicionar 3" at bounding box center [1199, 534] width 98 height 63
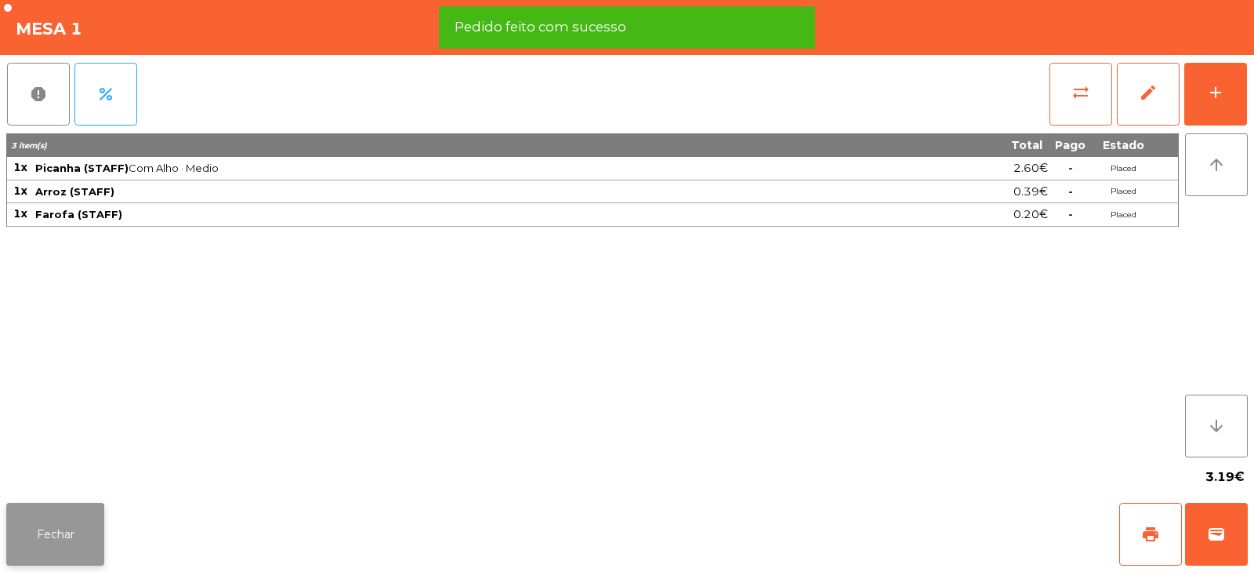
click at [72, 531] on button "Fechar" at bounding box center [55, 534] width 98 height 63
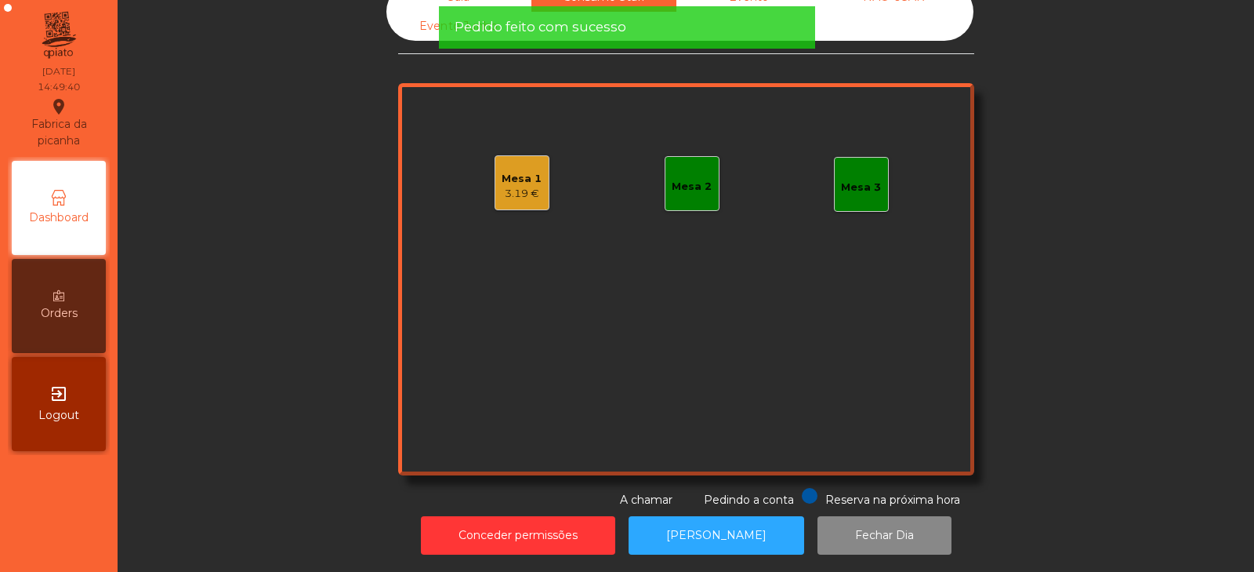
scroll to position [0, 0]
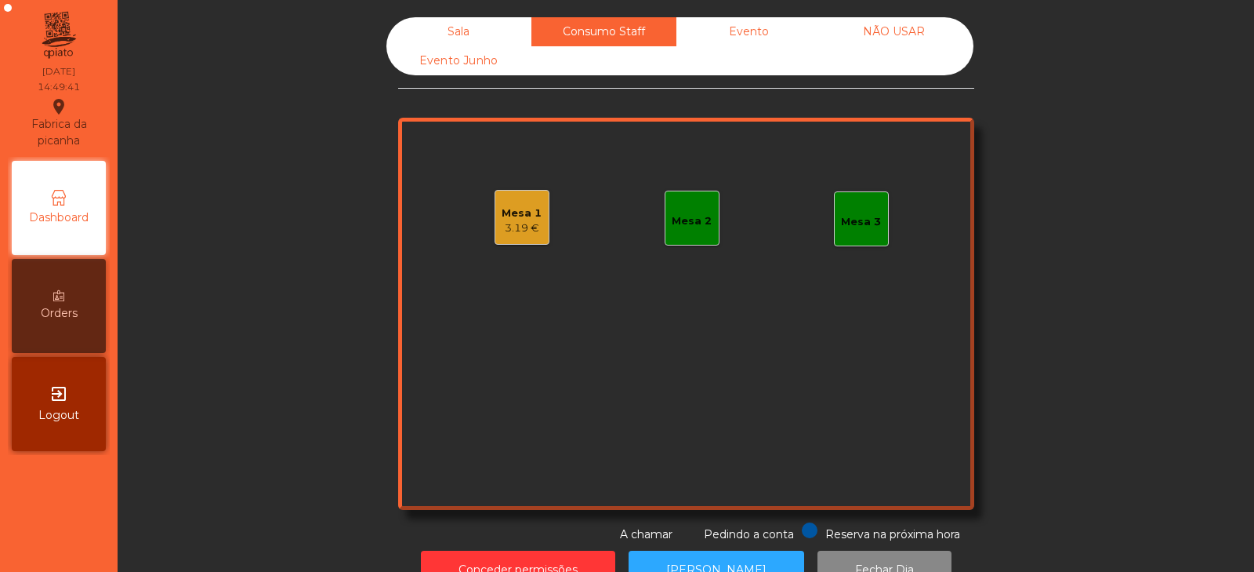
click at [519, 216] on div "Mesa 1" at bounding box center [522, 213] width 40 height 16
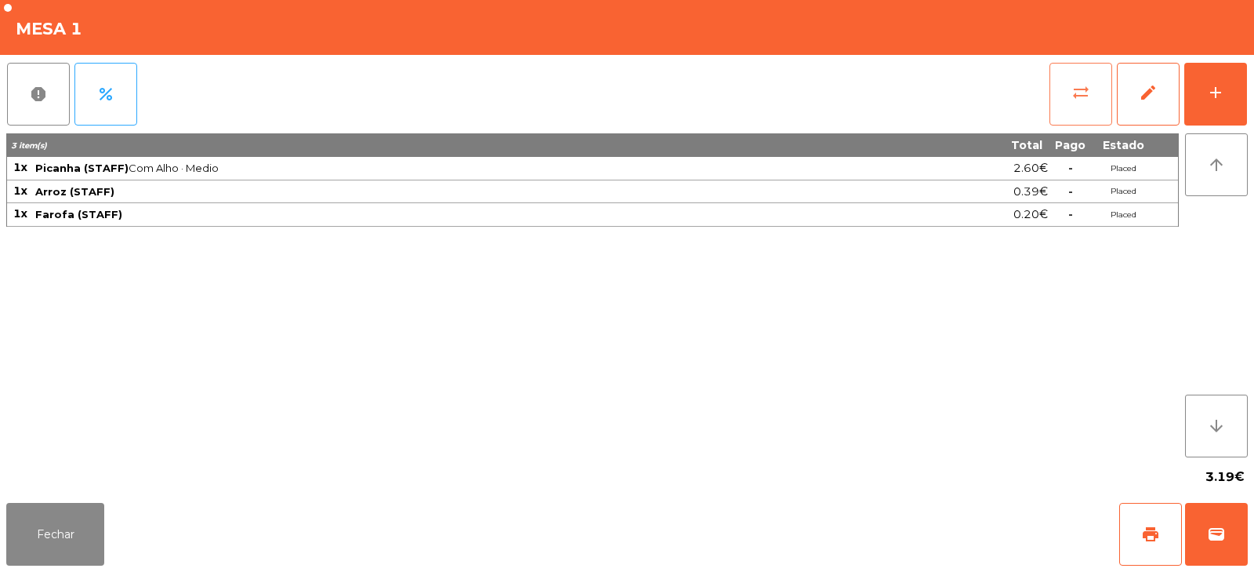
click at [1080, 83] on span "sync_alt" at bounding box center [1081, 92] width 19 height 19
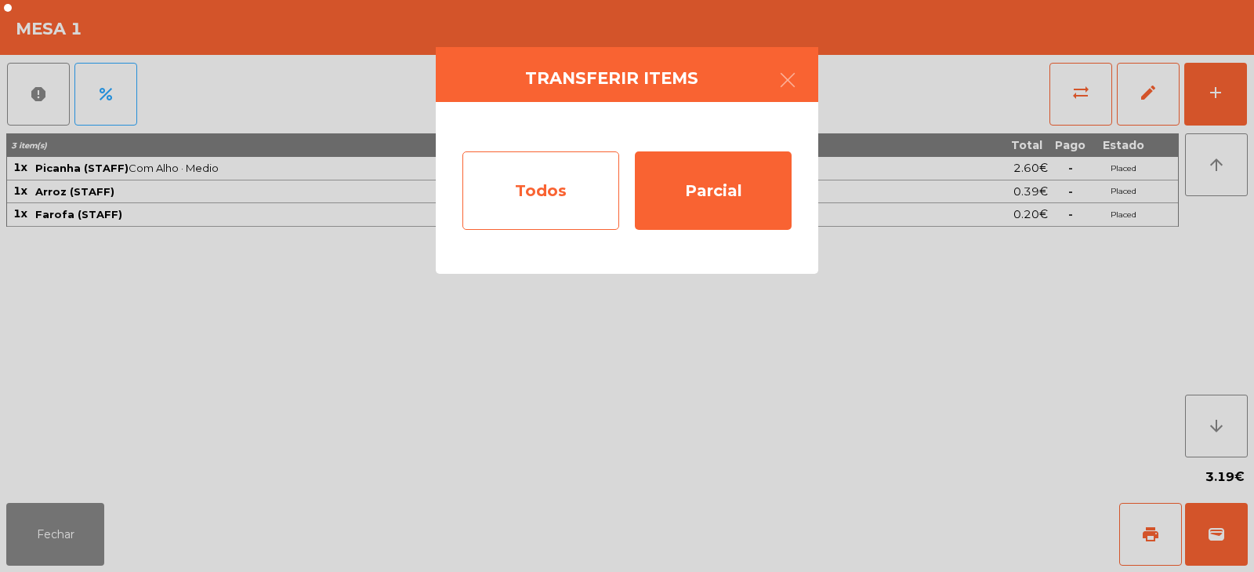
click at [554, 205] on div "Todos" at bounding box center [541, 190] width 157 height 78
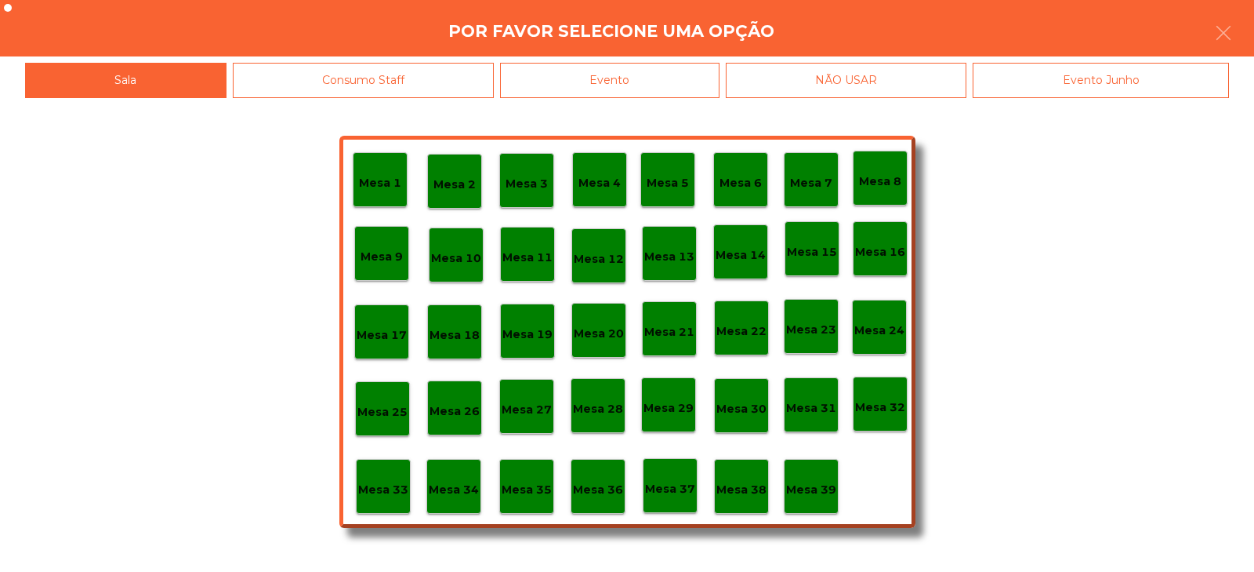
click at [598, 491] on p "Mesa 36" at bounding box center [598, 490] width 50 height 18
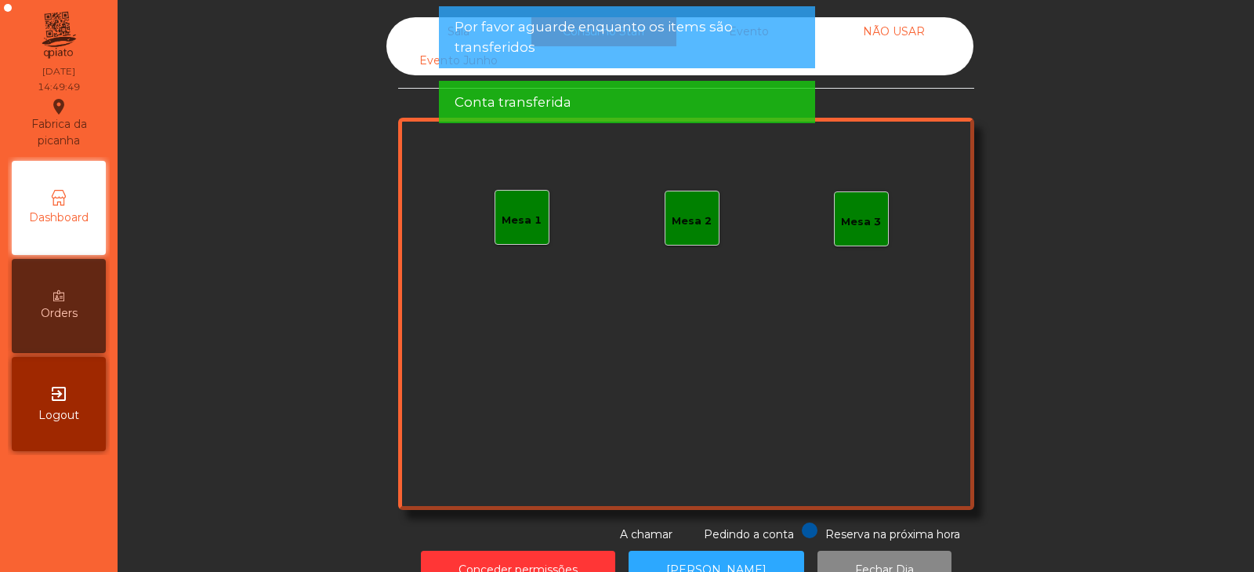
click at [1102, 213] on div "Sala Consumo Staff Evento NÃO USAR Evento Junho Mesa 1 Mesa 2 Mesa 3 Reserva na…" at bounding box center [686, 279] width 1094 height 525
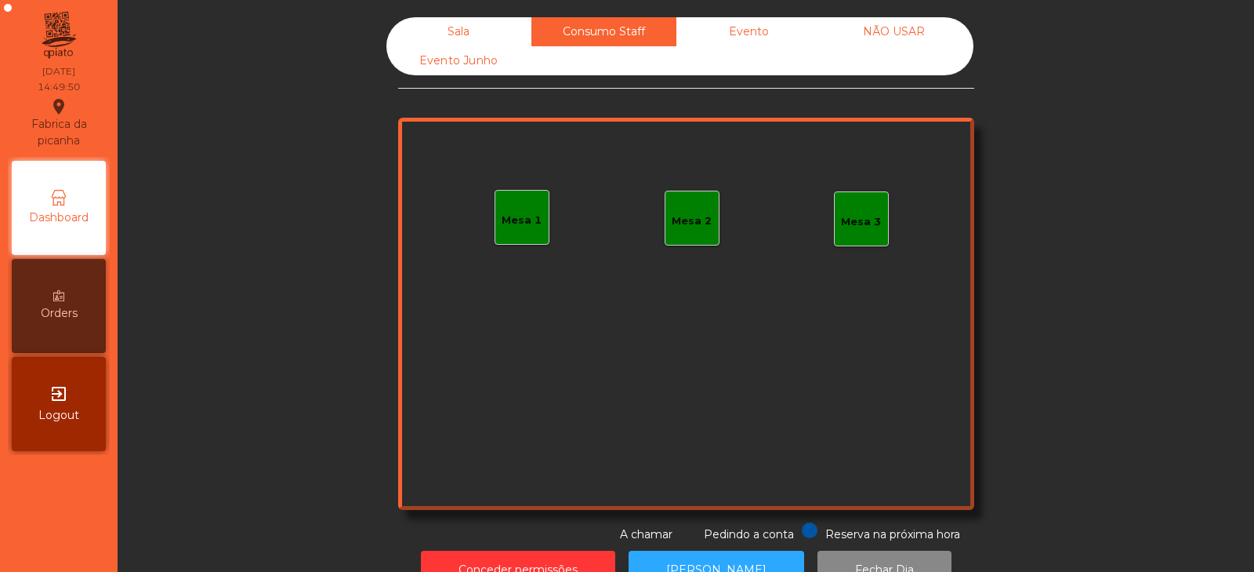
click at [432, 40] on div "Sala" at bounding box center [458, 31] width 145 height 29
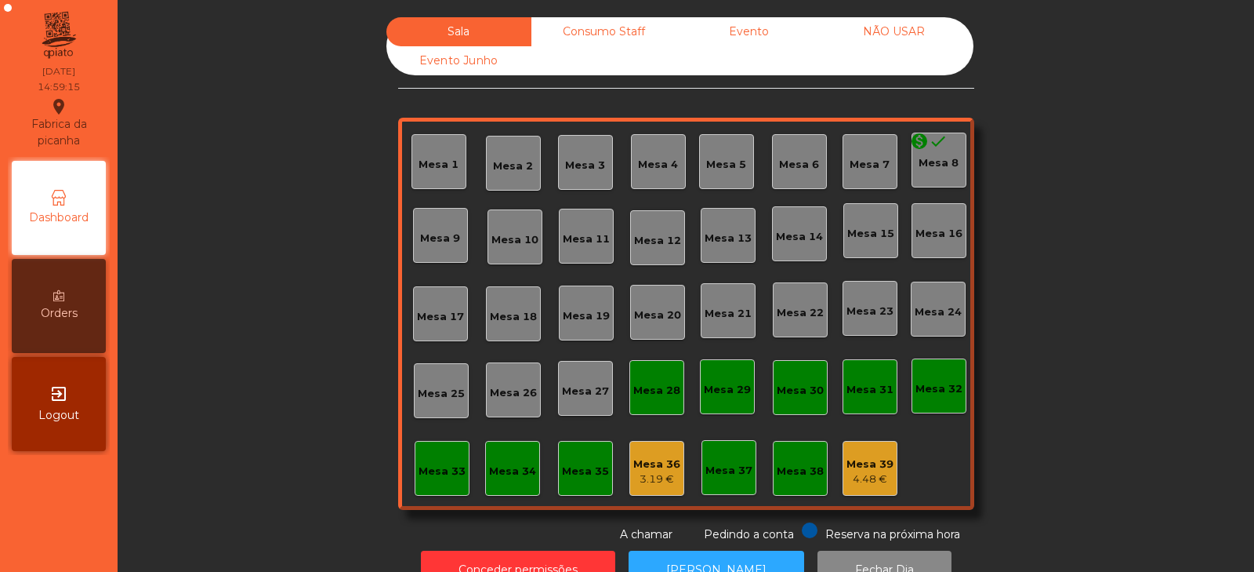
click at [631, 34] on div "Consumo Staff" at bounding box center [604, 31] width 145 height 29
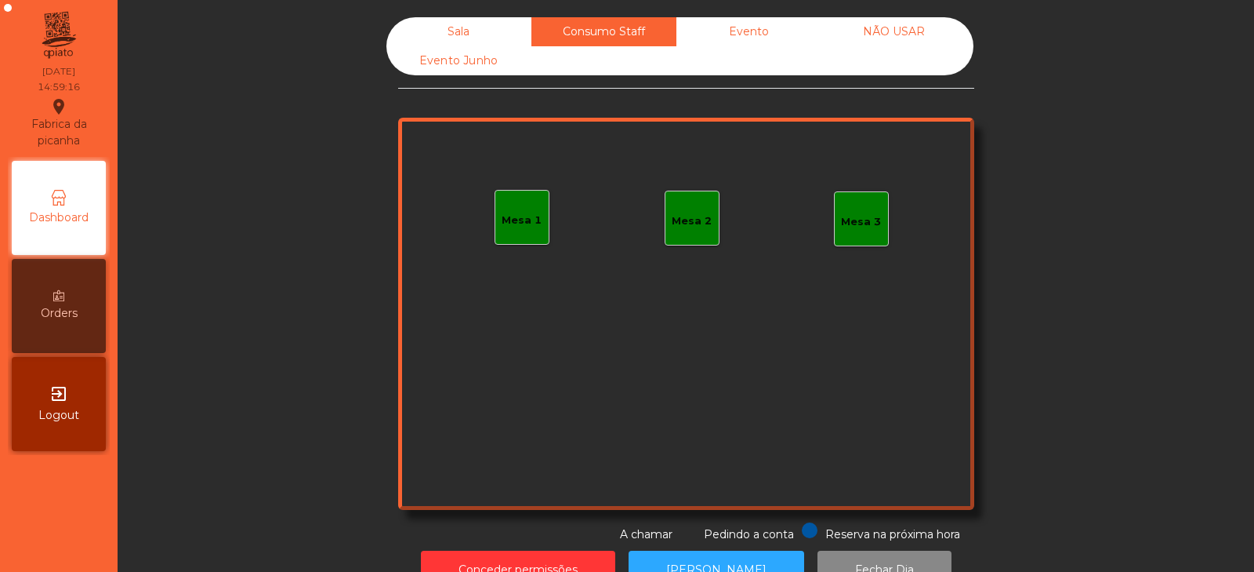
click at [749, 37] on div "Evento" at bounding box center [749, 31] width 145 height 29
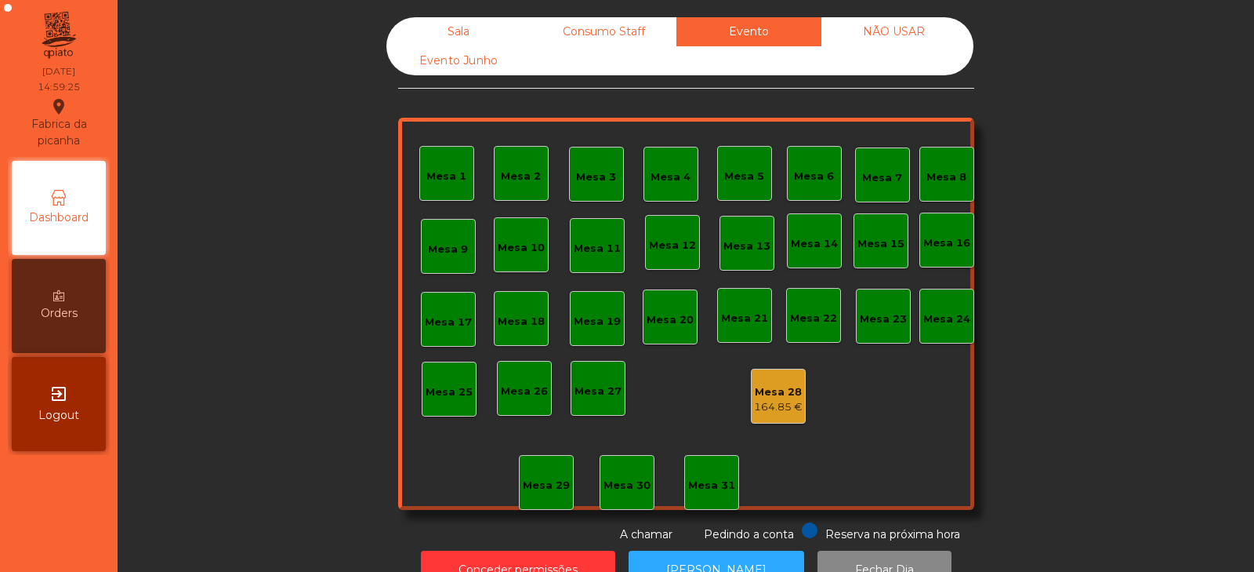
click at [466, 42] on div "Sala" at bounding box center [458, 31] width 145 height 29
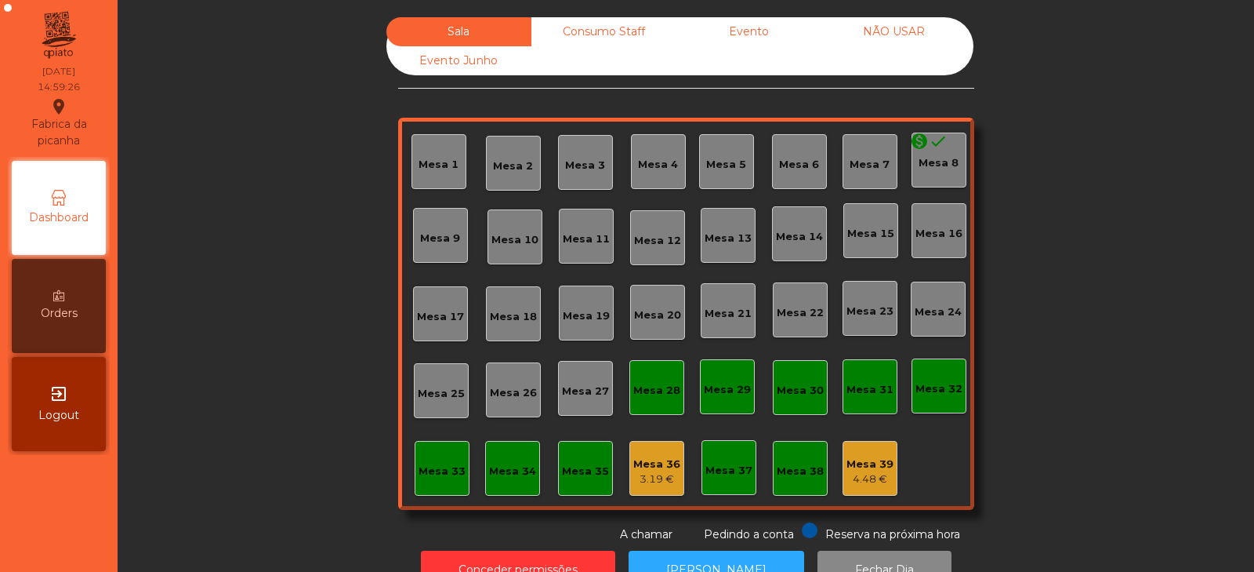
scroll to position [46, 0]
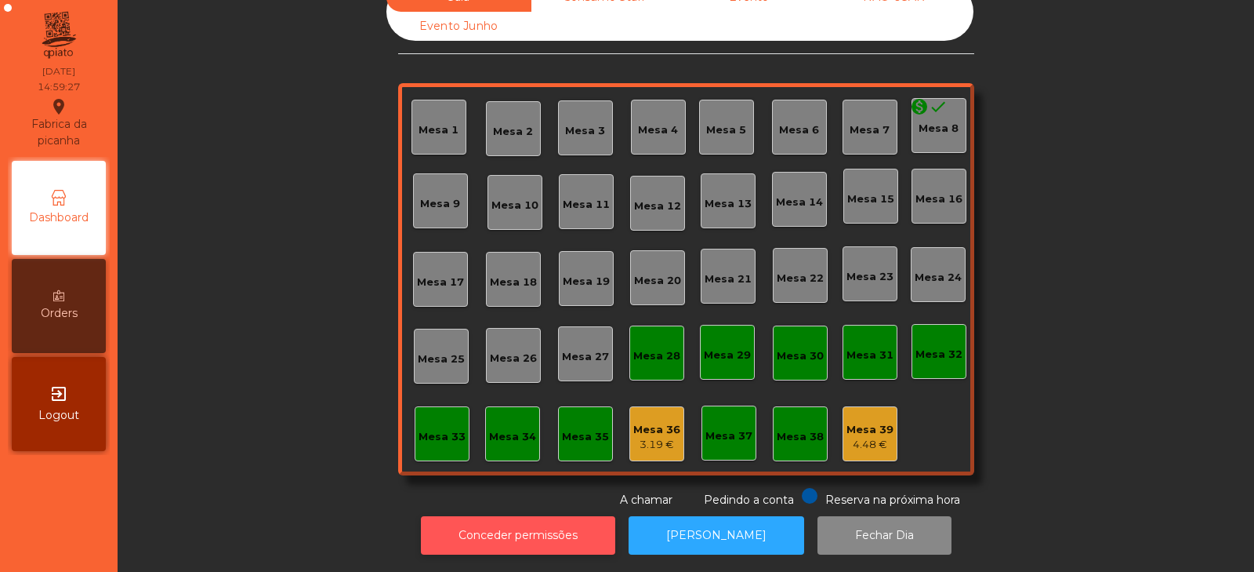
click at [518, 521] on button "Conceder permissões" at bounding box center [518, 535] width 194 height 38
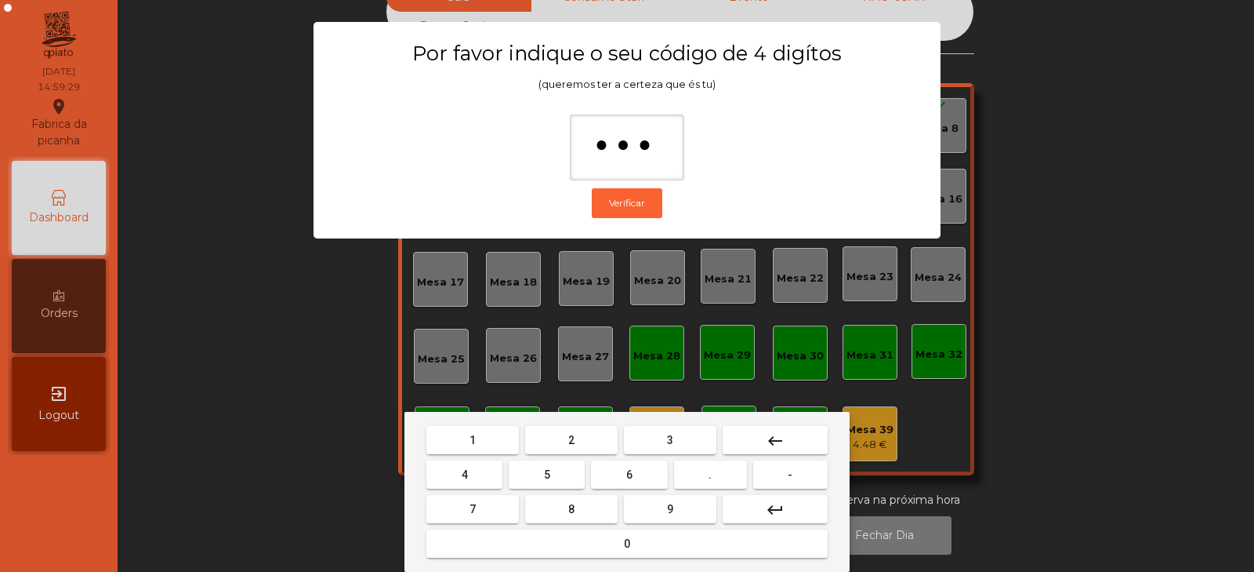
type input "****"
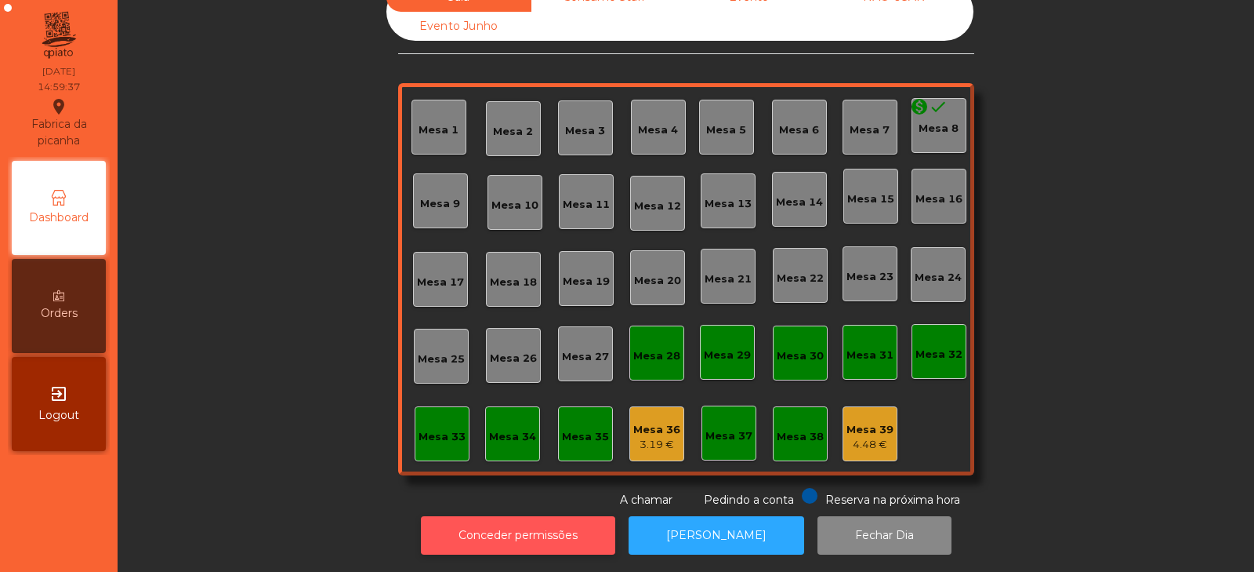
scroll to position [0, 0]
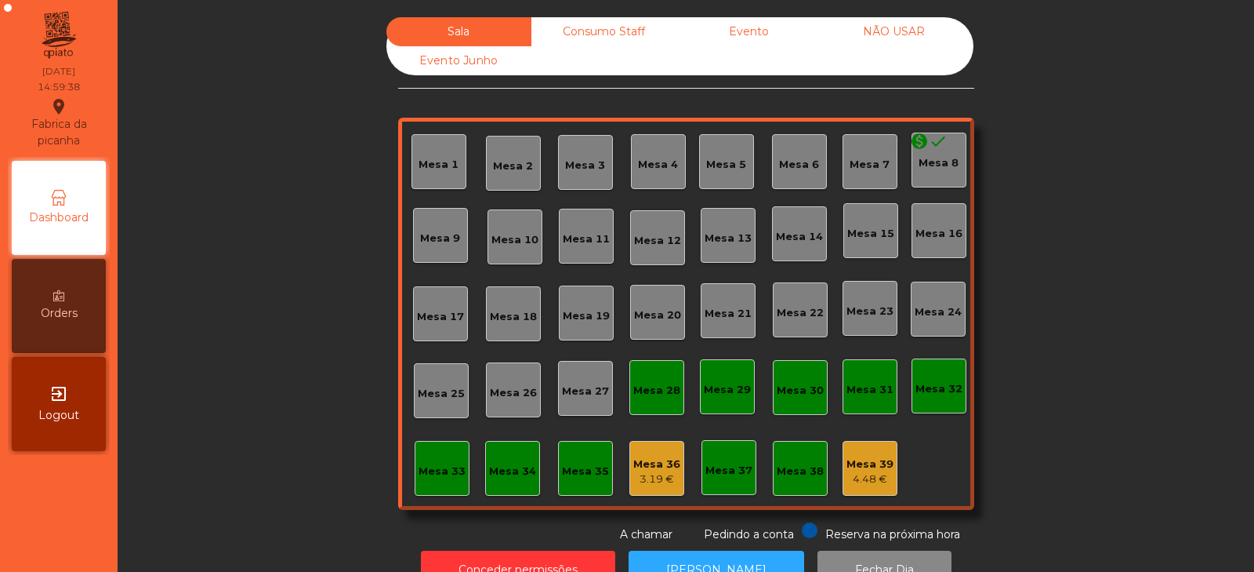
click at [479, 27] on div "Sala" at bounding box center [458, 31] width 145 height 29
click at [80, 290] on div "Orders" at bounding box center [59, 306] width 94 height 94
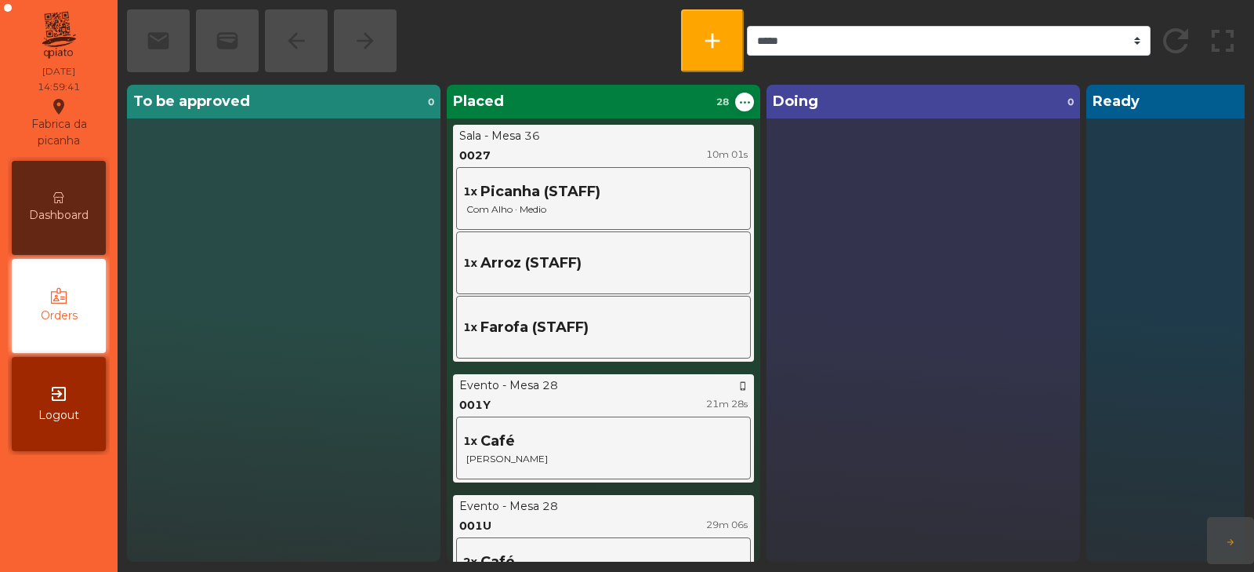
click at [59, 388] on icon "exit_to_app" at bounding box center [58, 393] width 19 height 19
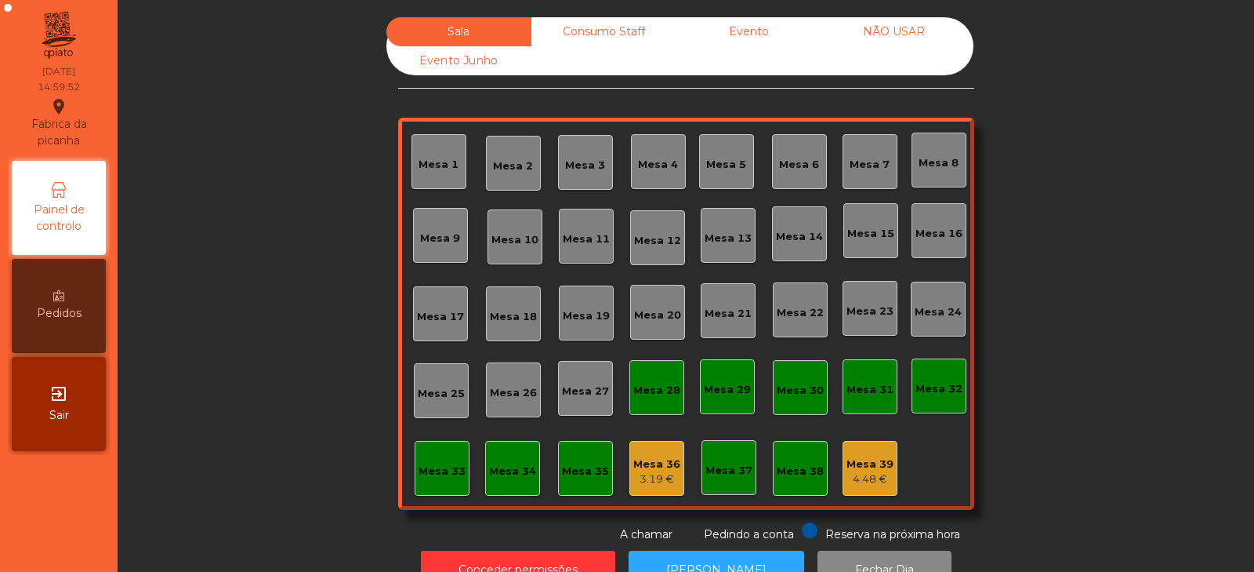
scroll to position [46, 0]
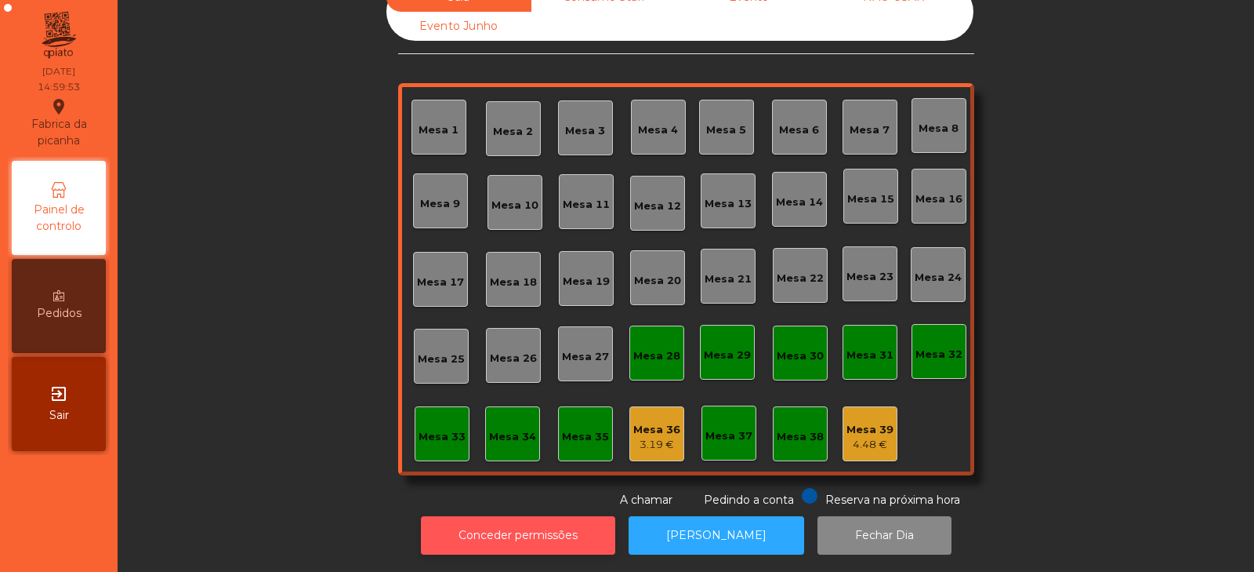
click at [541, 540] on button "Conceder permissões" at bounding box center [518, 535] width 194 height 38
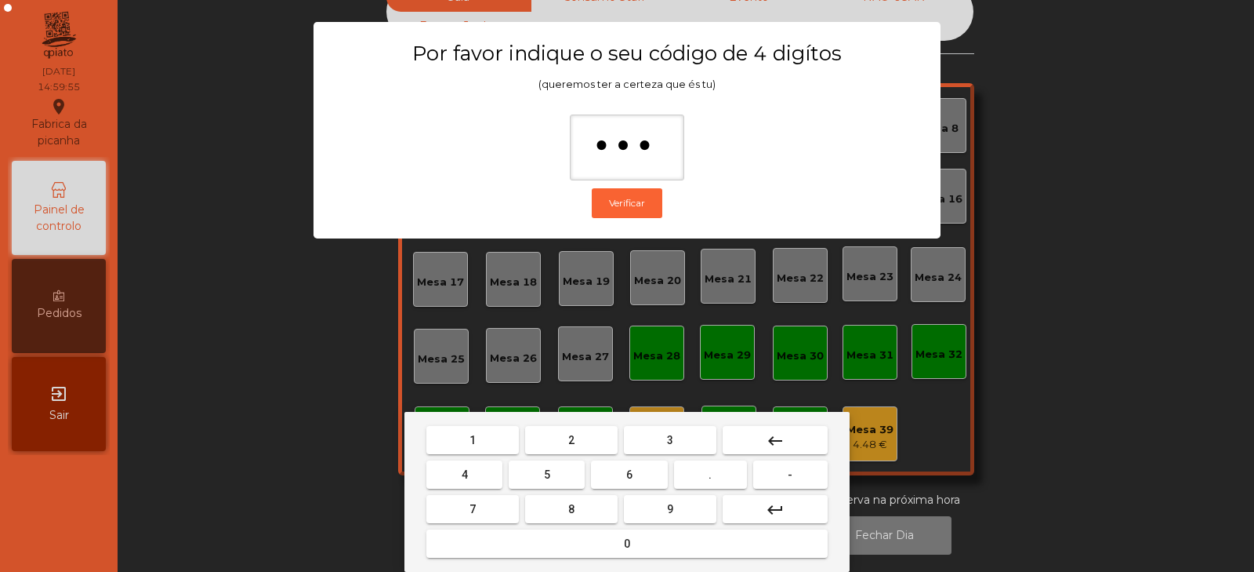
type input "****"
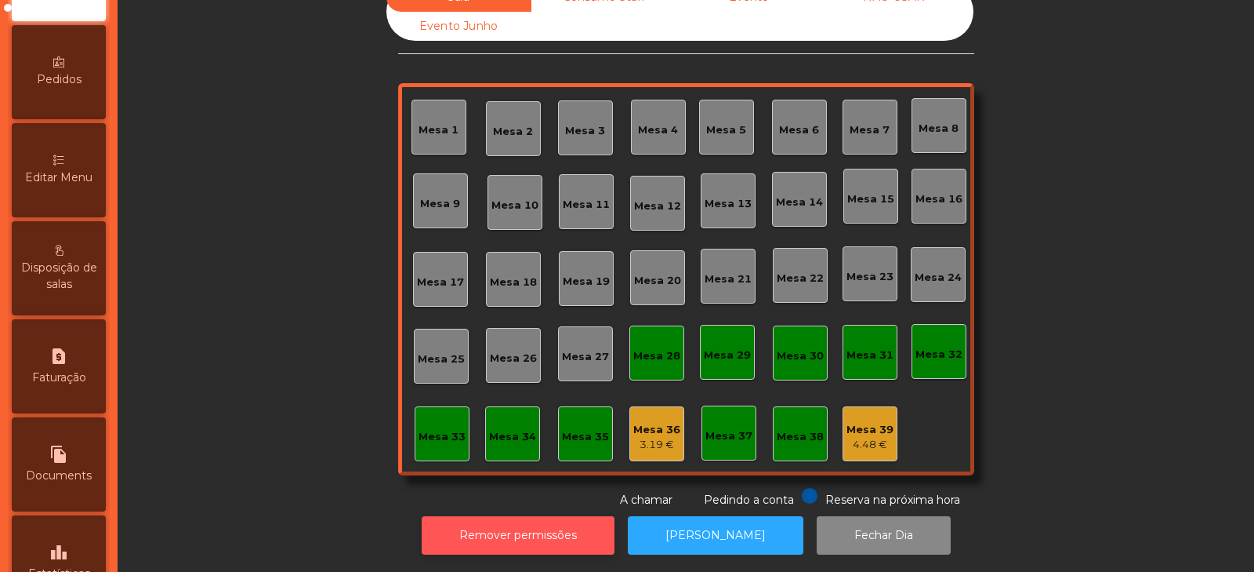
scroll to position [381, 0]
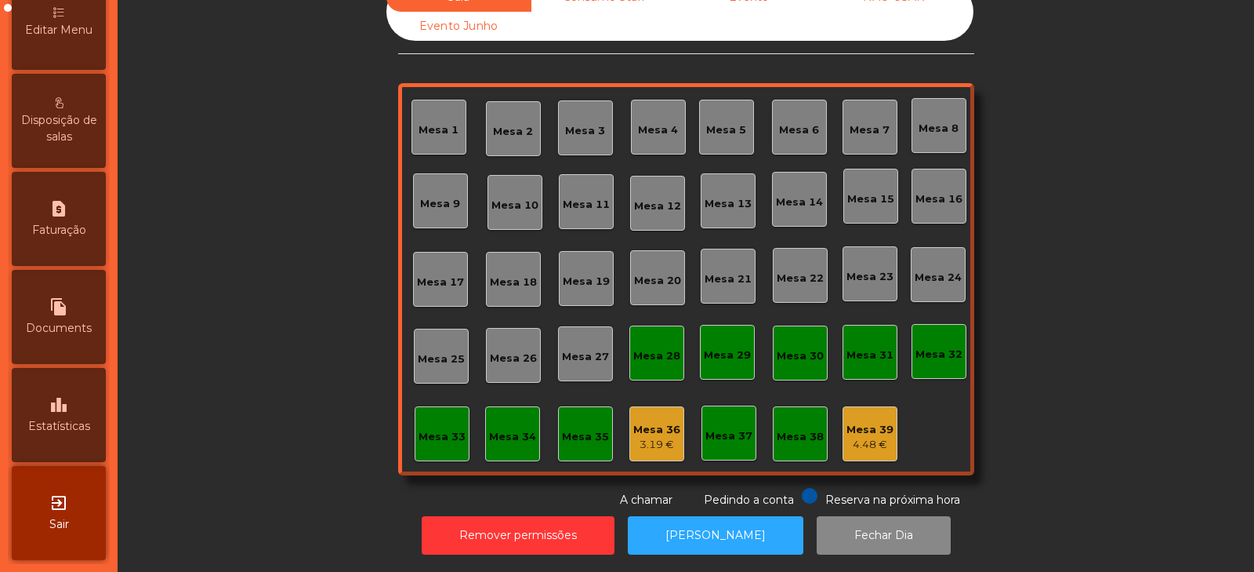
click at [100, 410] on div "leaderboard Estatísticas" at bounding box center [59, 415] width 94 height 94
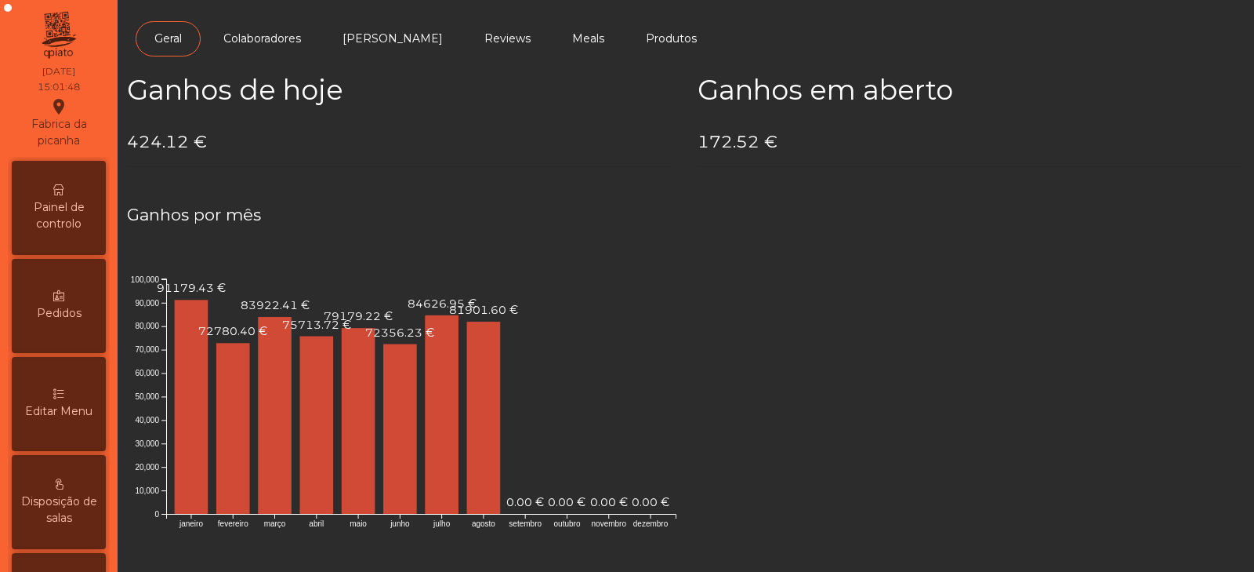
click at [67, 199] on span "Painel de controlo" at bounding box center [59, 215] width 86 height 33
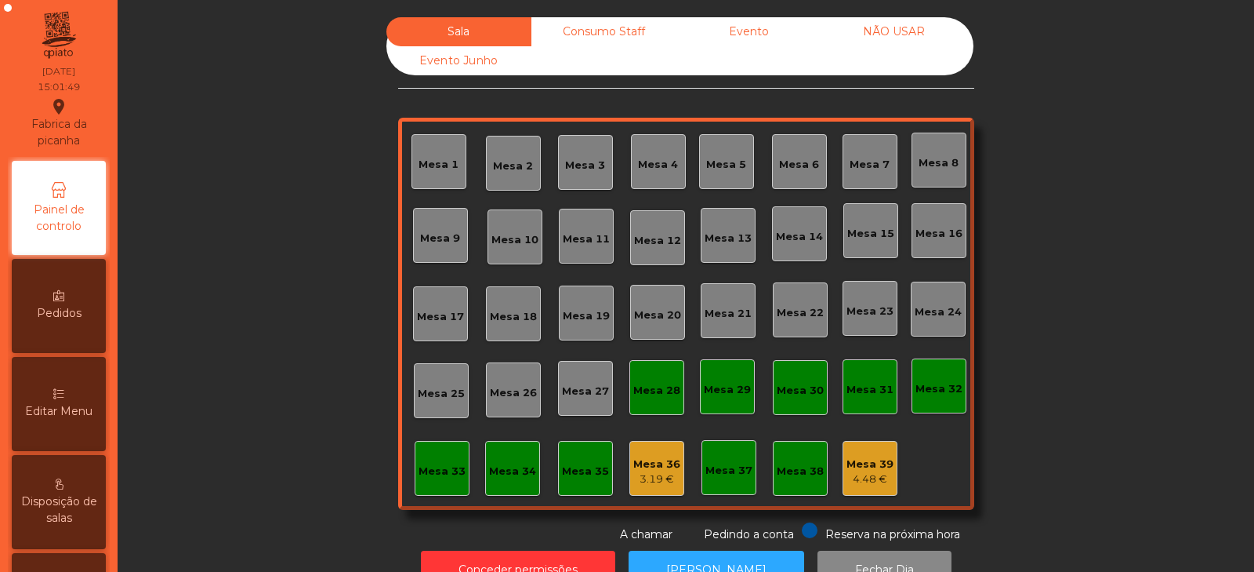
scroll to position [46, 0]
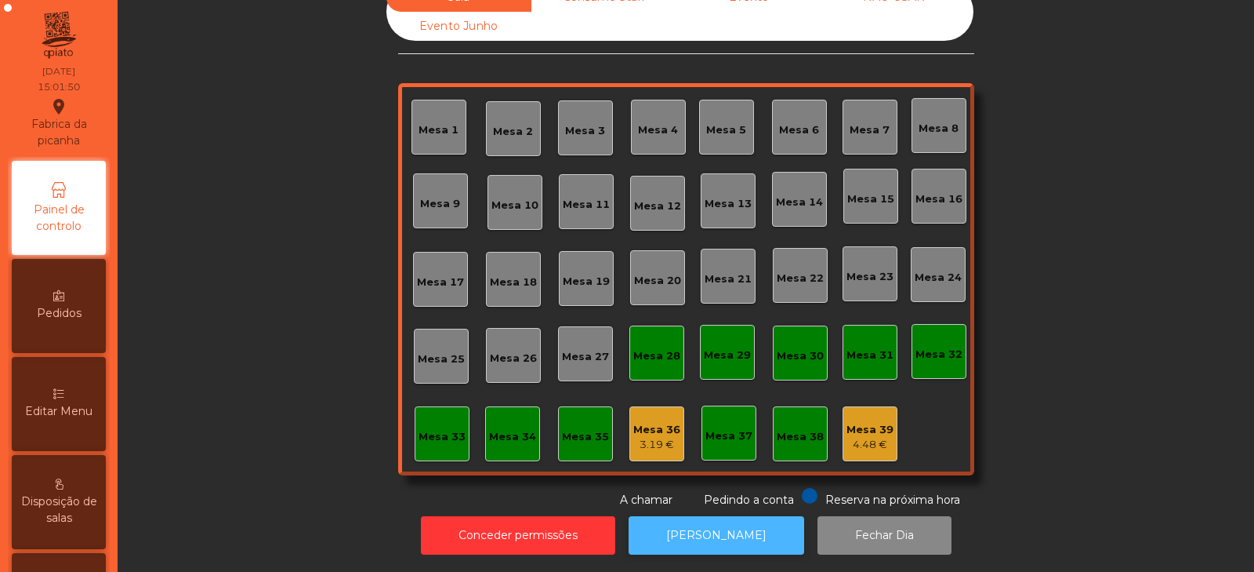
click at [709, 524] on button "[PERSON_NAME]" at bounding box center [717, 535] width 176 height 38
